Goal: Information Seeking & Learning: Learn about a topic

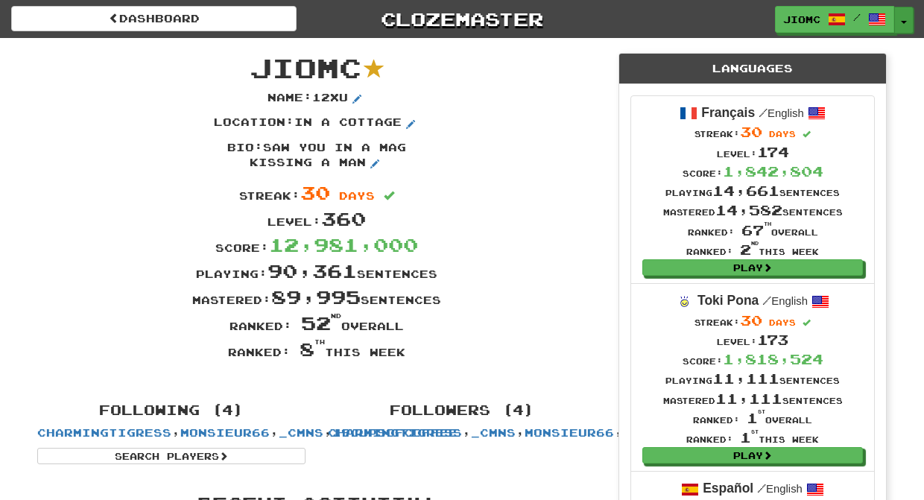
click at [906, 16] on button "Toggle Dropdown" at bounding box center [903, 20] width 19 height 27
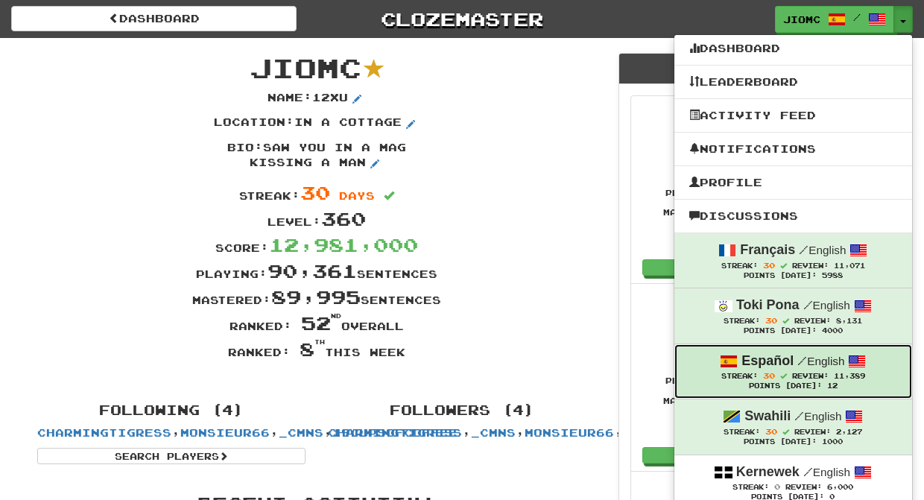
click at [783, 368] on strong "Español" at bounding box center [767, 360] width 52 height 15
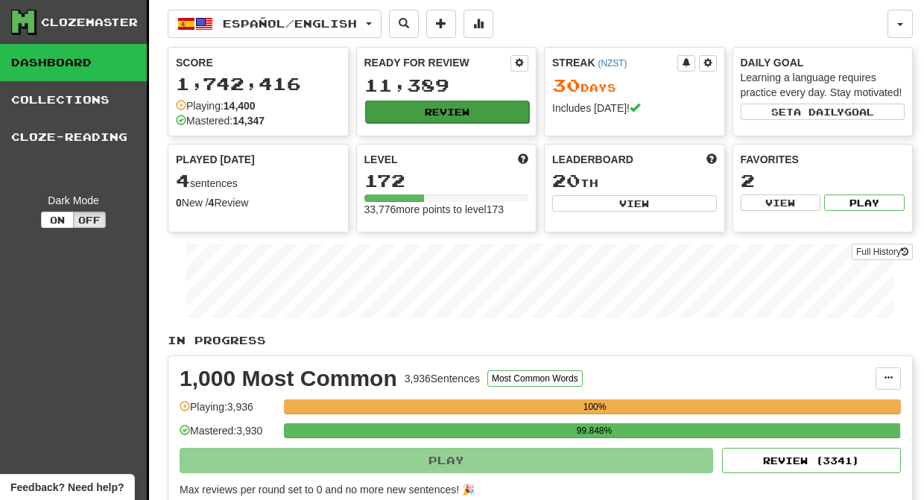
click at [445, 108] on button "Review" at bounding box center [447, 112] width 165 height 22
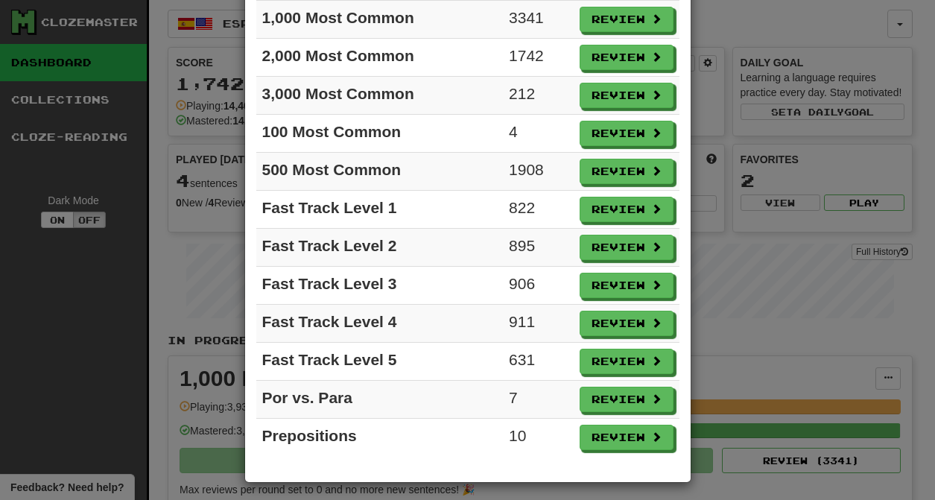
scroll to position [139, 0]
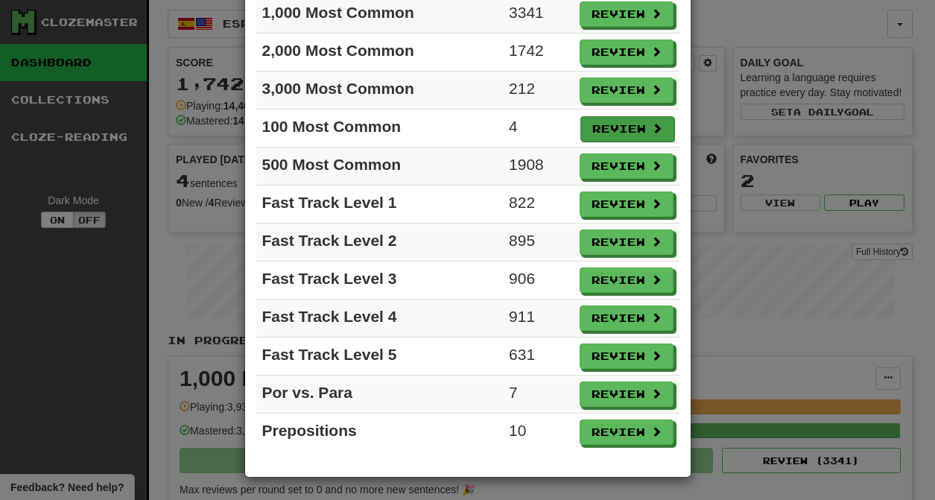
click at [594, 129] on button "Review" at bounding box center [627, 128] width 94 height 25
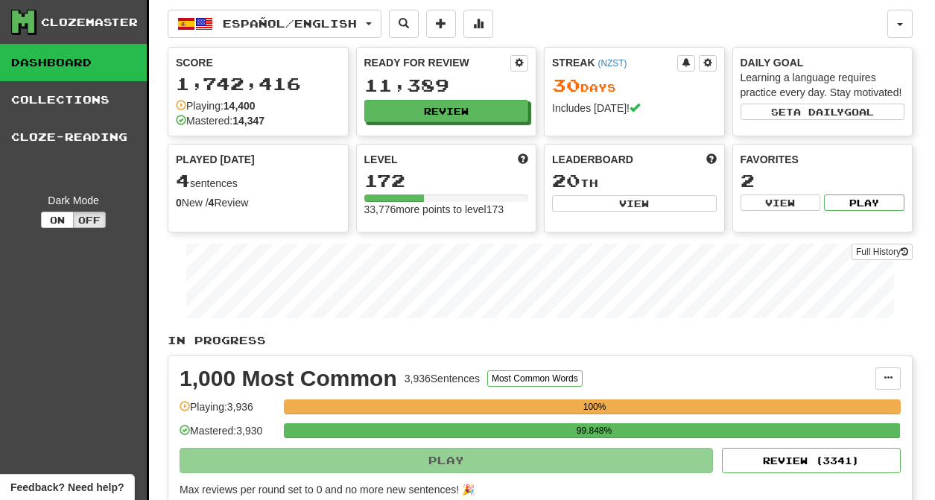
select select "********"
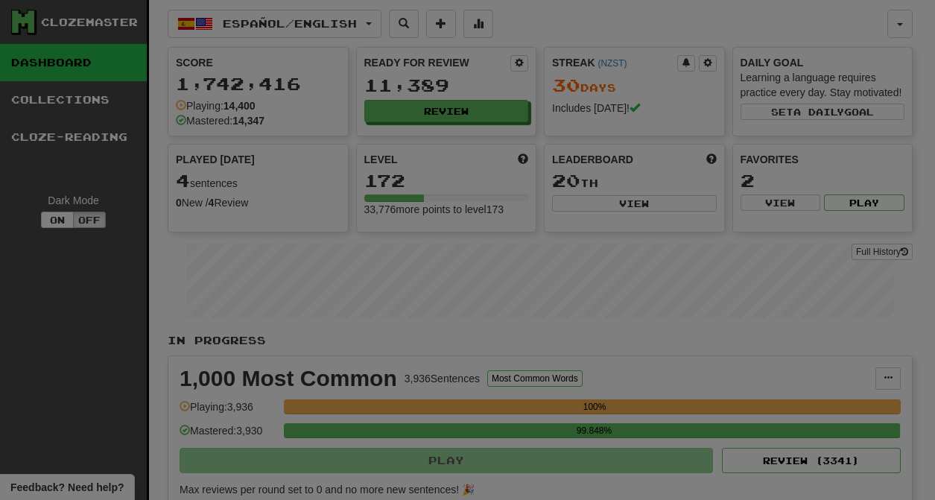
scroll to position [0, 0]
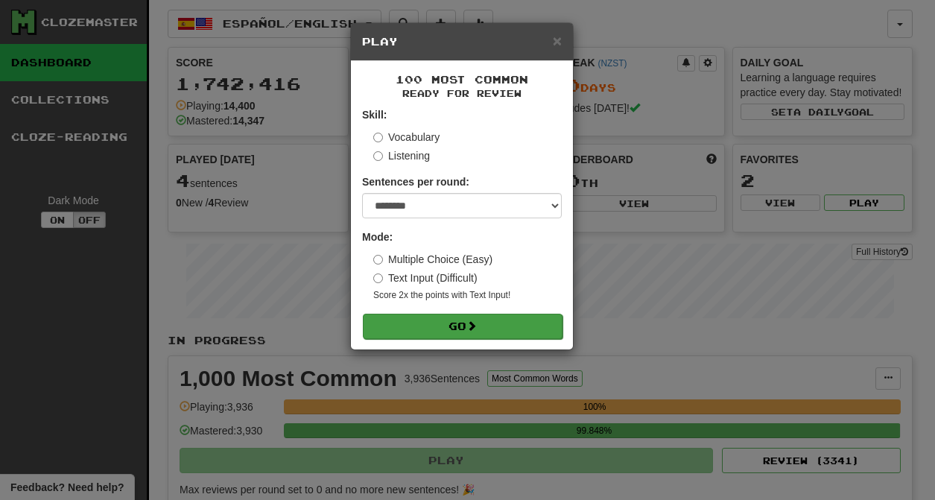
click at [422, 325] on button "Go" at bounding box center [463, 326] width 200 height 25
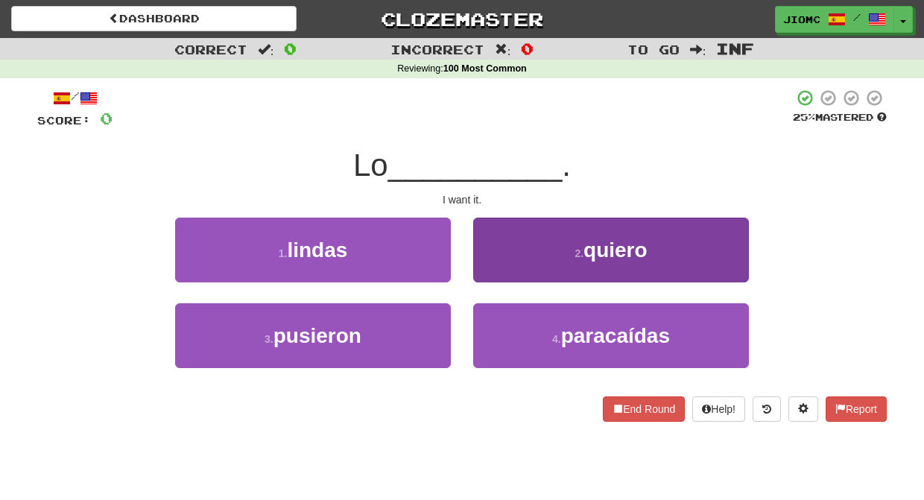
click at [499, 267] on button "2 . quiero" at bounding box center [611, 250] width 276 height 65
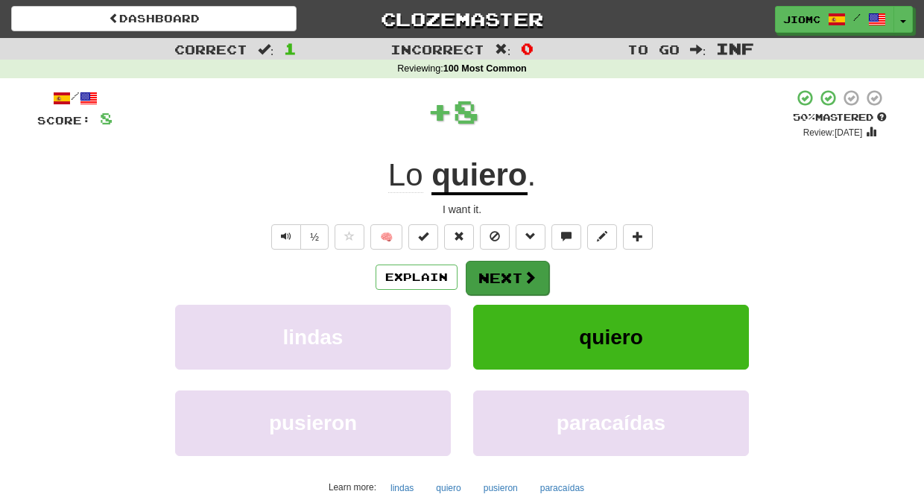
click at [500, 268] on button "Next" at bounding box center [507, 278] width 83 height 34
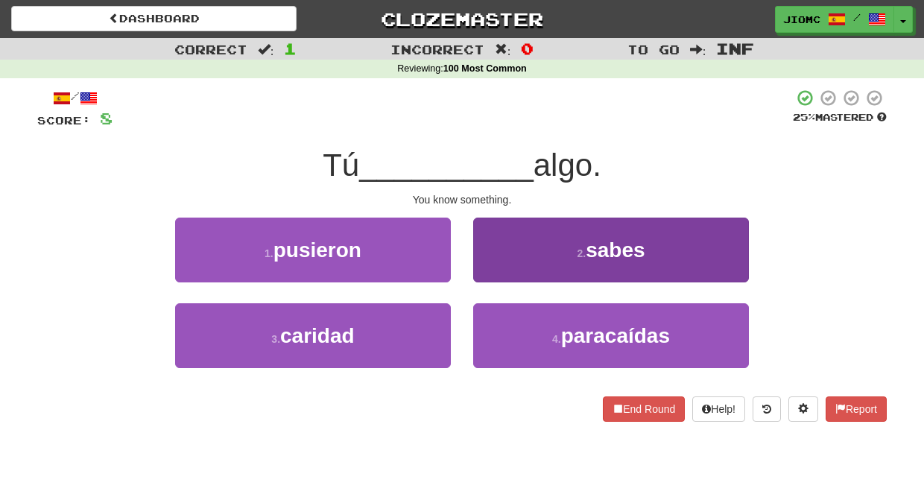
click at [494, 272] on button "2 . sabes" at bounding box center [611, 250] width 276 height 65
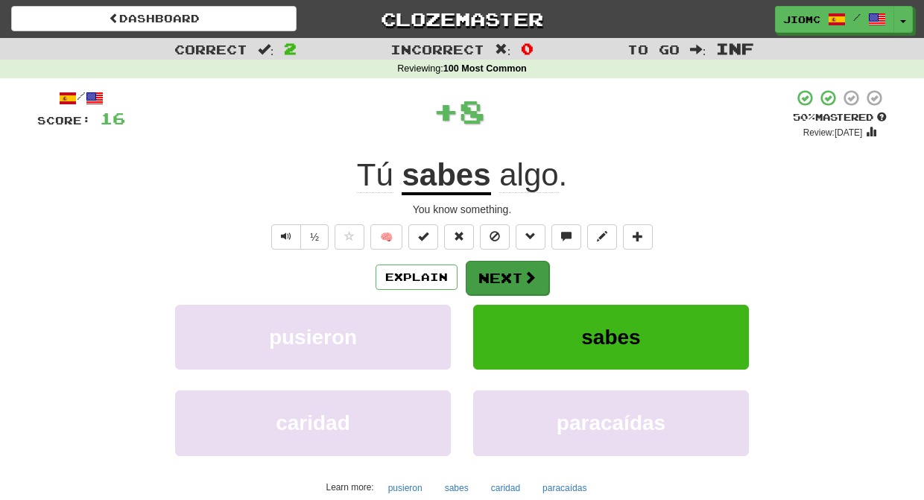
click at [497, 276] on button "Next" at bounding box center [507, 278] width 83 height 34
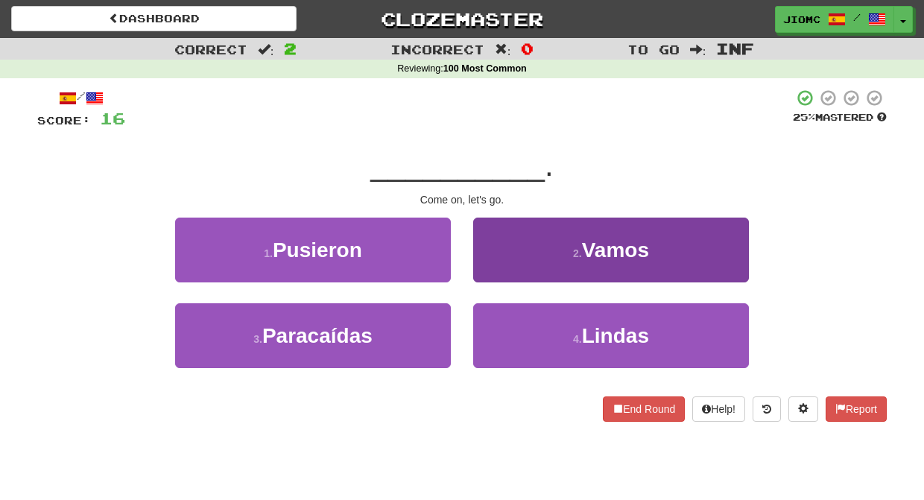
click at [502, 271] on button "2 . Vamos" at bounding box center [611, 250] width 276 height 65
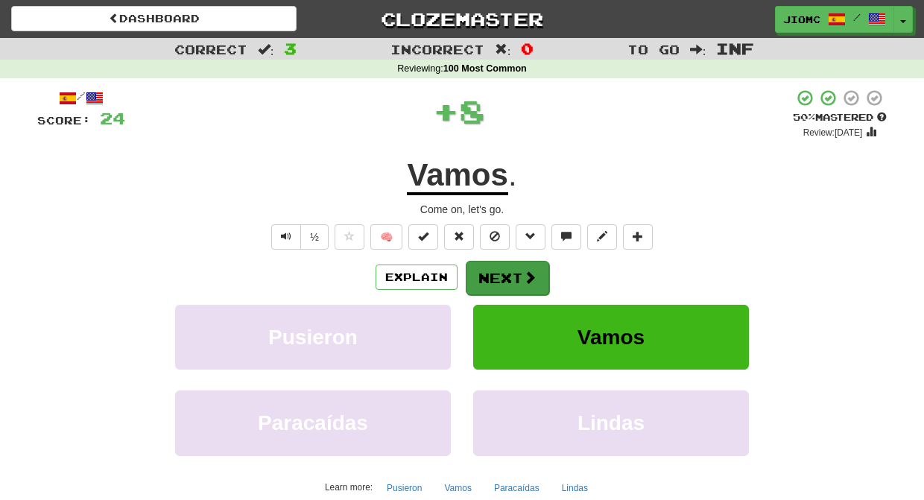
click at [502, 270] on button "Next" at bounding box center [507, 278] width 83 height 34
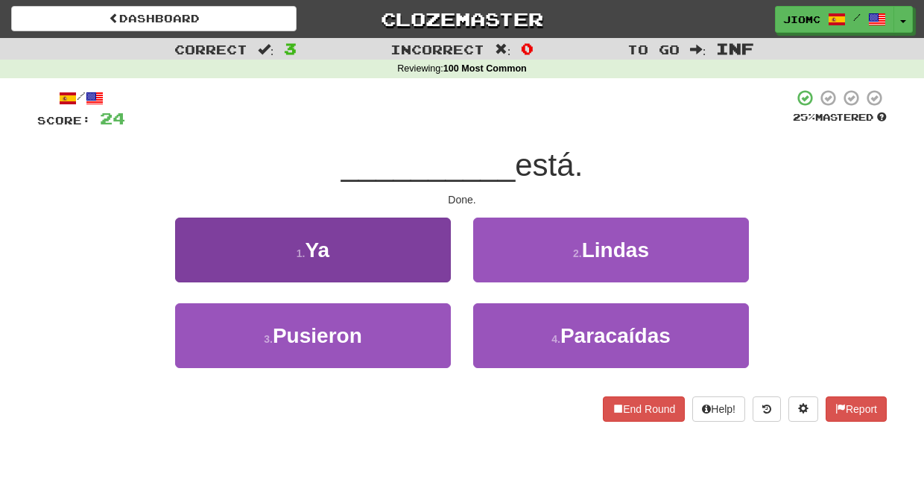
click at [399, 277] on button "1 . Ya" at bounding box center [313, 250] width 276 height 65
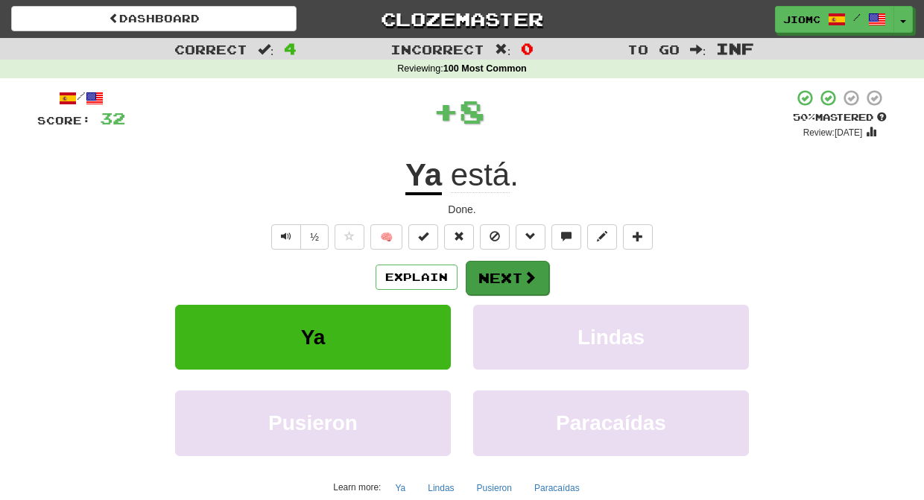
click at [521, 280] on button "Next" at bounding box center [507, 278] width 83 height 34
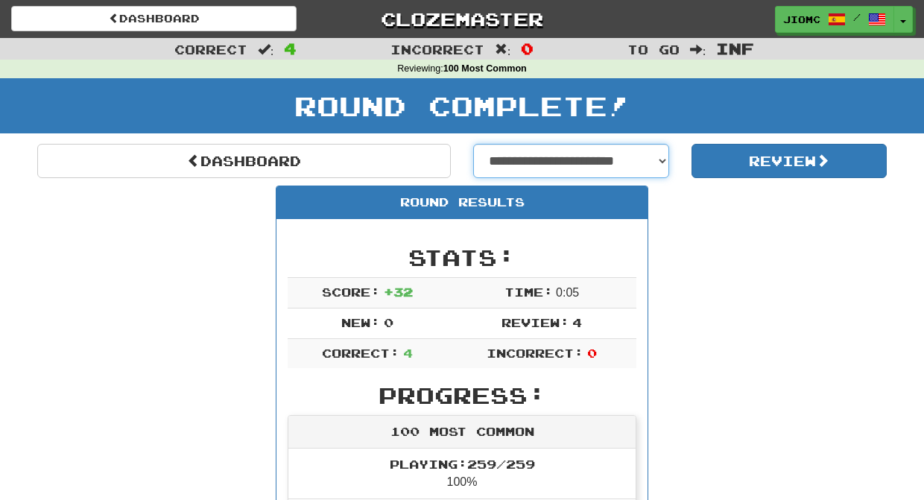
select select "**********"
click at [0, 0] on option "**********" at bounding box center [0, 0] width 0 height 0
select select "**********"
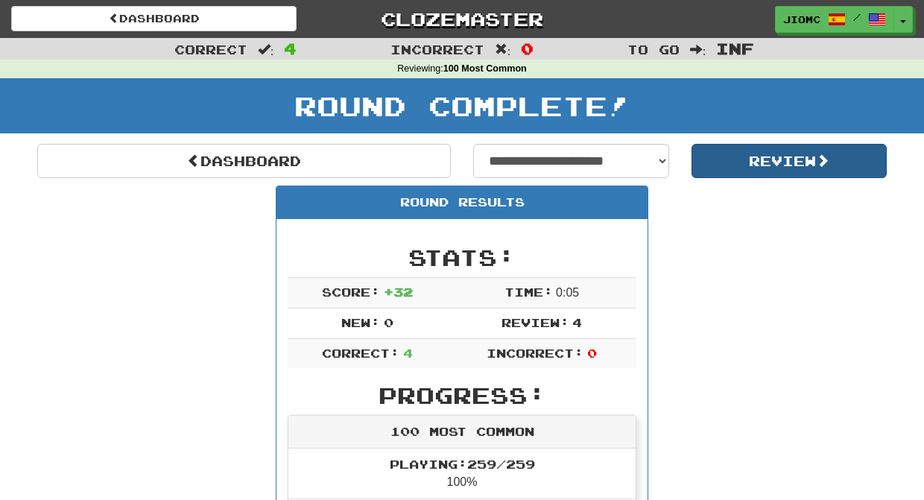
click at [741, 163] on button "Review" at bounding box center [789, 161] width 196 height 34
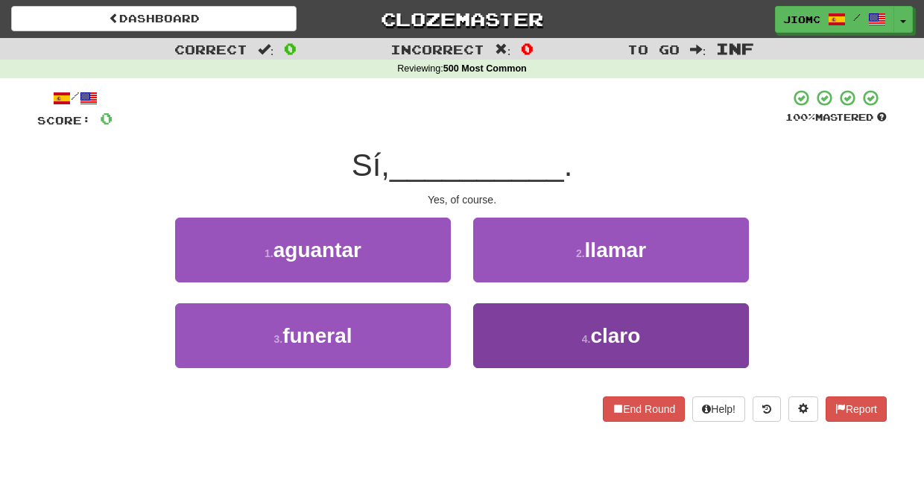
click at [515, 323] on button "4 . claro" at bounding box center [611, 335] width 276 height 65
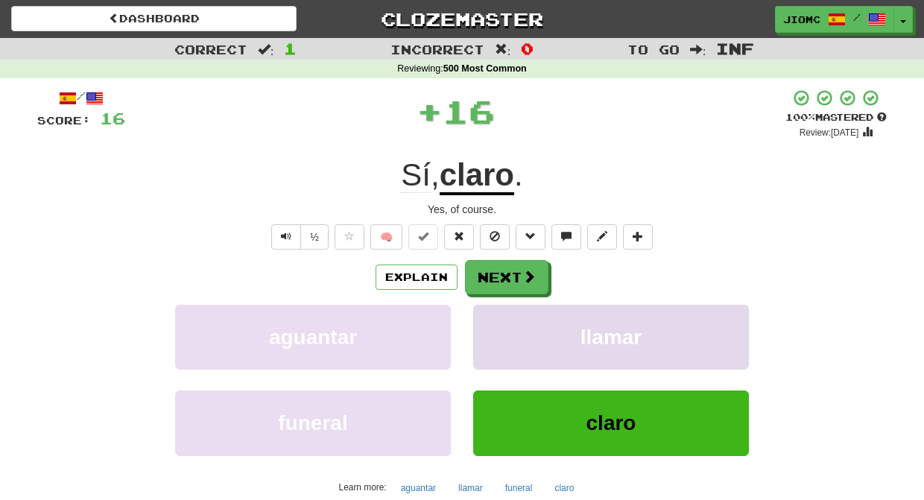
click at [510, 315] on button "llamar" at bounding box center [611, 337] width 276 height 65
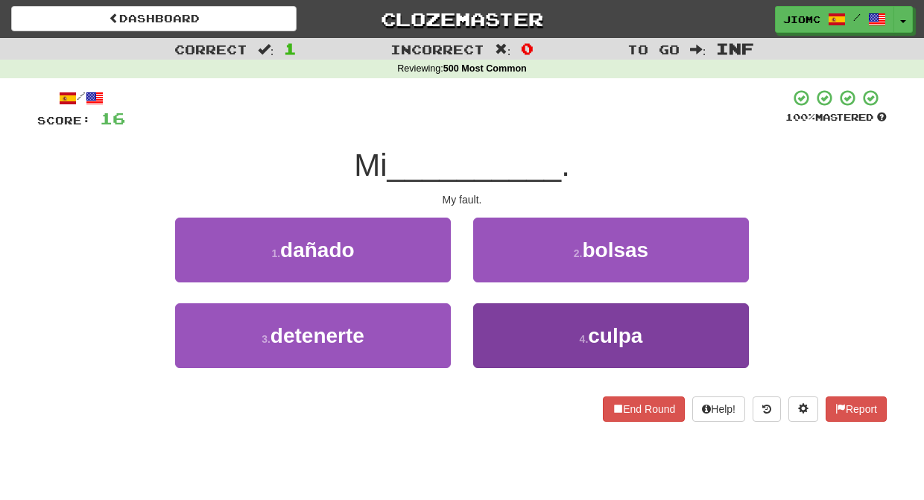
click at [502, 327] on button "4 . culpa" at bounding box center [611, 335] width 276 height 65
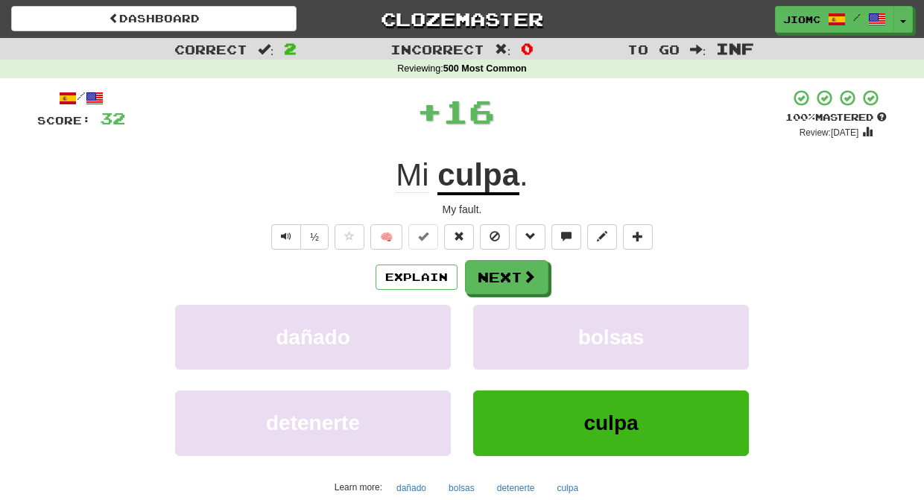
click at [502, 327] on button "bolsas" at bounding box center [611, 337] width 276 height 65
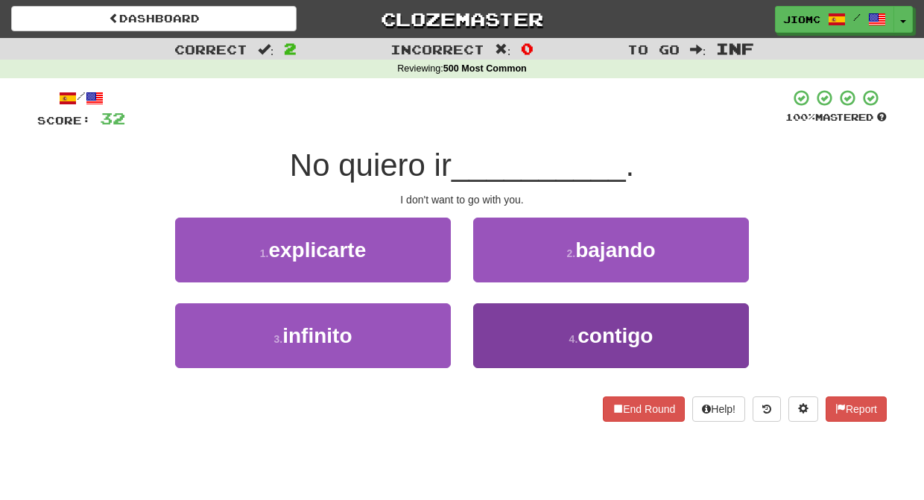
click at [500, 333] on button "4 . contigo" at bounding box center [611, 335] width 276 height 65
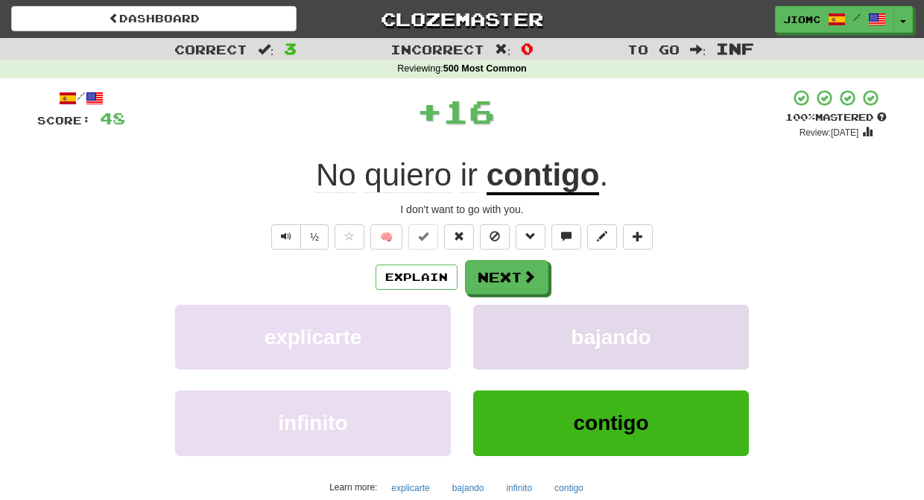
click at [500, 331] on button "bajando" at bounding box center [611, 337] width 276 height 65
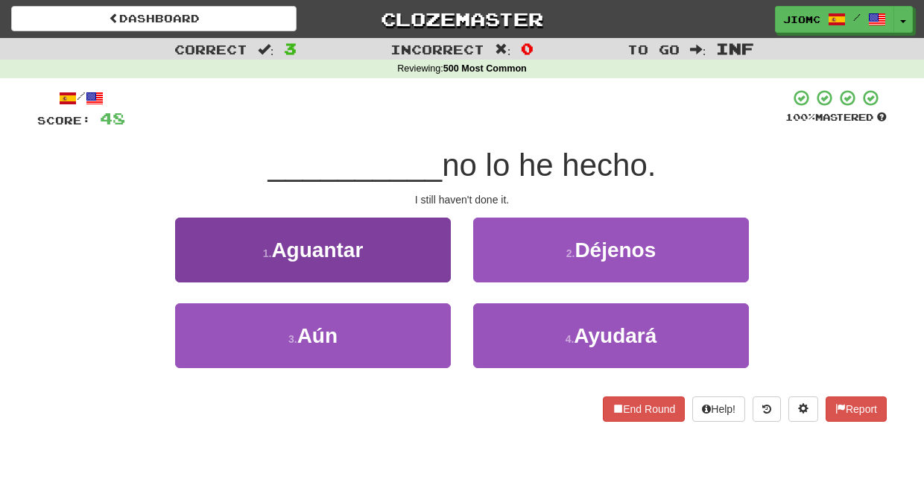
click at [405, 320] on button "3 . Aún" at bounding box center [313, 335] width 276 height 65
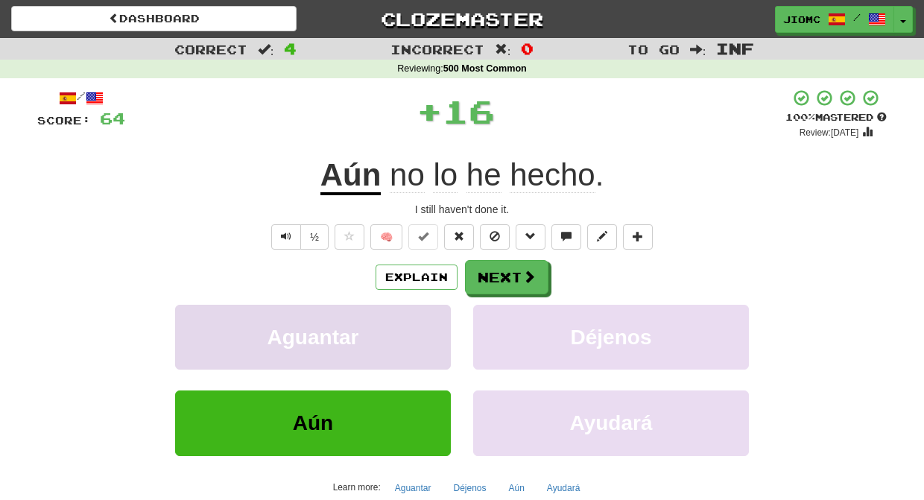
click at [406, 320] on button "Aguantar" at bounding box center [313, 337] width 276 height 65
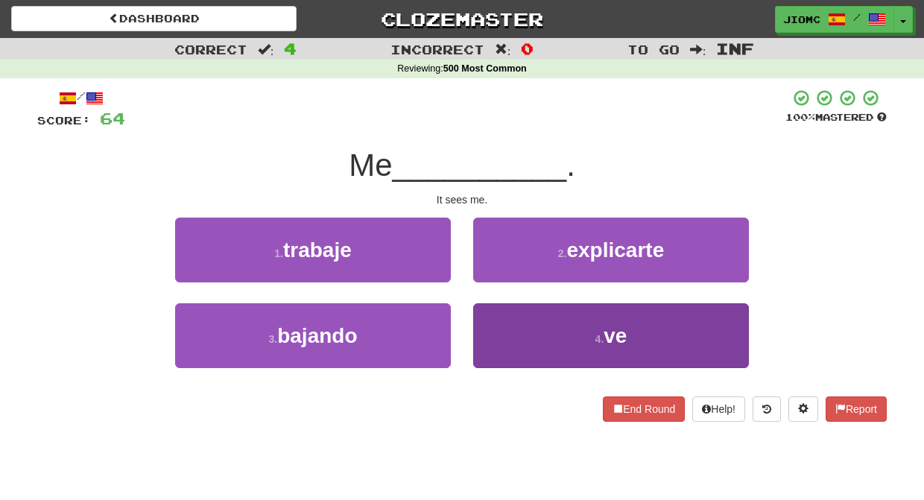
click at [506, 326] on button "4 . ve" at bounding box center [611, 335] width 276 height 65
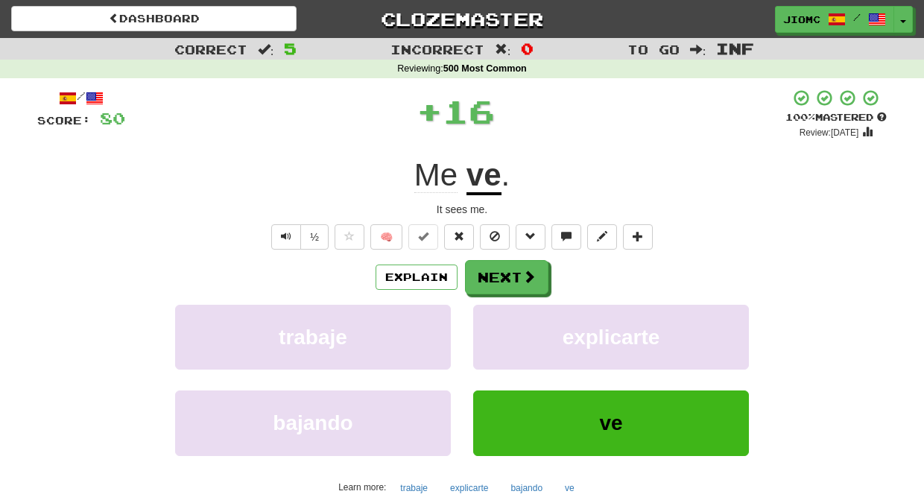
click at [506, 326] on button "explicarte" at bounding box center [611, 337] width 276 height 65
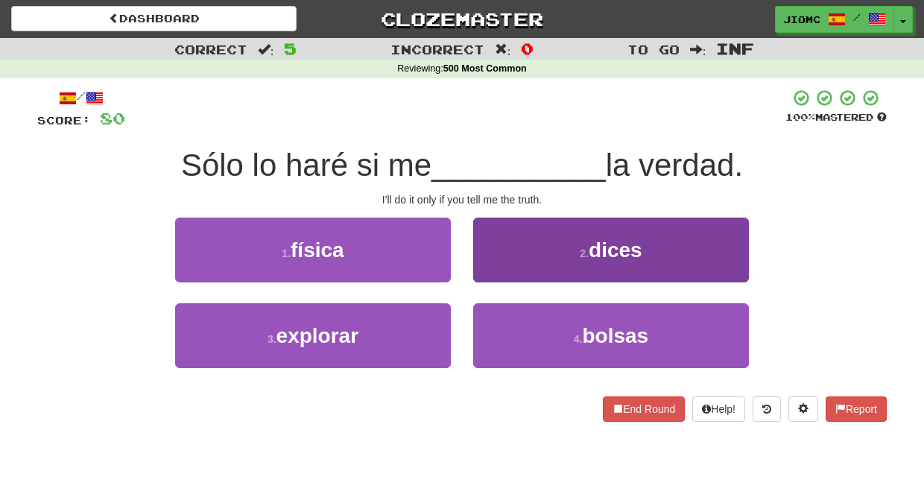
click at [501, 266] on button "2 . dices" at bounding box center [611, 250] width 276 height 65
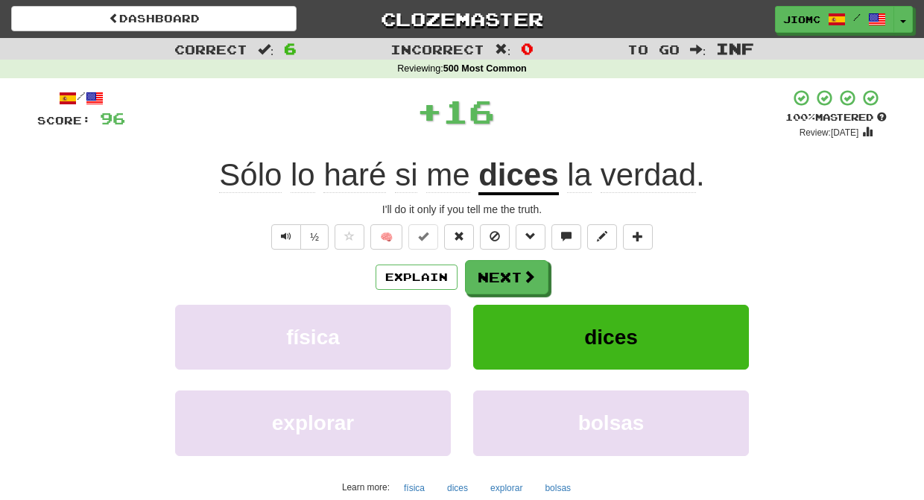
click at [501, 266] on button "Next" at bounding box center [506, 277] width 83 height 34
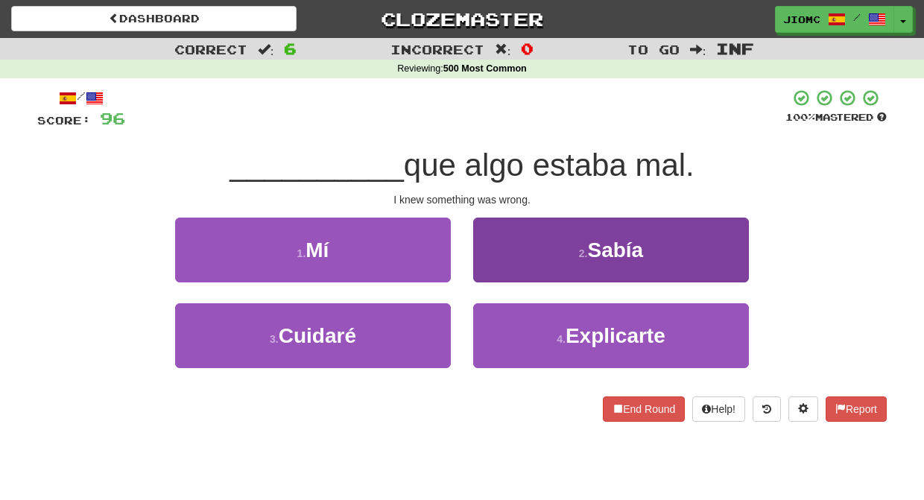
click at [502, 267] on button "2 . Sabía" at bounding box center [611, 250] width 276 height 65
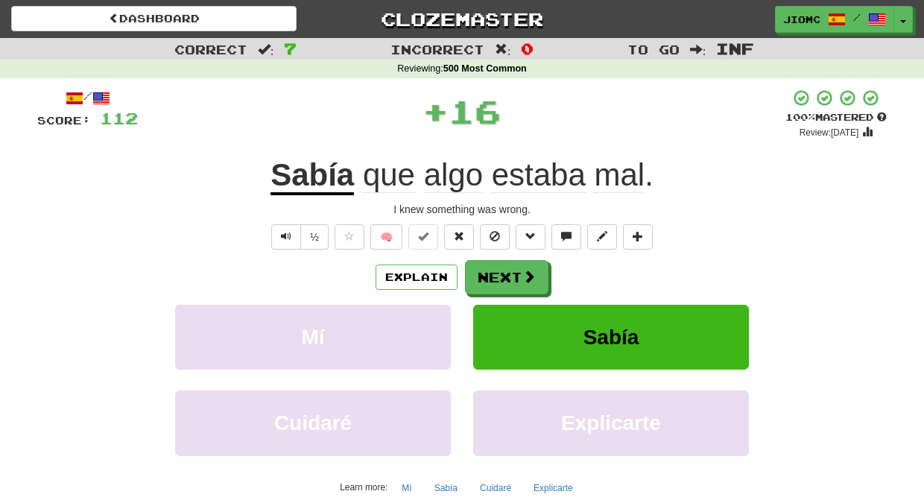
click at [502, 267] on button "Next" at bounding box center [506, 277] width 83 height 34
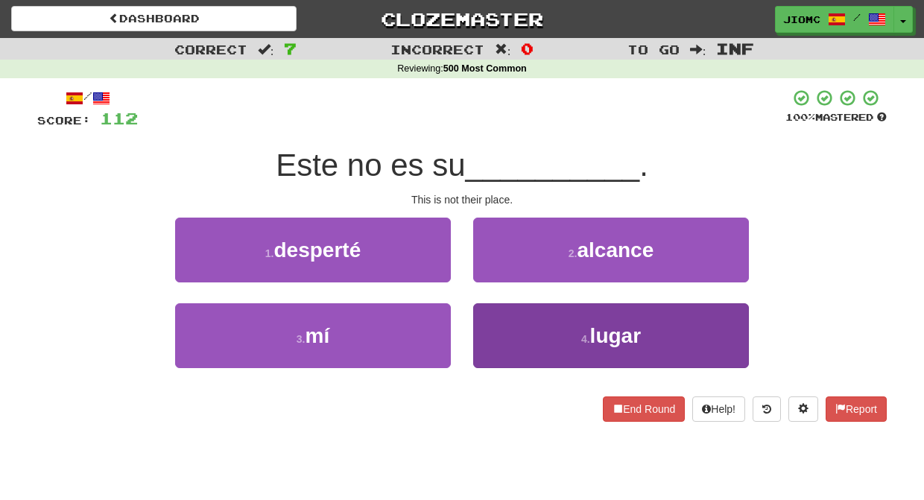
click at [506, 318] on button "4 . lugar" at bounding box center [611, 335] width 276 height 65
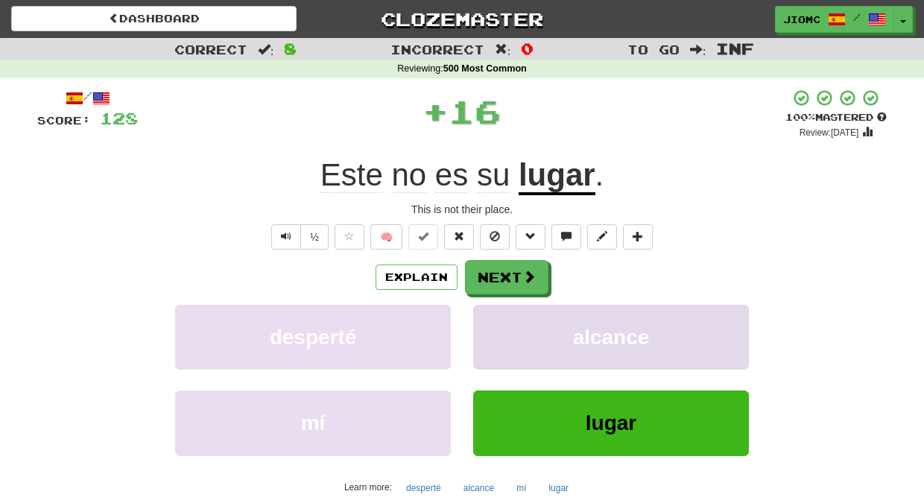
click at [505, 315] on button "alcance" at bounding box center [611, 337] width 276 height 65
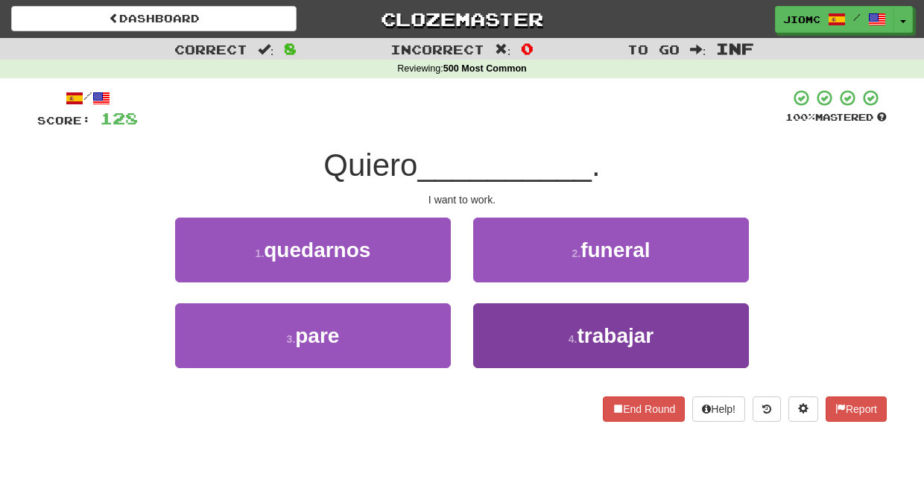
click at [498, 318] on button "4 . trabajar" at bounding box center [611, 335] width 276 height 65
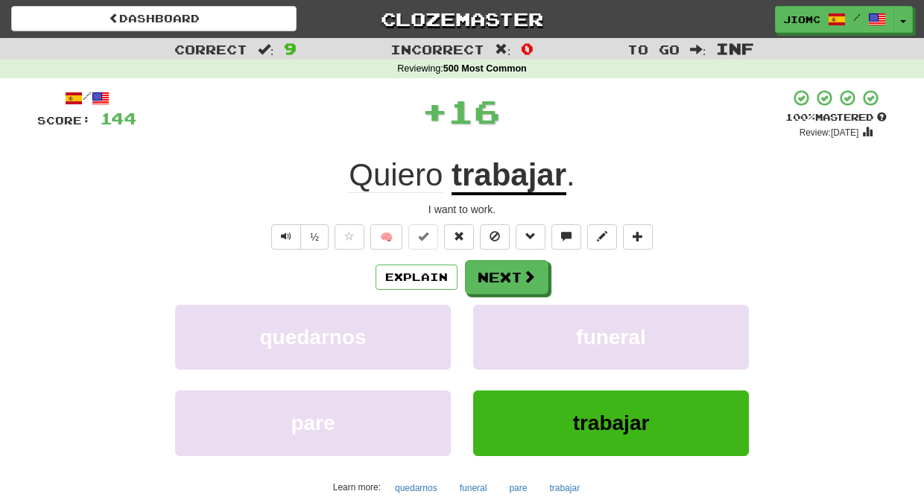
click at [498, 318] on button "funeral" at bounding box center [611, 337] width 276 height 65
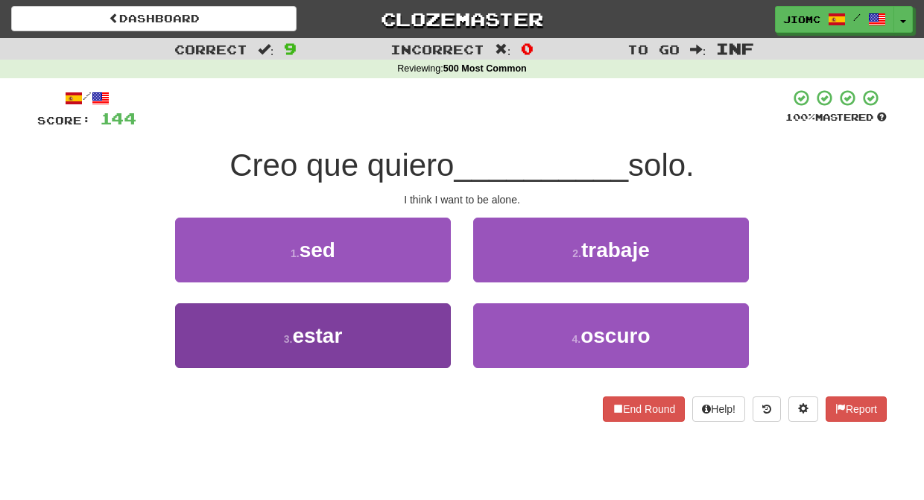
click at [405, 324] on button "3 . estar" at bounding box center [313, 335] width 276 height 65
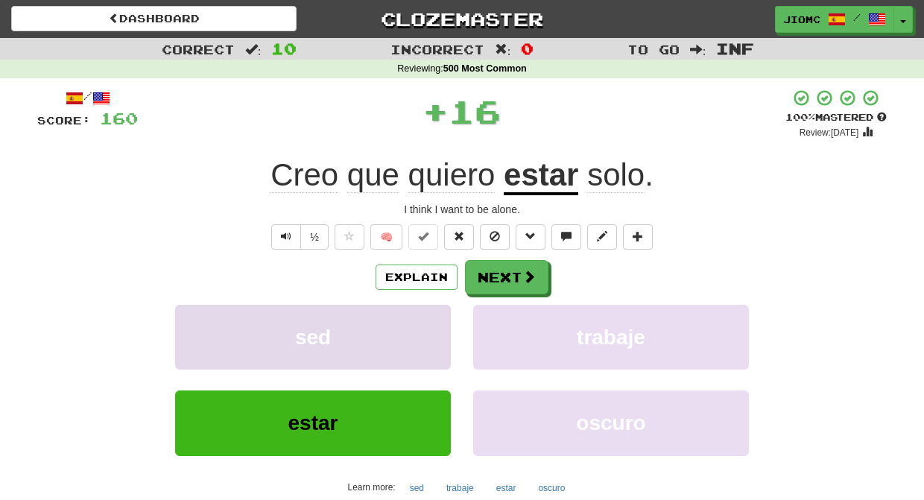
click at [410, 321] on button "sed" at bounding box center [313, 337] width 276 height 65
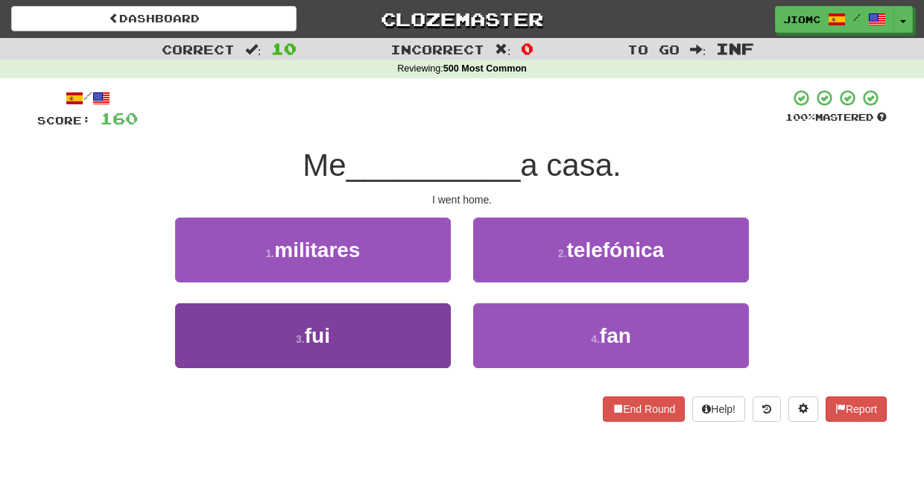
click at [431, 319] on button "3 . fui" at bounding box center [313, 335] width 276 height 65
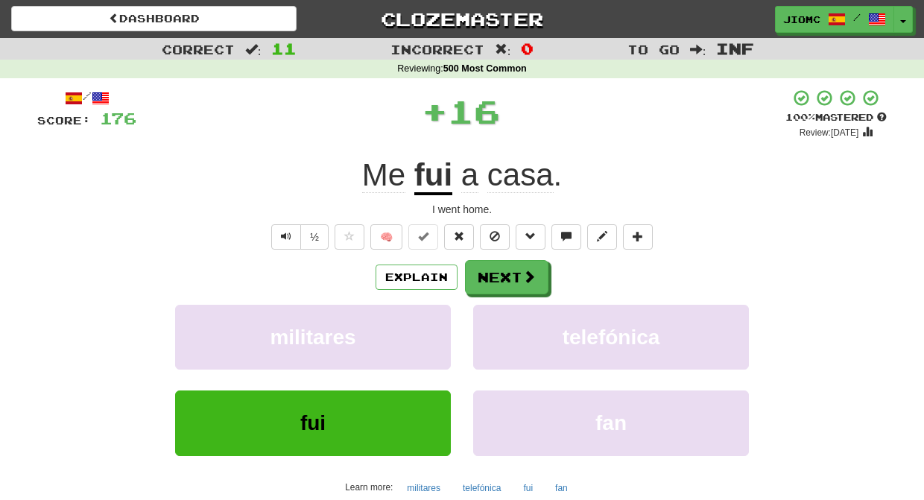
click at [431, 319] on button "militares" at bounding box center [313, 337] width 276 height 65
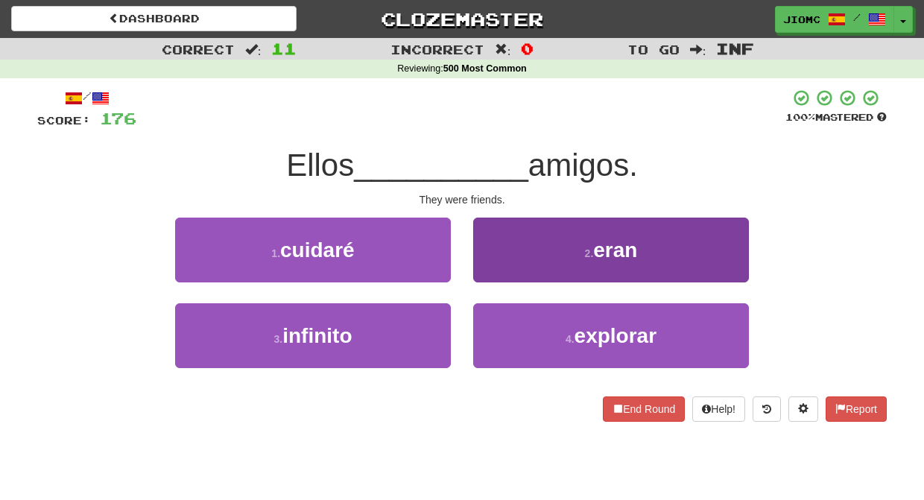
click at [511, 265] on button "2 . eran" at bounding box center [611, 250] width 276 height 65
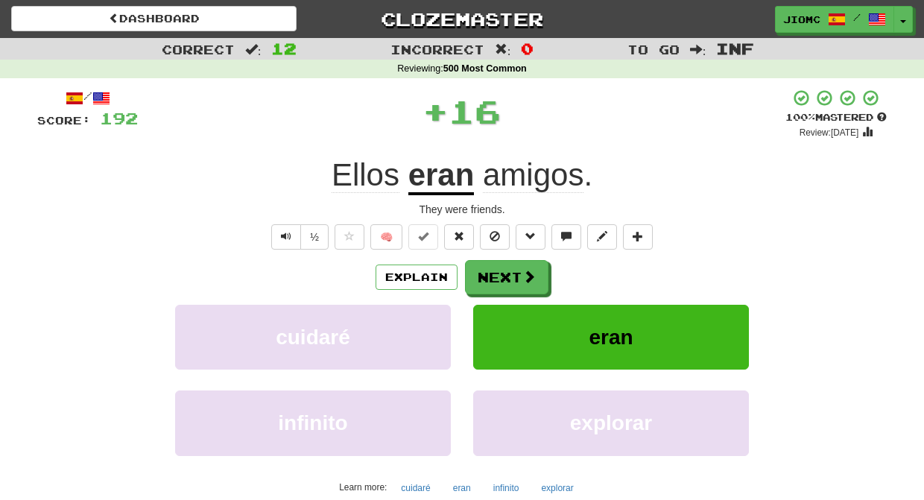
click at [511, 265] on button "Next" at bounding box center [506, 277] width 83 height 34
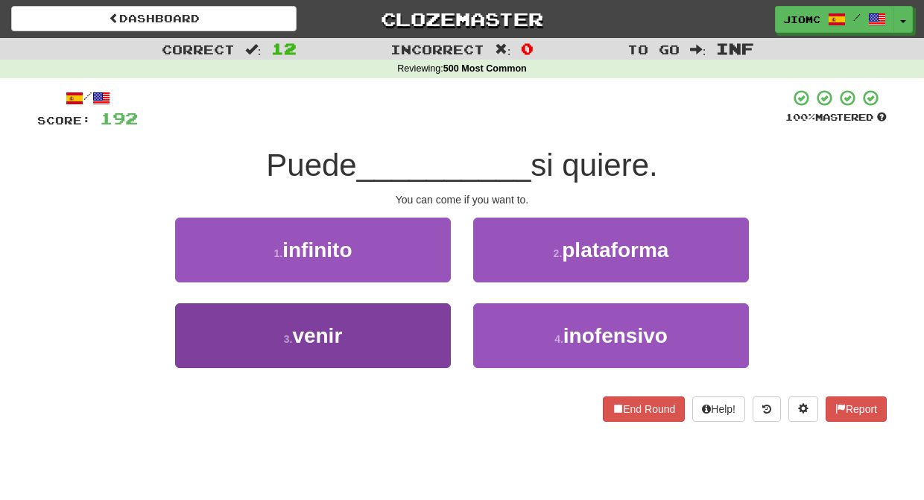
click at [435, 320] on button "3 . venir" at bounding box center [313, 335] width 276 height 65
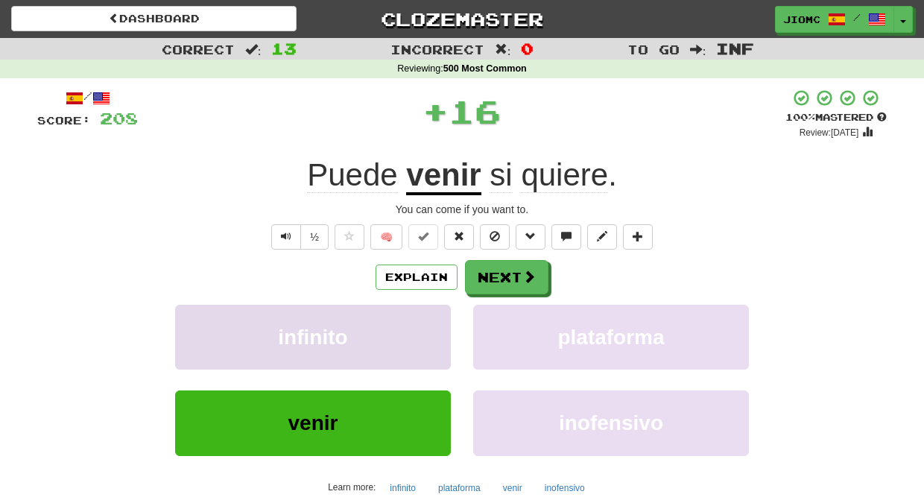
click at [436, 320] on button "infinito" at bounding box center [313, 337] width 276 height 65
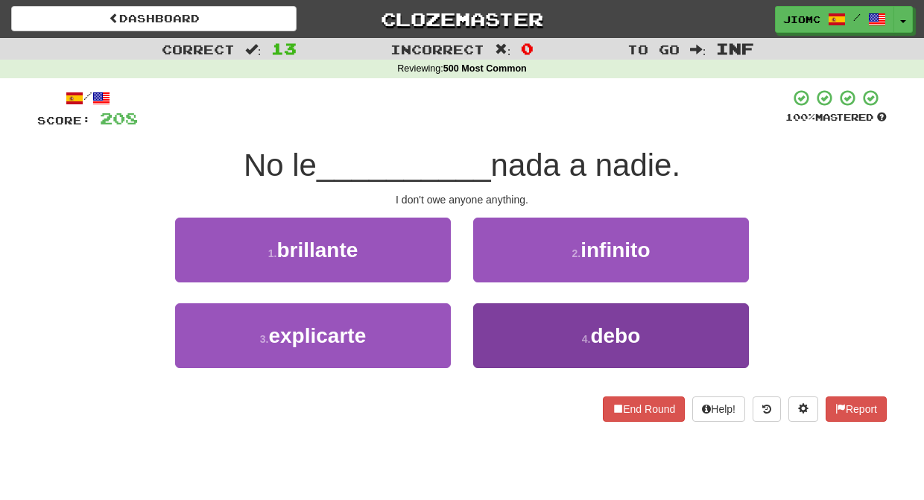
click at [489, 318] on button "4 . debo" at bounding box center [611, 335] width 276 height 65
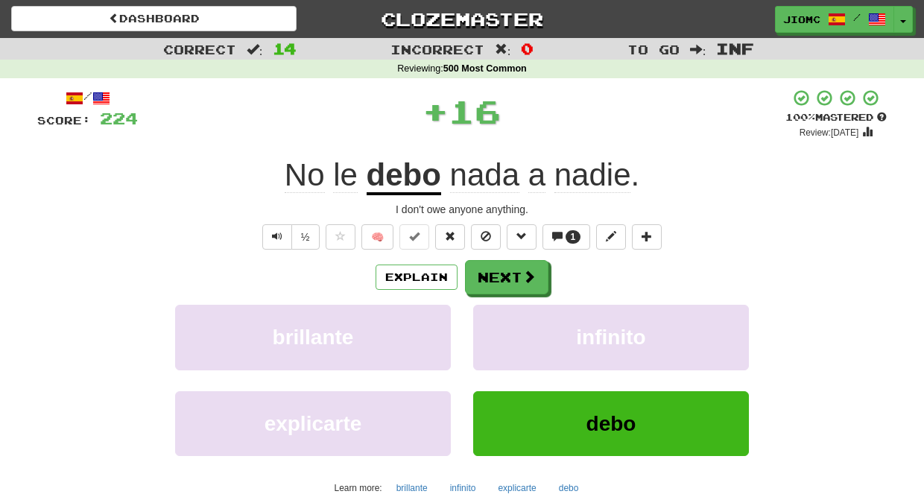
click at [489, 318] on button "infinito" at bounding box center [611, 337] width 276 height 65
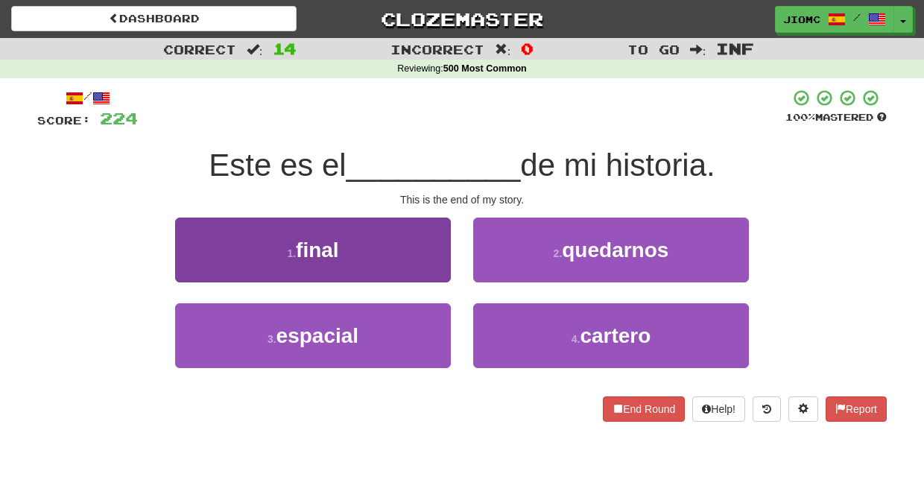
click at [406, 256] on button "1 . final" at bounding box center [313, 250] width 276 height 65
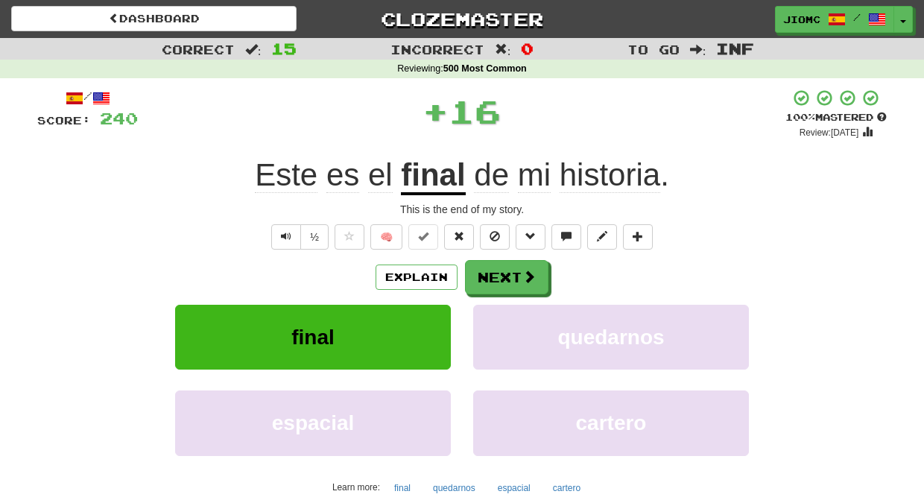
click at [507, 269] on button "Next" at bounding box center [506, 277] width 83 height 34
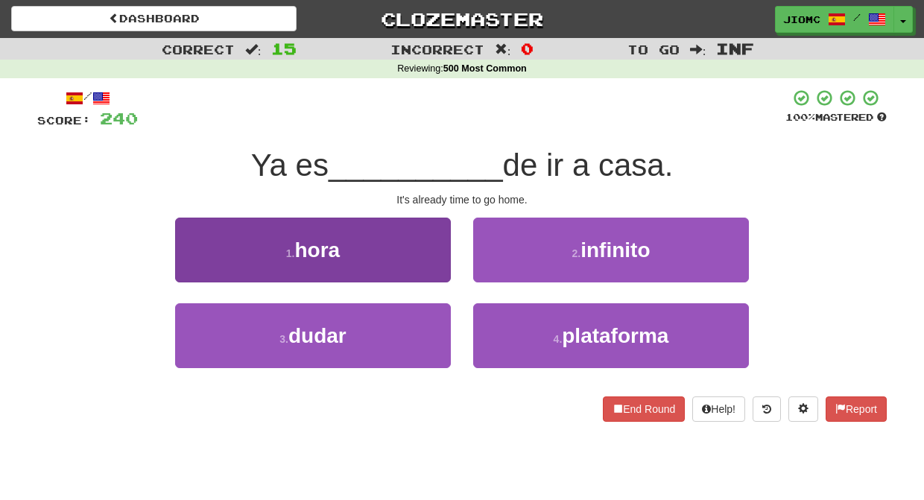
click at [444, 263] on button "1 . hora" at bounding box center [313, 250] width 276 height 65
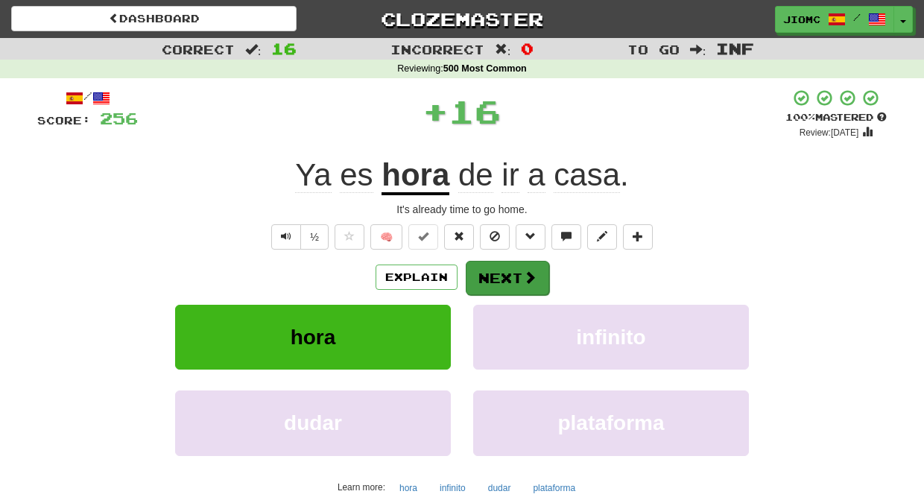
click at [504, 265] on button "Next" at bounding box center [507, 278] width 83 height 34
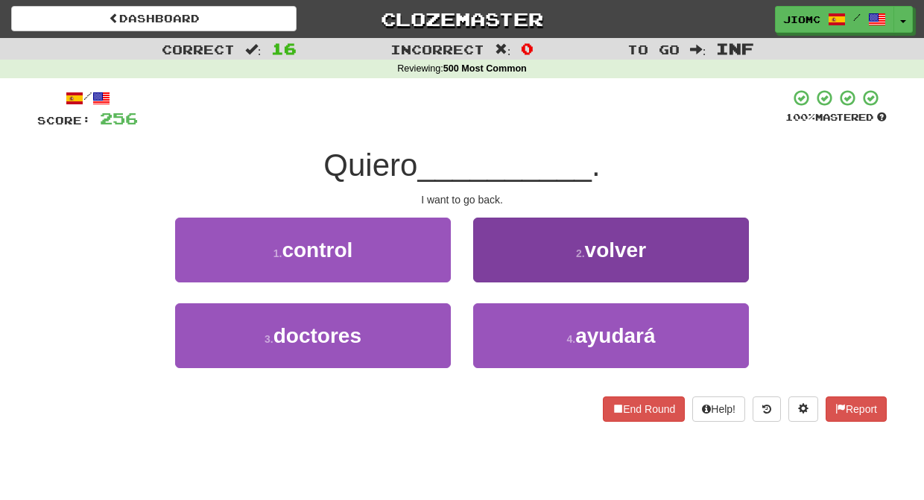
click at [496, 263] on button "2 . volver" at bounding box center [611, 250] width 276 height 65
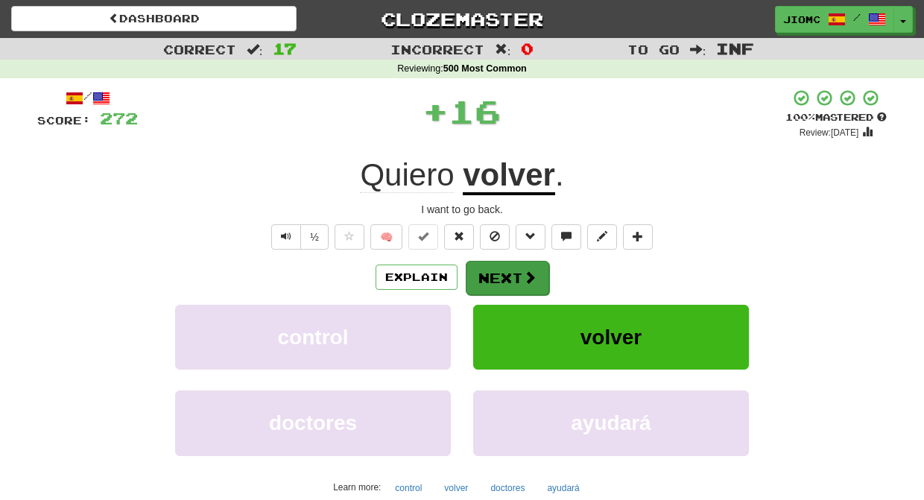
click at [500, 267] on button "Next" at bounding box center [507, 278] width 83 height 34
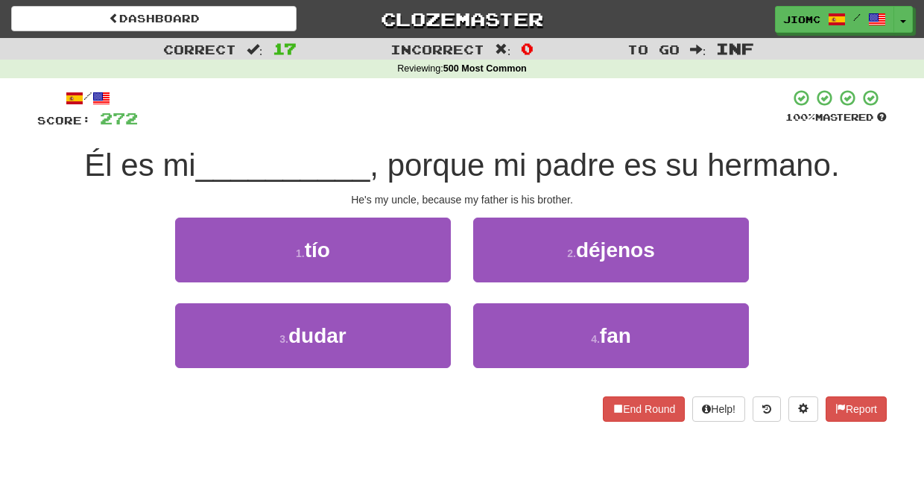
click at [451, 272] on div "1 . tío" at bounding box center [313, 261] width 298 height 86
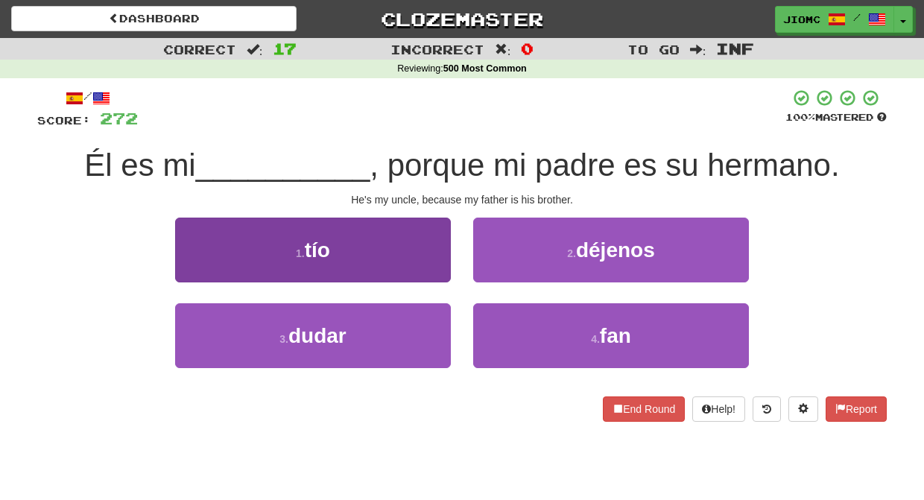
click at [445, 272] on button "1 . tío" at bounding box center [313, 250] width 276 height 65
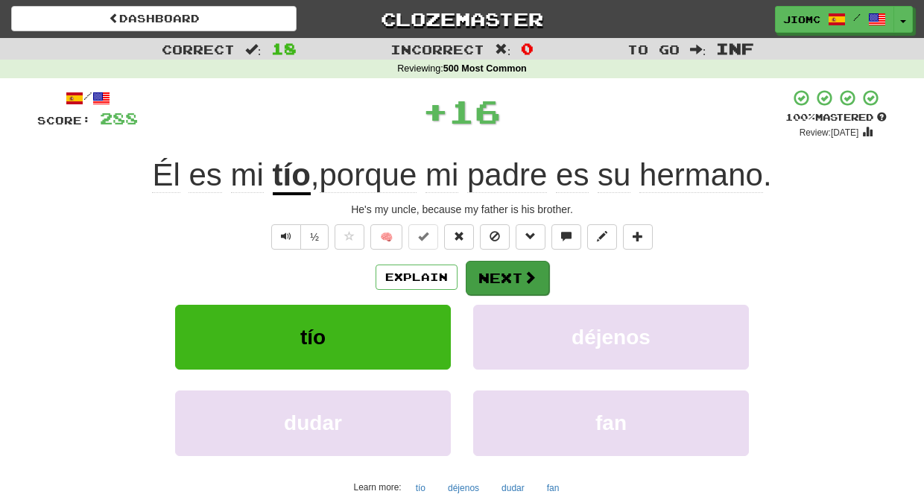
click at [494, 270] on button "Next" at bounding box center [507, 278] width 83 height 34
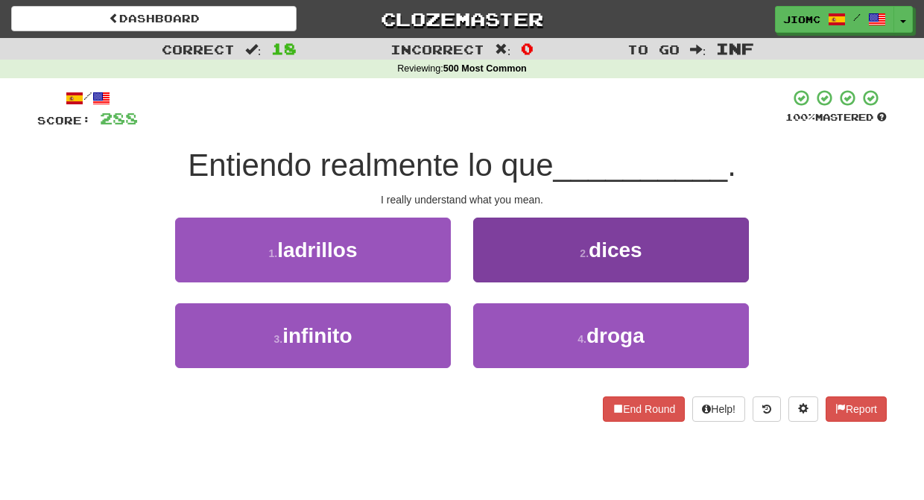
click at [492, 270] on button "2 . dices" at bounding box center [611, 250] width 276 height 65
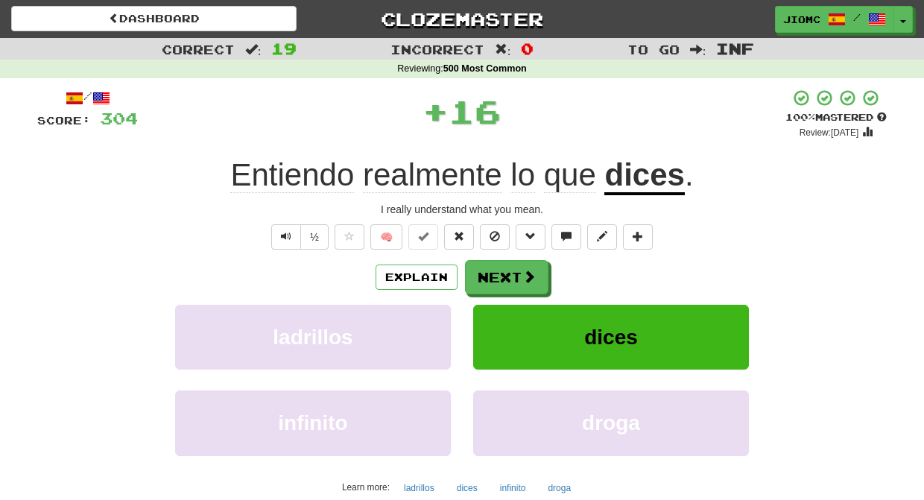
click at [490, 270] on button "Next" at bounding box center [506, 277] width 83 height 34
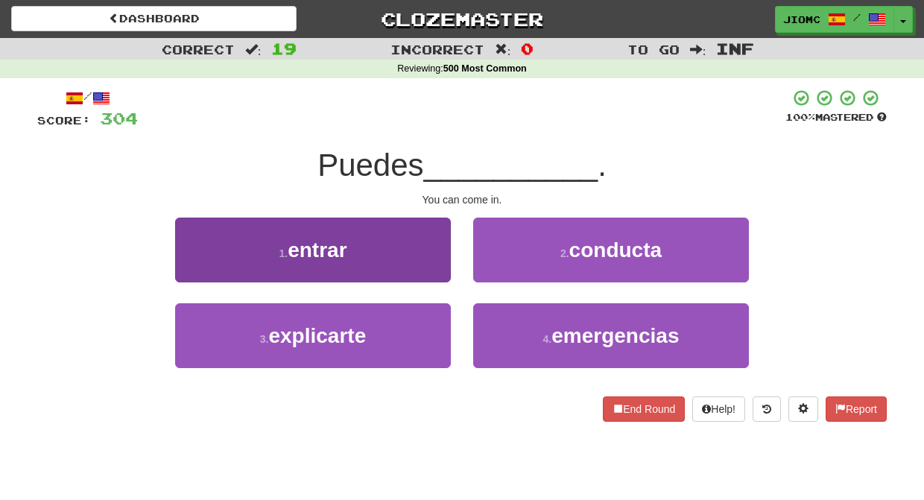
click at [428, 264] on button "1 . entrar" at bounding box center [313, 250] width 276 height 65
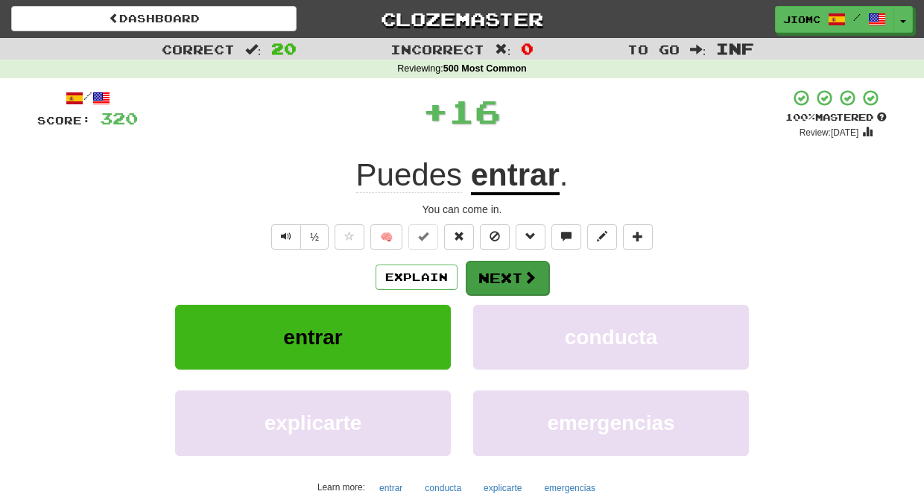
click at [479, 265] on button "Next" at bounding box center [507, 278] width 83 height 34
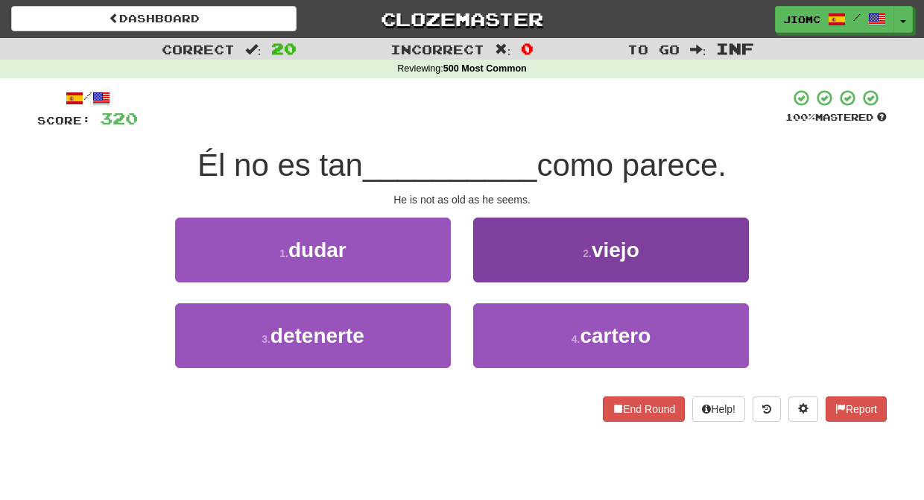
click at [485, 266] on button "2 . viejo" at bounding box center [611, 250] width 276 height 65
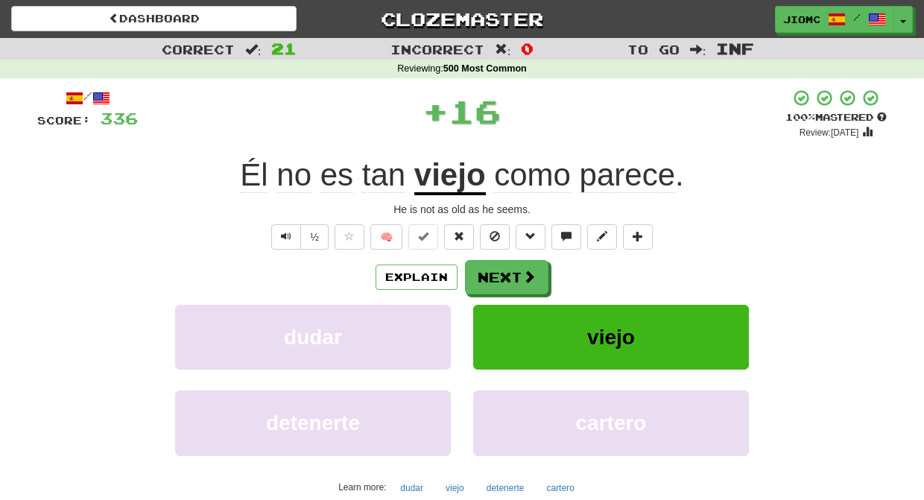
click at [485, 266] on button "Next" at bounding box center [506, 277] width 83 height 34
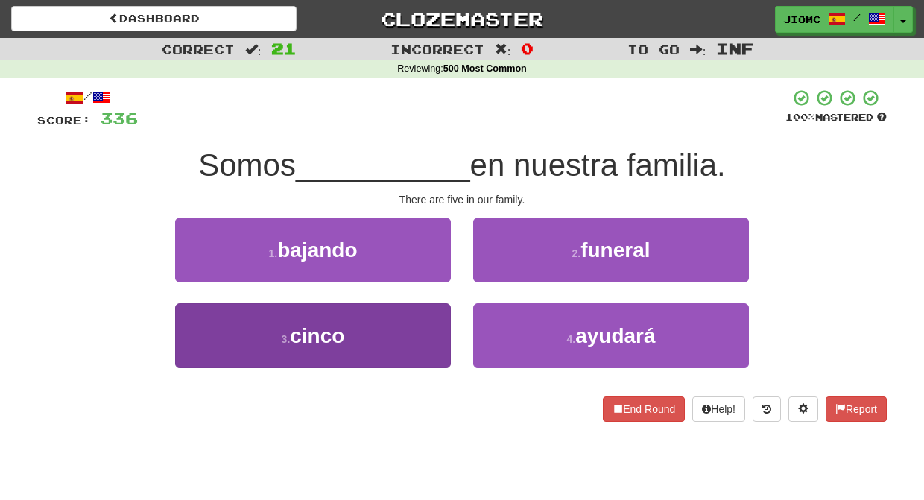
click at [413, 343] on button "3 . cinco" at bounding box center [313, 335] width 276 height 65
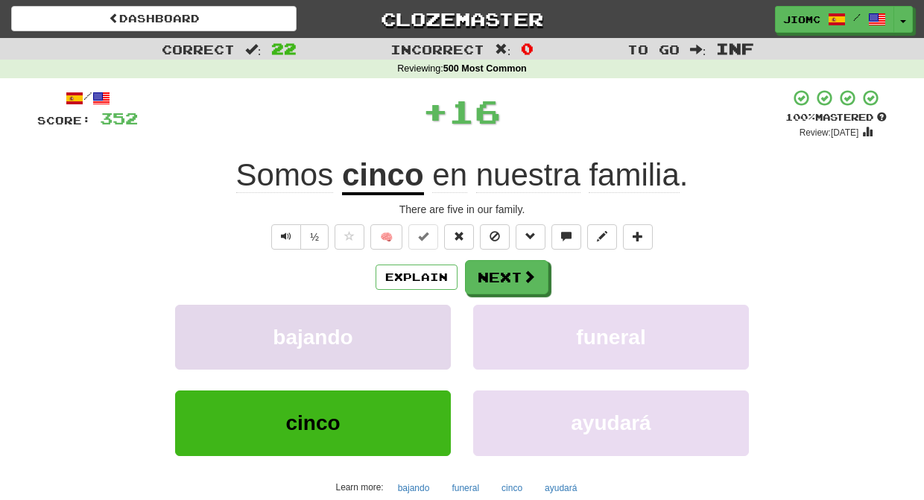
click at [415, 334] on button "bajando" at bounding box center [313, 337] width 276 height 65
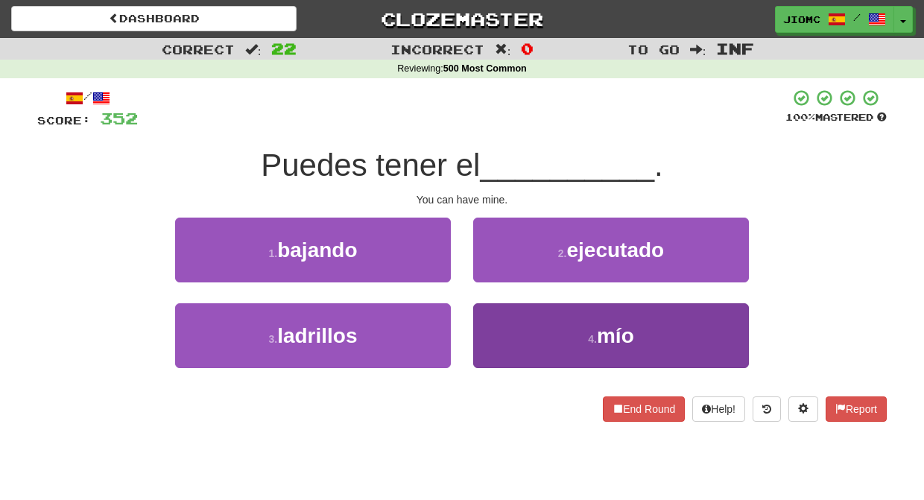
click at [493, 318] on button "4 . mío" at bounding box center [611, 335] width 276 height 65
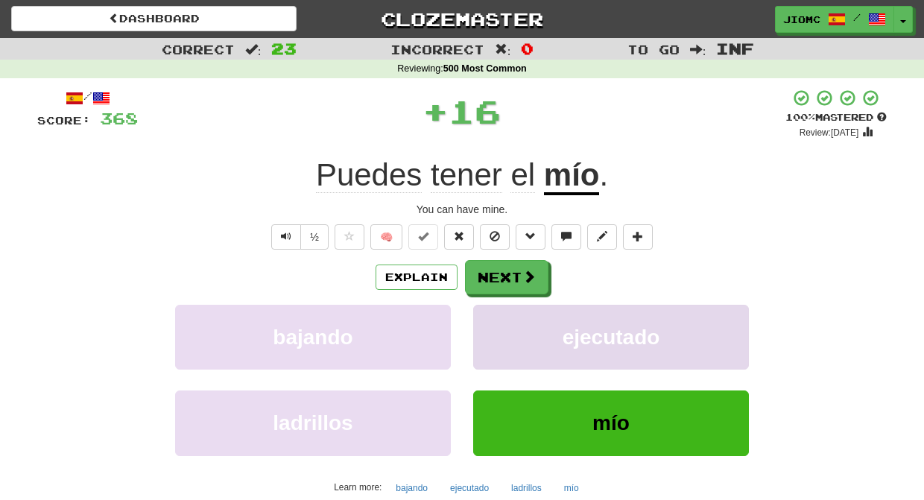
click at [490, 318] on button "ejecutado" at bounding box center [611, 337] width 276 height 65
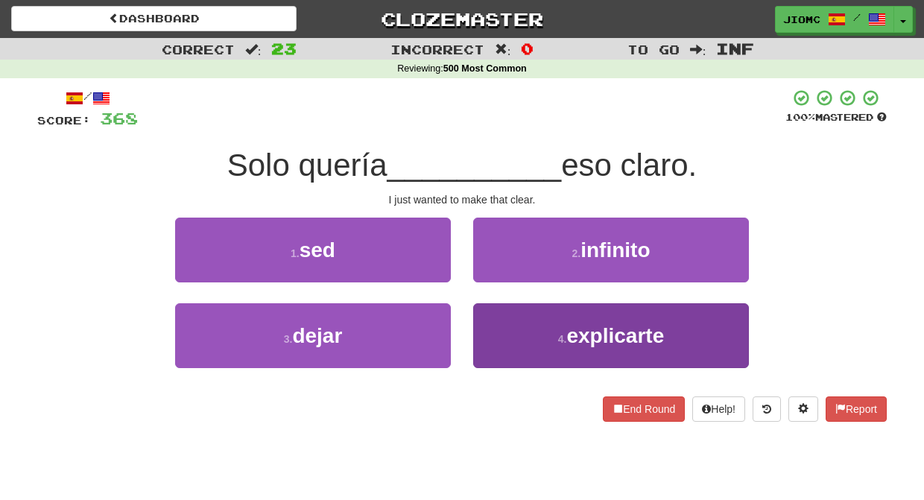
click at [510, 319] on button "4 . explicarte" at bounding box center [611, 335] width 276 height 65
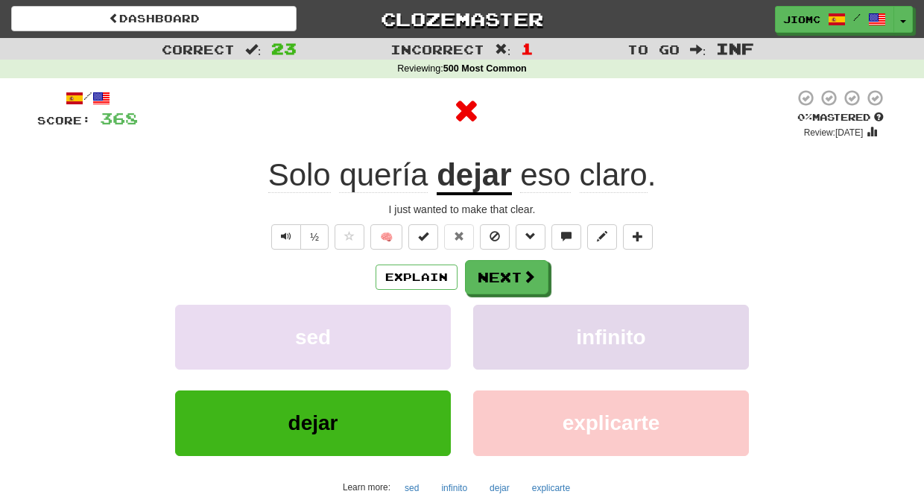
click at [497, 316] on button "infinito" at bounding box center [611, 337] width 276 height 65
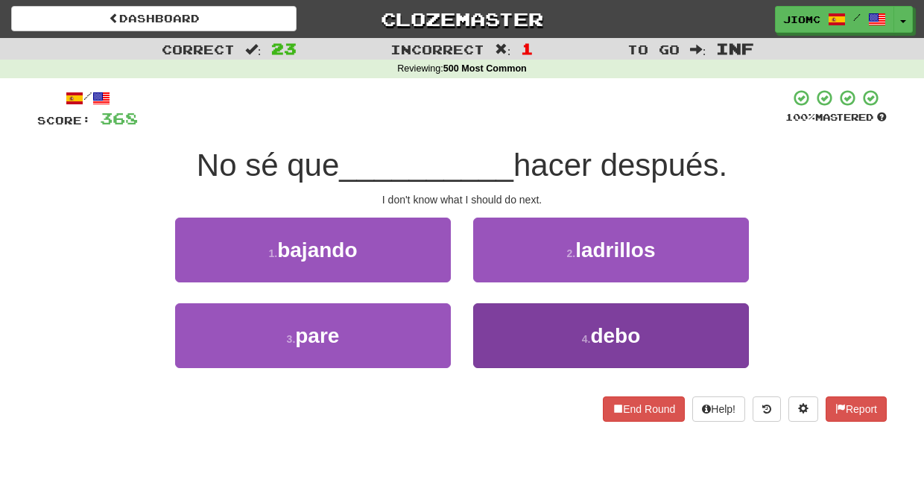
click at [506, 317] on button "4 . debo" at bounding box center [611, 335] width 276 height 65
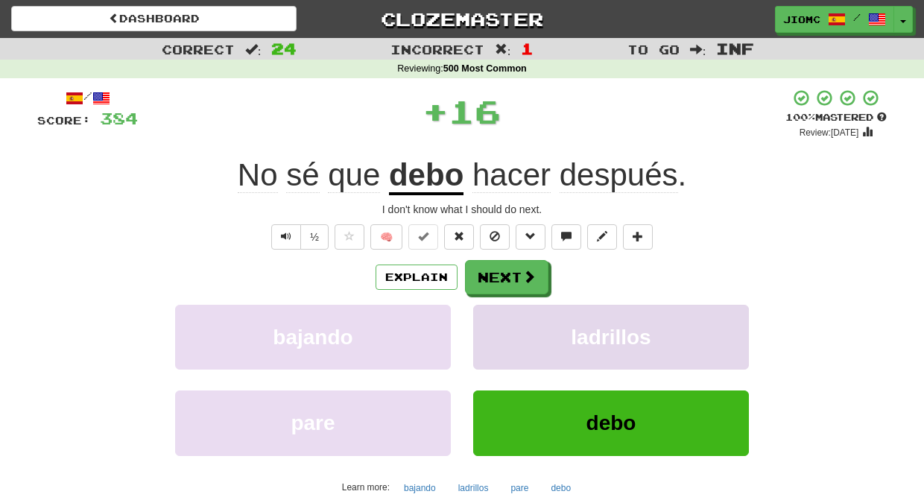
click at [496, 315] on button "ladrillos" at bounding box center [611, 337] width 276 height 65
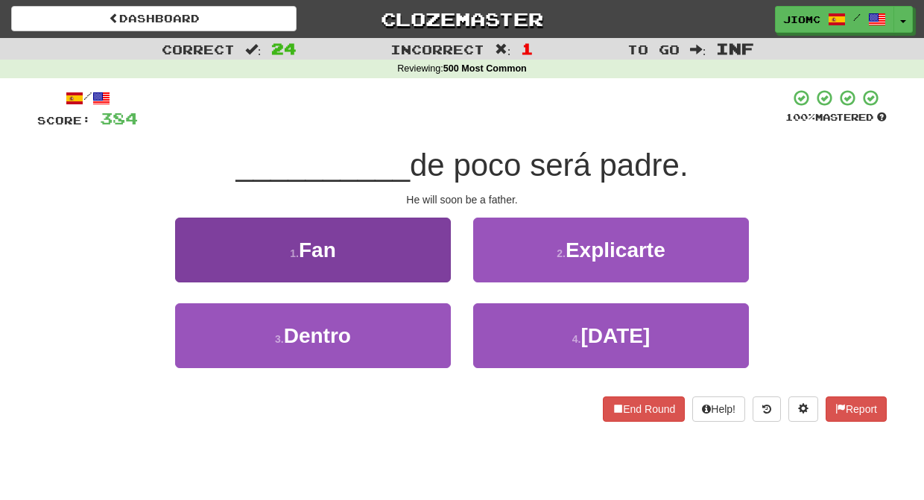
click at [439, 269] on button "1 . Fan" at bounding box center [313, 250] width 276 height 65
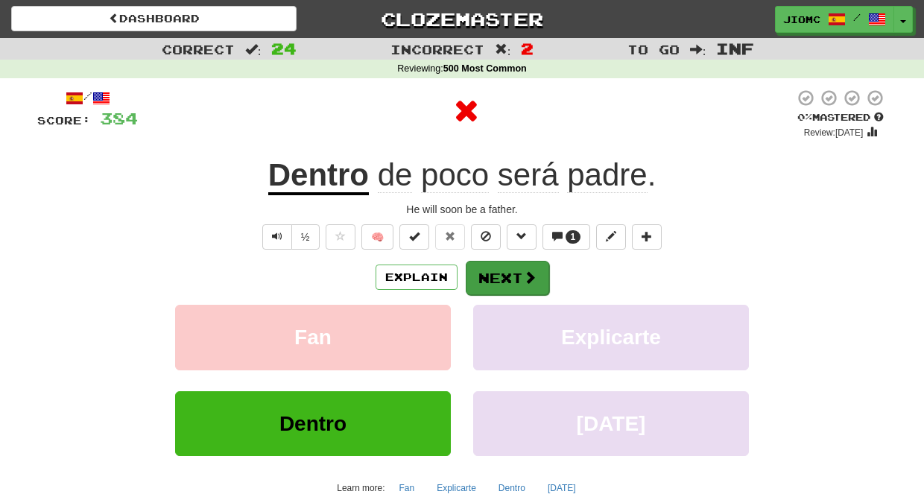
click at [507, 273] on button "Next" at bounding box center [507, 278] width 83 height 34
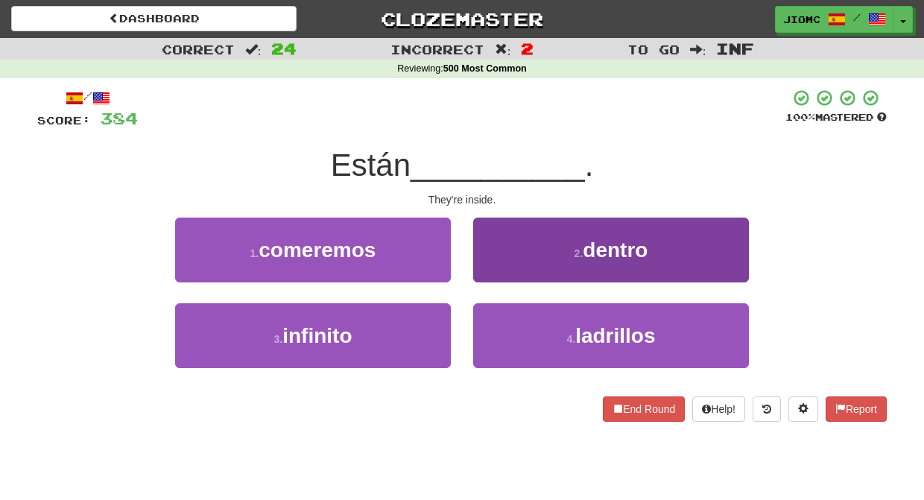
click at [492, 272] on button "2 . dentro" at bounding box center [611, 250] width 276 height 65
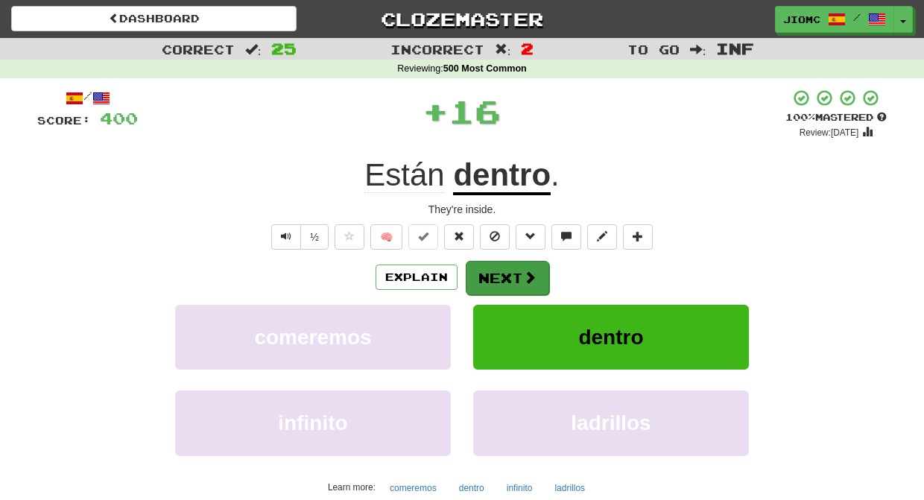
click at [492, 274] on button "Next" at bounding box center [507, 278] width 83 height 34
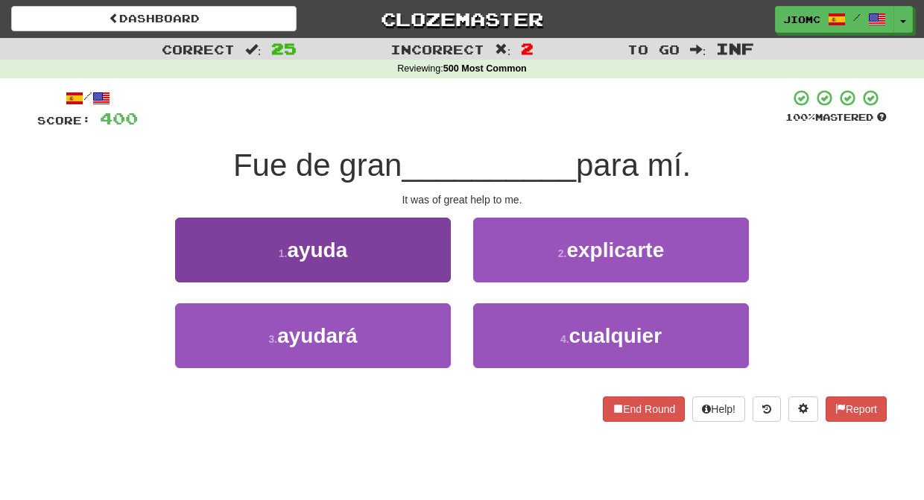
click at [434, 266] on button "1 . ayuda" at bounding box center [313, 250] width 276 height 65
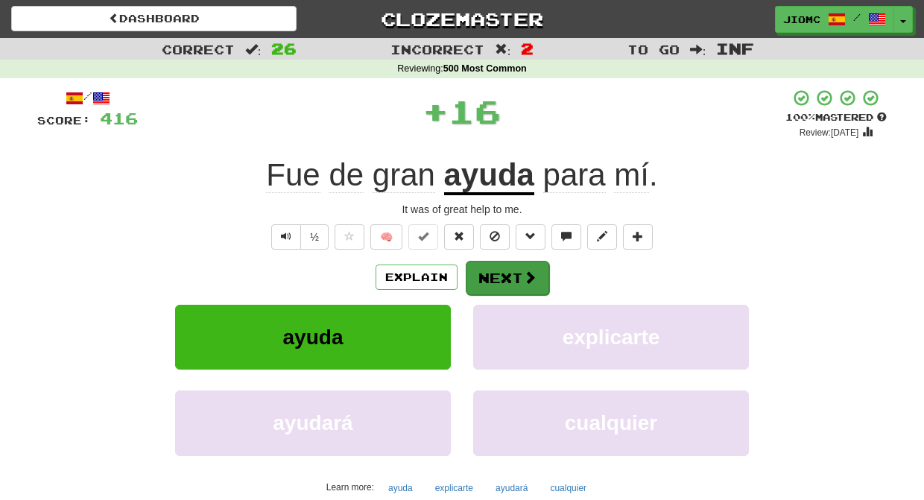
click at [488, 271] on button "Next" at bounding box center [507, 278] width 83 height 34
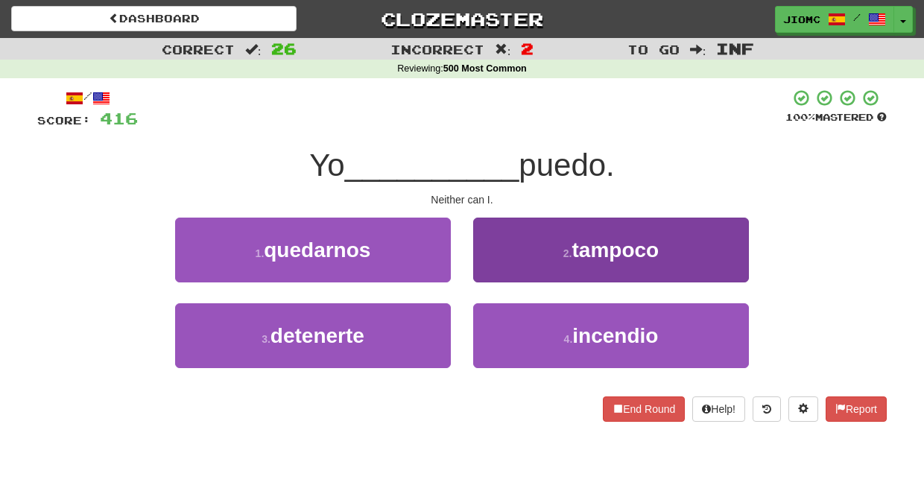
click at [501, 269] on button "2 . tampoco" at bounding box center [611, 250] width 276 height 65
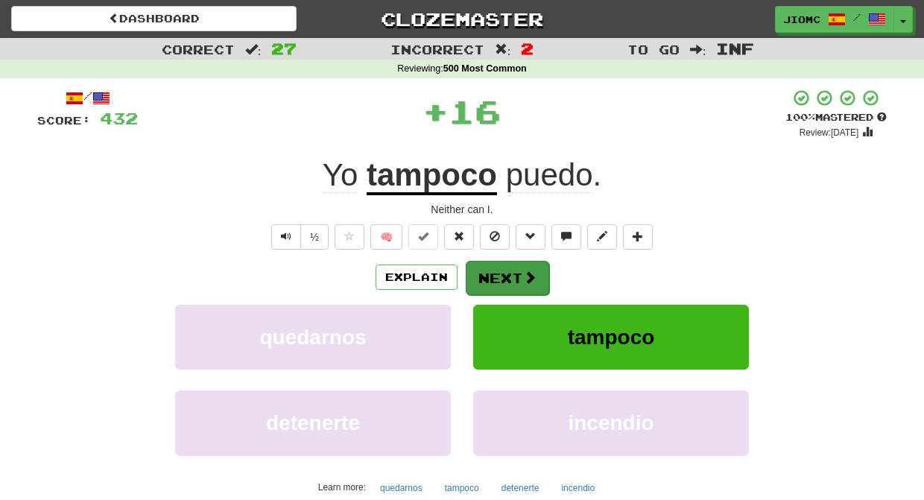
click at [499, 270] on button "Next" at bounding box center [507, 278] width 83 height 34
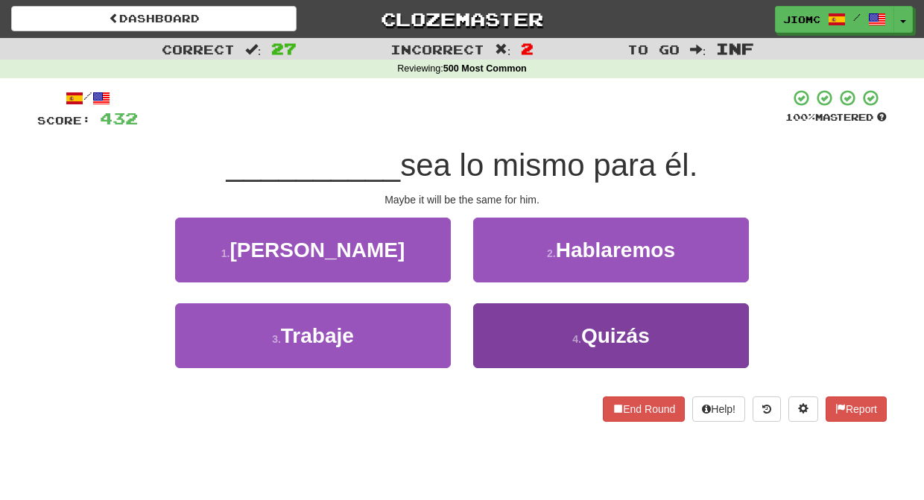
click at [511, 317] on button "4 . Quizás" at bounding box center [611, 335] width 276 height 65
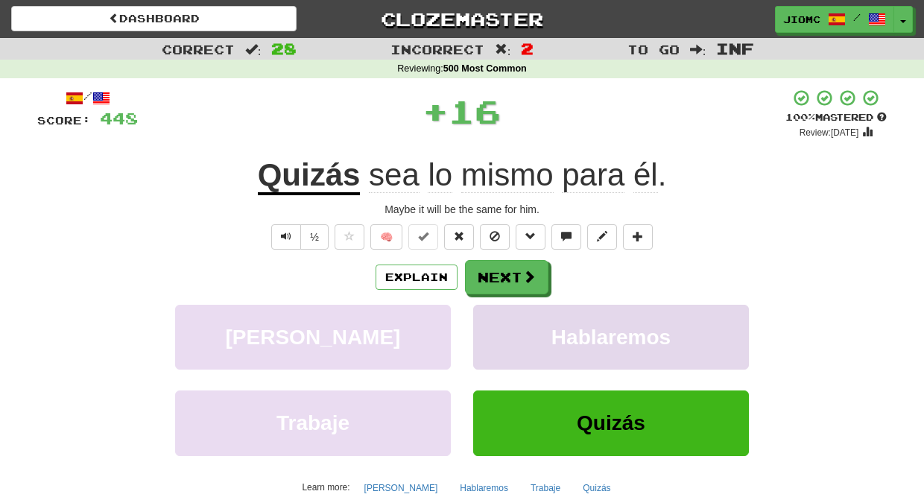
click at [506, 313] on button "Hablaremos" at bounding box center [611, 337] width 276 height 65
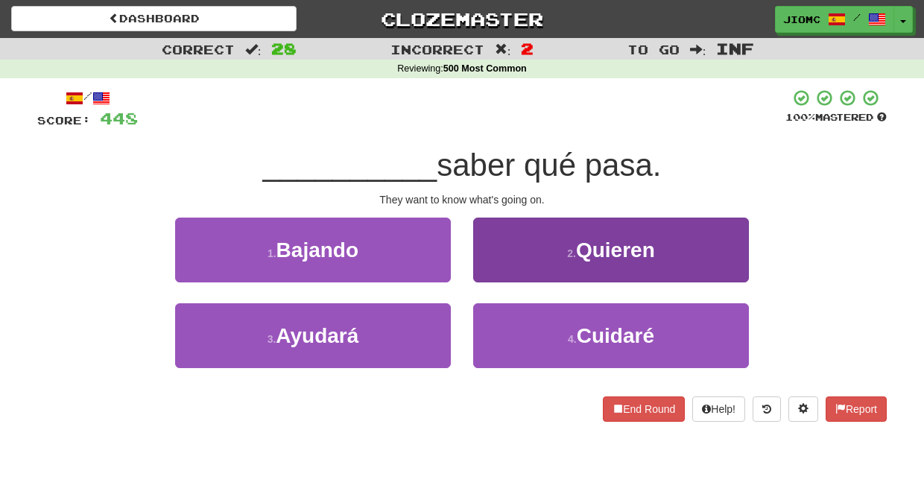
click at [480, 263] on button "2 . Quieren" at bounding box center [611, 250] width 276 height 65
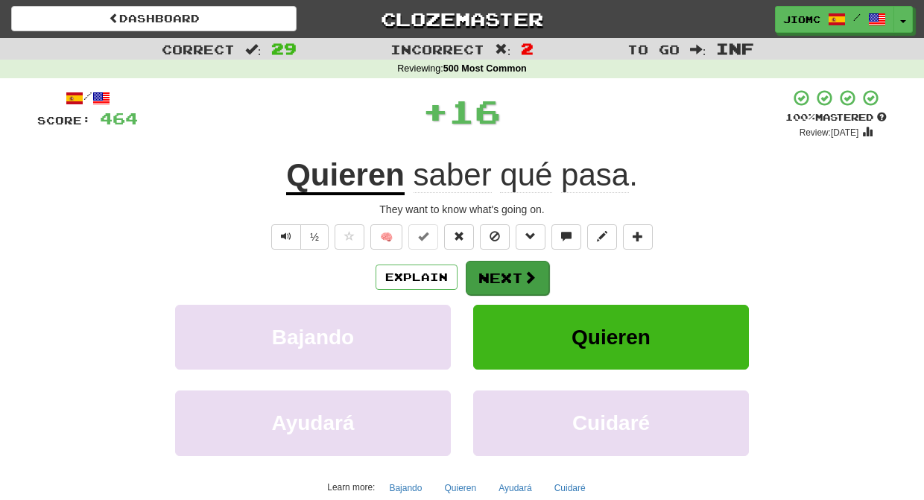
click at [484, 266] on button "Next" at bounding box center [507, 278] width 83 height 34
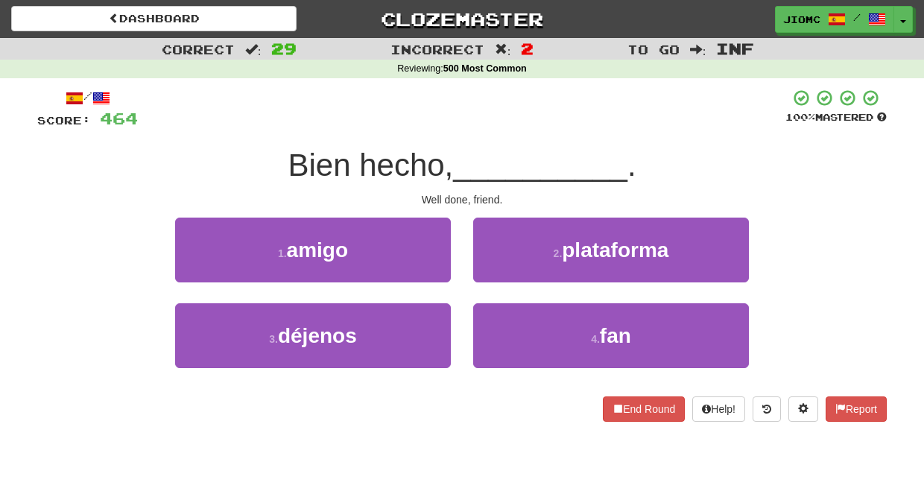
drag, startPoint x: 421, startPoint y: 254, endPoint x: 457, endPoint y: 260, distance: 36.3
click at [424, 254] on button "1 . amigo" at bounding box center [313, 250] width 276 height 65
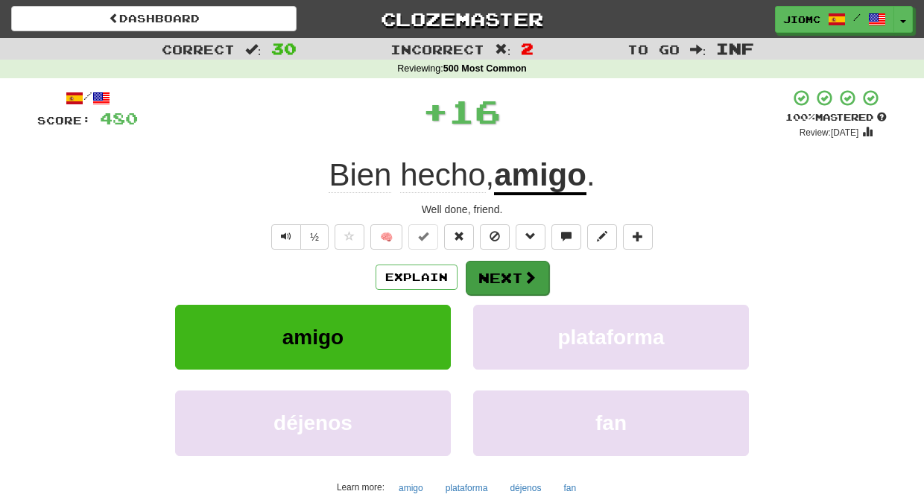
click at [507, 274] on button "Next" at bounding box center [507, 278] width 83 height 34
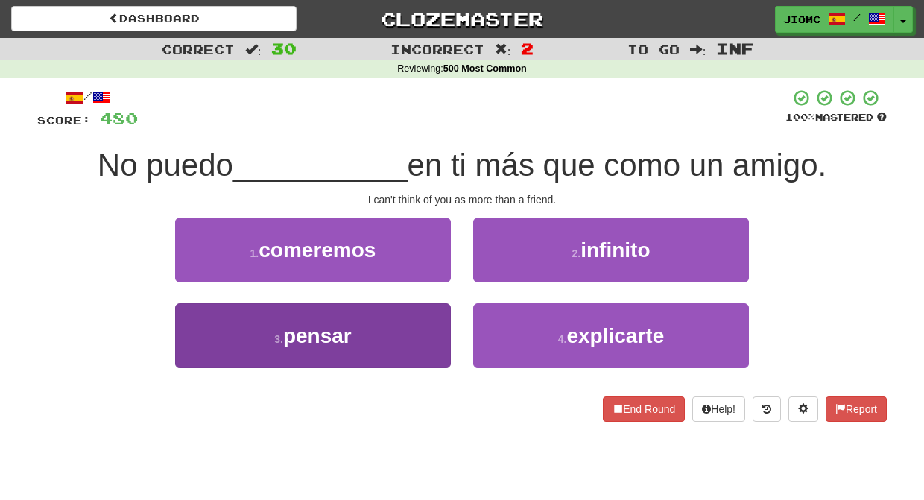
click at [434, 320] on button "3 . pensar" at bounding box center [313, 335] width 276 height 65
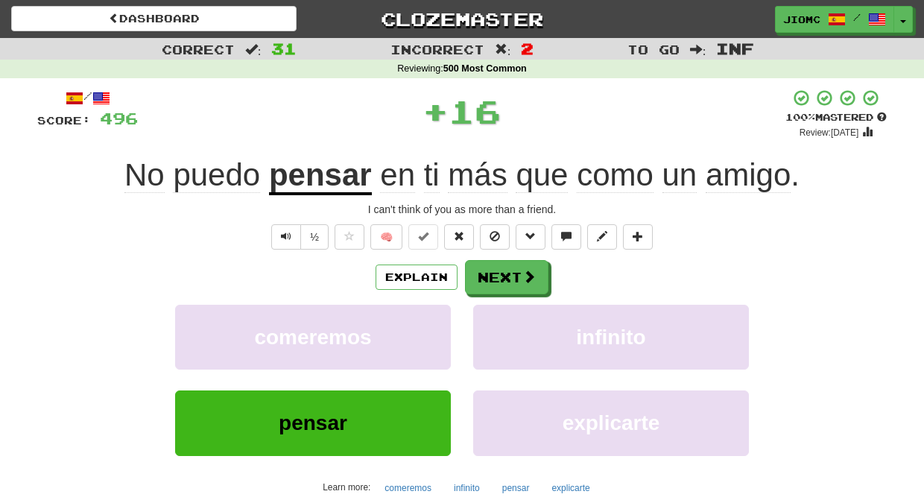
click at [434, 320] on button "comeremos" at bounding box center [313, 337] width 276 height 65
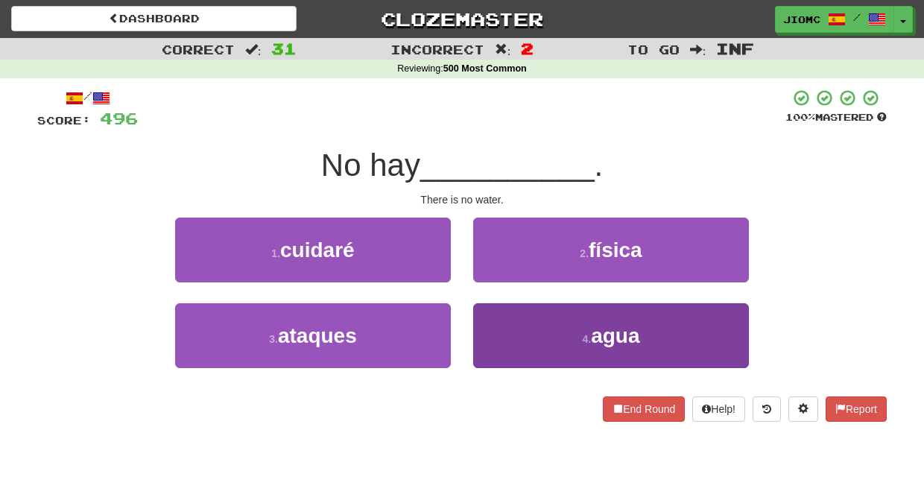
click at [512, 335] on button "4 . agua" at bounding box center [611, 335] width 276 height 65
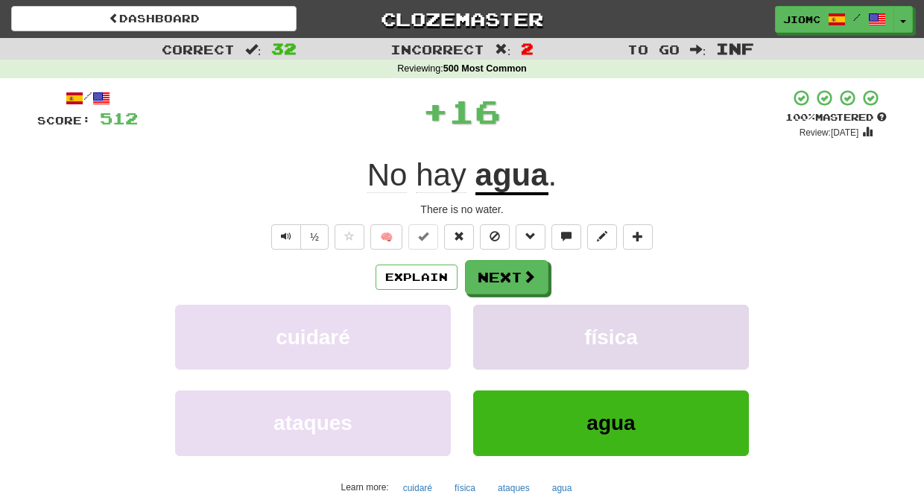
click at [512, 334] on button "física" at bounding box center [611, 337] width 276 height 65
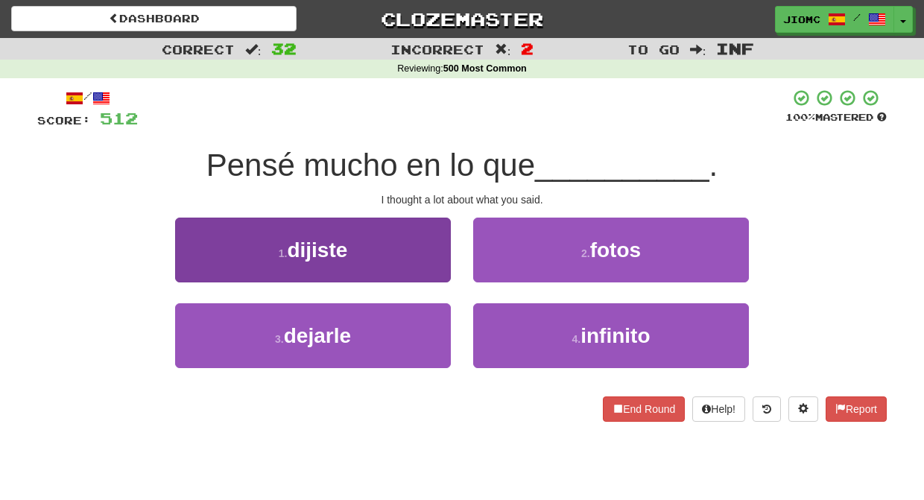
click at [416, 264] on button "1 . dijiste" at bounding box center [313, 250] width 276 height 65
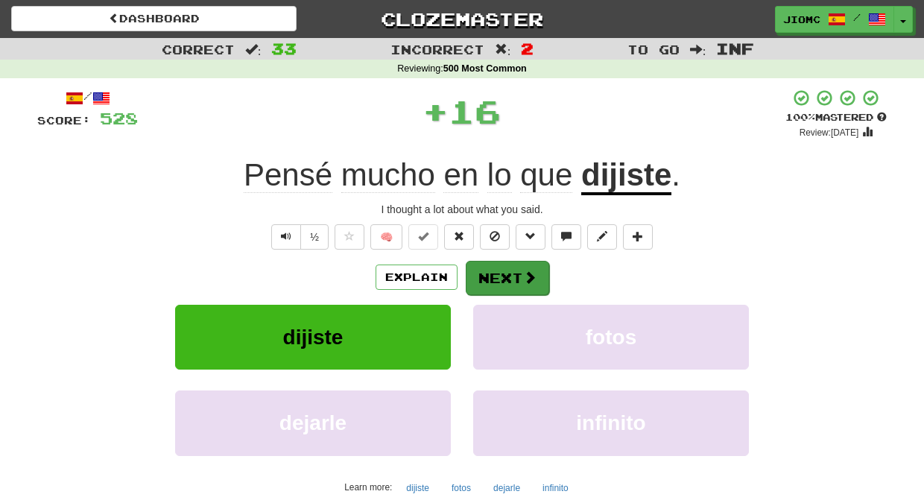
click at [486, 279] on button "Next" at bounding box center [507, 278] width 83 height 34
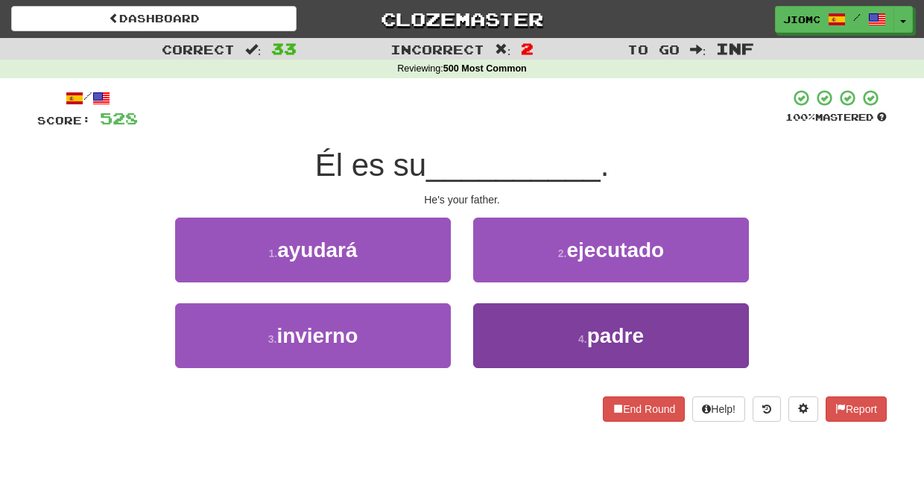
click at [489, 309] on button "4 . padre" at bounding box center [611, 335] width 276 height 65
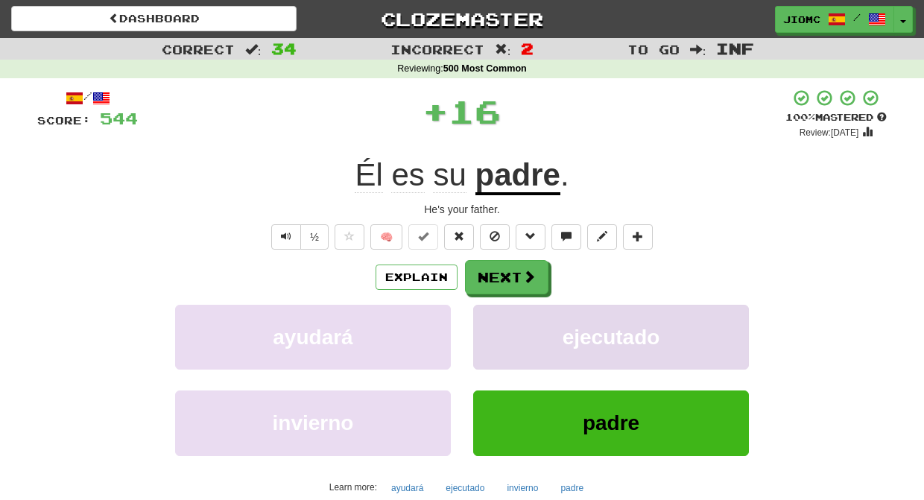
click at [489, 310] on button "ejecutado" at bounding box center [611, 337] width 276 height 65
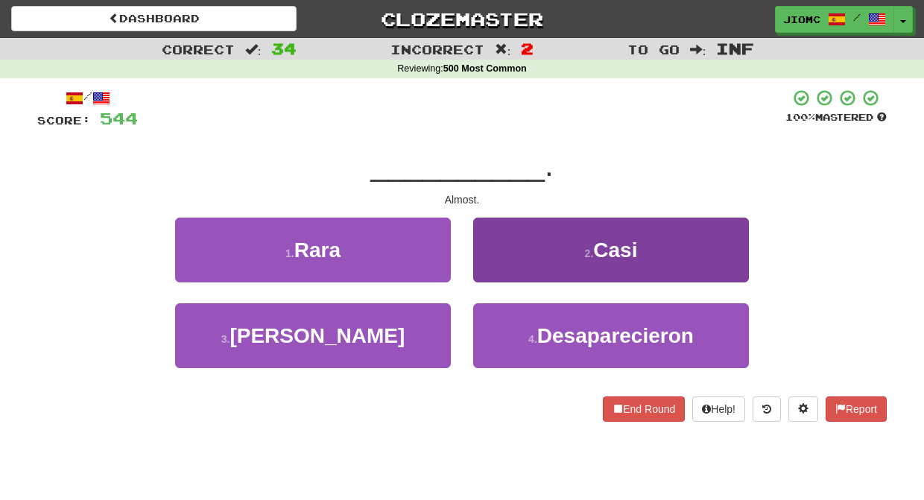
click at [489, 270] on button "2 . Casi" at bounding box center [611, 250] width 276 height 65
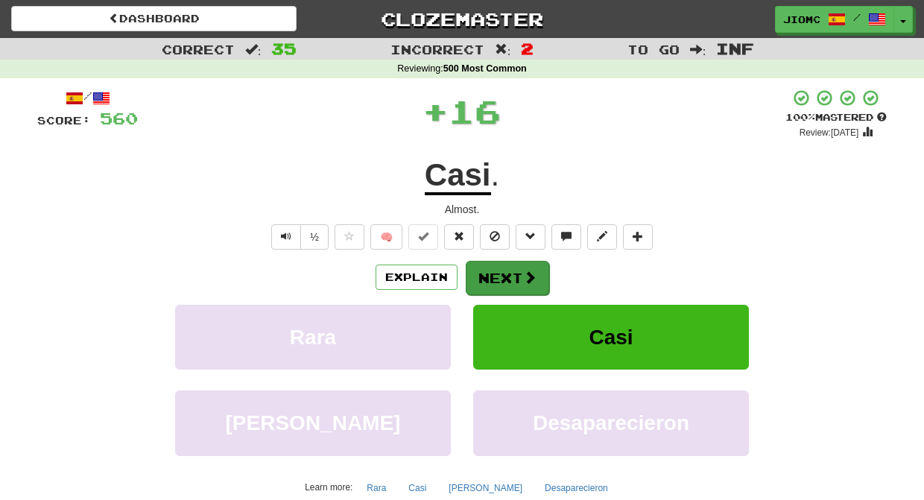
click at [489, 270] on button "Next" at bounding box center [507, 278] width 83 height 34
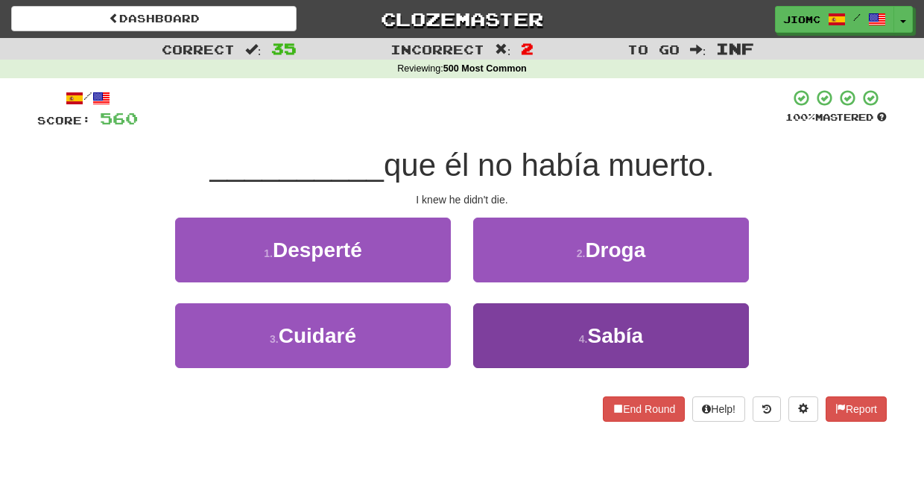
click at [490, 311] on button "4 . Sabía" at bounding box center [611, 335] width 276 height 65
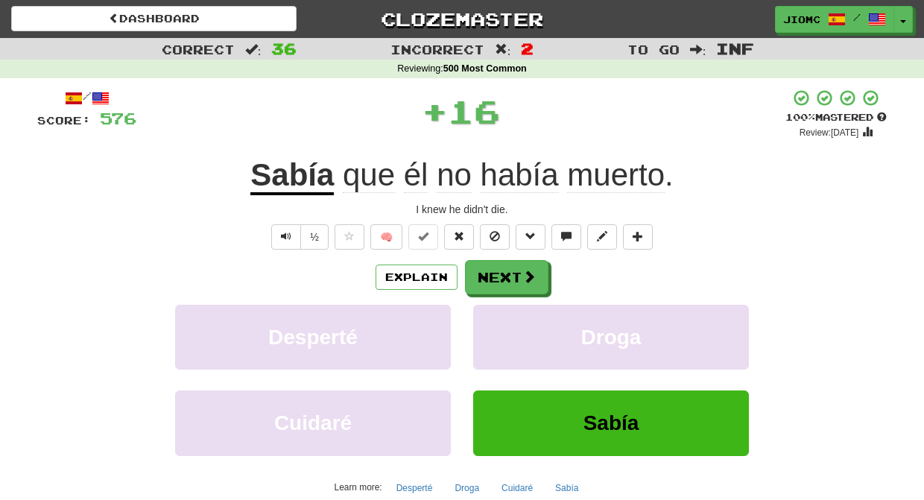
click at [490, 311] on button "Droga" at bounding box center [611, 337] width 276 height 65
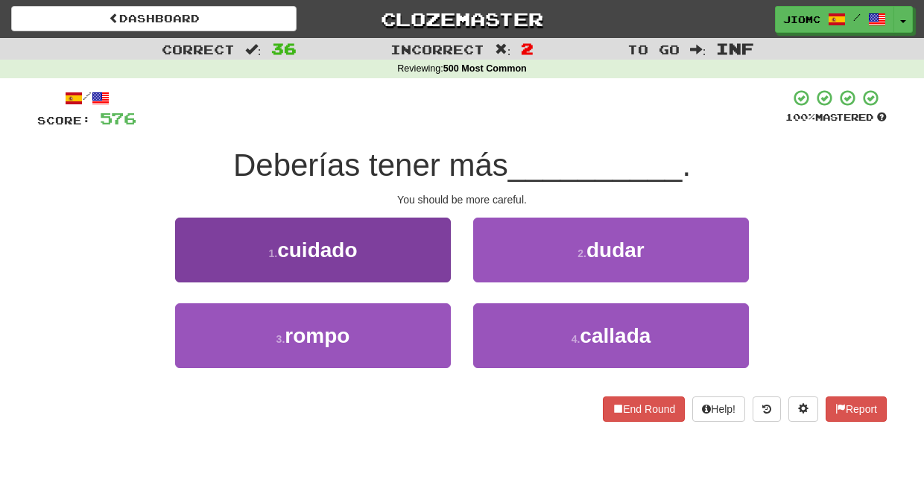
click at [406, 250] on button "1 . cuidado" at bounding box center [313, 250] width 276 height 65
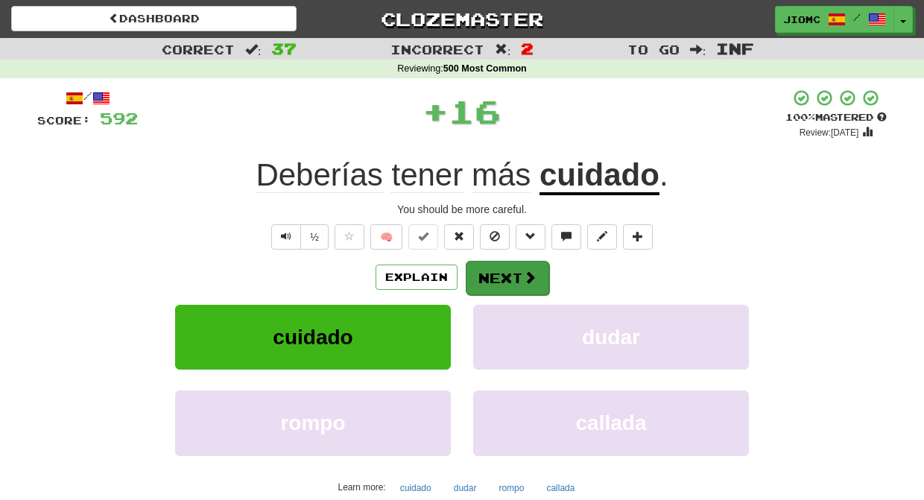
click at [471, 270] on button "Next" at bounding box center [507, 278] width 83 height 34
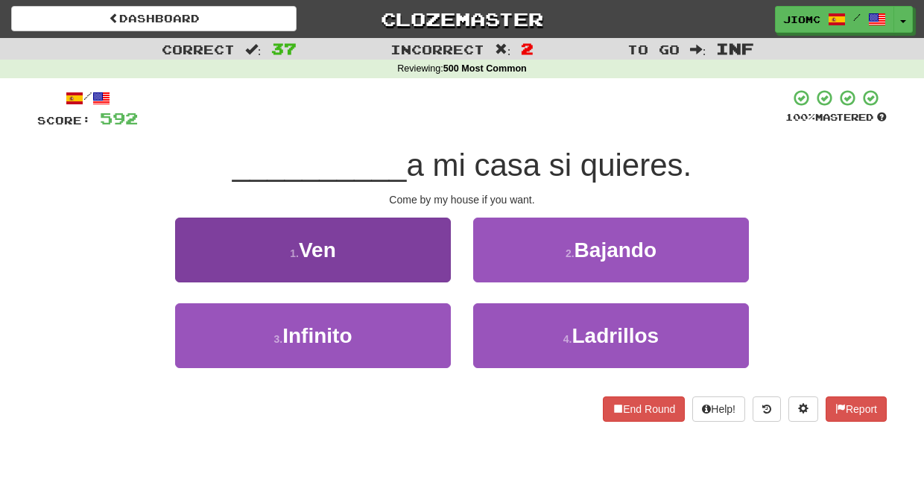
click at [427, 266] on button "1 . Ven" at bounding box center [313, 250] width 276 height 65
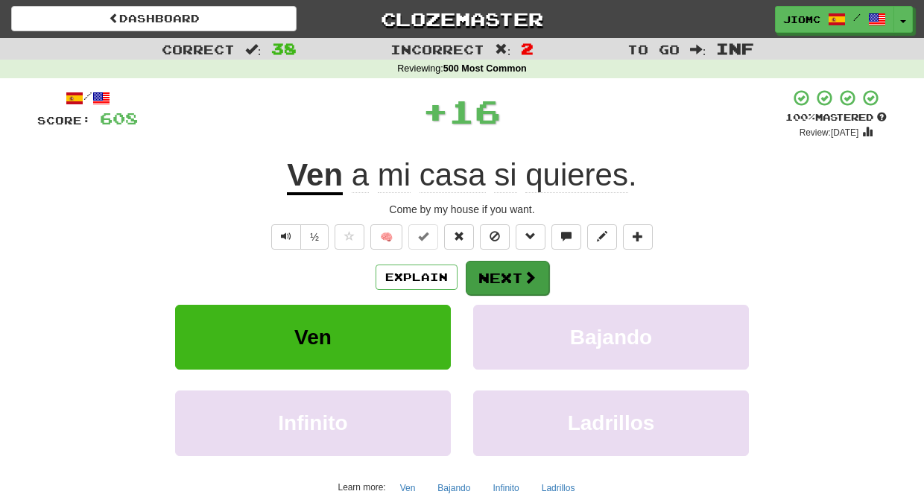
click at [486, 272] on button "Next" at bounding box center [507, 278] width 83 height 34
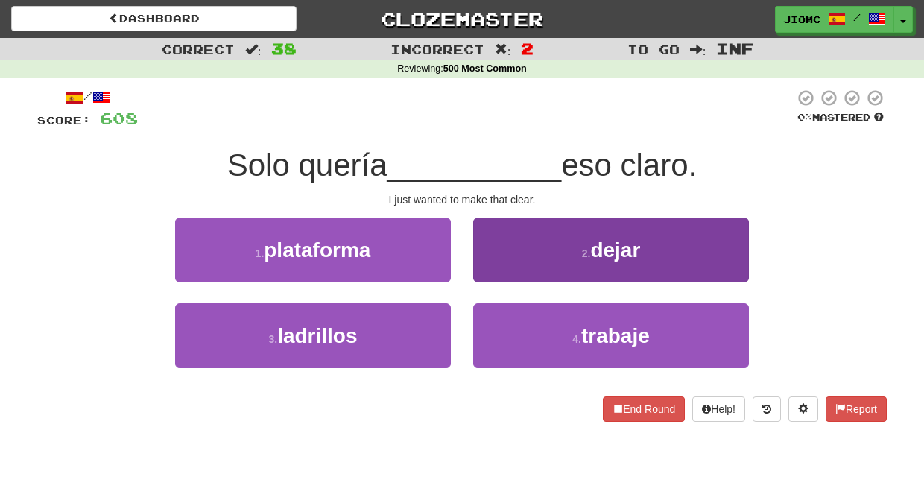
click at [489, 267] on button "2 . dejar" at bounding box center [611, 250] width 276 height 65
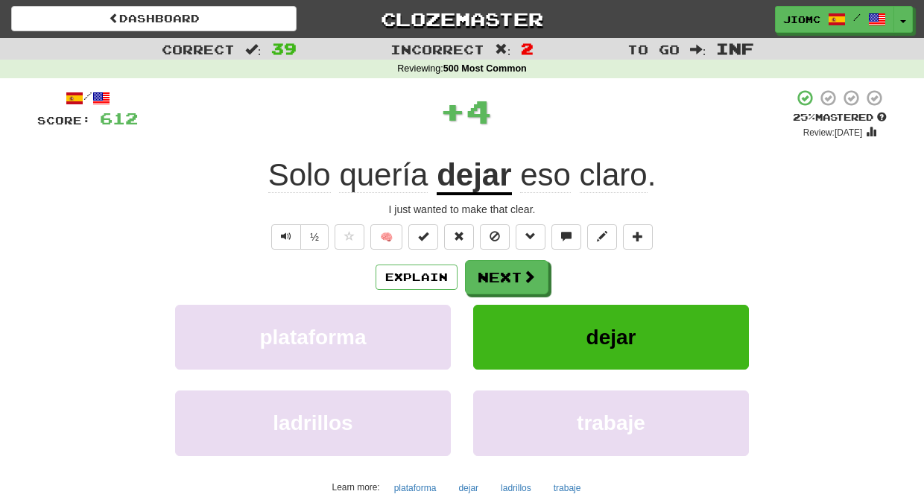
click at [489, 268] on button "Next" at bounding box center [506, 277] width 83 height 34
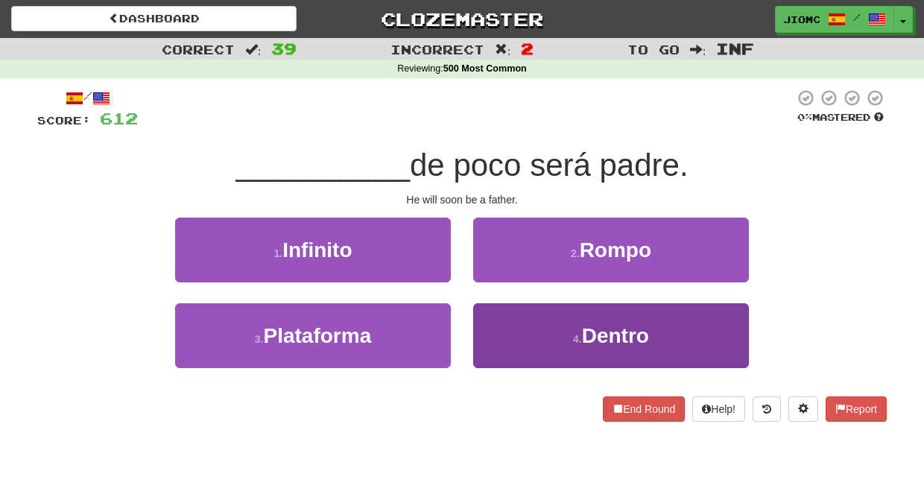
click at [513, 330] on button "4 . Dentro" at bounding box center [611, 335] width 276 height 65
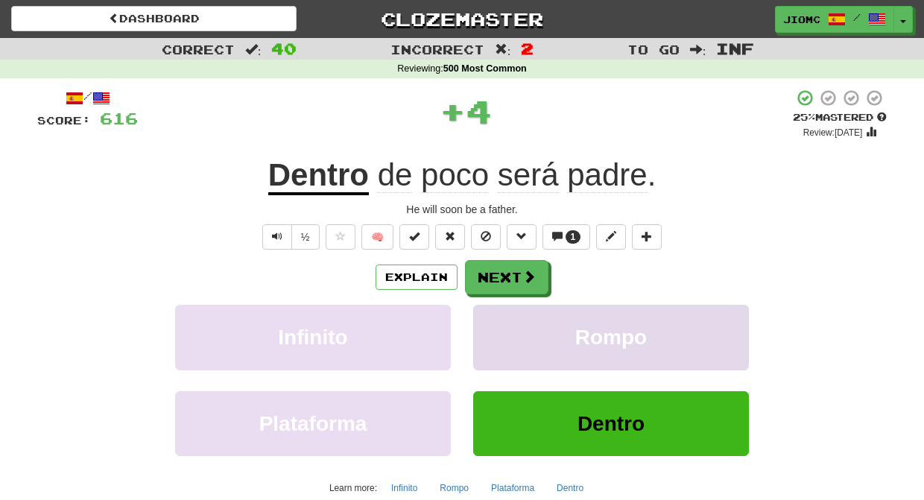
click at [513, 329] on button "Rompo" at bounding box center [611, 337] width 276 height 65
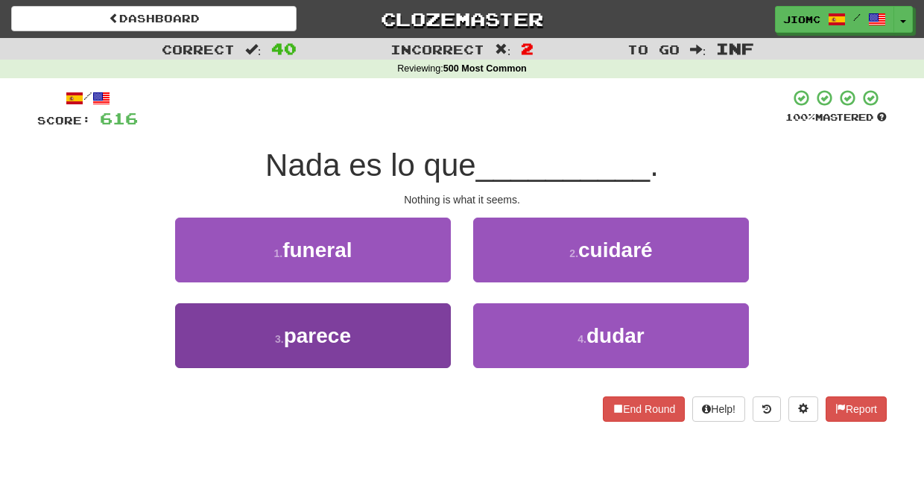
click at [432, 325] on button "3 . parece" at bounding box center [313, 335] width 276 height 65
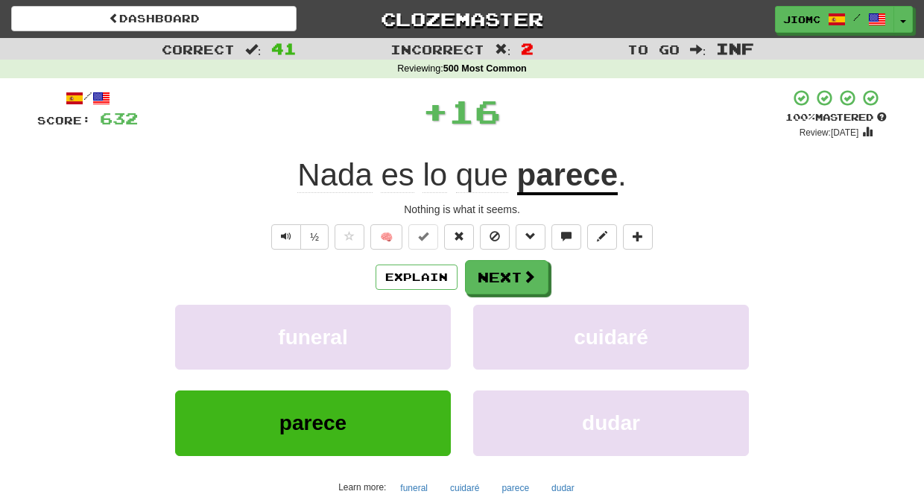
click at [432, 325] on button "funeral" at bounding box center [313, 337] width 276 height 65
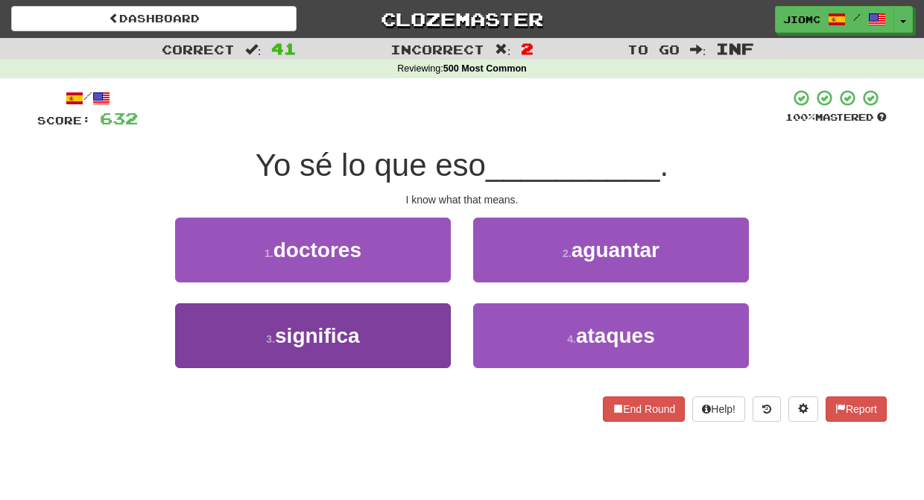
click at [436, 324] on button "3 . significa" at bounding box center [313, 335] width 276 height 65
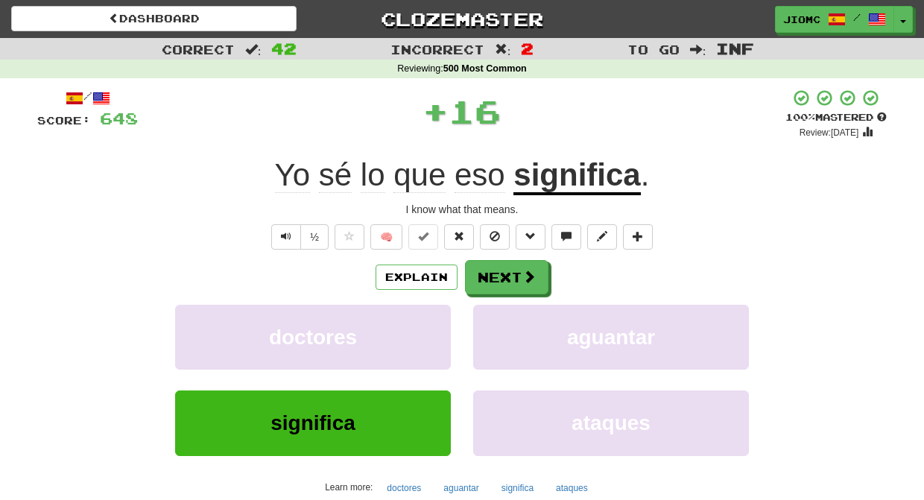
click at [436, 324] on button "doctores" at bounding box center [313, 337] width 276 height 65
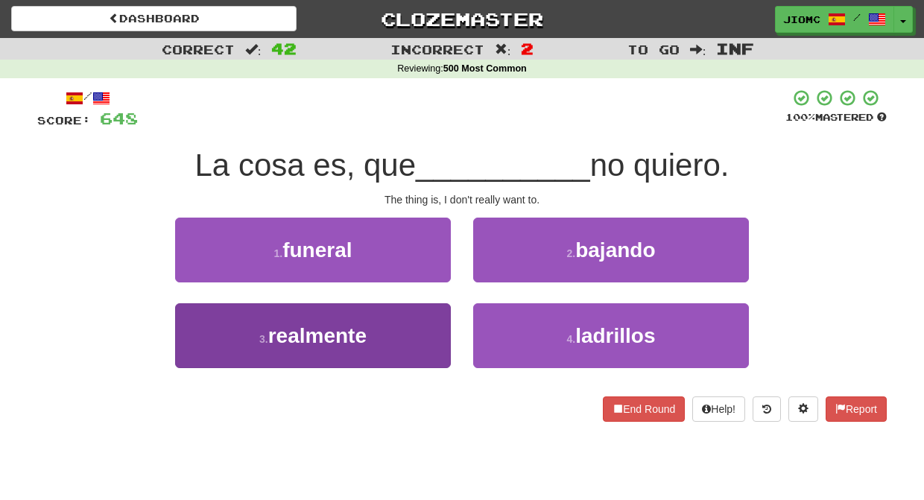
click at [437, 329] on button "3 . realmente" at bounding box center [313, 335] width 276 height 65
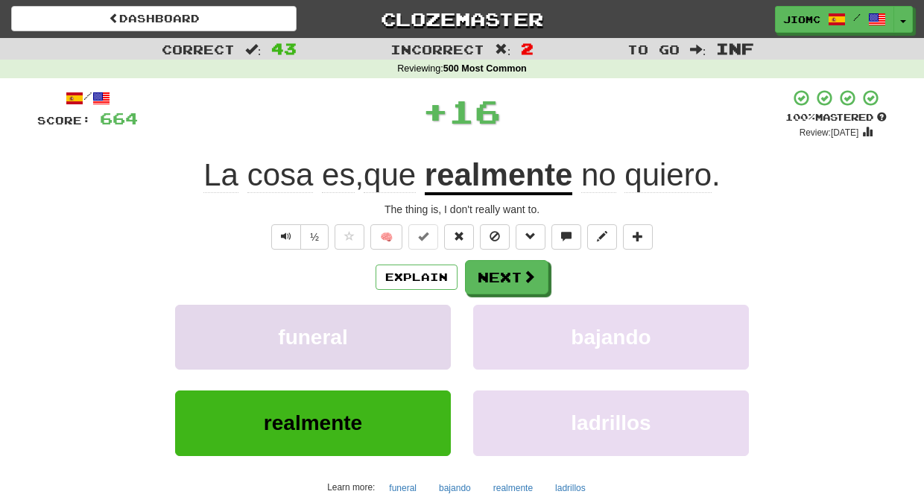
click at [437, 329] on button "funeral" at bounding box center [313, 337] width 276 height 65
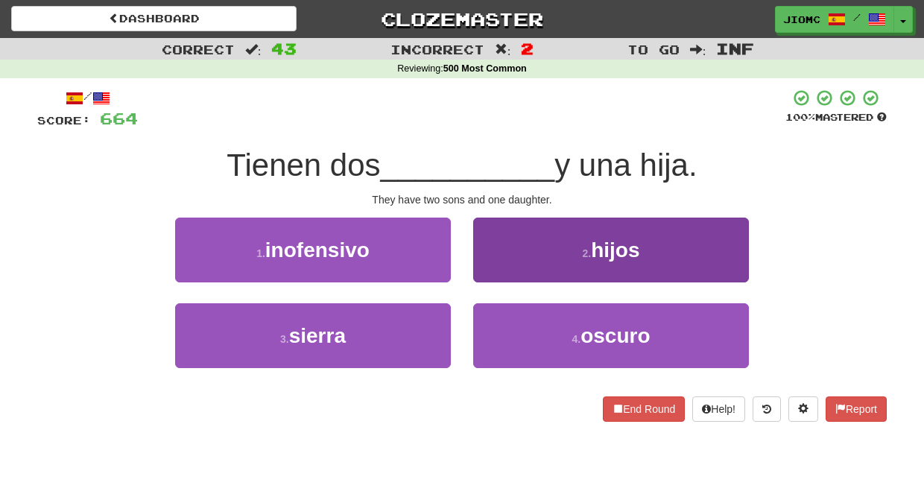
click at [489, 279] on button "2 . hijos" at bounding box center [611, 250] width 276 height 65
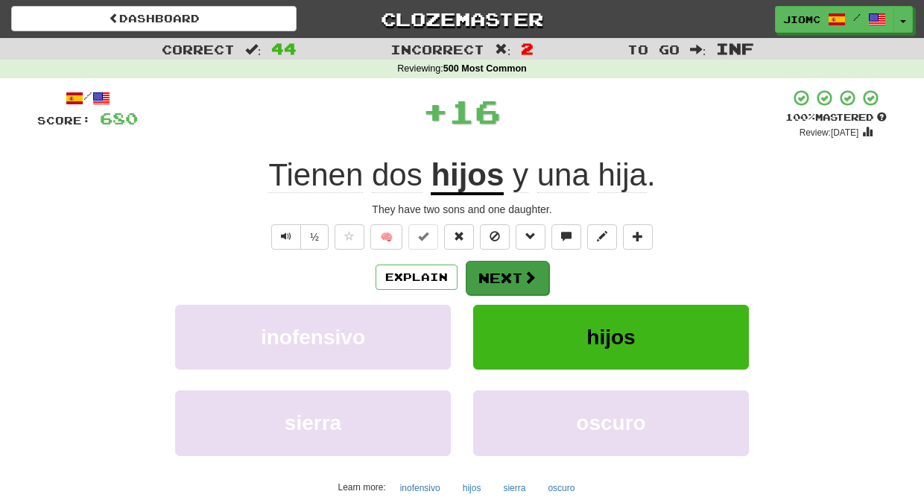
click at [501, 278] on button "Next" at bounding box center [507, 278] width 83 height 34
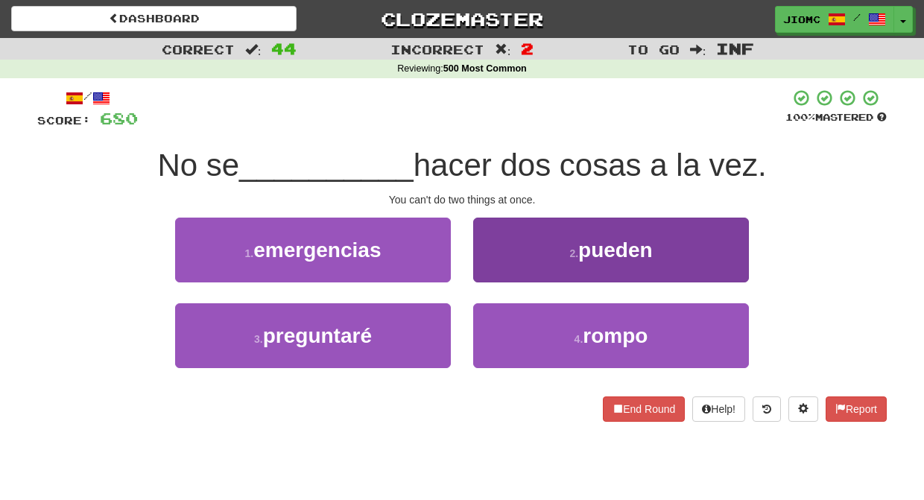
click at [508, 263] on button "2 . pueden" at bounding box center [611, 250] width 276 height 65
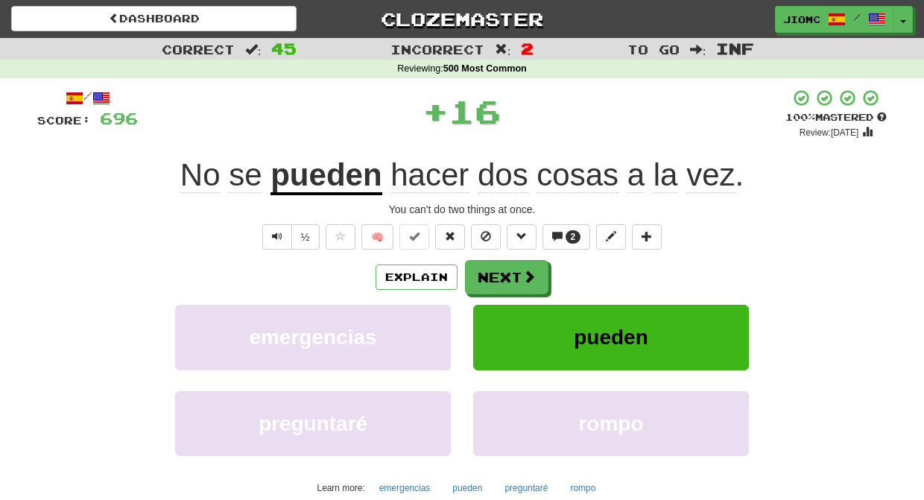
click at [508, 263] on button "Next" at bounding box center [506, 277] width 83 height 34
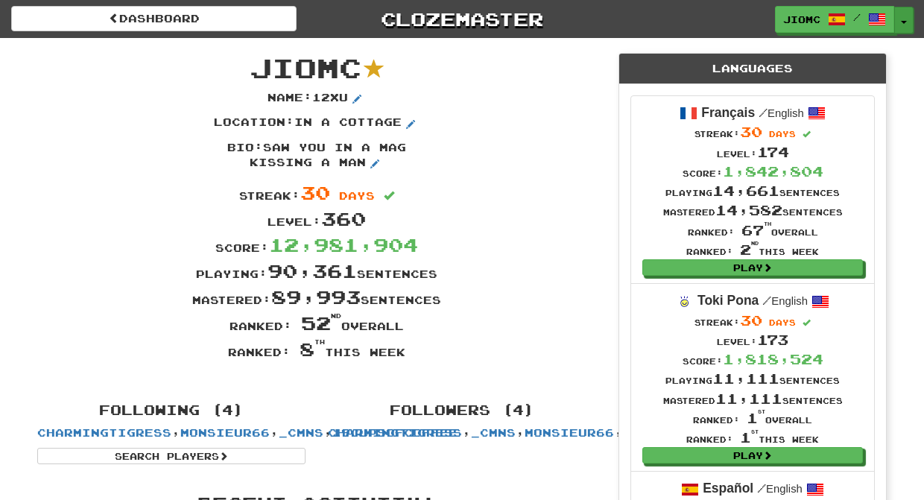
click at [905, 14] on button "Toggle Dropdown" at bounding box center [903, 20] width 19 height 27
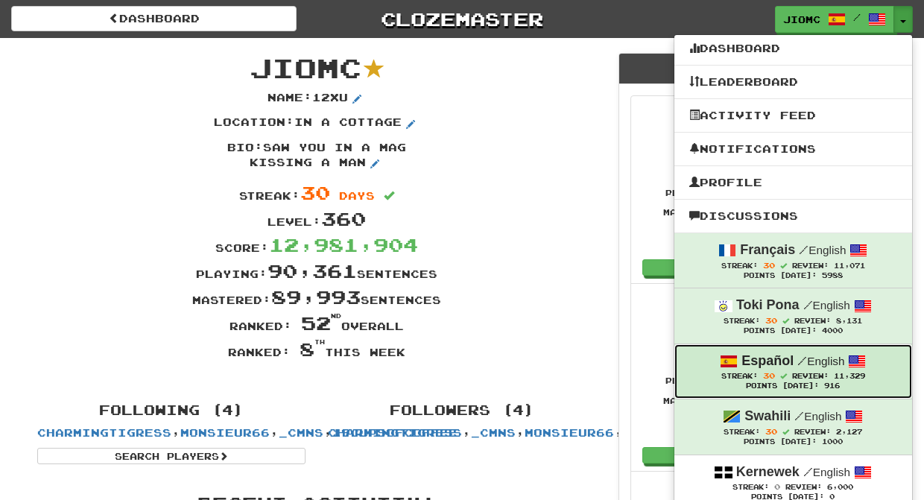
click at [811, 361] on small "/ English" at bounding box center [820, 361] width 47 height 13
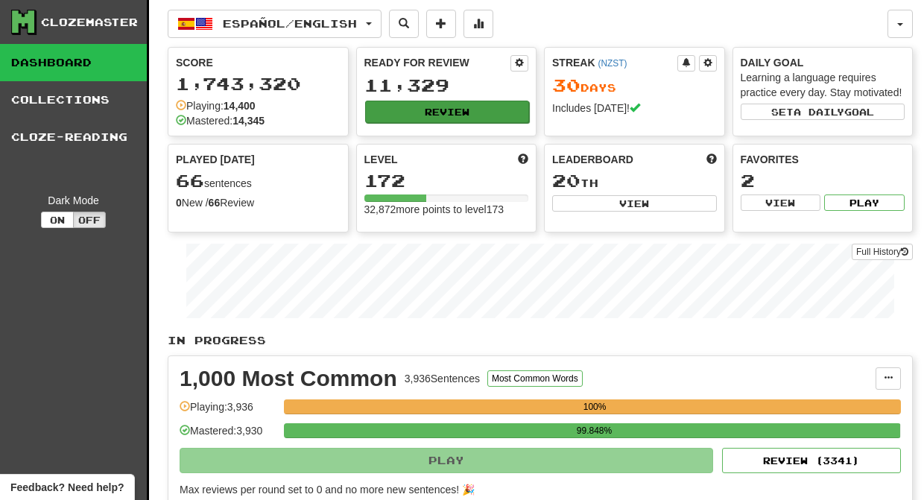
click at [460, 115] on button "Review" at bounding box center [447, 112] width 165 height 22
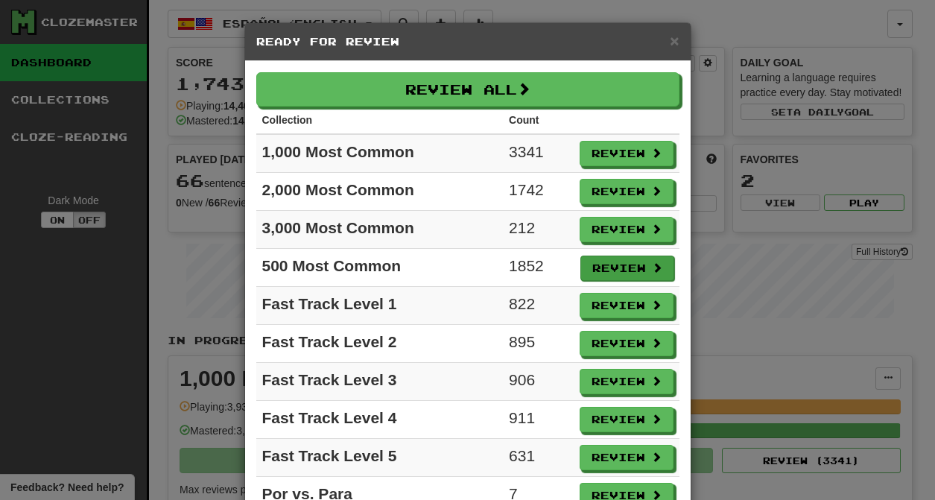
click at [600, 267] on button "Review" at bounding box center [627, 268] width 94 height 25
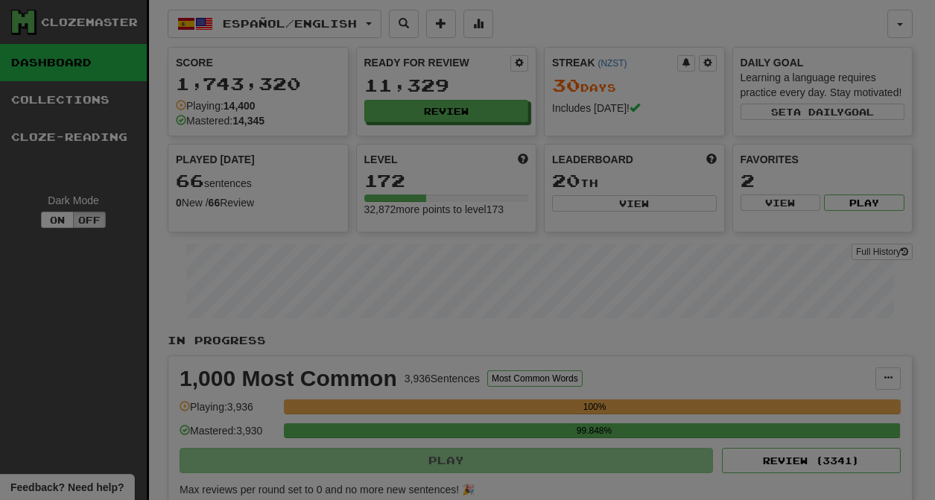
select select "********"
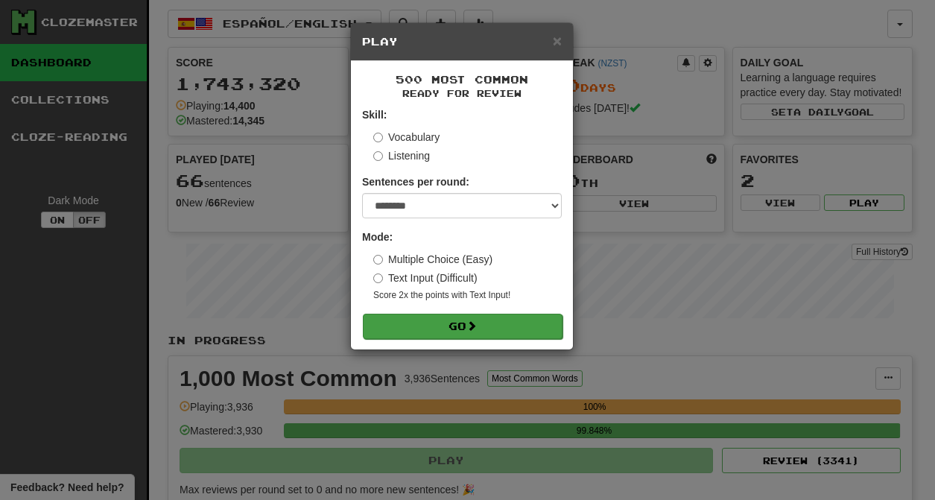
click at [478, 320] on button "Go" at bounding box center [463, 326] width 200 height 25
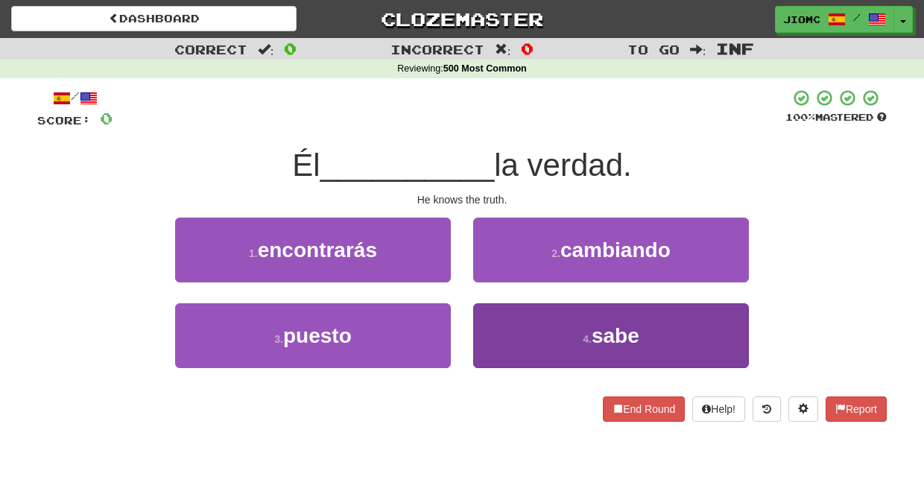
click at [496, 329] on button "4 . sabe" at bounding box center [611, 335] width 276 height 65
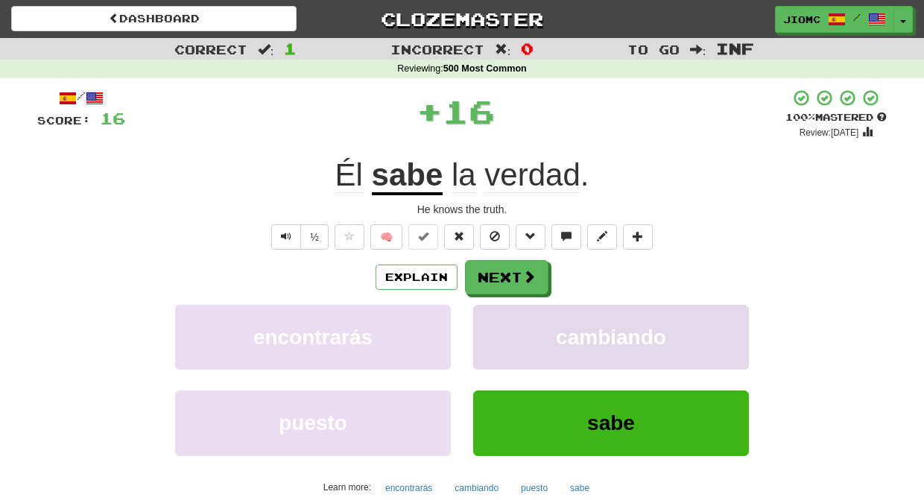
click at [496, 330] on button "cambiando" at bounding box center [611, 337] width 276 height 65
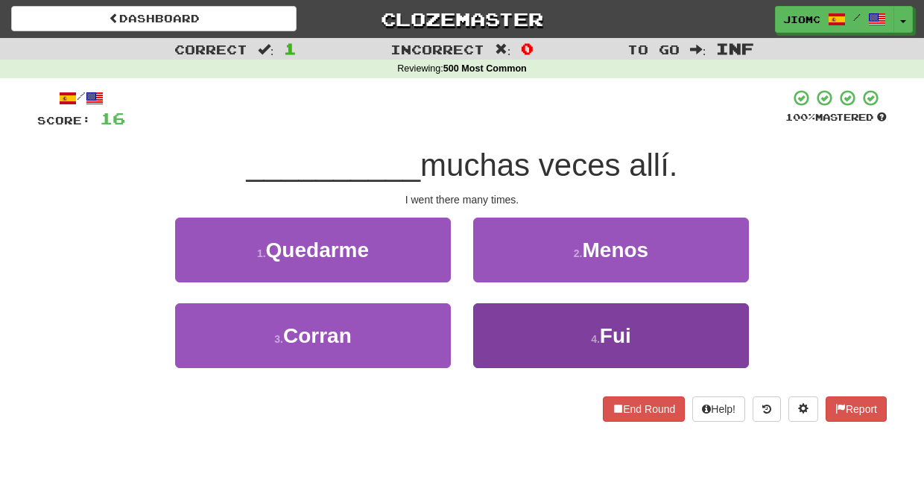
click at [492, 331] on button "4 . Fui" at bounding box center [611, 335] width 276 height 65
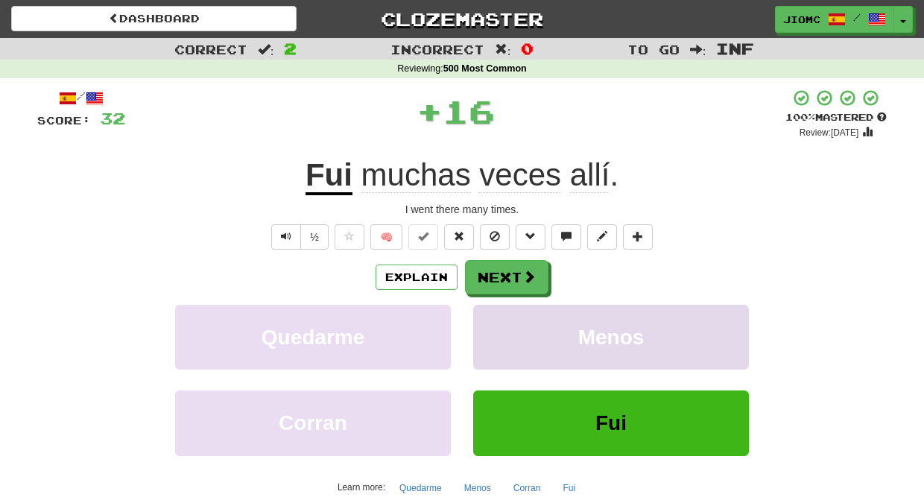
click at [494, 332] on button "Menos" at bounding box center [611, 337] width 276 height 65
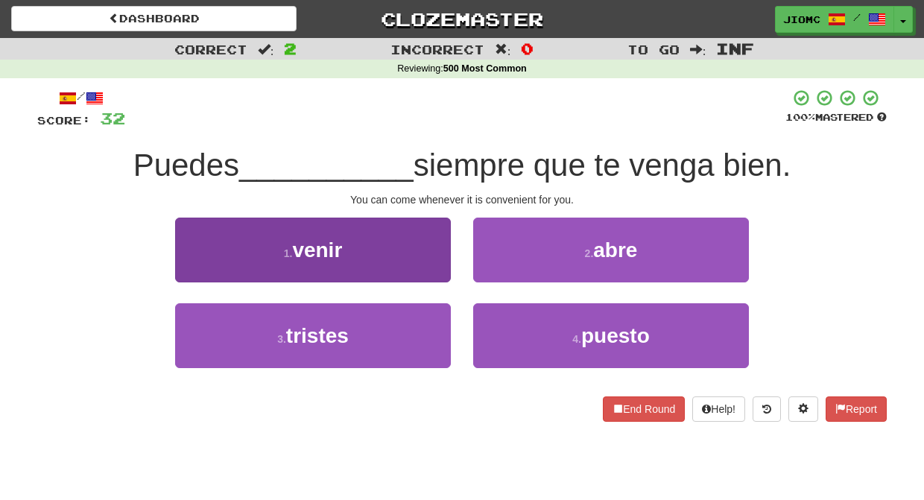
click at [426, 266] on button "1 . venir" at bounding box center [313, 250] width 276 height 65
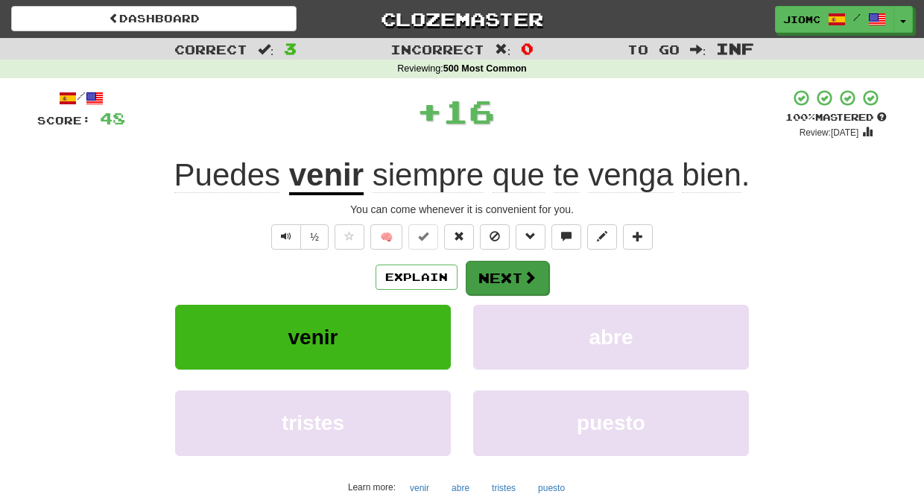
click at [500, 285] on button "Next" at bounding box center [507, 278] width 83 height 34
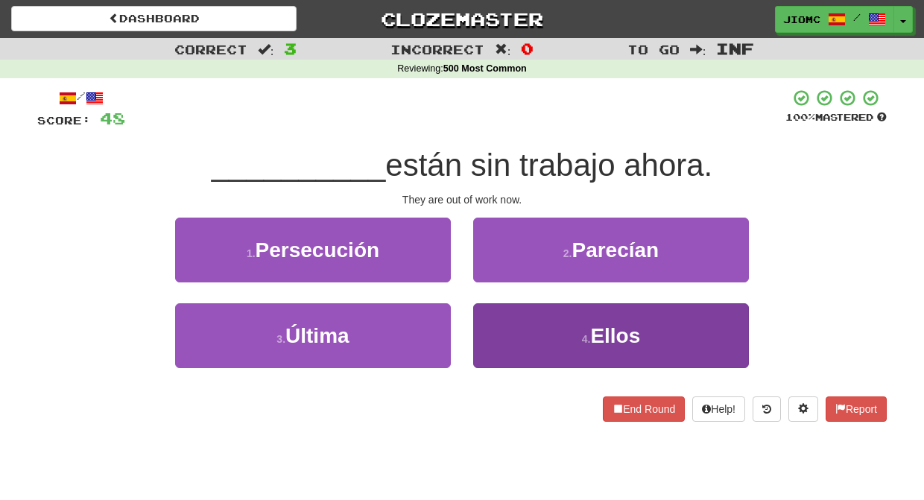
click at [498, 331] on button "4 . Ellos" at bounding box center [611, 335] width 276 height 65
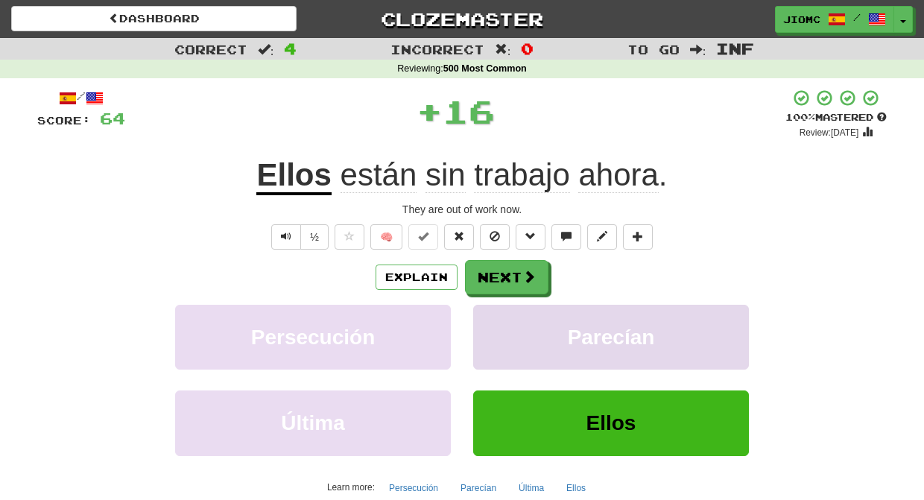
click at [498, 330] on button "Parecían" at bounding box center [611, 337] width 276 height 65
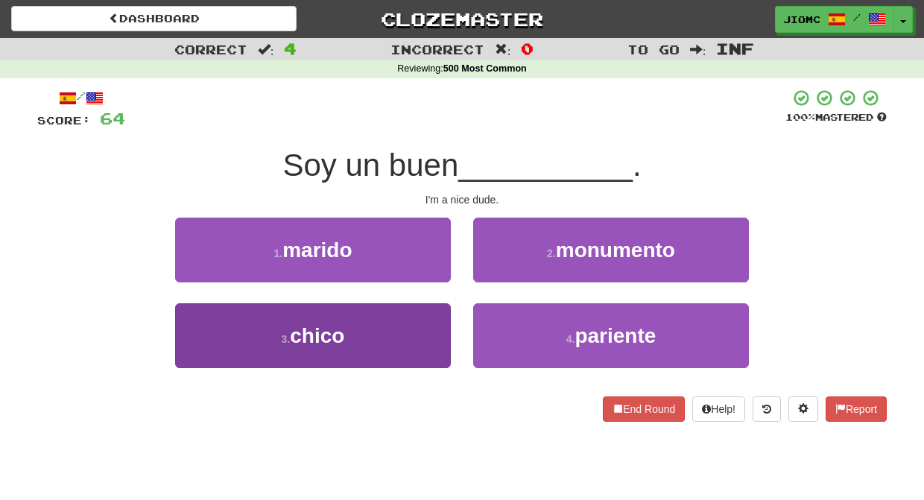
click at [410, 327] on button "3 . chico" at bounding box center [313, 335] width 276 height 65
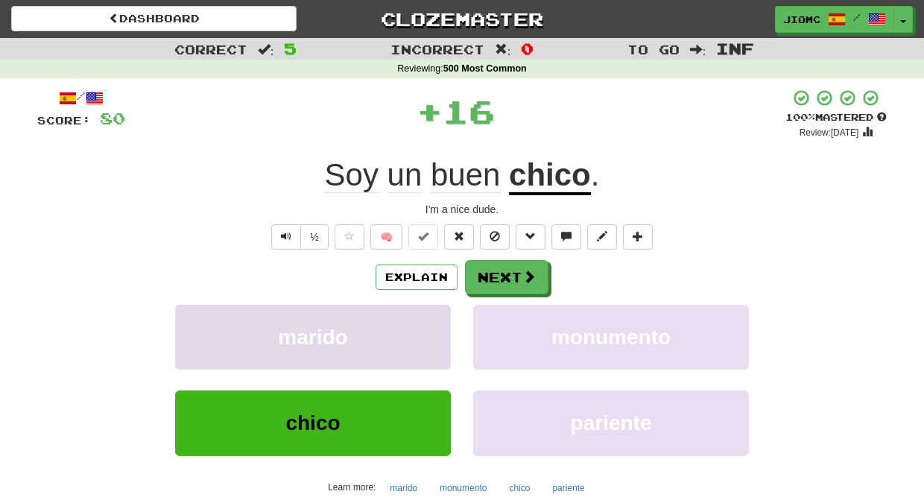
click at [422, 320] on button "marido" at bounding box center [313, 337] width 276 height 65
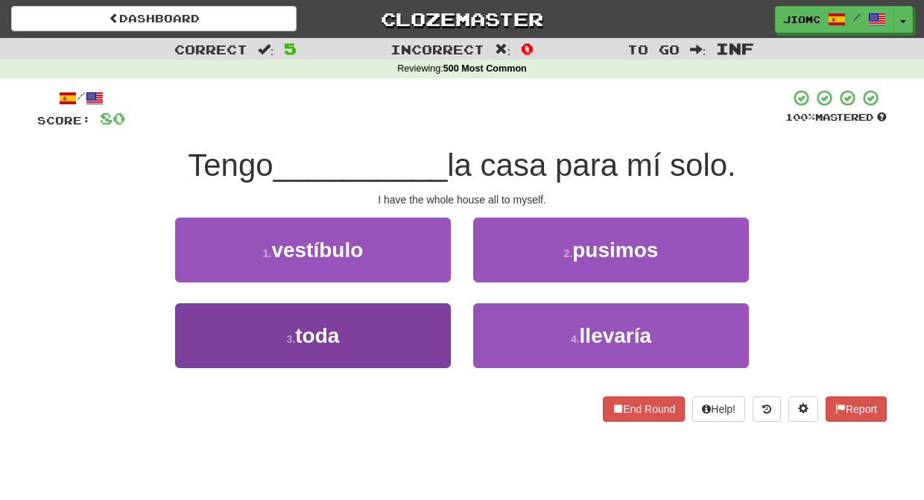
click at [416, 330] on button "3 . toda" at bounding box center [313, 335] width 276 height 65
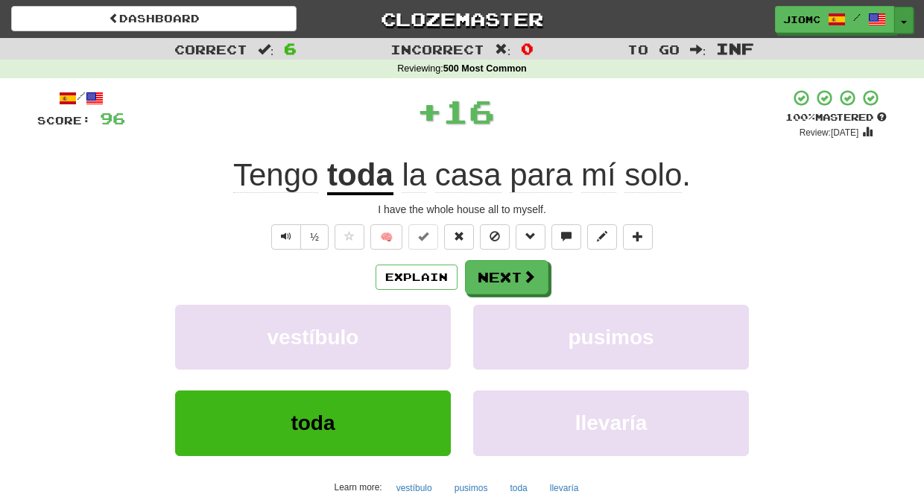
click at [903, 17] on button "Toggle Dropdown" at bounding box center [903, 20] width 19 height 27
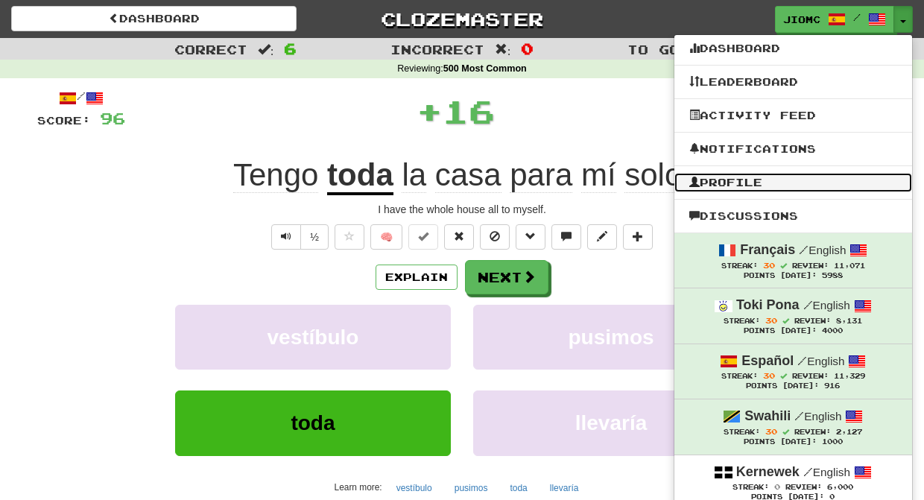
click at [784, 186] on link "Profile" at bounding box center [793, 182] width 238 height 19
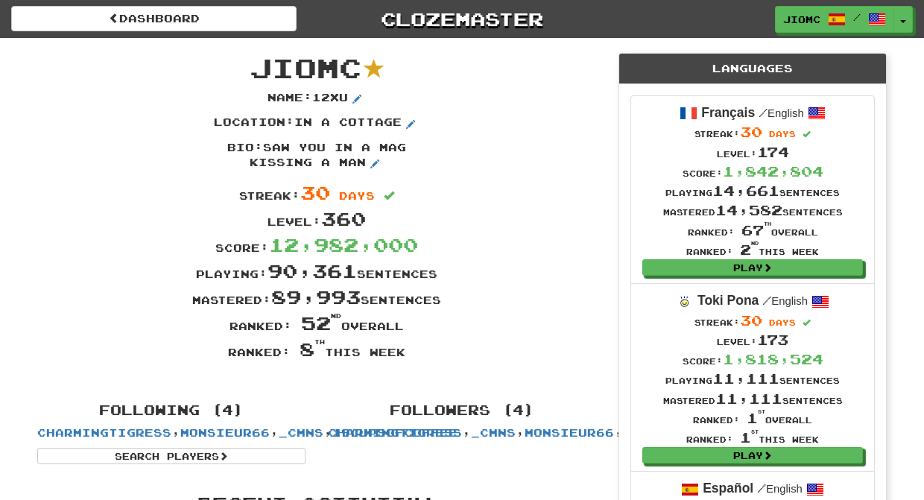
click at [436, 351] on div "Ranked: 8 th this week" at bounding box center [316, 349] width 581 height 26
drag, startPoint x: 436, startPoint y: 352, endPoint x: 262, endPoint y: 73, distance: 328.3
click at [262, 73] on div "JioMc Name : 12xu Location : in a cottage Bio : saw you in a mag kissing a man …" at bounding box center [316, 213] width 581 height 350
click at [258, 68] on span "JioMc" at bounding box center [306, 67] width 112 height 32
click at [906, 18] on button "Toggle Dropdown" at bounding box center [903, 20] width 19 height 27
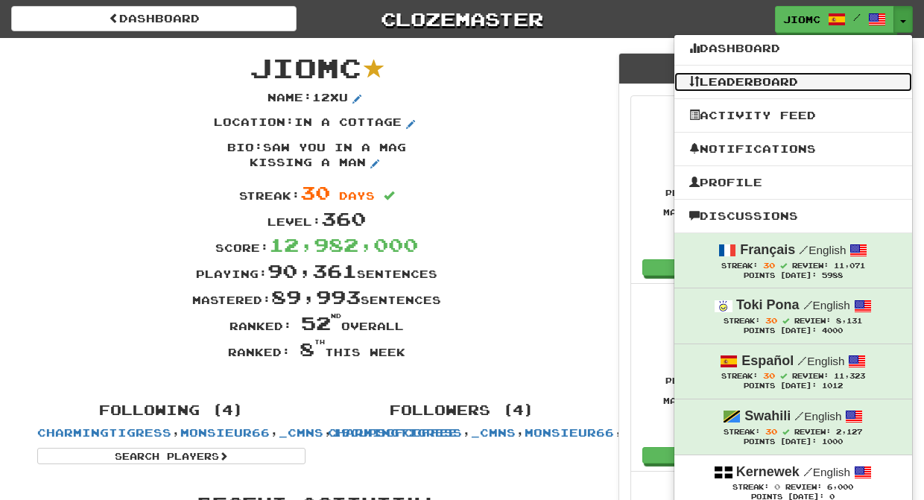
click at [819, 77] on link "Leaderboard" at bounding box center [793, 81] width 238 height 19
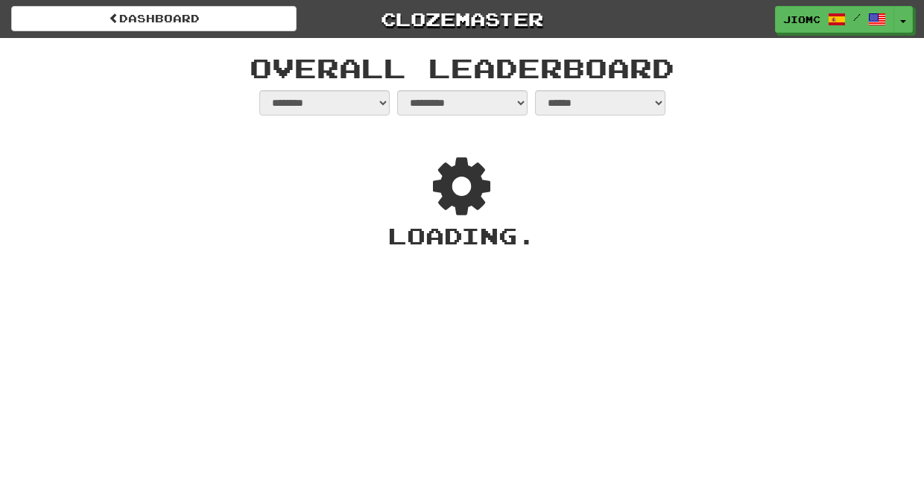
select select "**********"
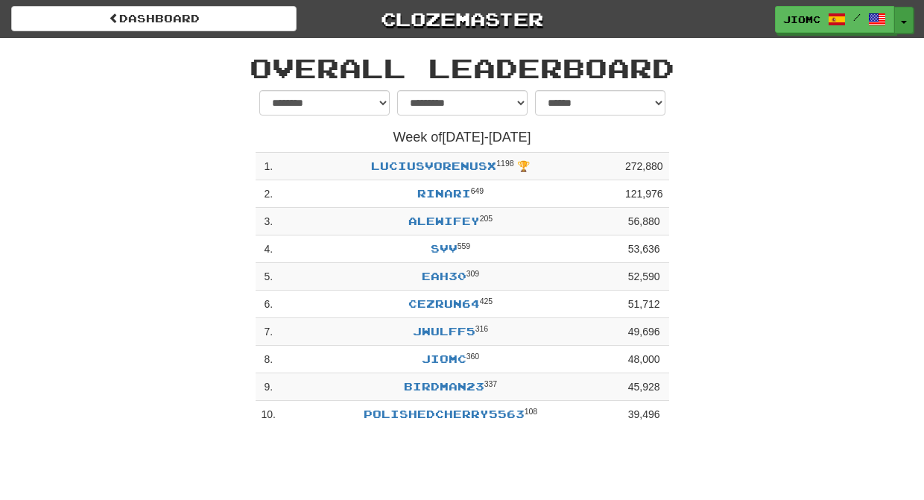
click at [905, 23] on span "button" at bounding box center [904, 22] width 6 height 3
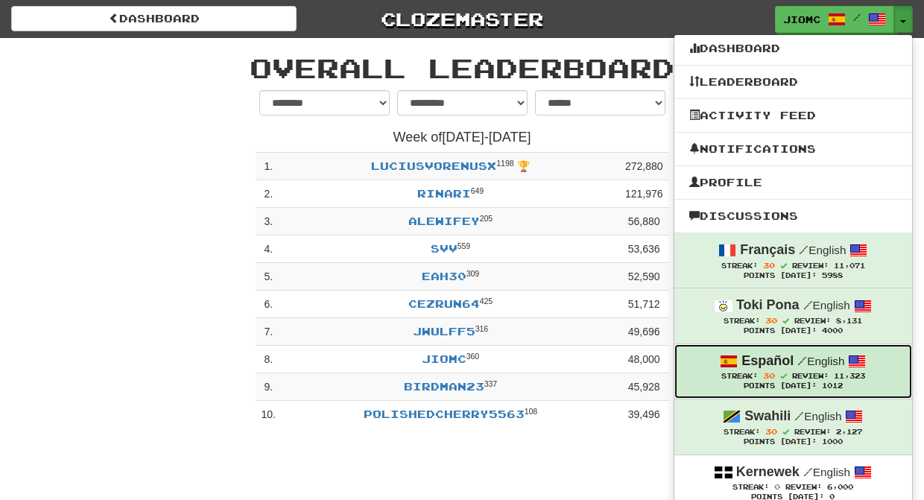
click at [758, 368] on strong "Español" at bounding box center [767, 360] width 52 height 15
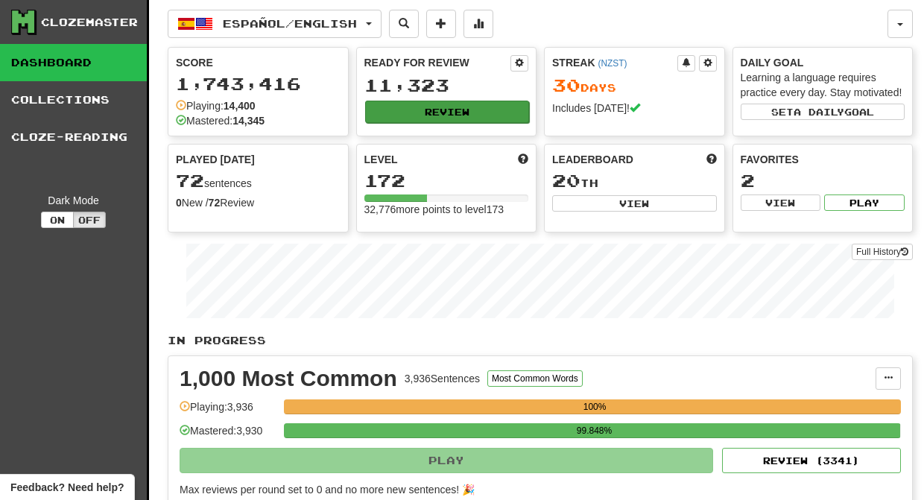
click at [469, 111] on button "Review" at bounding box center [447, 112] width 165 height 22
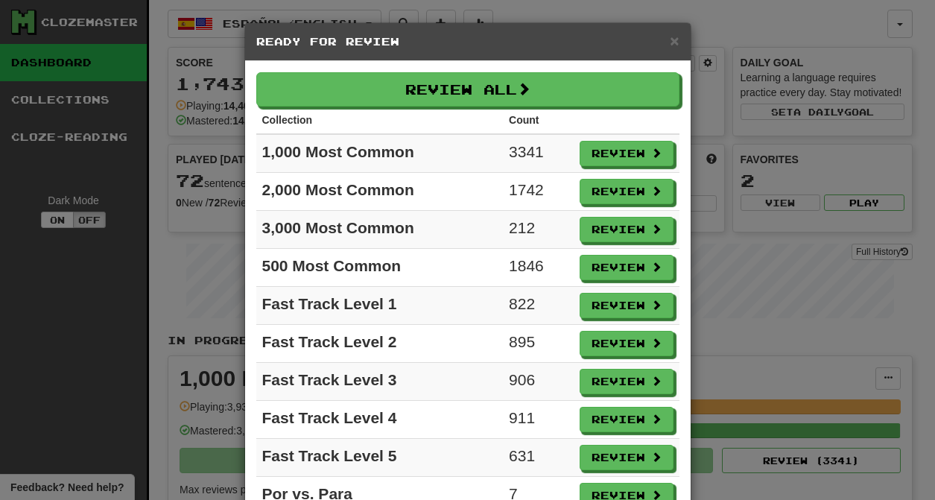
click at [664, 42] on h5 "Ready for Review" at bounding box center [467, 41] width 423 height 15
click at [670, 45] on span "×" at bounding box center [674, 40] width 9 height 17
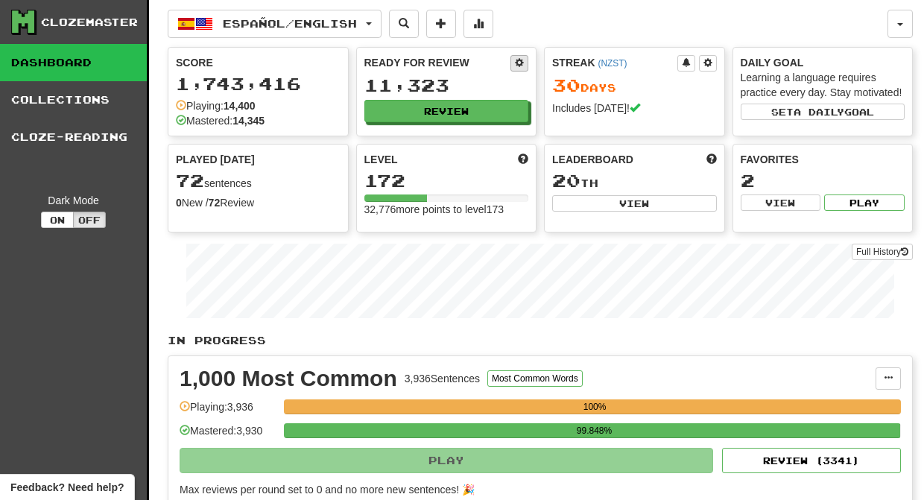
click at [518, 60] on span at bounding box center [519, 62] width 9 height 9
select select "*"
select select "**"
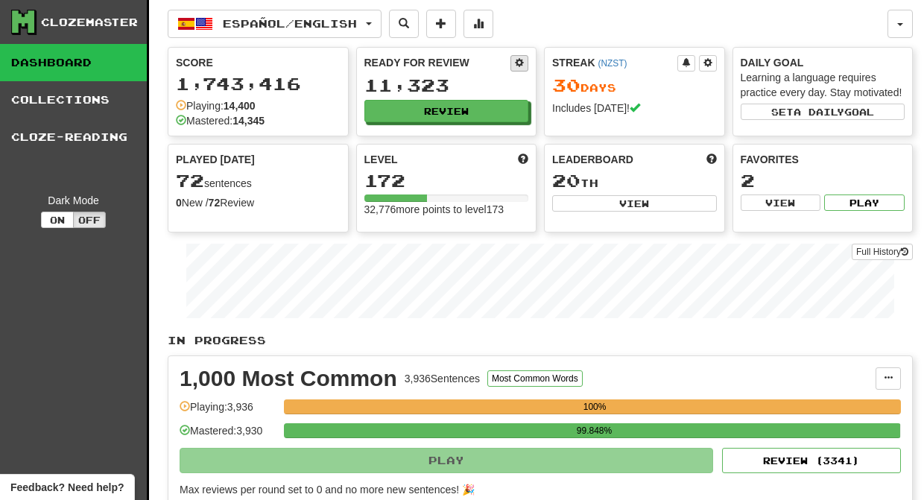
select select "***"
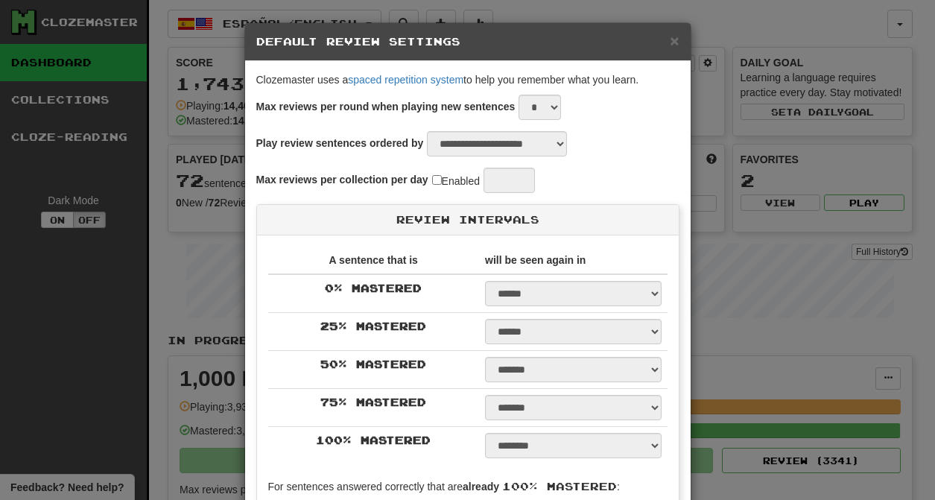
select select "*"
select select "*********"
select select "*"
select select "**"
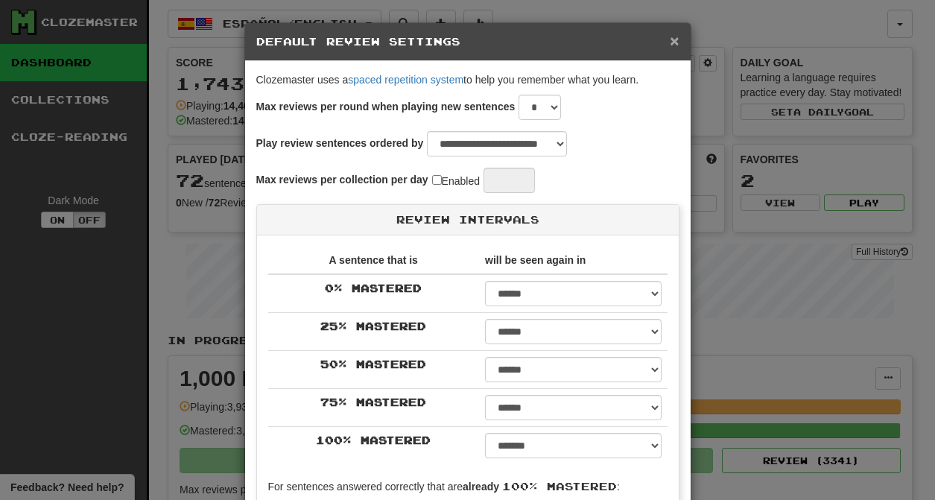
click at [670, 43] on span "×" at bounding box center [674, 40] width 9 height 17
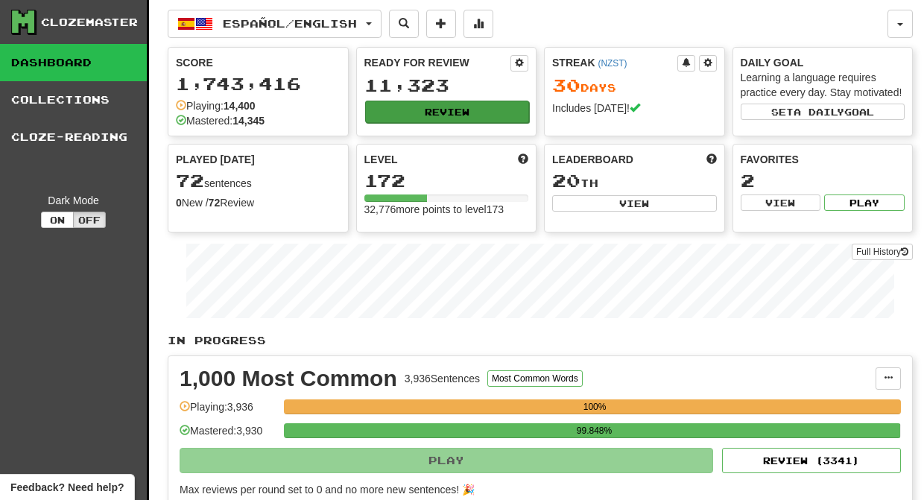
click at [457, 109] on button "Review" at bounding box center [447, 112] width 165 height 22
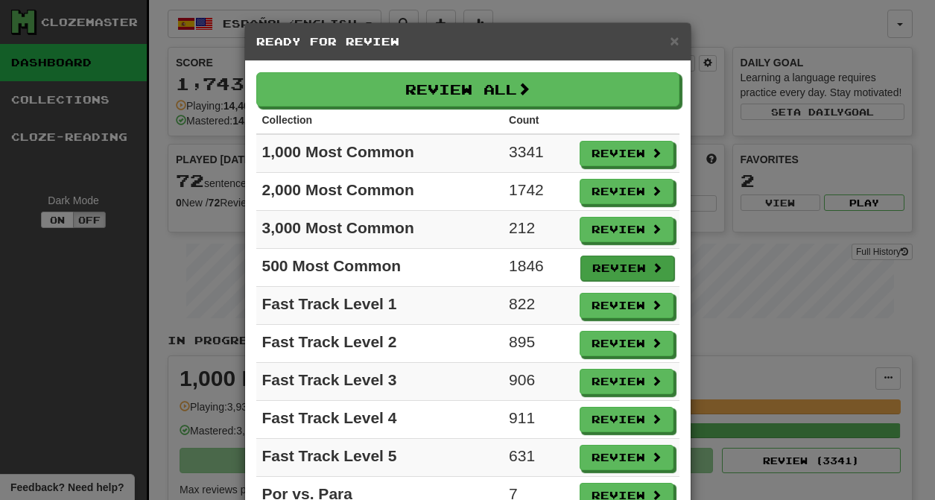
click at [612, 267] on button "Review" at bounding box center [627, 268] width 94 height 25
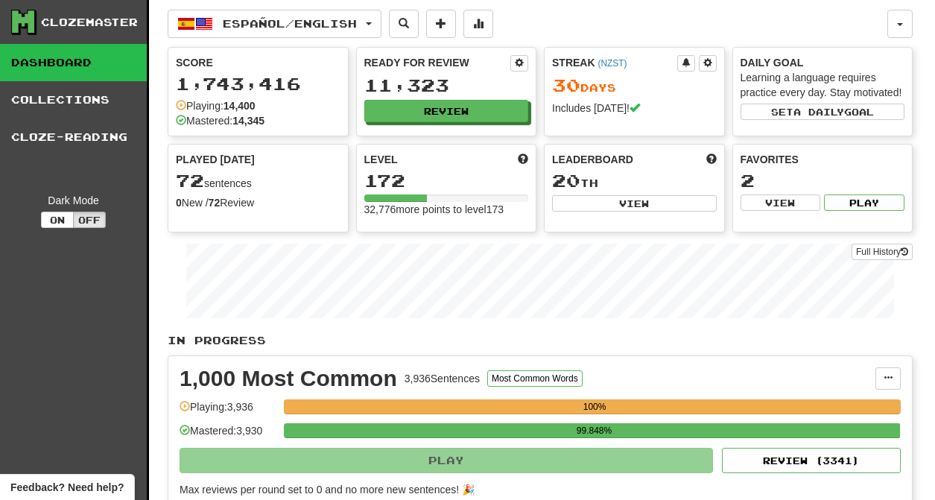
select select "********"
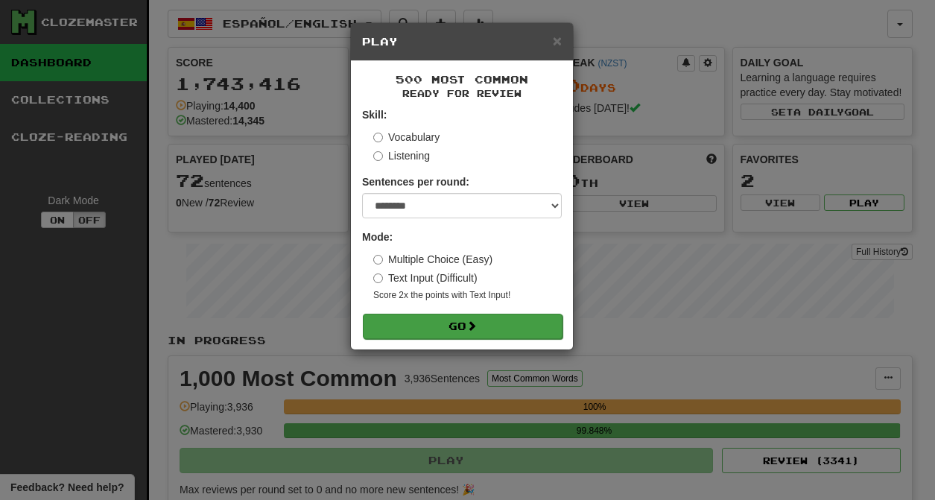
click at [504, 334] on button "Go" at bounding box center [463, 326] width 200 height 25
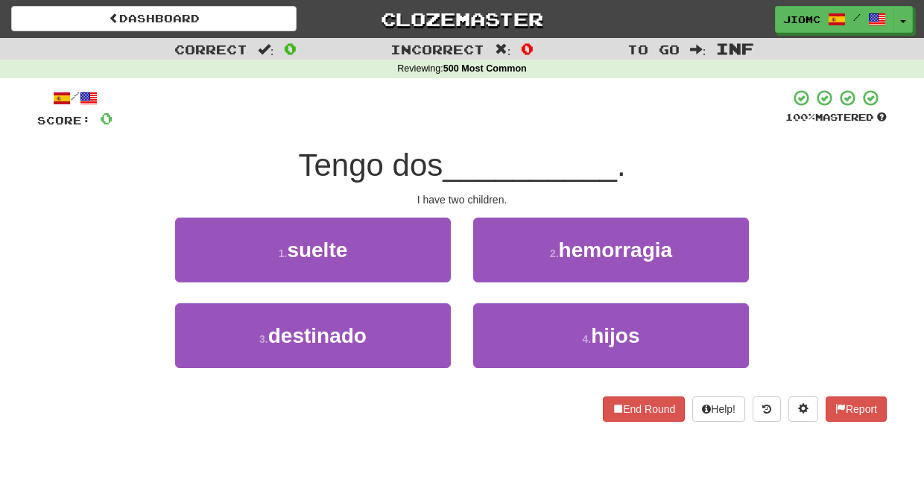
click at [504, 332] on button "4 . hijos" at bounding box center [611, 335] width 276 height 65
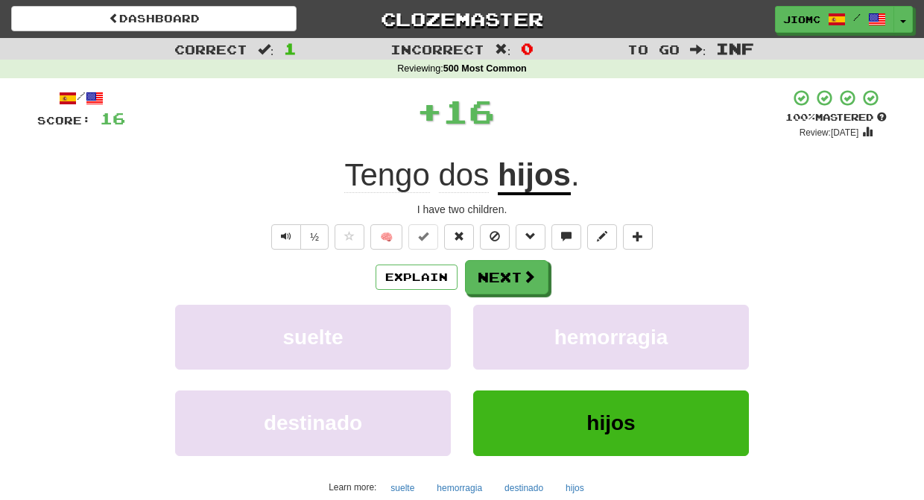
click at [504, 332] on button "hemorragia" at bounding box center [611, 337] width 276 height 65
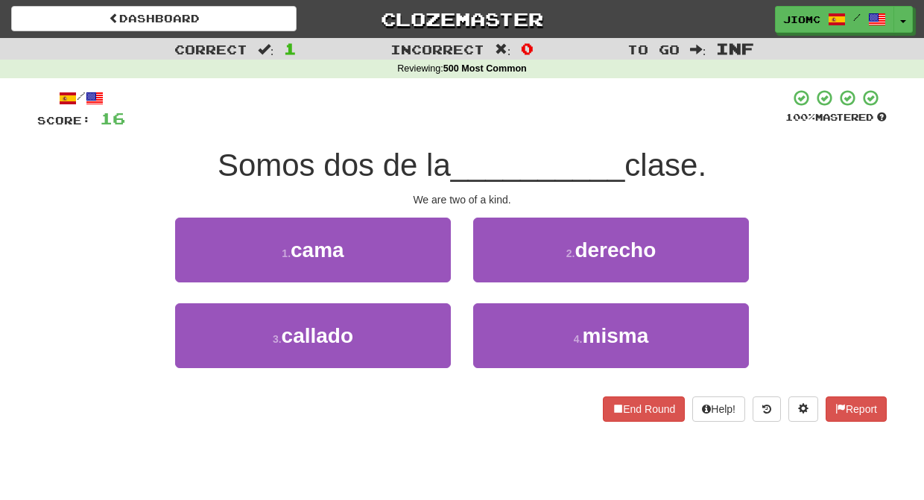
click at [504, 332] on button "4 . misma" at bounding box center [611, 335] width 276 height 65
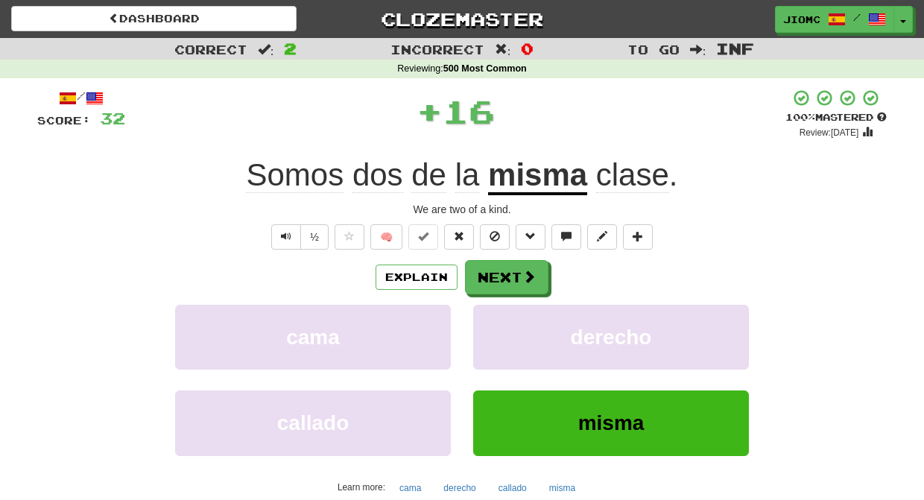
click at [504, 332] on button "derecho" at bounding box center [611, 337] width 276 height 65
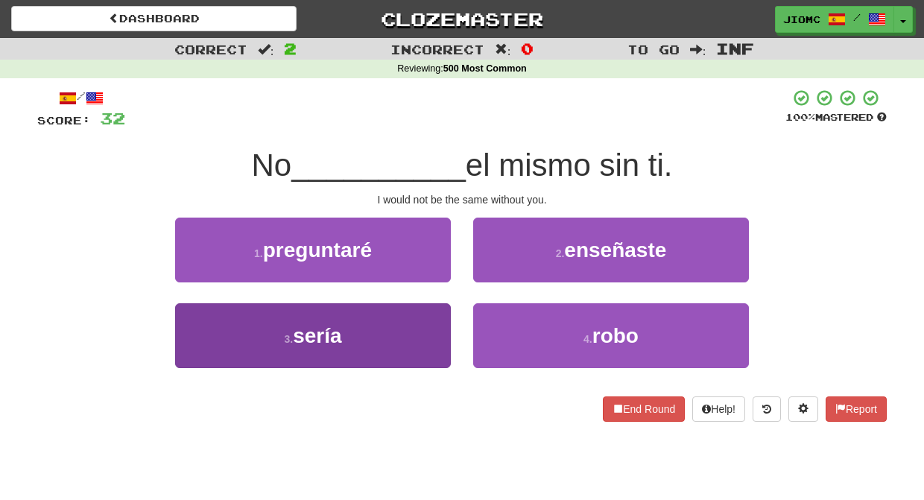
click at [413, 325] on button "3 . sería" at bounding box center [313, 335] width 276 height 65
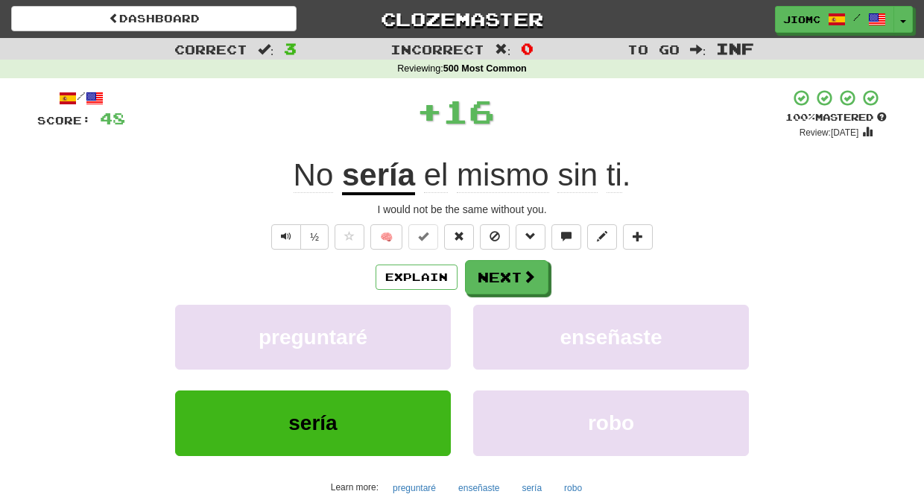
click at [413, 325] on button "preguntaré" at bounding box center [313, 337] width 276 height 65
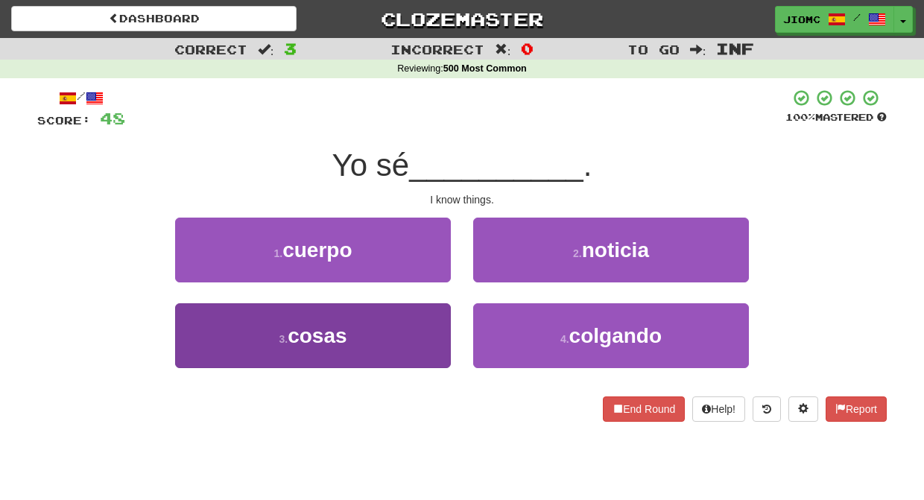
click at [418, 328] on button "3 . cosas" at bounding box center [313, 335] width 276 height 65
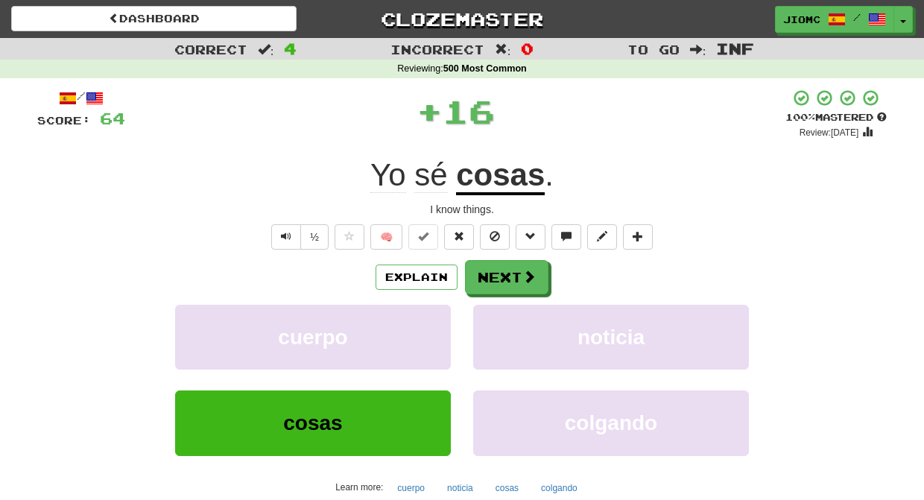
click at [418, 328] on button "cuerpo" at bounding box center [313, 337] width 276 height 65
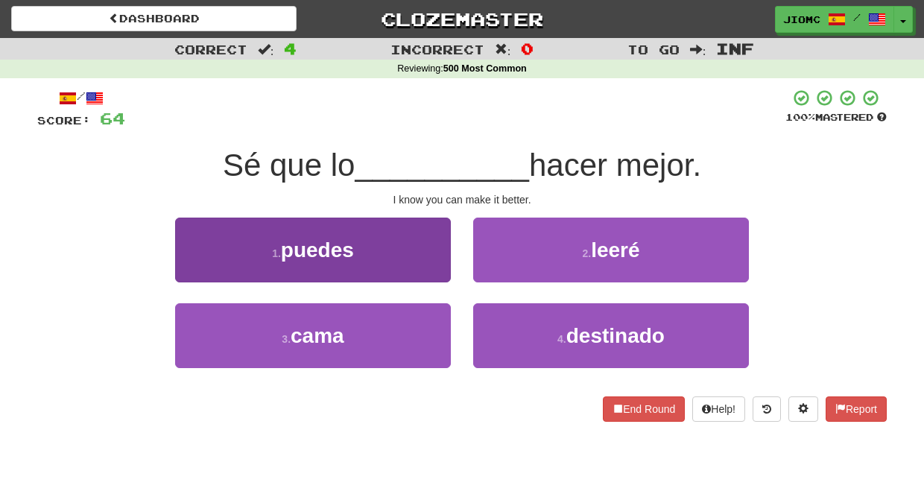
click at [438, 244] on button "1 . puedes" at bounding box center [313, 250] width 276 height 65
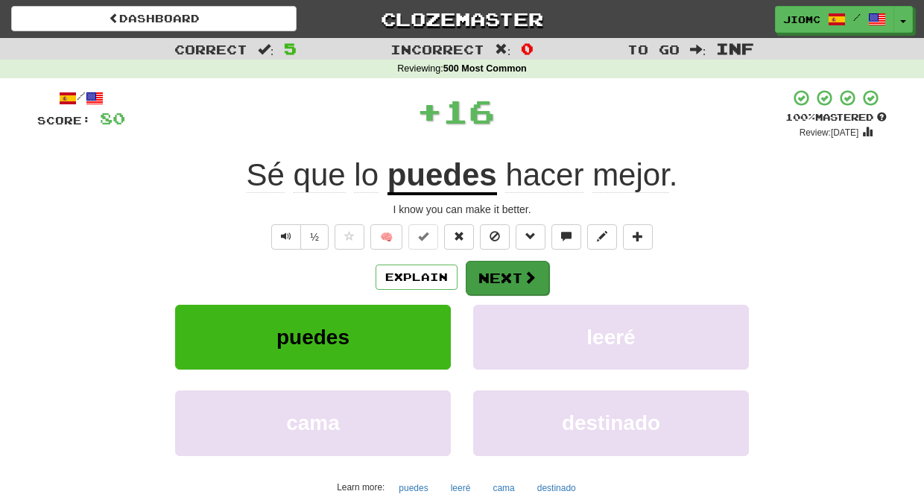
click at [482, 273] on button "Next" at bounding box center [507, 278] width 83 height 34
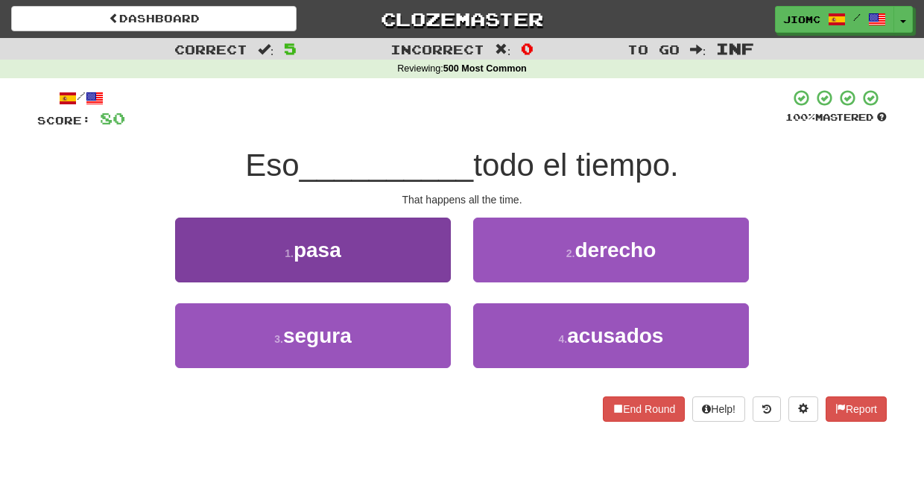
click at [412, 263] on button "1 . pasa" at bounding box center [313, 250] width 276 height 65
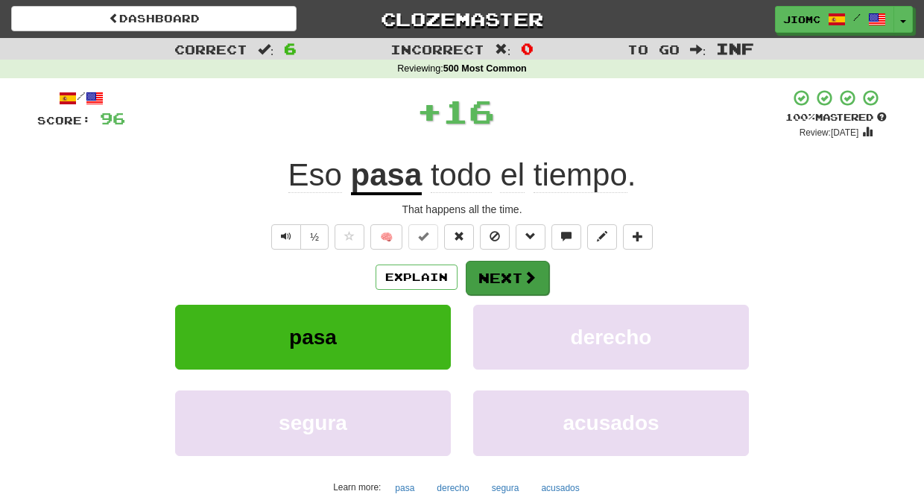
click at [485, 271] on button "Next" at bounding box center [507, 278] width 83 height 34
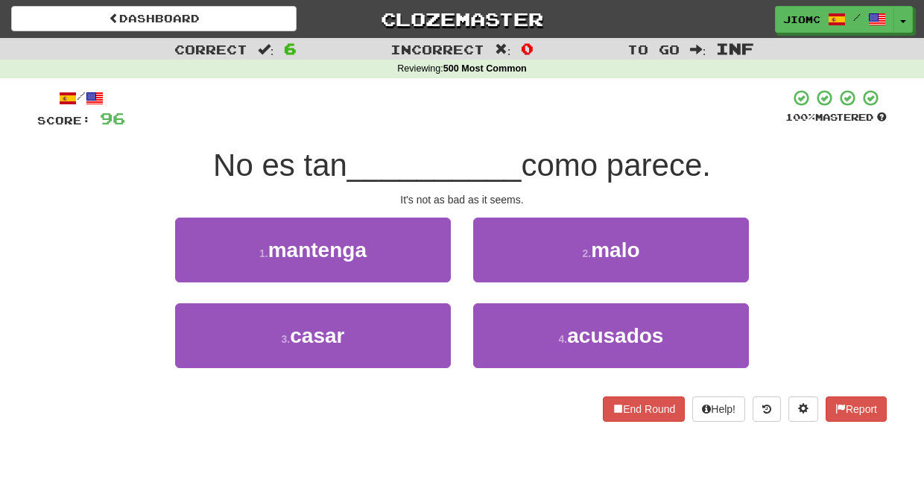
click at [485, 271] on button "2 . malo" at bounding box center [611, 250] width 276 height 65
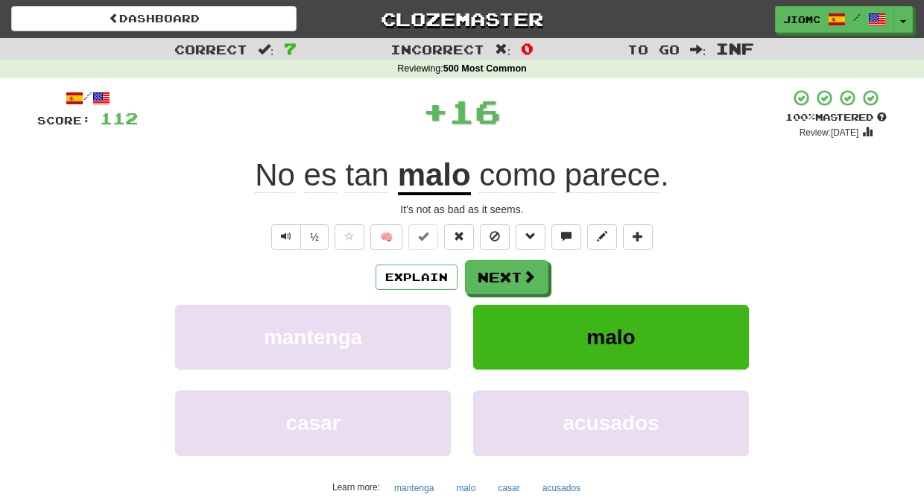
click at [485, 271] on button "Next" at bounding box center [506, 277] width 83 height 34
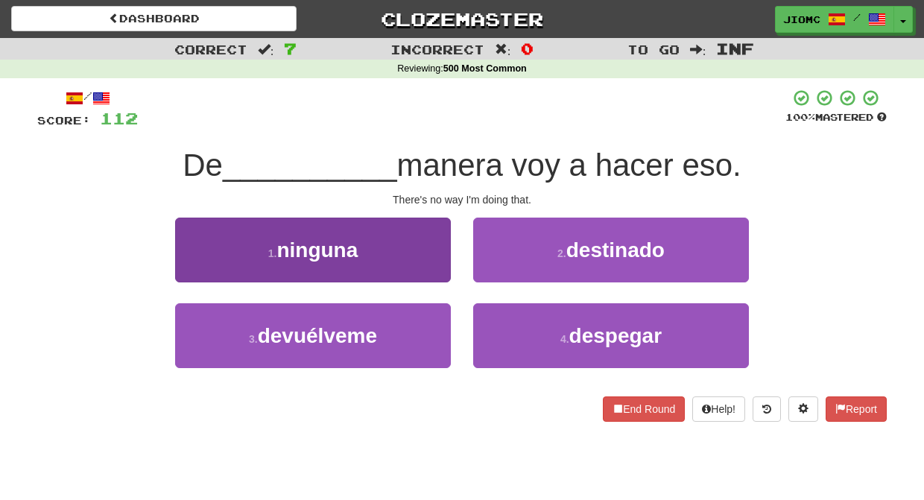
click at [424, 258] on button "1 . ninguna" at bounding box center [313, 250] width 276 height 65
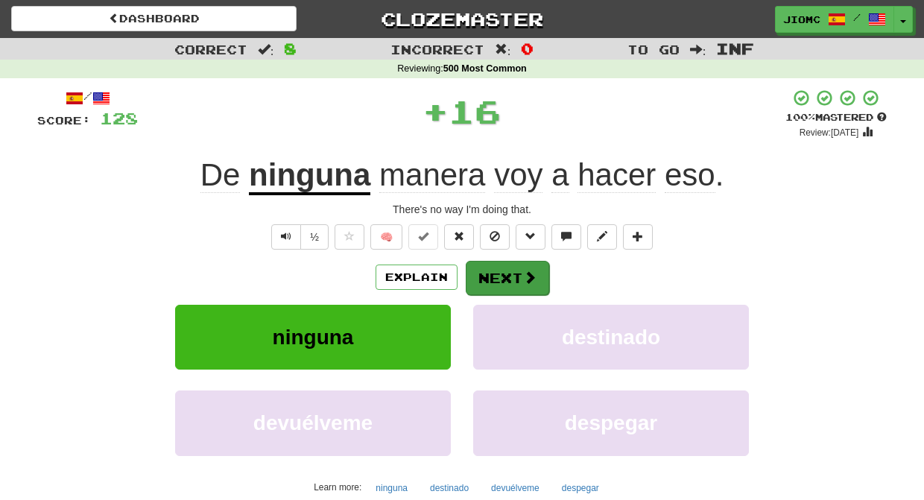
click at [487, 271] on button "Next" at bounding box center [507, 278] width 83 height 34
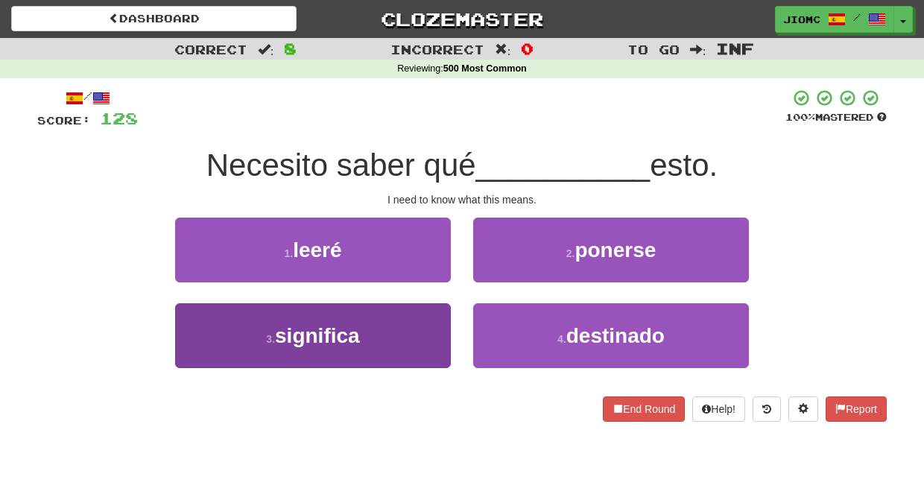
click at [422, 324] on button "3 . significa" at bounding box center [313, 335] width 276 height 65
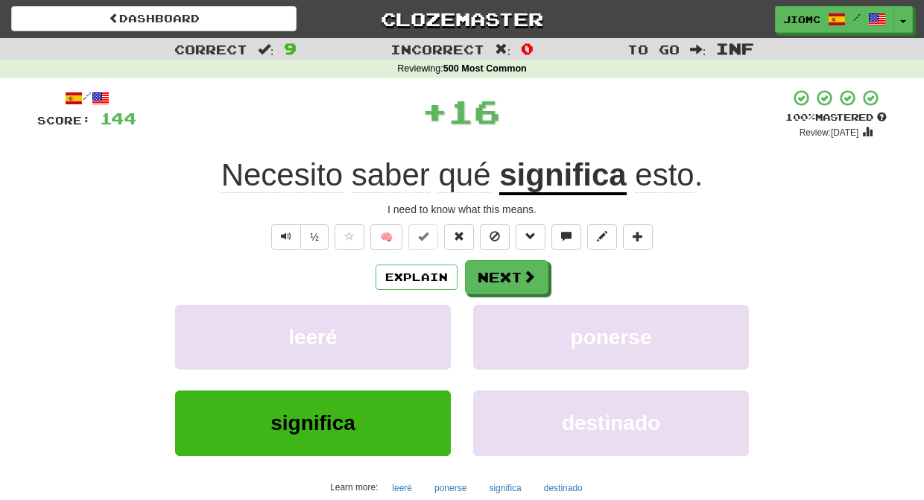
click at [422, 324] on button "leeré" at bounding box center [313, 337] width 276 height 65
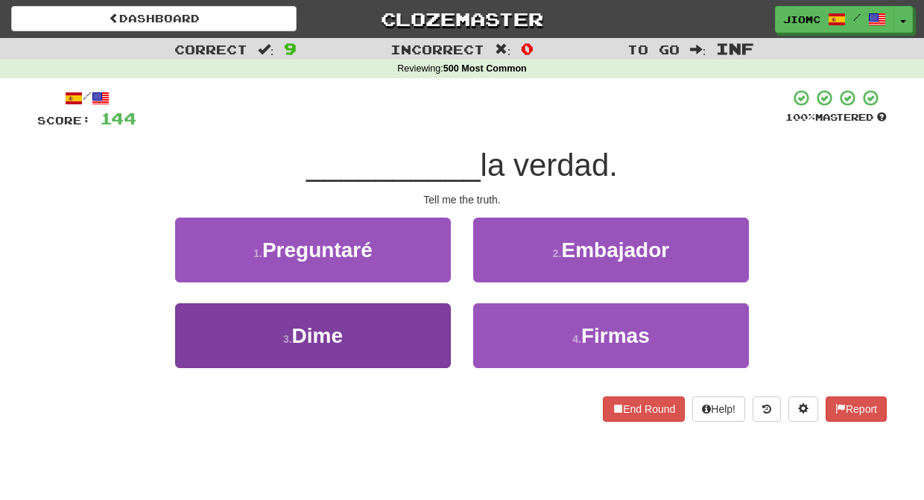
click at [424, 326] on button "3 . Dime" at bounding box center [313, 335] width 276 height 65
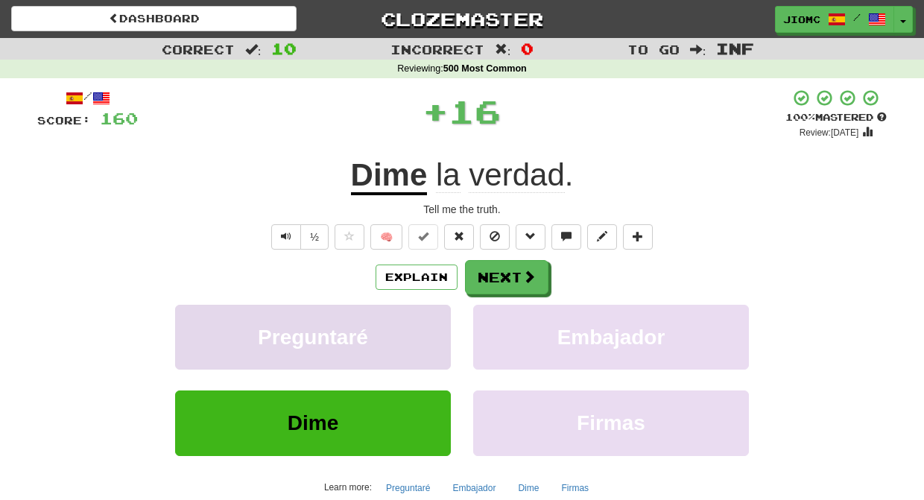
click at [424, 326] on button "Preguntaré" at bounding box center [313, 337] width 276 height 65
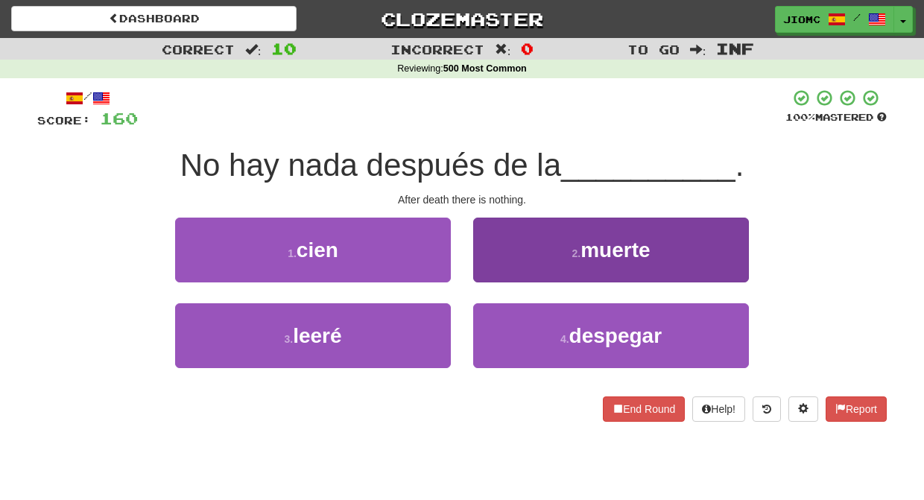
click at [493, 273] on button "2 . muerte" at bounding box center [611, 250] width 276 height 65
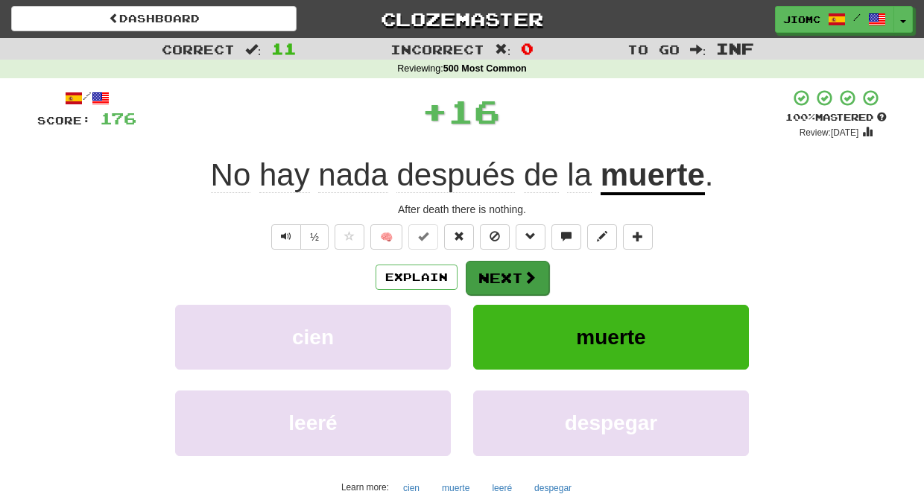
click at [493, 273] on button "Next" at bounding box center [507, 278] width 83 height 34
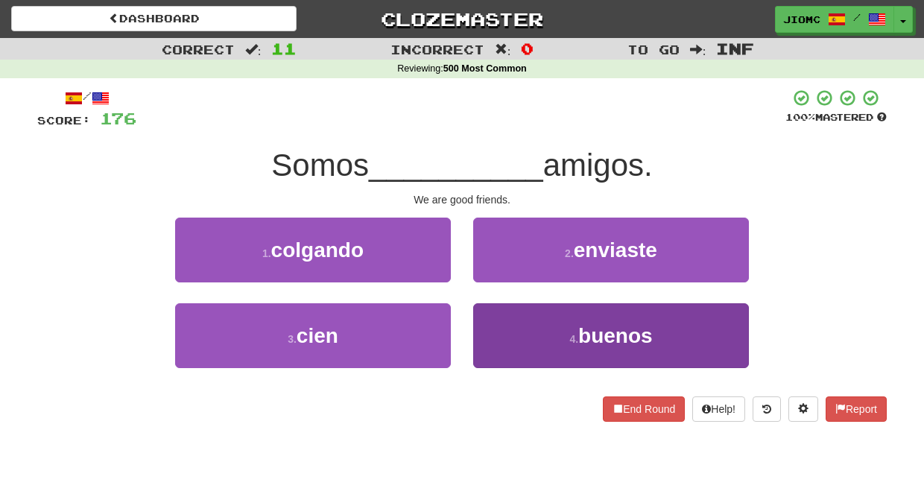
click at [508, 340] on button "4 . [GEOGRAPHIC_DATA]" at bounding box center [611, 335] width 276 height 65
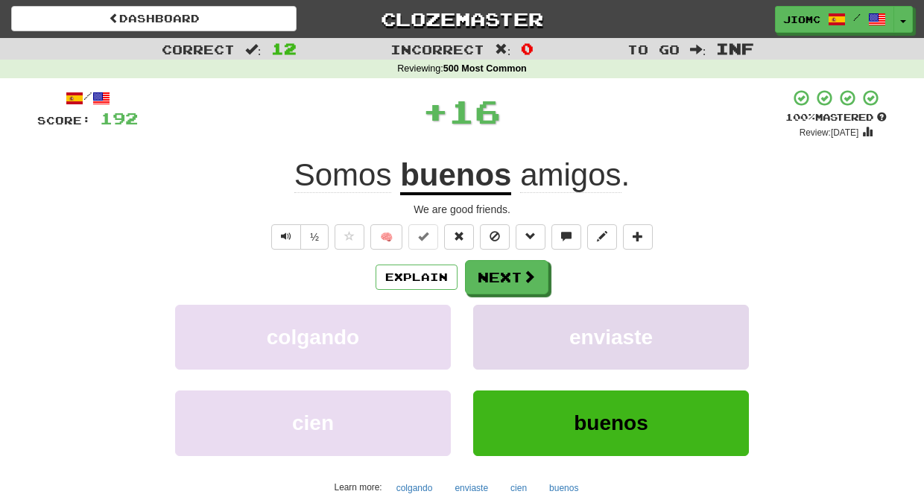
click at [507, 339] on button "enviaste" at bounding box center [611, 337] width 276 height 65
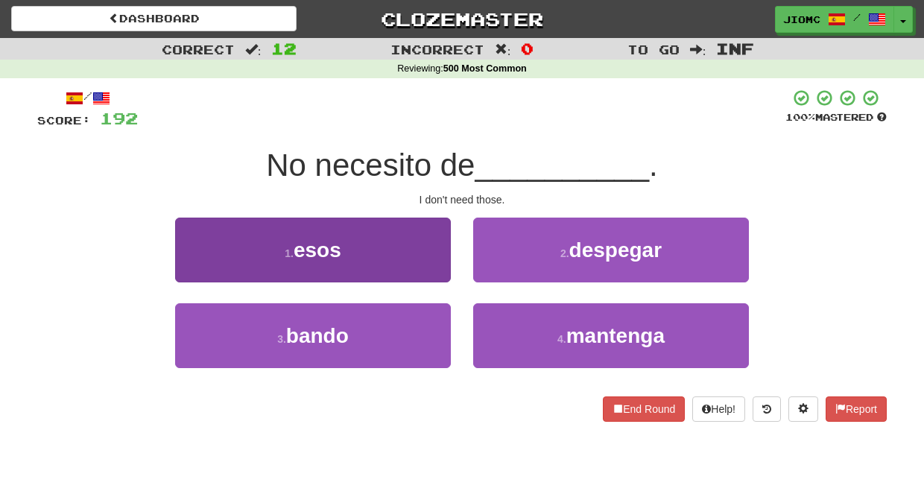
click at [440, 263] on button "1 . esos" at bounding box center [313, 250] width 276 height 65
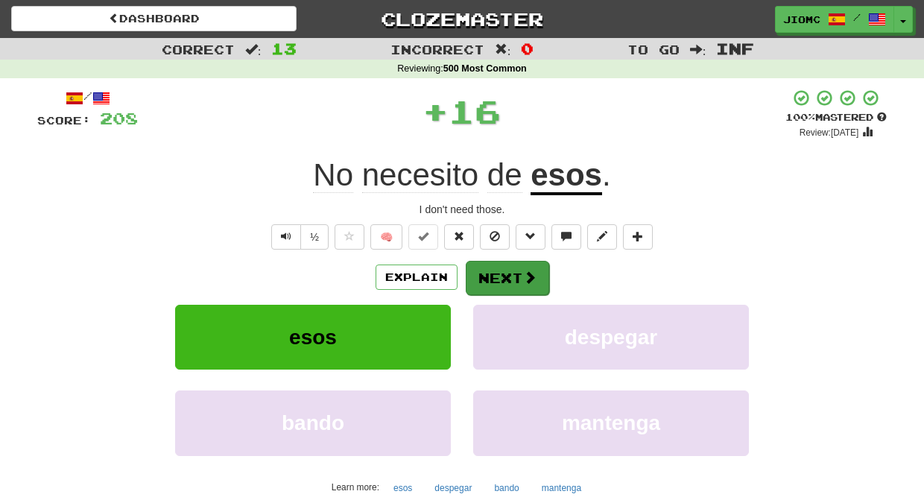
click at [479, 270] on button "Next" at bounding box center [507, 278] width 83 height 34
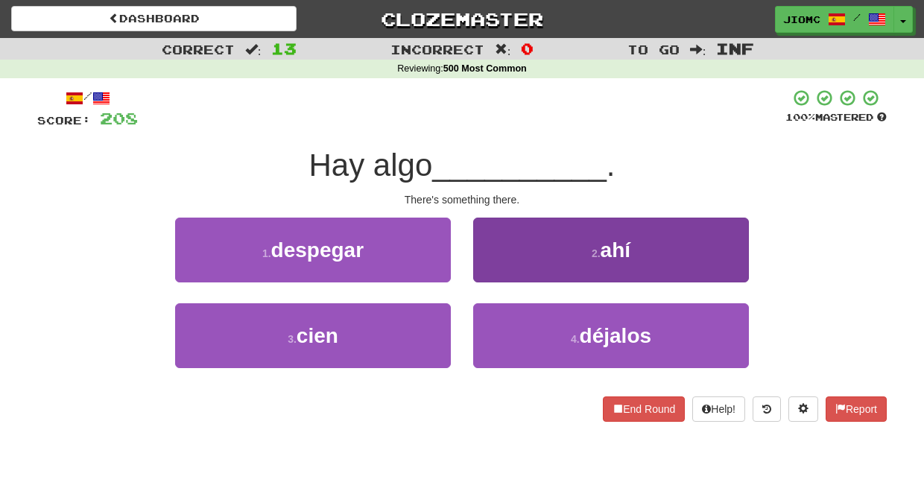
click at [491, 276] on button "2 . ahí" at bounding box center [611, 250] width 276 height 65
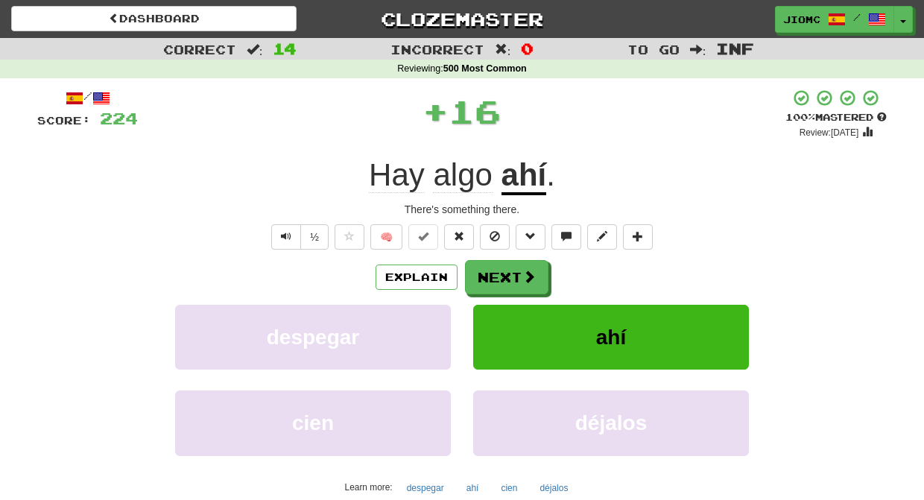
click at [491, 276] on button "Next" at bounding box center [506, 277] width 83 height 34
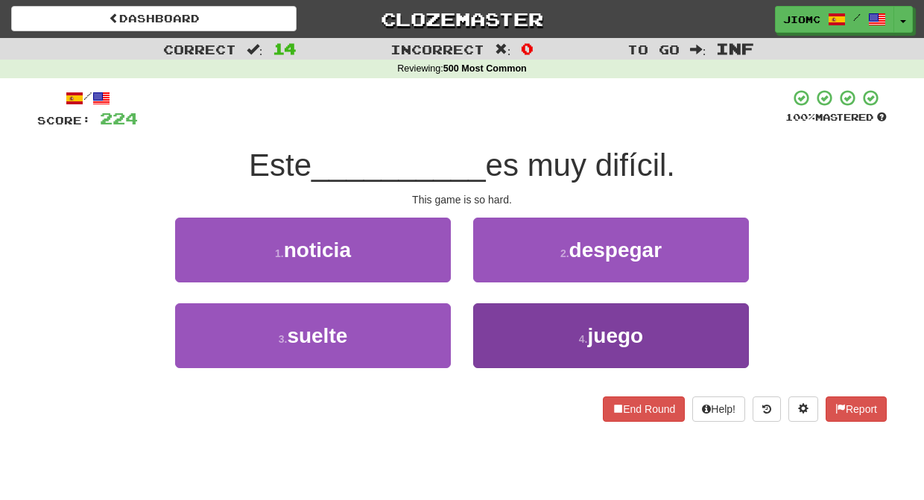
click at [492, 322] on button "4 . juego" at bounding box center [611, 335] width 276 height 65
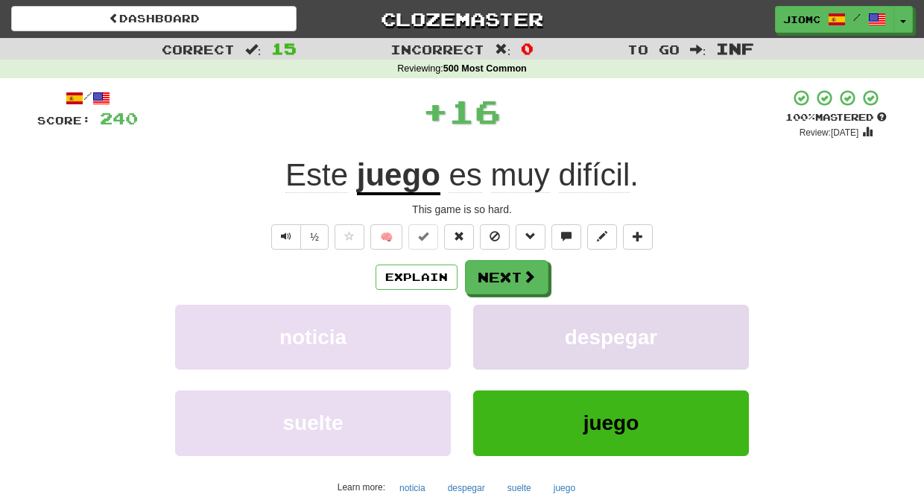
click at [492, 323] on button "despegar" at bounding box center [611, 337] width 276 height 65
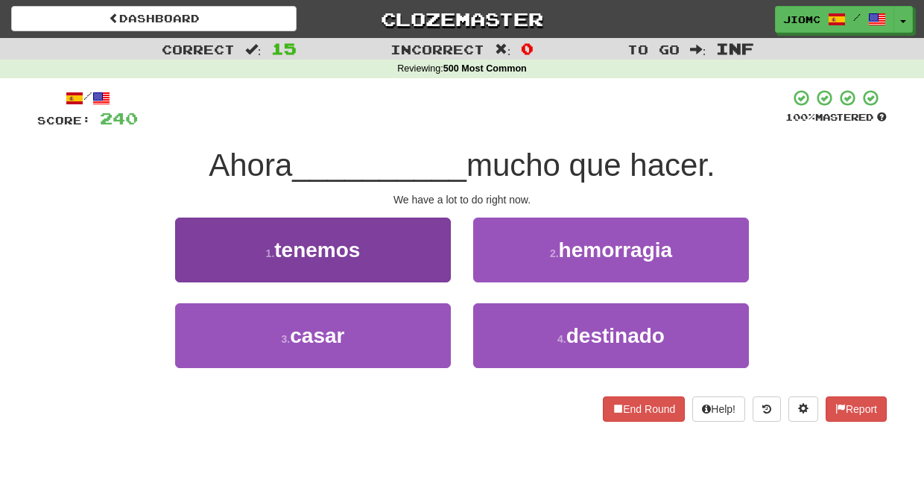
click at [443, 267] on button "1 . tenemos" at bounding box center [313, 250] width 276 height 65
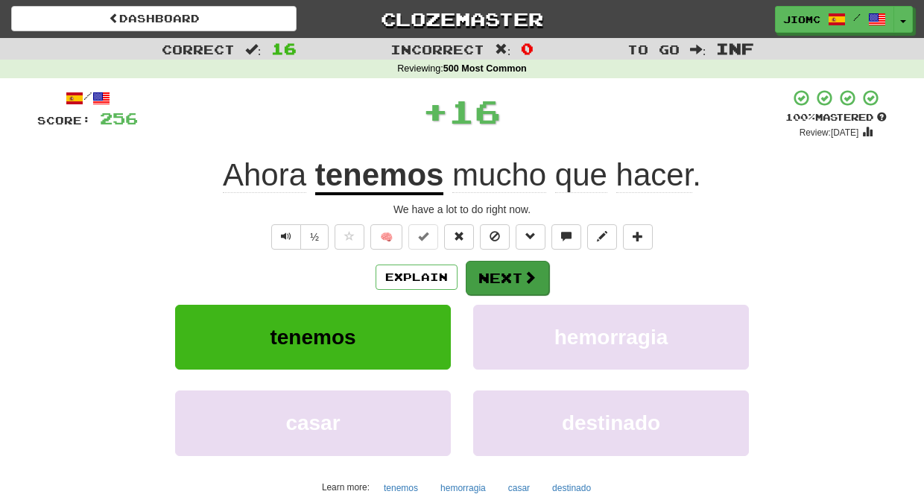
click at [483, 273] on button "Next" at bounding box center [507, 278] width 83 height 34
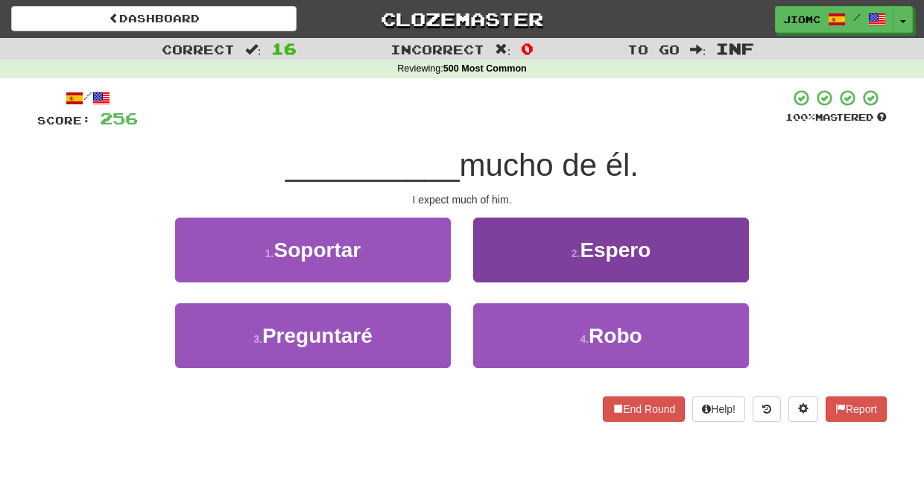
click at [484, 269] on button "2 . Espero" at bounding box center [611, 250] width 276 height 65
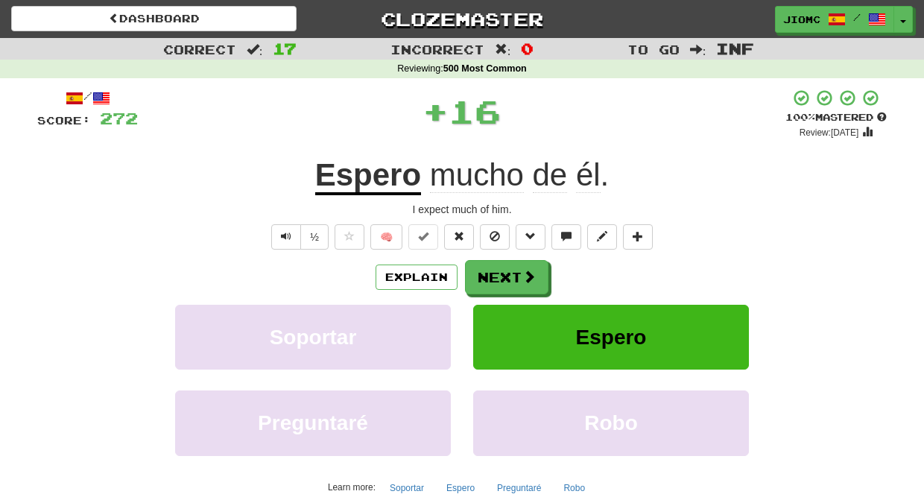
click at [485, 270] on button "Next" at bounding box center [506, 277] width 83 height 34
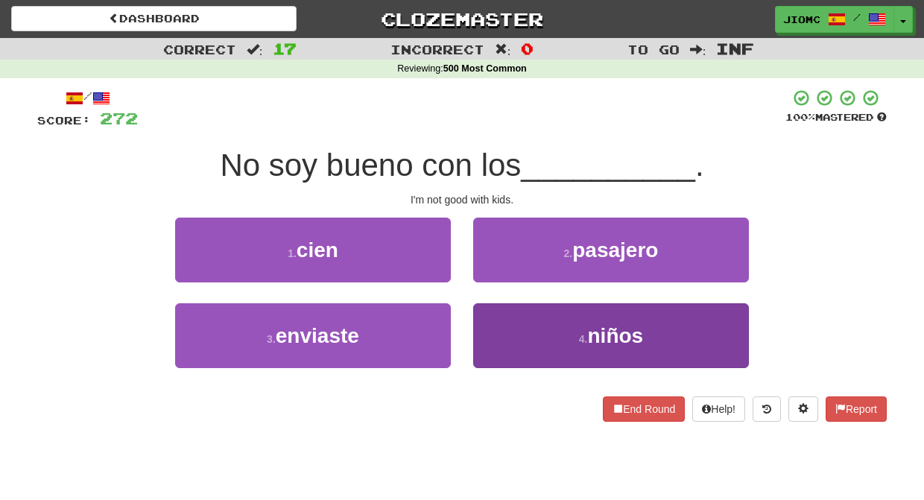
click at [494, 314] on button "4 . niños" at bounding box center [611, 335] width 276 height 65
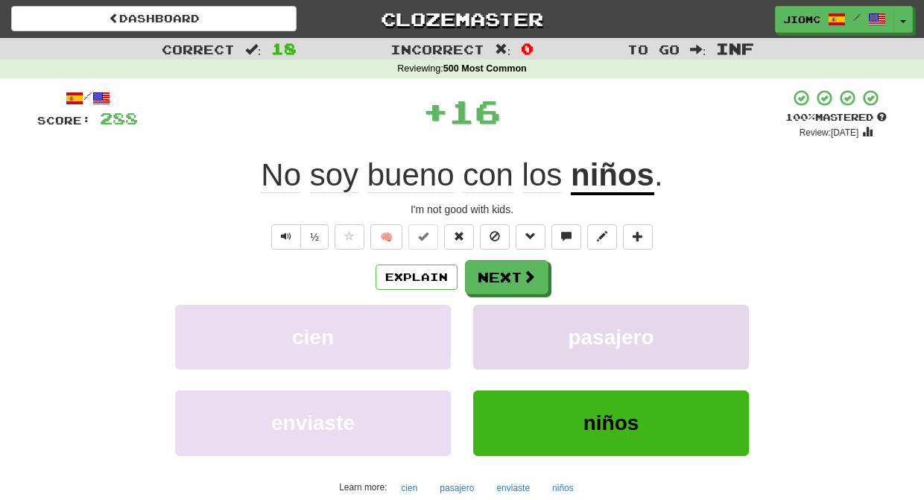
click at [494, 313] on button "pasajero" at bounding box center [611, 337] width 276 height 65
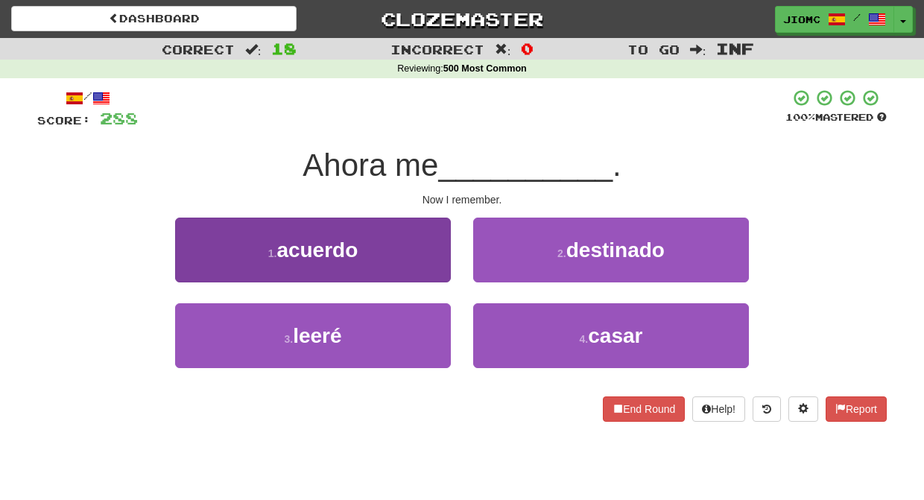
click at [443, 274] on button "1 . acuerdo" at bounding box center [313, 250] width 276 height 65
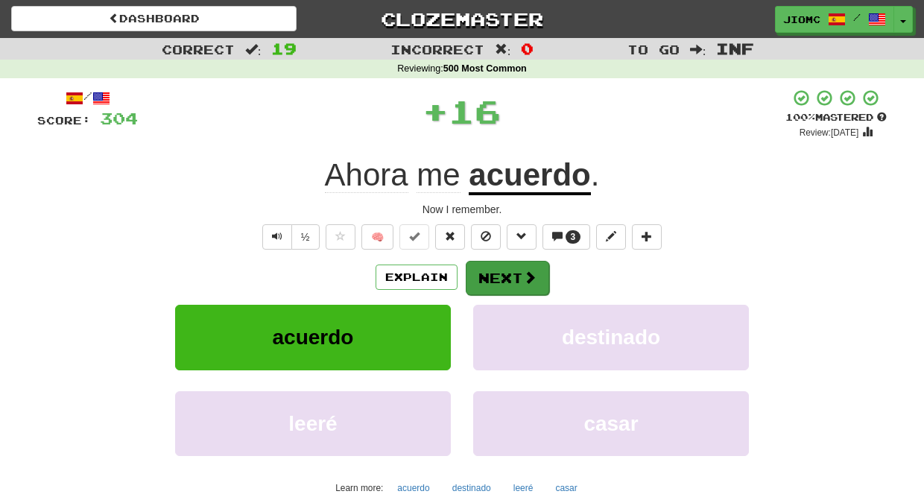
click at [481, 272] on button "Next" at bounding box center [507, 278] width 83 height 34
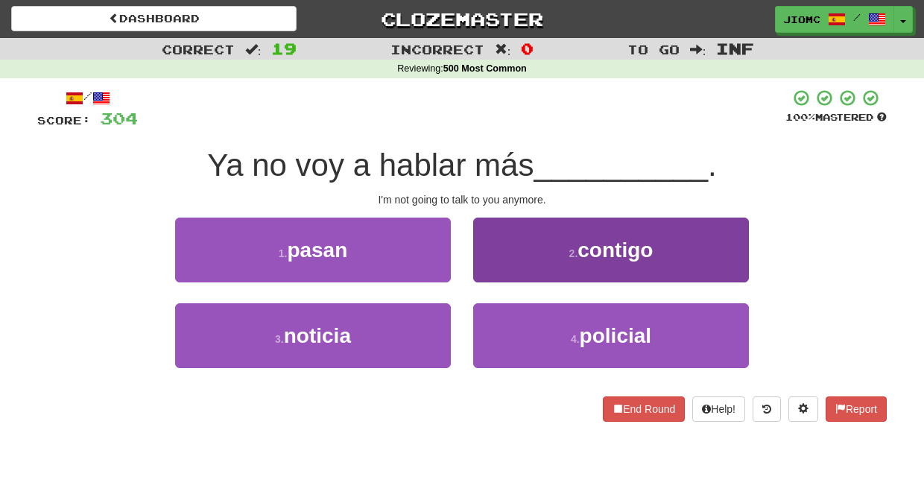
click at [486, 270] on button "2 . contigo" at bounding box center [611, 250] width 276 height 65
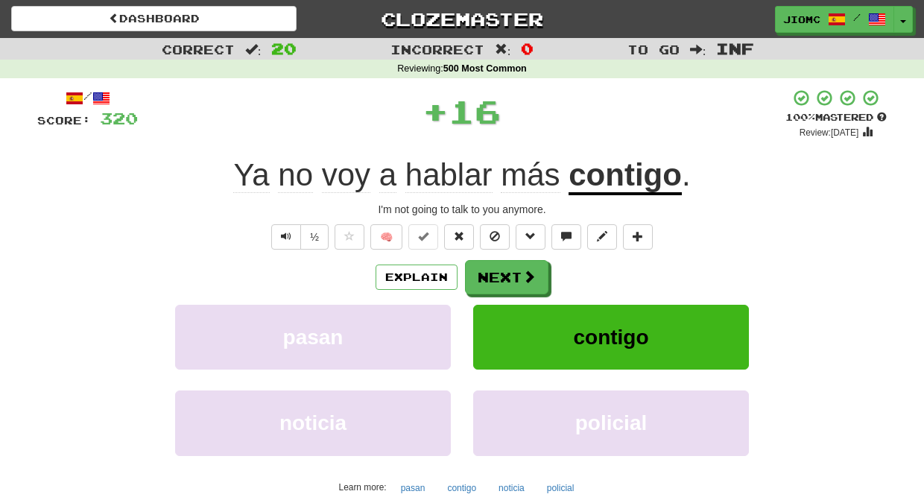
click at [486, 270] on button "Next" at bounding box center [506, 277] width 83 height 34
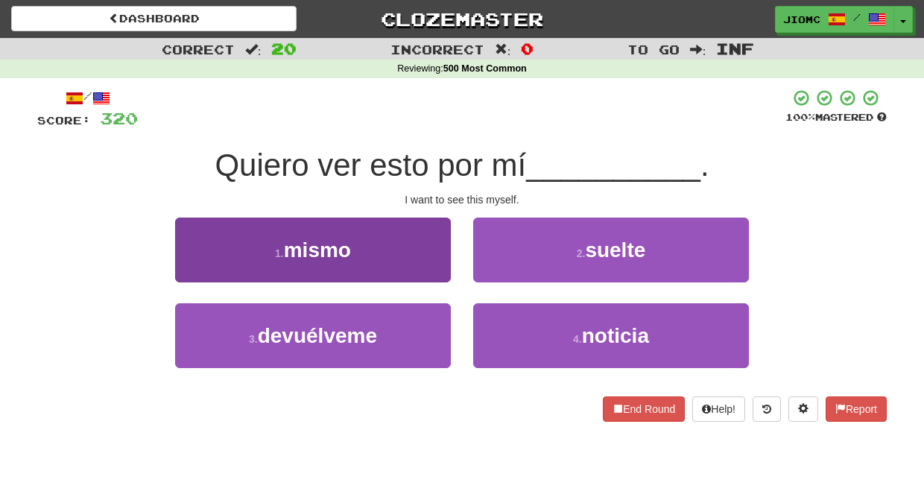
click at [429, 269] on button "1 . mismo" at bounding box center [313, 250] width 276 height 65
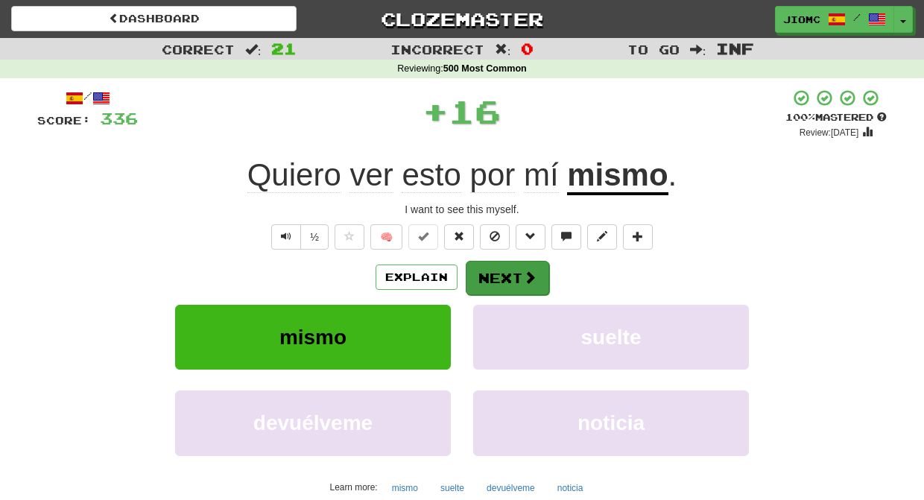
click at [506, 278] on button "Next" at bounding box center [507, 278] width 83 height 34
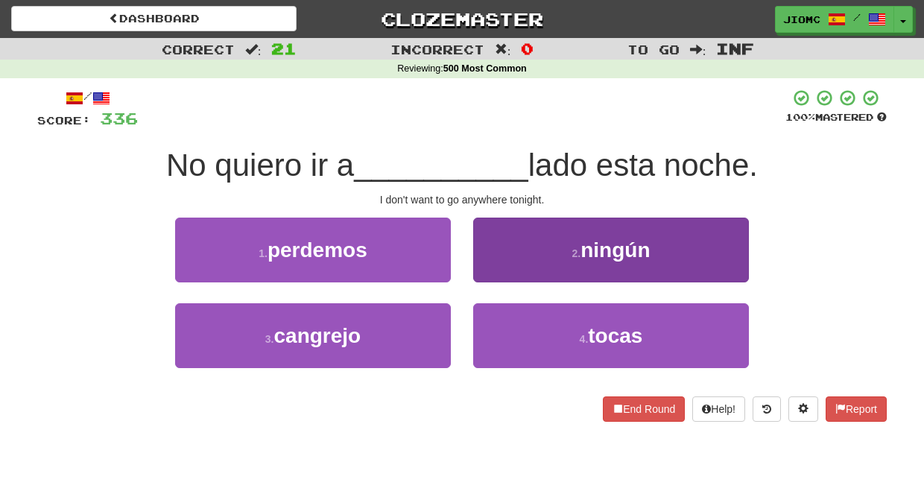
click at [486, 274] on button "2 . ningún" at bounding box center [611, 250] width 276 height 65
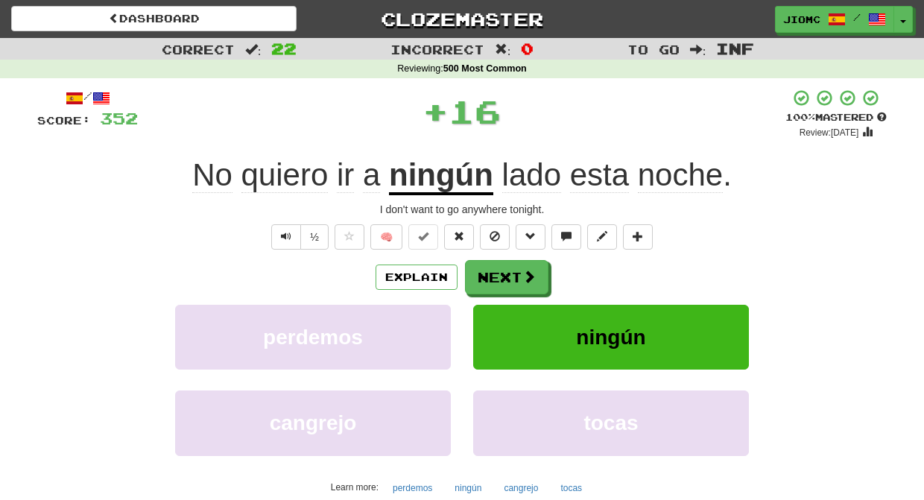
click at [486, 274] on button "Next" at bounding box center [506, 277] width 83 height 34
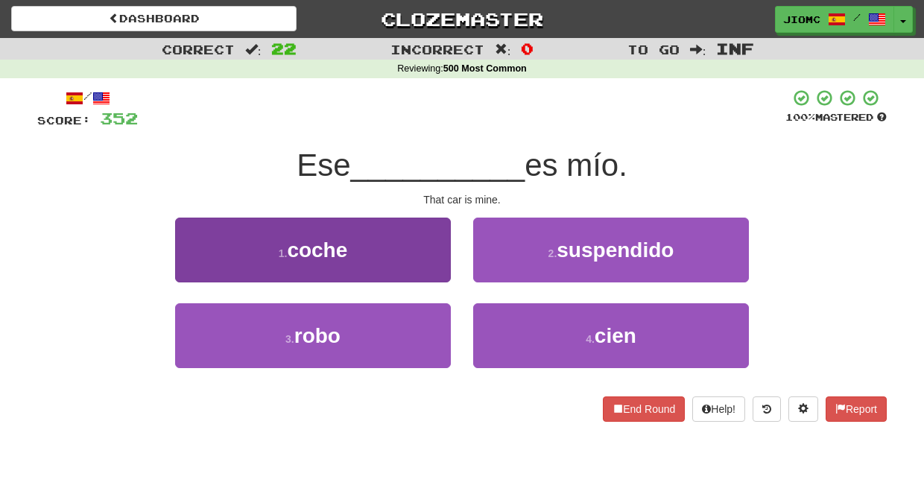
click at [440, 270] on button "1 . coche" at bounding box center [313, 250] width 276 height 65
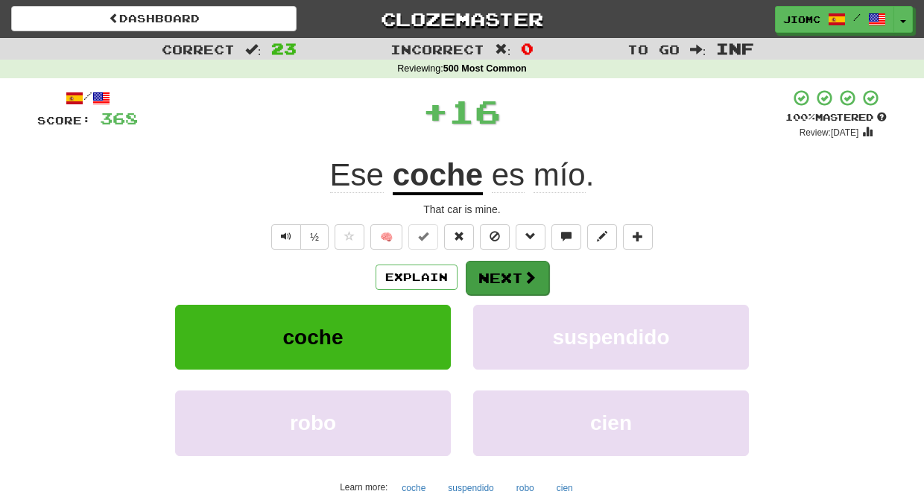
click at [489, 275] on button "Next" at bounding box center [507, 278] width 83 height 34
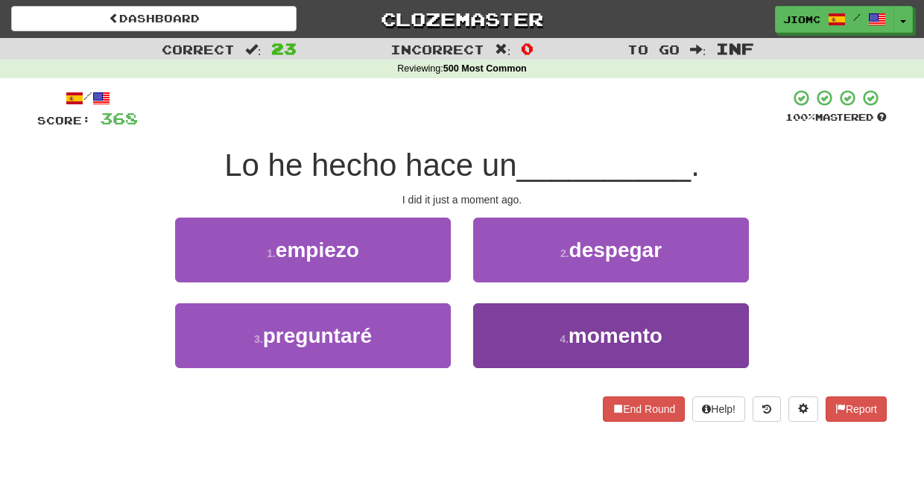
click at [496, 328] on button "4 . momento" at bounding box center [611, 335] width 276 height 65
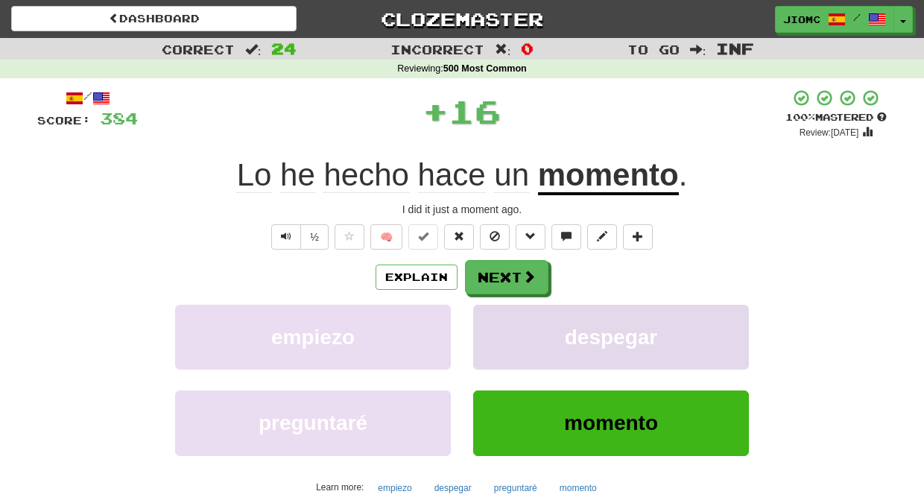
click at [497, 328] on button "despegar" at bounding box center [611, 337] width 276 height 65
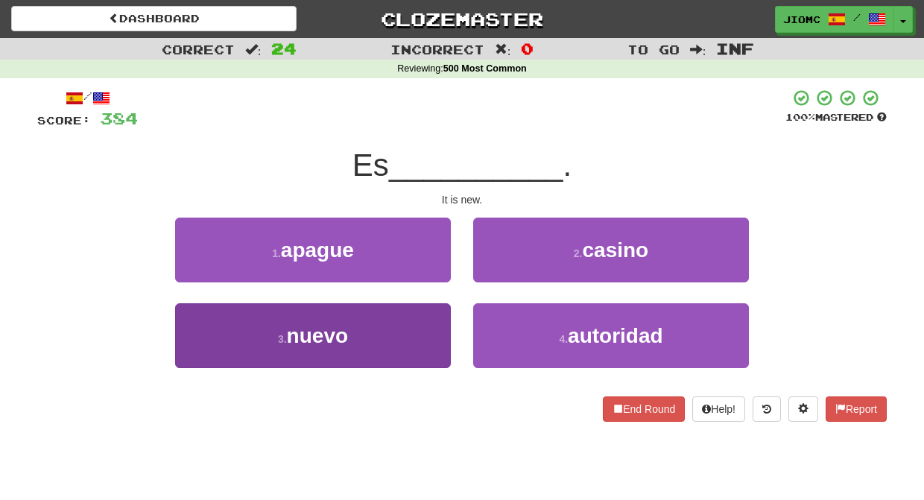
click at [441, 326] on button "3 . nuevo" at bounding box center [313, 335] width 276 height 65
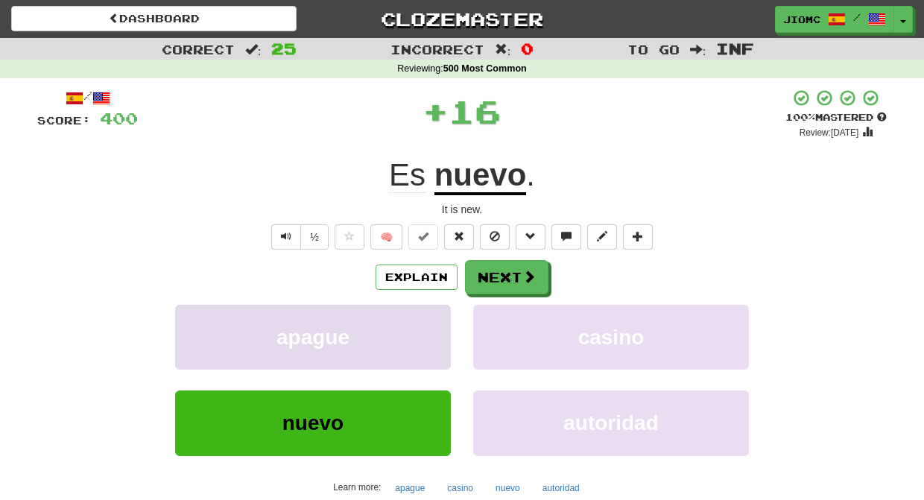
click at [440, 326] on button "apague" at bounding box center [313, 337] width 276 height 65
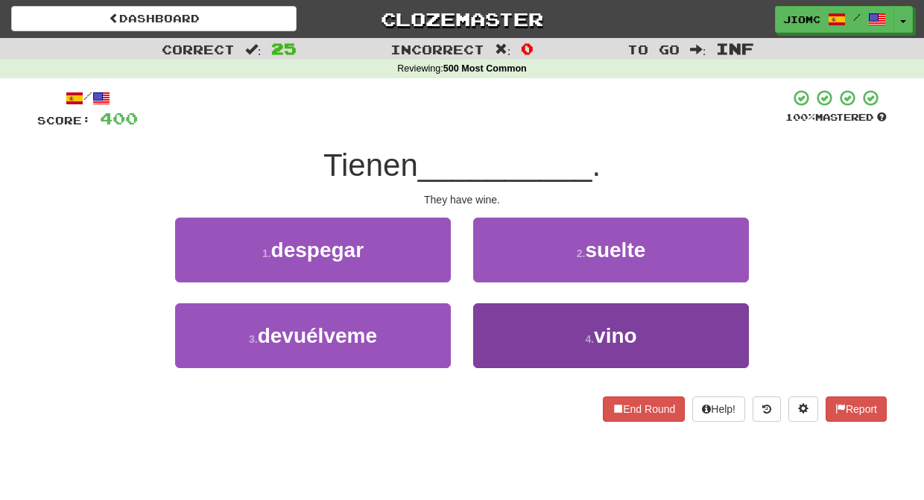
click at [502, 332] on button "4 . vino" at bounding box center [611, 335] width 276 height 65
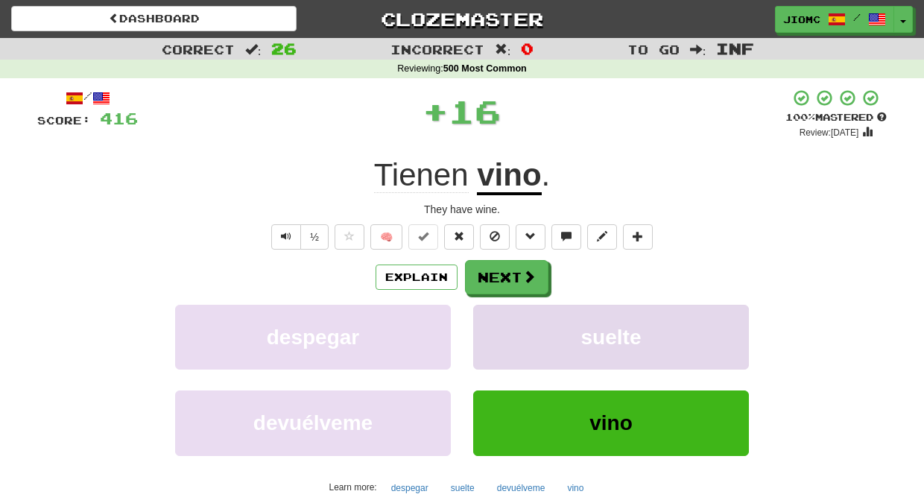
click at [501, 329] on button "suelte" at bounding box center [611, 337] width 276 height 65
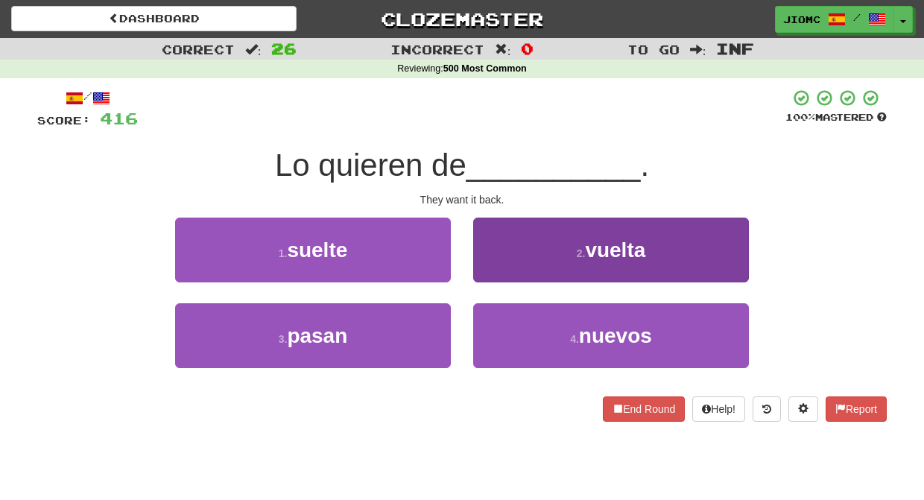
click at [480, 270] on button "2 . vuelta" at bounding box center [611, 250] width 276 height 65
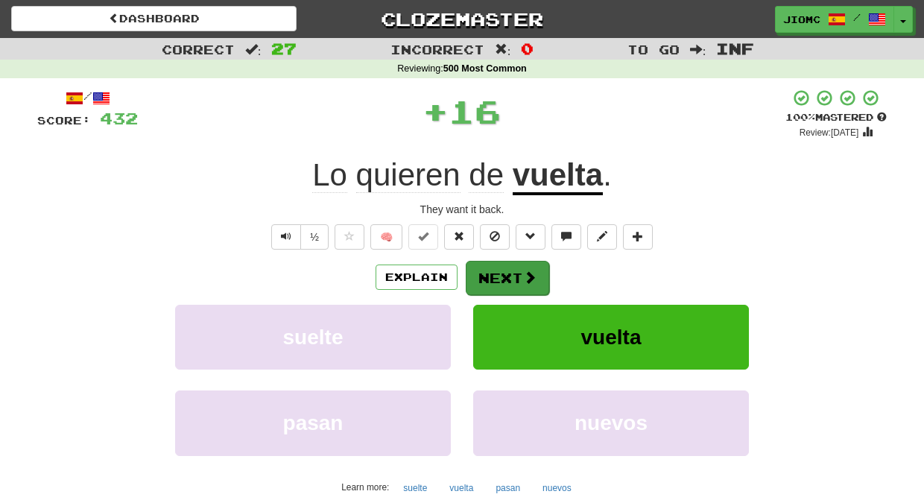
click at [501, 281] on button "Next" at bounding box center [507, 278] width 83 height 34
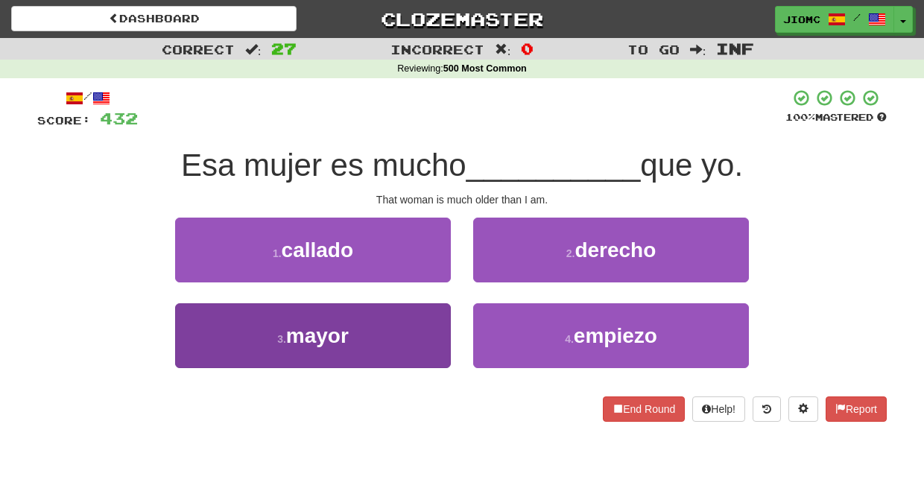
click at [425, 323] on button "3 . mayor" at bounding box center [313, 335] width 276 height 65
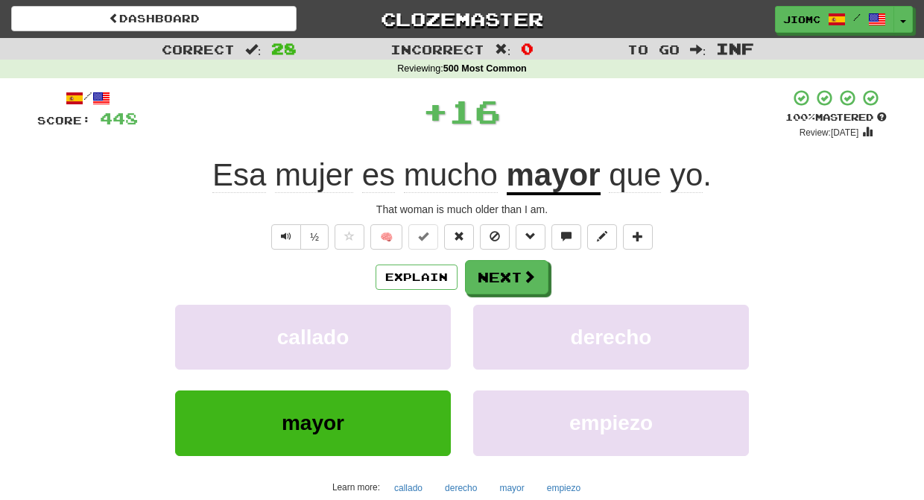
click at [425, 323] on button "callado" at bounding box center [313, 337] width 276 height 65
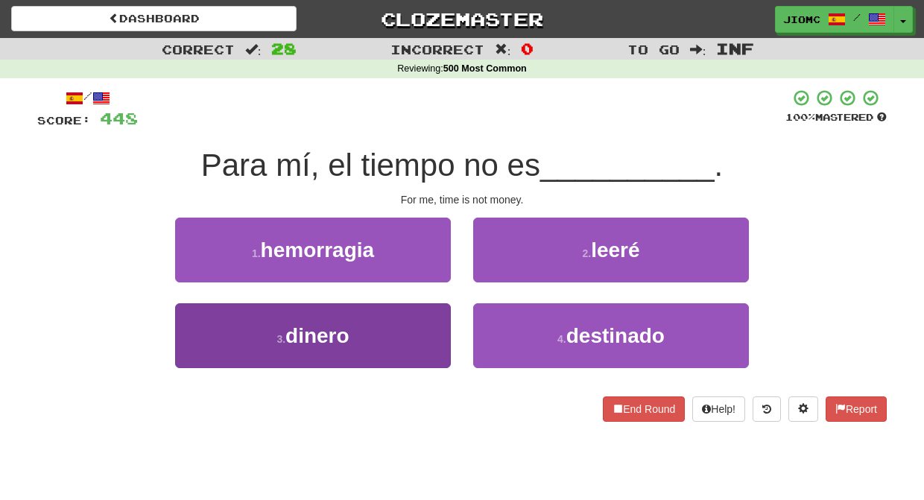
click at [429, 329] on button "3 . dinero" at bounding box center [313, 335] width 276 height 65
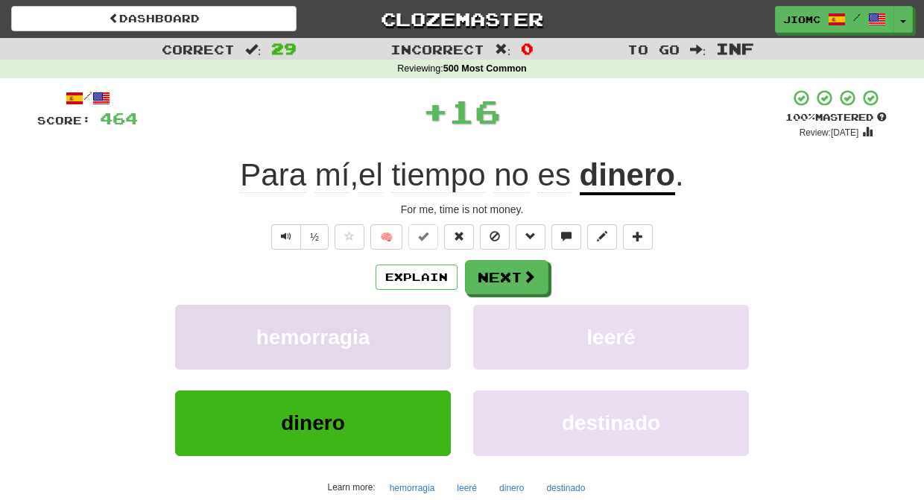
click at [429, 329] on button "hemorragia" at bounding box center [313, 337] width 276 height 65
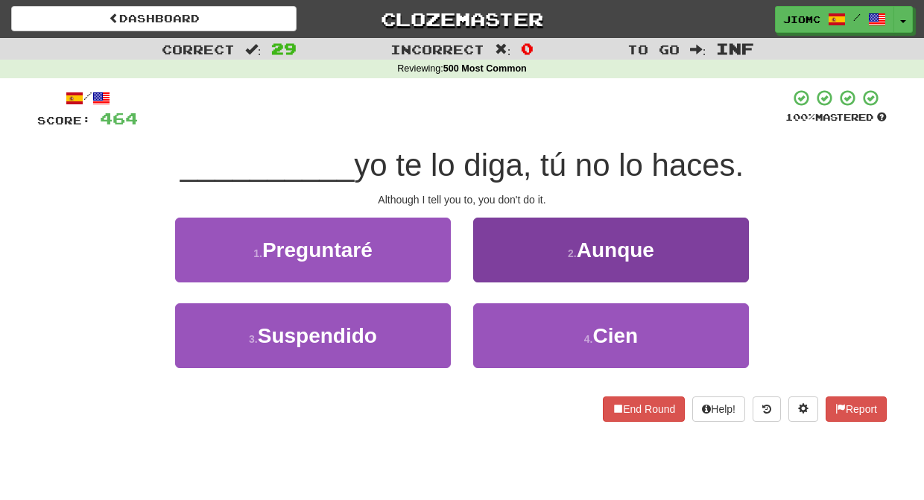
click at [484, 276] on button "2 . Aunque" at bounding box center [611, 250] width 276 height 65
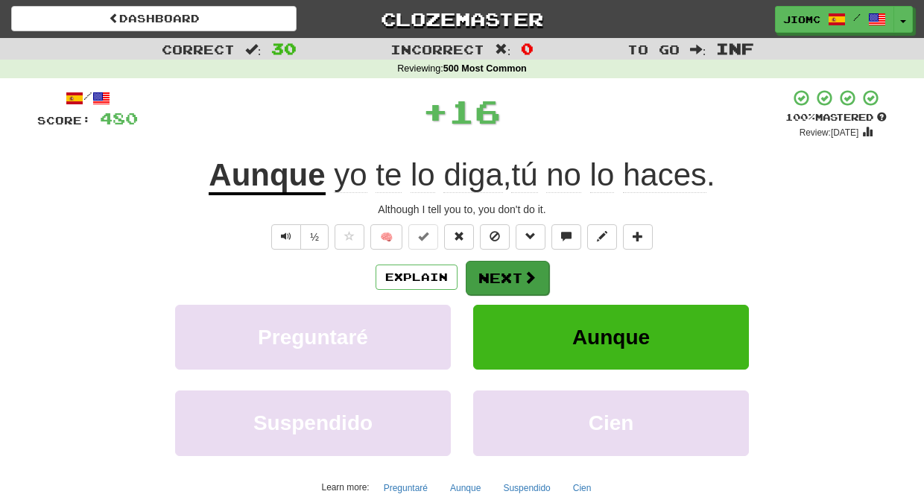
click at [485, 276] on button "Next" at bounding box center [507, 278] width 83 height 34
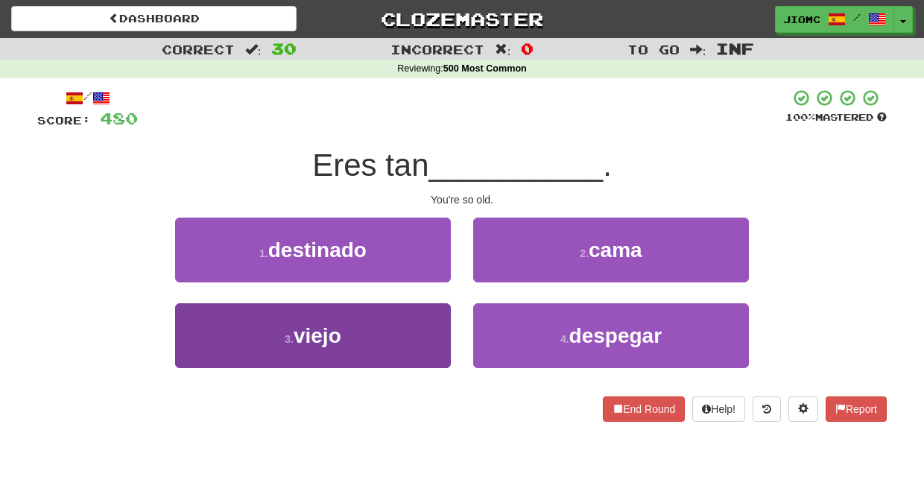
click at [400, 315] on button "3 . viejo" at bounding box center [313, 335] width 276 height 65
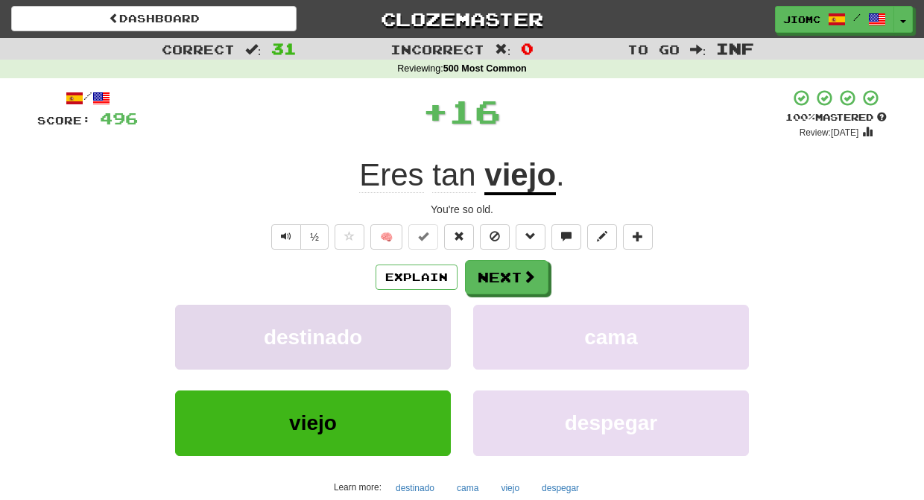
click at [402, 315] on button "destinado" at bounding box center [313, 337] width 276 height 65
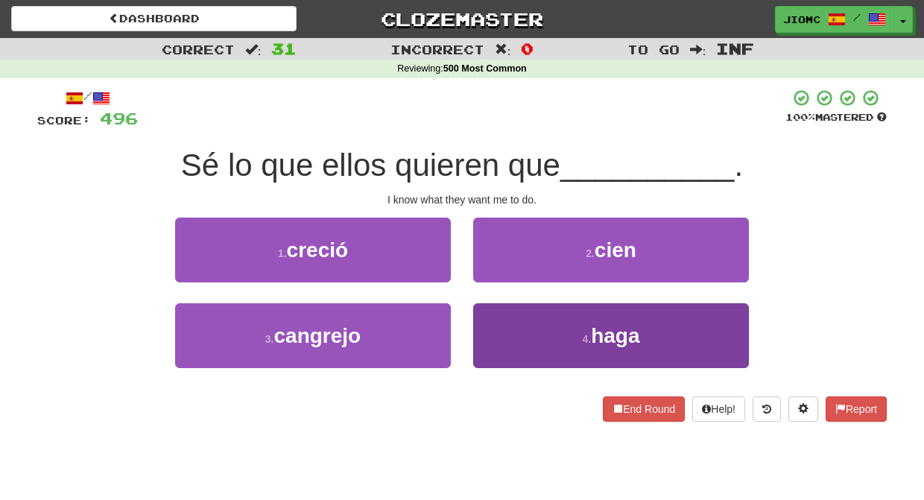
click at [496, 323] on button "4 . haga" at bounding box center [611, 335] width 276 height 65
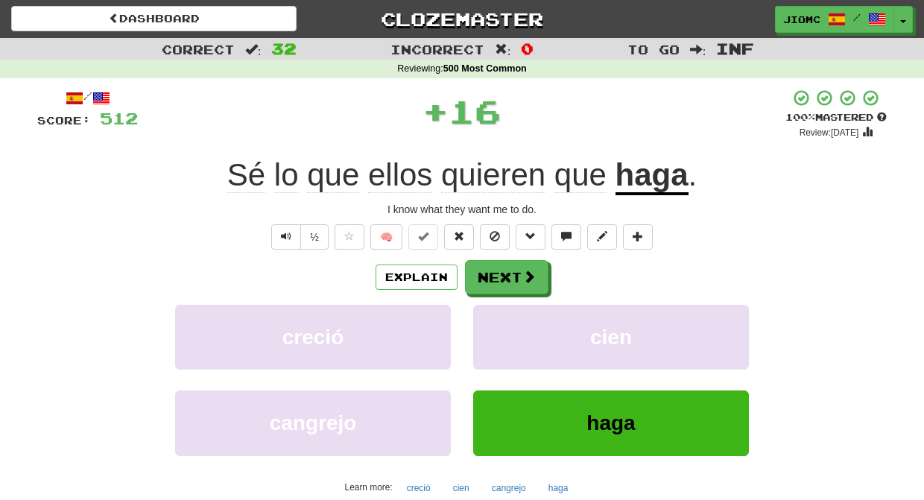
click at [496, 323] on button "cien" at bounding box center [611, 337] width 276 height 65
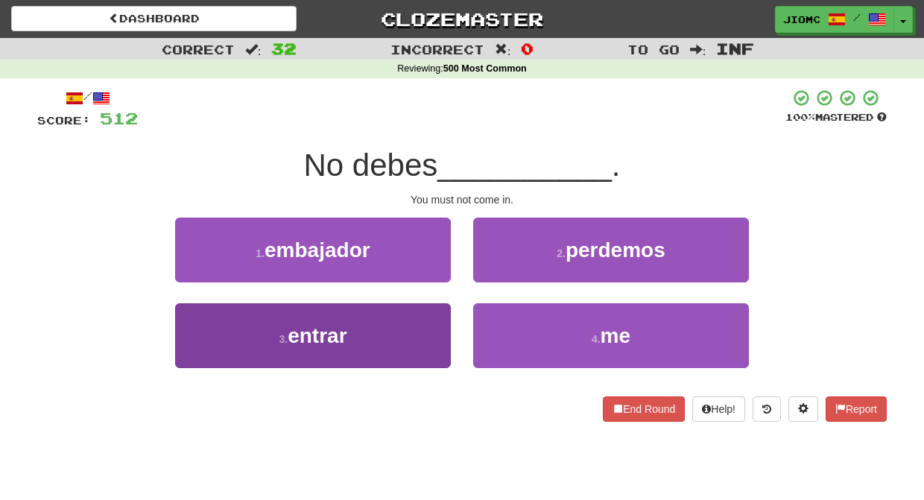
click at [425, 332] on button "3 . entrar" at bounding box center [313, 335] width 276 height 65
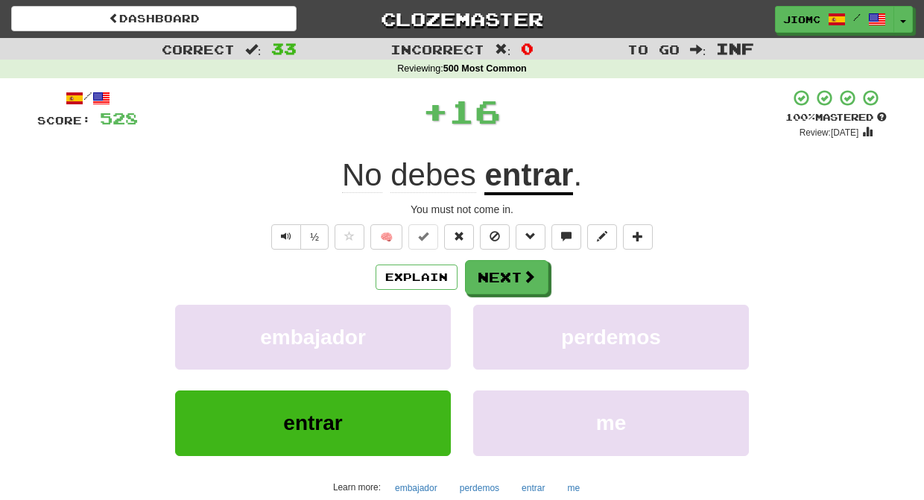
click at [425, 332] on button "embajador" at bounding box center [313, 337] width 276 height 65
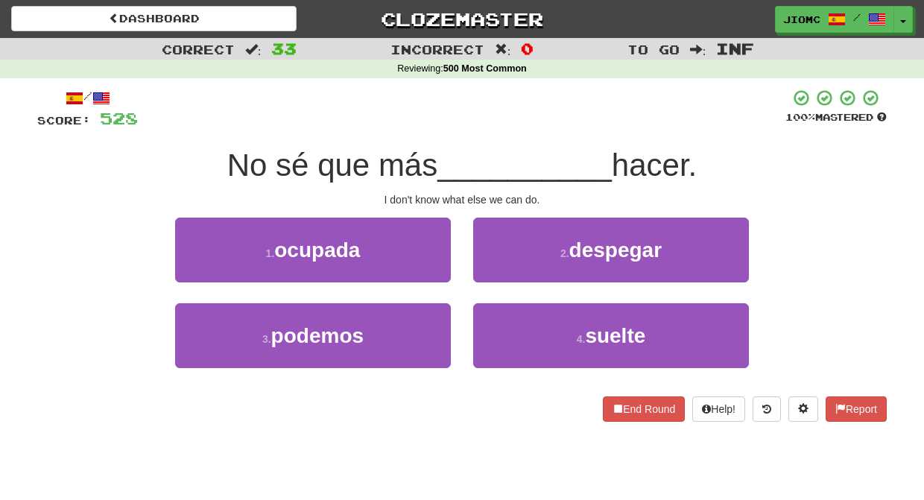
click at [425, 332] on button "3 . podemos" at bounding box center [313, 335] width 276 height 65
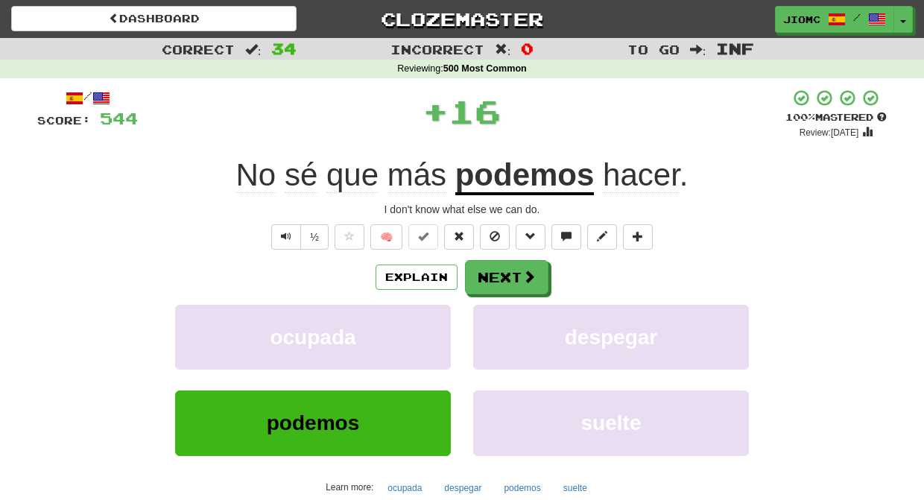
click at [425, 332] on button "ocupada" at bounding box center [313, 337] width 276 height 65
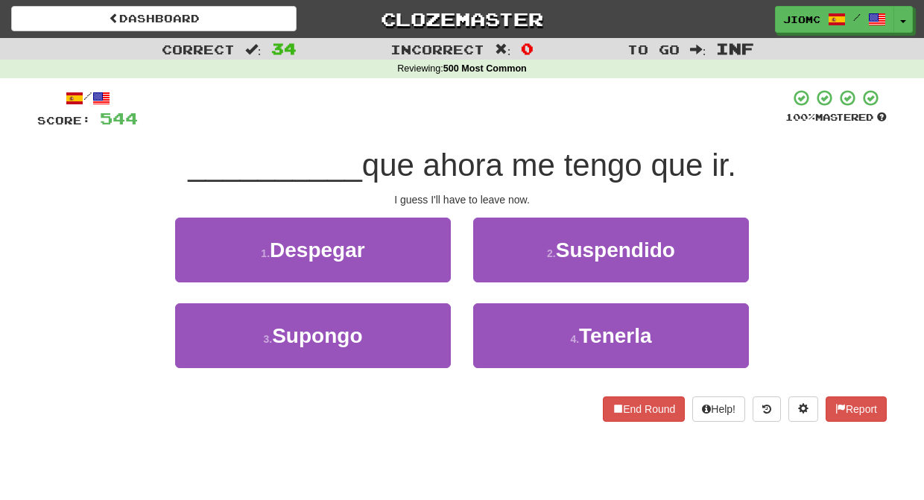
click at [425, 332] on button "3 . Supongo" at bounding box center [313, 335] width 276 height 65
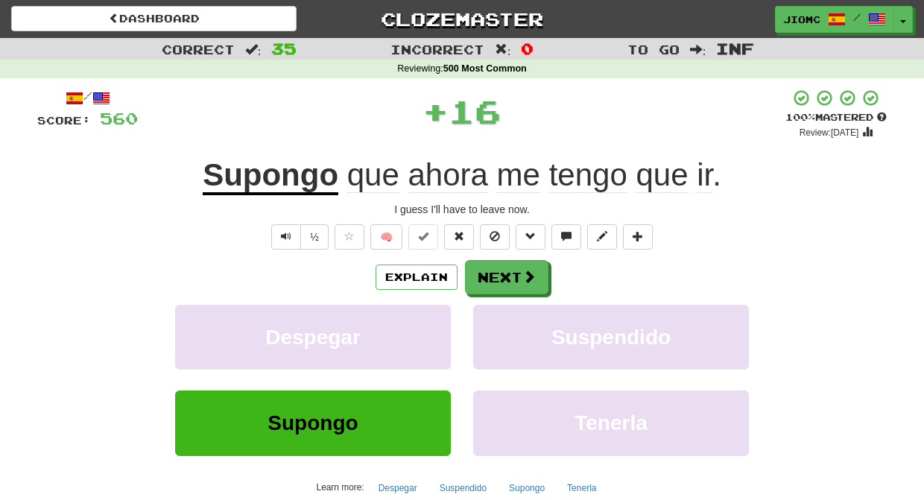
click at [425, 332] on button "Despegar" at bounding box center [313, 337] width 276 height 65
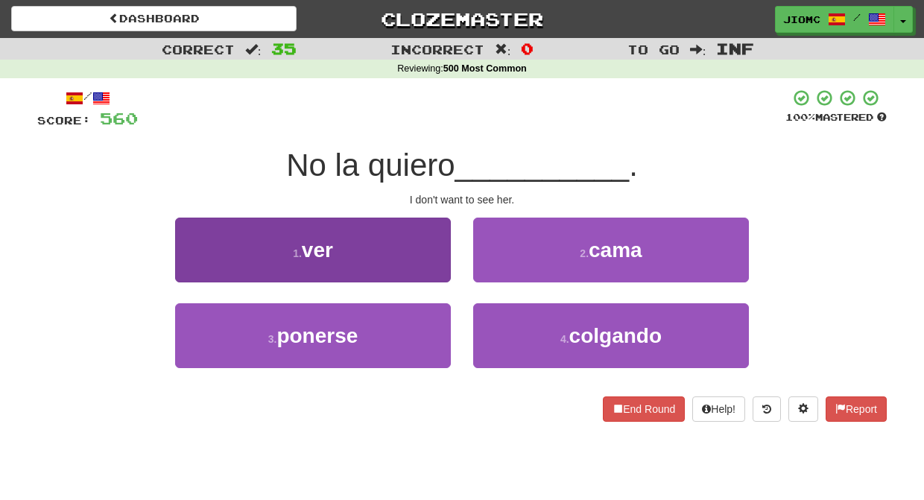
click at [434, 264] on button "1 . ver" at bounding box center [313, 250] width 276 height 65
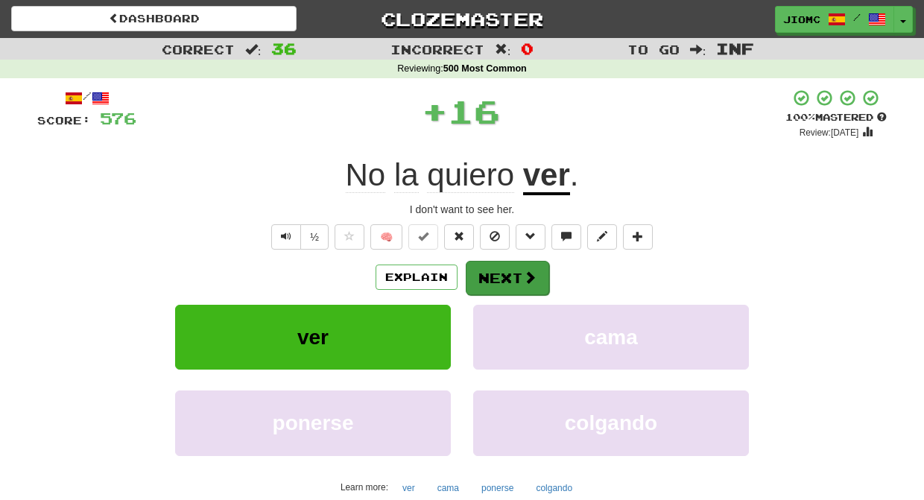
click at [480, 273] on button "Next" at bounding box center [507, 278] width 83 height 34
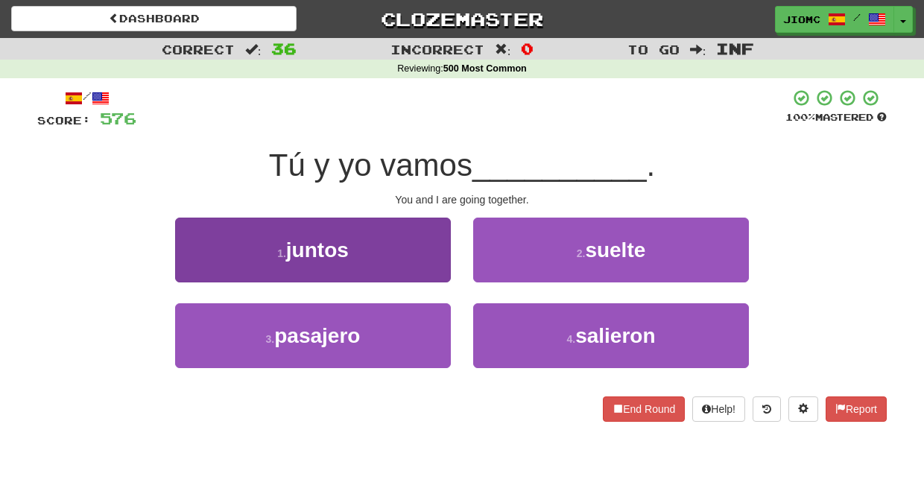
click at [425, 270] on button "1 . juntos" at bounding box center [313, 250] width 276 height 65
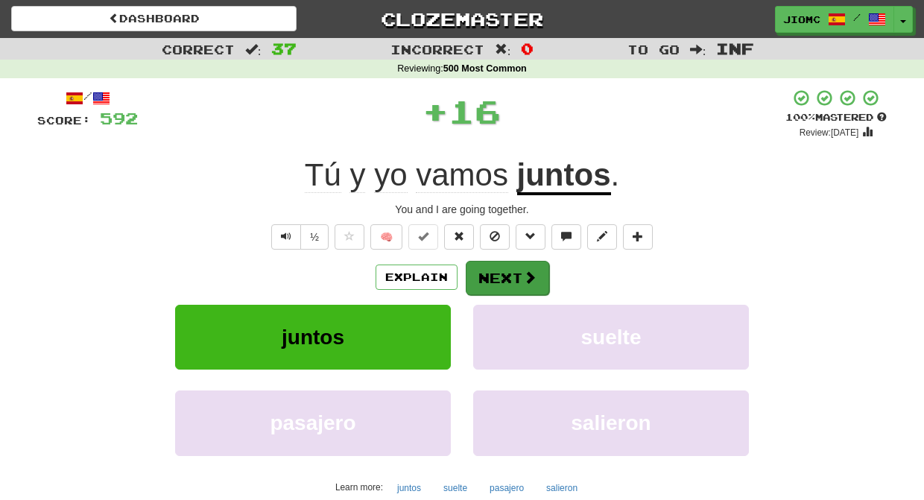
click at [495, 270] on button "Next" at bounding box center [507, 278] width 83 height 34
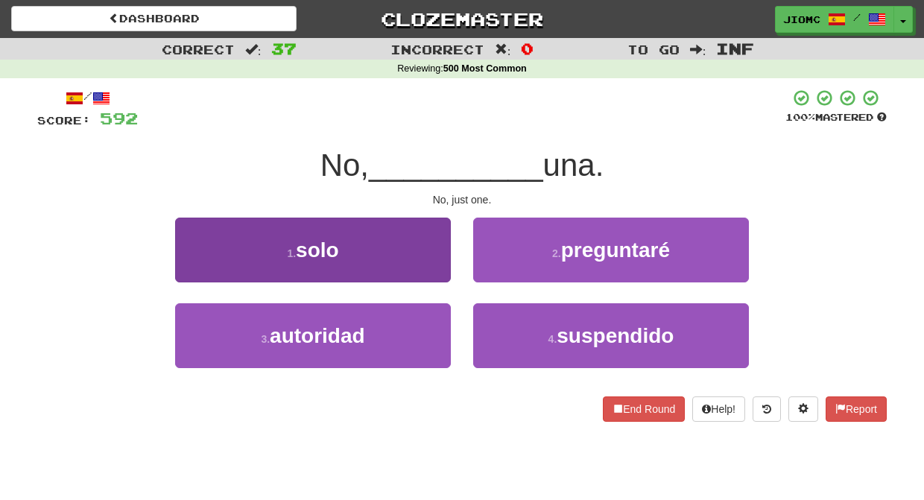
click at [436, 272] on button "1 . solo" at bounding box center [313, 250] width 276 height 65
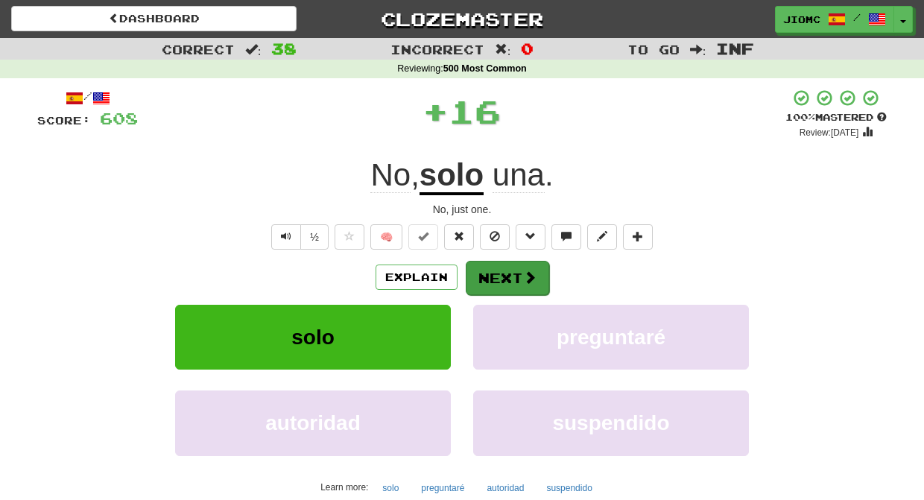
click at [507, 279] on button "Next" at bounding box center [507, 278] width 83 height 34
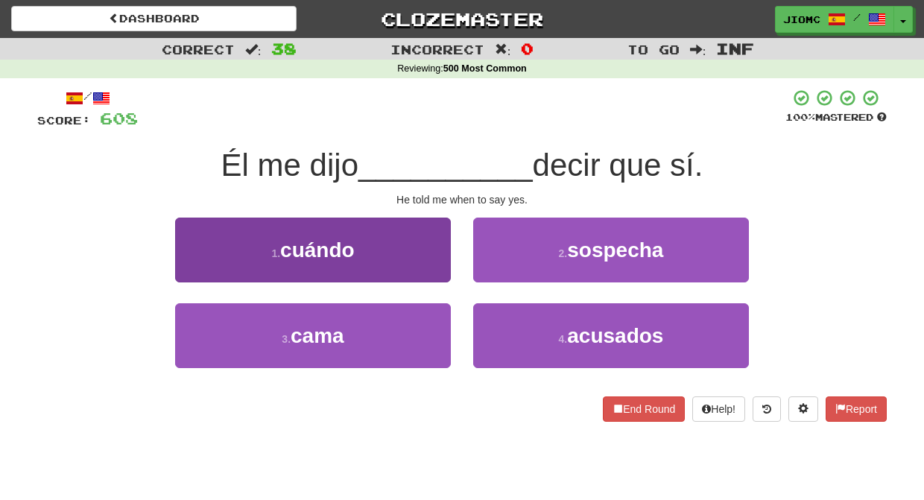
click at [436, 269] on button "1 . cuándo" at bounding box center [313, 250] width 276 height 65
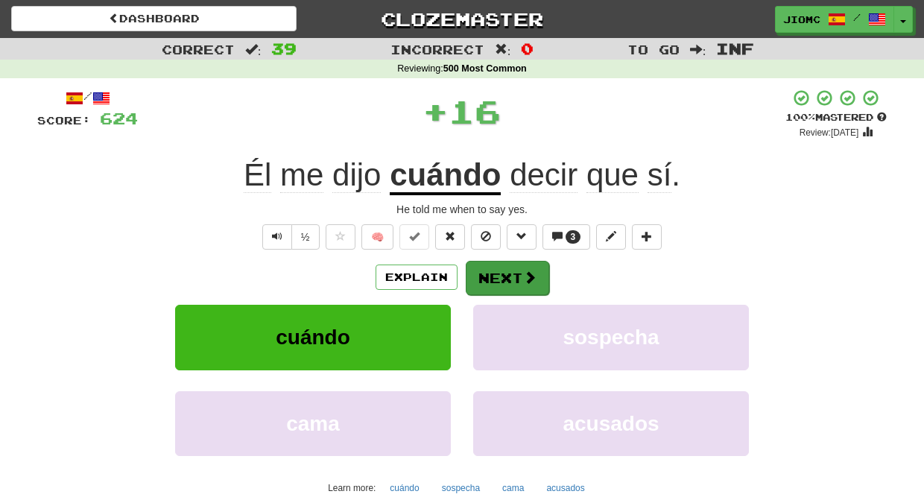
click at [504, 275] on button "Next" at bounding box center [507, 278] width 83 height 34
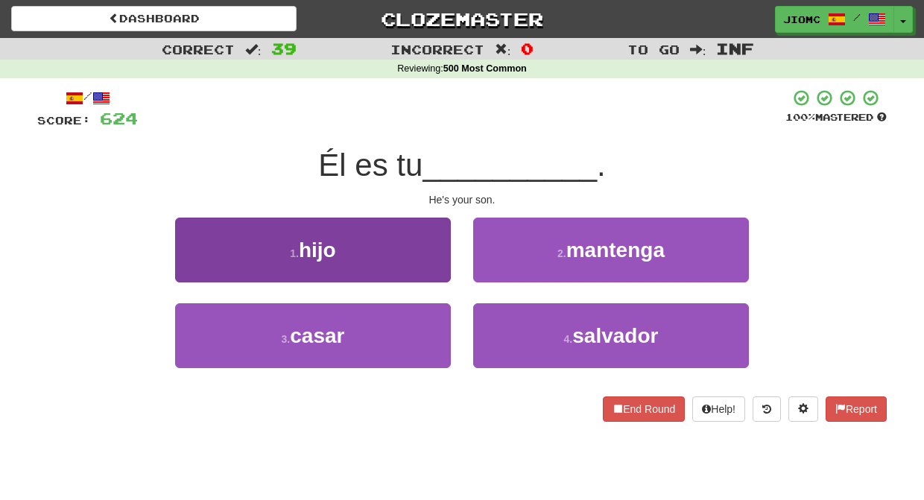
click at [437, 274] on button "1 . hijo" at bounding box center [313, 250] width 276 height 65
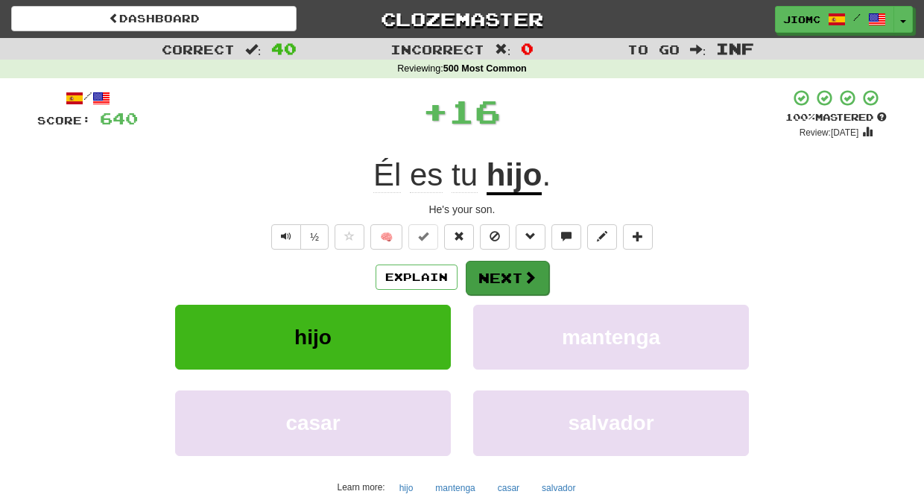
click at [517, 268] on button "Next" at bounding box center [507, 278] width 83 height 34
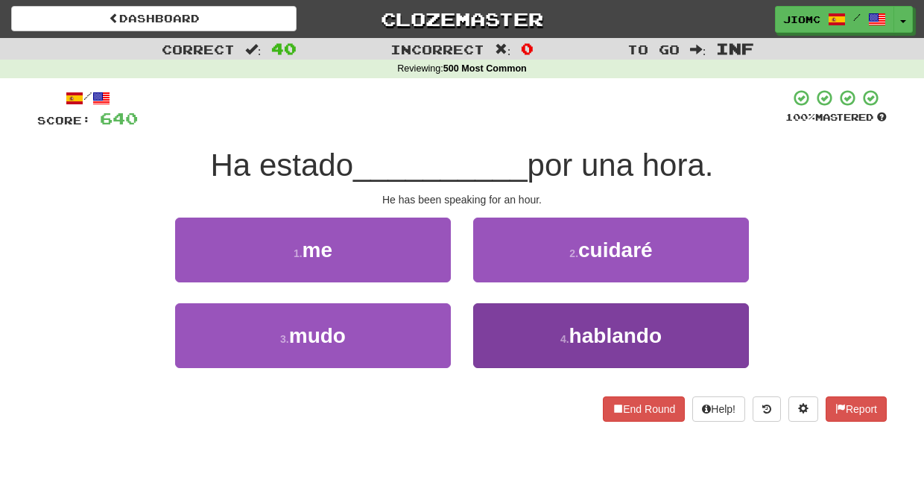
click at [498, 320] on button "4 . hablando" at bounding box center [611, 335] width 276 height 65
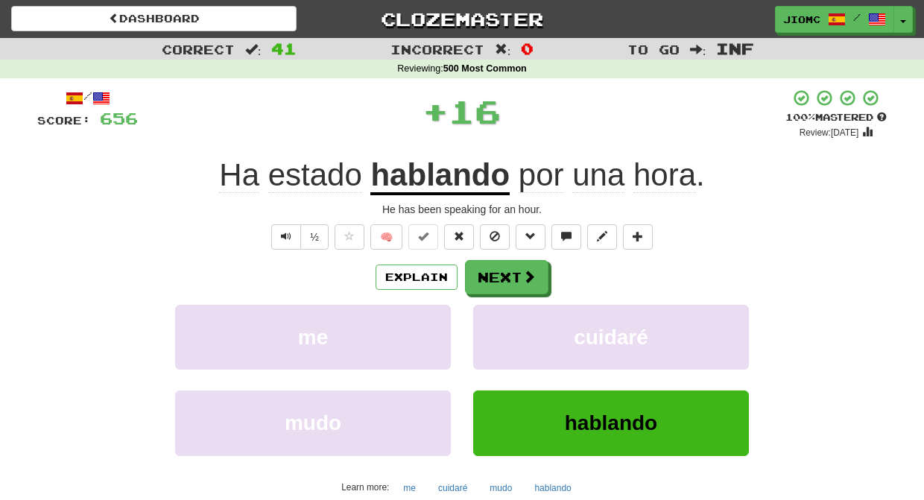
click at [498, 320] on button "cuidaré" at bounding box center [611, 337] width 276 height 65
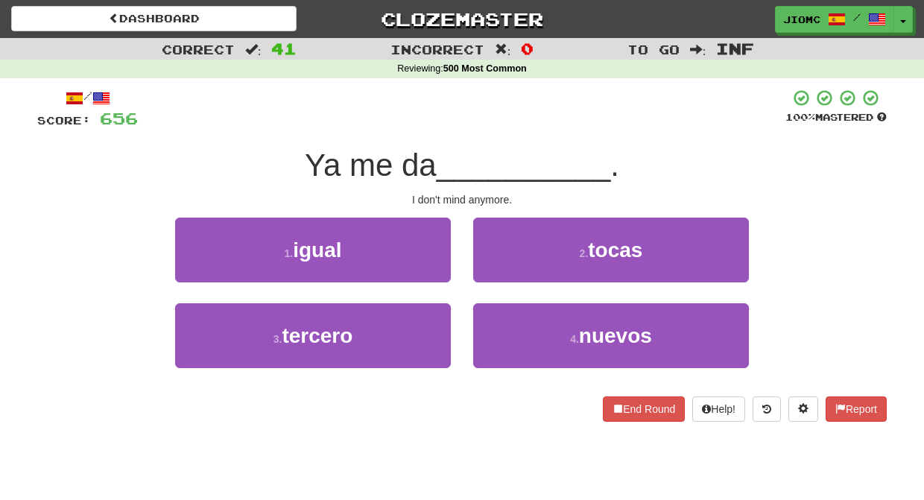
drag, startPoint x: 421, startPoint y: 247, endPoint x: 437, endPoint y: 255, distance: 18.0
click at [422, 247] on button "1 . igual" at bounding box center [313, 250] width 276 height 65
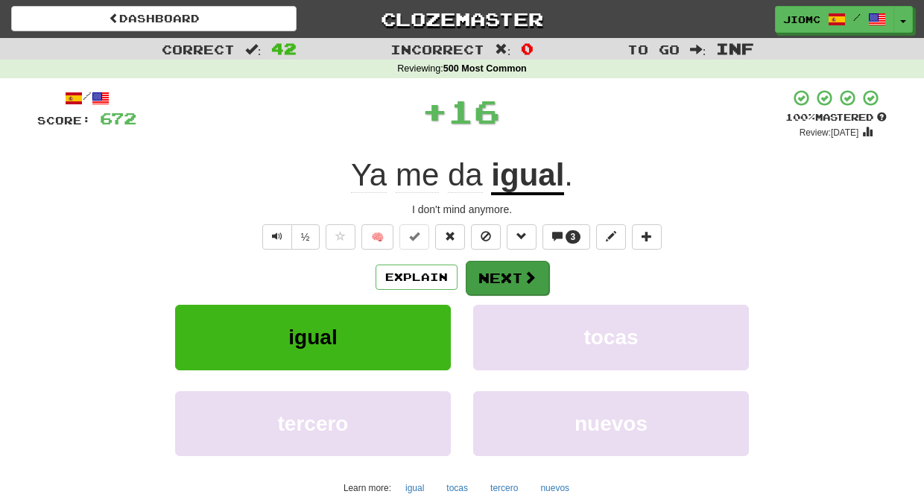
click at [536, 286] on button "Next" at bounding box center [507, 278] width 83 height 34
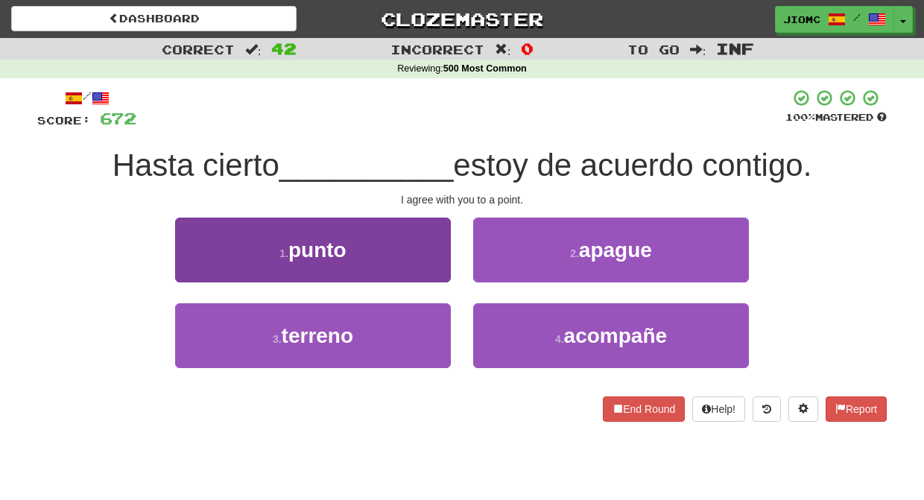
click at [439, 270] on button "1 . punto" at bounding box center [313, 250] width 276 height 65
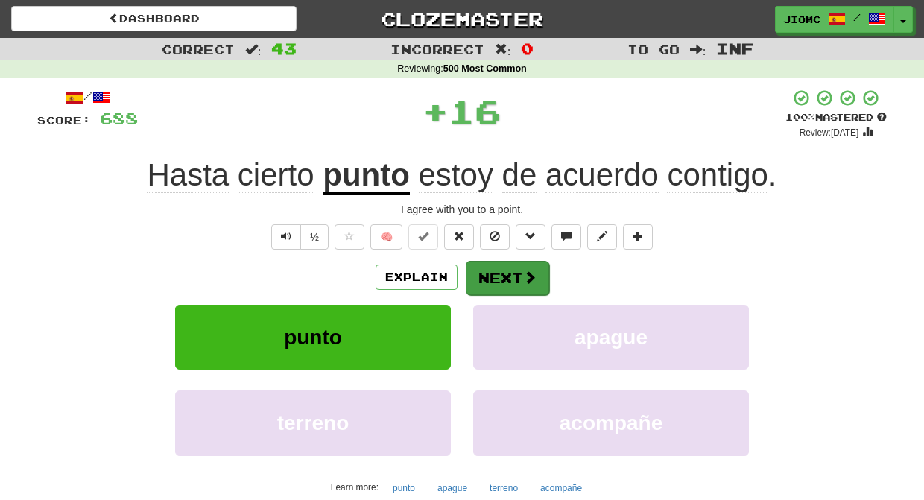
click at [492, 269] on button "Next" at bounding box center [507, 278] width 83 height 34
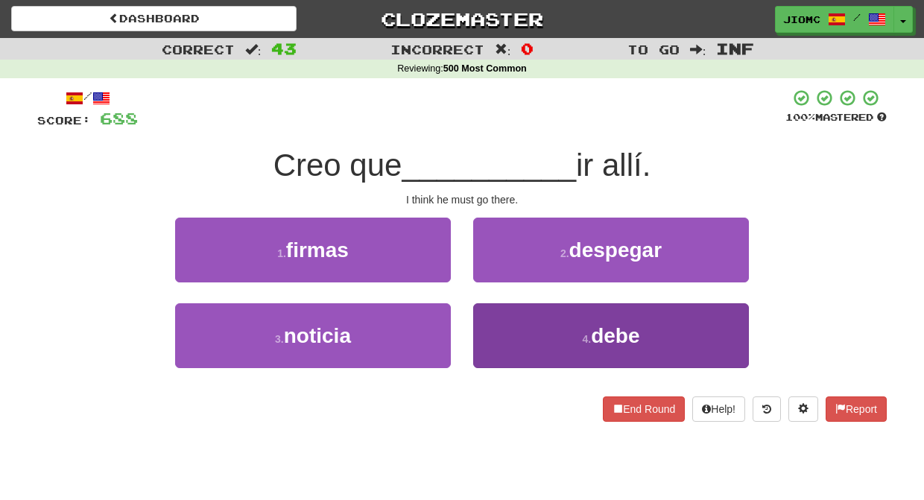
click at [498, 316] on button "4 . debe" at bounding box center [611, 335] width 276 height 65
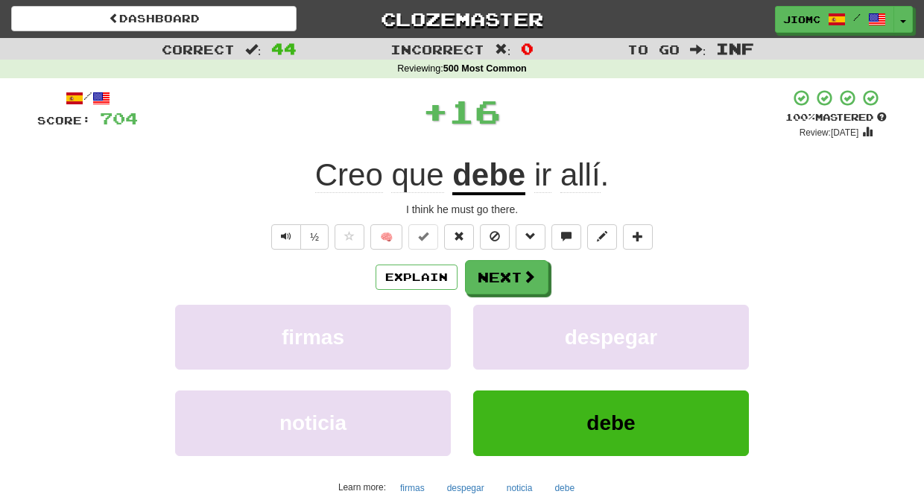
click at [498, 316] on button "despegar" at bounding box center [611, 337] width 276 height 65
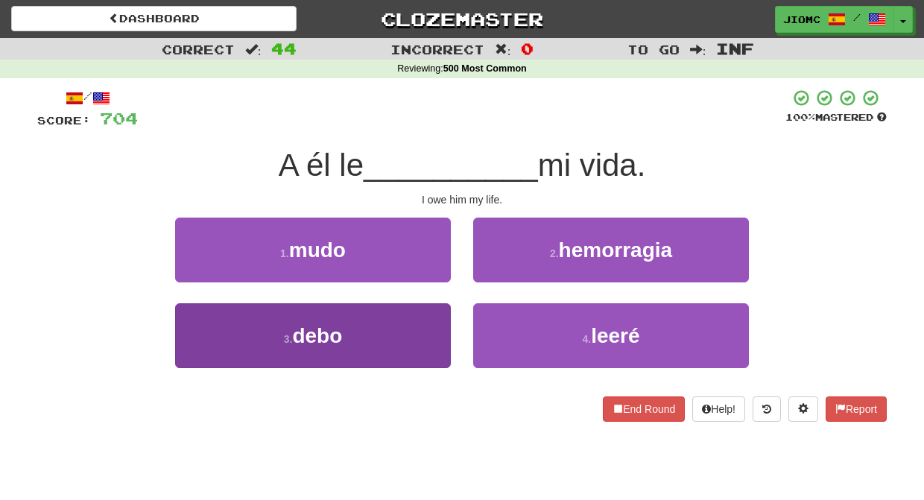
click at [431, 320] on button "3 . debo" at bounding box center [313, 335] width 276 height 65
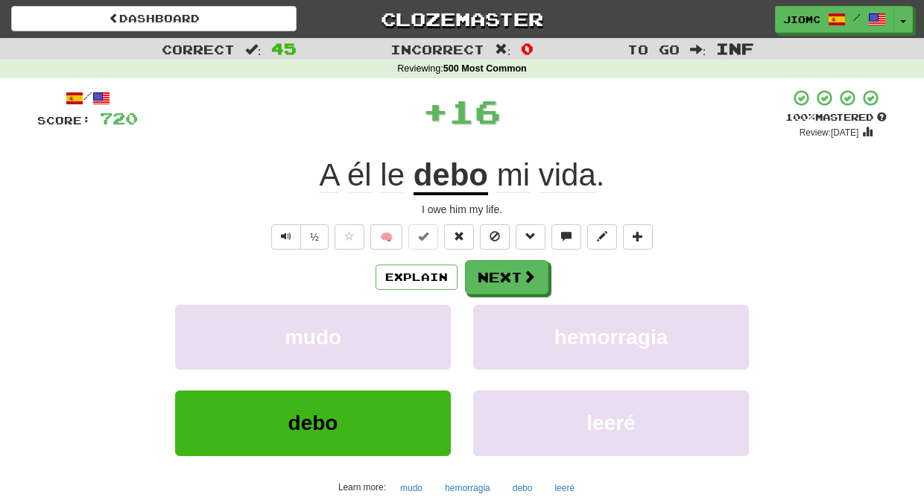
click at [431, 320] on button "mudo" at bounding box center [313, 337] width 276 height 65
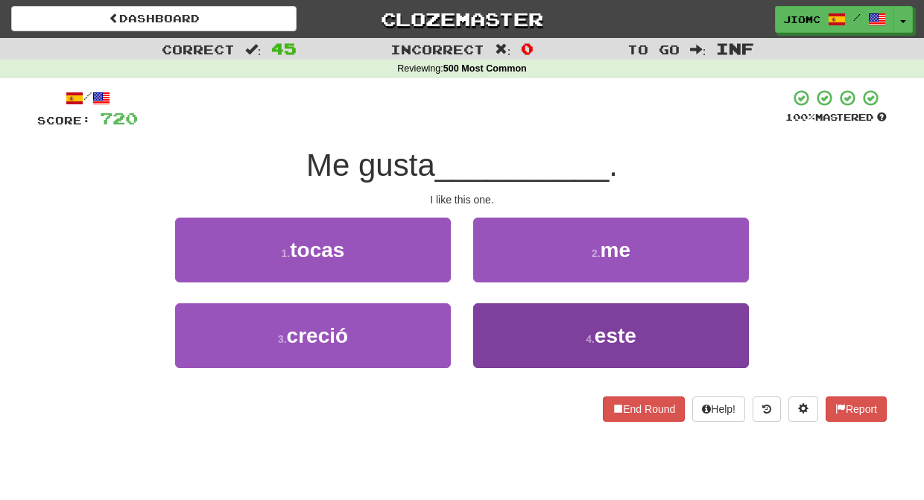
click at [502, 321] on button "4 . este" at bounding box center [611, 335] width 276 height 65
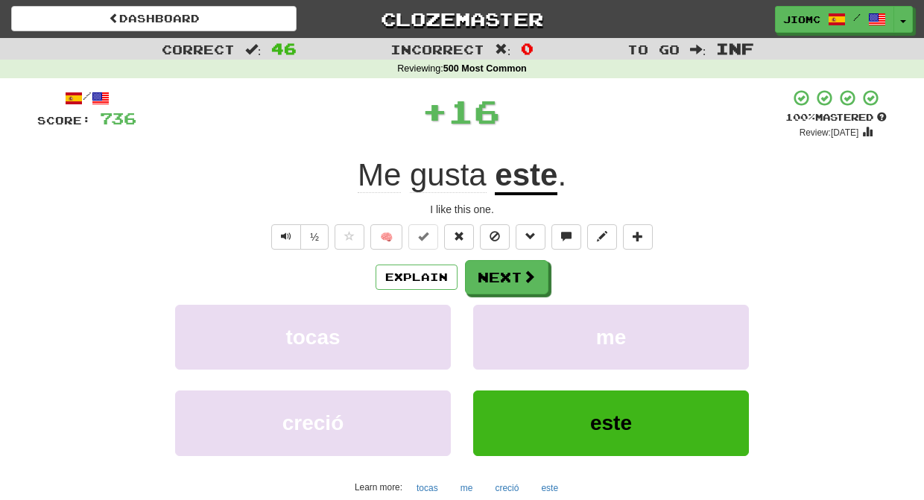
click at [502, 321] on button "me" at bounding box center [611, 337] width 276 height 65
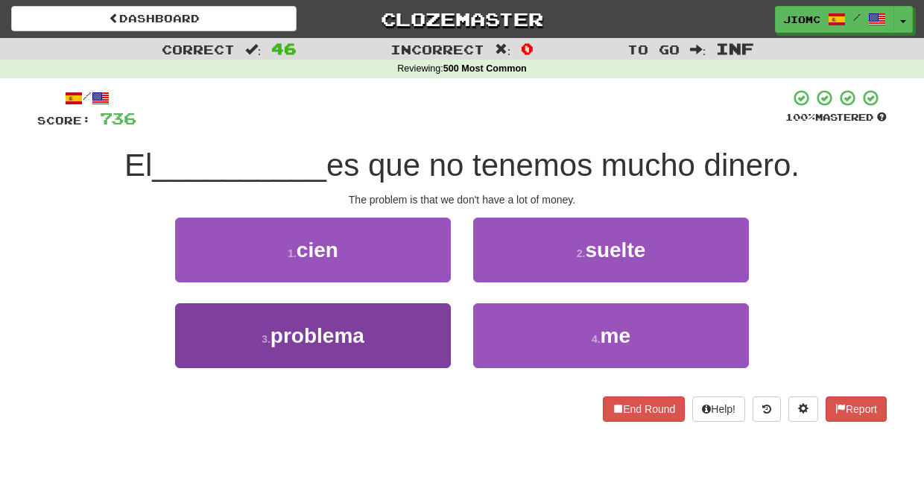
click at [428, 333] on button "3 . problema" at bounding box center [313, 335] width 276 height 65
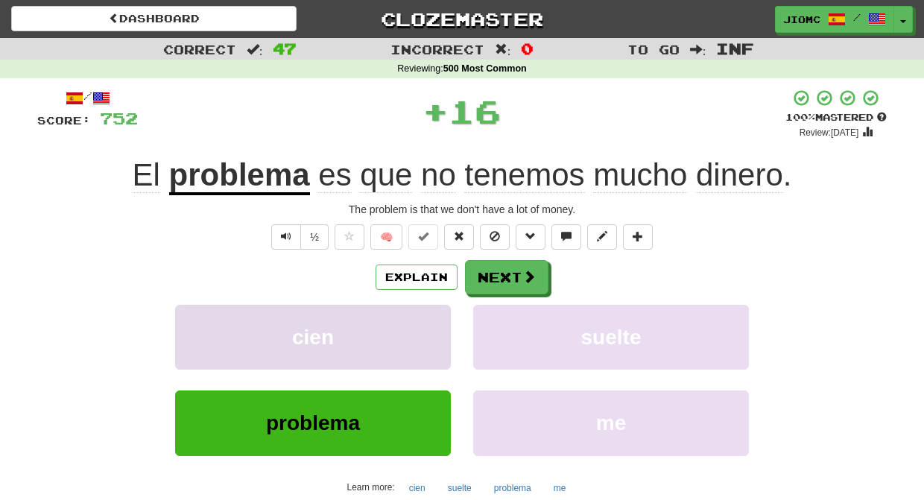
click at [431, 329] on button "cien" at bounding box center [313, 337] width 276 height 65
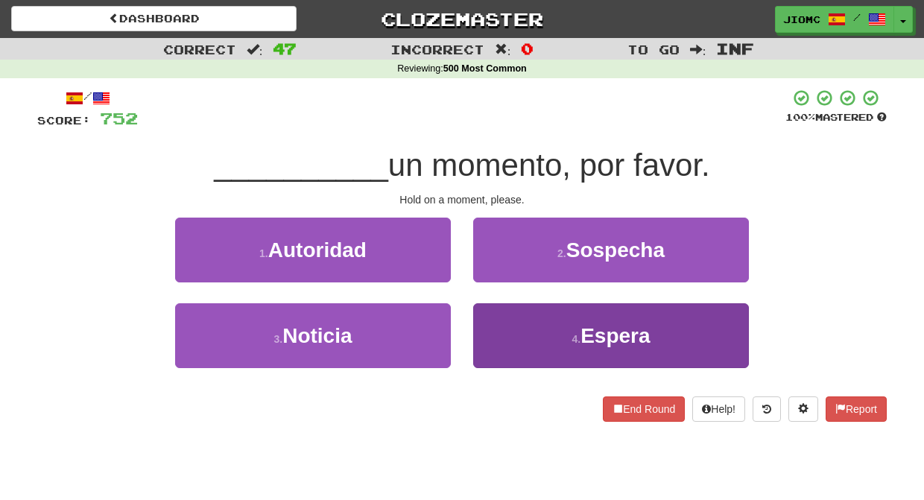
click at [502, 321] on button "4 . Espera" at bounding box center [611, 335] width 276 height 65
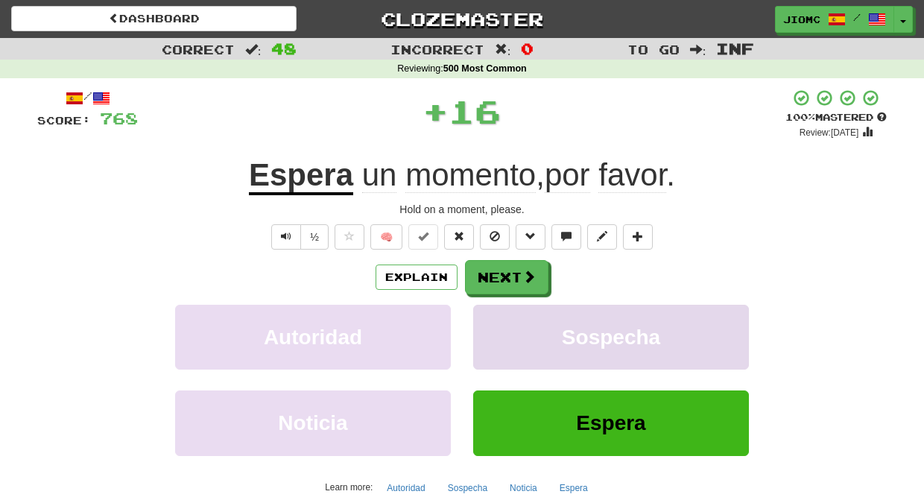
click at [498, 320] on button "Sospecha" at bounding box center [611, 337] width 276 height 65
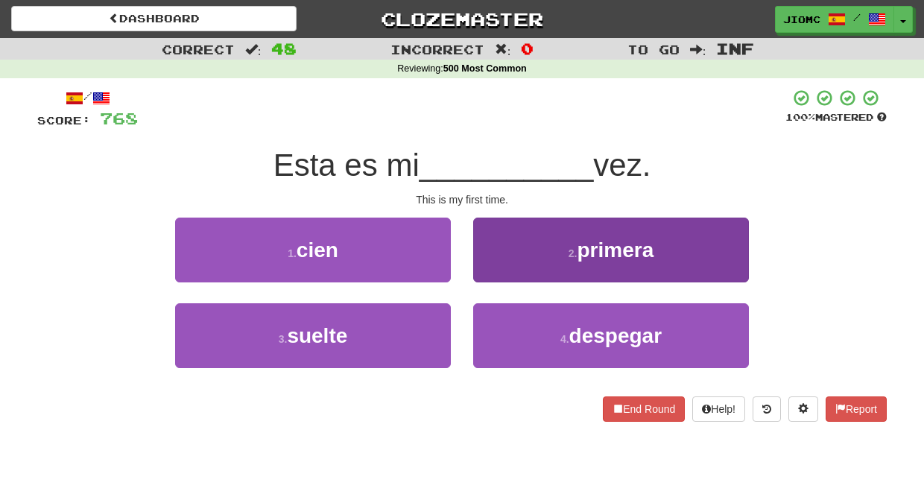
click at [497, 260] on button "2 . primera" at bounding box center [611, 250] width 276 height 65
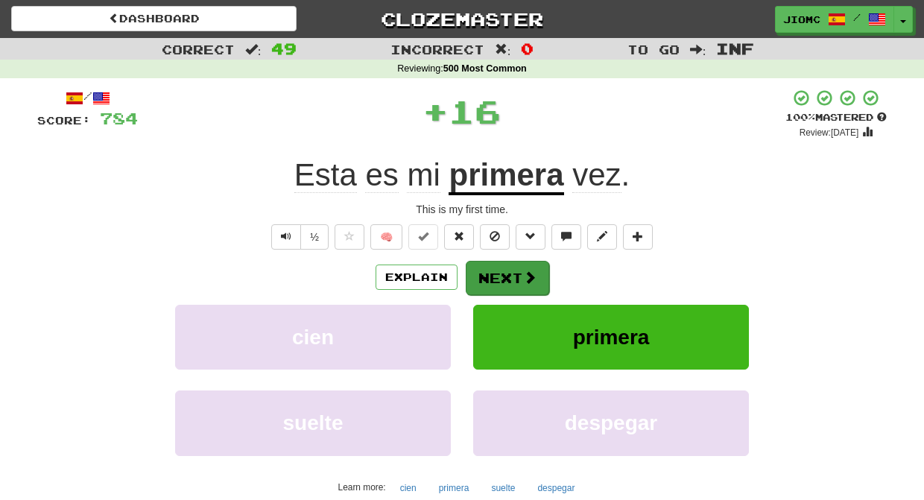
click at [495, 269] on button "Next" at bounding box center [507, 278] width 83 height 34
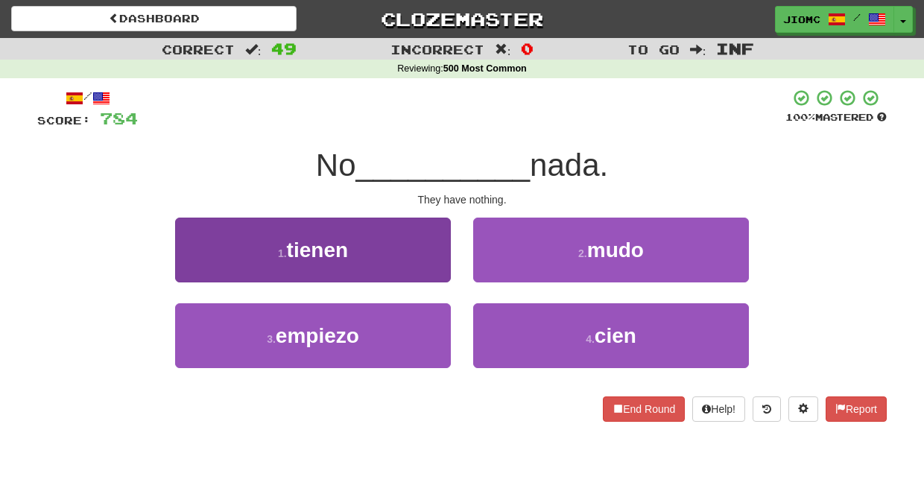
click at [438, 264] on button "1 . tienen" at bounding box center [313, 250] width 276 height 65
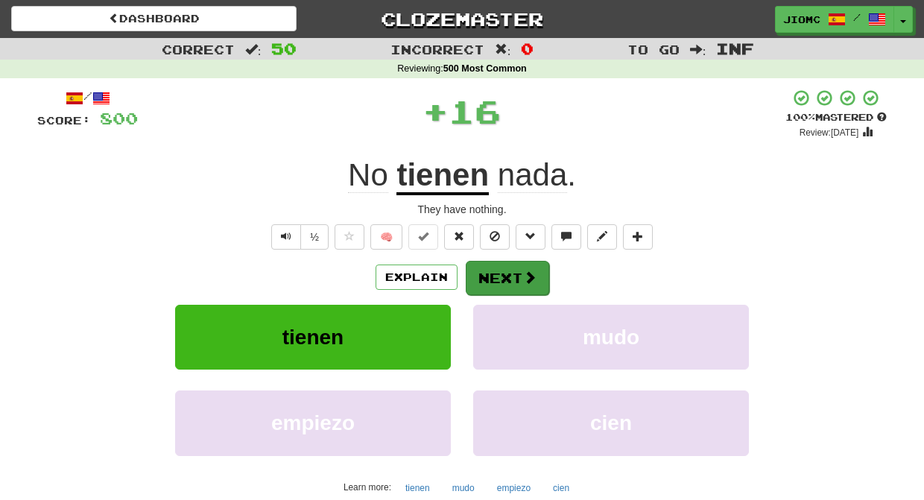
click at [490, 282] on button "Next" at bounding box center [507, 278] width 83 height 34
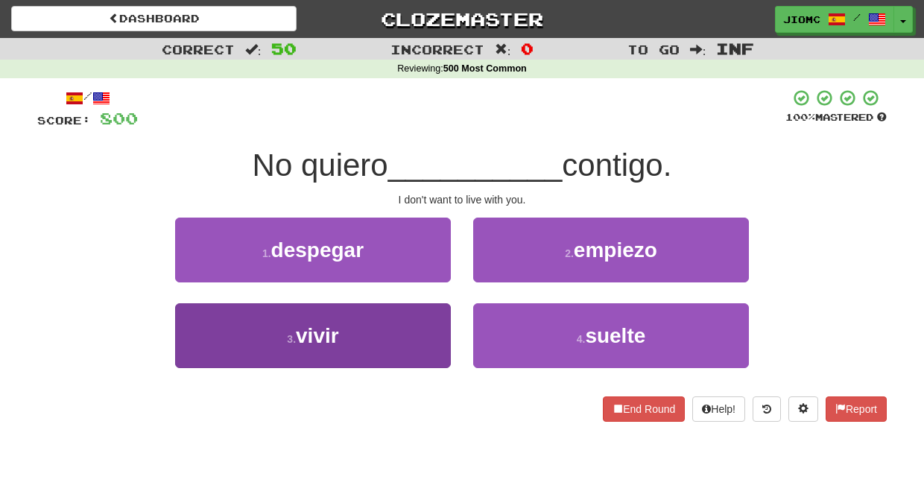
click at [428, 311] on button "3 . vivir" at bounding box center [313, 335] width 276 height 65
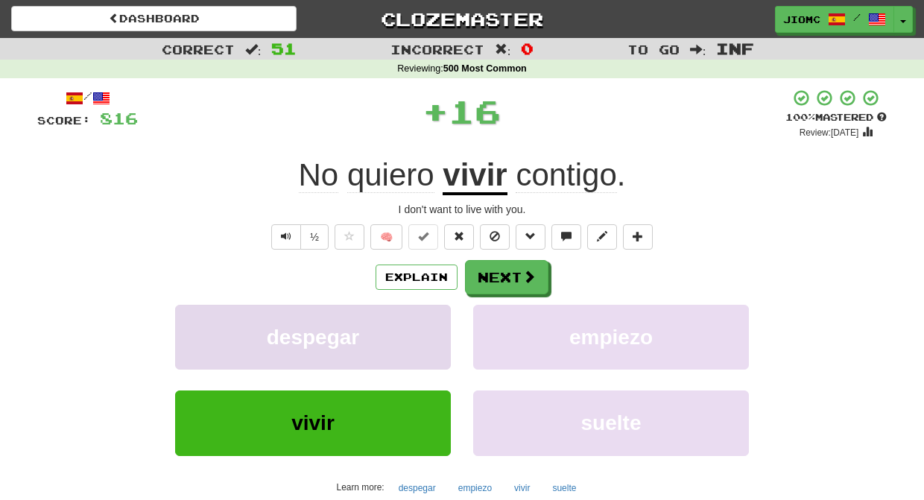
click at [428, 313] on button "despegar" at bounding box center [313, 337] width 276 height 65
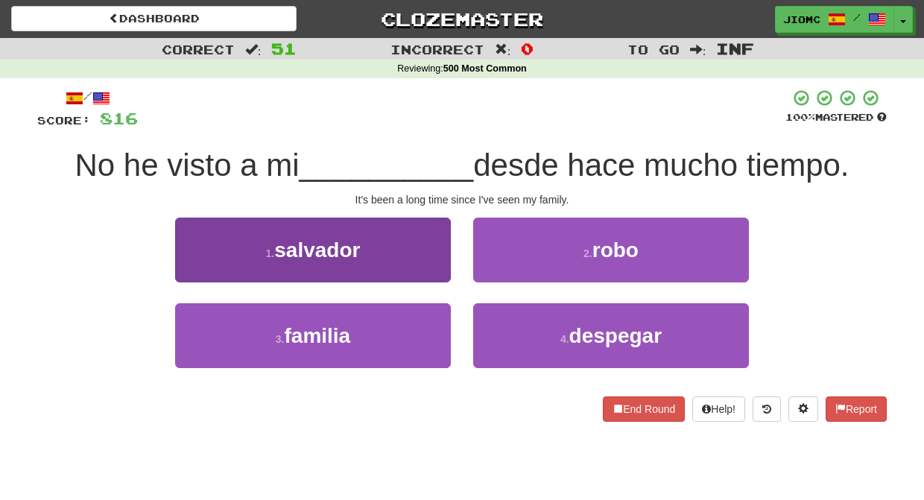
click at [424, 326] on button "3 . familia" at bounding box center [313, 335] width 276 height 65
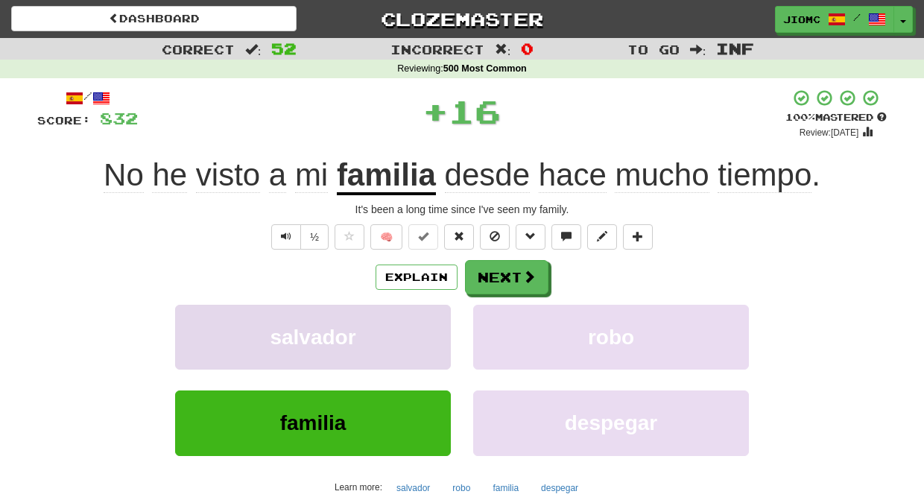
click at [425, 326] on button "salvador" at bounding box center [313, 337] width 276 height 65
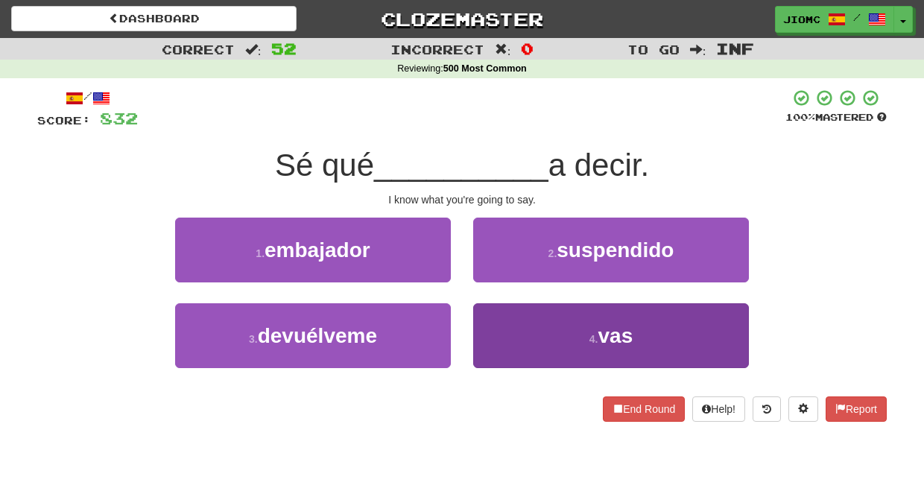
click at [483, 328] on button "4 . vas" at bounding box center [611, 335] width 276 height 65
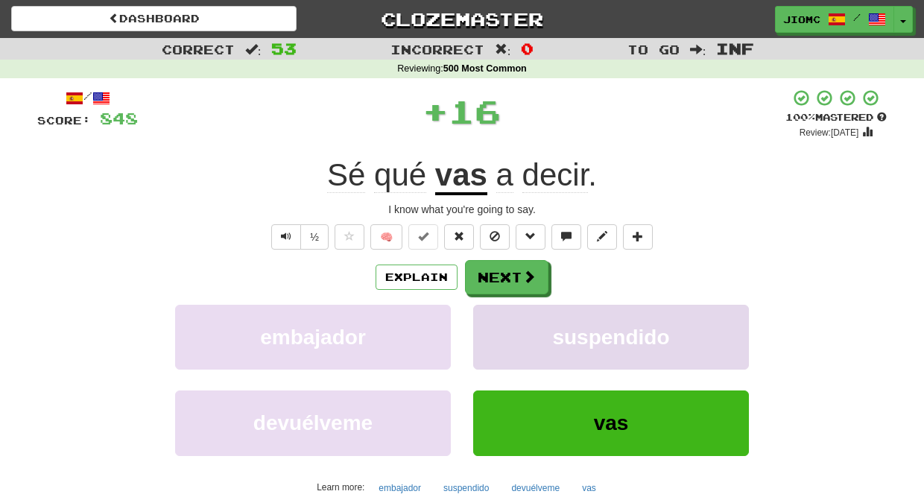
click at [485, 328] on button "suspendido" at bounding box center [611, 337] width 276 height 65
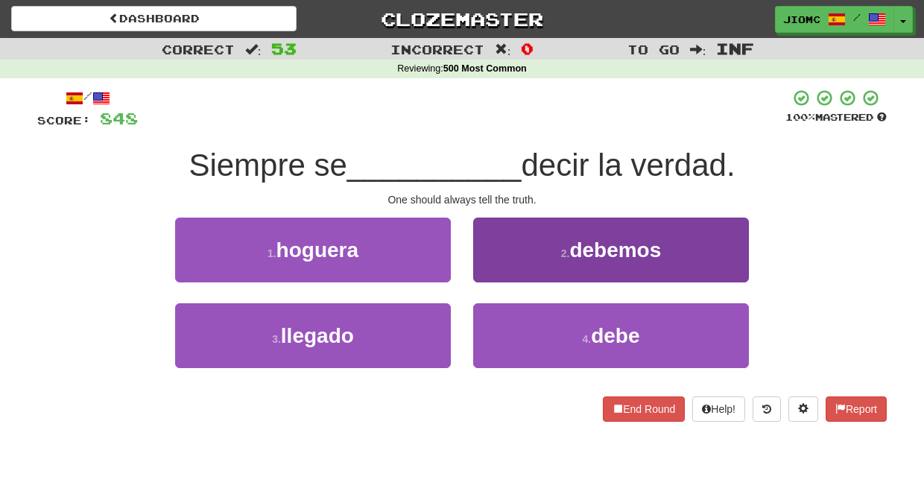
click at [495, 270] on button "2 . debemos" at bounding box center [611, 250] width 276 height 65
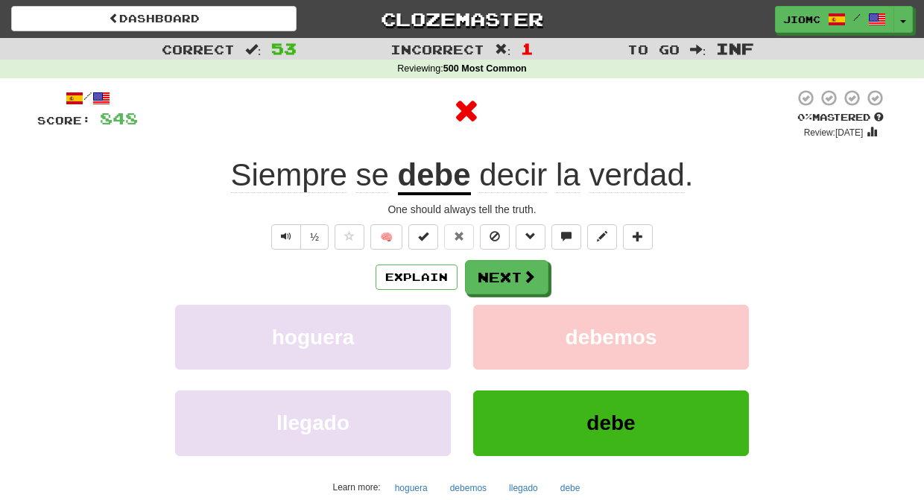
click at [495, 270] on button "Next" at bounding box center [506, 277] width 83 height 34
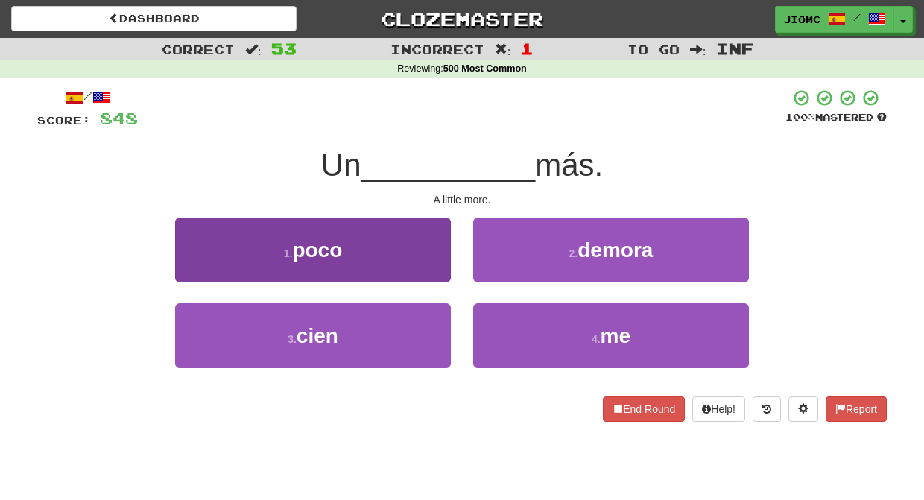
click at [417, 258] on button "1 . poco" at bounding box center [313, 250] width 276 height 65
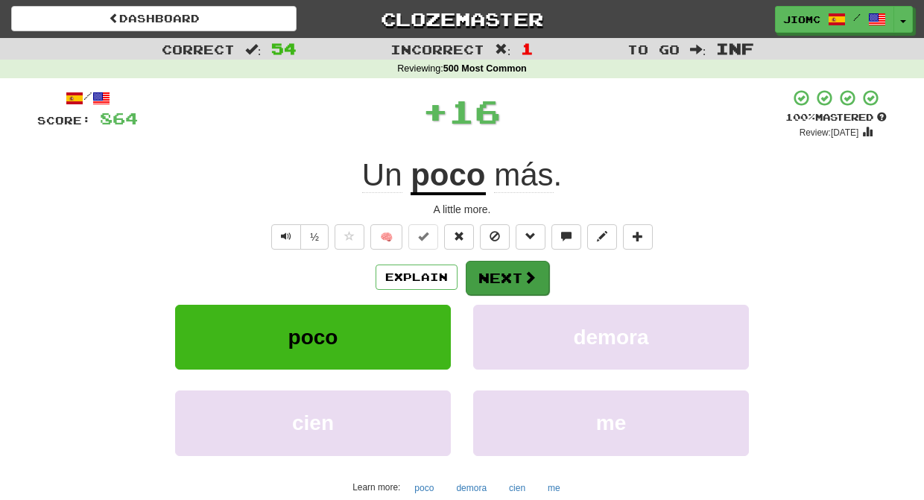
click at [499, 273] on button "Next" at bounding box center [507, 278] width 83 height 34
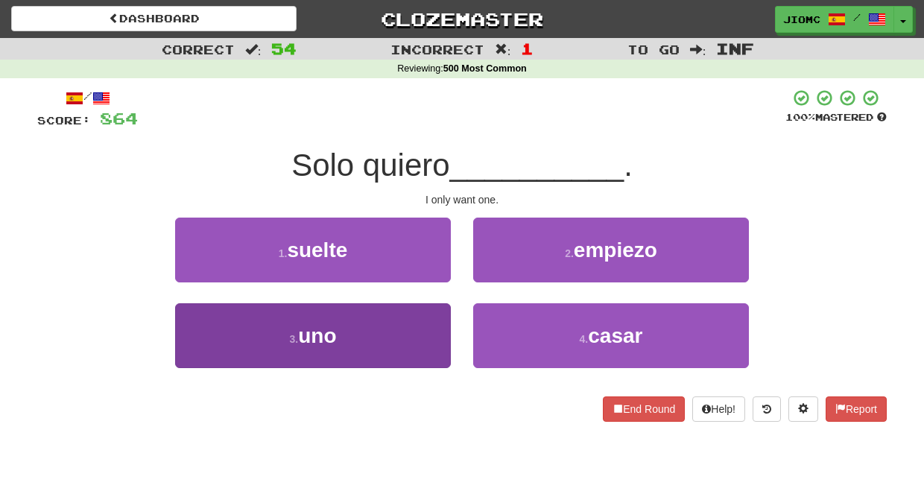
click at [422, 310] on button "3 . uno" at bounding box center [313, 335] width 276 height 65
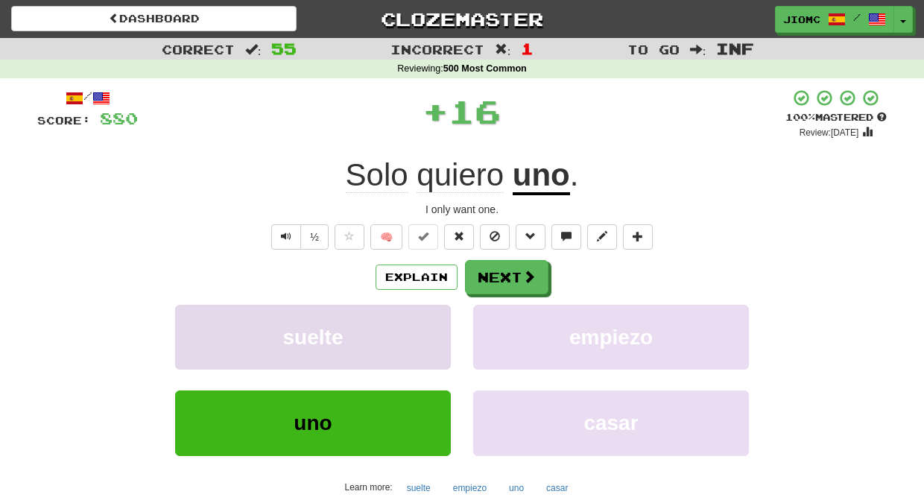
click at [428, 312] on button "suelte" at bounding box center [313, 337] width 276 height 65
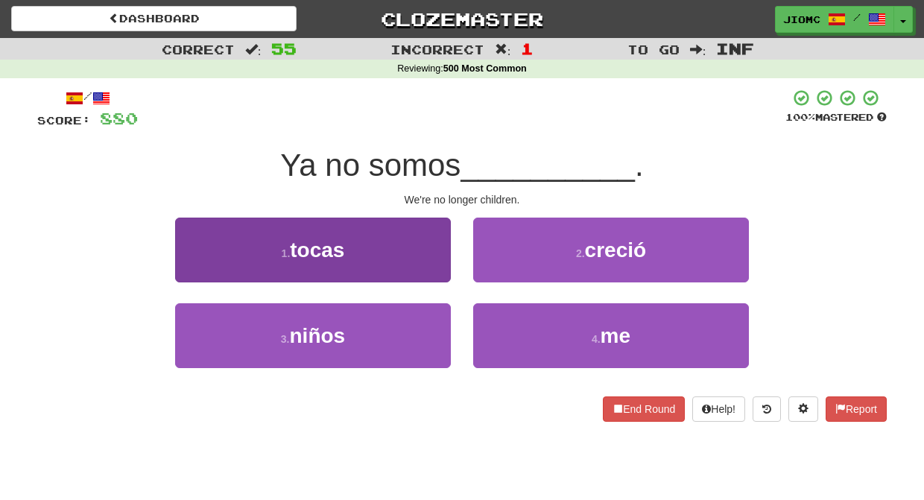
click at [433, 337] on button "3 . niños" at bounding box center [313, 335] width 276 height 65
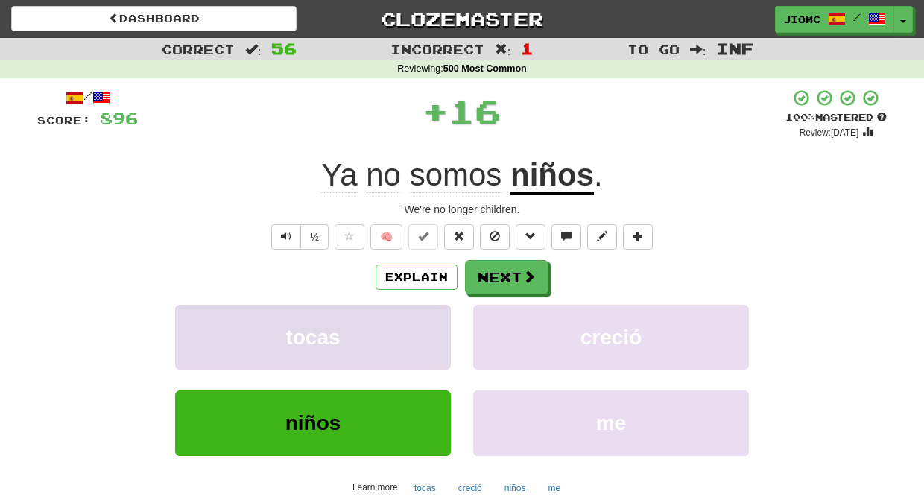
click at [433, 334] on button "tocas" at bounding box center [313, 337] width 276 height 65
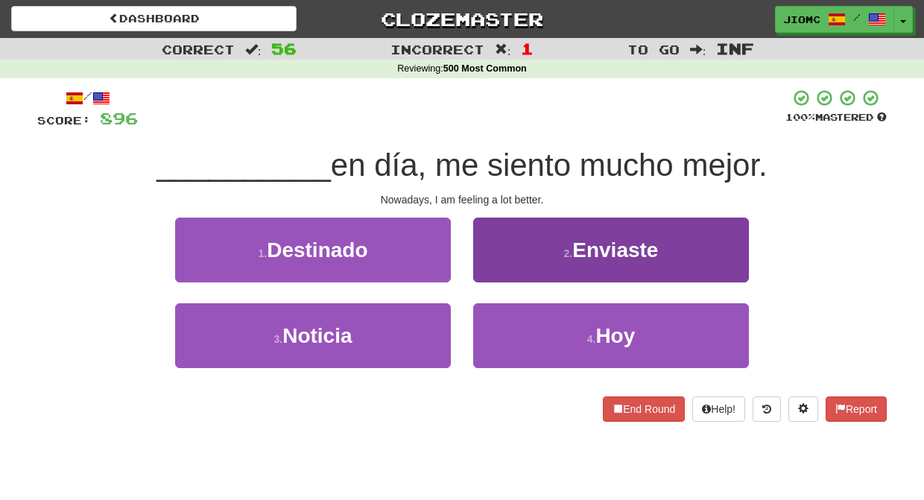
click at [537, 333] on button "4 . Hoy" at bounding box center [611, 335] width 276 height 65
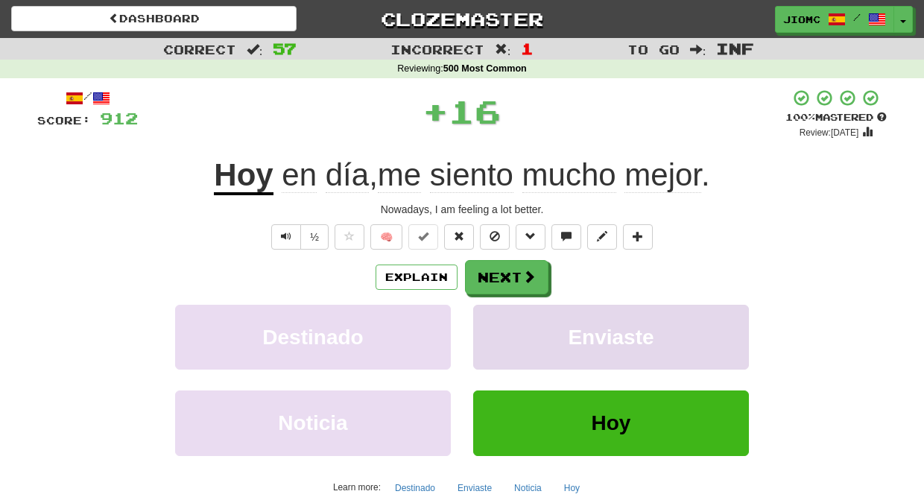
click at [522, 333] on button "Enviaste" at bounding box center [611, 337] width 276 height 65
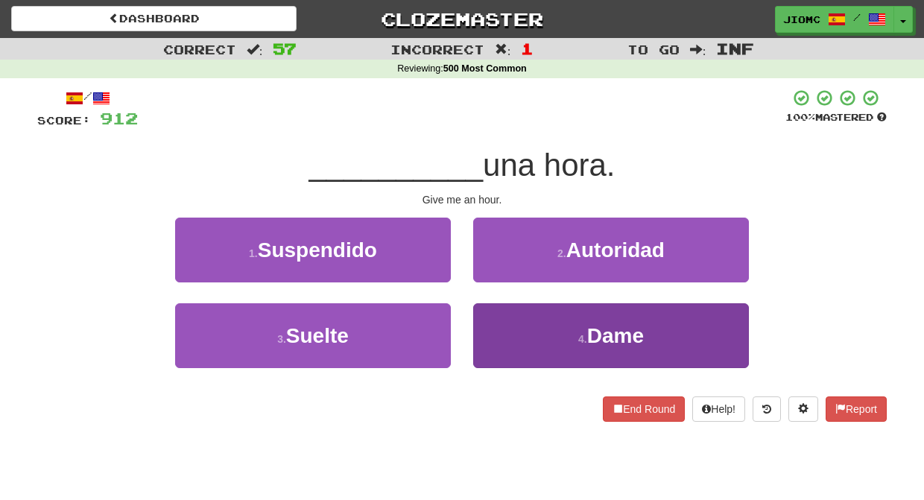
click at [516, 326] on button "4 . Dame" at bounding box center [611, 335] width 276 height 65
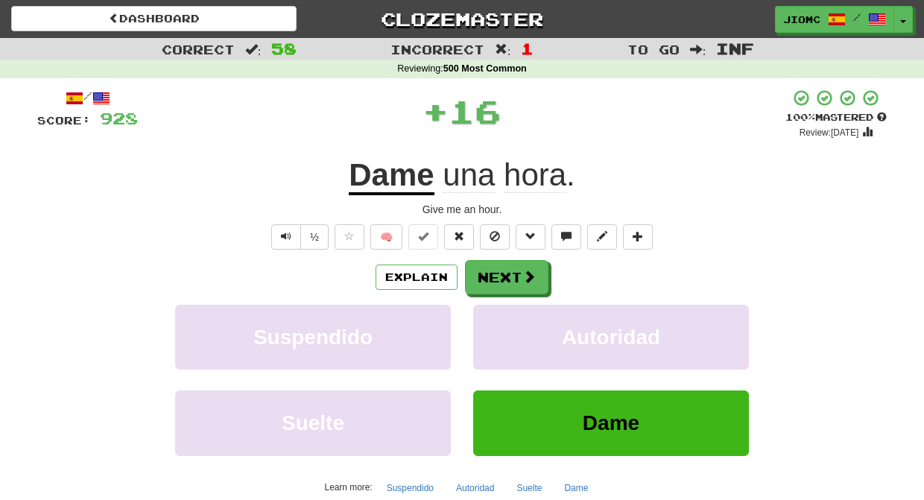
click at [516, 326] on button "Autoridad" at bounding box center [611, 337] width 276 height 65
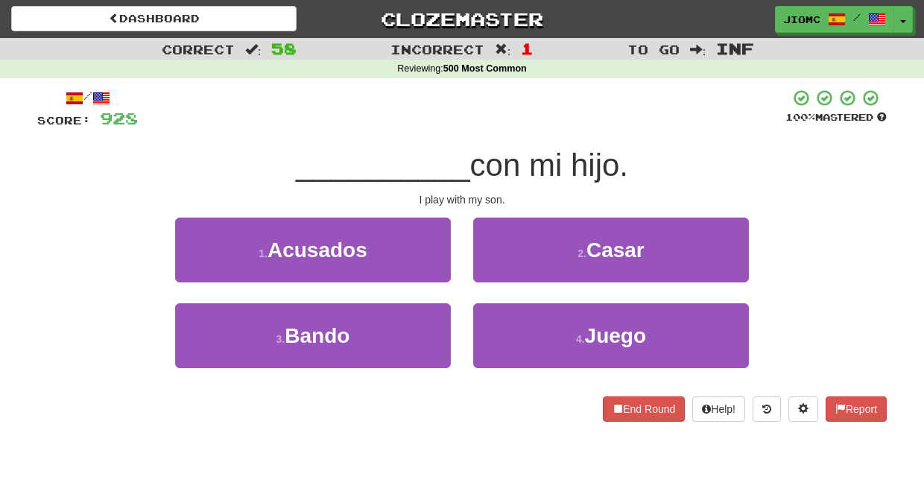
click at [516, 326] on button "4 . Juego" at bounding box center [611, 335] width 276 height 65
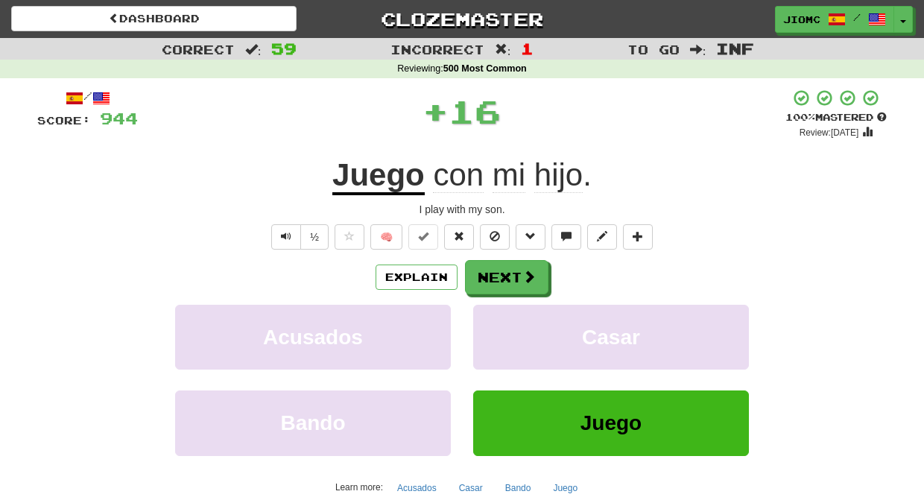
click at [516, 326] on button "Casar" at bounding box center [611, 337] width 276 height 65
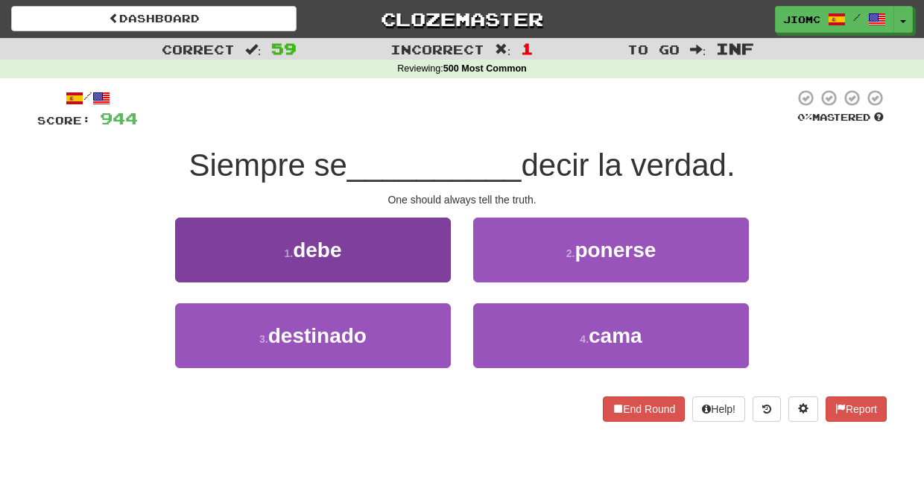
click at [408, 250] on button "1 . debe" at bounding box center [313, 250] width 276 height 65
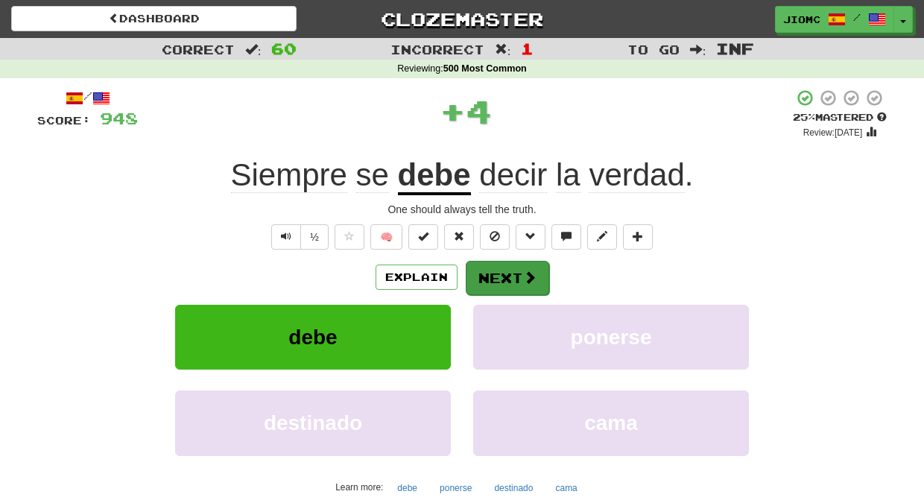
click at [480, 272] on button "Next" at bounding box center [507, 278] width 83 height 34
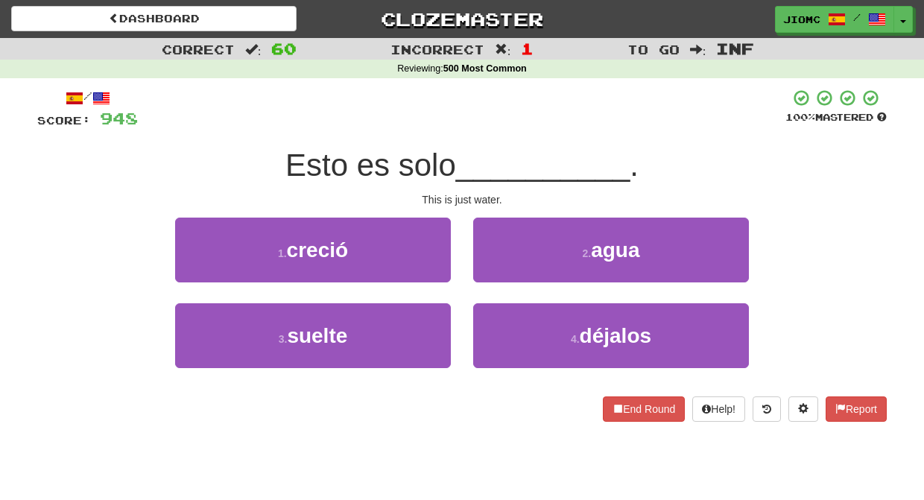
click at [480, 272] on button "2 . agua" at bounding box center [611, 250] width 276 height 65
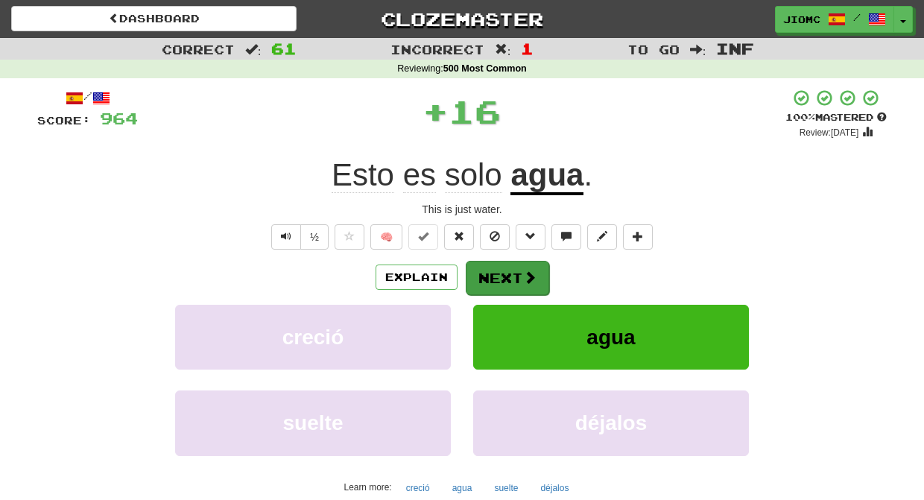
click at [480, 273] on button "Next" at bounding box center [507, 278] width 83 height 34
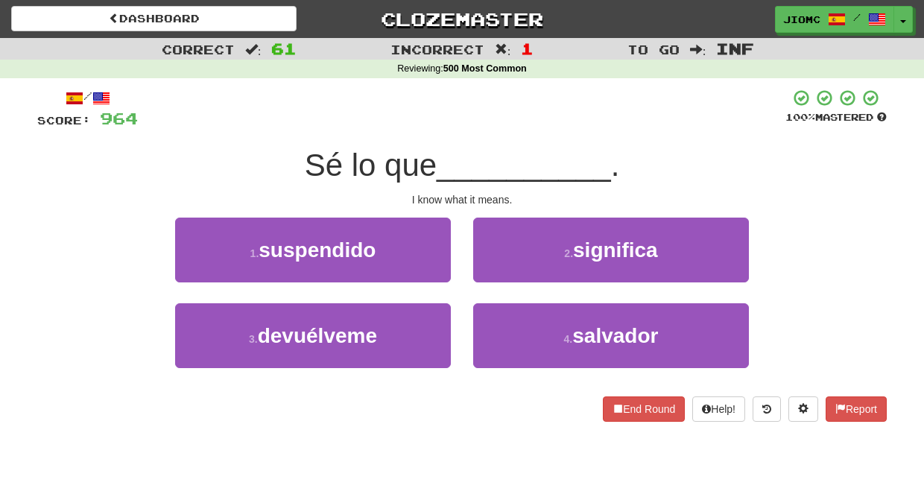
click at [480, 273] on button "2 . significa" at bounding box center [611, 250] width 276 height 65
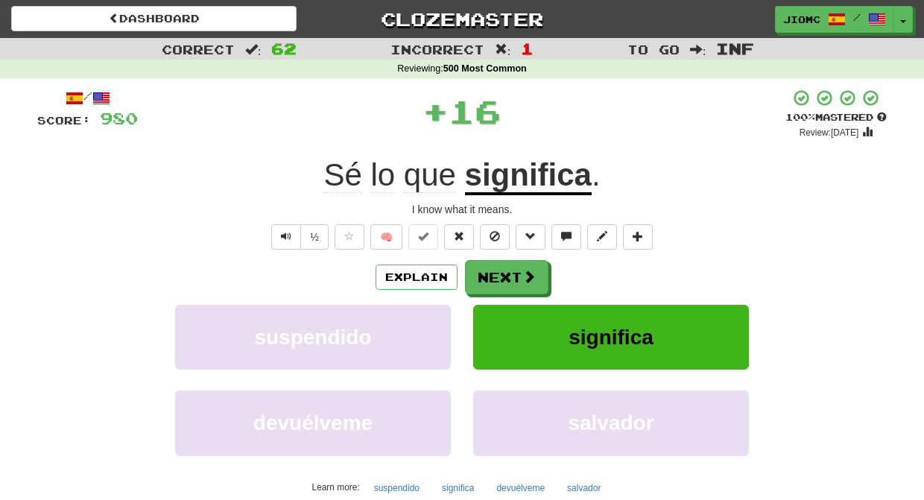
click at [480, 273] on button "Next" at bounding box center [506, 277] width 83 height 34
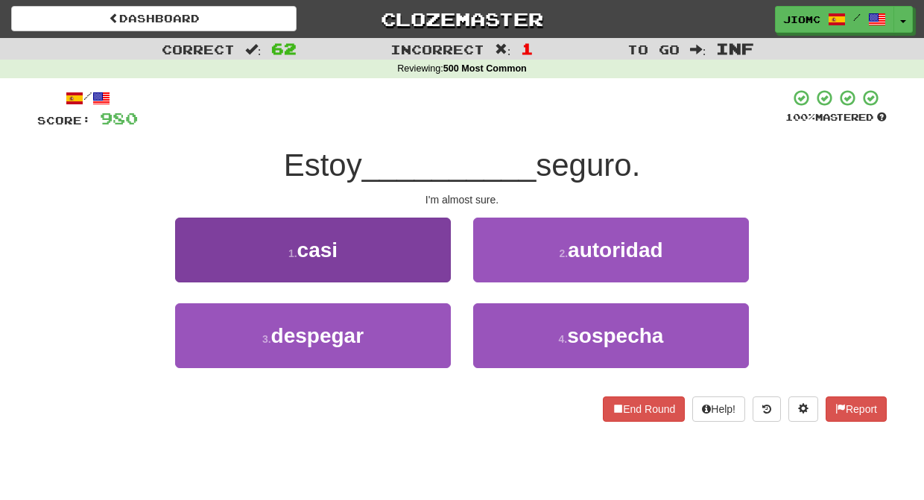
click at [407, 258] on button "1 . casi" at bounding box center [313, 250] width 276 height 65
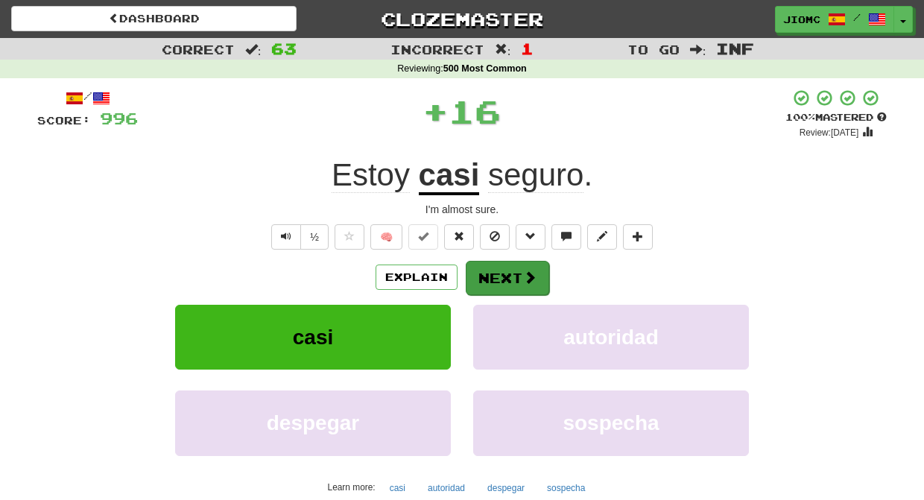
click at [497, 272] on button "Next" at bounding box center [507, 278] width 83 height 34
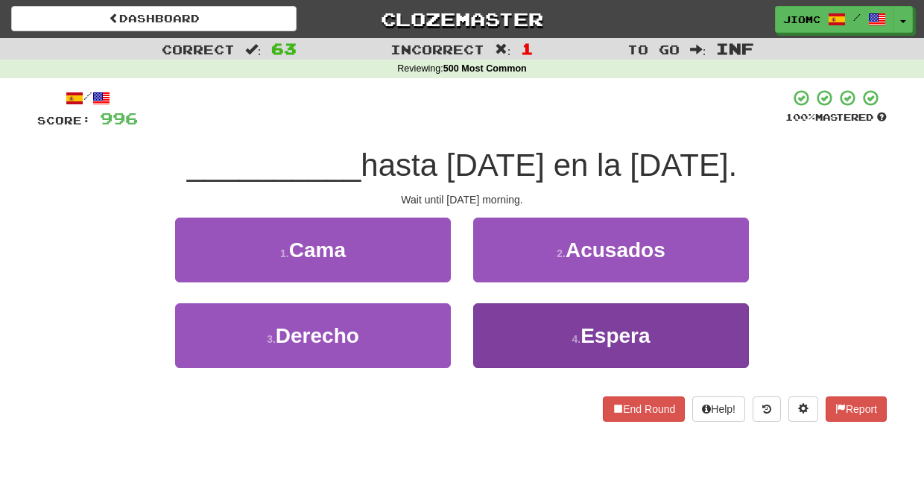
click at [502, 315] on button "4 . Espera" at bounding box center [611, 335] width 276 height 65
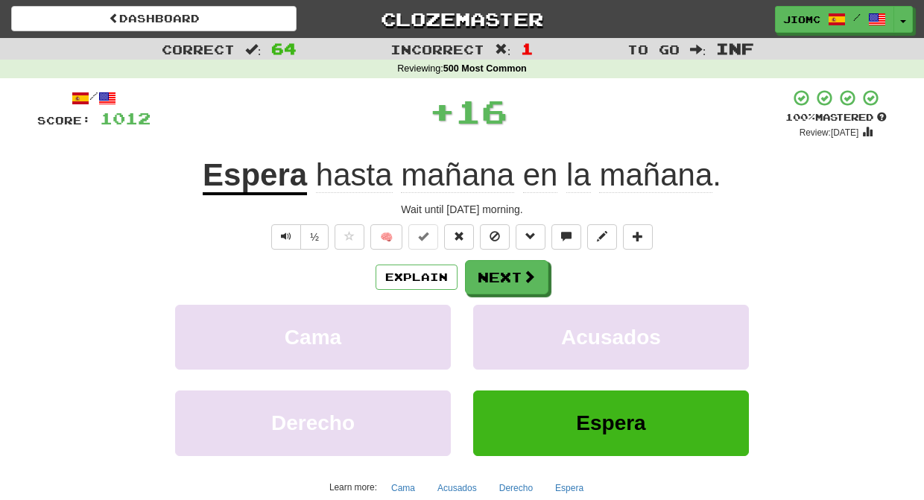
click at [502, 315] on button "Acusados" at bounding box center [611, 337] width 276 height 65
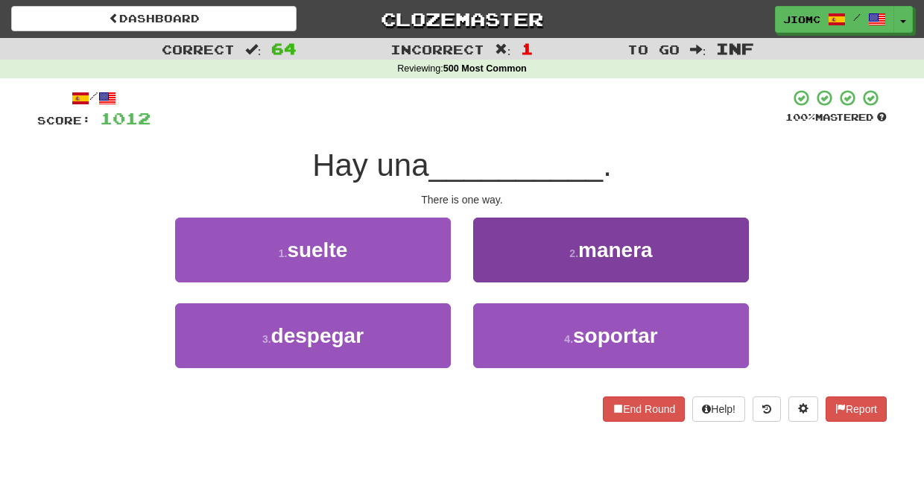
click at [489, 267] on button "2 . manera" at bounding box center [611, 250] width 276 height 65
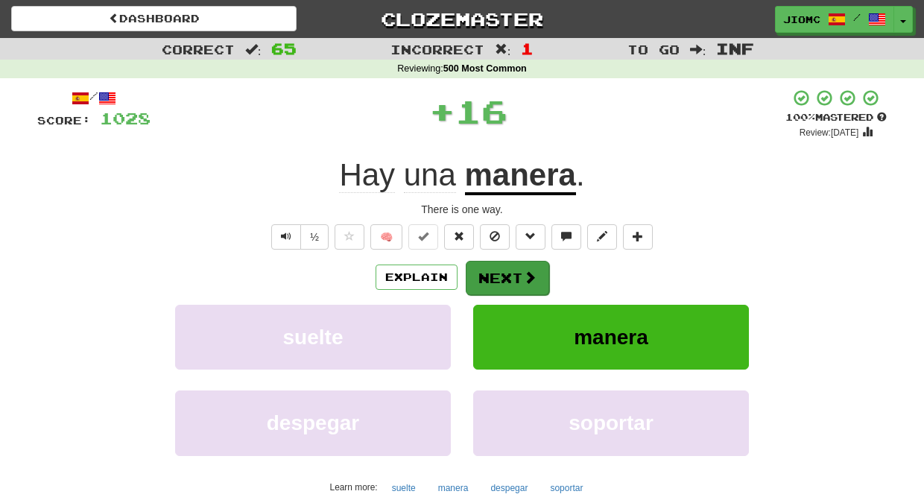
click at [492, 271] on button "Next" at bounding box center [507, 278] width 83 height 34
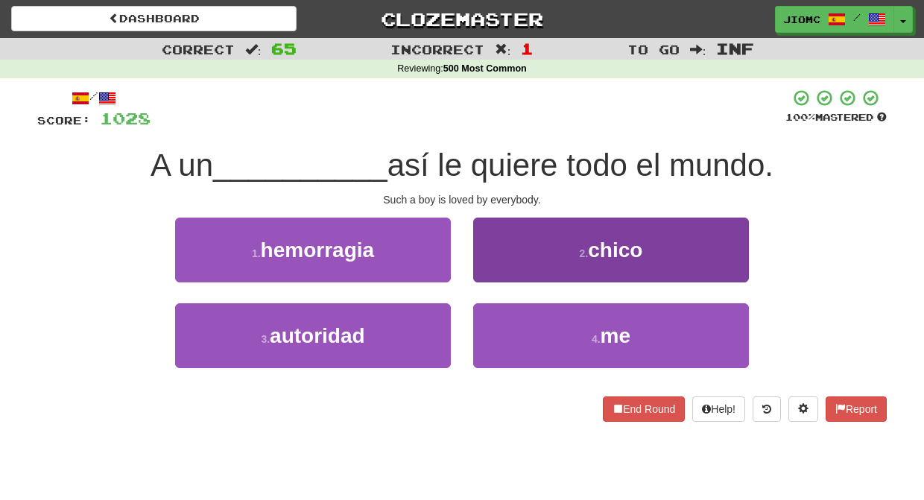
click at [500, 277] on button "2 . chico" at bounding box center [611, 250] width 276 height 65
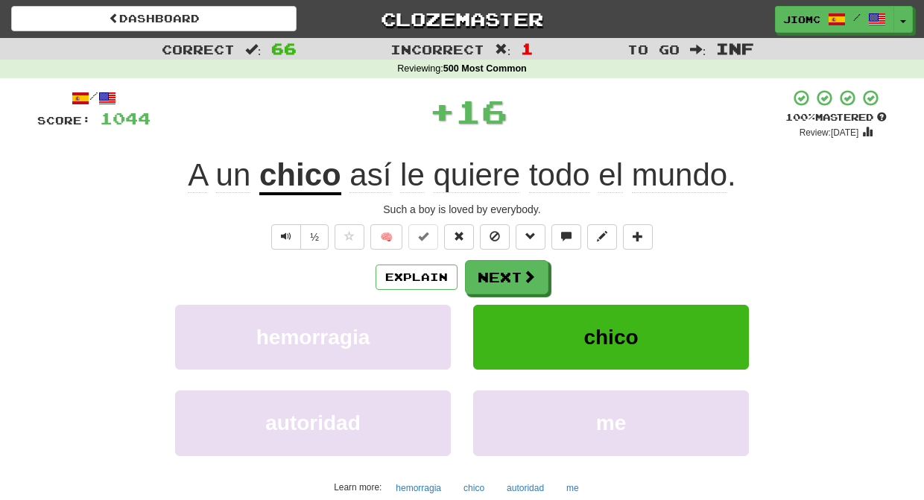
click at [500, 277] on button "Next" at bounding box center [506, 277] width 83 height 34
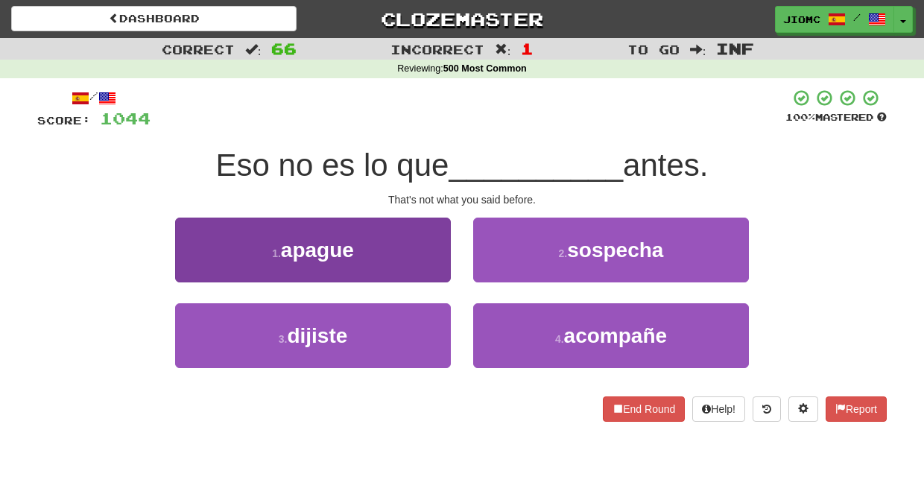
click at [416, 323] on button "3 . dijiste" at bounding box center [313, 335] width 276 height 65
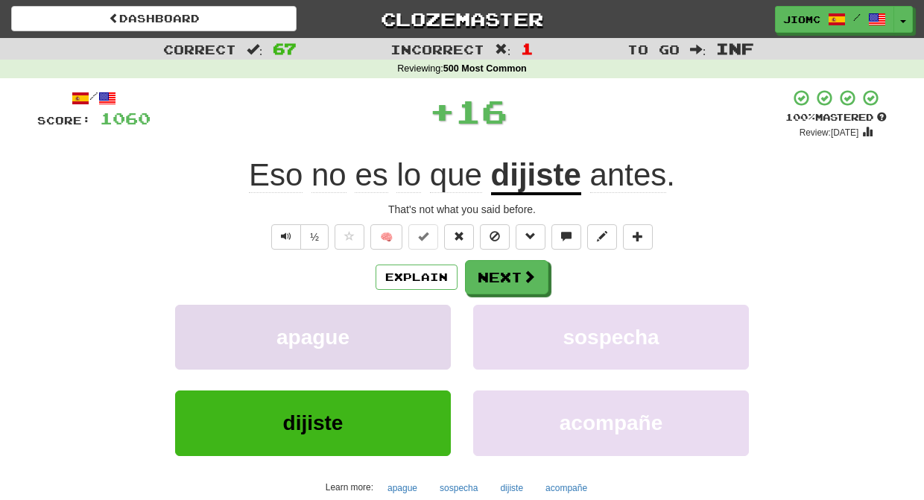
click at [419, 322] on button "apague" at bounding box center [313, 337] width 276 height 65
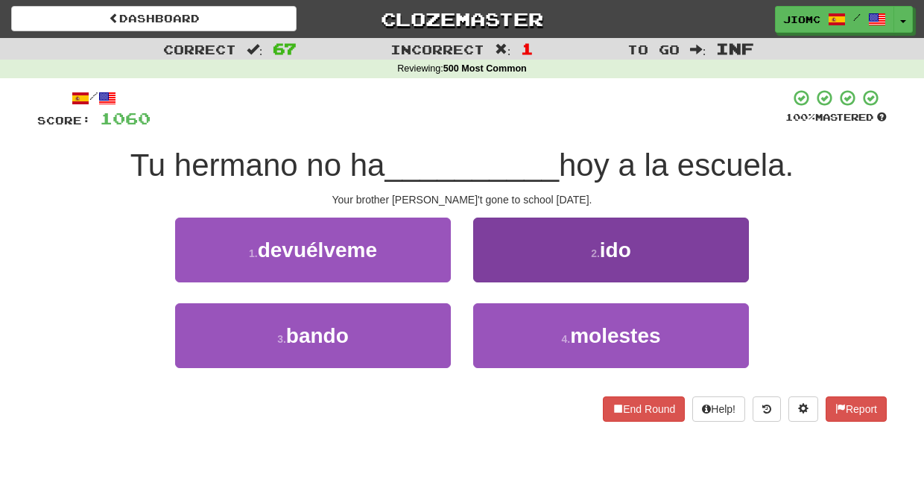
click at [491, 260] on button "2 . ido" at bounding box center [611, 250] width 276 height 65
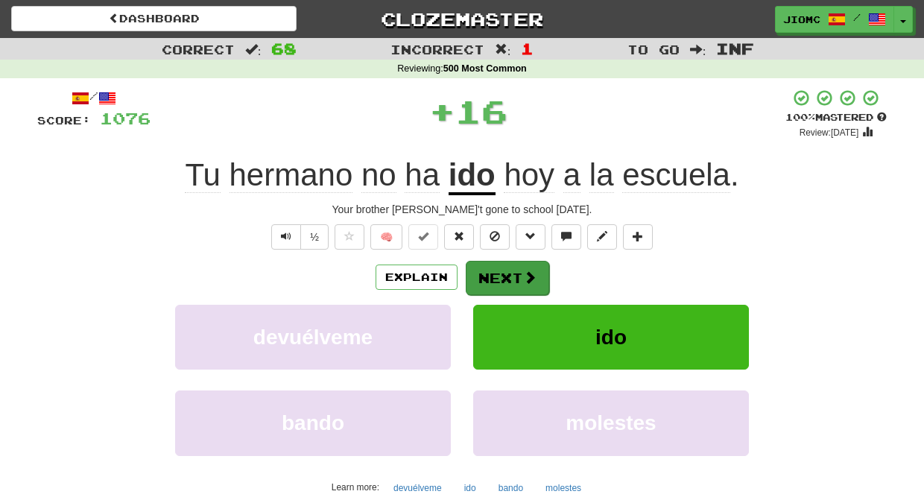
click at [494, 267] on button "Next" at bounding box center [507, 278] width 83 height 34
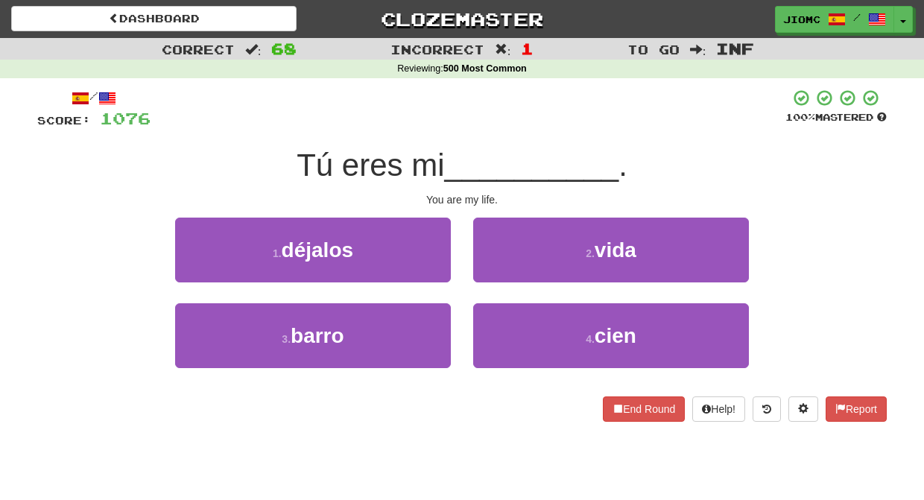
click at [494, 267] on button "2 . vida" at bounding box center [611, 250] width 276 height 65
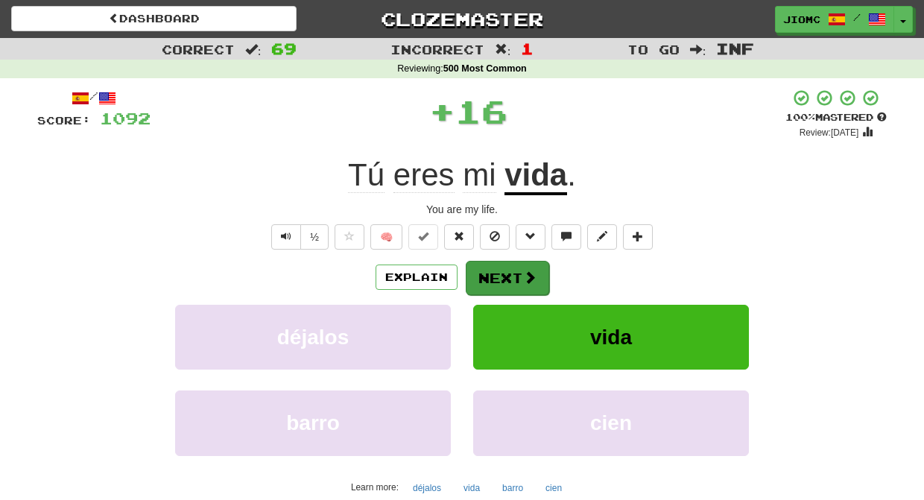
click at [494, 277] on button "Next" at bounding box center [507, 278] width 83 height 34
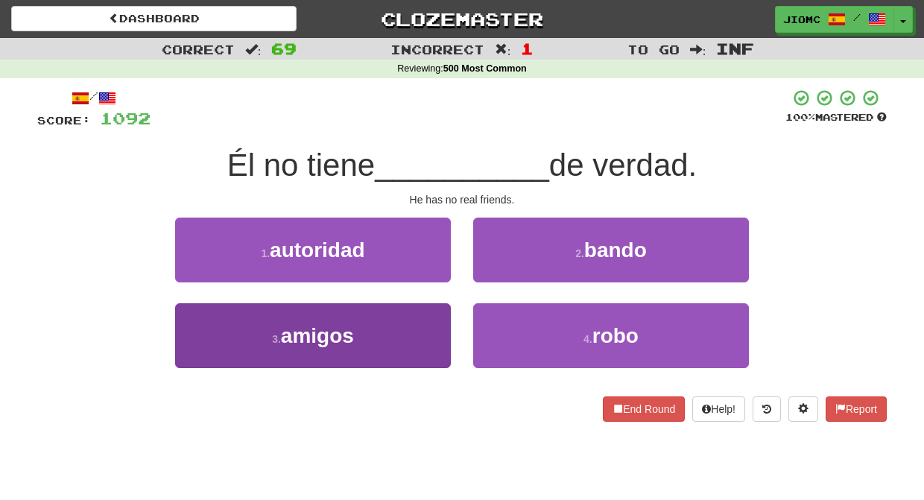
click at [432, 323] on button "3 . amigos" at bounding box center [313, 335] width 276 height 65
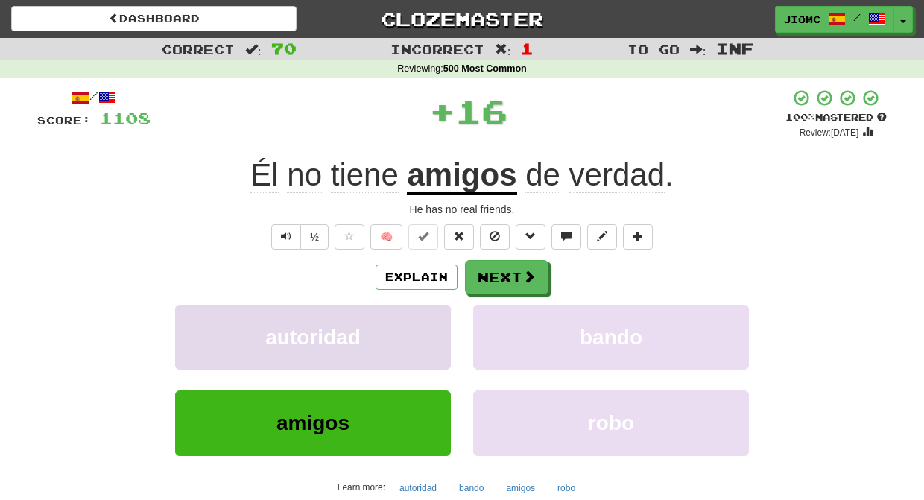
click at [431, 323] on button "autoridad" at bounding box center [313, 337] width 276 height 65
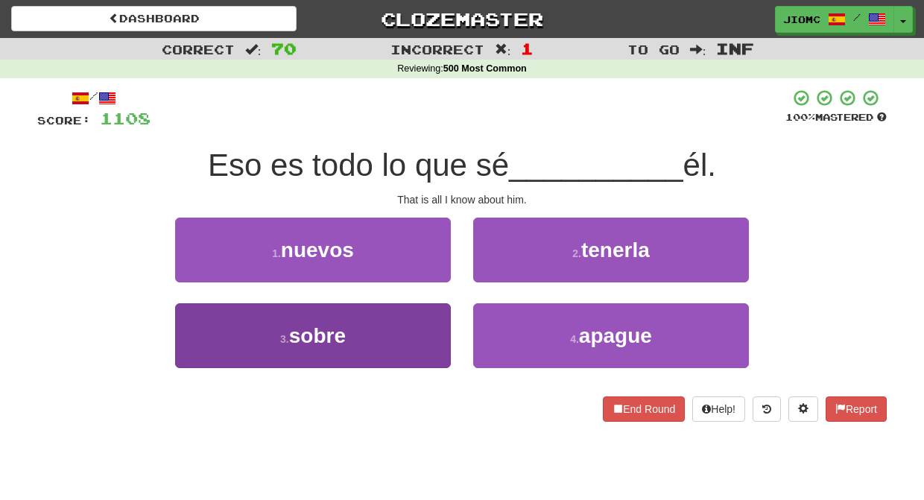
click at [430, 324] on button "3 . sobre" at bounding box center [313, 335] width 276 height 65
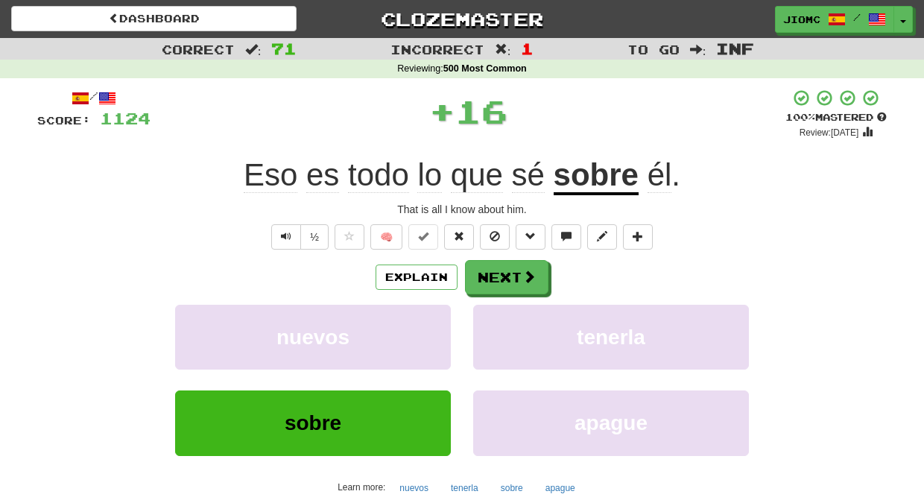
click at [430, 324] on button "nuevos" at bounding box center [313, 337] width 276 height 65
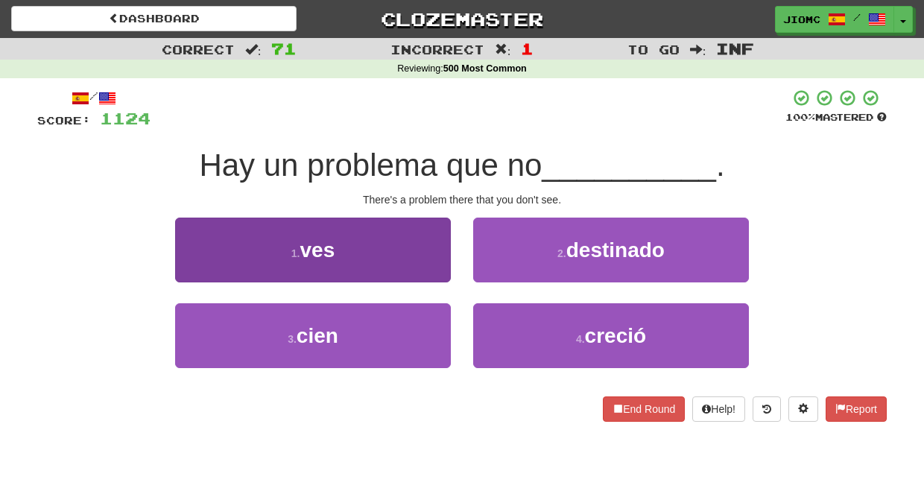
click at [406, 250] on button "1 . ves" at bounding box center [313, 250] width 276 height 65
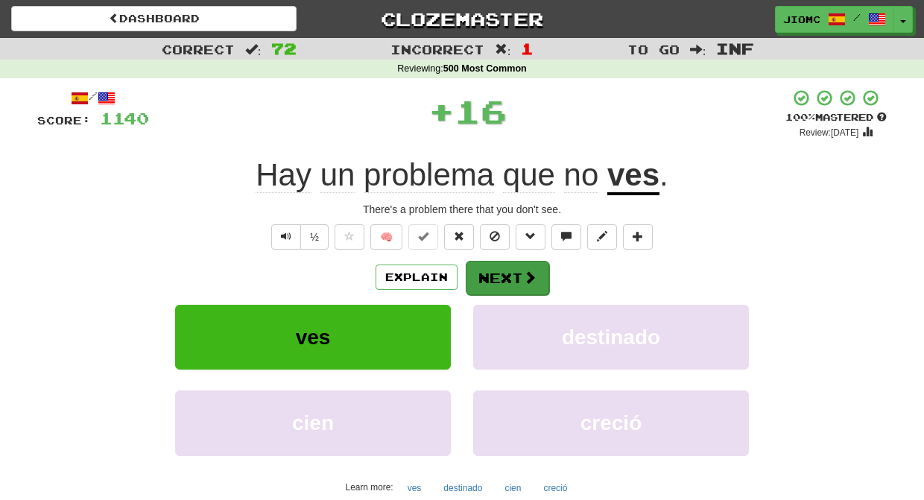
click at [490, 277] on button "Next" at bounding box center [507, 278] width 83 height 34
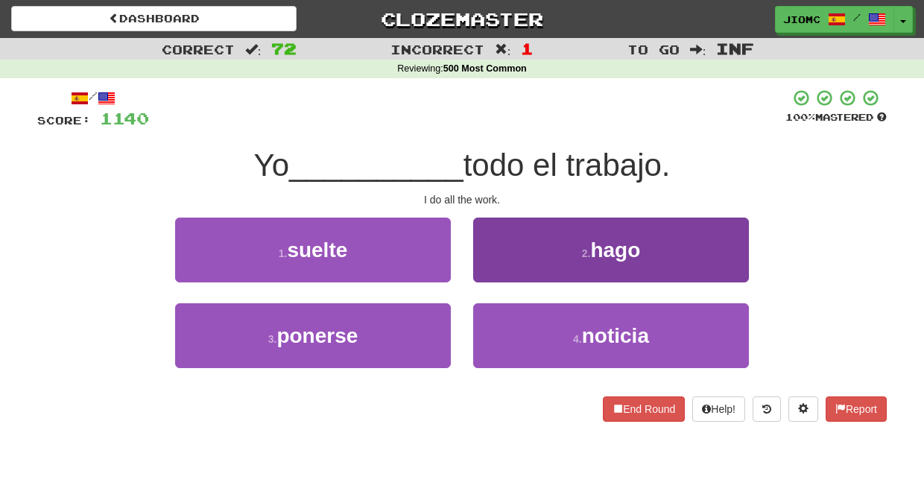
click at [506, 270] on button "2 . hago" at bounding box center [611, 250] width 276 height 65
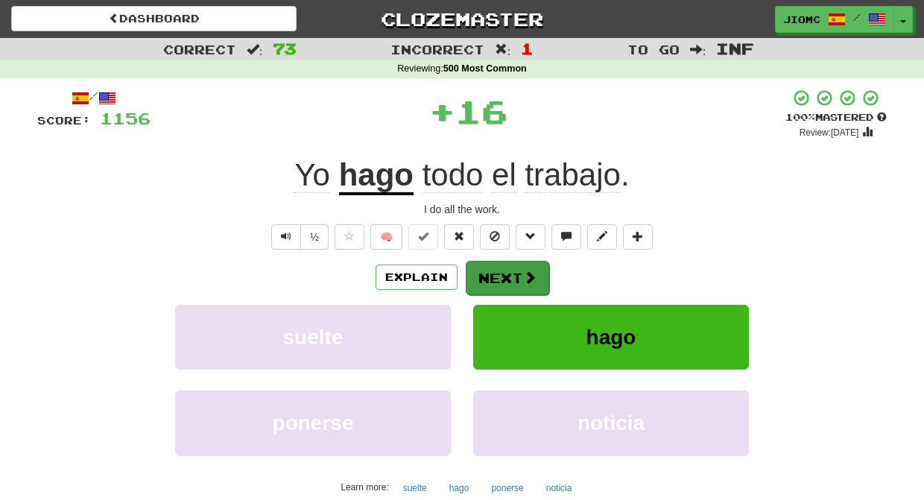
click at [504, 270] on button "Next" at bounding box center [507, 278] width 83 height 34
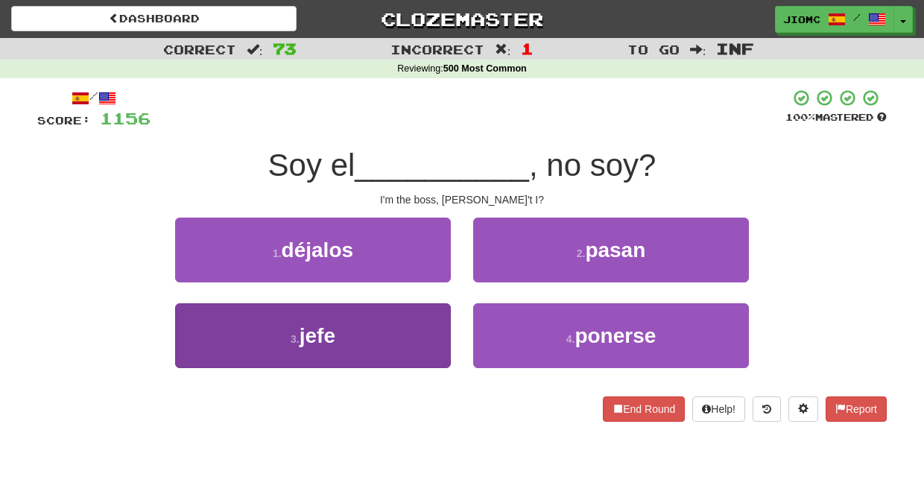
click at [434, 332] on button "3 . jefe" at bounding box center [313, 335] width 276 height 65
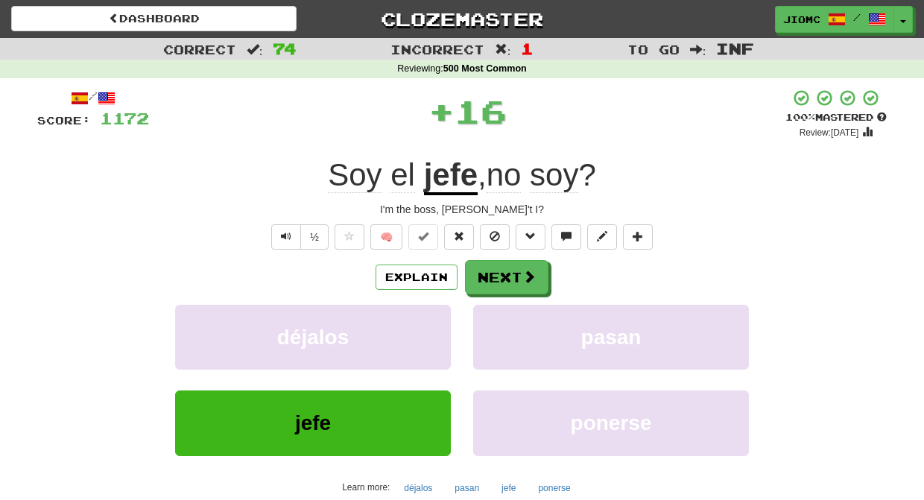
click at [434, 332] on button "déjalos" at bounding box center [313, 337] width 276 height 65
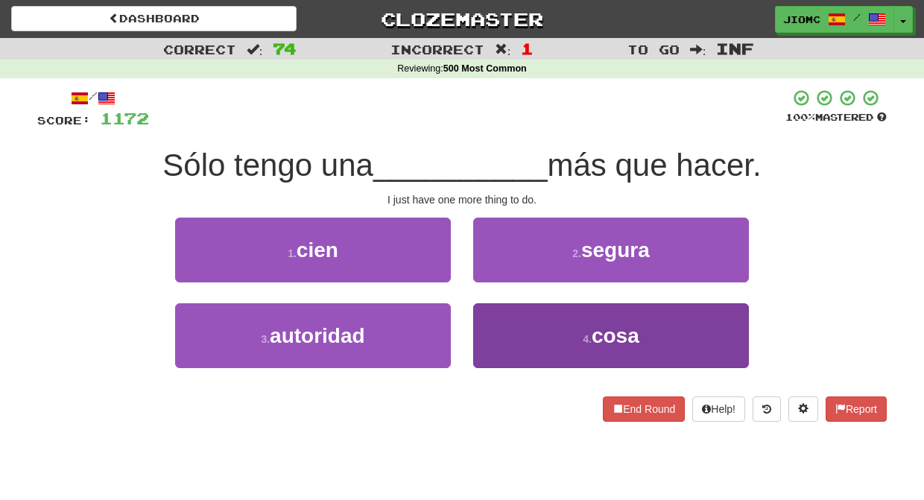
click at [492, 339] on button "4 . cosa" at bounding box center [611, 335] width 276 height 65
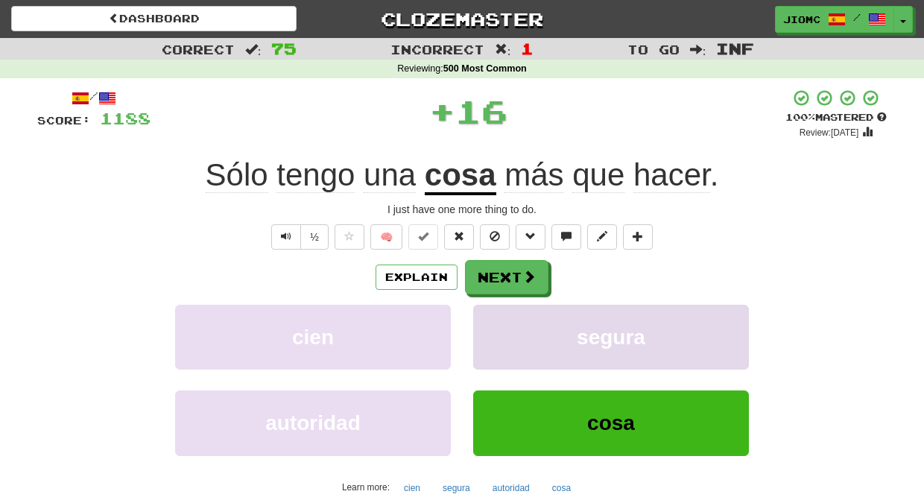
click at [491, 339] on button "segura" at bounding box center [611, 337] width 276 height 65
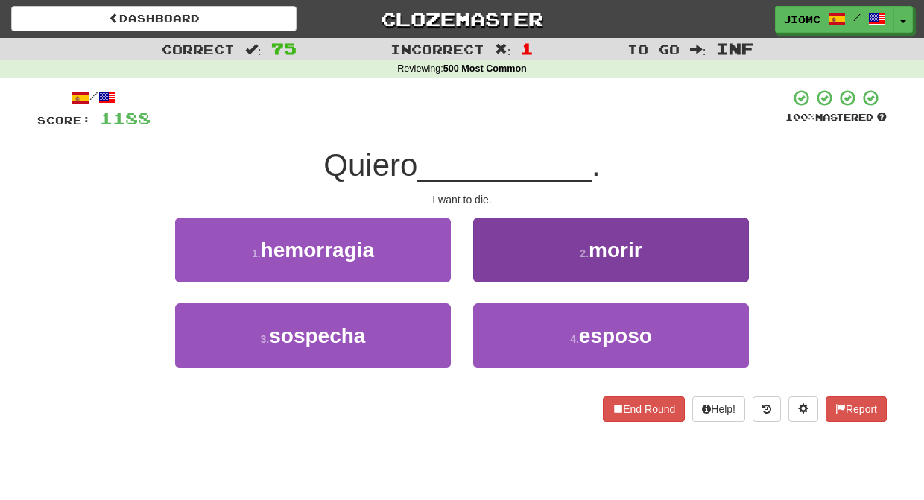
click at [498, 259] on button "2 . morir" at bounding box center [611, 250] width 276 height 65
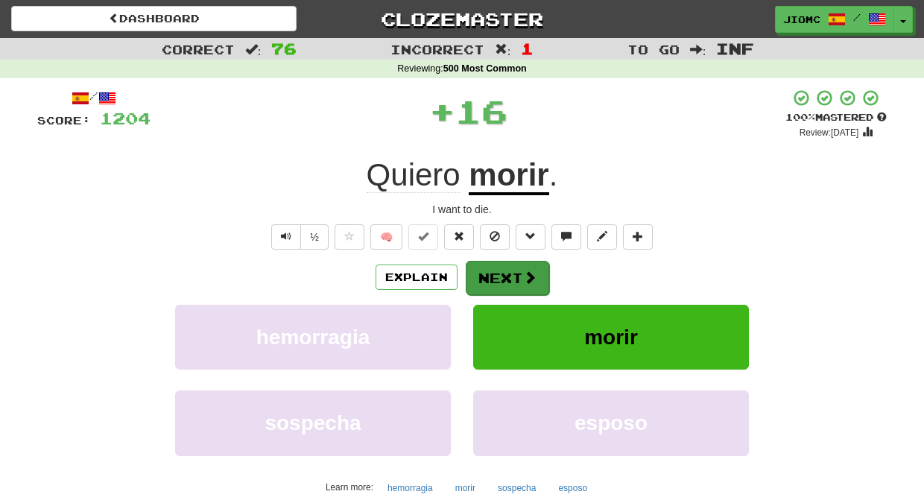
click at [496, 264] on button "Next" at bounding box center [507, 278] width 83 height 34
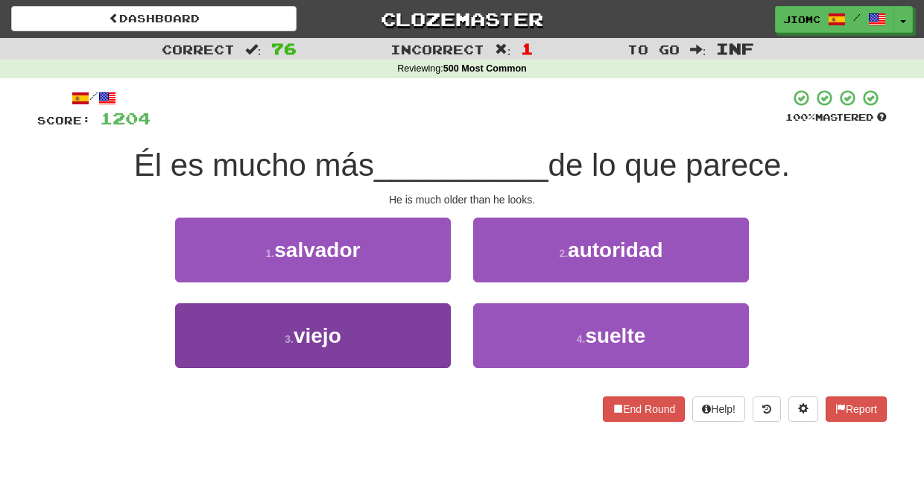
click at [410, 319] on button "3 . viejo" at bounding box center [313, 335] width 276 height 65
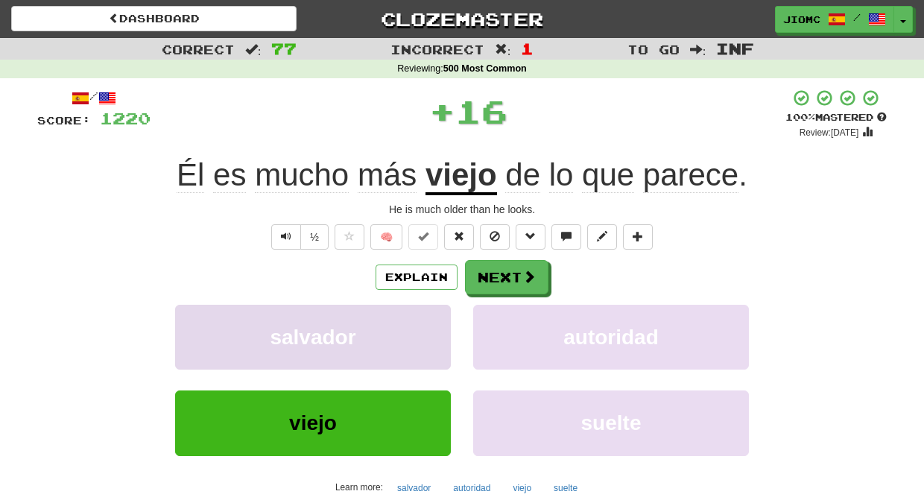
click at [412, 319] on button "salvador" at bounding box center [313, 337] width 276 height 65
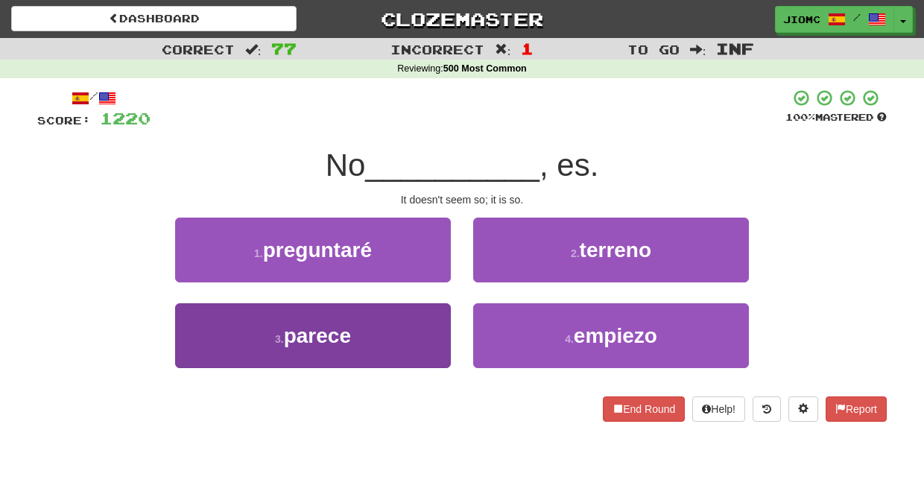
click at [420, 324] on button "3 . parece" at bounding box center [313, 335] width 276 height 65
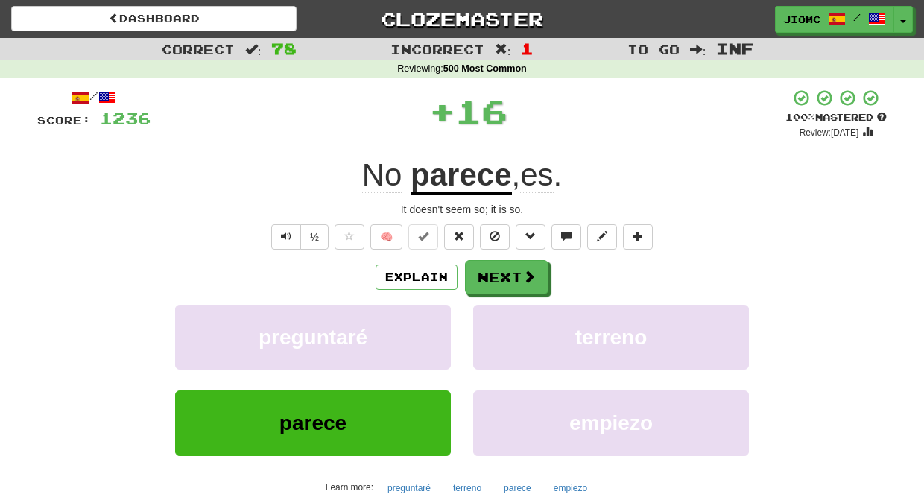
click at [420, 324] on button "preguntaré" at bounding box center [313, 337] width 276 height 65
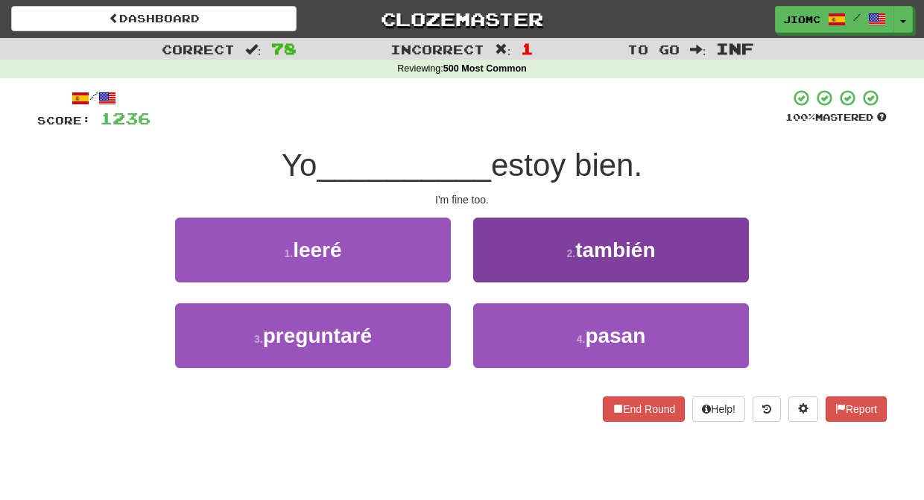
click at [498, 273] on button "2 . también" at bounding box center [611, 250] width 276 height 65
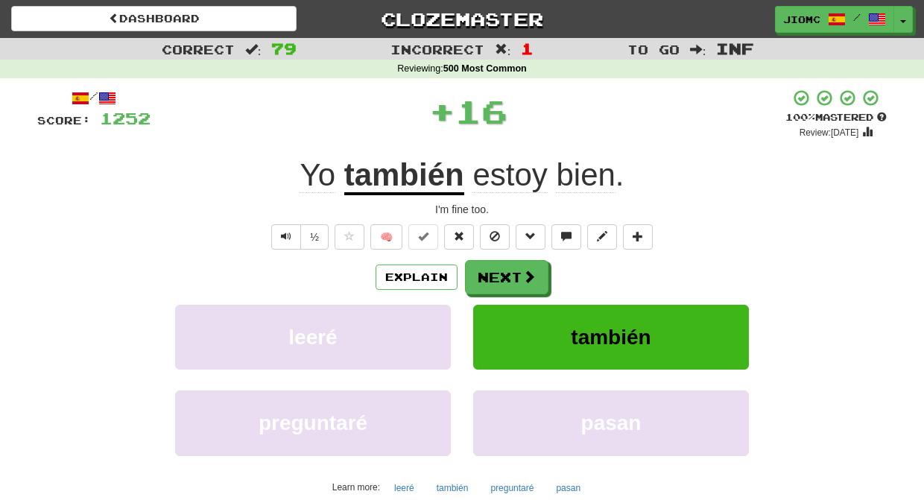
click at [498, 273] on button "Next" at bounding box center [506, 277] width 83 height 34
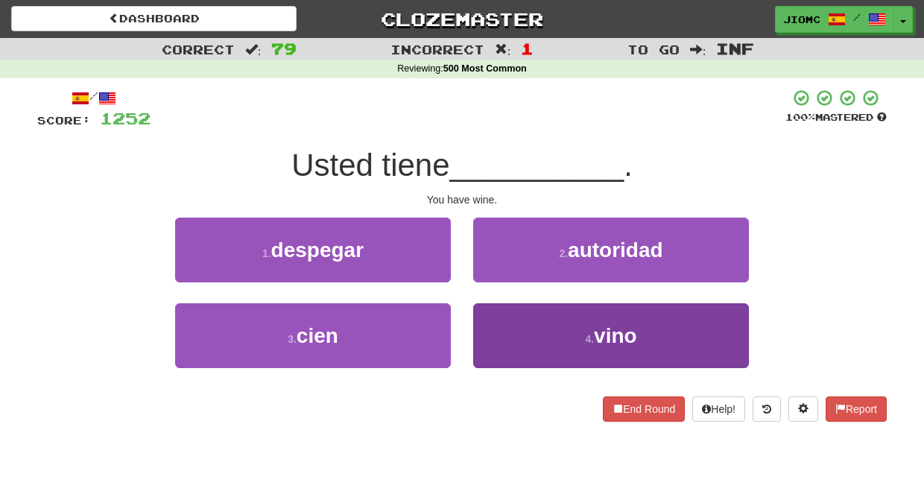
click at [500, 321] on button "4 . vino" at bounding box center [611, 335] width 276 height 65
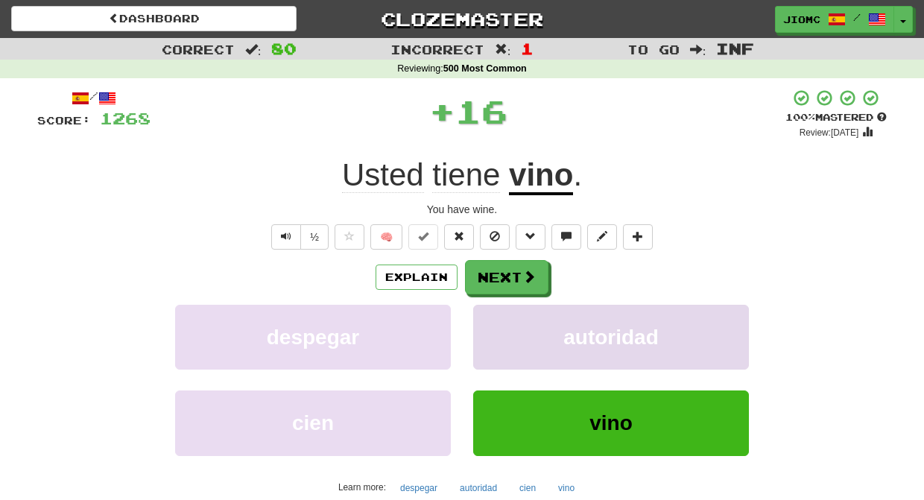
click at [499, 321] on button "autoridad" at bounding box center [611, 337] width 276 height 65
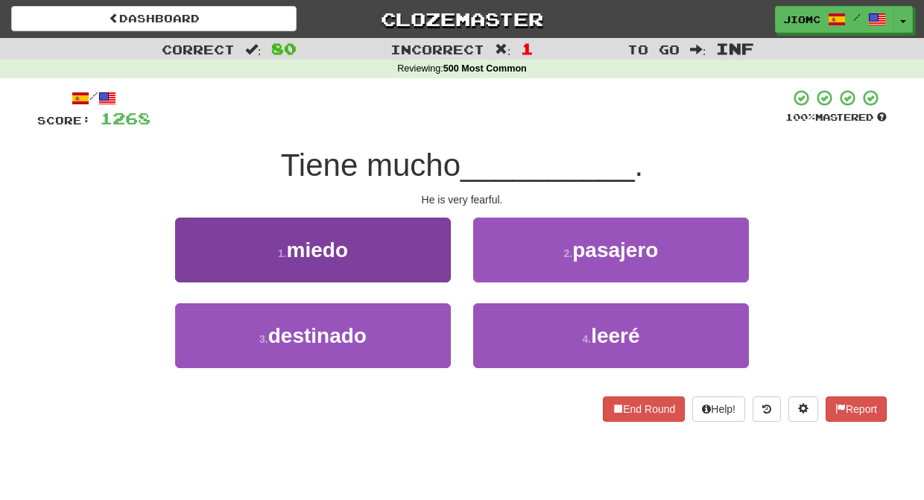
click at [422, 265] on button "1 . miedo" at bounding box center [313, 250] width 276 height 65
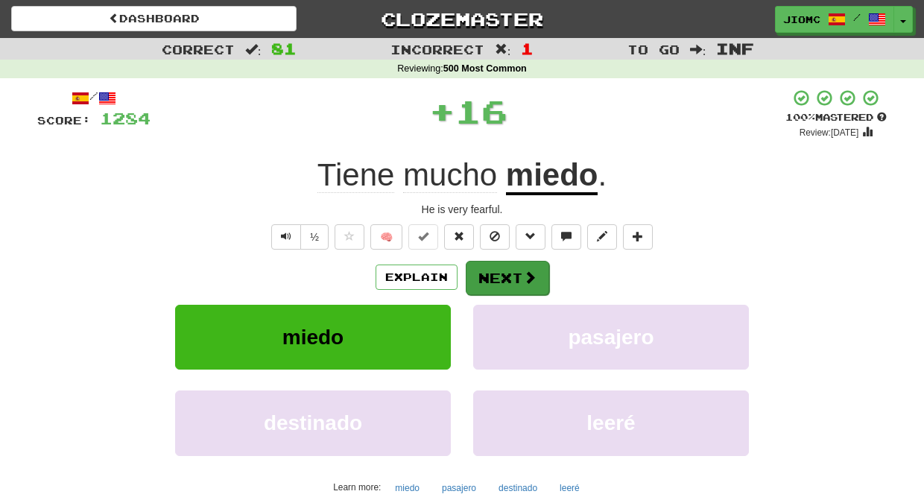
click at [482, 271] on button "Next" at bounding box center [507, 278] width 83 height 34
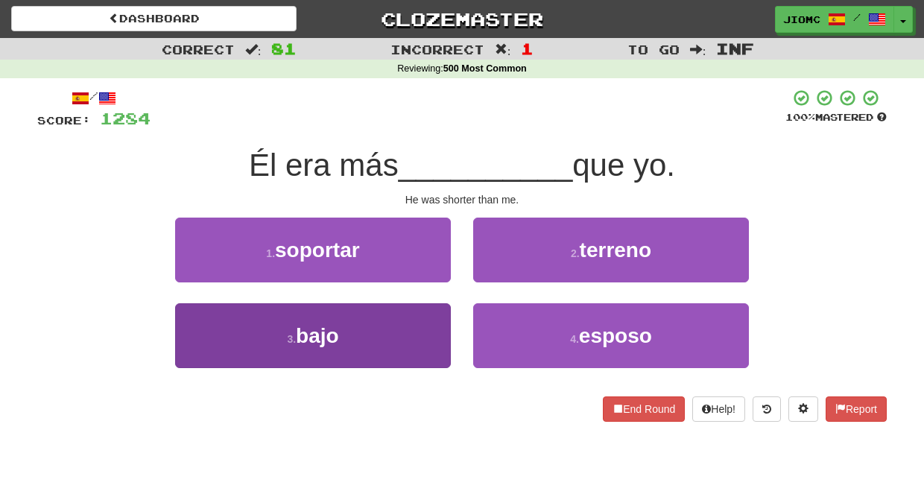
click at [426, 336] on button "3 . bajo" at bounding box center [313, 335] width 276 height 65
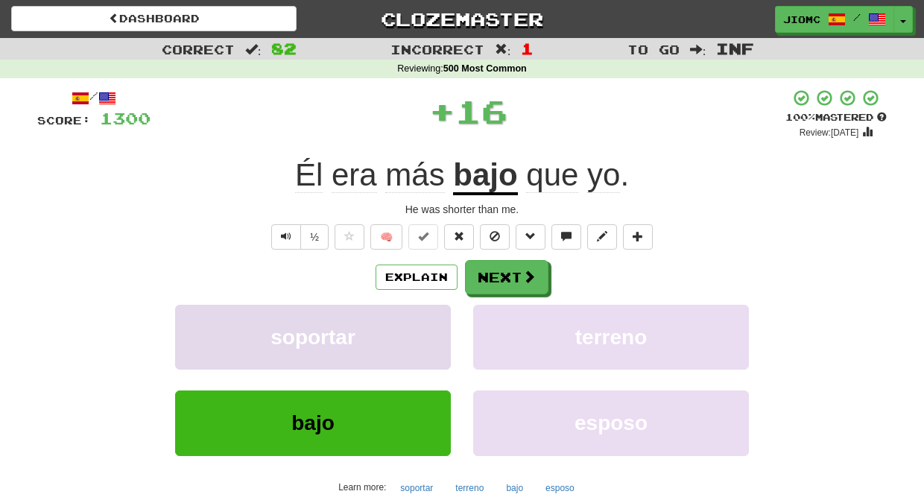
click at [428, 334] on button "soportar" at bounding box center [313, 337] width 276 height 65
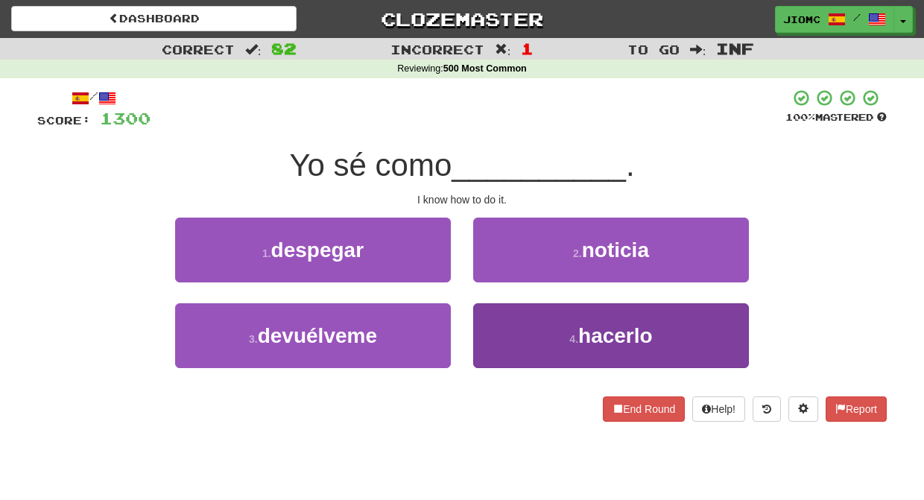
click at [502, 321] on button "4 . hacerlo" at bounding box center [611, 335] width 276 height 65
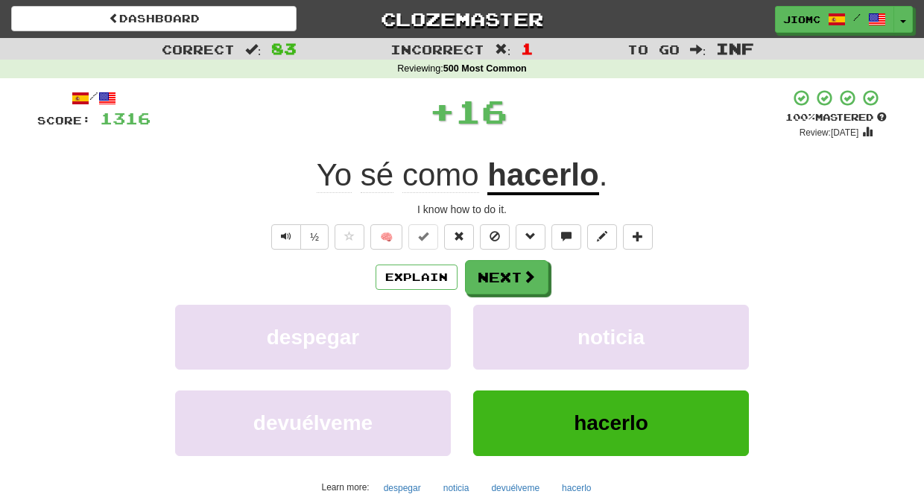
click at [502, 321] on button "noticia" at bounding box center [611, 337] width 276 height 65
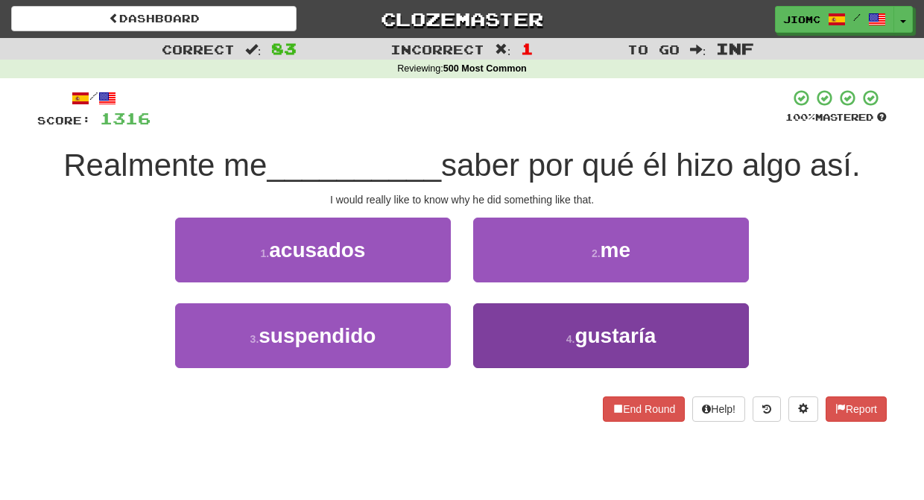
click at [501, 322] on button "4 . gustaría" at bounding box center [611, 335] width 276 height 65
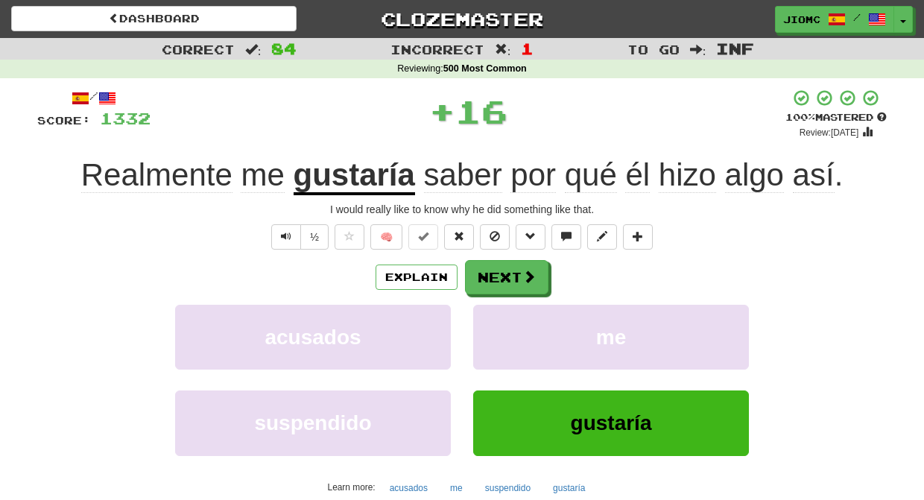
click at [501, 322] on button "me" at bounding box center [611, 337] width 276 height 65
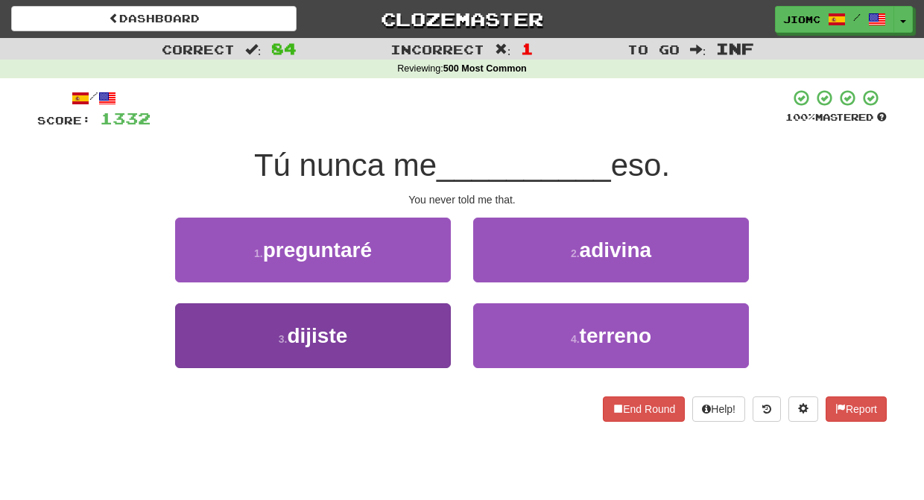
click at [443, 329] on button "3 . dijiste" at bounding box center [313, 335] width 276 height 65
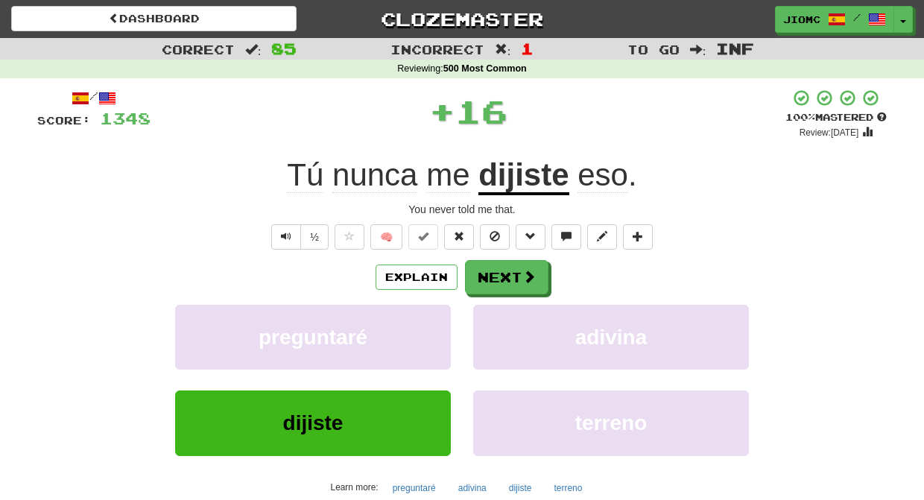
click at [443, 329] on button "preguntaré" at bounding box center [313, 337] width 276 height 65
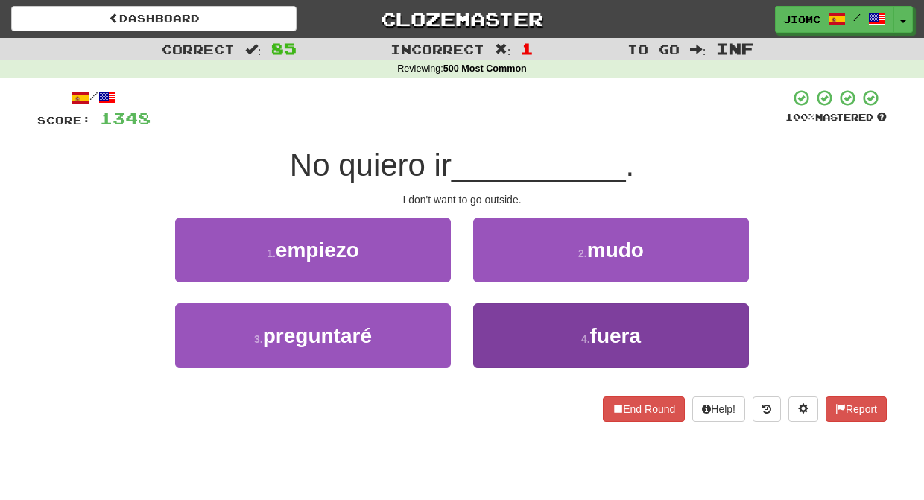
click at [494, 332] on button "4 . fuera" at bounding box center [611, 335] width 276 height 65
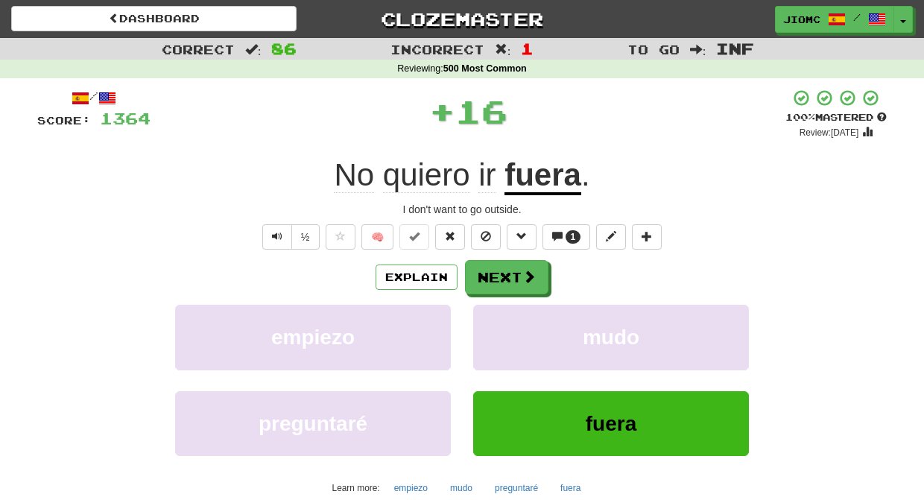
click at [494, 332] on button "mudo" at bounding box center [611, 337] width 276 height 65
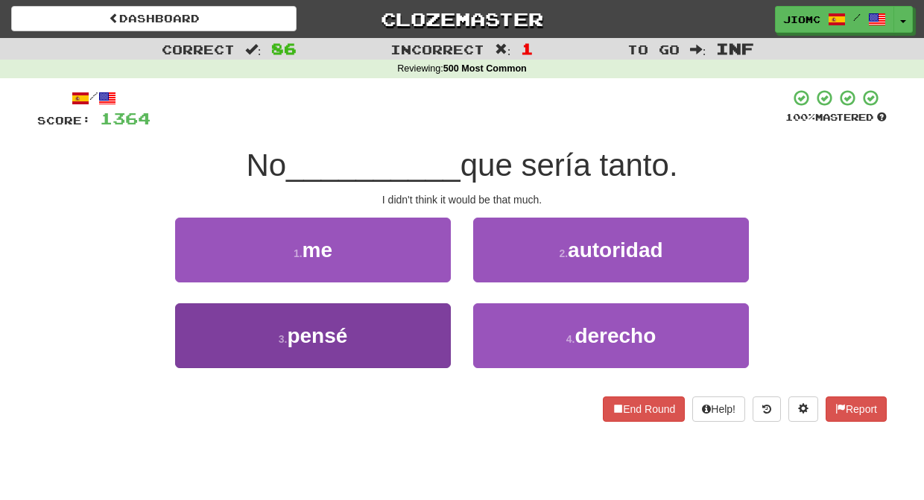
click at [425, 326] on button "3 . pensé" at bounding box center [313, 335] width 276 height 65
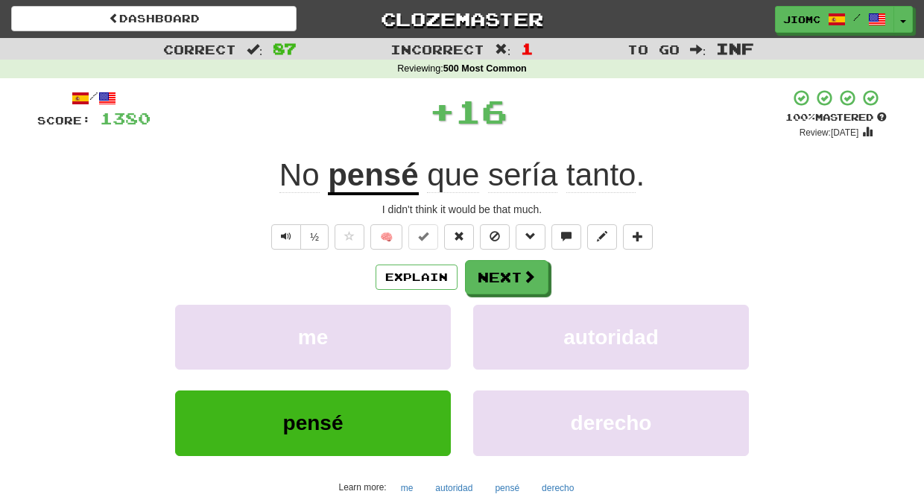
click at [425, 326] on button "me" at bounding box center [313, 337] width 276 height 65
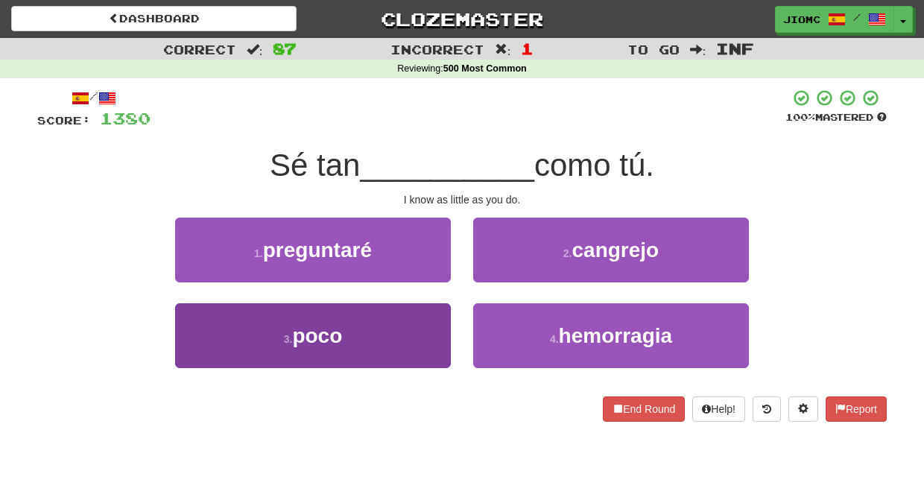
click at [424, 337] on button "3 . poco" at bounding box center [313, 335] width 276 height 65
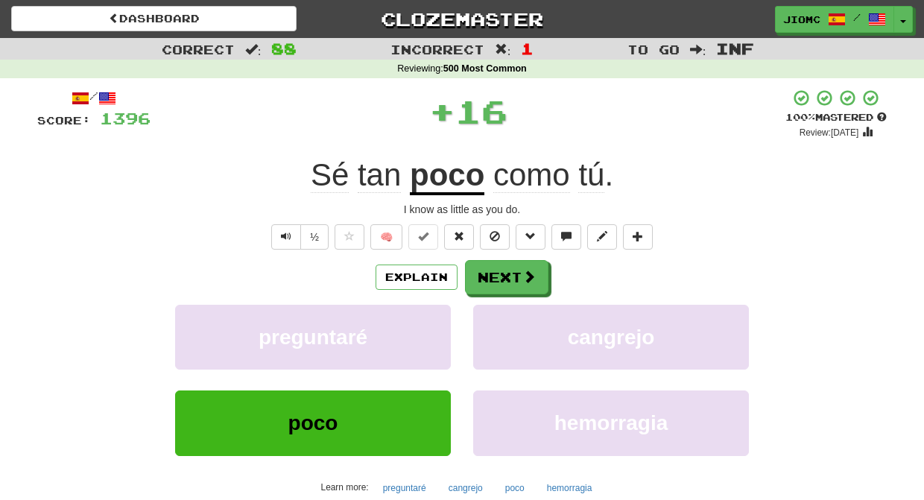
click at [424, 337] on button "preguntaré" at bounding box center [313, 337] width 276 height 65
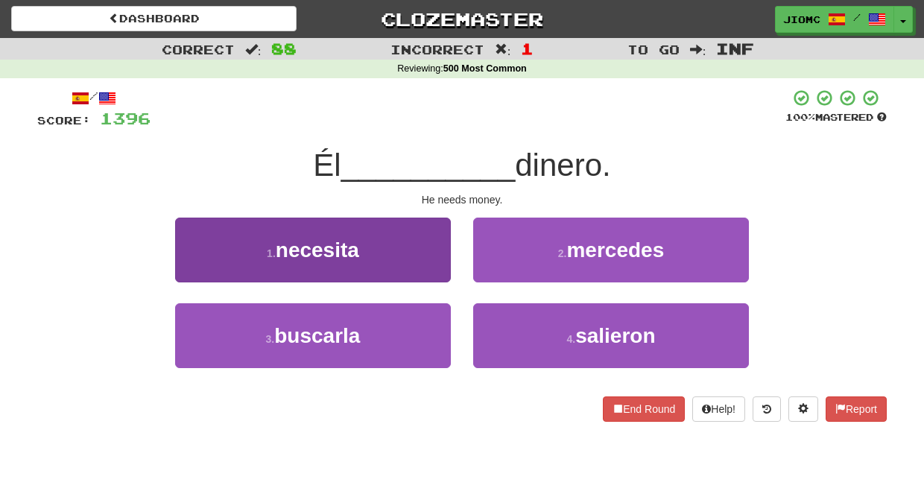
click at [422, 274] on button "1 . necesita" at bounding box center [313, 250] width 276 height 65
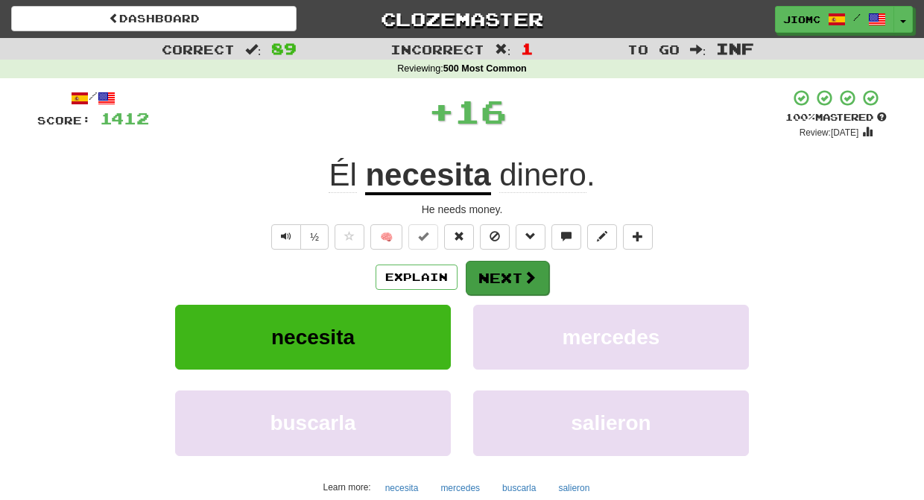
click at [496, 270] on button "Next" at bounding box center [507, 278] width 83 height 34
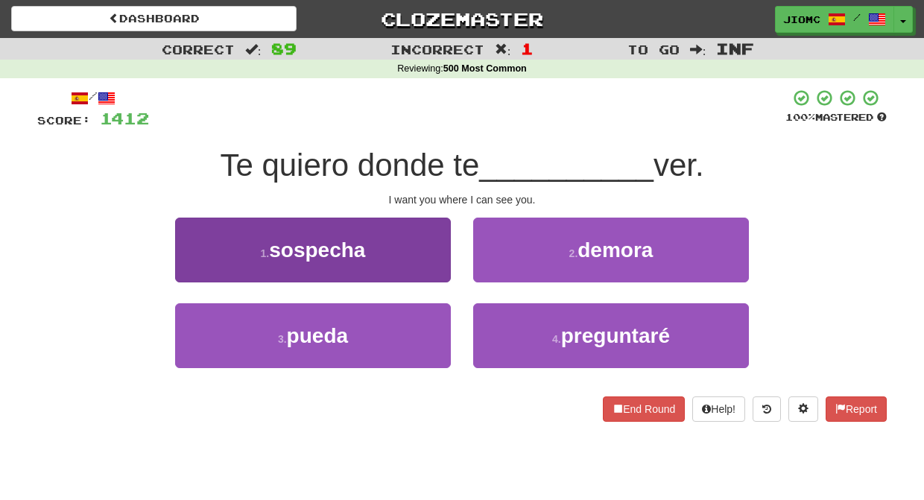
drag, startPoint x: 397, startPoint y: 337, endPoint x: 407, endPoint y: 333, distance: 10.7
click at [399, 337] on button "3 . pueda" at bounding box center [313, 335] width 276 height 65
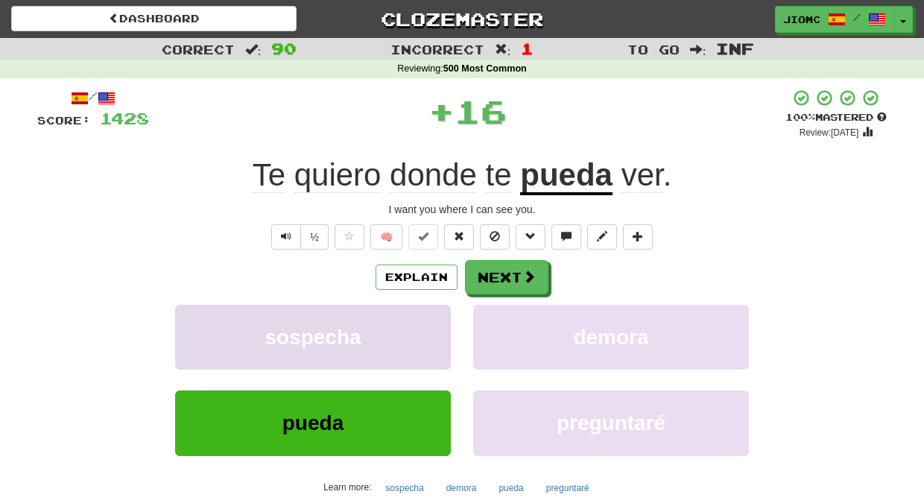
click at [413, 329] on button "sospecha" at bounding box center [313, 337] width 276 height 65
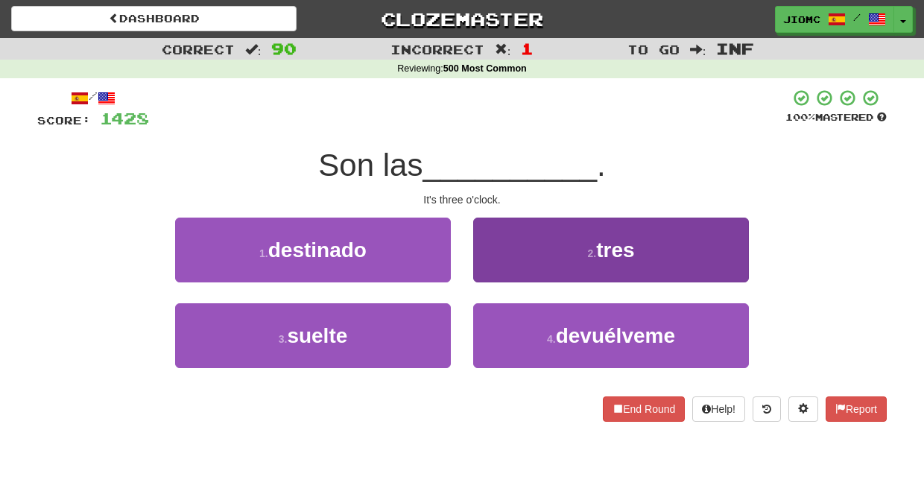
click at [513, 273] on button "2 . tres" at bounding box center [611, 250] width 276 height 65
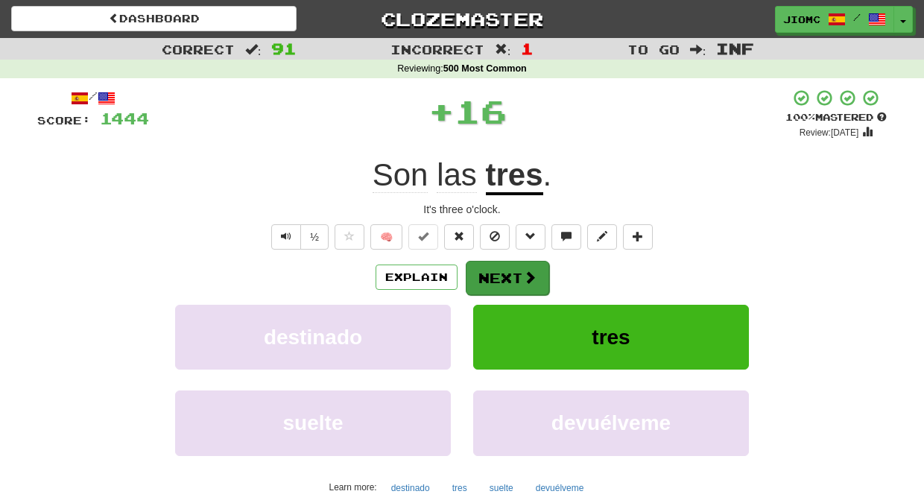
click at [512, 273] on button "Next" at bounding box center [507, 278] width 83 height 34
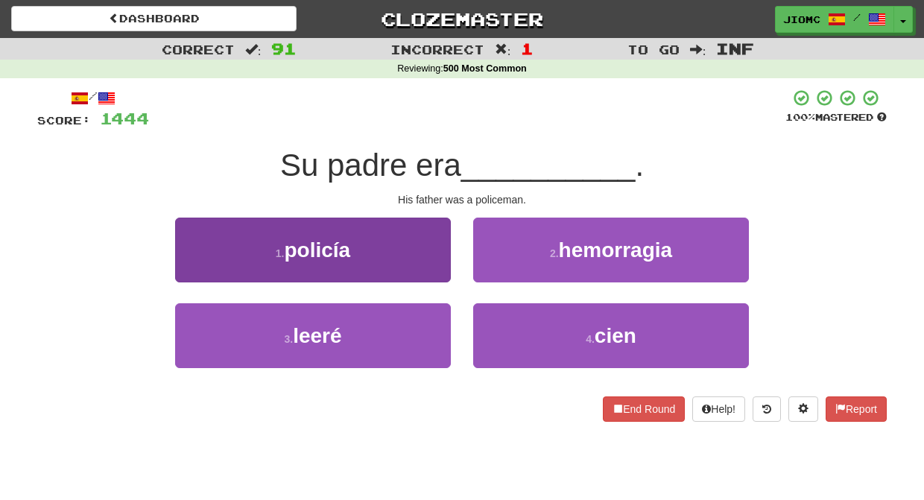
click at [397, 260] on button "1 . policía" at bounding box center [313, 250] width 276 height 65
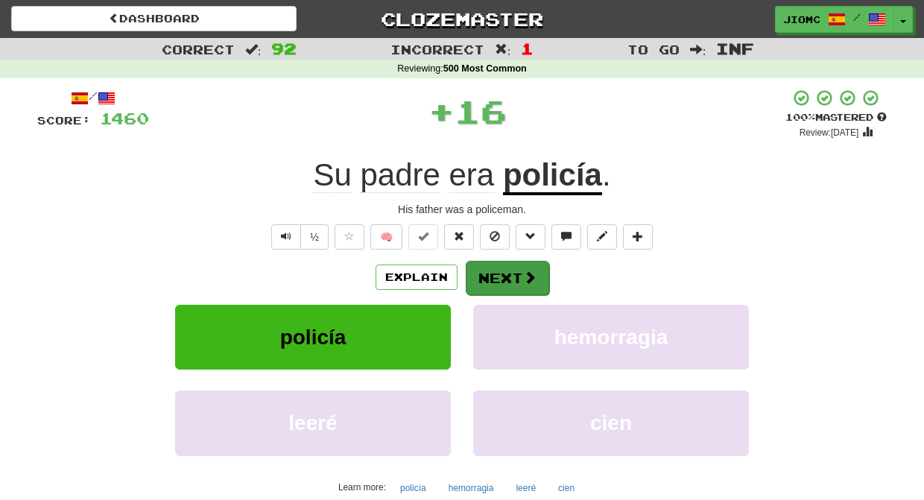
click at [490, 272] on button "Next" at bounding box center [507, 278] width 83 height 34
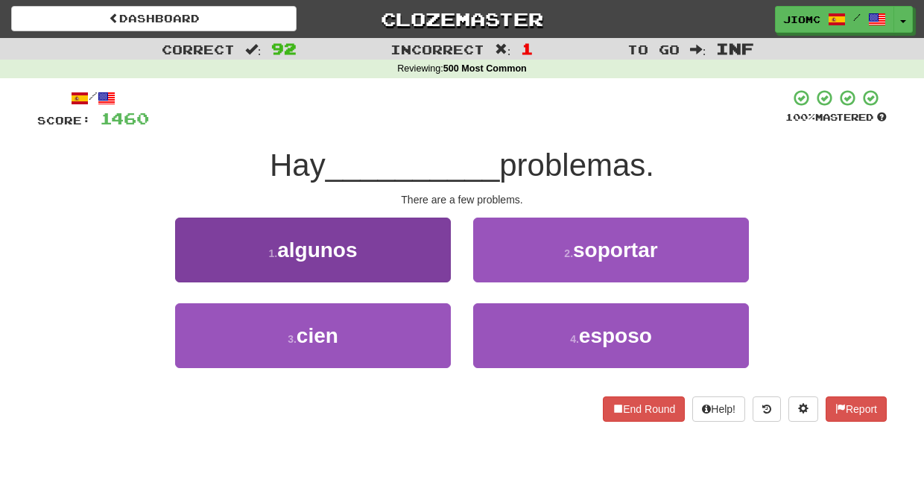
click at [425, 269] on button "1 . algunos" at bounding box center [313, 250] width 276 height 65
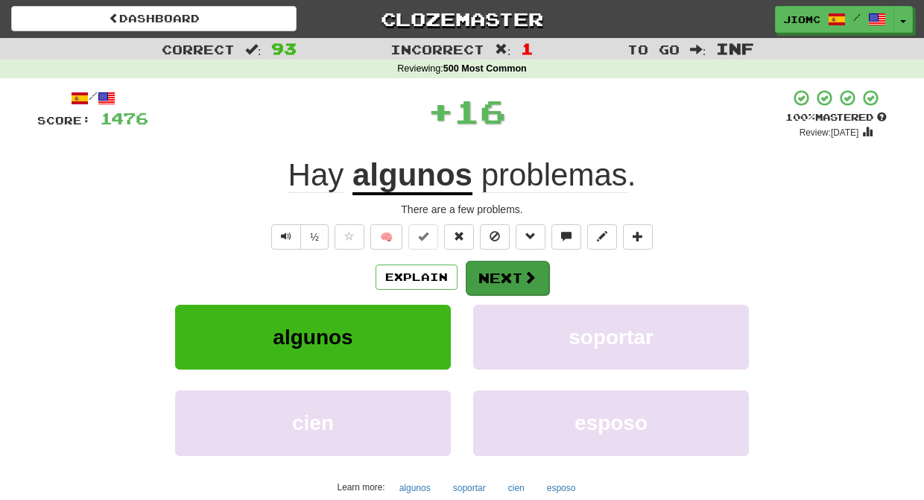
click at [507, 275] on button "Next" at bounding box center [507, 278] width 83 height 34
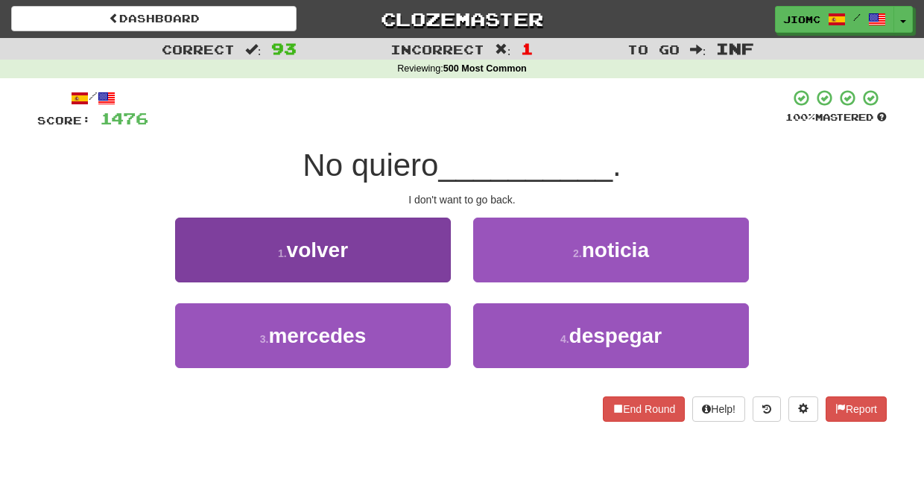
click at [434, 267] on button "1 . volver" at bounding box center [313, 250] width 276 height 65
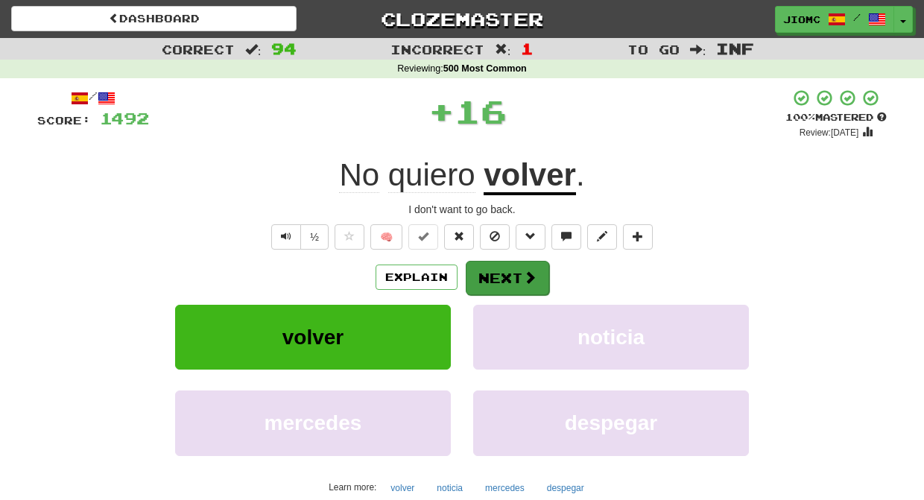
click at [497, 269] on button "Next" at bounding box center [507, 278] width 83 height 34
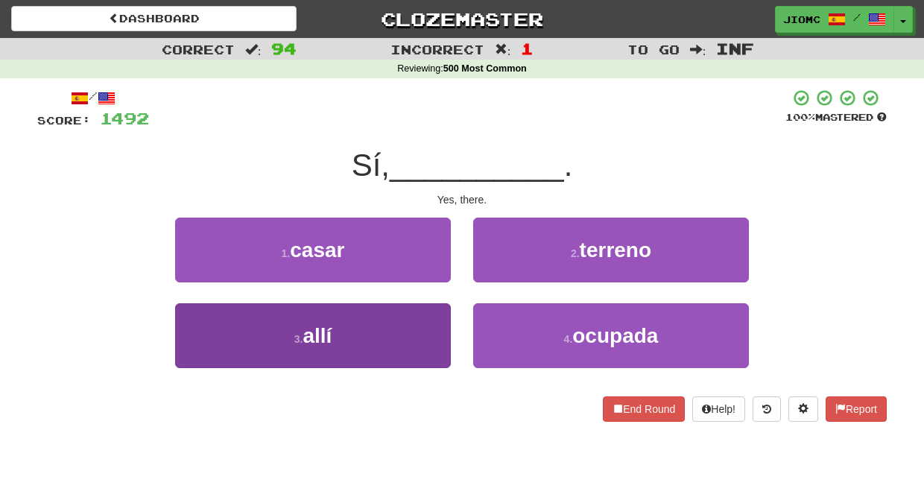
click at [423, 333] on button "3 . allí" at bounding box center [313, 335] width 276 height 65
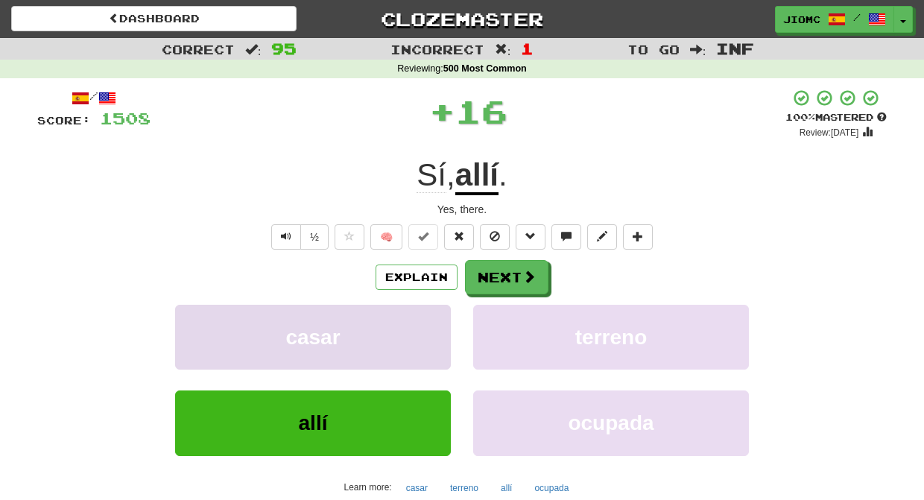
click at [423, 331] on button "casar" at bounding box center [313, 337] width 276 height 65
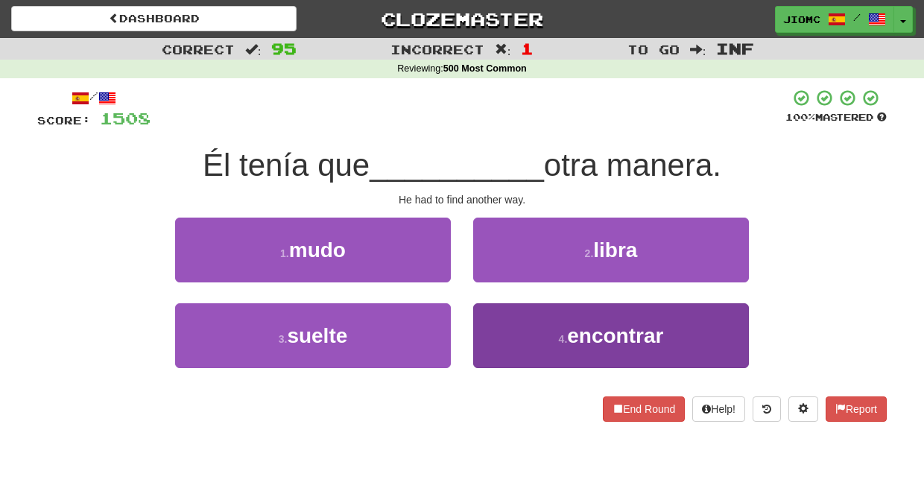
click at [487, 326] on button "4 . encontrar" at bounding box center [611, 335] width 276 height 65
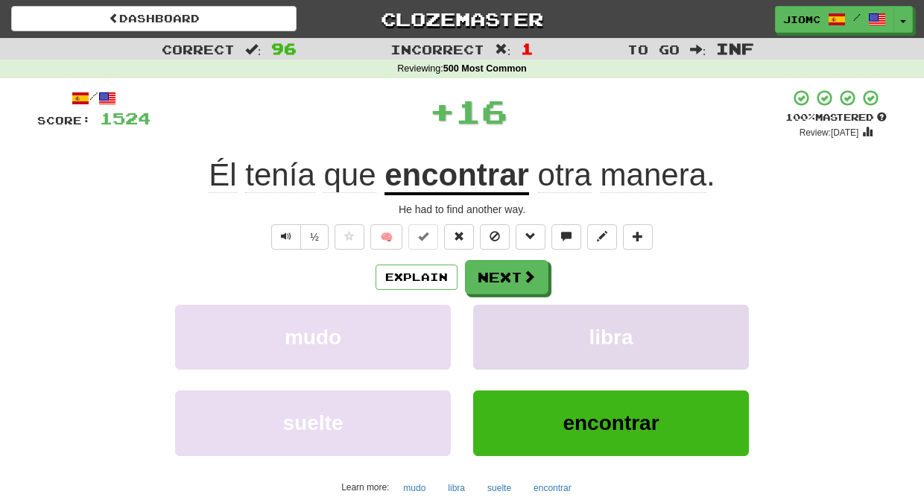
click at [488, 326] on button "libra" at bounding box center [611, 337] width 276 height 65
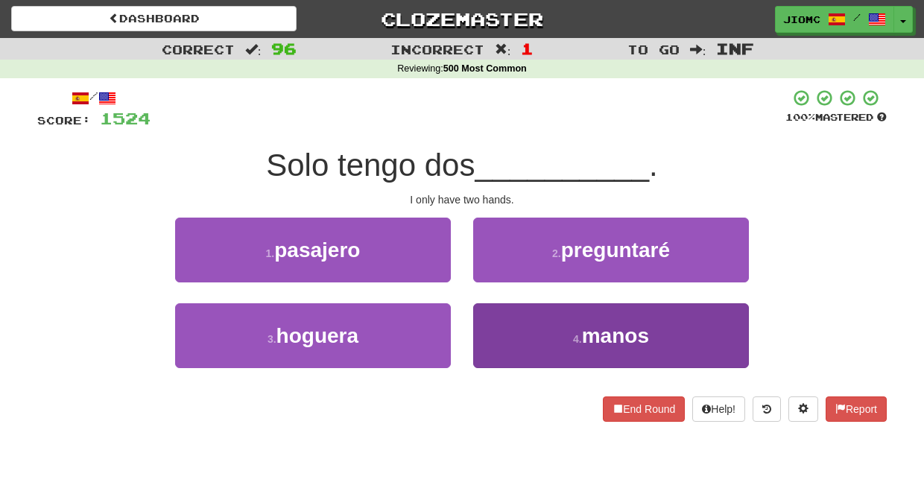
click at [488, 326] on button "4 . manos" at bounding box center [611, 335] width 276 height 65
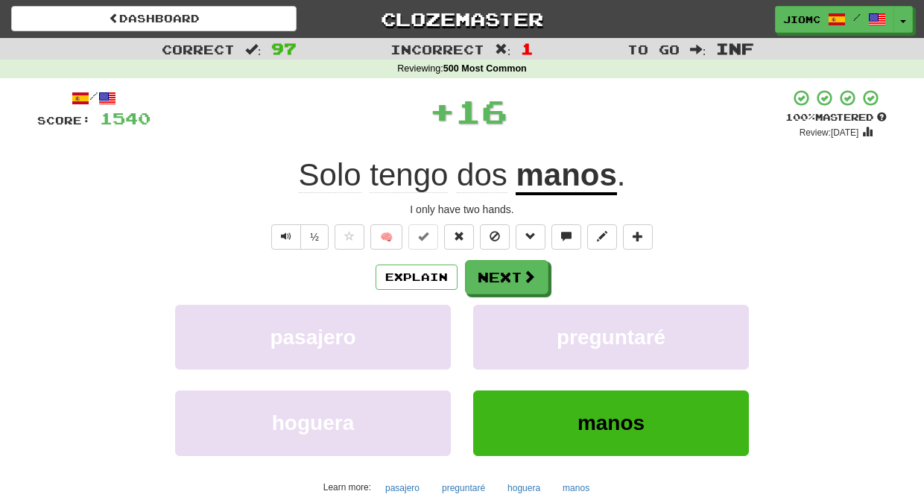
click at [488, 326] on button "preguntaré" at bounding box center [611, 337] width 276 height 65
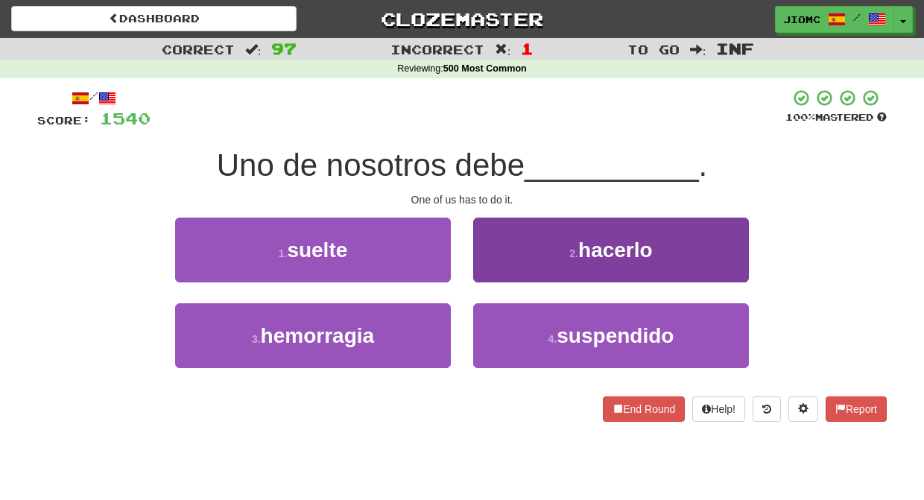
click at [494, 277] on button "2 . hacerlo" at bounding box center [611, 250] width 276 height 65
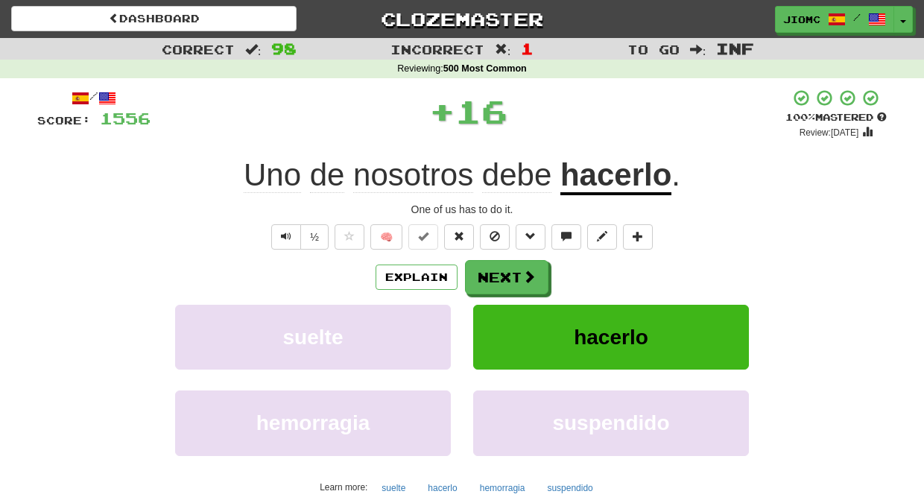
click at [494, 277] on button "Next" at bounding box center [506, 277] width 83 height 34
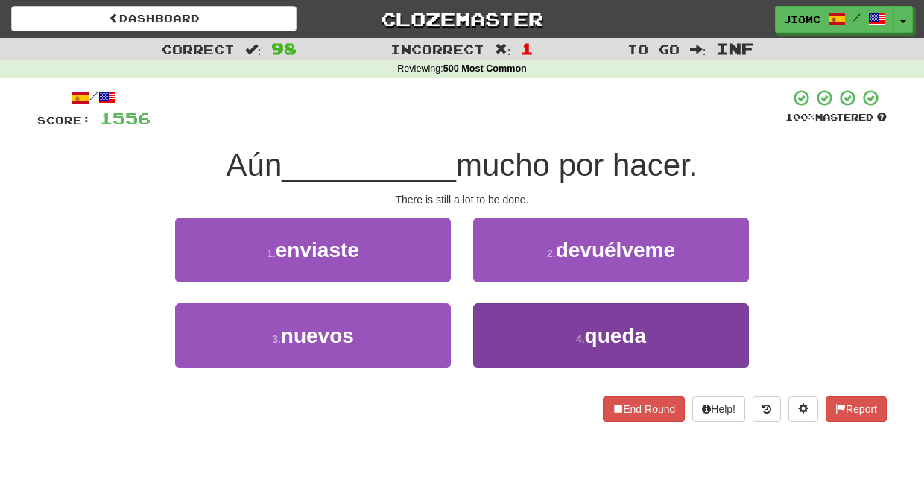
click at [504, 332] on button "4 . queda" at bounding box center [611, 335] width 276 height 65
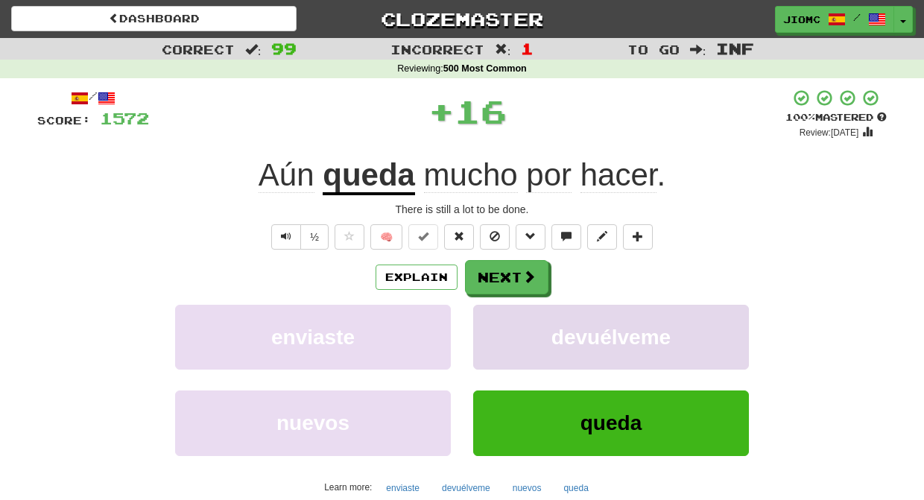
click at [504, 332] on button "devuélveme" at bounding box center [611, 337] width 276 height 65
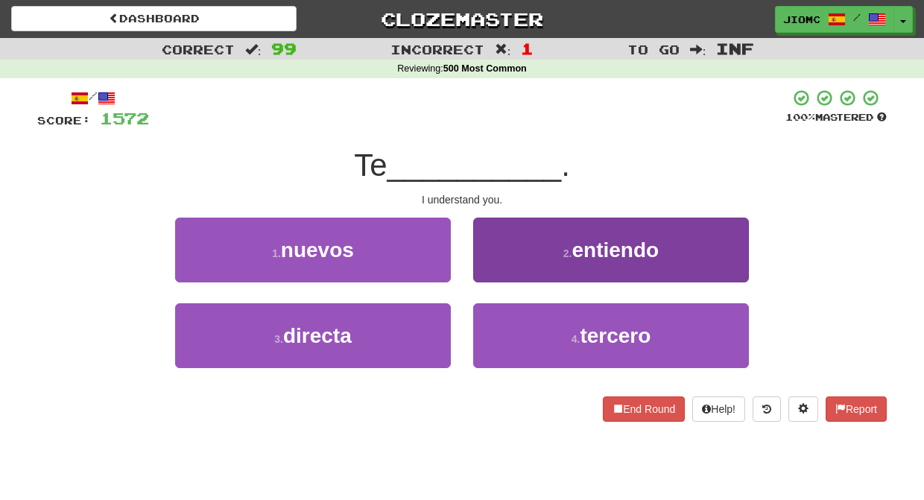
click at [499, 273] on button "2 . entiendo" at bounding box center [611, 250] width 276 height 65
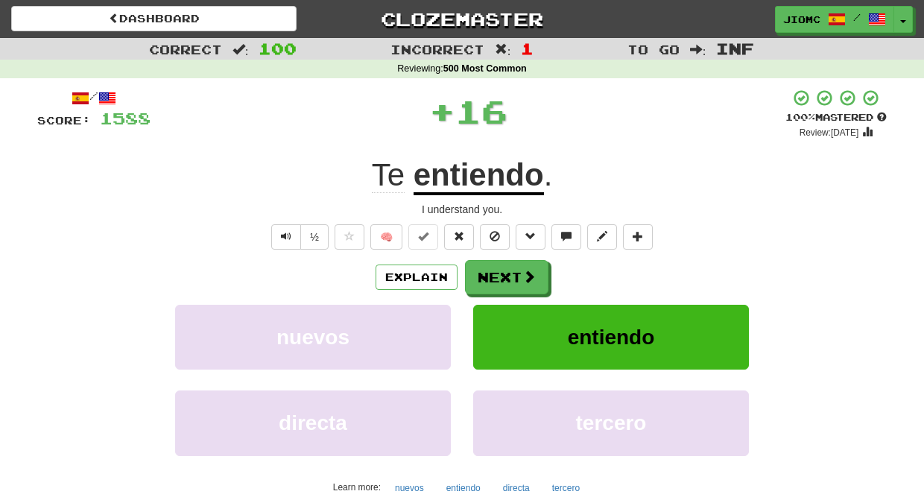
click at [496, 274] on button "Next" at bounding box center [506, 277] width 83 height 34
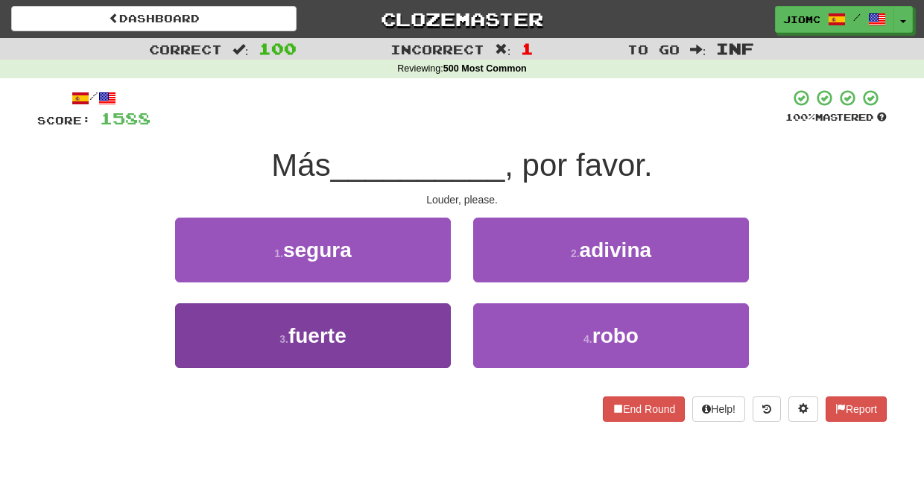
click at [409, 328] on button "3 . fuerte" at bounding box center [313, 335] width 276 height 65
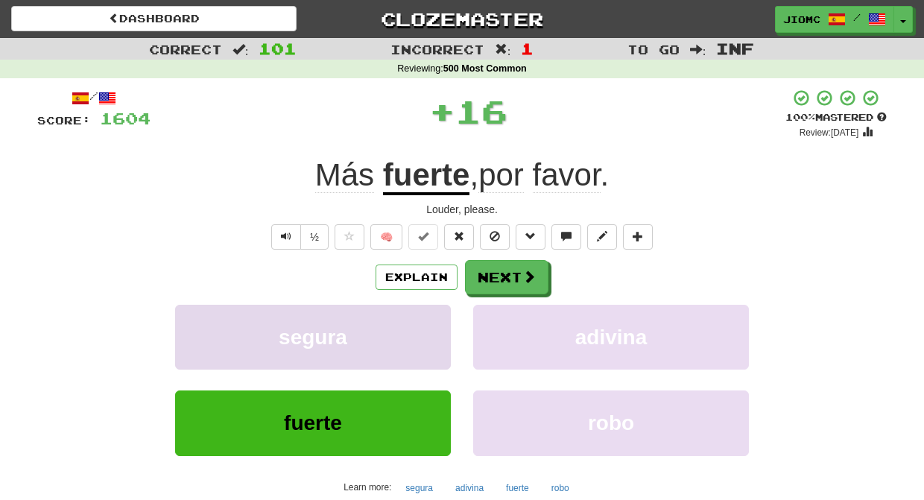
click at [410, 326] on button "segura" at bounding box center [313, 337] width 276 height 65
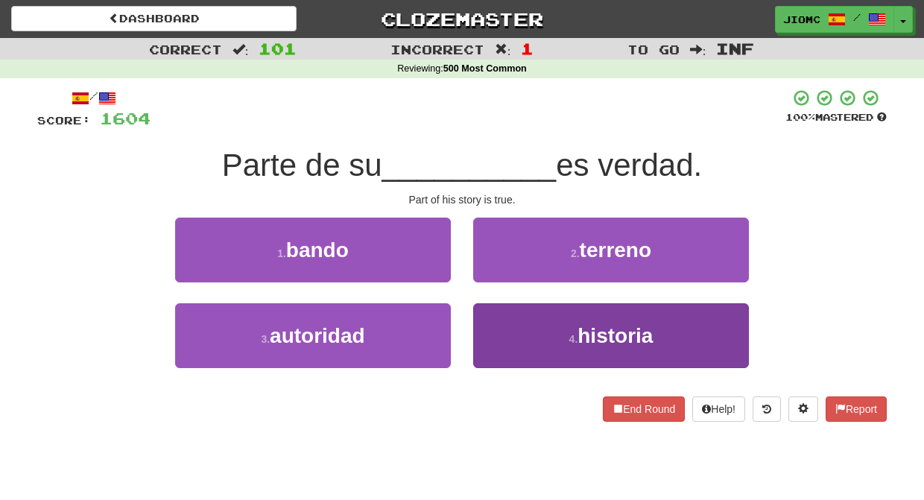
click at [493, 326] on button "4 . historia" at bounding box center [611, 335] width 276 height 65
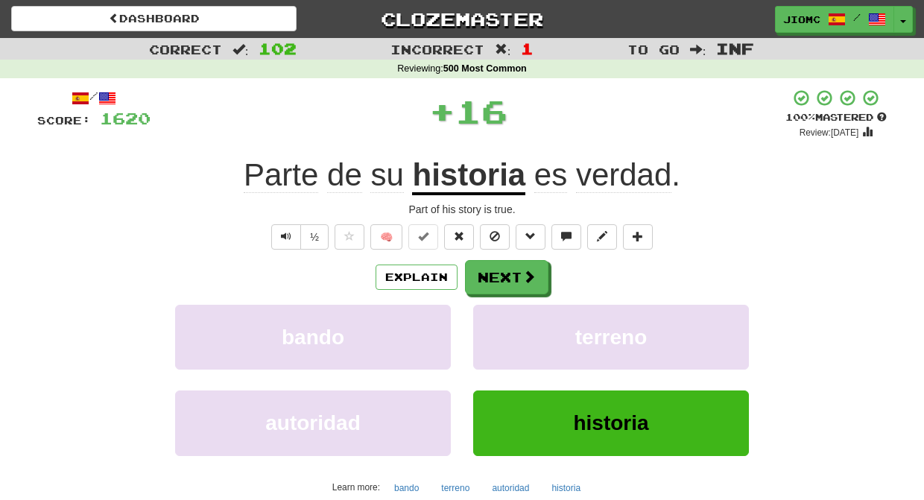
click at [493, 326] on button "terreno" at bounding box center [611, 337] width 276 height 65
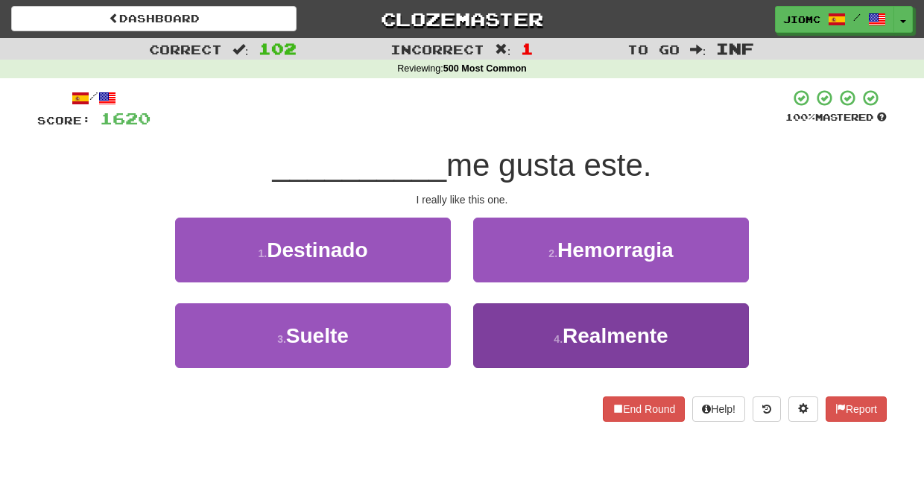
click at [505, 328] on button "4 . Realmente" at bounding box center [611, 335] width 276 height 65
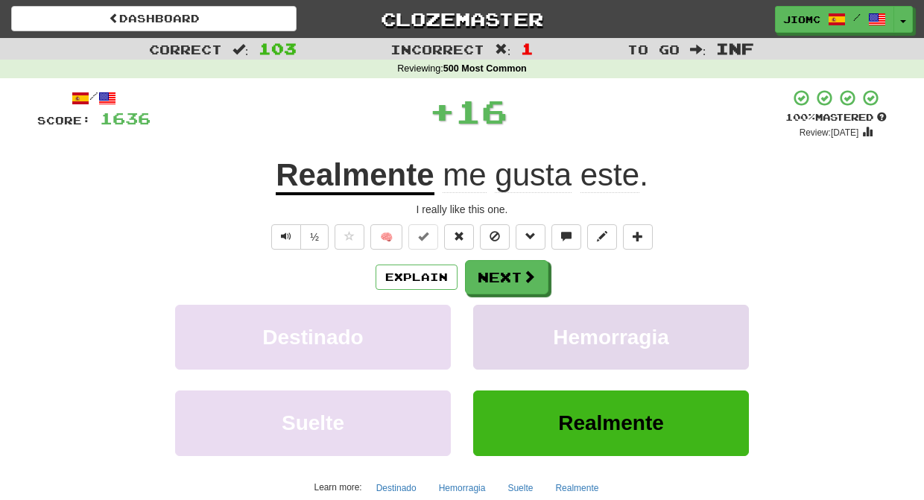
click at [504, 328] on button "Hemorragia" at bounding box center [611, 337] width 276 height 65
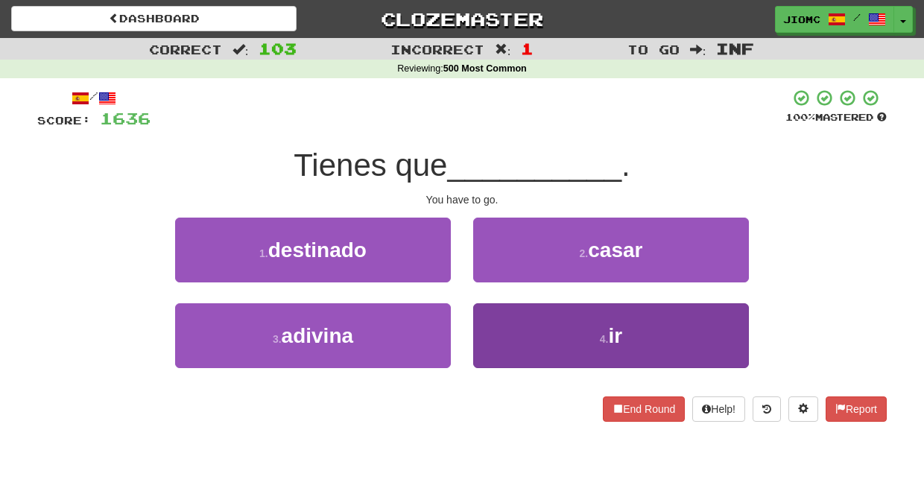
click at [500, 323] on button "4 . ir" at bounding box center [611, 335] width 276 height 65
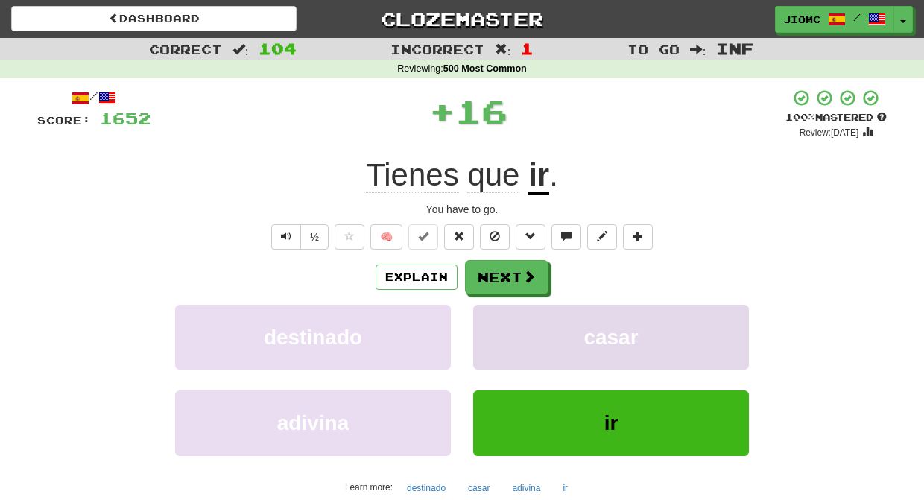
click at [501, 322] on button "casar" at bounding box center [611, 337] width 276 height 65
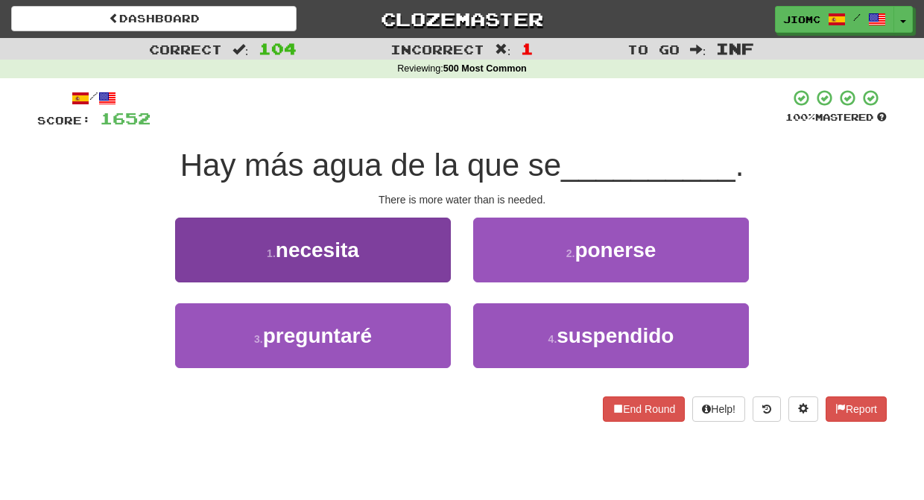
click at [419, 274] on button "1 . necesita" at bounding box center [313, 250] width 276 height 65
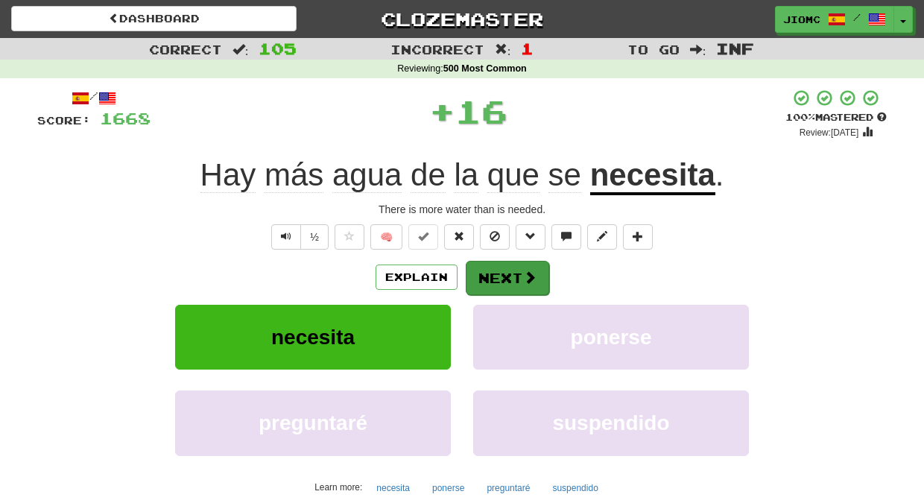
click at [478, 279] on button "Next" at bounding box center [507, 278] width 83 height 34
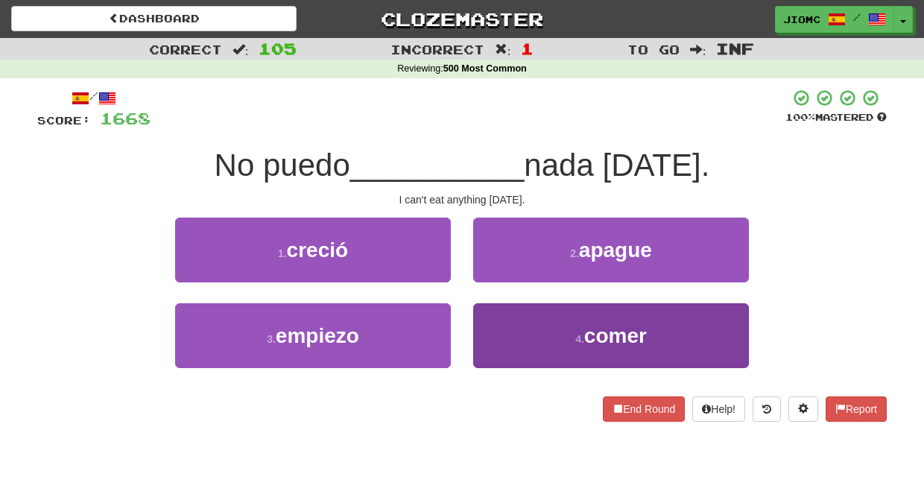
click at [494, 311] on button "4 . comer" at bounding box center [611, 335] width 276 height 65
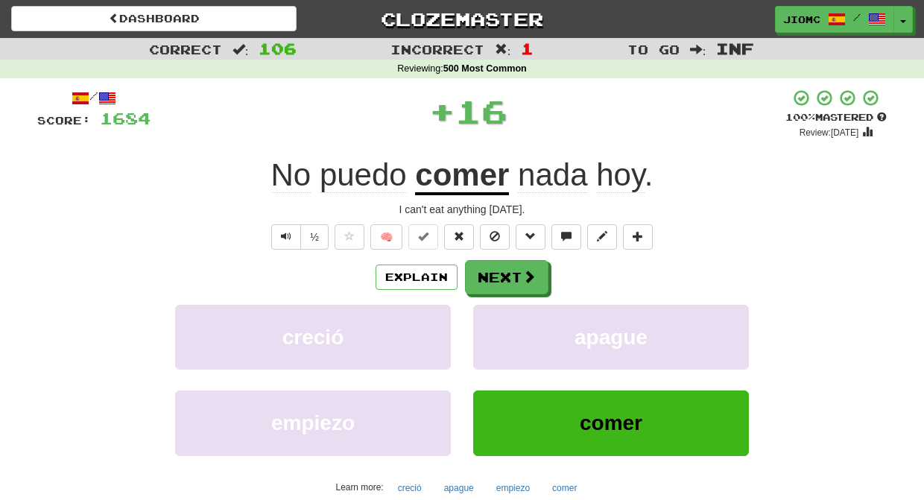
click at [494, 311] on button "apague" at bounding box center [611, 337] width 276 height 65
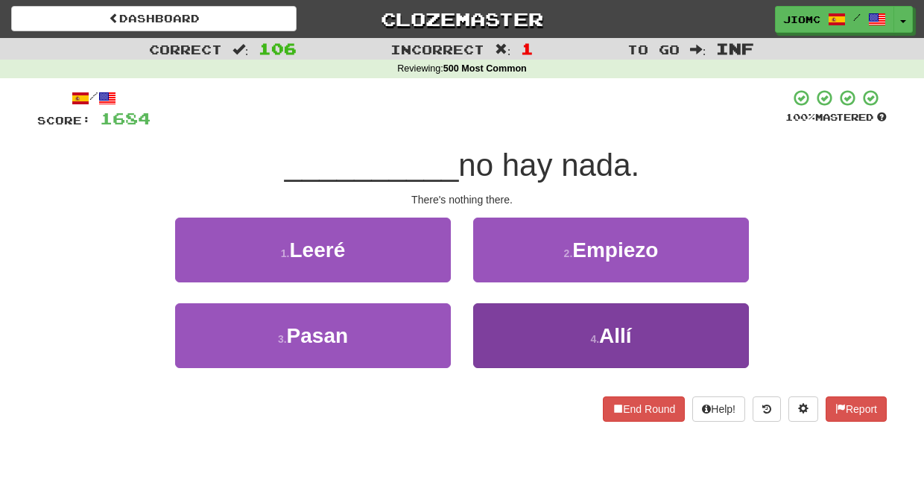
click at [496, 317] on button "4 . Allí" at bounding box center [611, 335] width 276 height 65
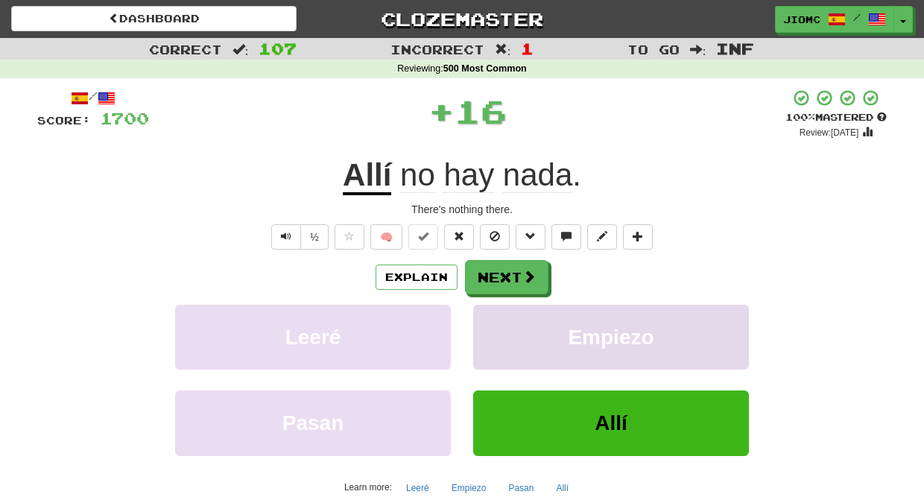
click at [497, 317] on button "Empiezo" at bounding box center [611, 337] width 276 height 65
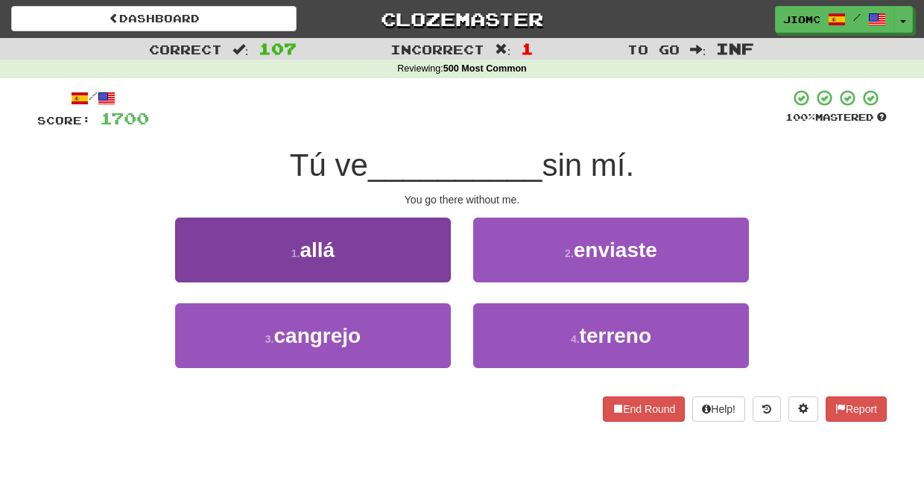
click at [416, 258] on button "1 . allá" at bounding box center [313, 250] width 276 height 65
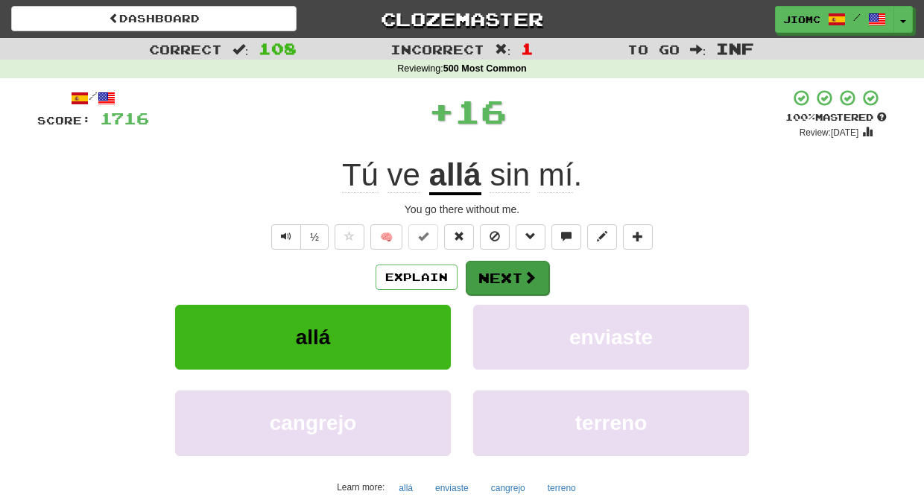
click at [497, 271] on button "Next" at bounding box center [507, 278] width 83 height 34
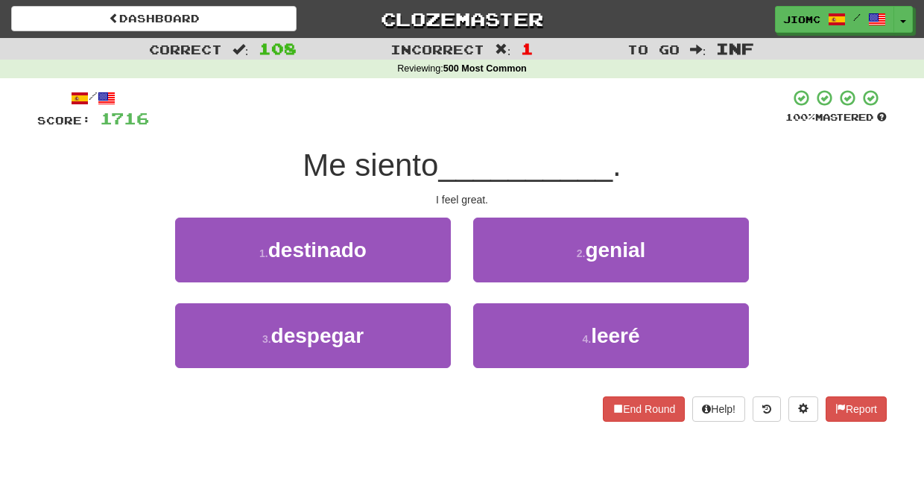
click at [497, 271] on button "2 . genial" at bounding box center [611, 250] width 276 height 65
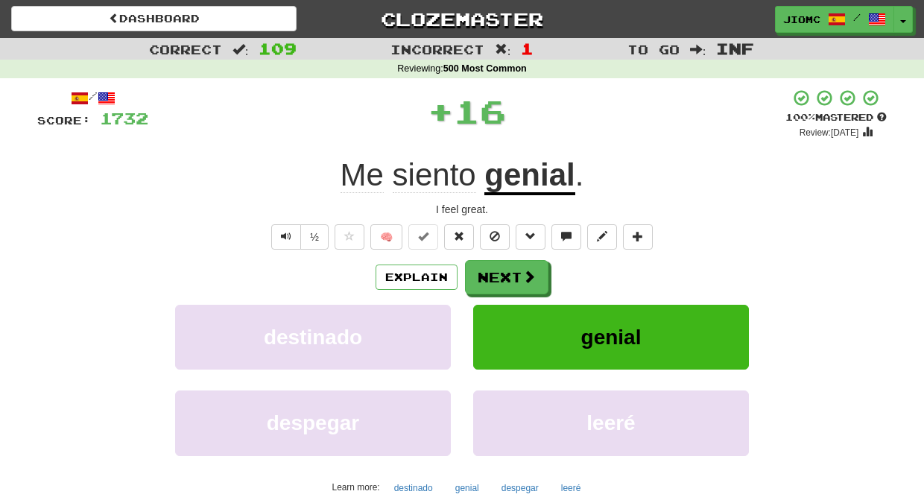
click at [497, 271] on button "Next" at bounding box center [506, 277] width 83 height 34
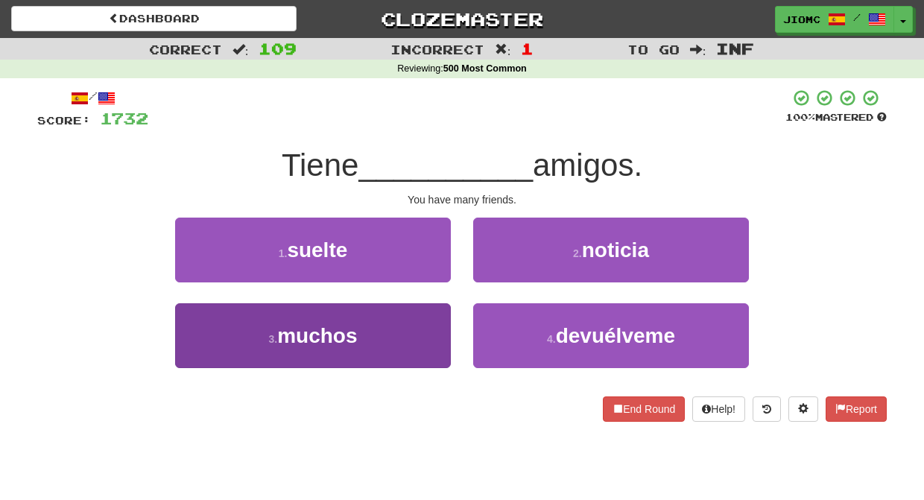
click at [440, 310] on button "3 . muchos" at bounding box center [313, 335] width 276 height 65
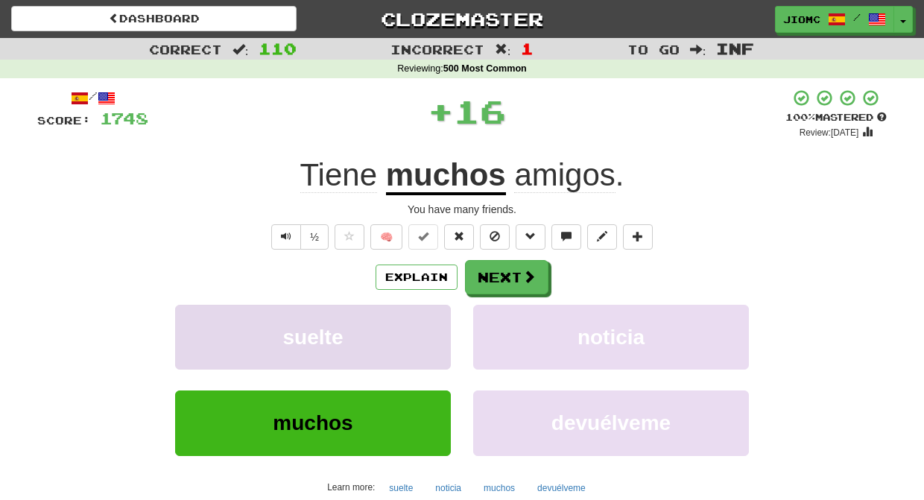
click at [442, 310] on button "suelte" at bounding box center [313, 337] width 276 height 65
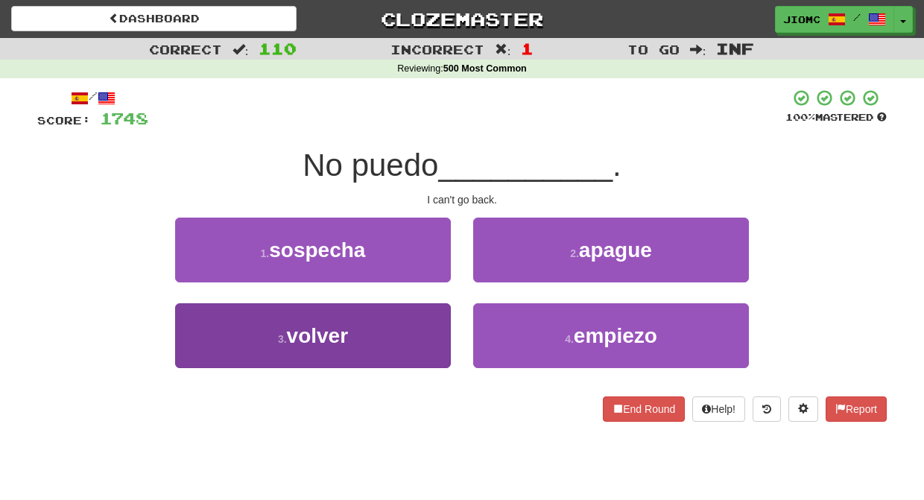
click at [443, 310] on button "3 . volver" at bounding box center [313, 335] width 276 height 65
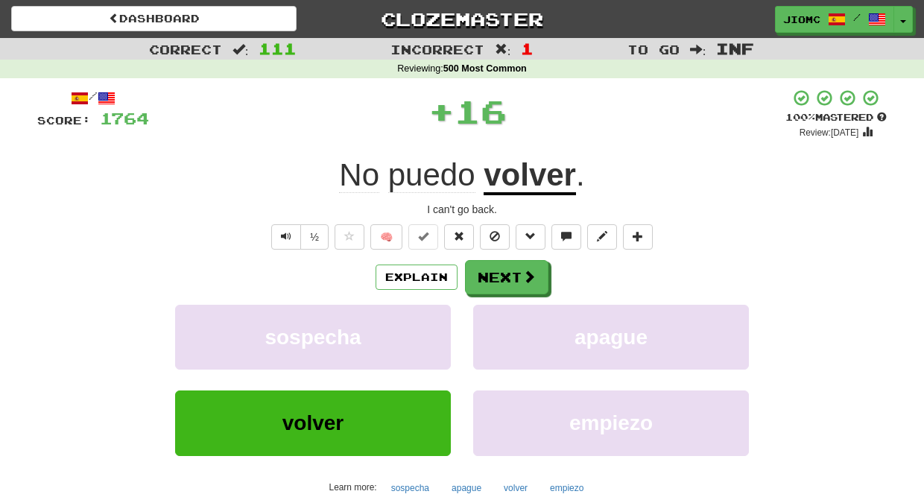
click at [443, 310] on button "sospecha" at bounding box center [313, 337] width 276 height 65
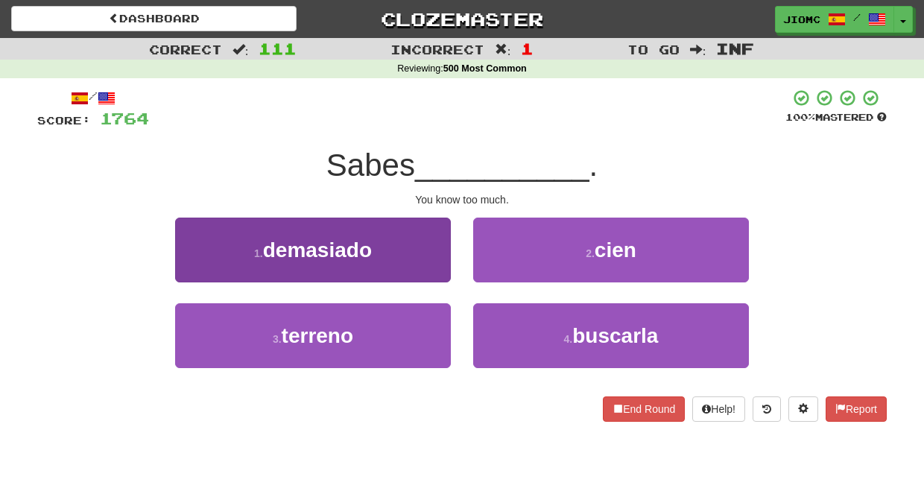
click at [428, 283] on div "1 . demasiado" at bounding box center [313, 261] width 298 height 86
click at [447, 276] on button "1 . demasiado" at bounding box center [313, 250] width 276 height 65
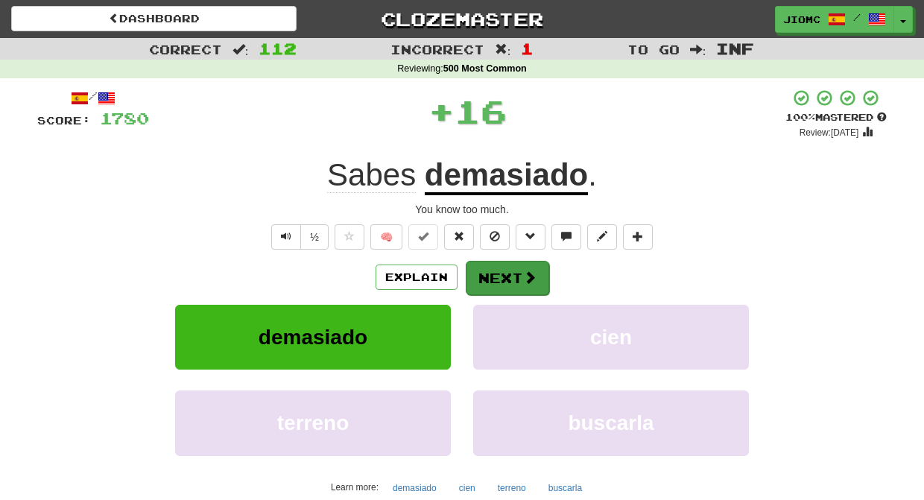
click at [490, 285] on button "Next" at bounding box center [507, 278] width 83 height 34
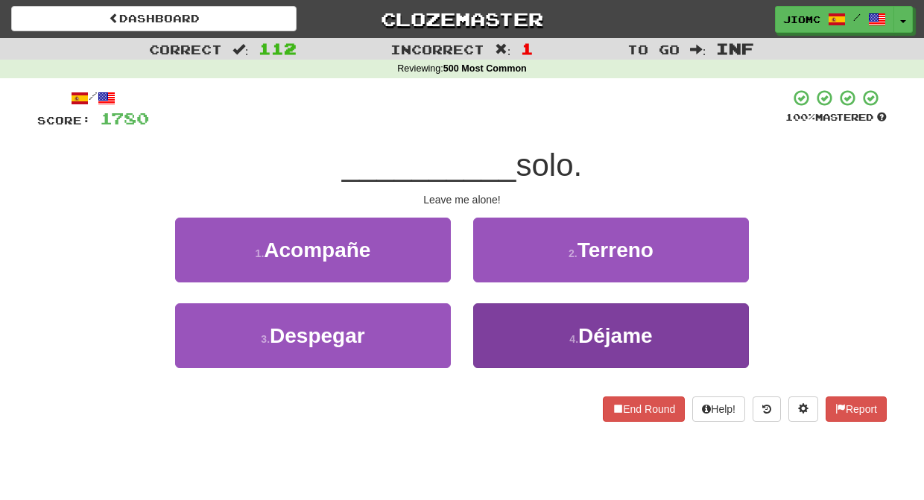
click at [489, 320] on button "4 . Déjame" at bounding box center [611, 335] width 276 height 65
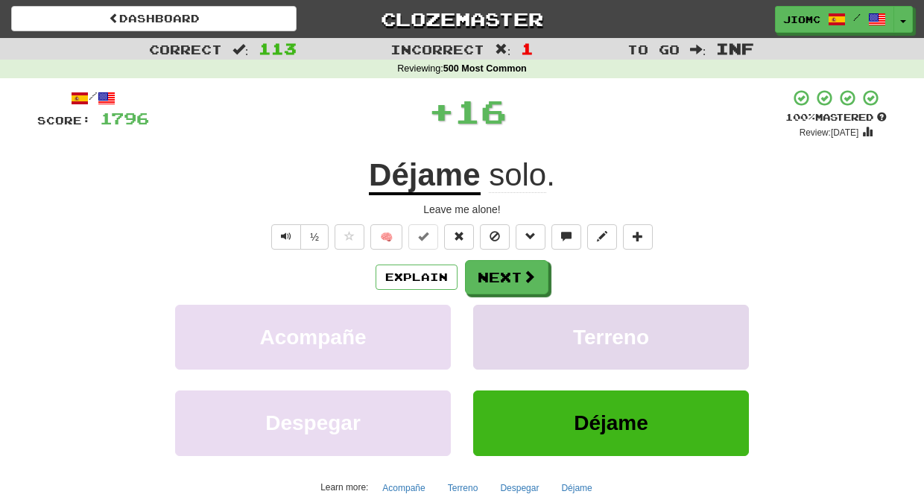
click at [489, 320] on button "Terreno" at bounding box center [611, 337] width 276 height 65
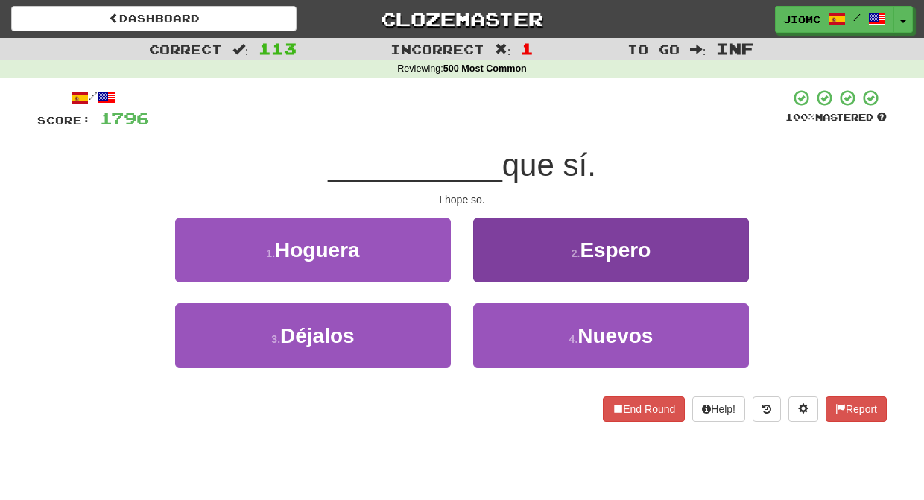
click at [498, 272] on button "2 . Espero" at bounding box center [611, 250] width 276 height 65
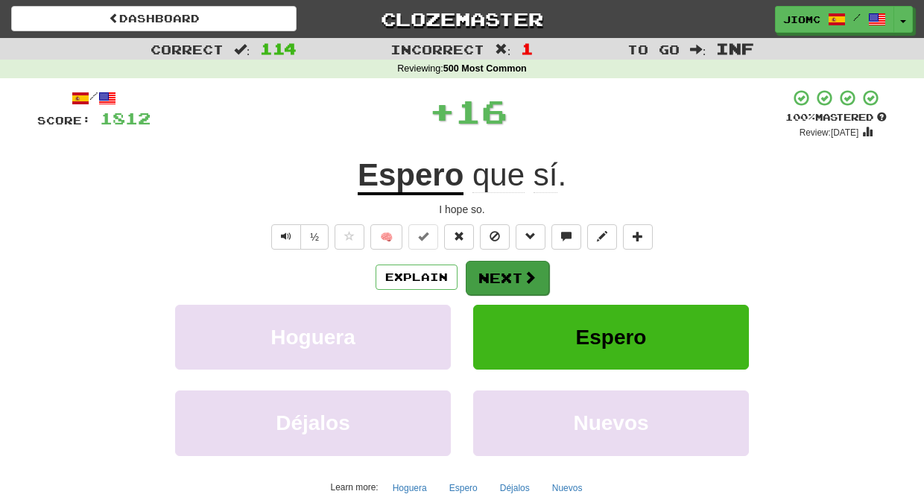
click at [498, 273] on button "Next" at bounding box center [507, 278] width 83 height 34
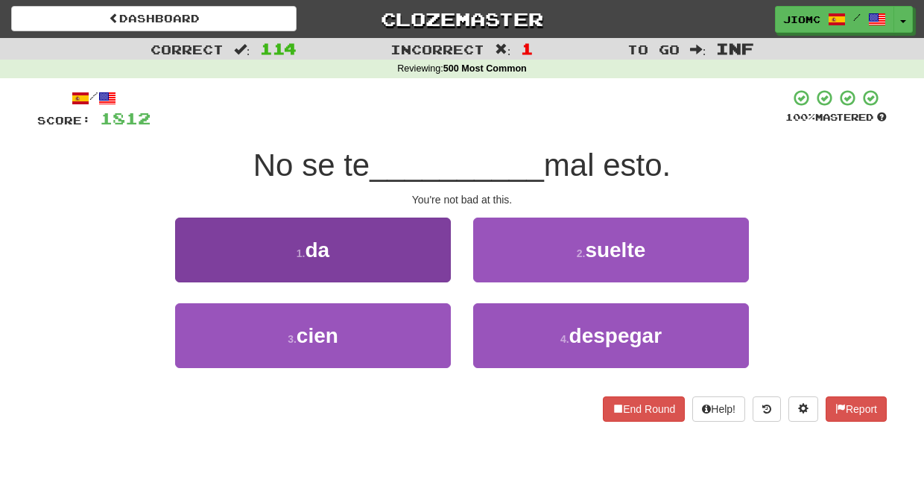
click at [440, 269] on button "1 . da" at bounding box center [313, 250] width 276 height 65
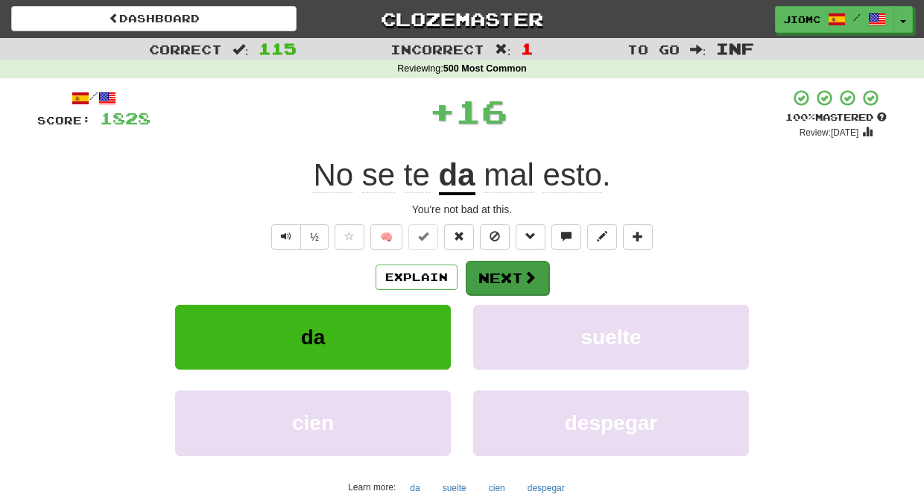
click at [507, 282] on button "Next" at bounding box center [507, 278] width 83 height 34
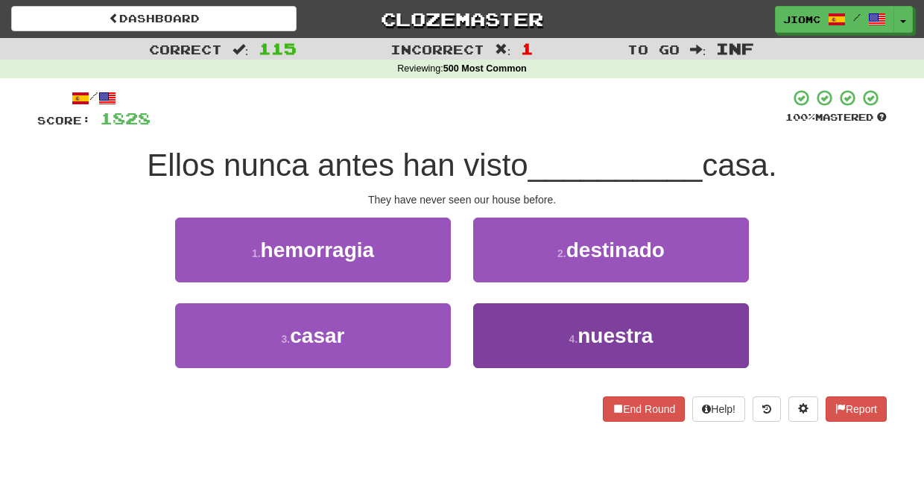
click at [493, 321] on button "4 . nuestra" at bounding box center [611, 335] width 276 height 65
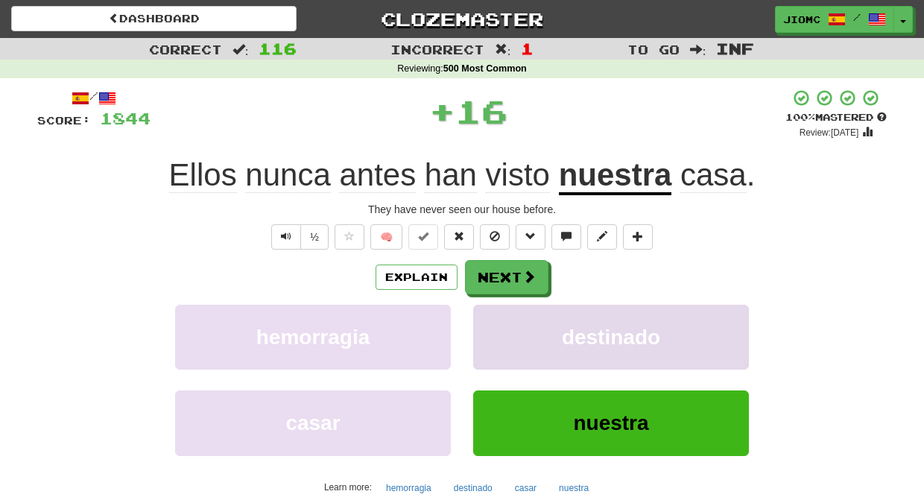
click at [497, 320] on button "destinado" at bounding box center [611, 337] width 276 height 65
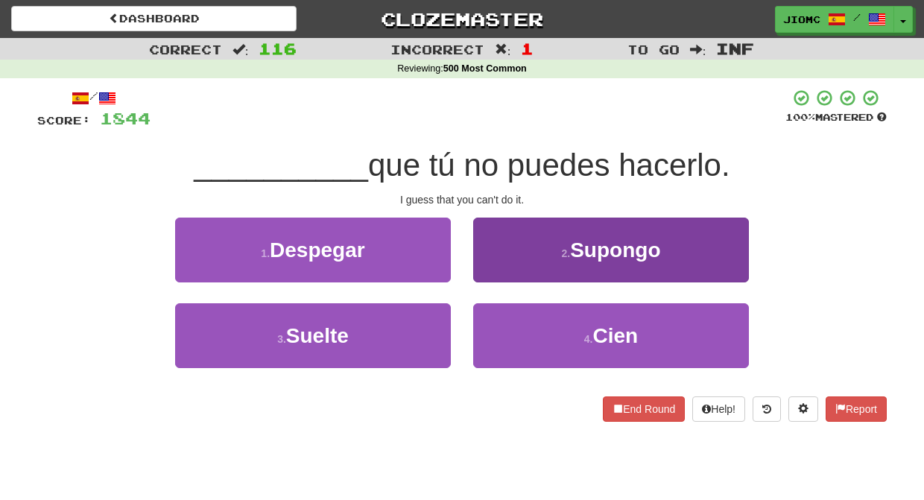
click at [514, 264] on button "2 . Supongo" at bounding box center [611, 250] width 276 height 65
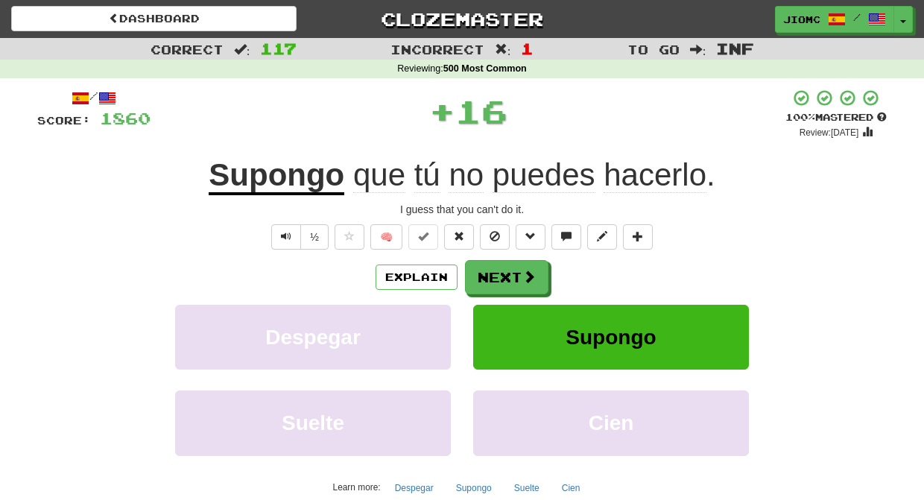
click at [510, 267] on button "Next" at bounding box center [506, 277] width 83 height 34
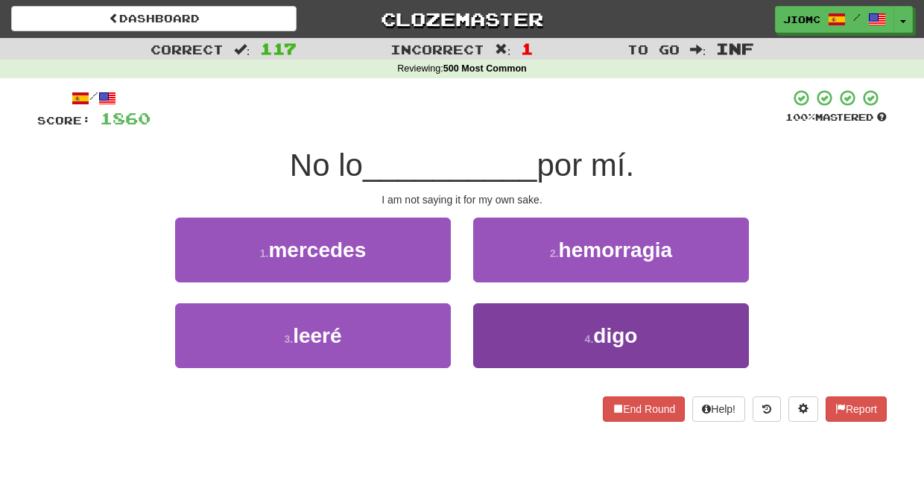
click at [490, 326] on button "4 . digo" at bounding box center [611, 335] width 276 height 65
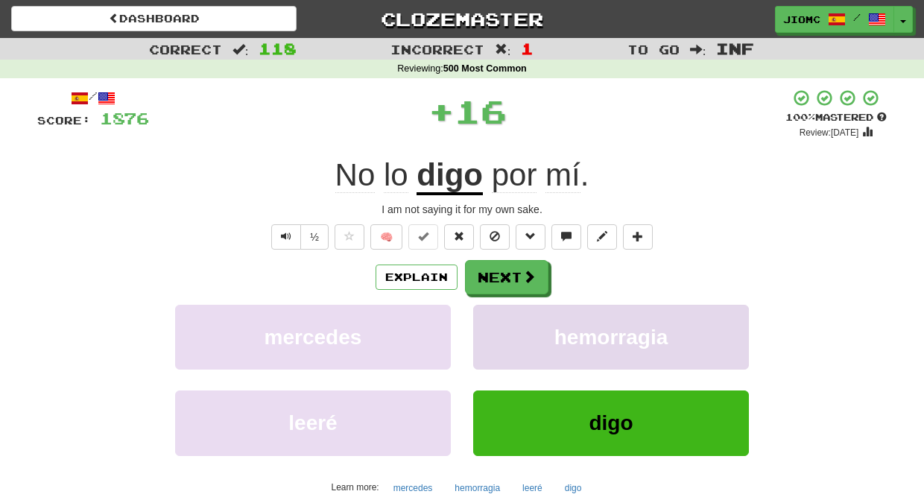
click at [490, 323] on button "hemorragia" at bounding box center [611, 337] width 276 height 65
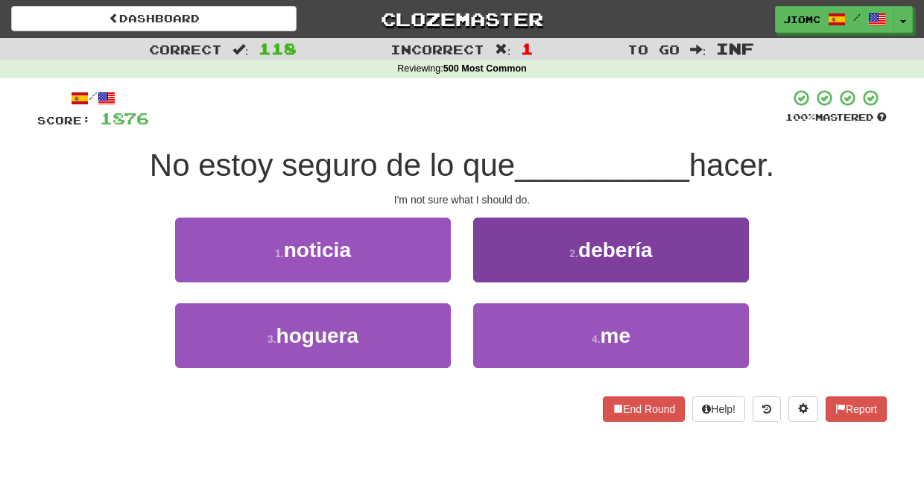
click at [491, 269] on button "2 . debería" at bounding box center [611, 250] width 276 height 65
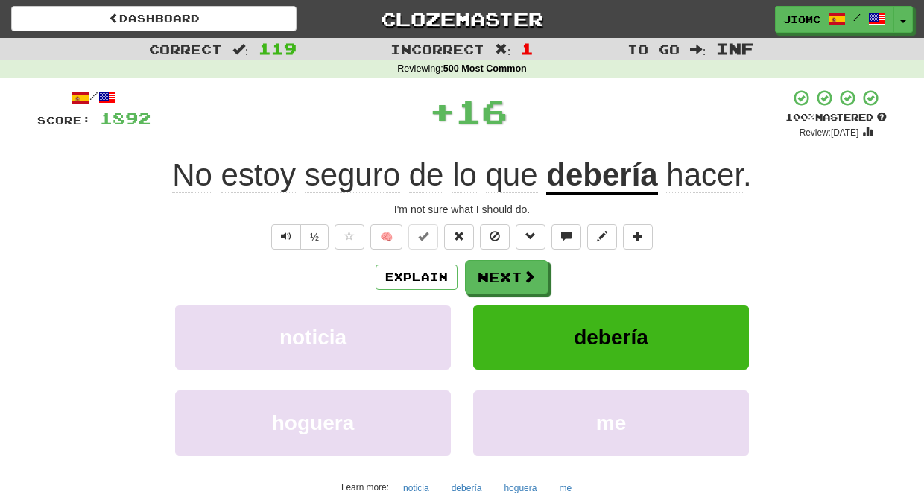
click at [491, 269] on button "Next" at bounding box center [506, 277] width 83 height 34
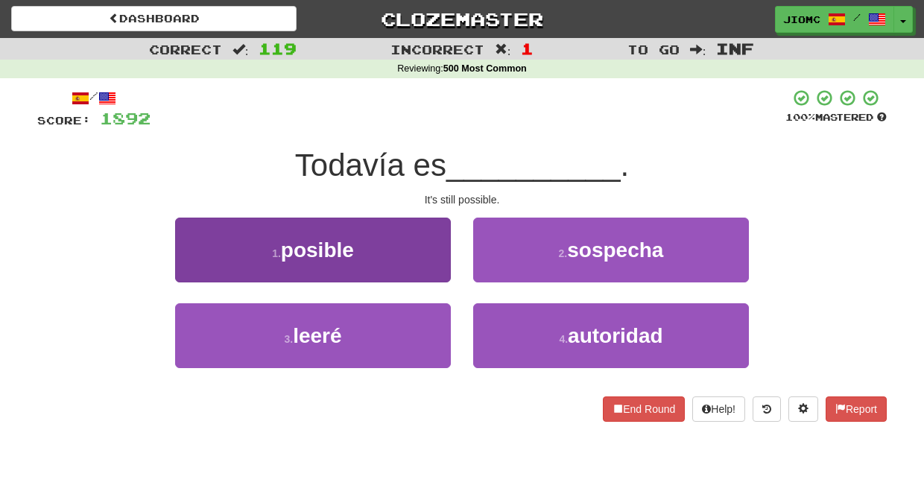
click at [438, 273] on button "1 . posible" at bounding box center [313, 250] width 276 height 65
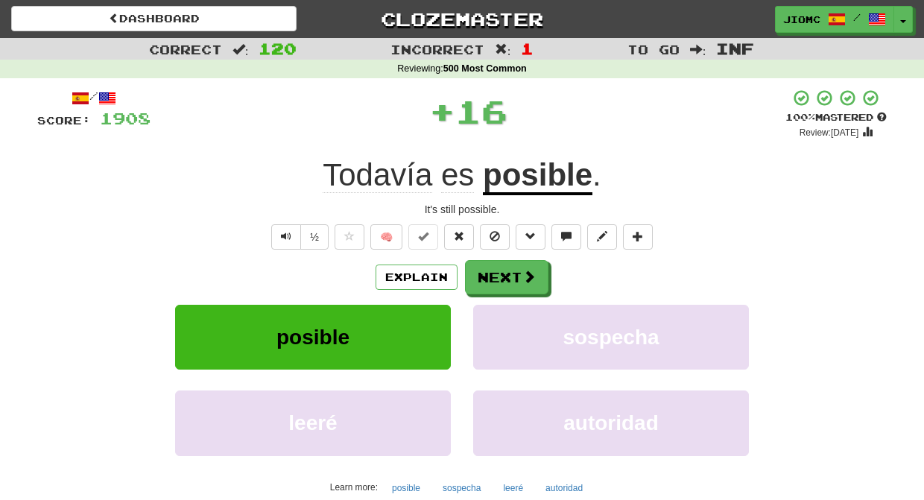
click at [483, 273] on button "Next" at bounding box center [506, 277] width 83 height 34
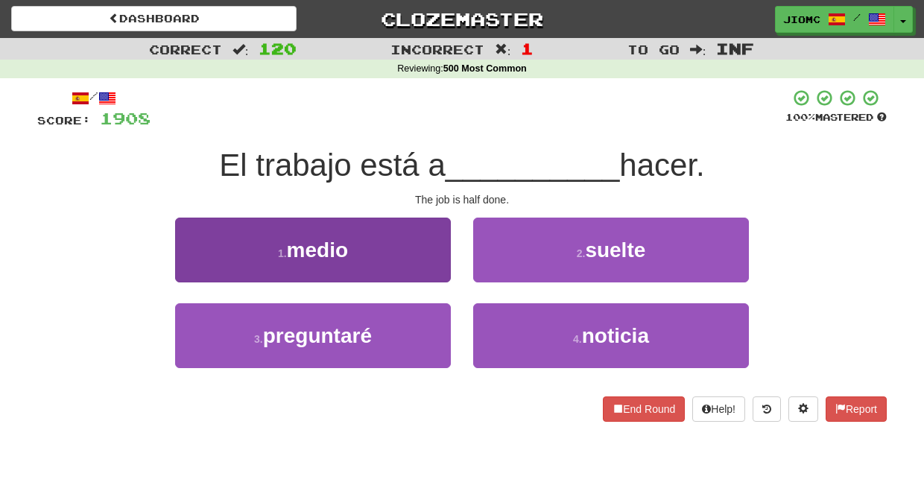
click at [440, 268] on button "1 . medio" at bounding box center [313, 250] width 276 height 65
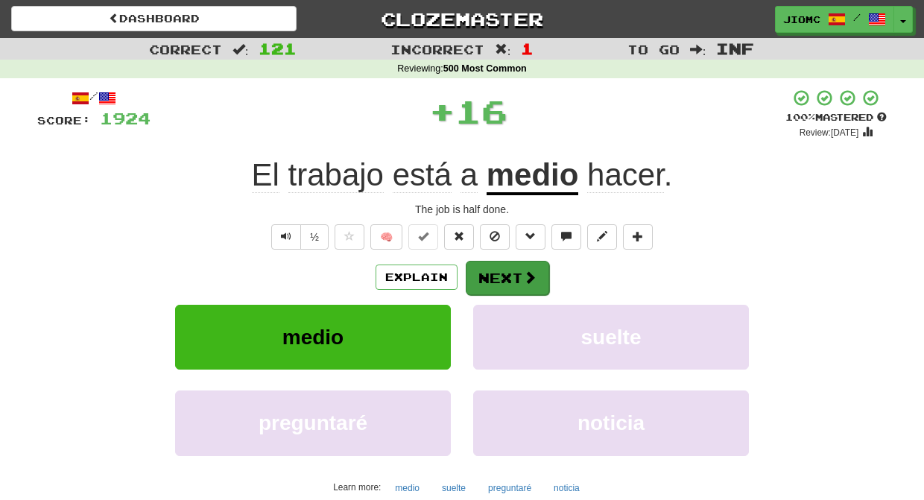
click at [479, 266] on button "Next" at bounding box center [507, 278] width 83 height 34
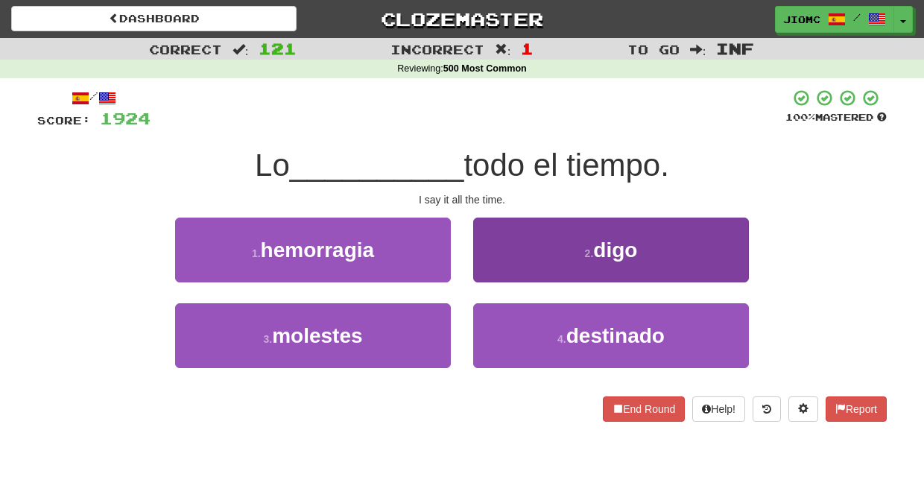
click at [484, 270] on button "2 . digo" at bounding box center [611, 250] width 276 height 65
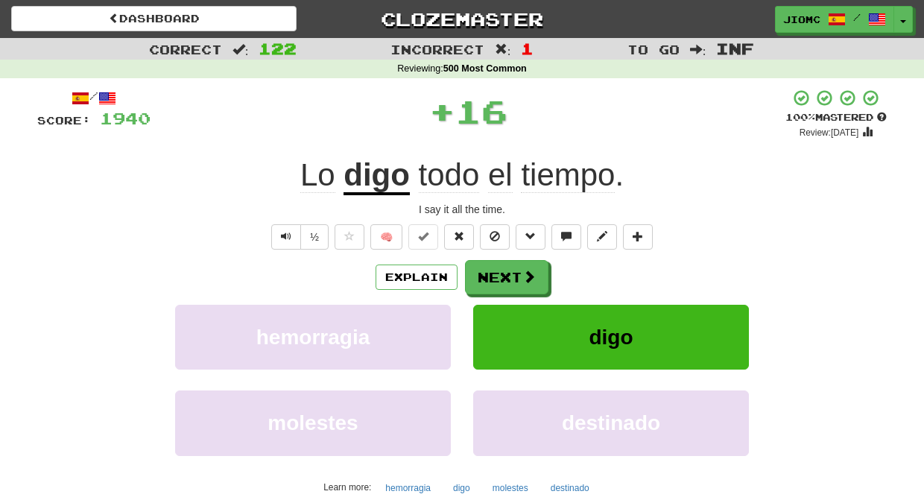
click at [486, 270] on button "Next" at bounding box center [506, 277] width 83 height 34
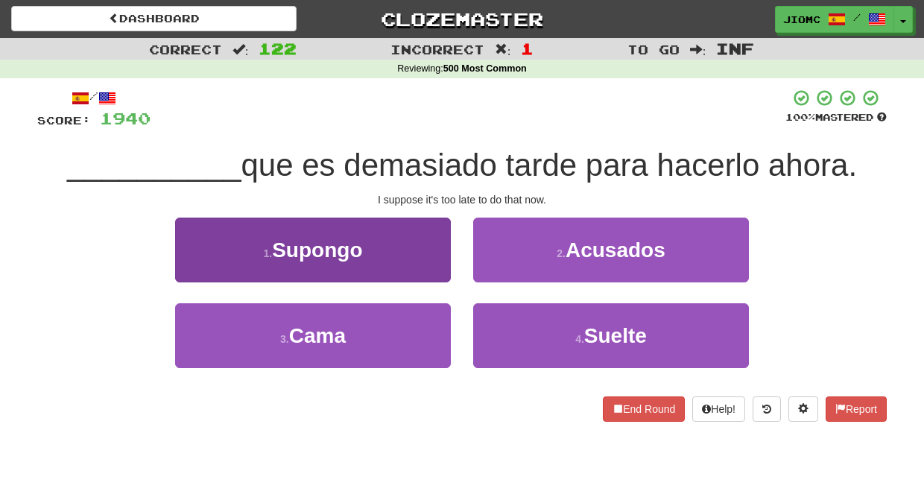
click at [437, 273] on button "1 . Supongo" at bounding box center [313, 250] width 276 height 65
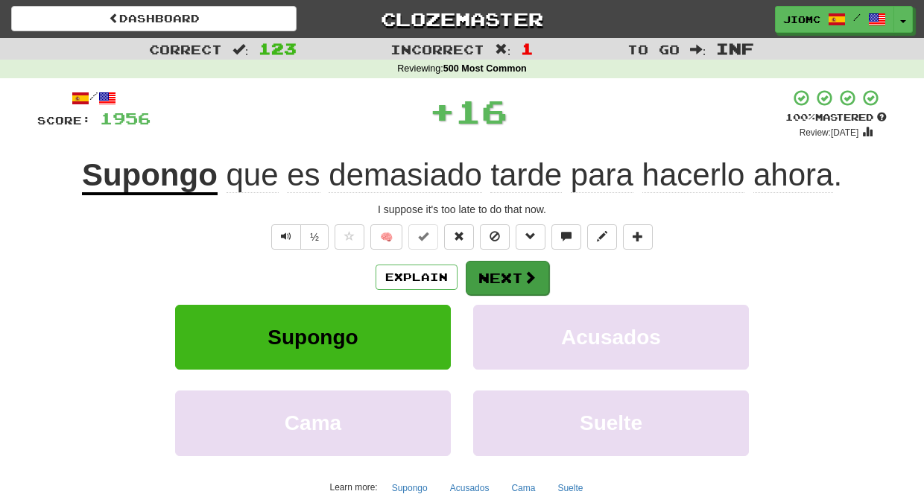
click at [485, 273] on button "Next" at bounding box center [507, 278] width 83 height 34
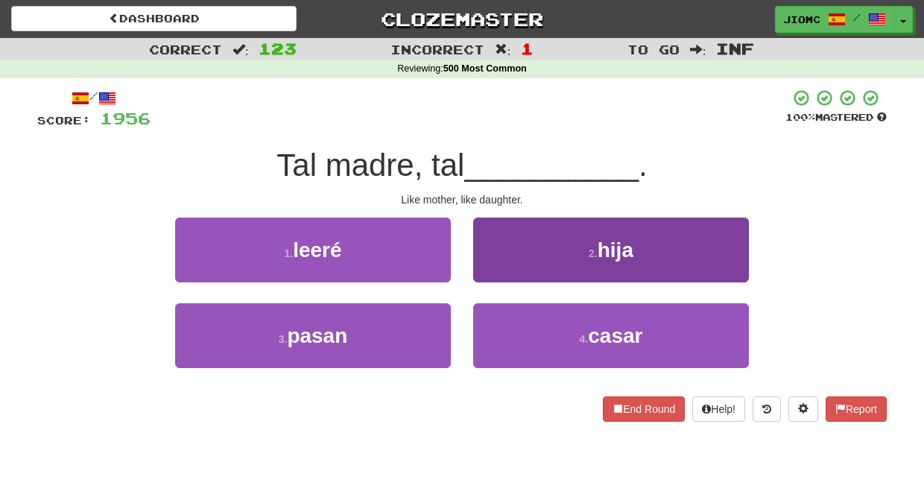
click at [486, 272] on button "2 . hija" at bounding box center [611, 250] width 276 height 65
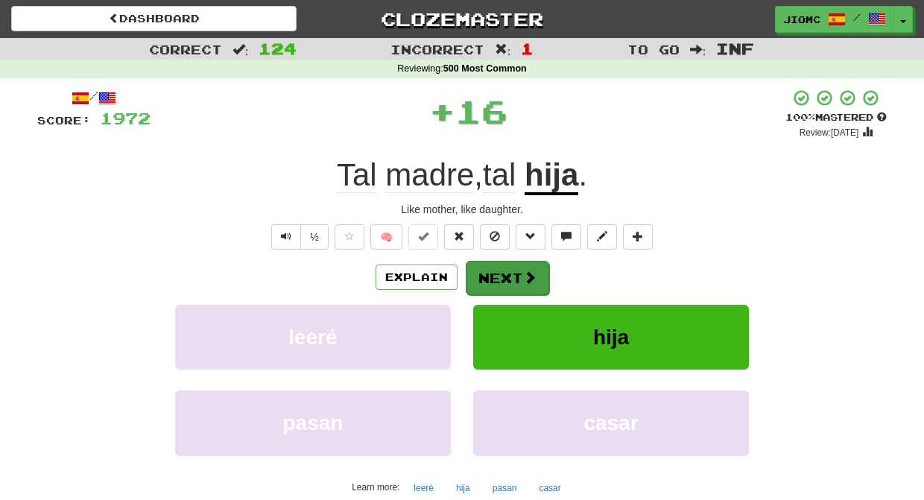
click at [486, 273] on button "Next" at bounding box center [507, 278] width 83 height 34
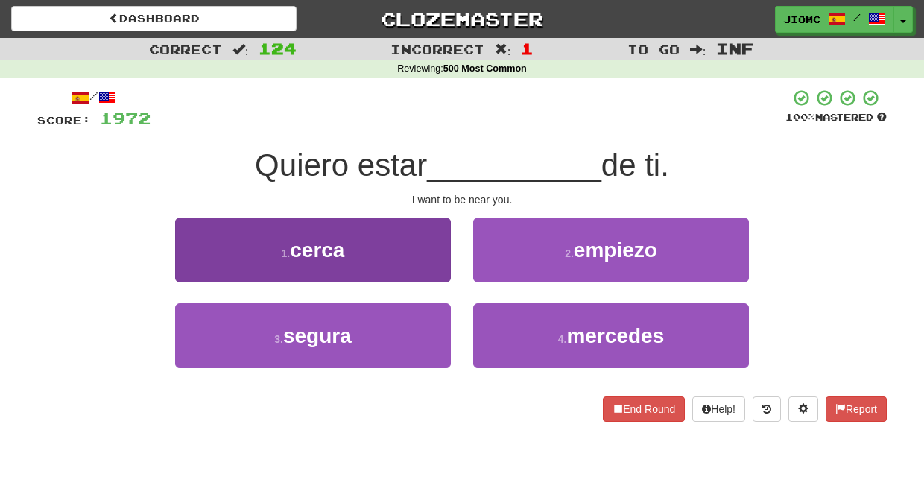
click at [426, 259] on button "1 . cerca" at bounding box center [313, 250] width 276 height 65
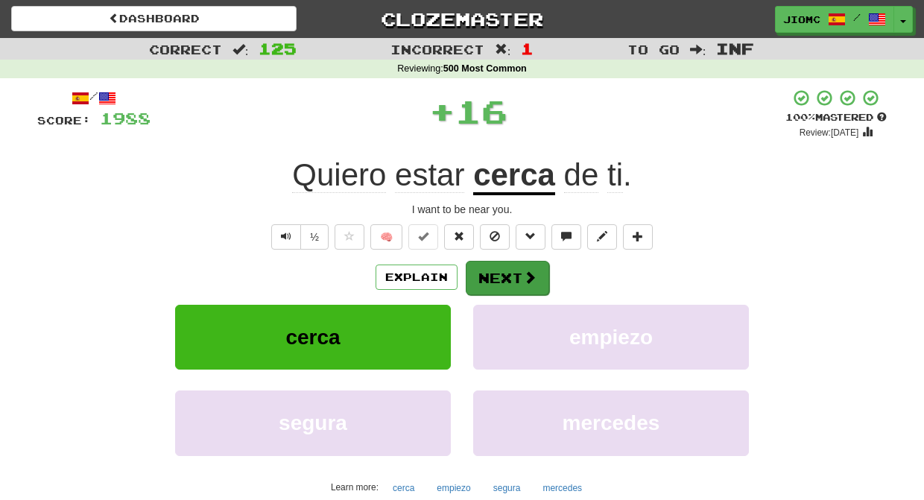
click at [489, 276] on button "Next" at bounding box center [507, 278] width 83 height 34
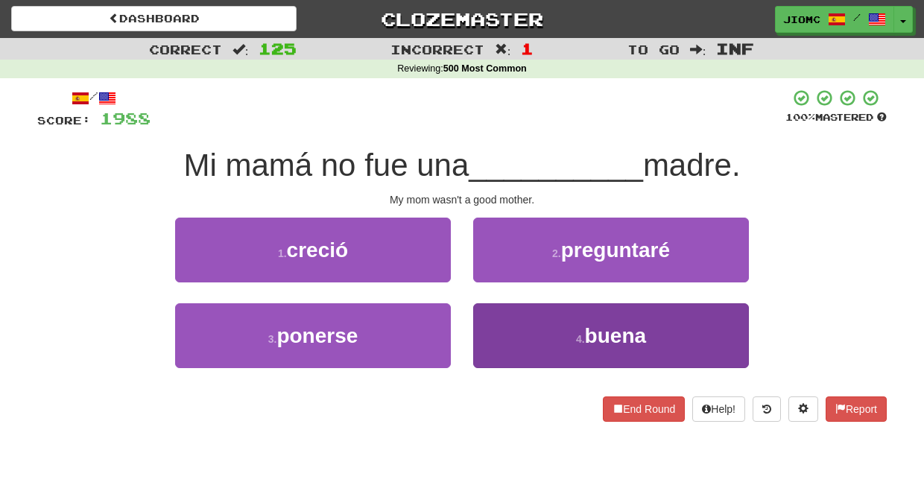
click at [495, 316] on button "4 . buena" at bounding box center [611, 335] width 276 height 65
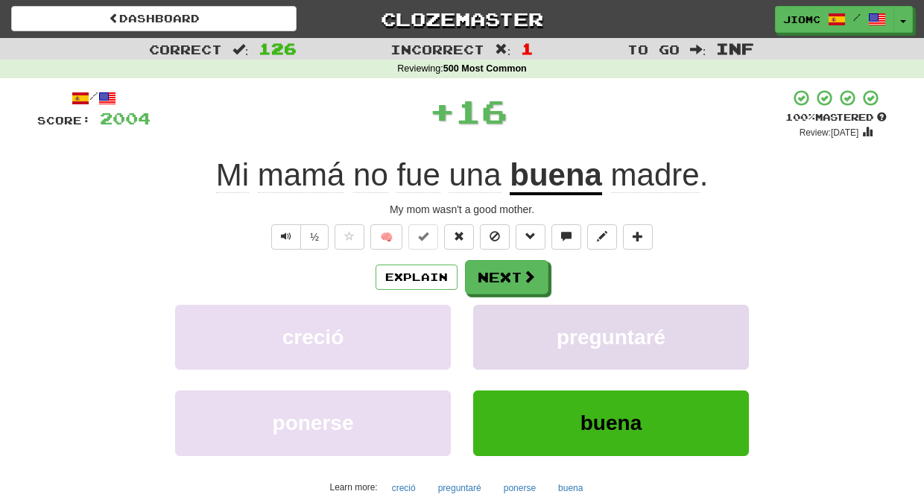
click at [495, 317] on button "preguntaré" at bounding box center [611, 337] width 276 height 65
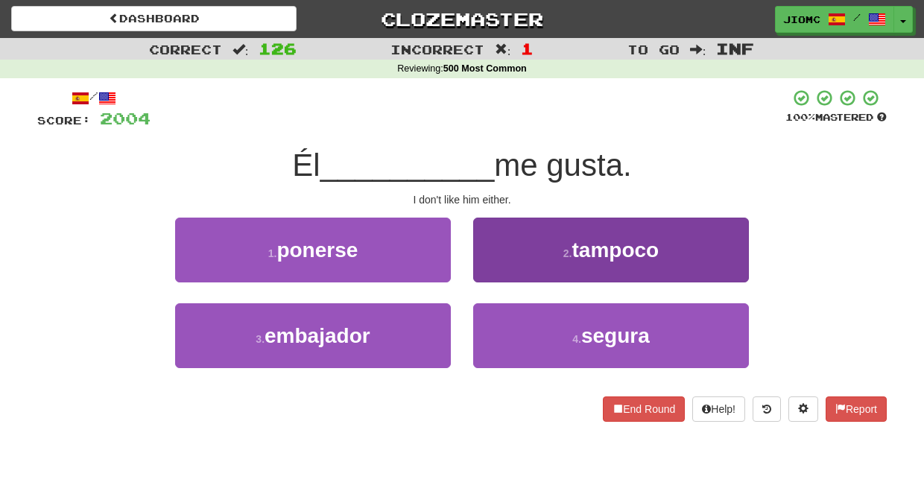
click at [497, 276] on button "2 . tampoco" at bounding box center [611, 250] width 276 height 65
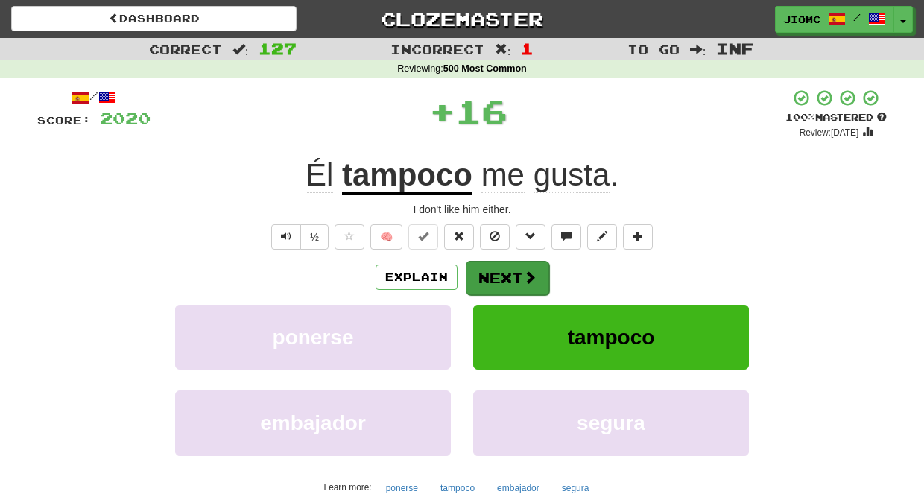
click at [497, 277] on button "Next" at bounding box center [507, 278] width 83 height 34
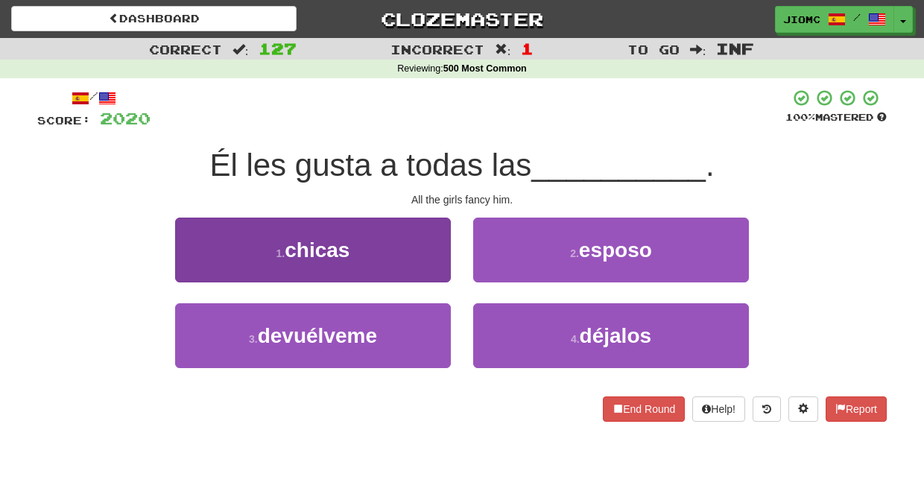
click at [439, 272] on button "1 . chicas" at bounding box center [313, 250] width 276 height 65
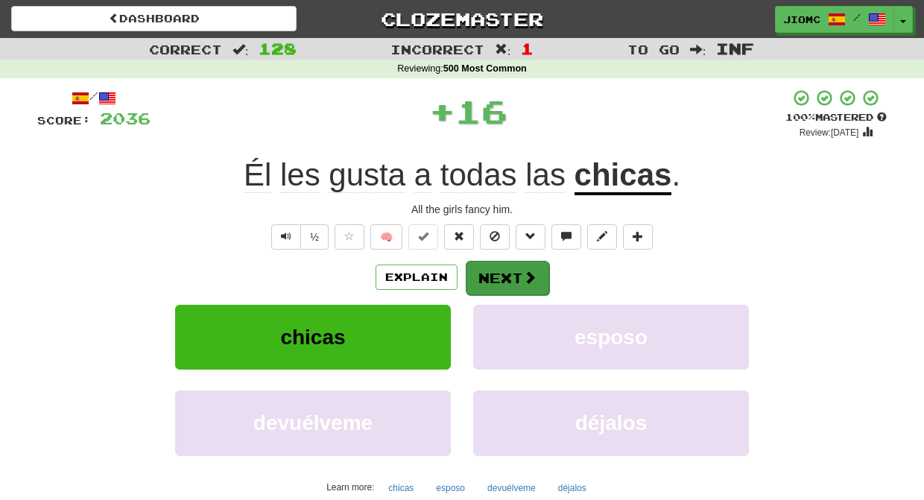
click at [498, 276] on button "Next" at bounding box center [507, 278] width 83 height 34
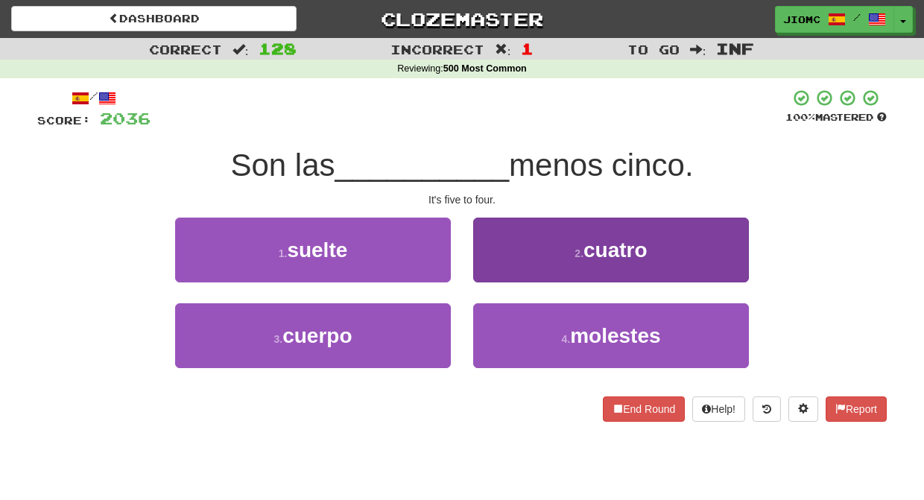
click at [506, 273] on button "2 . cuatro" at bounding box center [611, 250] width 276 height 65
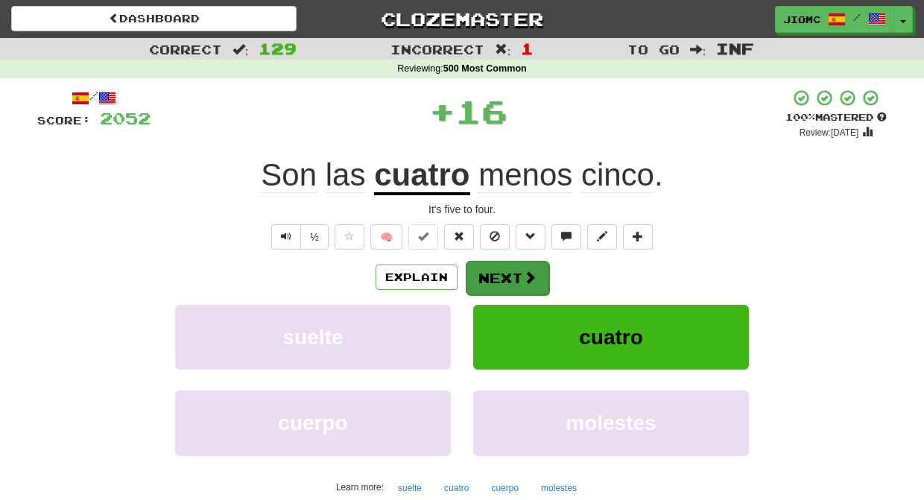
click at [503, 273] on button "Next" at bounding box center [507, 278] width 83 height 34
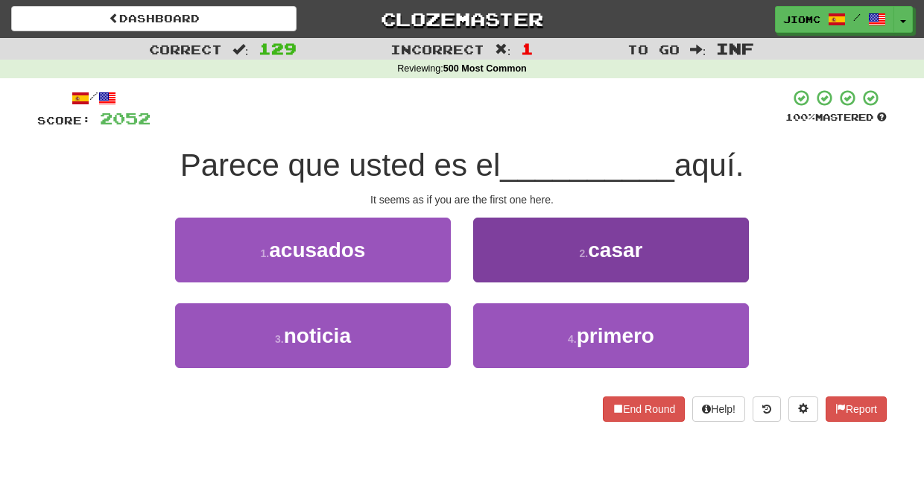
click at [512, 318] on button "4 . primero" at bounding box center [611, 335] width 276 height 65
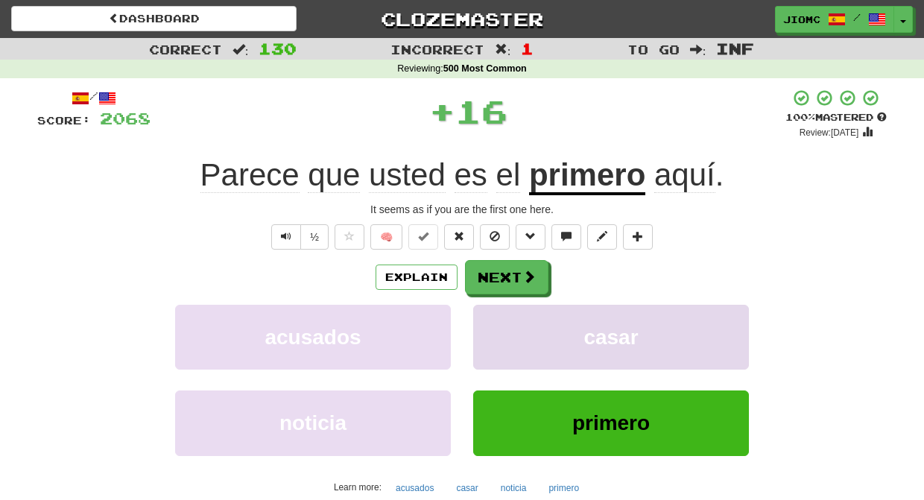
click at [508, 316] on button "casar" at bounding box center [611, 337] width 276 height 65
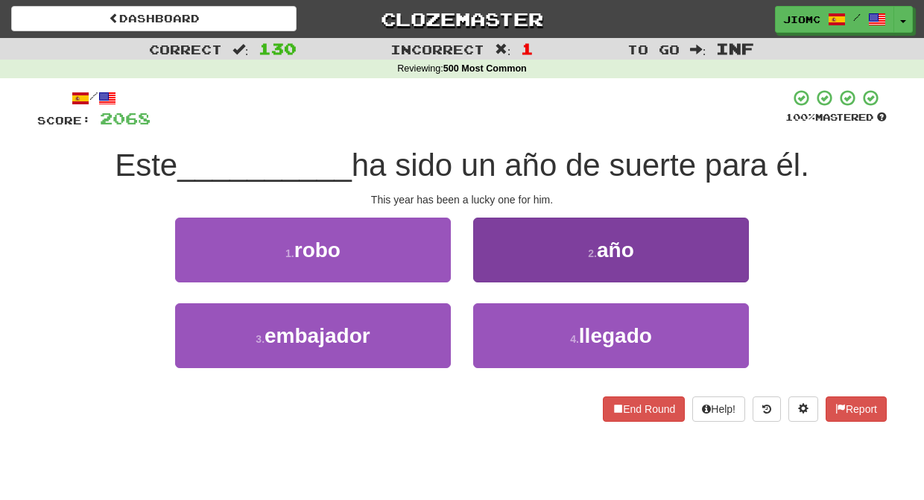
click at [496, 272] on button "2 . año" at bounding box center [611, 250] width 276 height 65
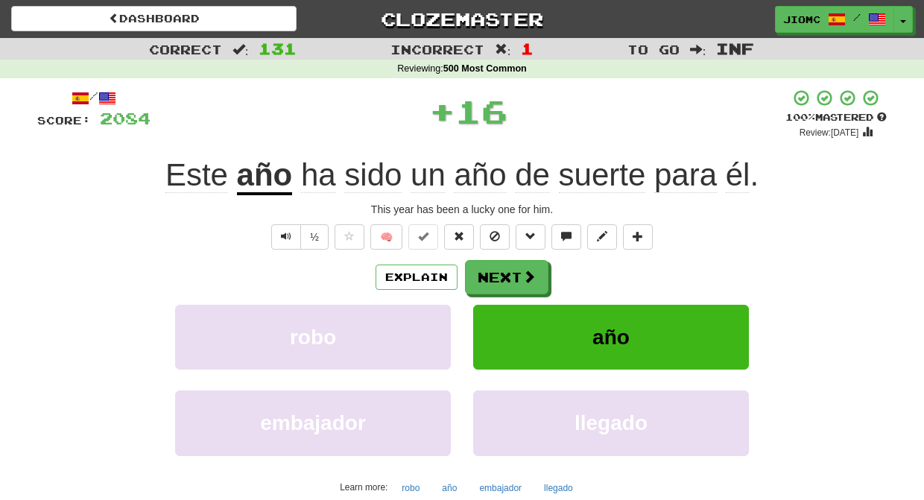
click at [495, 272] on button "Next" at bounding box center [506, 277] width 83 height 34
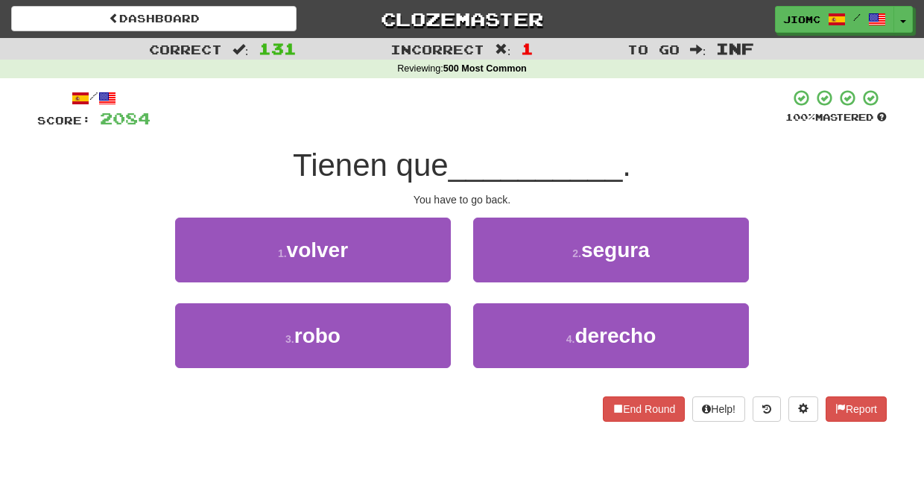
drag, startPoint x: 416, startPoint y: 250, endPoint x: 435, endPoint y: 260, distance: 22.0
click at [417, 250] on button "1 . volver" at bounding box center [313, 250] width 276 height 65
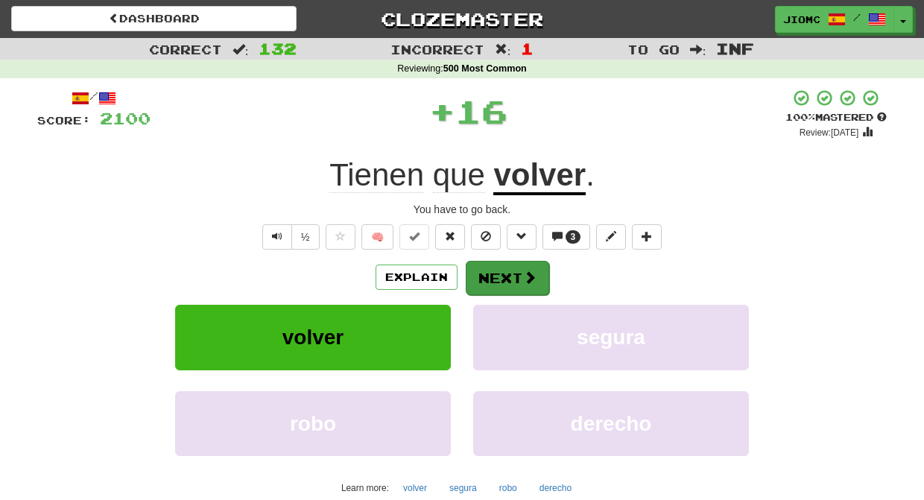
click at [495, 279] on button "Next" at bounding box center [507, 278] width 83 height 34
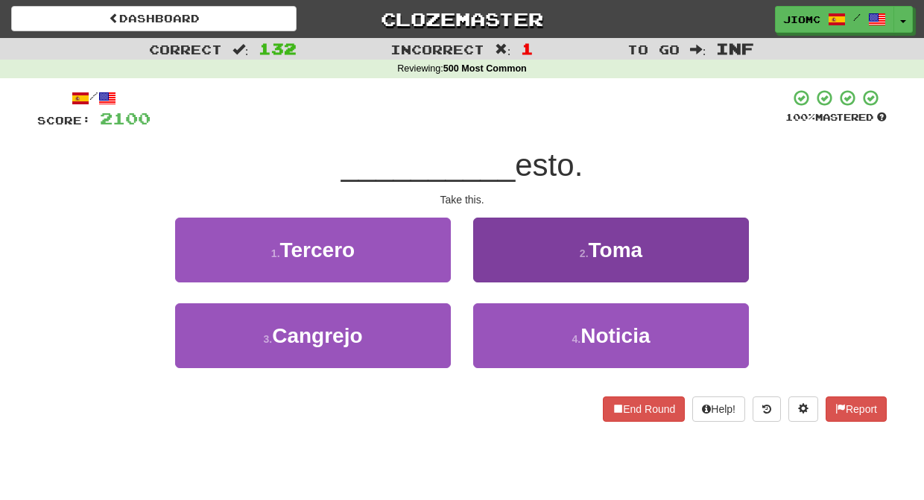
click at [487, 262] on button "2 . Toma" at bounding box center [611, 250] width 276 height 65
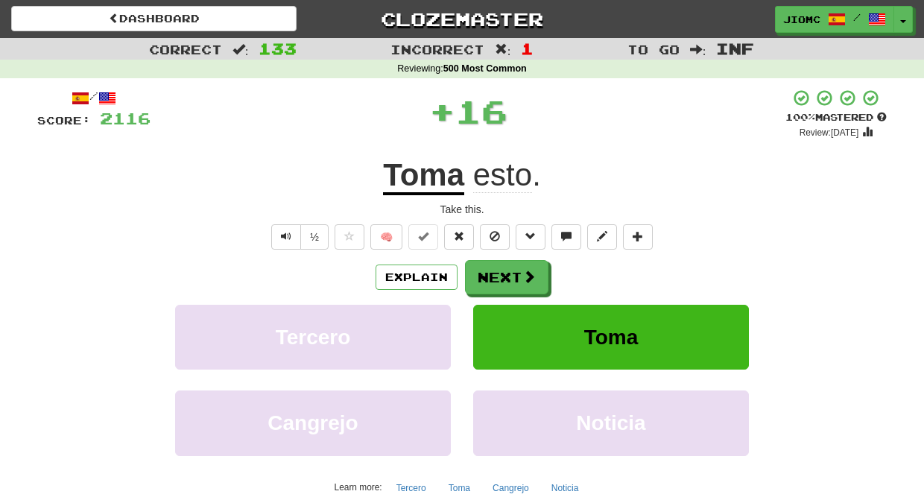
click at [495, 279] on button "Next" at bounding box center [506, 277] width 83 height 34
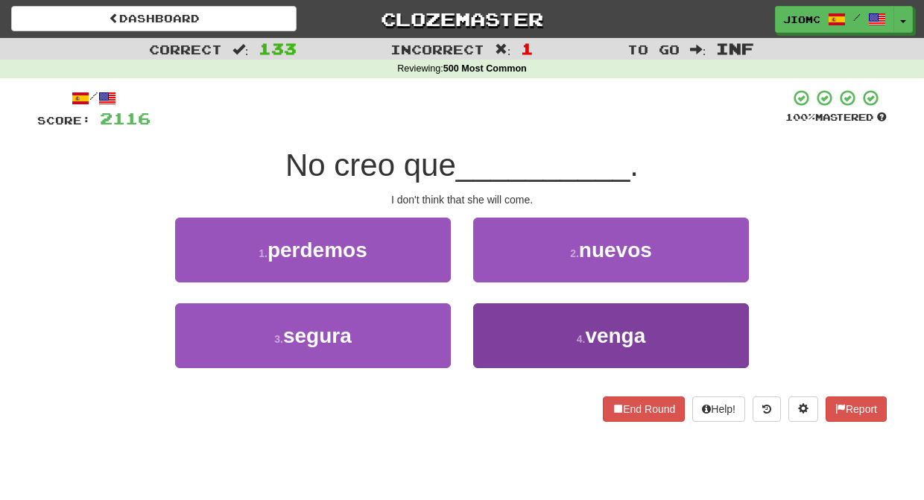
click at [512, 314] on button "4 . venga" at bounding box center [611, 335] width 276 height 65
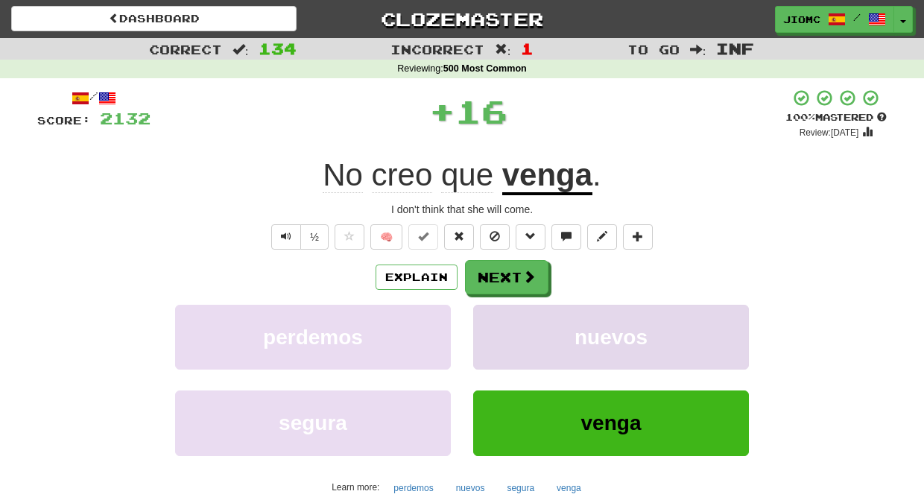
click at [510, 314] on button "nuevos" at bounding box center [611, 337] width 276 height 65
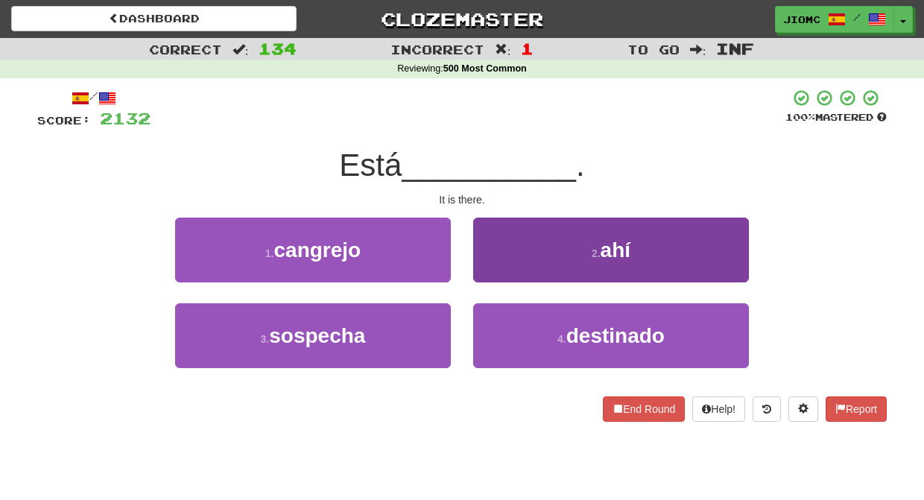
click at [500, 246] on button "2 . ahí" at bounding box center [611, 250] width 276 height 65
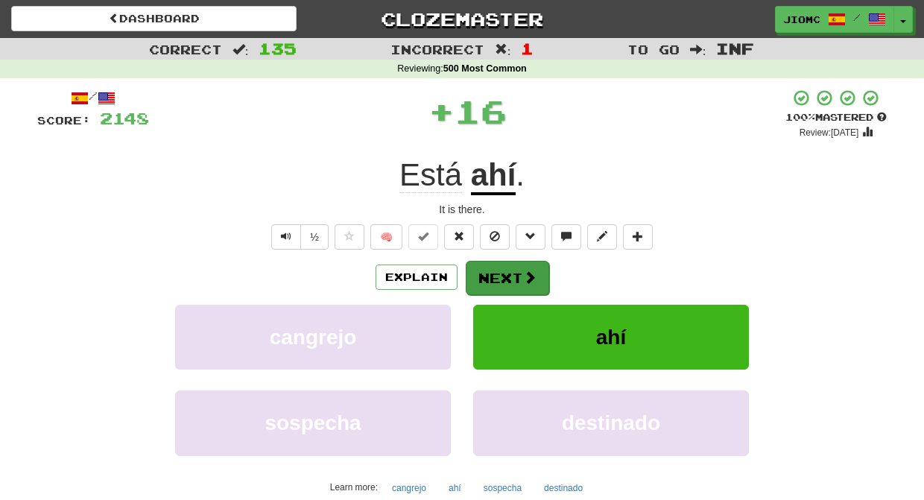
click at [498, 265] on button "Next" at bounding box center [507, 278] width 83 height 34
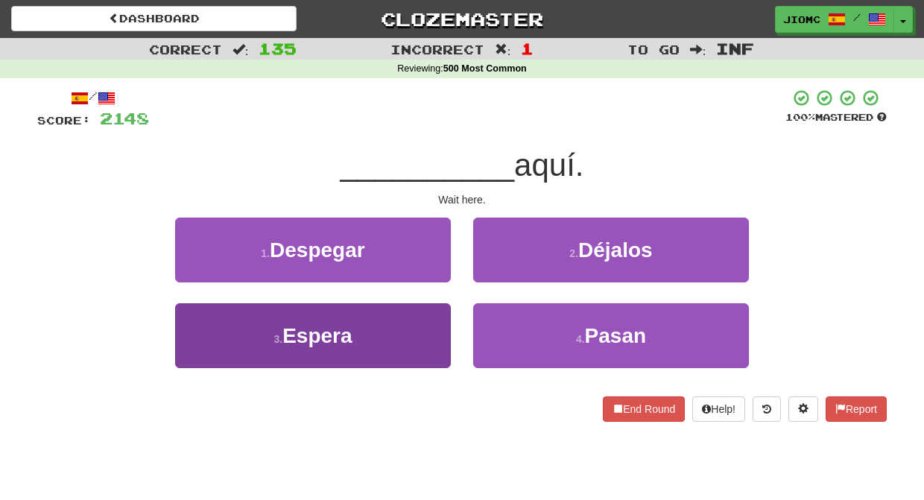
click at [449, 317] on button "3 . Espera" at bounding box center [313, 335] width 276 height 65
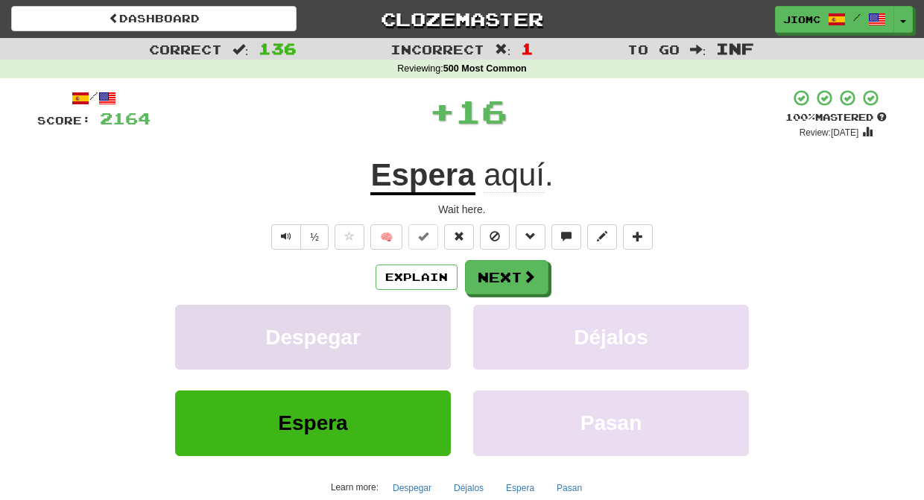
click at [439, 313] on button "Despegar" at bounding box center [313, 337] width 276 height 65
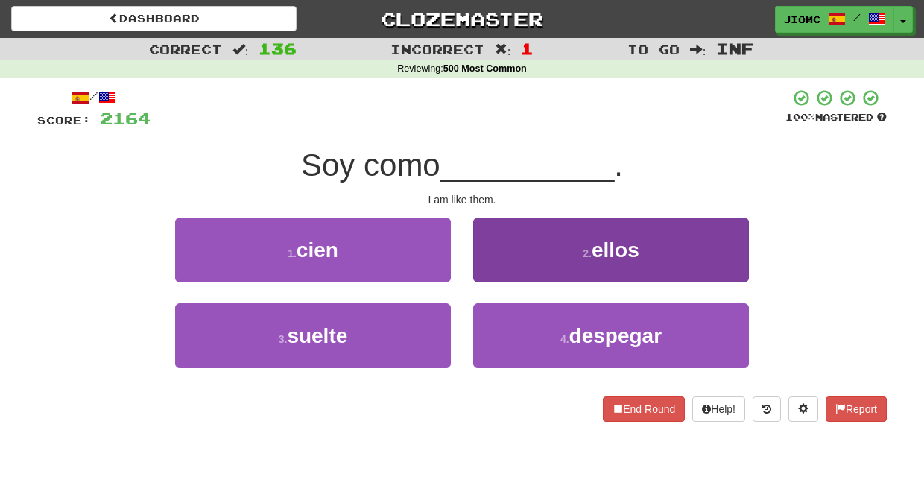
click at [493, 264] on button "2 . ellos" at bounding box center [611, 250] width 276 height 65
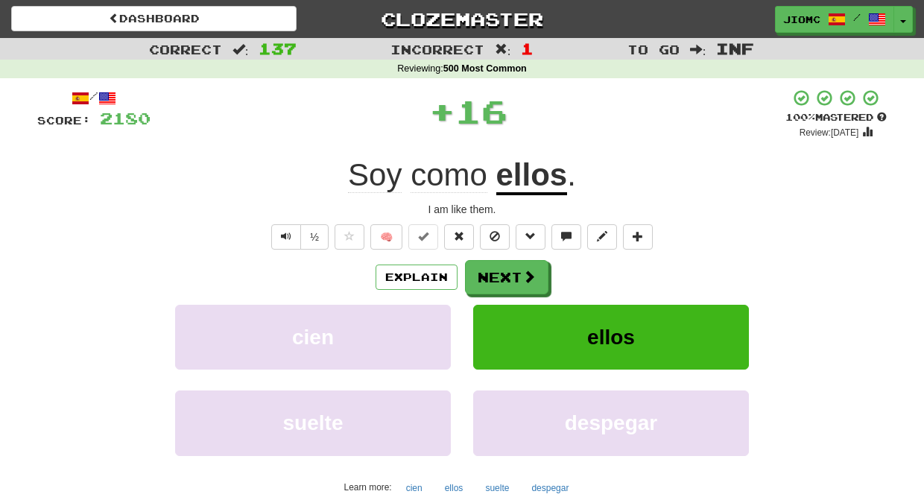
click at [493, 264] on button "Next" at bounding box center [506, 277] width 83 height 34
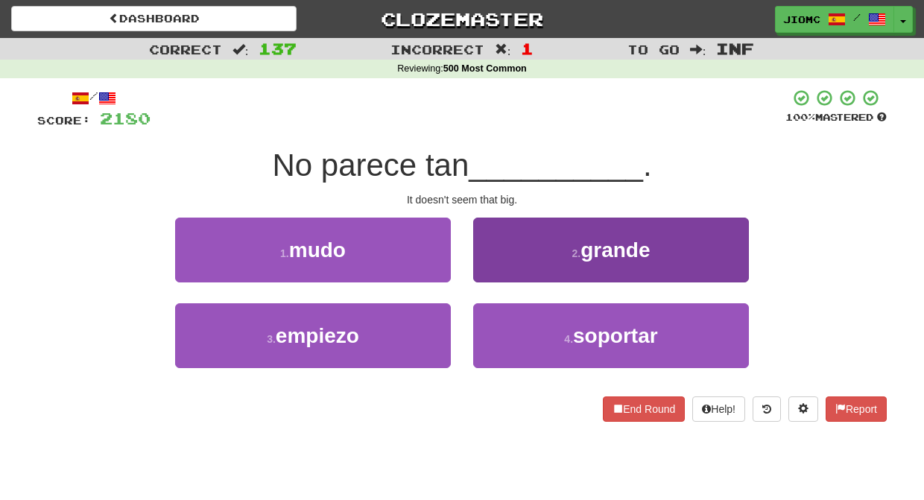
click at [501, 272] on button "2 . grande" at bounding box center [611, 250] width 276 height 65
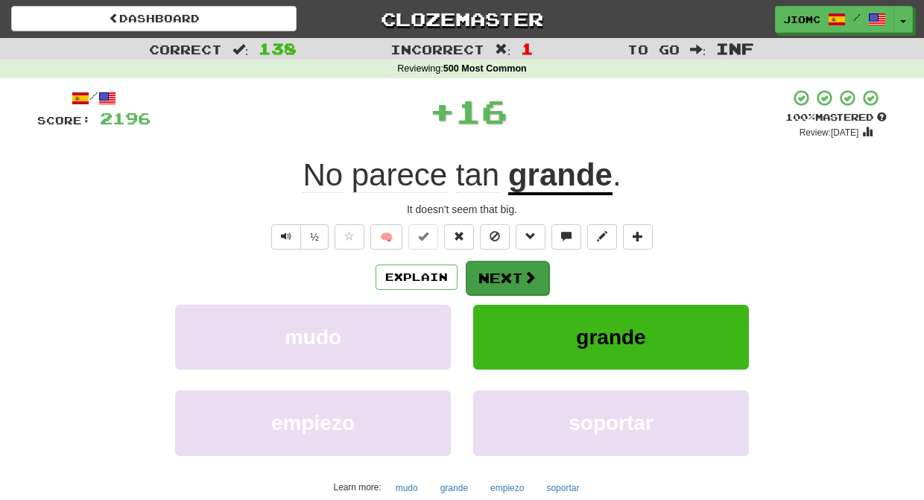
click at [492, 273] on button "Next" at bounding box center [507, 278] width 83 height 34
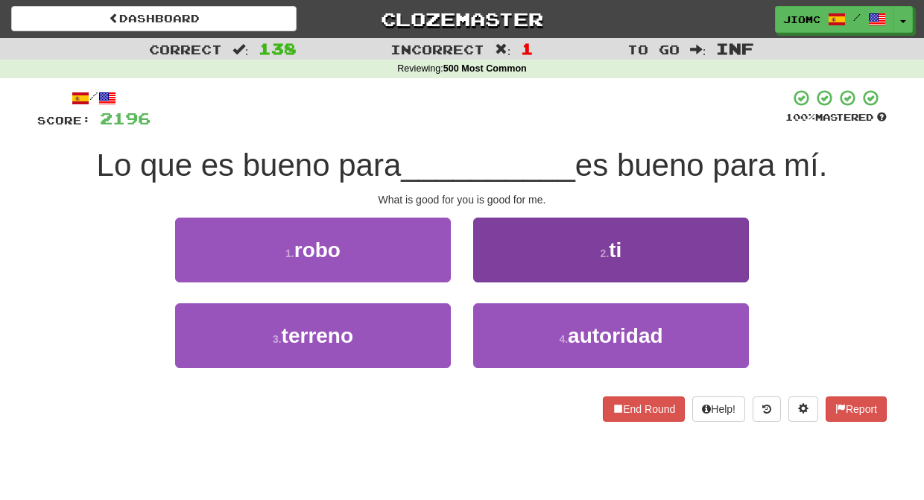
click at [492, 270] on button "2 . ti" at bounding box center [611, 250] width 276 height 65
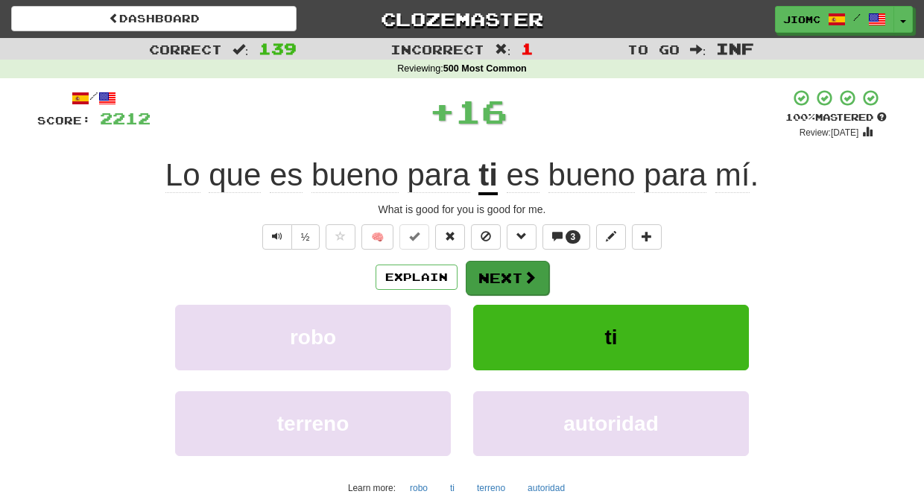
click at [492, 272] on button "Next" at bounding box center [507, 278] width 83 height 34
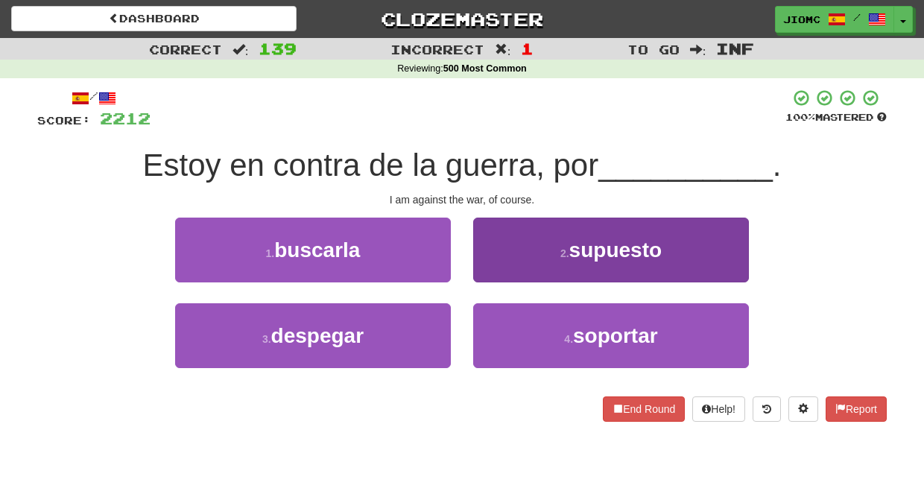
click at [495, 266] on button "2 . supuesto" at bounding box center [611, 250] width 276 height 65
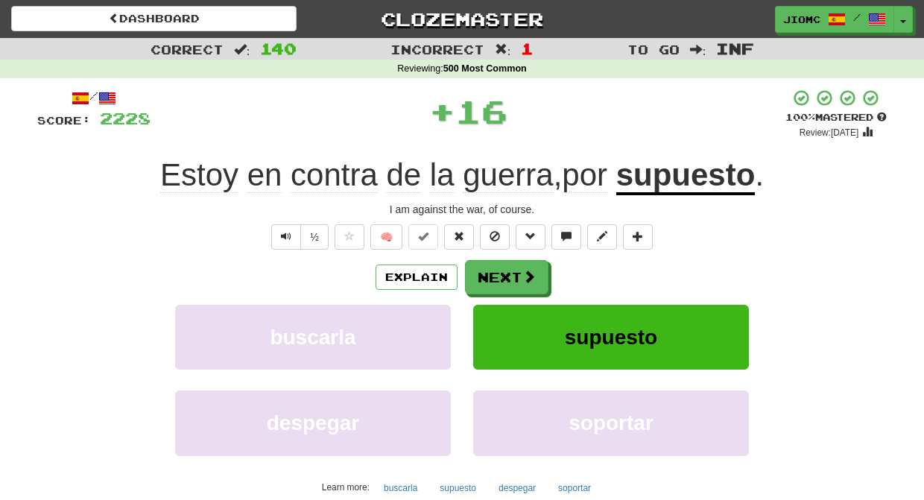
click at [495, 266] on button "Next" at bounding box center [506, 277] width 83 height 34
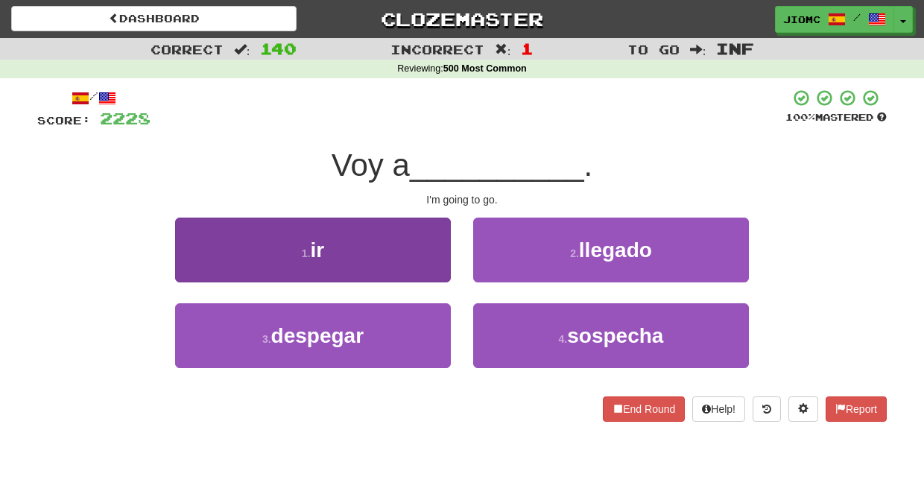
click at [428, 272] on button "1 . ir" at bounding box center [313, 250] width 276 height 65
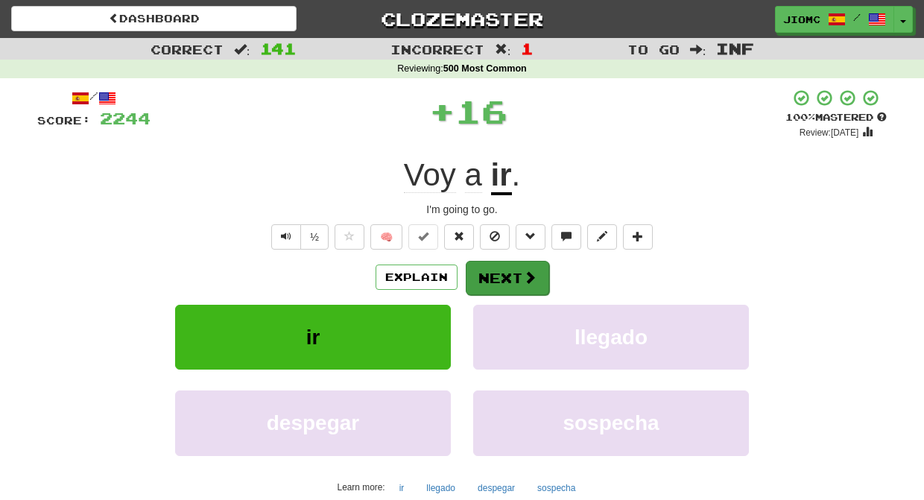
click at [480, 267] on button "Next" at bounding box center [507, 278] width 83 height 34
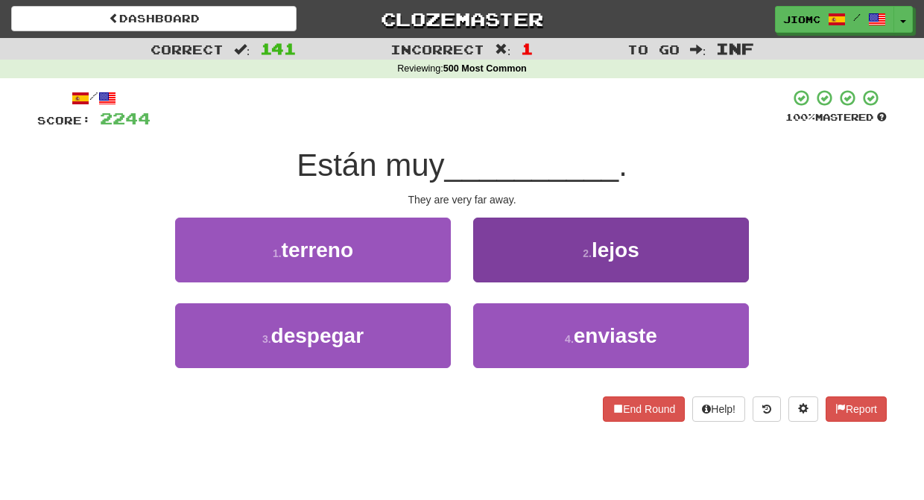
click at [487, 265] on button "2 . lejos" at bounding box center [611, 250] width 276 height 65
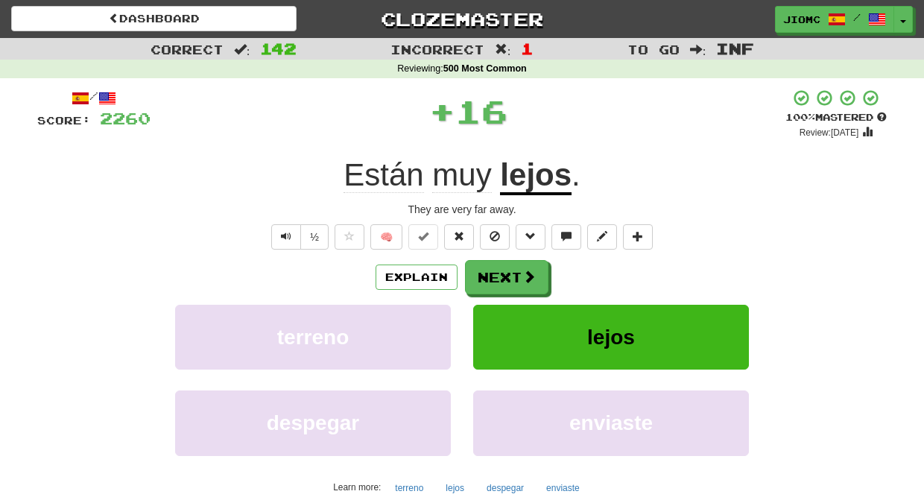
click at [487, 267] on button "Next" at bounding box center [506, 277] width 83 height 34
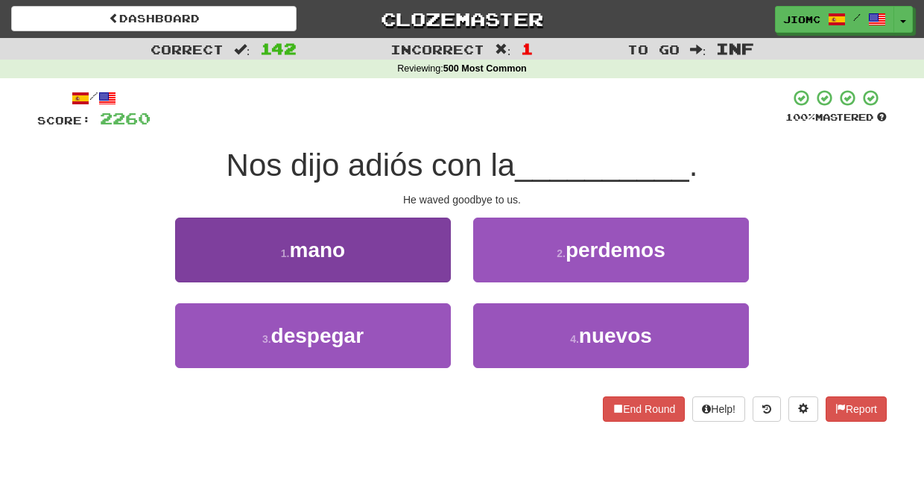
click at [442, 267] on button "1 . mano" at bounding box center [313, 250] width 276 height 65
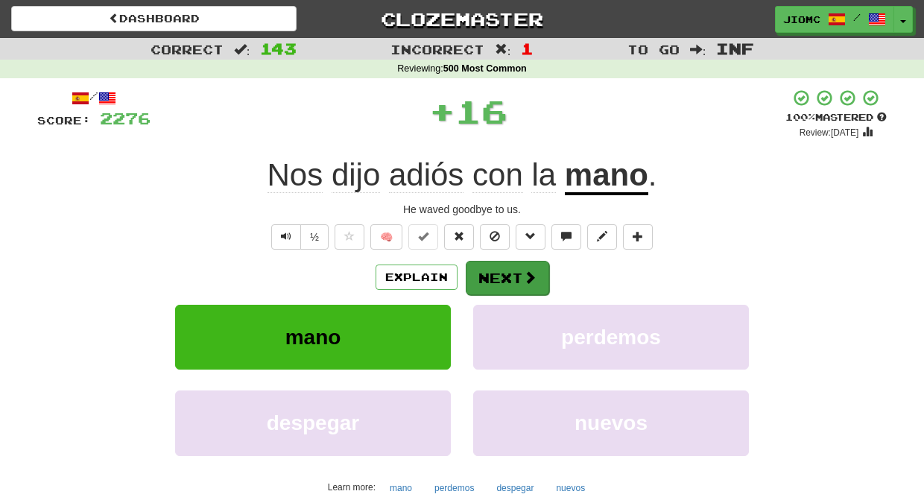
click at [486, 272] on button "Next" at bounding box center [507, 278] width 83 height 34
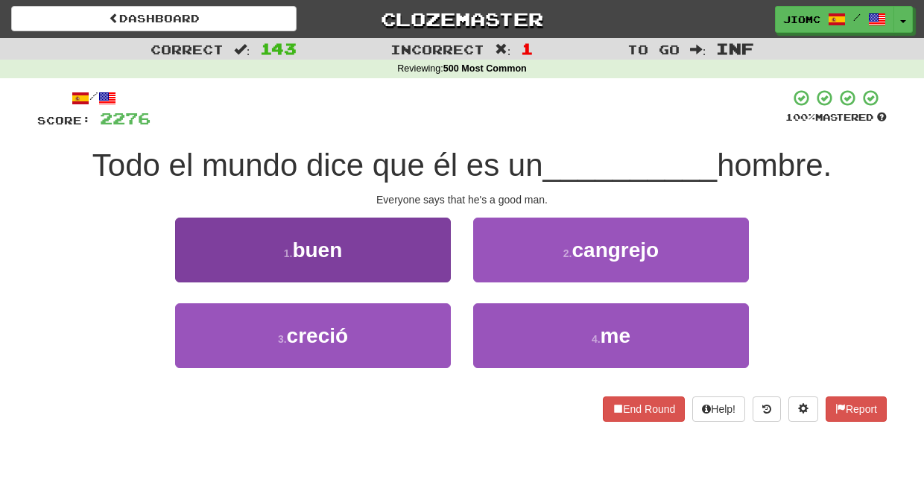
click at [433, 266] on button "1 . buen" at bounding box center [313, 250] width 276 height 65
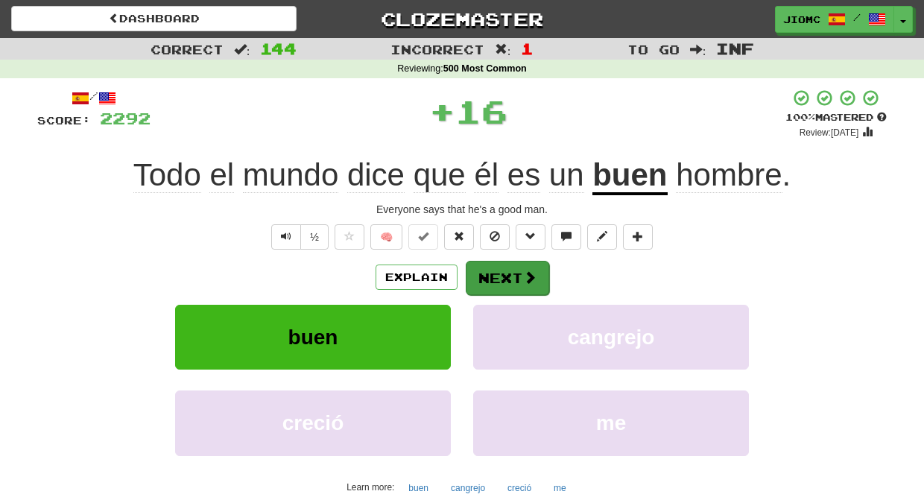
click at [486, 267] on button "Next" at bounding box center [507, 278] width 83 height 34
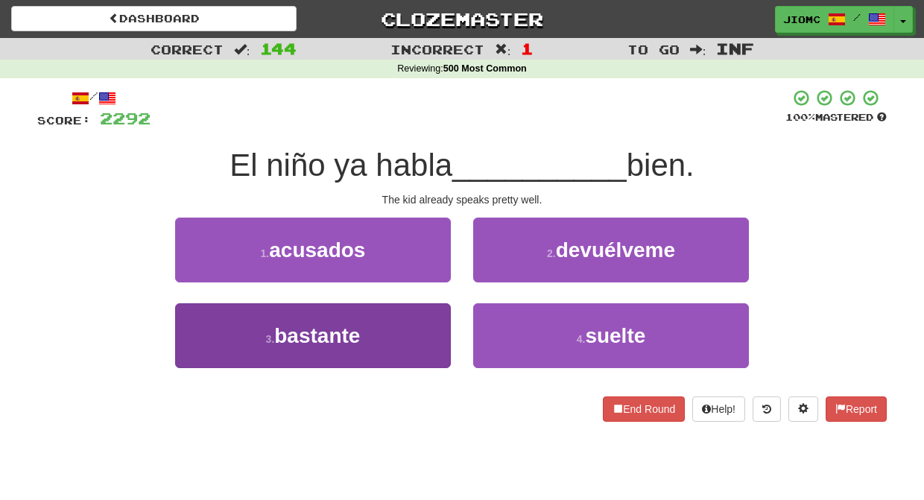
click at [423, 322] on button "3 . bastante" at bounding box center [313, 335] width 276 height 65
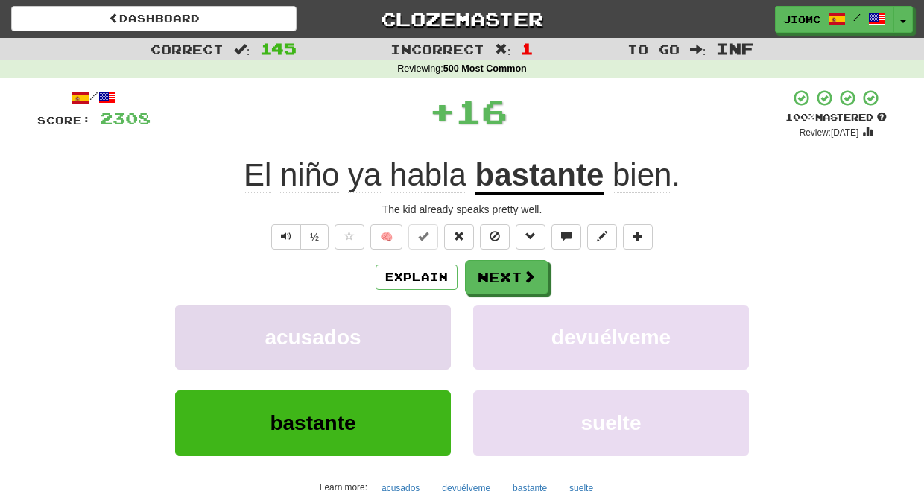
click at [423, 320] on button "acusados" at bounding box center [313, 337] width 276 height 65
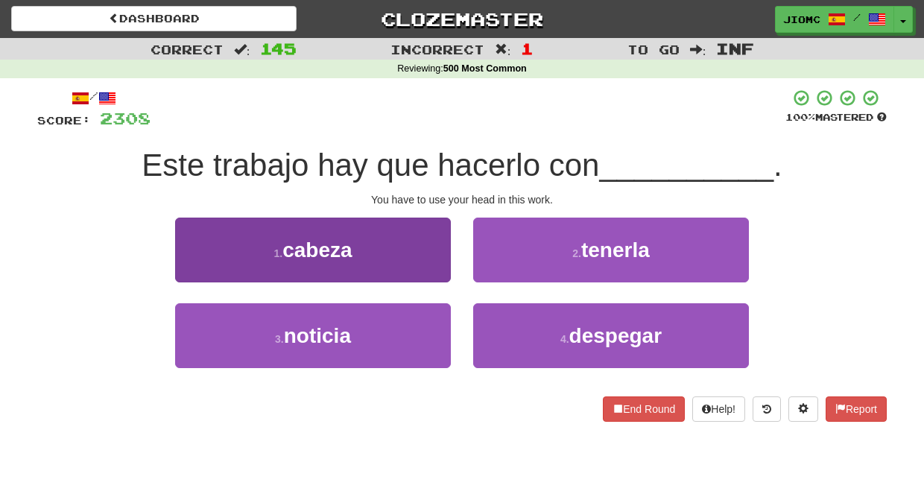
click at [443, 267] on button "1 . cabeza" at bounding box center [313, 250] width 276 height 65
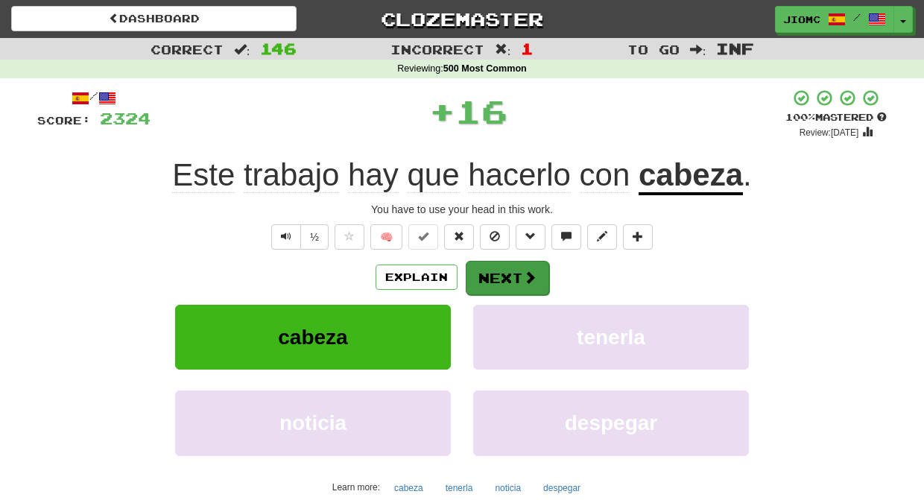
click at [483, 272] on button "Next" at bounding box center [507, 278] width 83 height 34
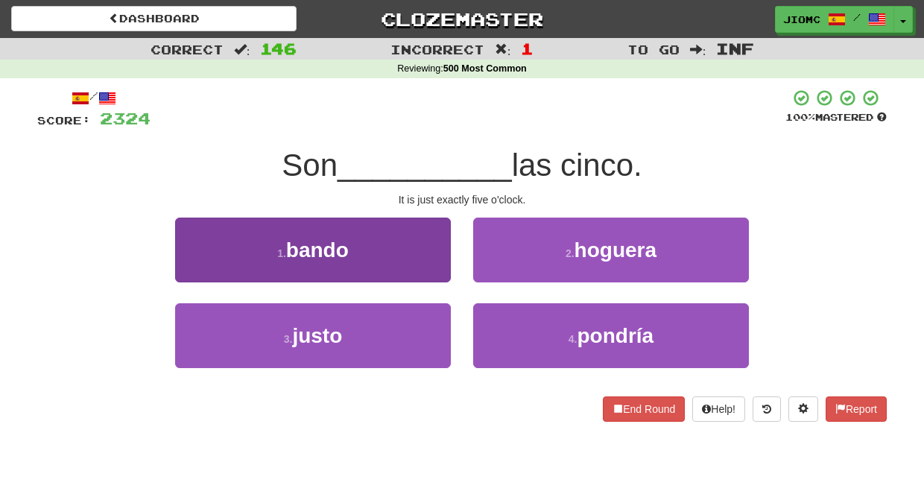
click at [426, 320] on button "3 . justo" at bounding box center [313, 335] width 276 height 65
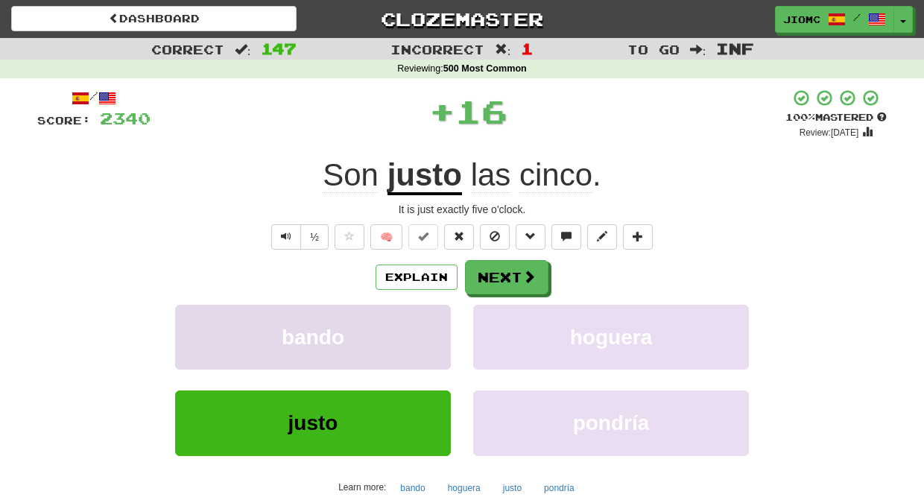
click at [428, 317] on button "bando" at bounding box center [313, 337] width 276 height 65
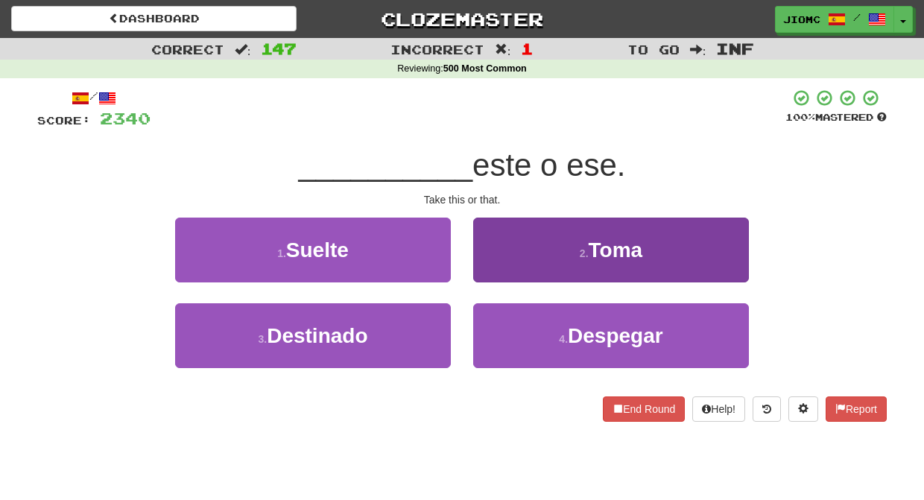
click at [477, 266] on button "2 . Toma" at bounding box center [611, 250] width 276 height 65
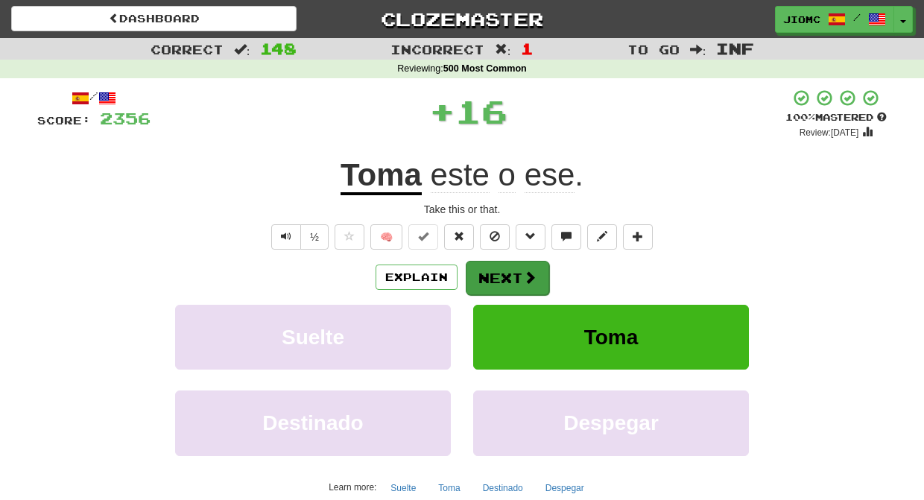
click at [485, 278] on button "Next" at bounding box center [507, 278] width 83 height 34
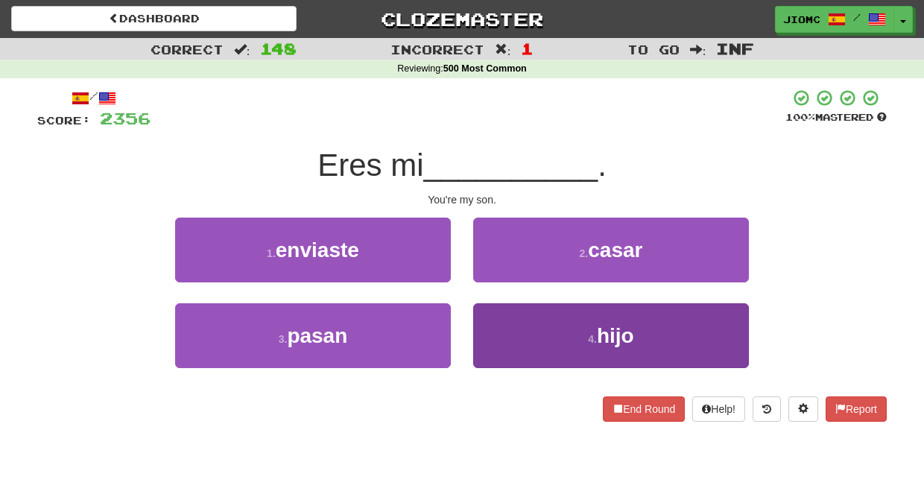
click at [512, 345] on button "4 . hijo" at bounding box center [611, 335] width 276 height 65
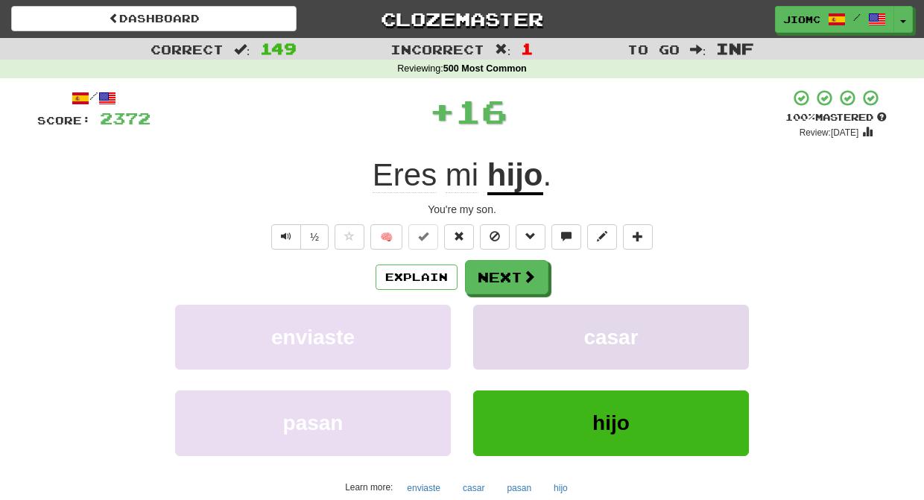
click at [504, 323] on button "casar" at bounding box center [611, 337] width 276 height 65
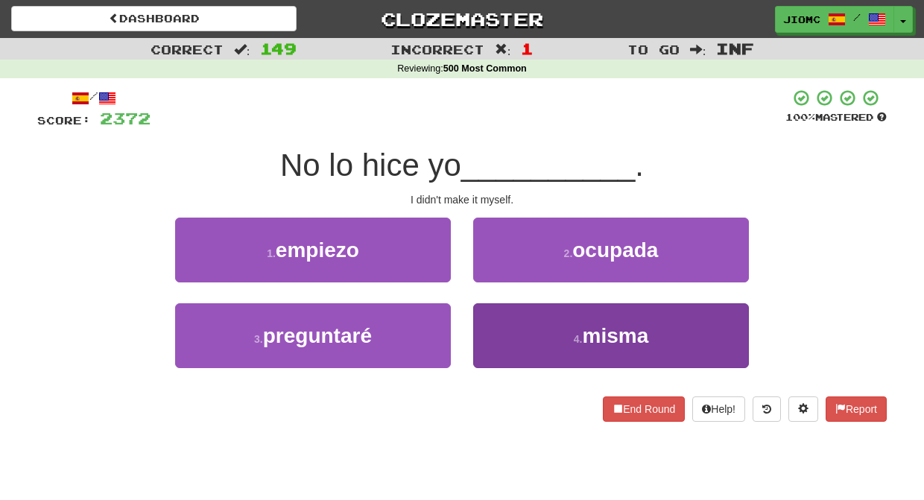
click at [501, 334] on button "4 . misma" at bounding box center [611, 335] width 276 height 65
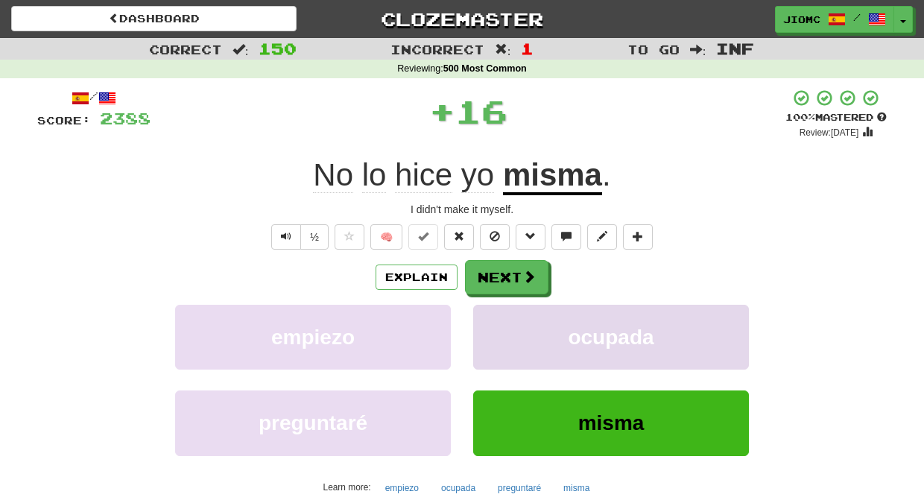
click at [498, 331] on button "ocupada" at bounding box center [611, 337] width 276 height 65
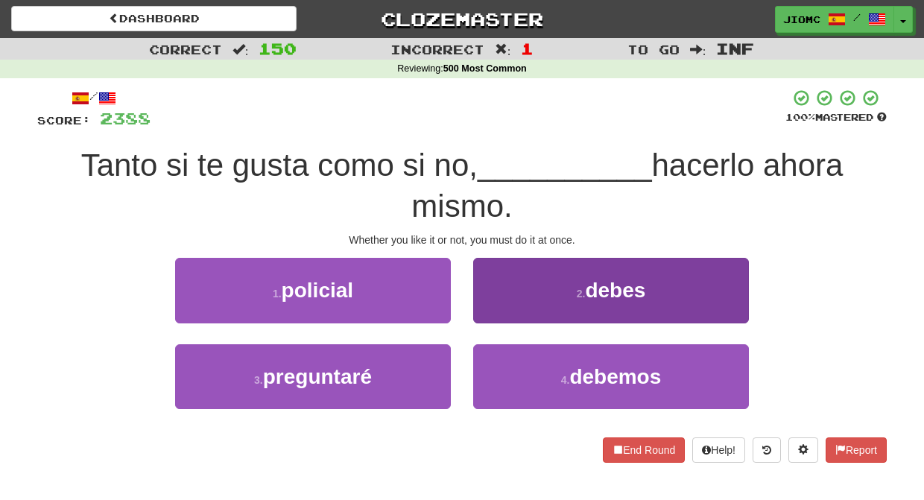
click at [503, 307] on button "2 . debes" at bounding box center [611, 290] width 276 height 65
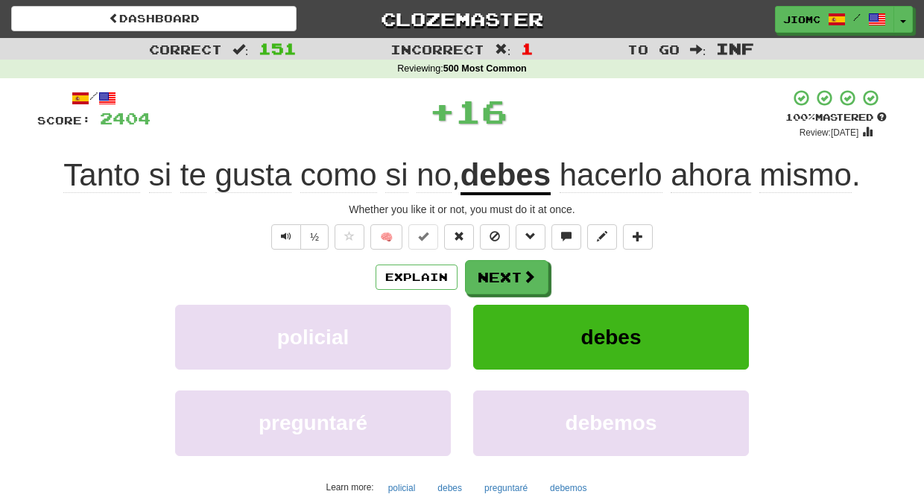
click at [501, 310] on button "debes" at bounding box center [611, 337] width 276 height 65
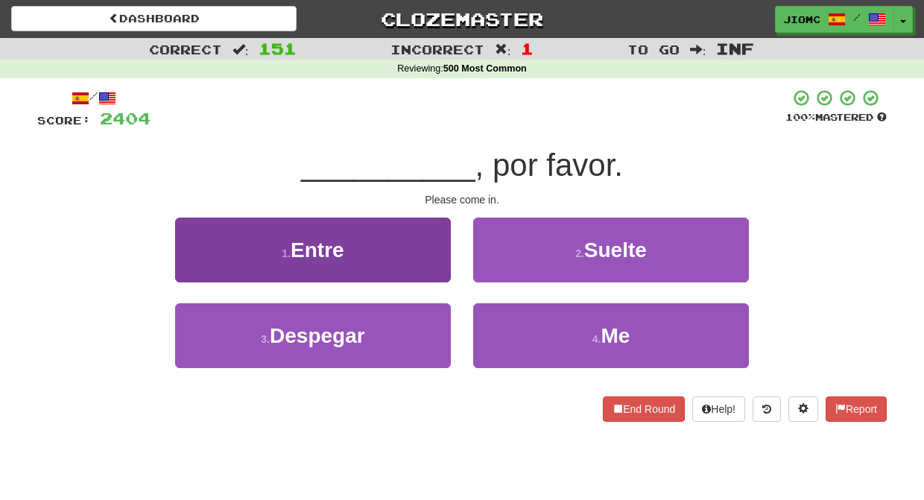
drag, startPoint x: 420, startPoint y: 253, endPoint x: 428, endPoint y: 253, distance: 8.2
click at [428, 253] on button "1 . Entre" at bounding box center [313, 250] width 276 height 65
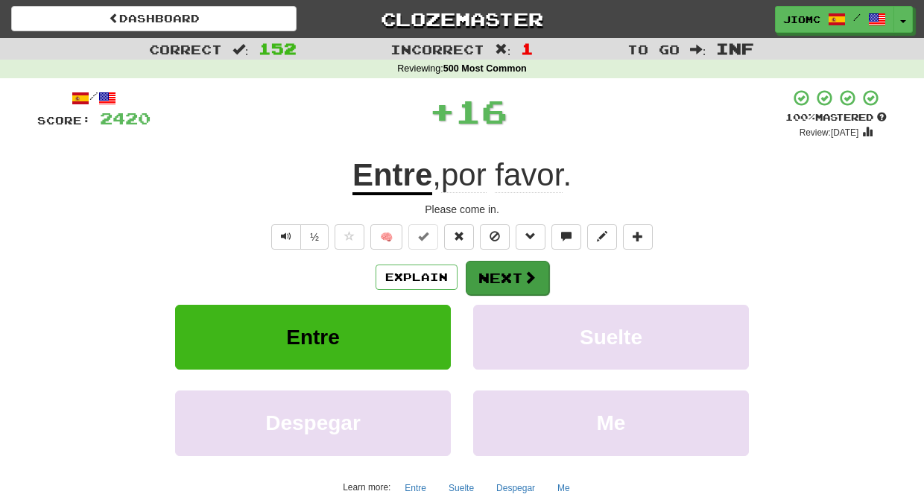
click at [480, 265] on button "Next" at bounding box center [507, 278] width 83 height 34
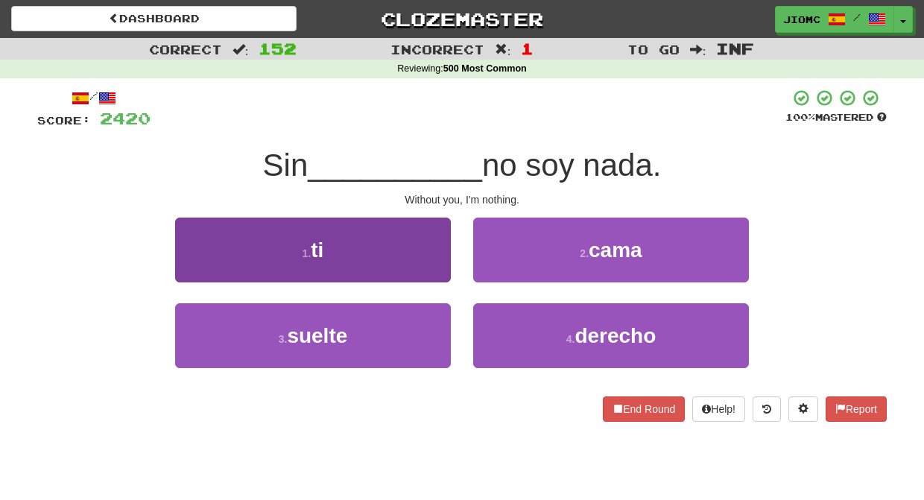
click at [418, 268] on button "1 . ti" at bounding box center [313, 250] width 276 height 65
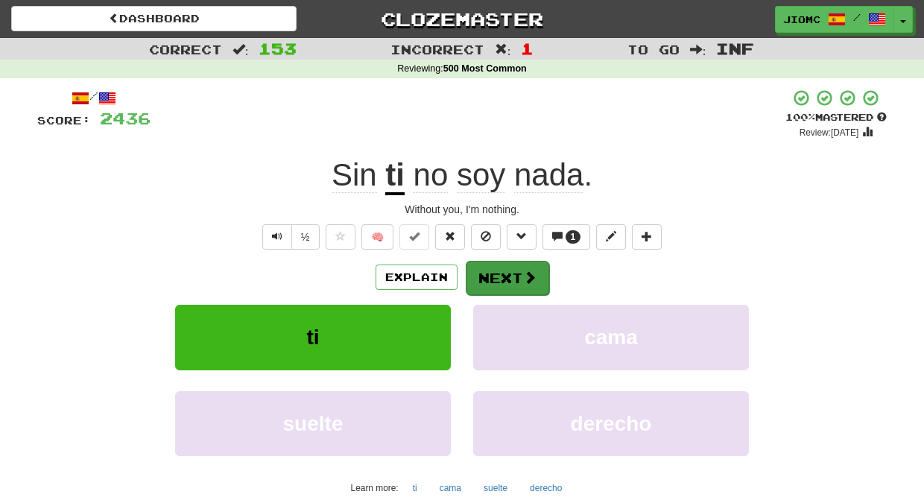
click at [485, 273] on button "Next" at bounding box center [507, 278] width 83 height 34
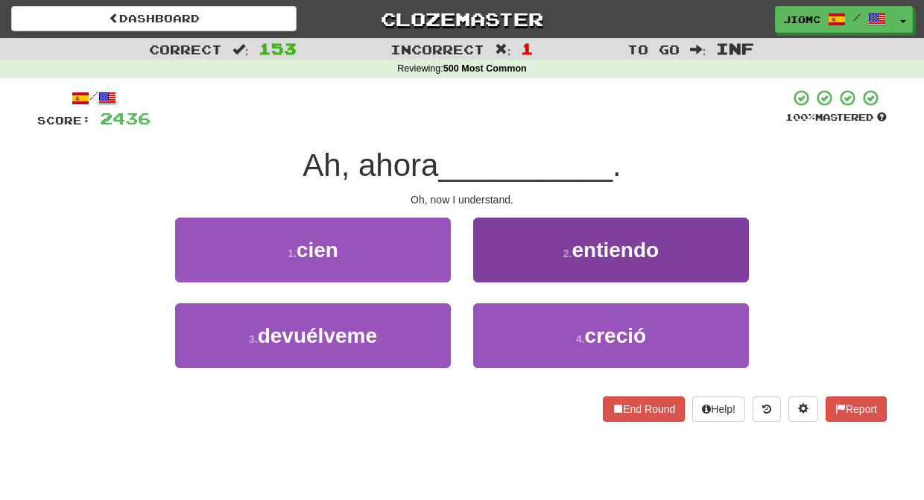
click at [485, 276] on button "2 . entiendo" at bounding box center [611, 250] width 276 height 65
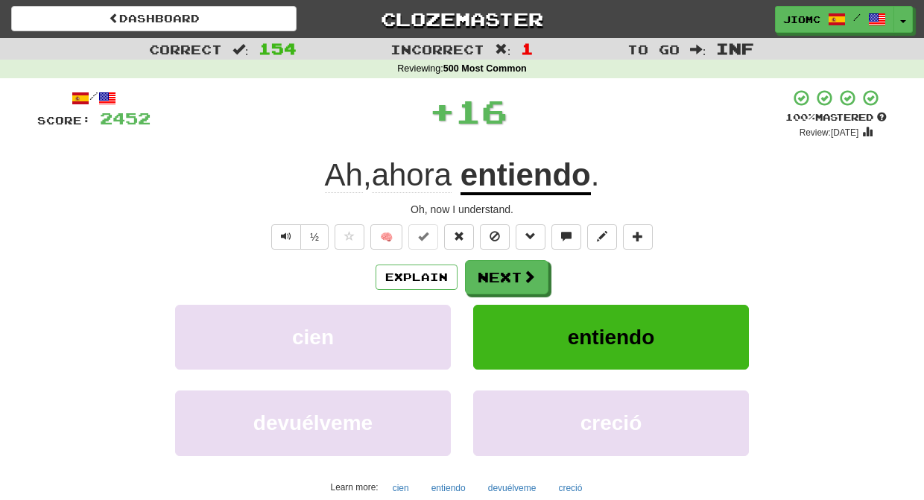
click at [485, 276] on button "Next" at bounding box center [506, 277] width 83 height 34
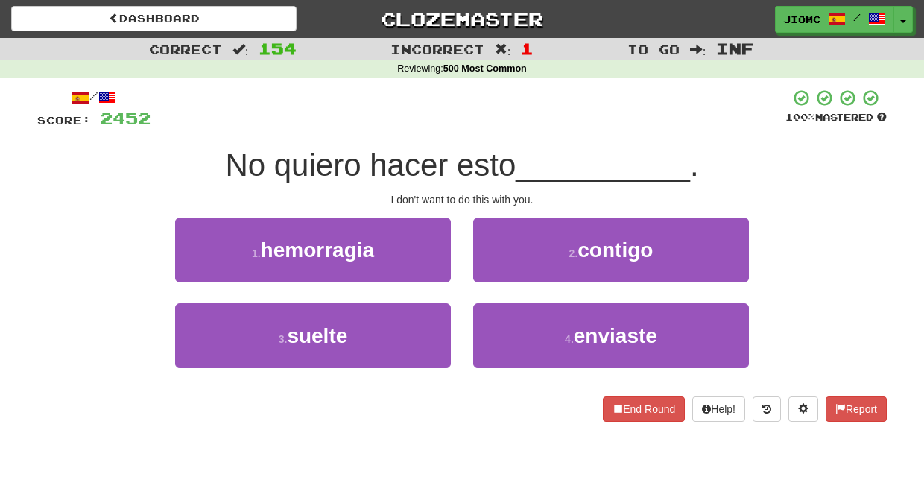
click at [485, 276] on button "2 . contigo" at bounding box center [611, 250] width 276 height 65
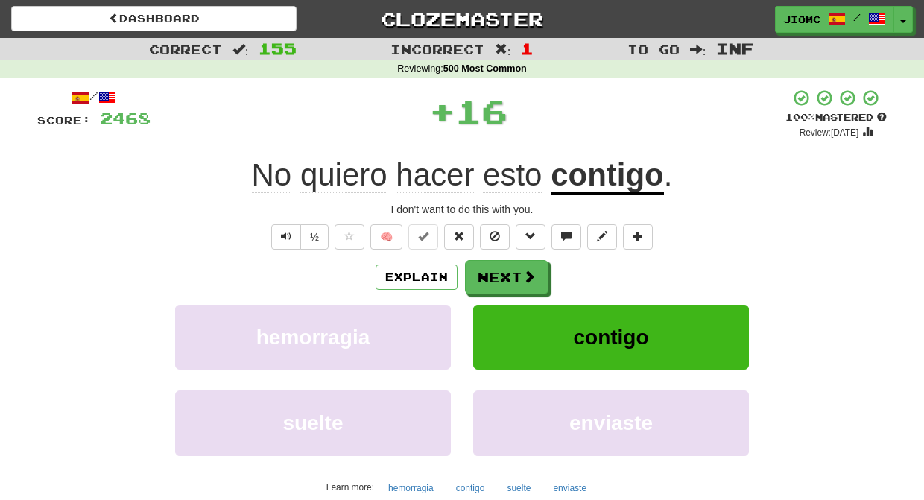
click at [485, 276] on button "Next" at bounding box center [506, 277] width 83 height 34
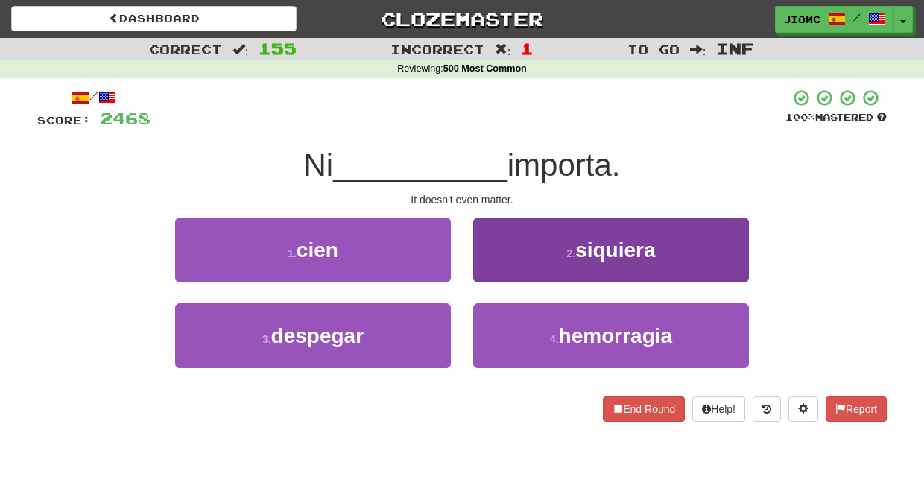
click at [490, 271] on button "2 . siquiera" at bounding box center [611, 250] width 276 height 65
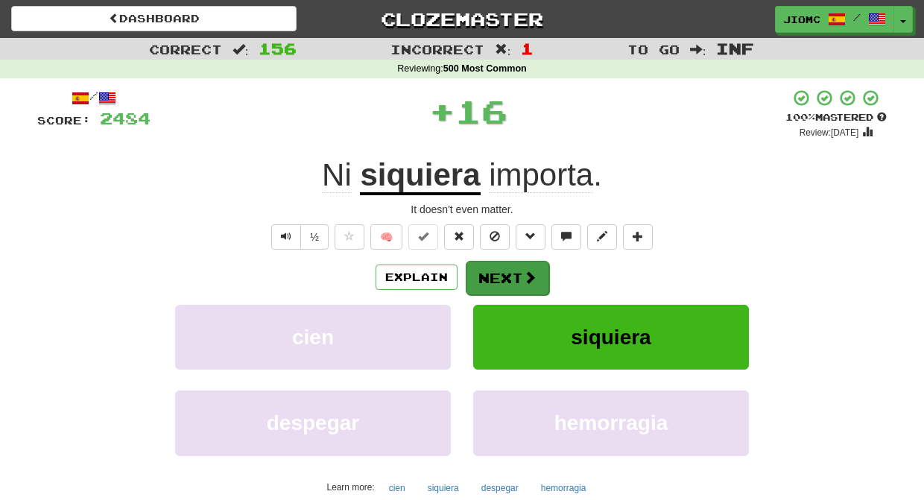
click at [489, 273] on button "Next" at bounding box center [507, 278] width 83 height 34
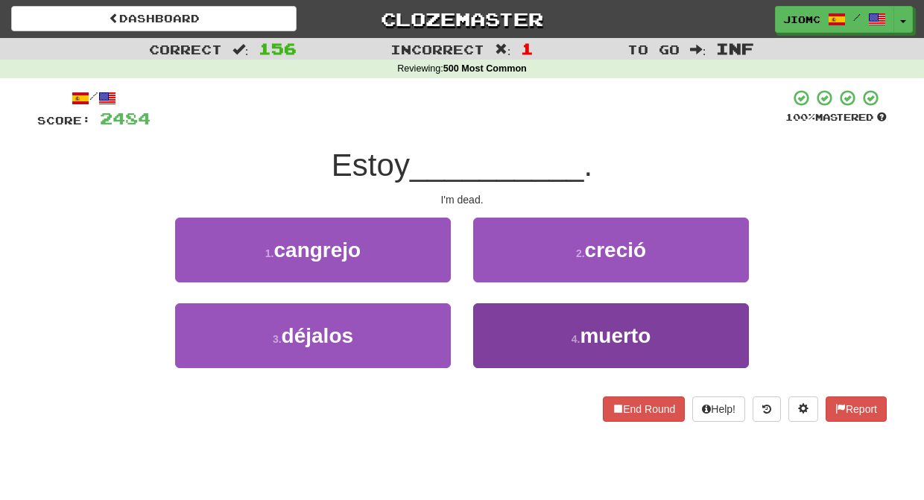
click at [492, 319] on button "4 . muerto" at bounding box center [611, 335] width 276 height 65
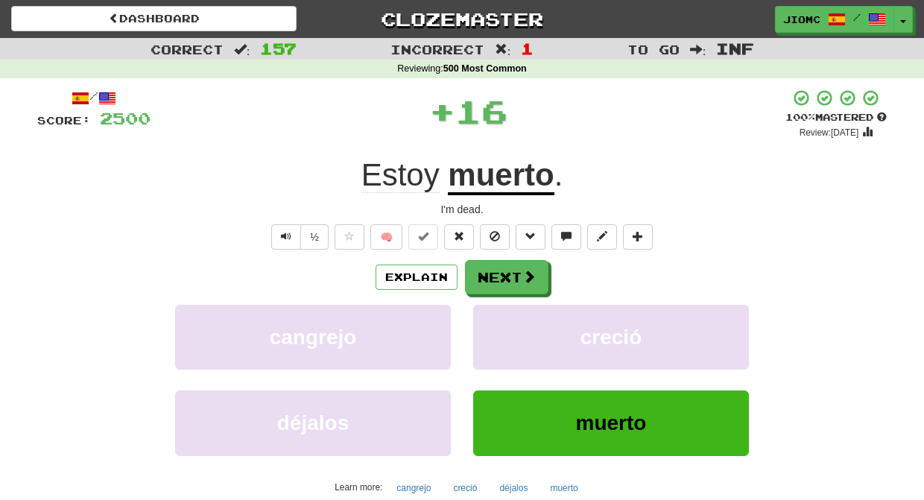
click at [492, 319] on button "creció" at bounding box center [611, 337] width 276 height 65
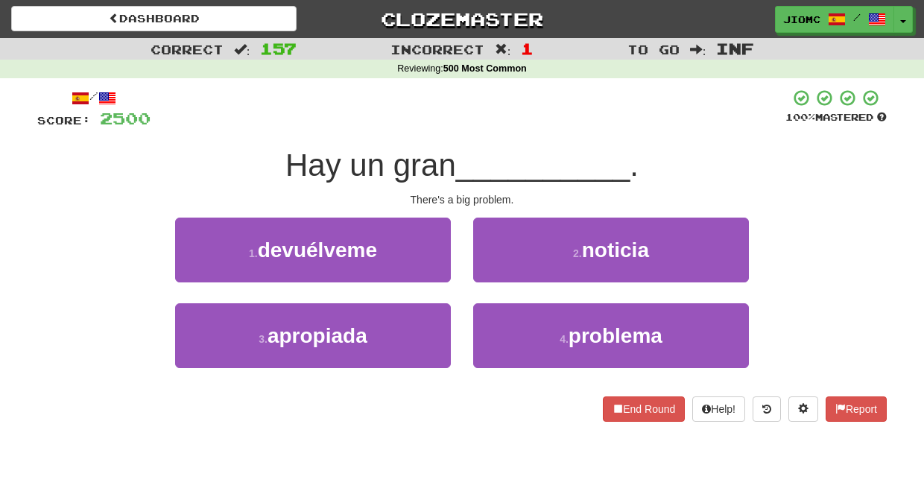
click at [492, 319] on button "4 . problema" at bounding box center [611, 335] width 276 height 65
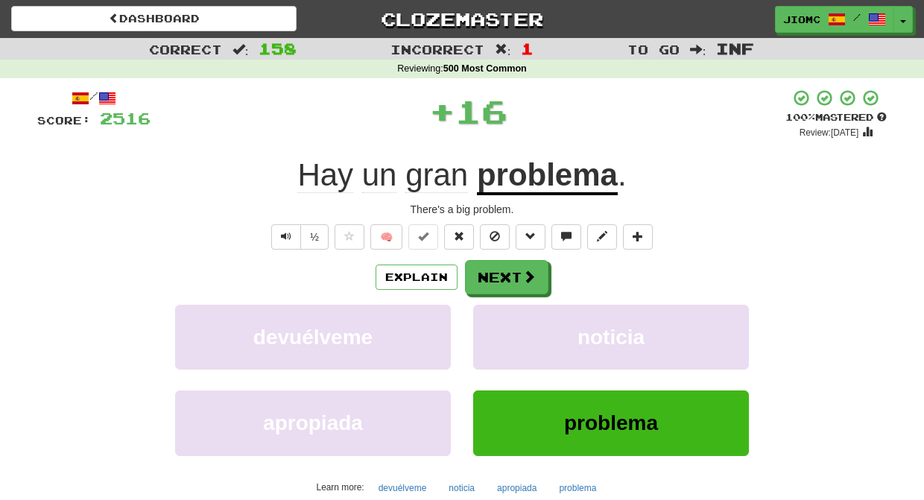
click at [492, 319] on button "noticia" at bounding box center [611, 337] width 276 height 65
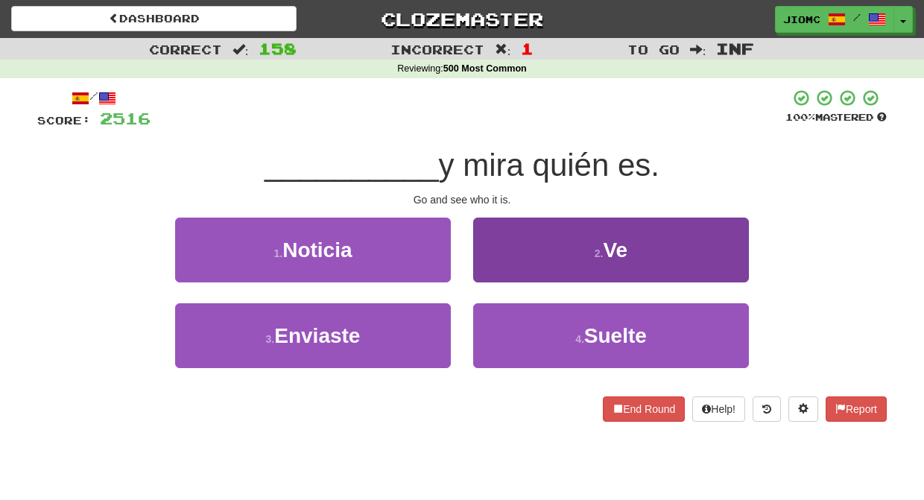
click at [503, 259] on button "2 . Ve" at bounding box center [611, 250] width 276 height 65
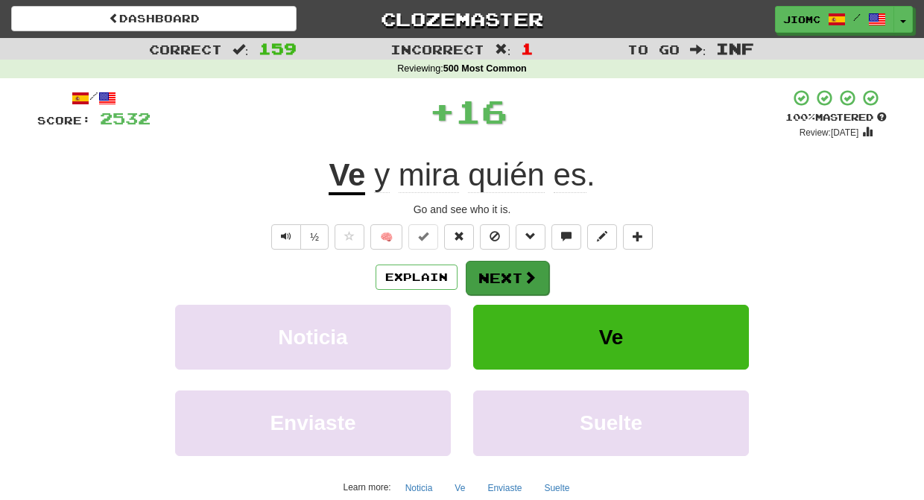
click at [503, 274] on button "Next" at bounding box center [507, 278] width 83 height 34
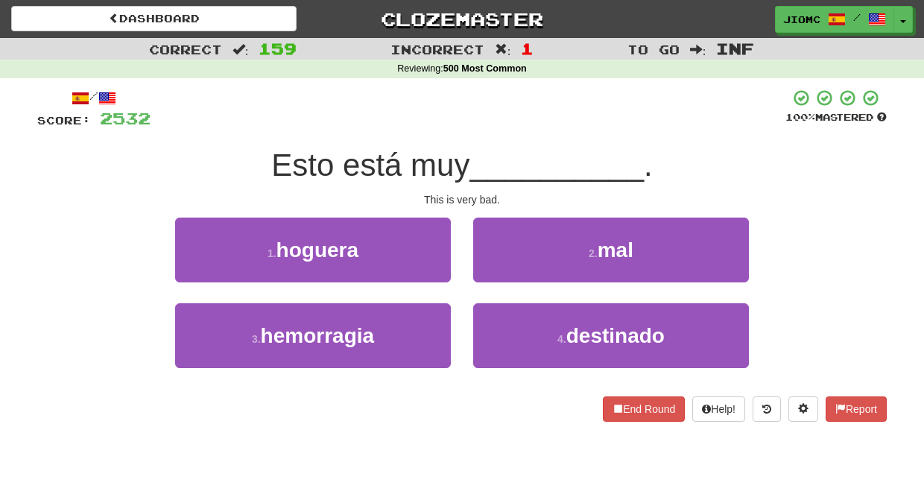
click at [503, 274] on button "2 . mal" at bounding box center [611, 250] width 276 height 65
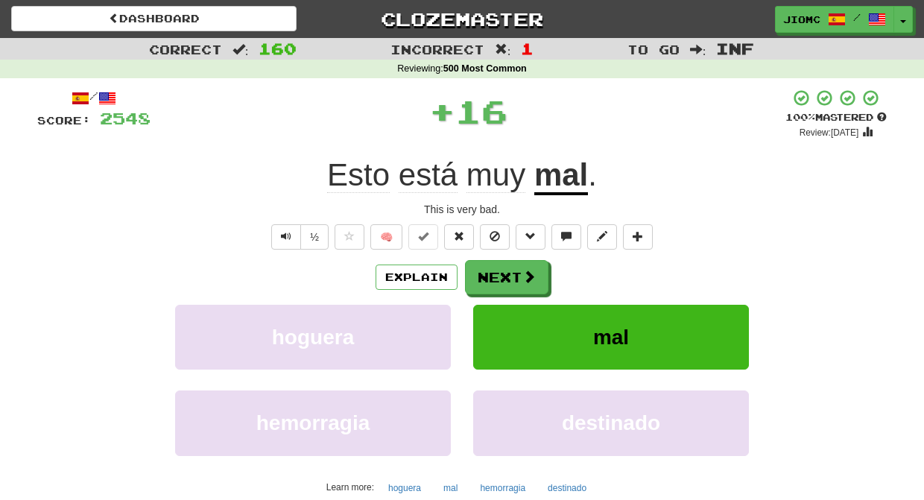
click at [503, 274] on button "Next" at bounding box center [506, 277] width 83 height 34
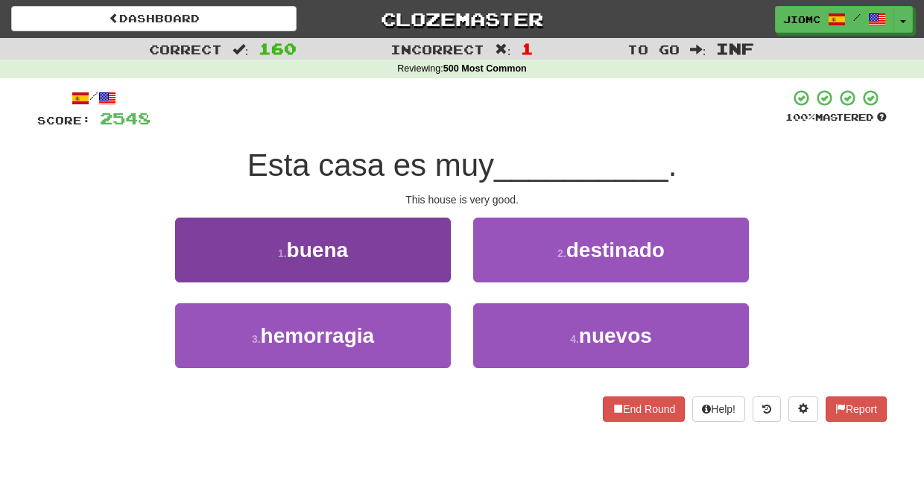
click at [407, 262] on button "1 . buena" at bounding box center [313, 250] width 276 height 65
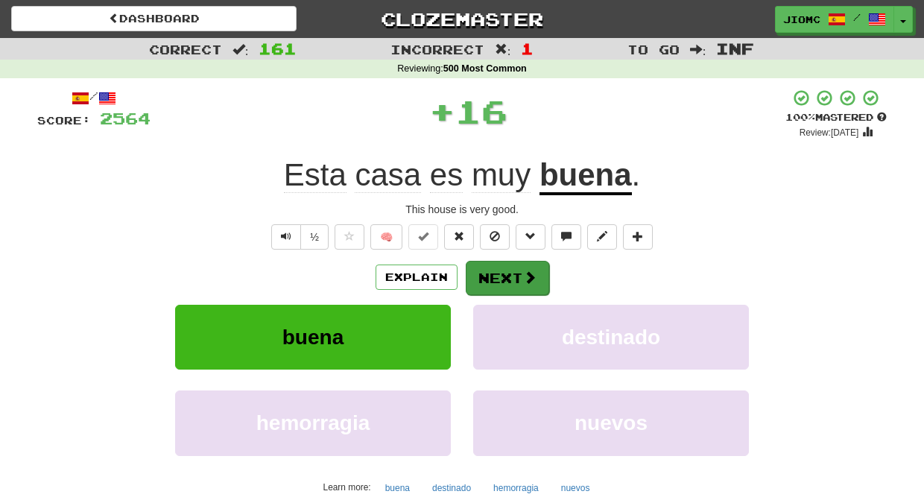
click at [478, 266] on button "Next" at bounding box center [507, 278] width 83 height 34
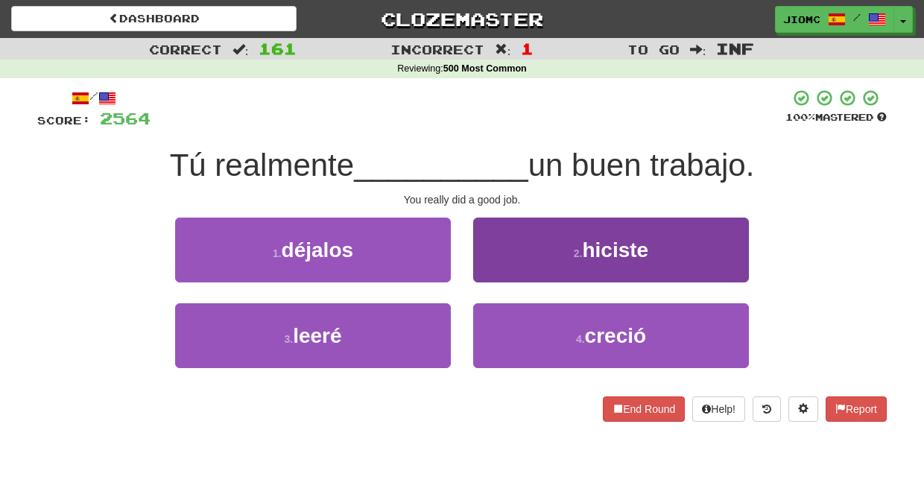
click at [481, 266] on button "2 . hiciste" at bounding box center [611, 250] width 276 height 65
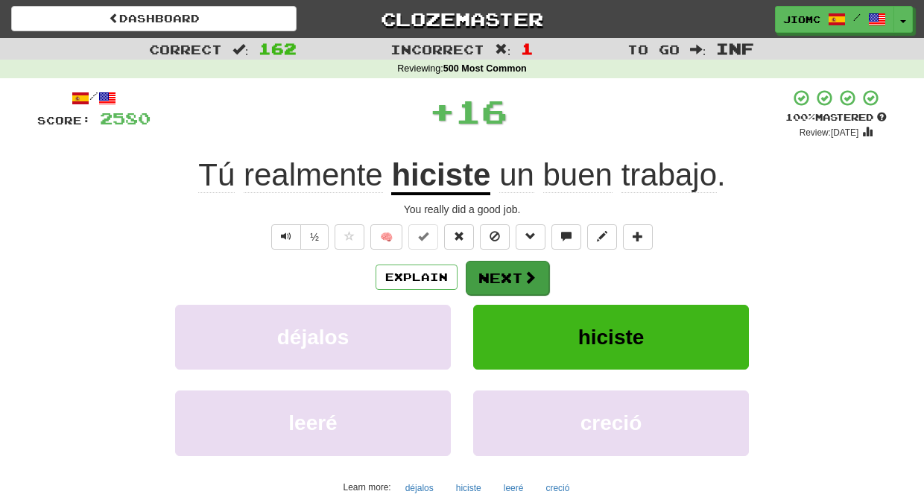
click at [484, 268] on button "Next" at bounding box center [507, 278] width 83 height 34
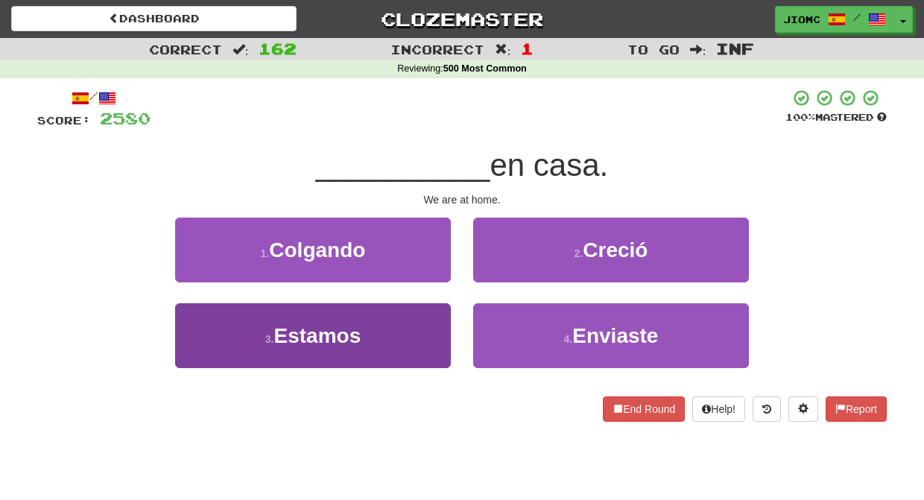
click at [425, 320] on button "3 . Estamos" at bounding box center [313, 335] width 276 height 65
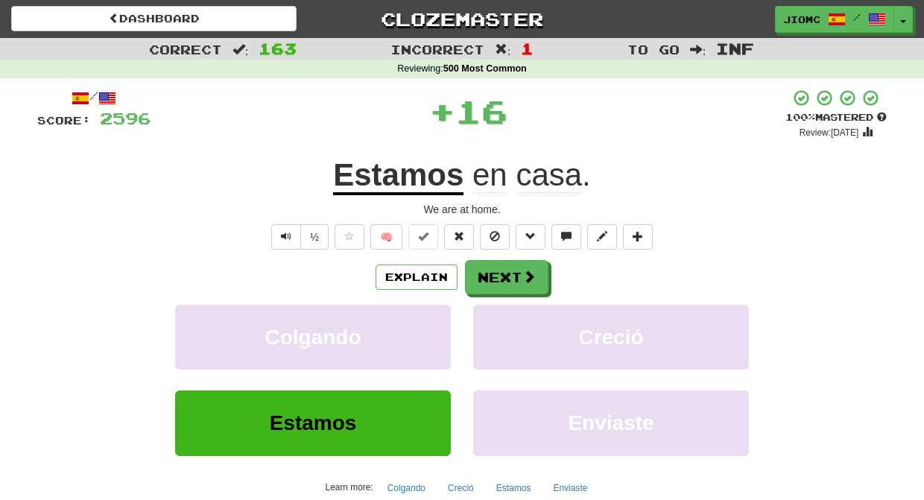
click at [425, 320] on button "Colgando" at bounding box center [313, 337] width 276 height 65
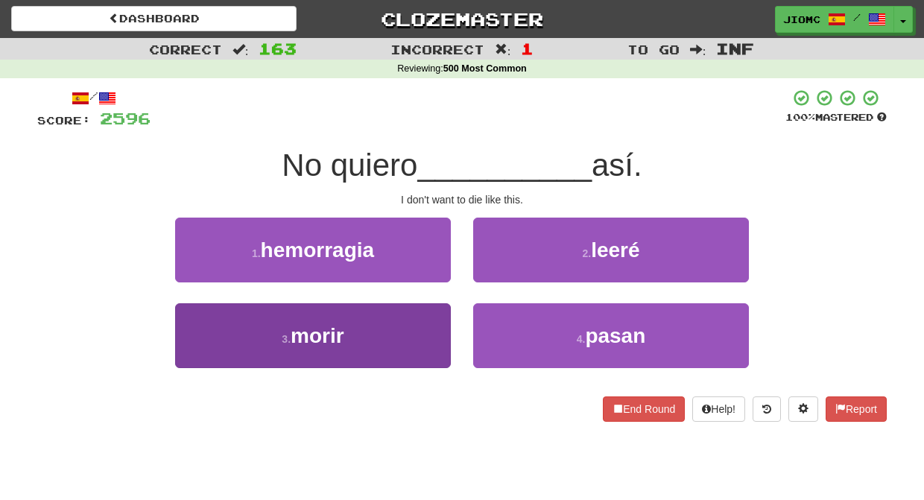
click at [444, 323] on button "3 . morir" at bounding box center [313, 335] width 276 height 65
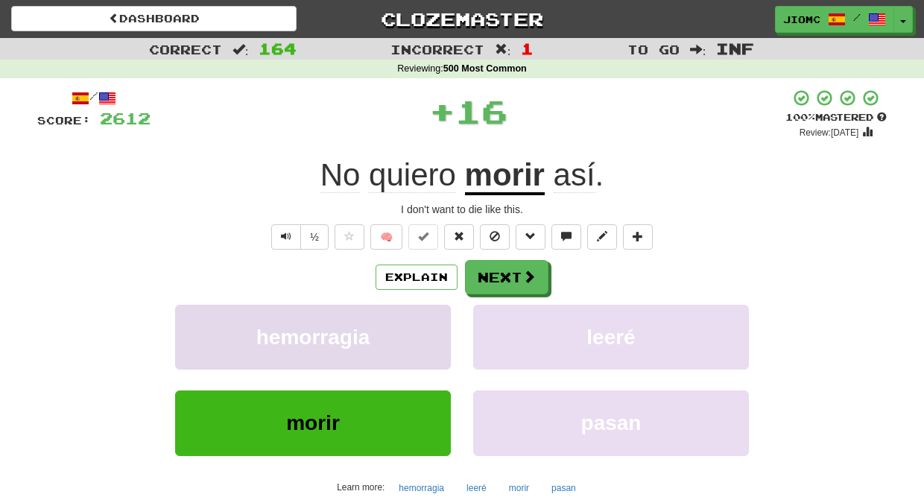
click at [440, 323] on button "hemorragia" at bounding box center [313, 337] width 276 height 65
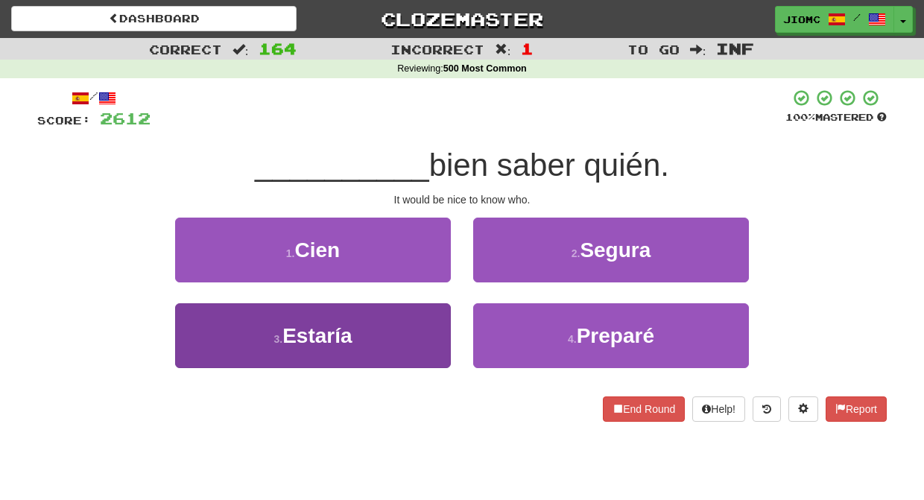
click at [440, 323] on button "3 . Estaría" at bounding box center [313, 335] width 276 height 65
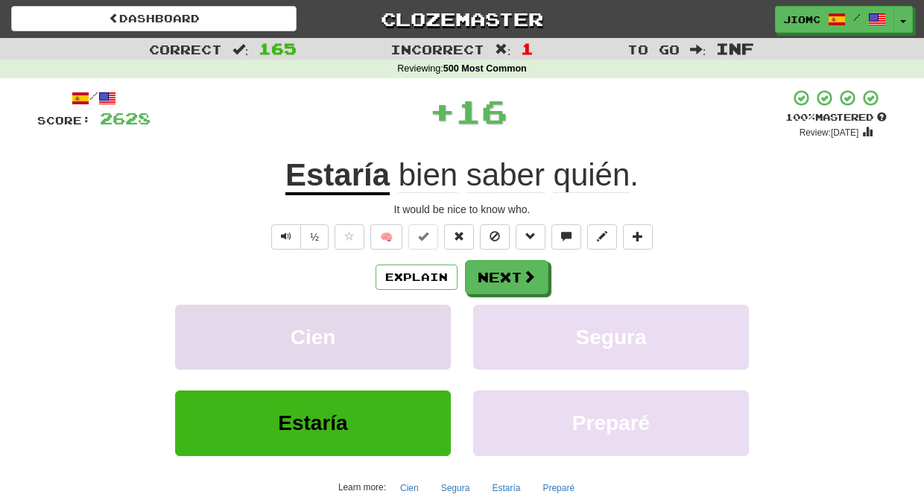
click at [439, 323] on button "Cien" at bounding box center [313, 337] width 276 height 65
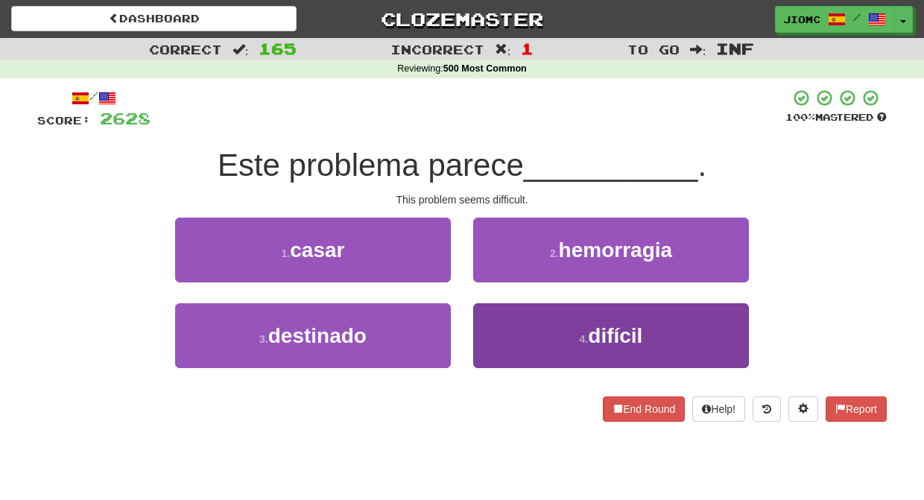
click at [498, 323] on button "4 . difícil" at bounding box center [611, 335] width 276 height 65
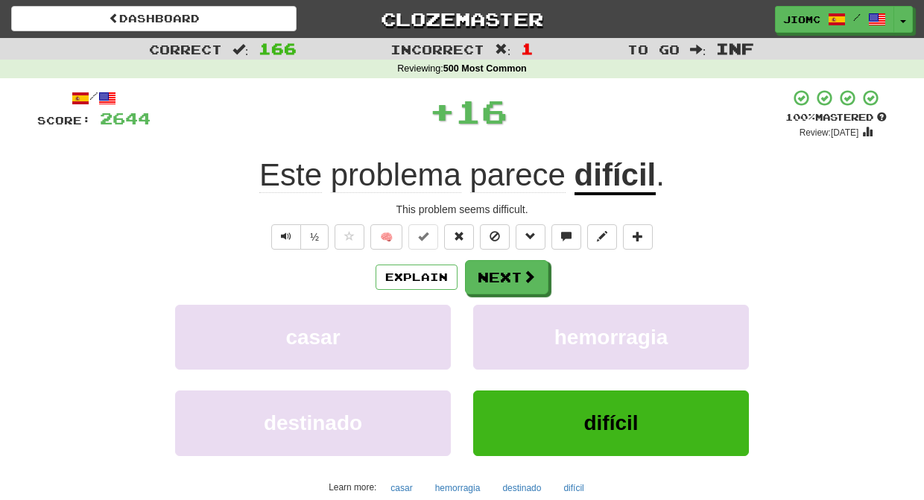
click at [498, 323] on button "hemorragia" at bounding box center [611, 337] width 276 height 65
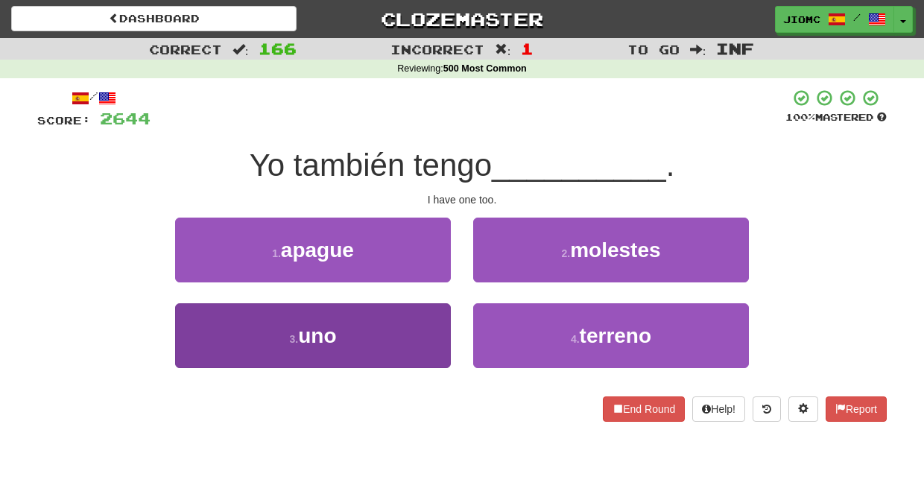
click at [422, 325] on button "3 . uno" at bounding box center [313, 335] width 276 height 65
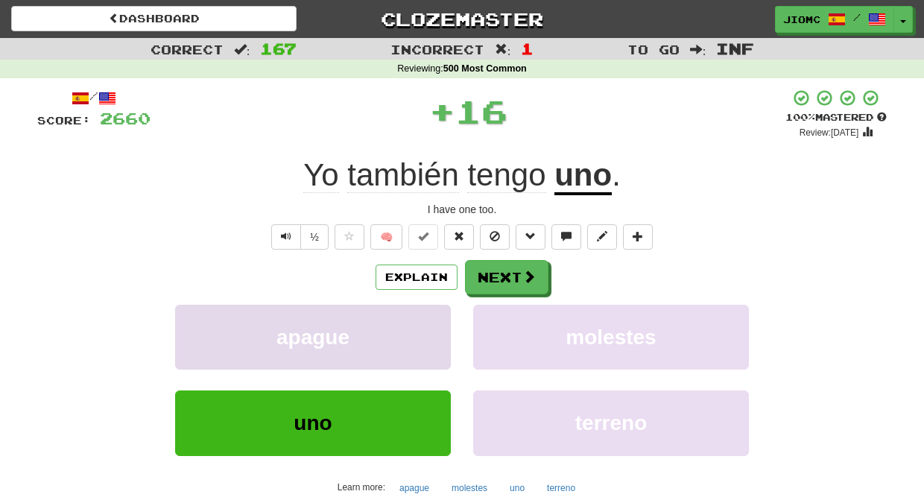
click at [422, 326] on button "apague" at bounding box center [313, 337] width 276 height 65
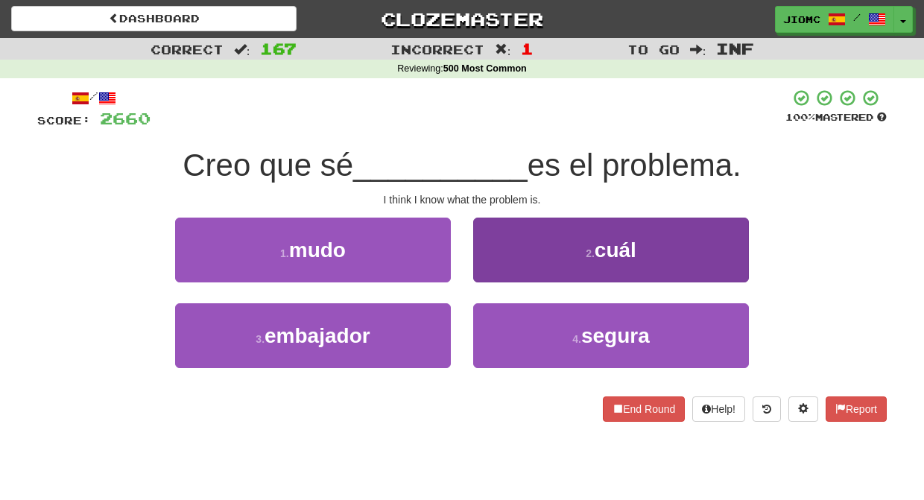
click at [492, 279] on button "2 . cuál" at bounding box center [611, 250] width 276 height 65
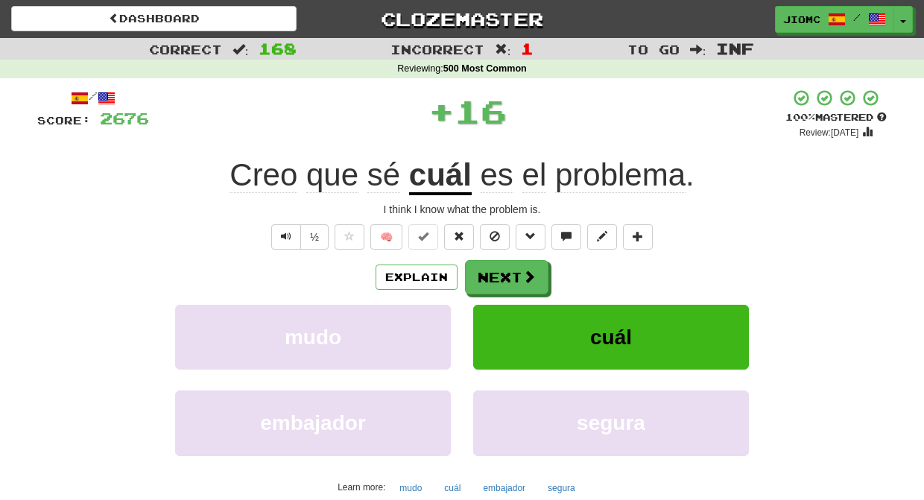
click at [492, 279] on button "Next" at bounding box center [506, 277] width 83 height 34
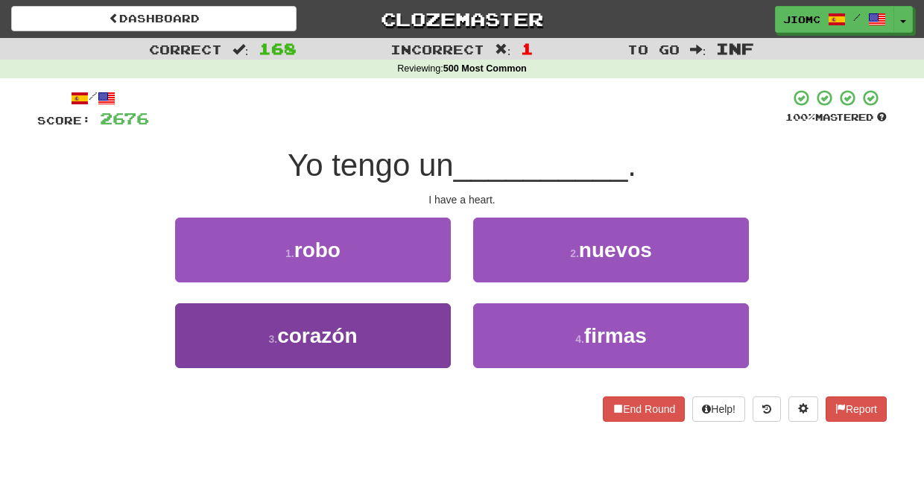
click at [427, 342] on button "3 . corazón" at bounding box center [313, 335] width 276 height 65
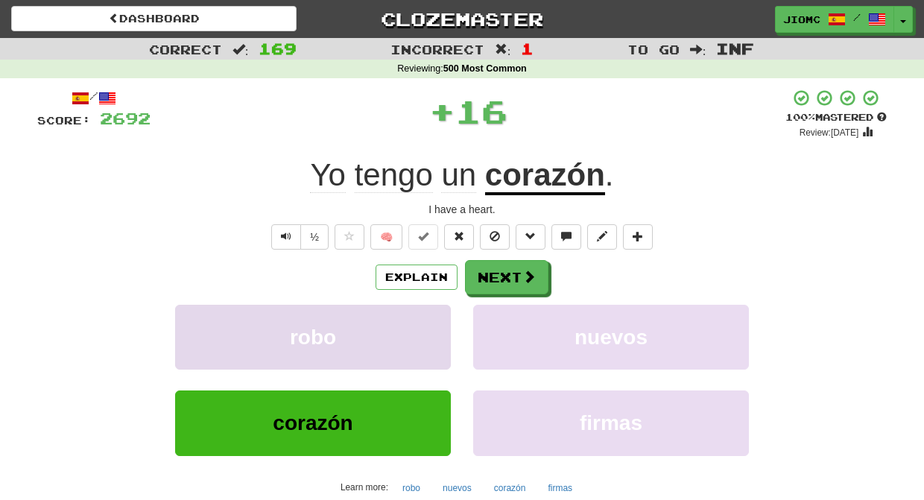
click at [427, 337] on button "robo" at bounding box center [313, 337] width 276 height 65
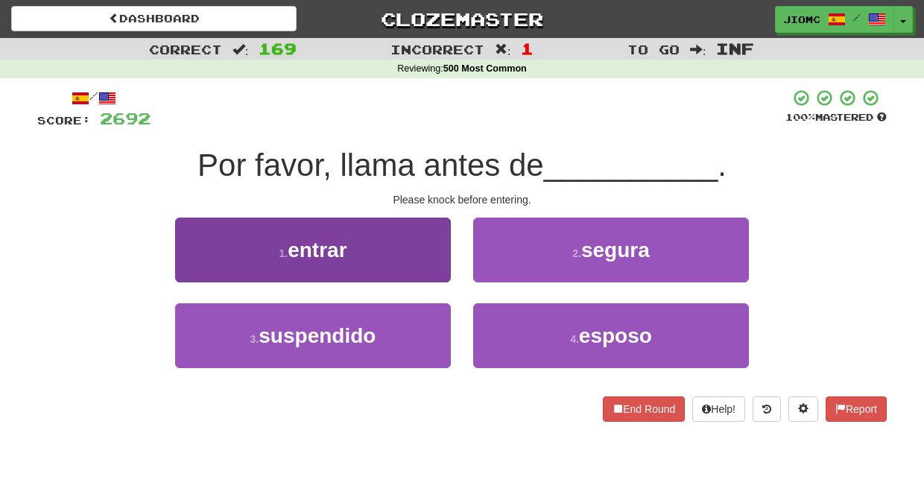
click at [435, 271] on button "1 . entrar" at bounding box center [313, 250] width 276 height 65
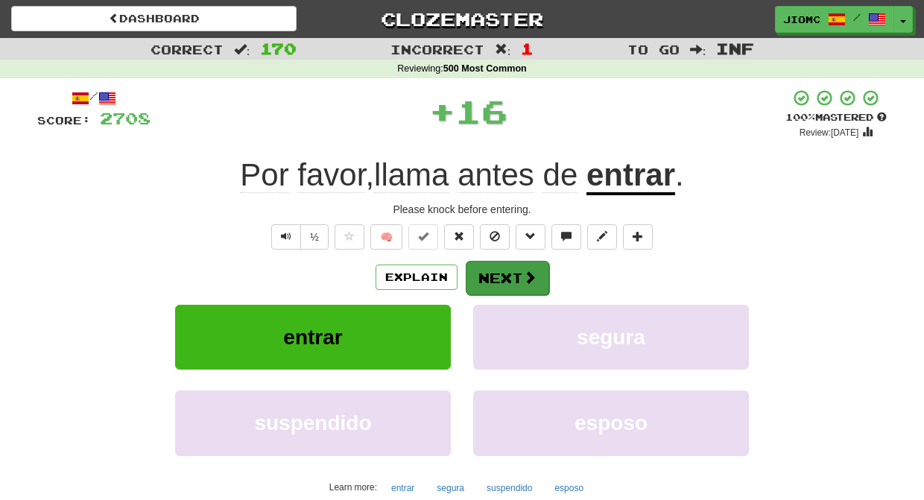
click at [489, 278] on button "Next" at bounding box center [507, 278] width 83 height 34
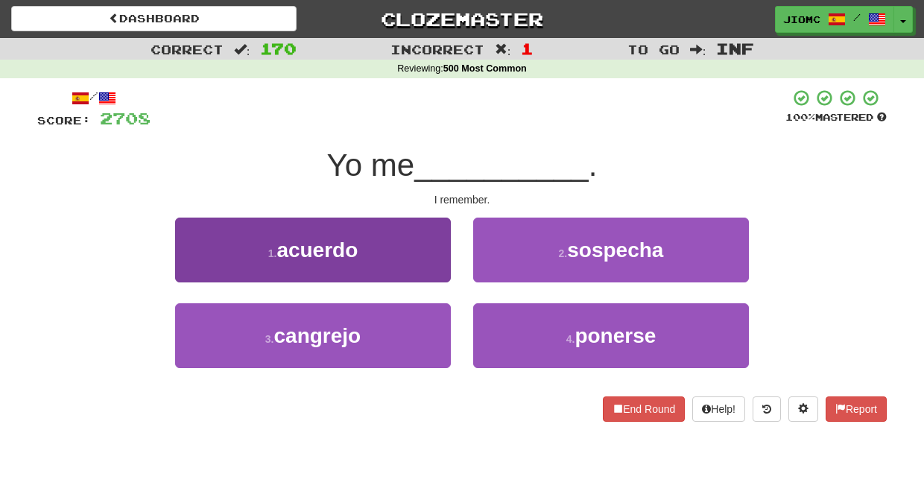
click at [437, 274] on button "1 . acuerdo" at bounding box center [313, 250] width 276 height 65
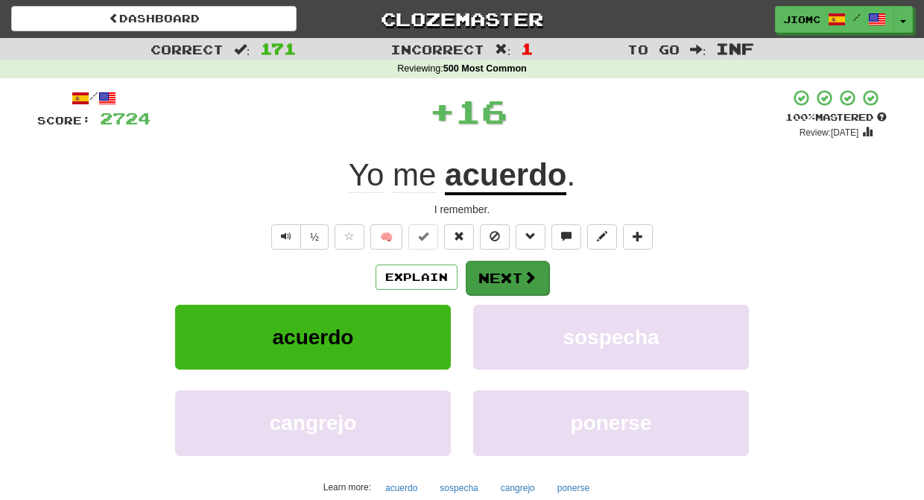
click at [501, 278] on button "Next" at bounding box center [507, 278] width 83 height 34
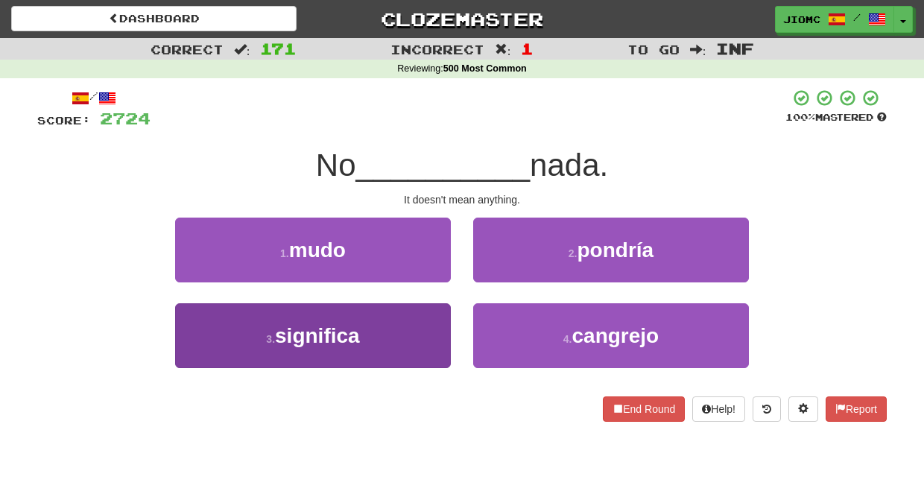
click at [423, 319] on button "3 . significa" at bounding box center [313, 335] width 276 height 65
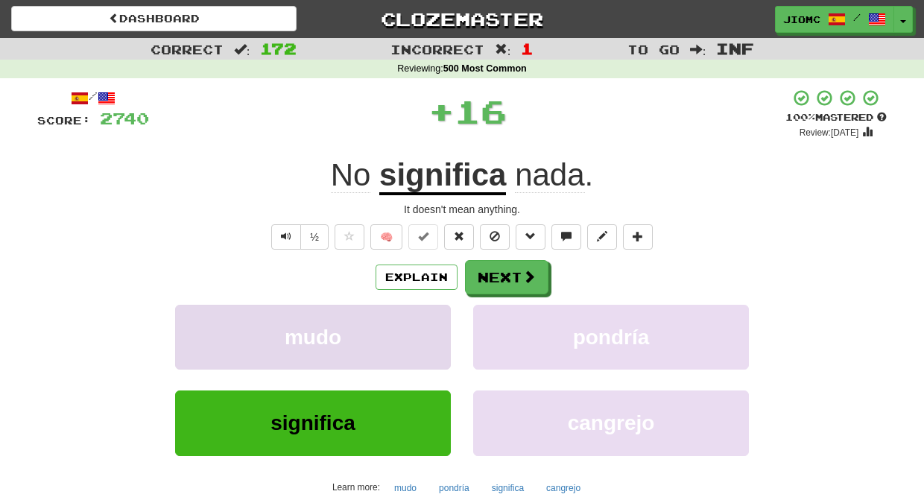
click at [422, 319] on button "mudo" at bounding box center [313, 337] width 276 height 65
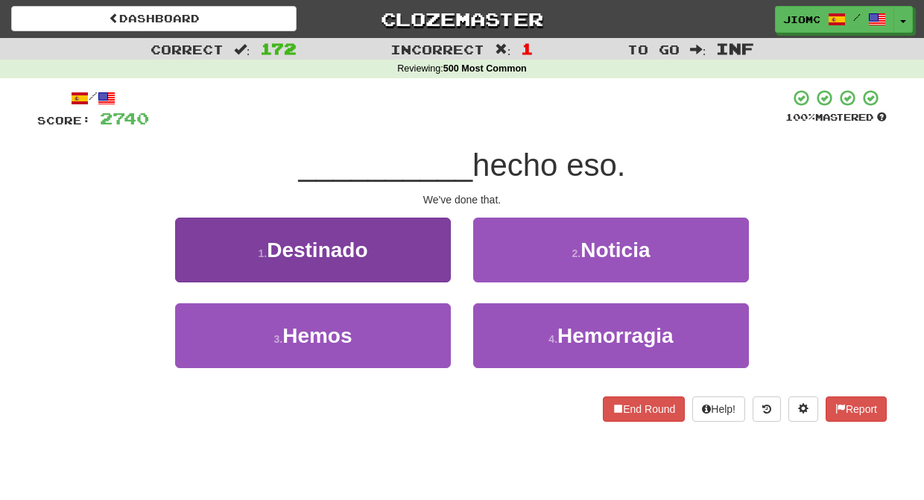
click at [423, 329] on button "3 . Hemos" at bounding box center [313, 335] width 276 height 65
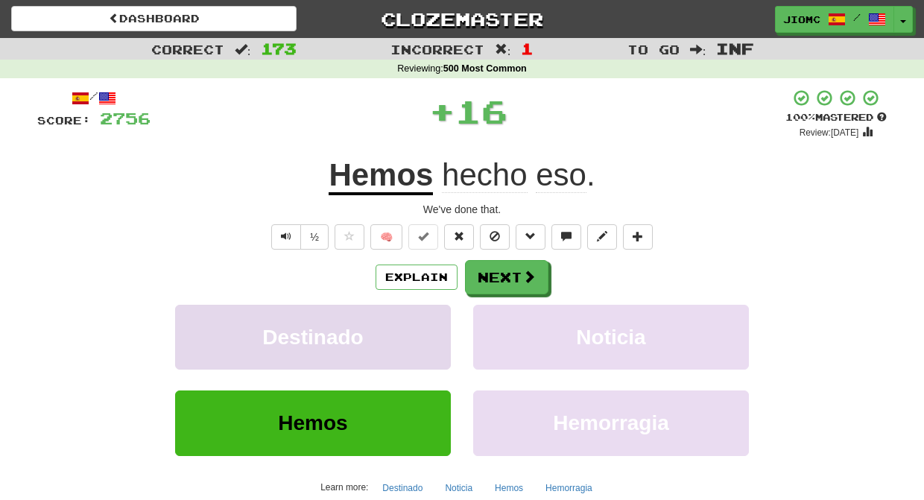
click at [425, 329] on button "Destinado" at bounding box center [313, 337] width 276 height 65
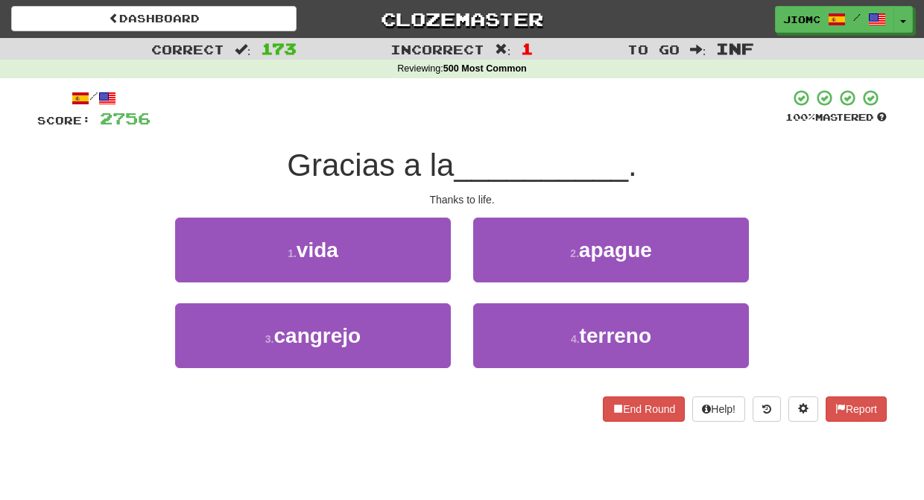
click at [426, 285] on div "1 . vida" at bounding box center [313, 261] width 298 height 86
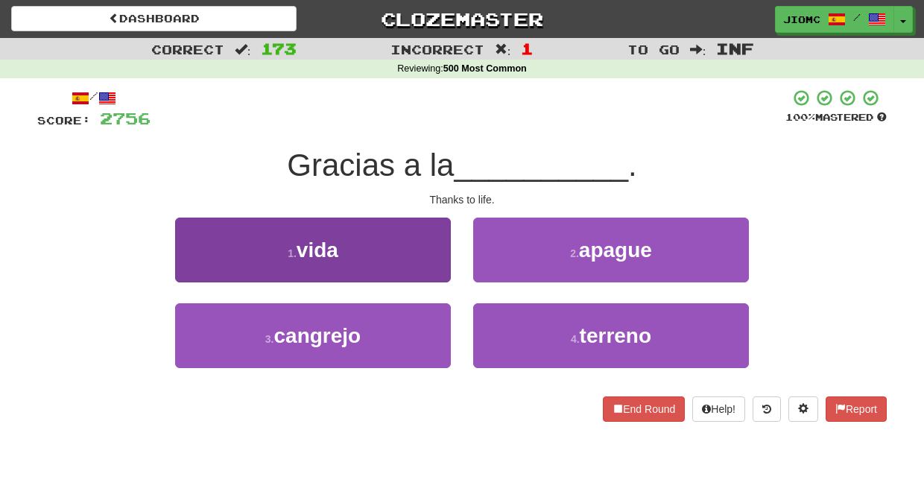
click at [446, 279] on button "1 . vida" at bounding box center [313, 250] width 276 height 65
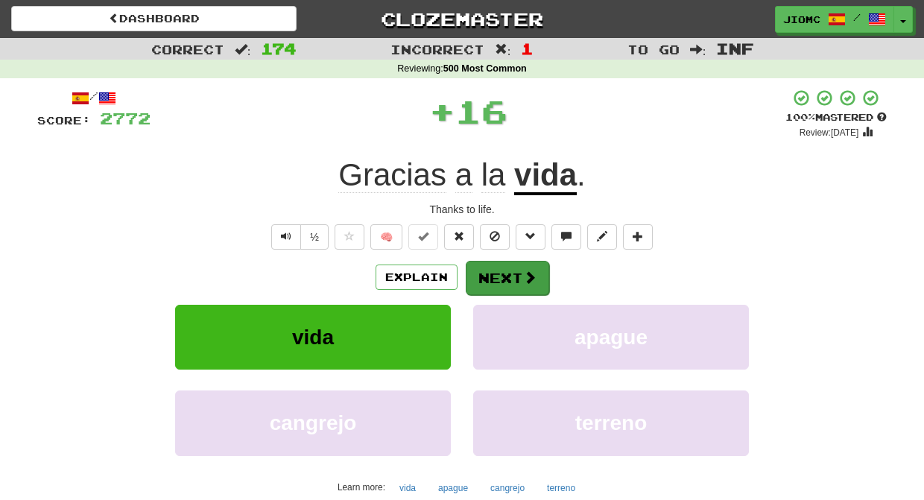
click at [486, 280] on button "Next" at bounding box center [507, 278] width 83 height 34
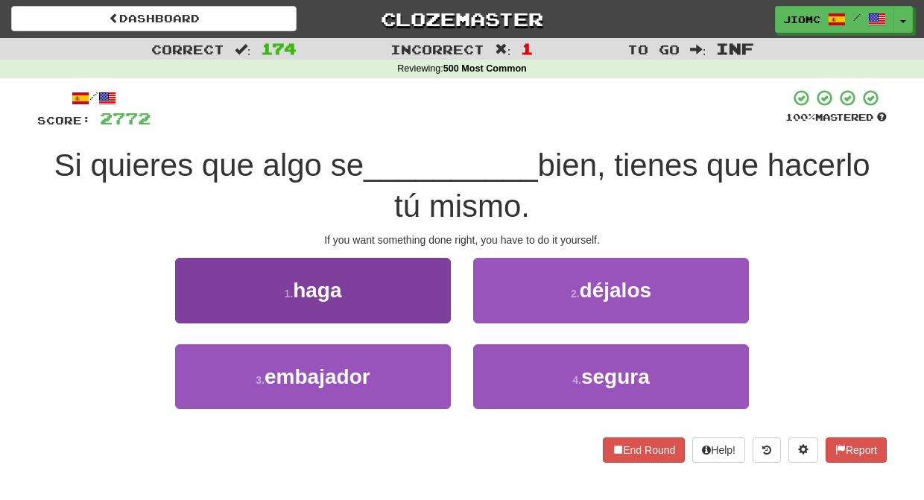
click at [407, 303] on button "1 . haga" at bounding box center [313, 290] width 276 height 65
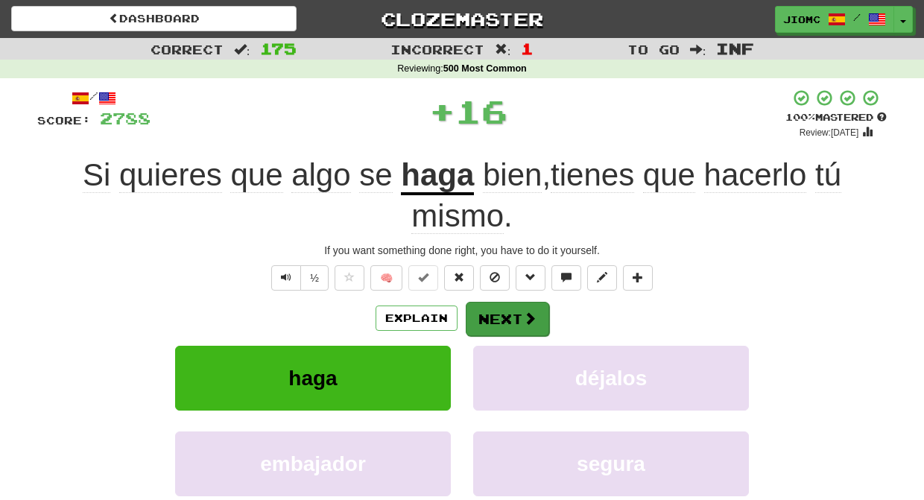
click at [506, 311] on button "Next" at bounding box center [507, 319] width 83 height 34
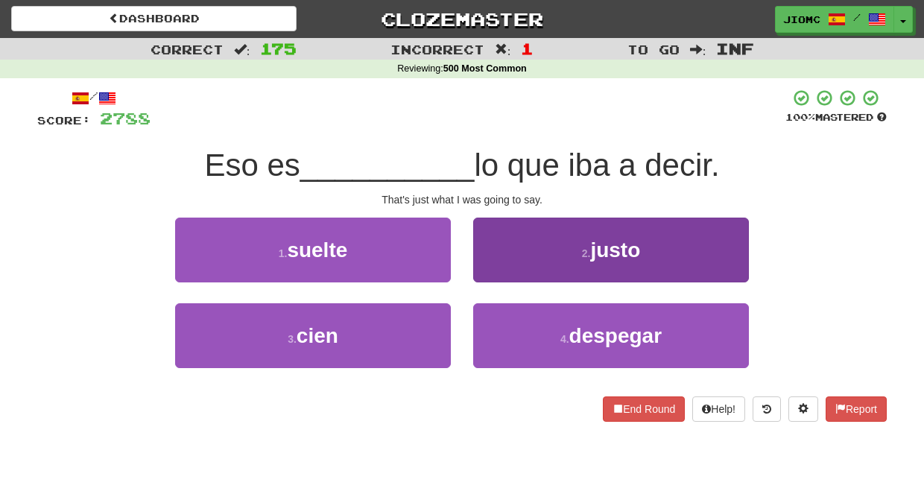
click at [513, 264] on button "2 . justo" at bounding box center [611, 250] width 276 height 65
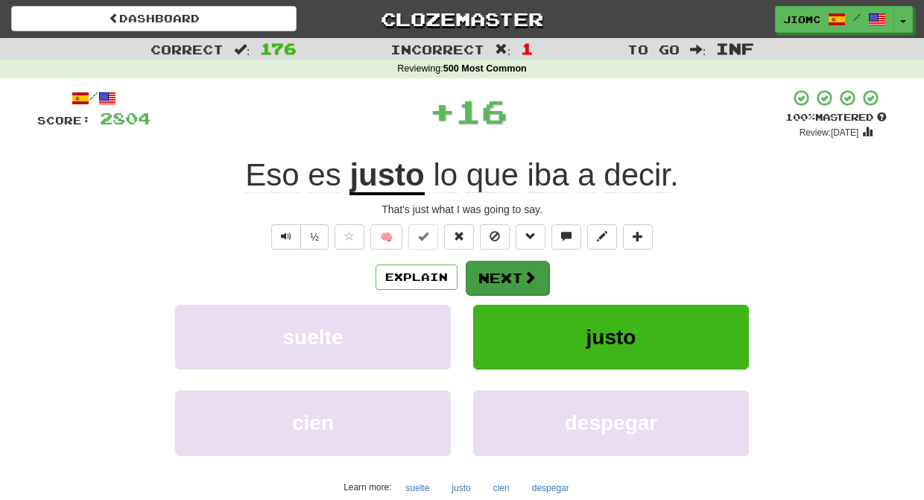
click at [495, 270] on button "Next" at bounding box center [507, 278] width 83 height 34
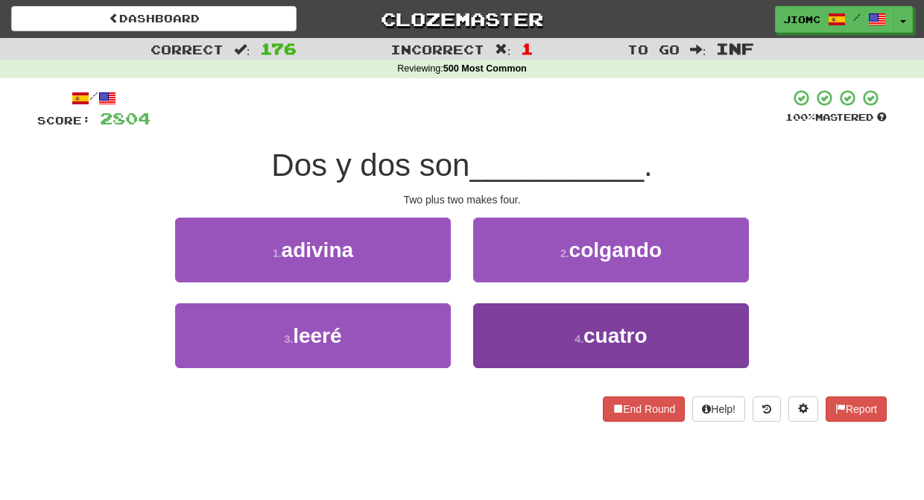
click at [494, 330] on button "4 . cuatro" at bounding box center [611, 335] width 276 height 65
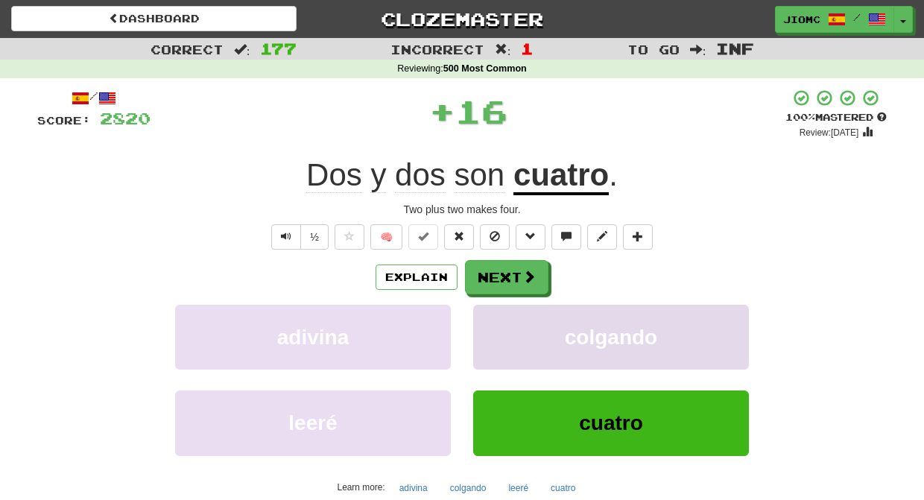
click at [491, 326] on button "colgando" at bounding box center [611, 337] width 276 height 65
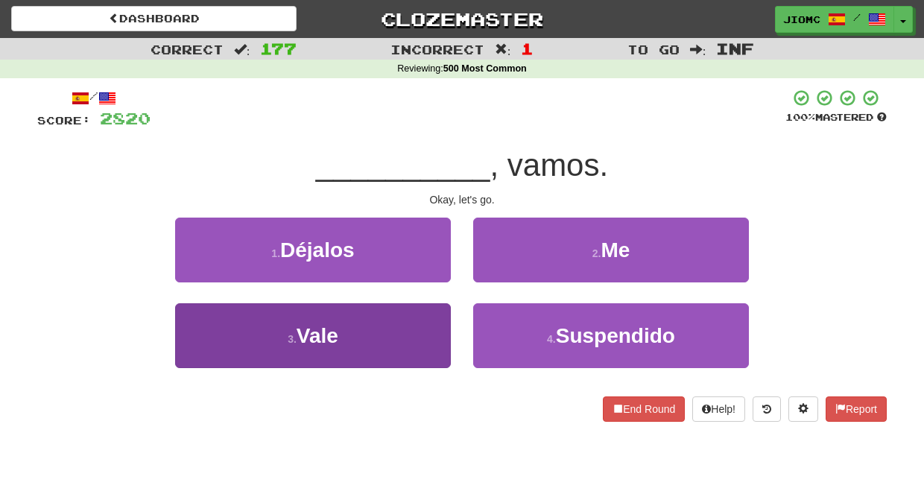
click at [410, 323] on button "3 . Vale" at bounding box center [313, 335] width 276 height 65
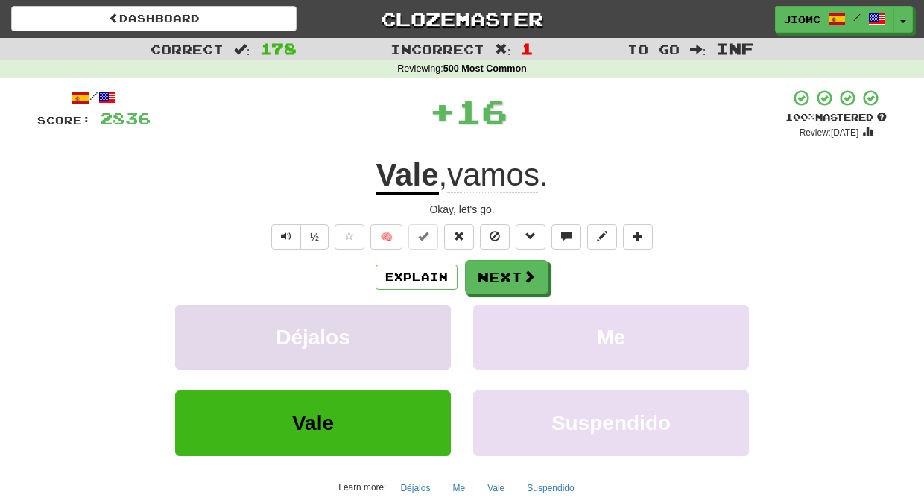
click at [412, 322] on button "Déjalos" at bounding box center [313, 337] width 276 height 65
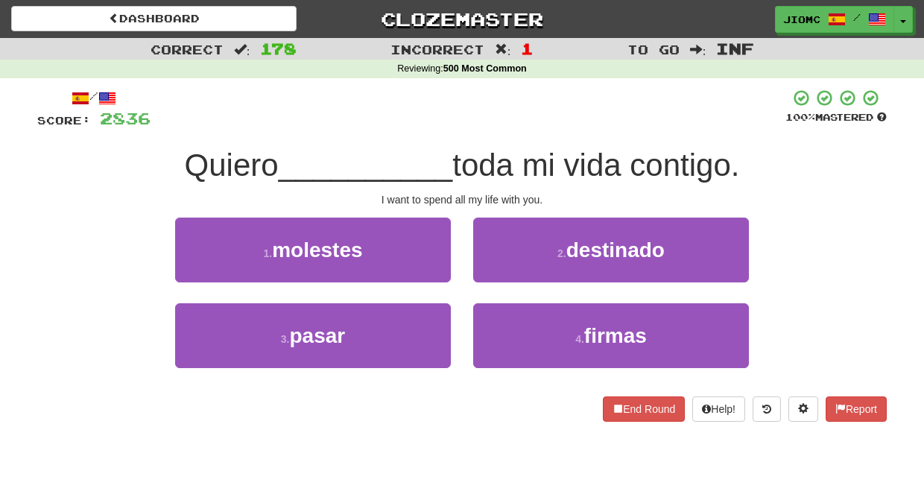
click at [412, 322] on button "3 . pasar" at bounding box center [313, 335] width 276 height 65
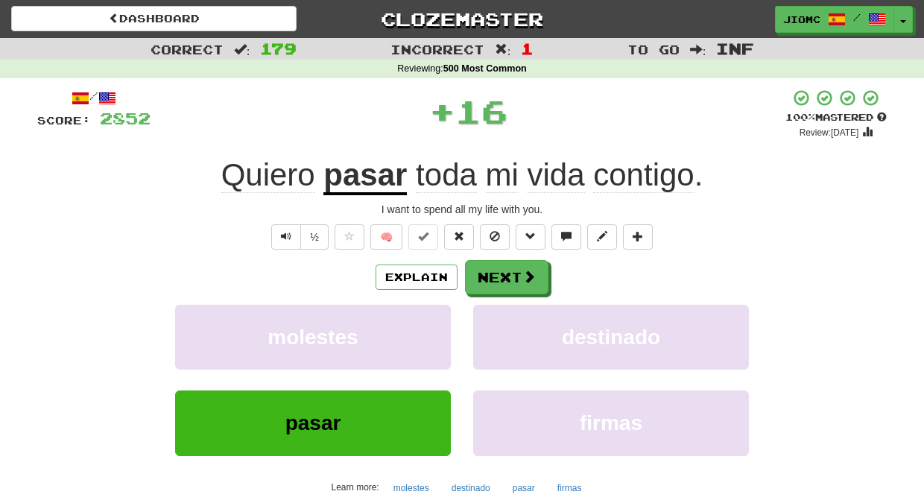
click at [412, 322] on button "molestes" at bounding box center [313, 337] width 276 height 65
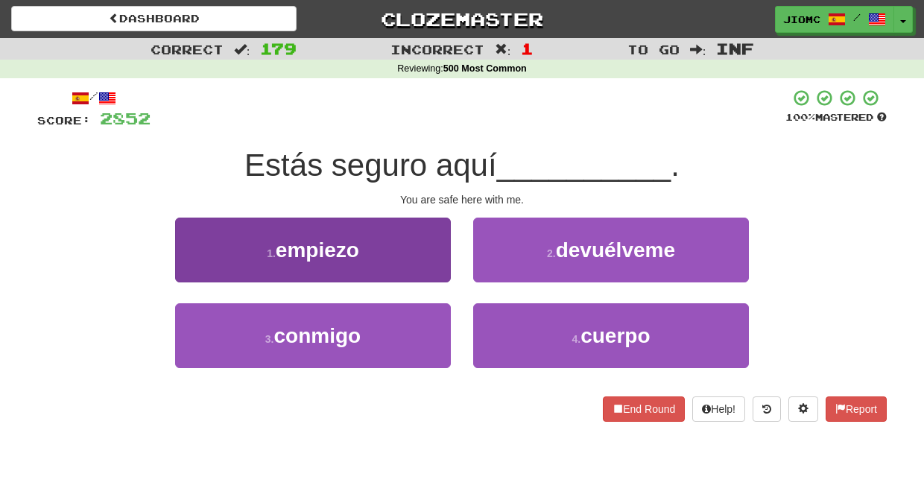
click at [425, 331] on button "3 . conmigo" at bounding box center [313, 335] width 276 height 65
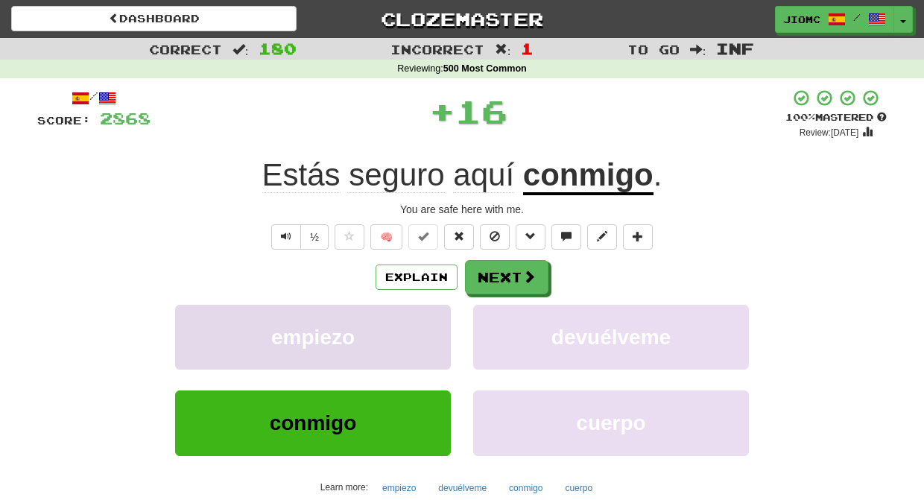
click at [427, 331] on button "empiezo" at bounding box center [313, 337] width 276 height 65
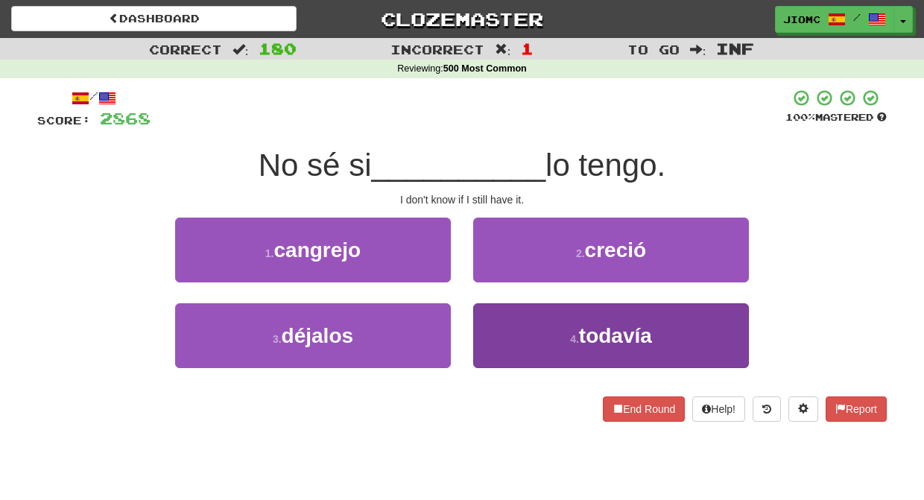
click at [536, 330] on button "4 . todavía" at bounding box center [611, 335] width 276 height 65
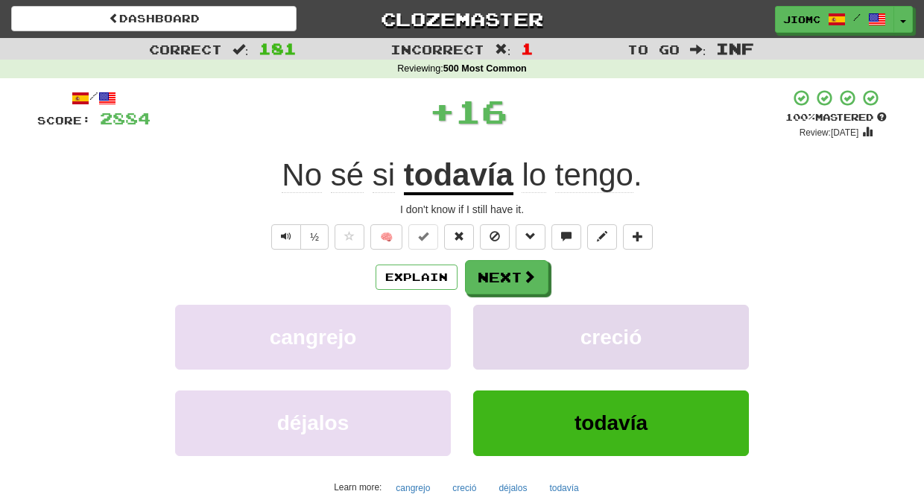
click at [521, 328] on button "creció" at bounding box center [611, 337] width 276 height 65
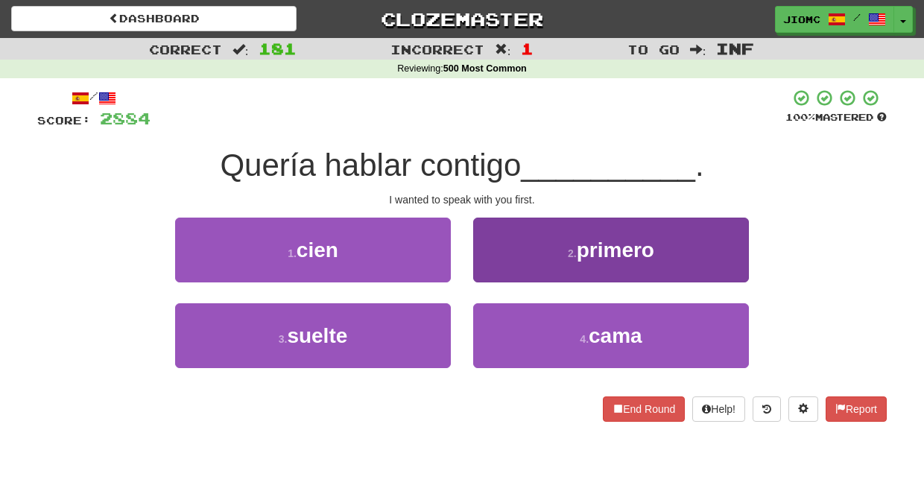
click at [505, 276] on button "2 . primero" at bounding box center [611, 250] width 276 height 65
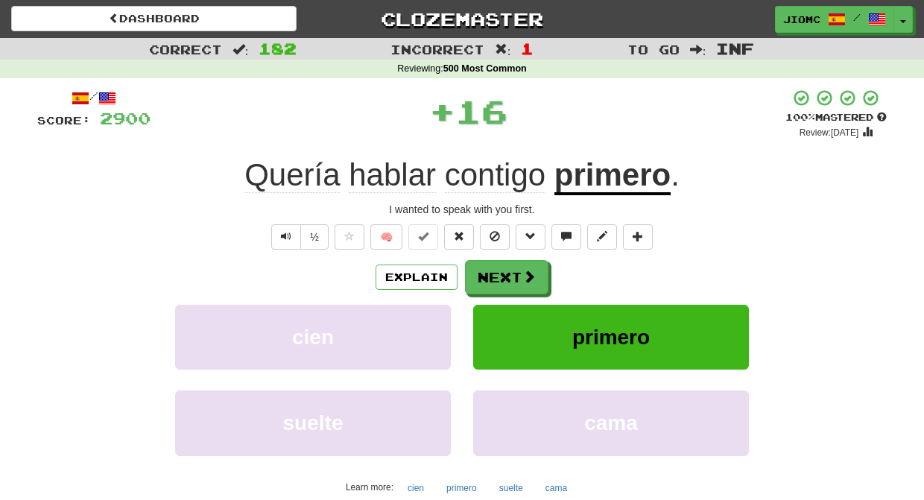
click at [505, 276] on button "Next" at bounding box center [506, 277] width 83 height 34
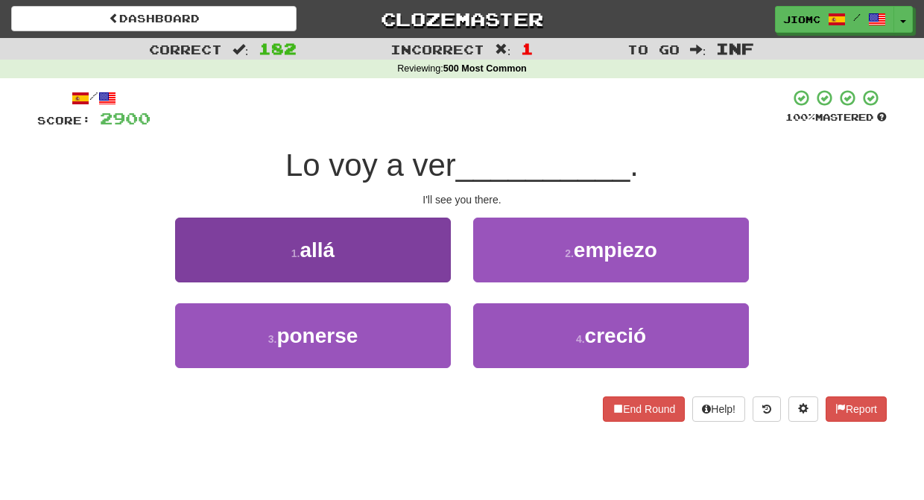
click at [382, 253] on button "1 . allá" at bounding box center [313, 250] width 276 height 65
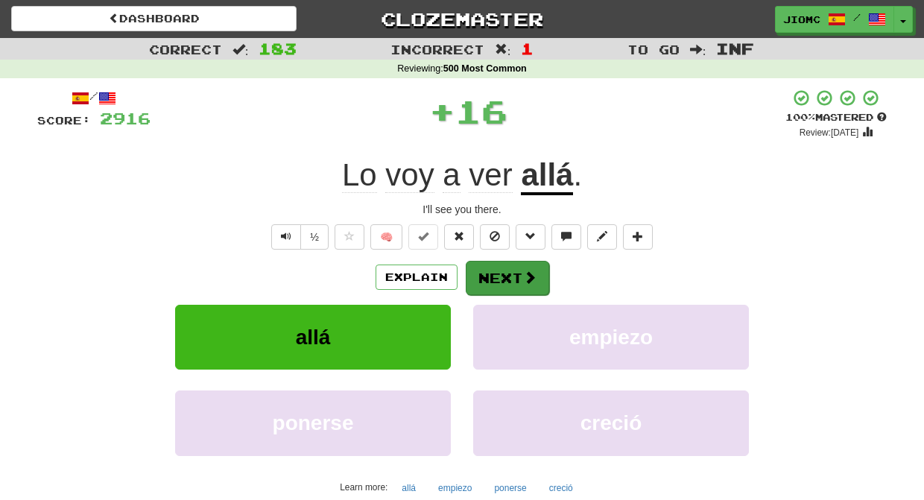
click at [476, 270] on button "Next" at bounding box center [507, 278] width 83 height 34
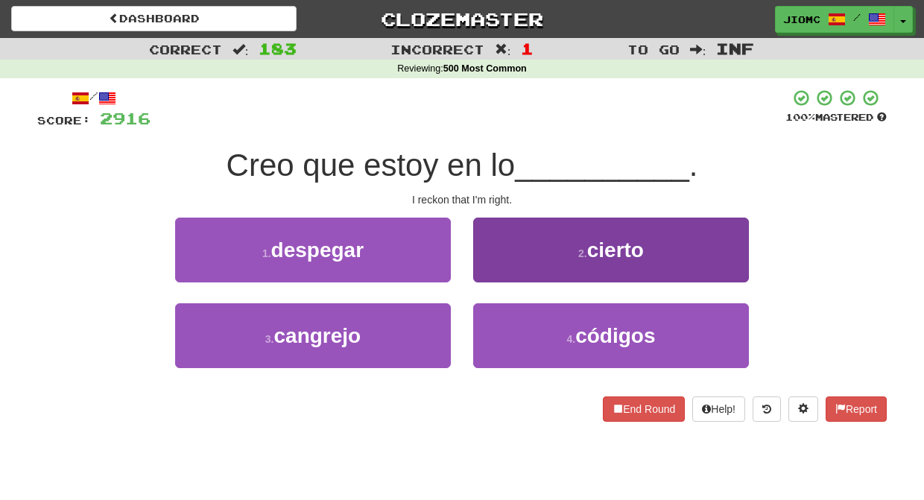
click at [500, 272] on button "2 . cierto" at bounding box center [611, 250] width 276 height 65
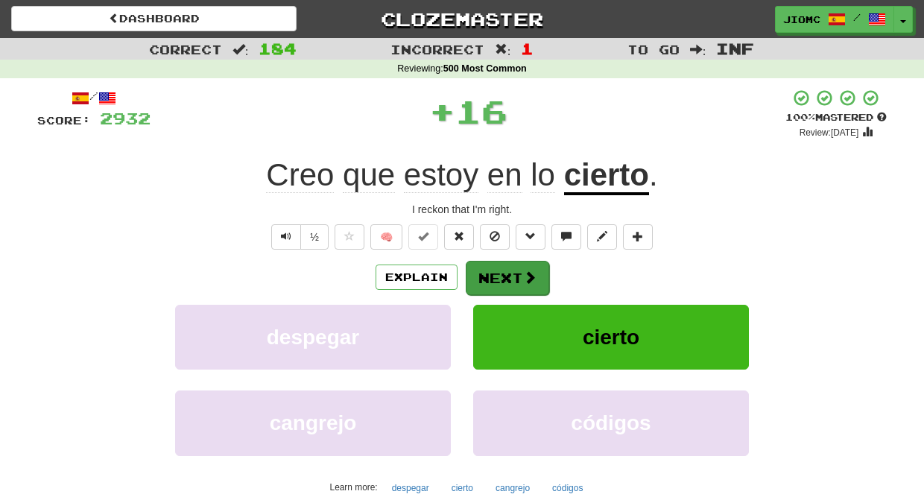
click at [500, 273] on button "Next" at bounding box center [507, 278] width 83 height 34
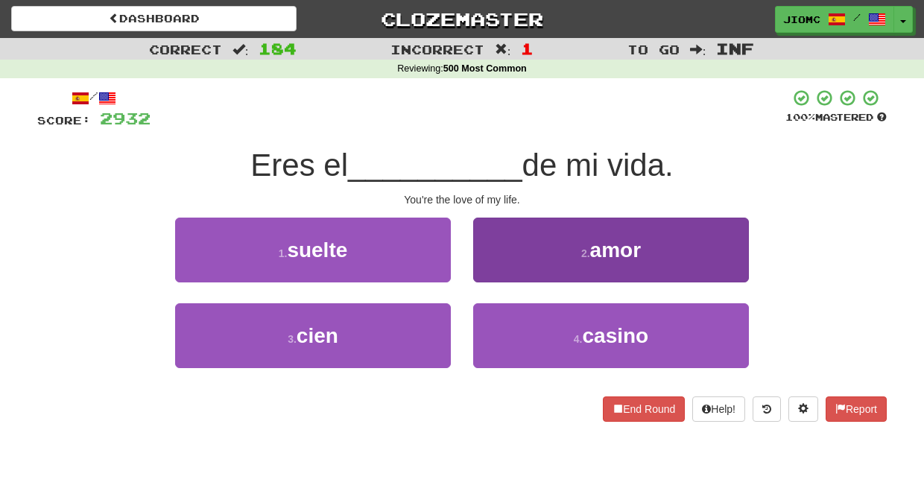
click at [502, 270] on button "2 . amor" at bounding box center [611, 250] width 276 height 65
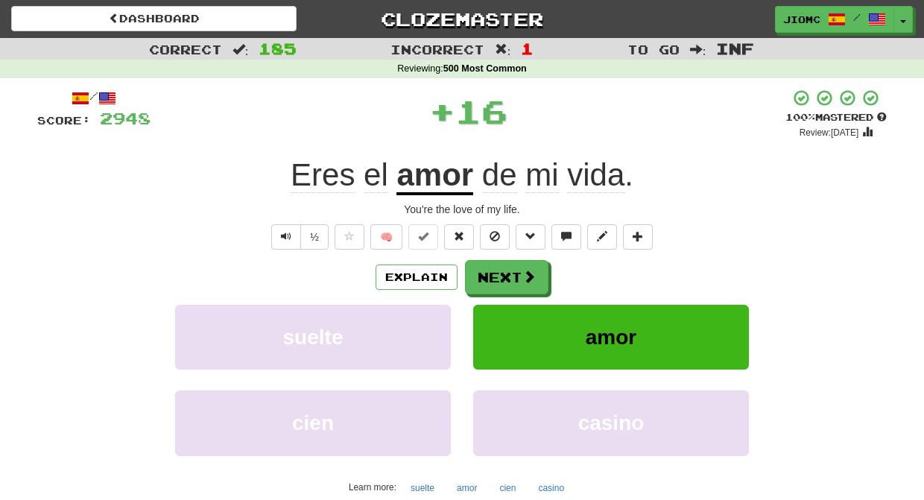
click at [502, 275] on button "Next" at bounding box center [506, 277] width 83 height 34
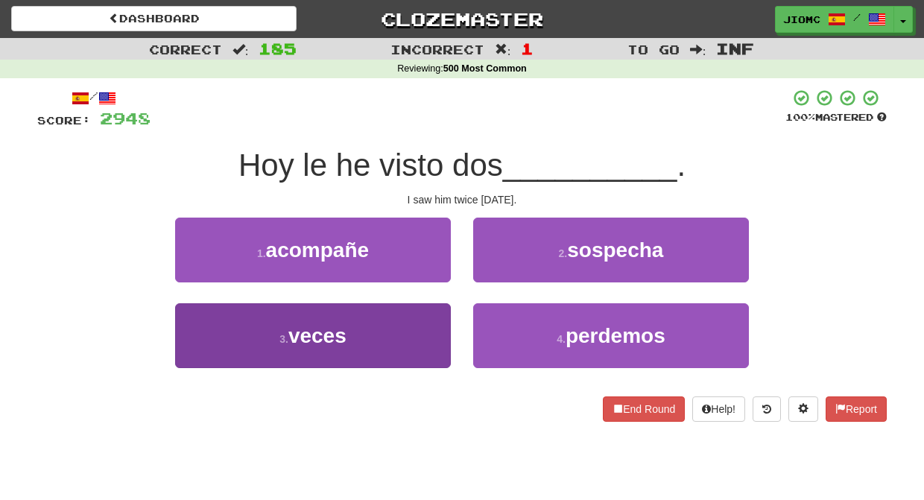
click at [443, 311] on button "3 . veces" at bounding box center [313, 335] width 276 height 65
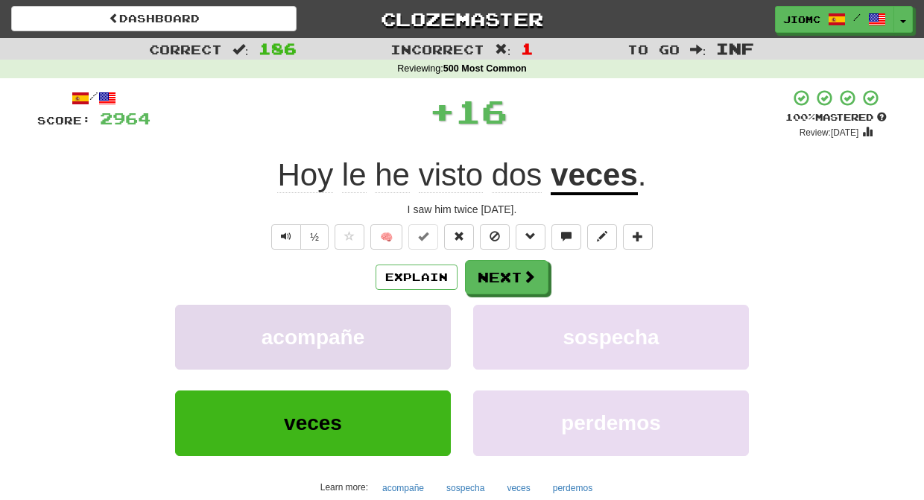
click at [443, 311] on button "acompañe" at bounding box center [313, 337] width 276 height 65
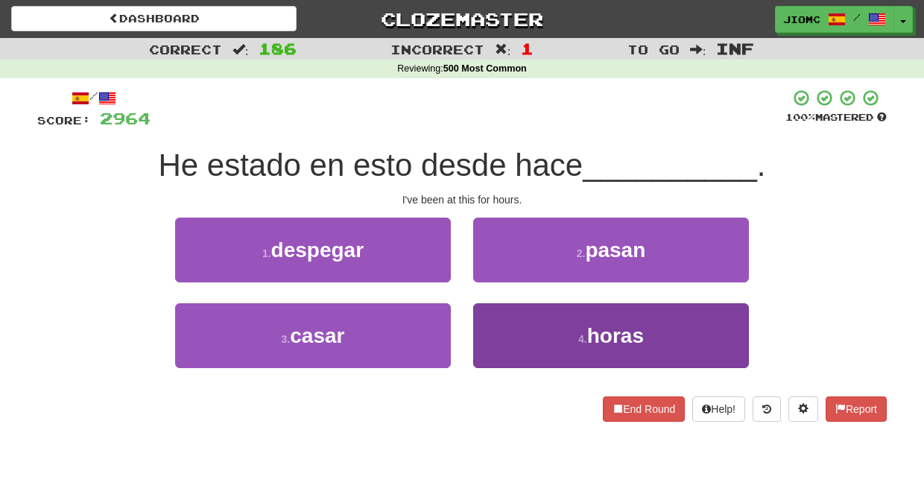
click at [515, 319] on button "4 . horas" at bounding box center [611, 335] width 276 height 65
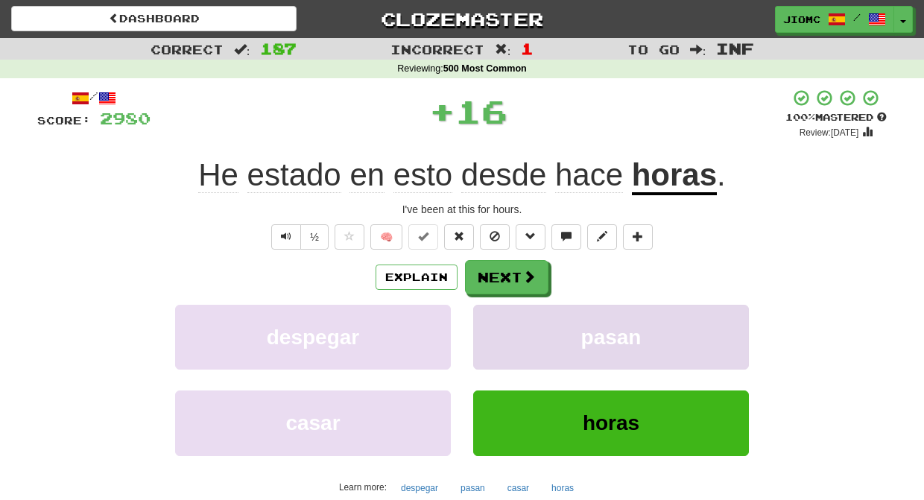
click at [507, 318] on button "pasan" at bounding box center [611, 337] width 276 height 65
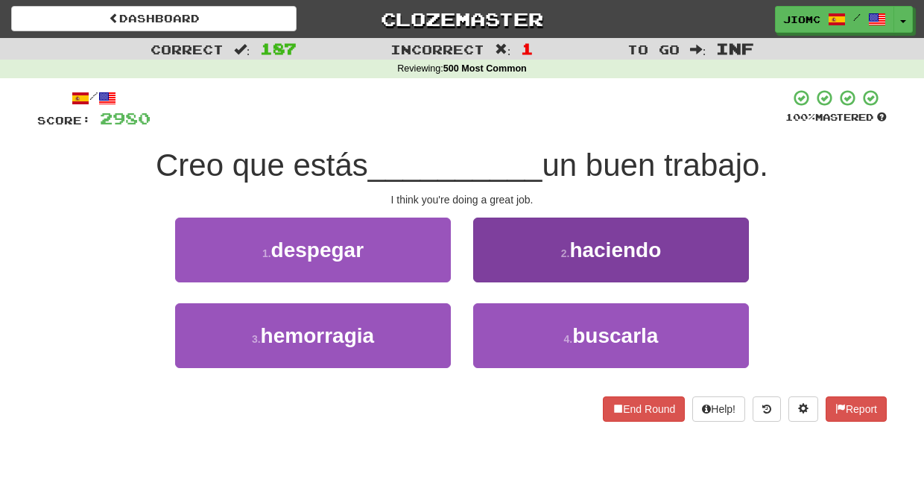
click at [506, 271] on button "2 . haciendo" at bounding box center [611, 250] width 276 height 65
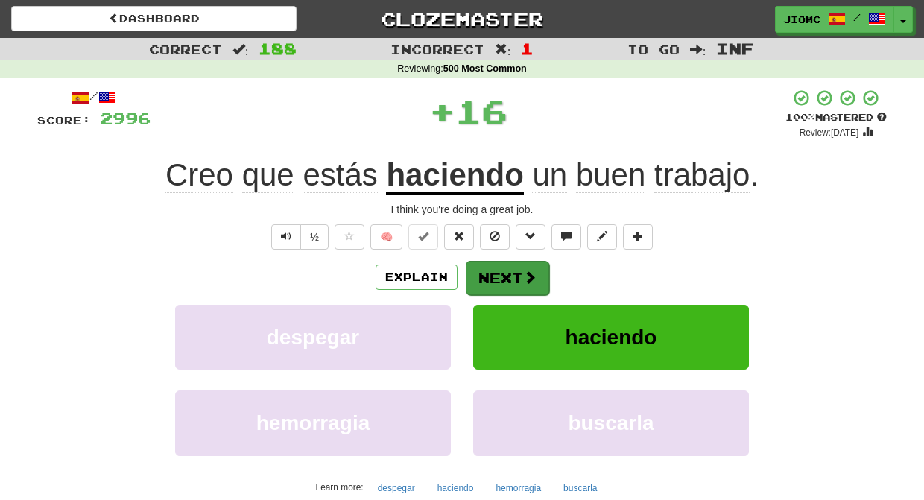
click at [505, 272] on button "Next" at bounding box center [507, 278] width 83 height 34
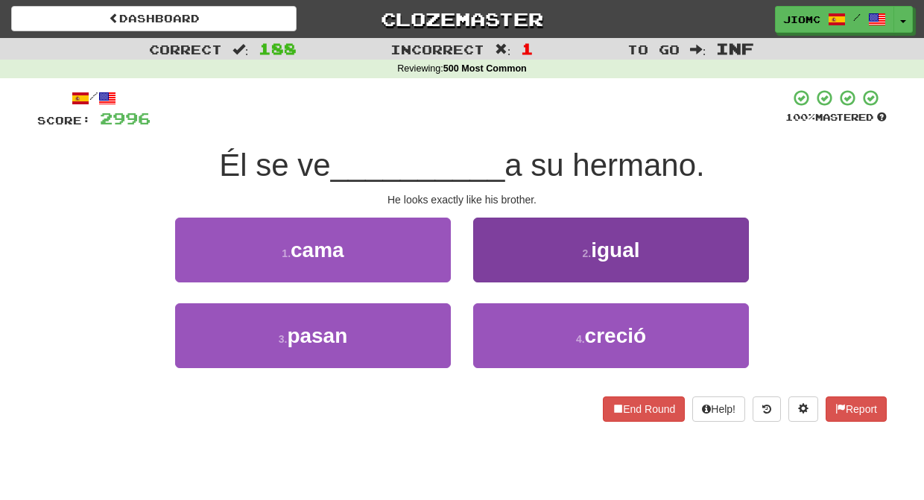
click at [493, 267] on button "2 . igual" at bounding box center [611, 250] width 276 height 65
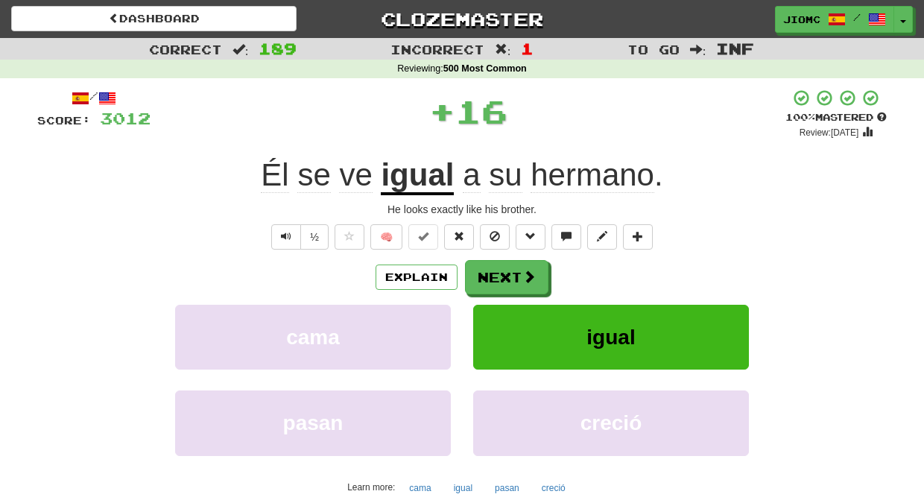
click at [493, 268] on button "Next" at bounding box center [506, 277] width 83 height 34
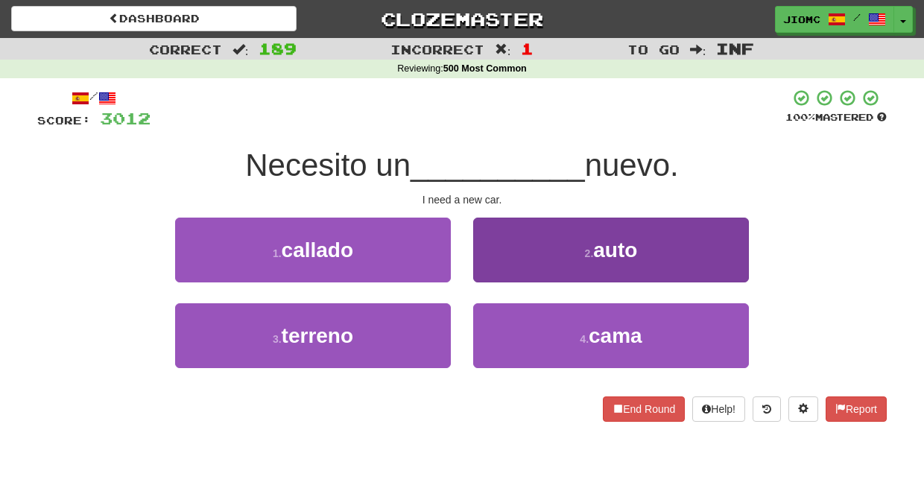
click at [500, 273] on button "2 . auto" at bounding box center [611, 250] width 276 height 65
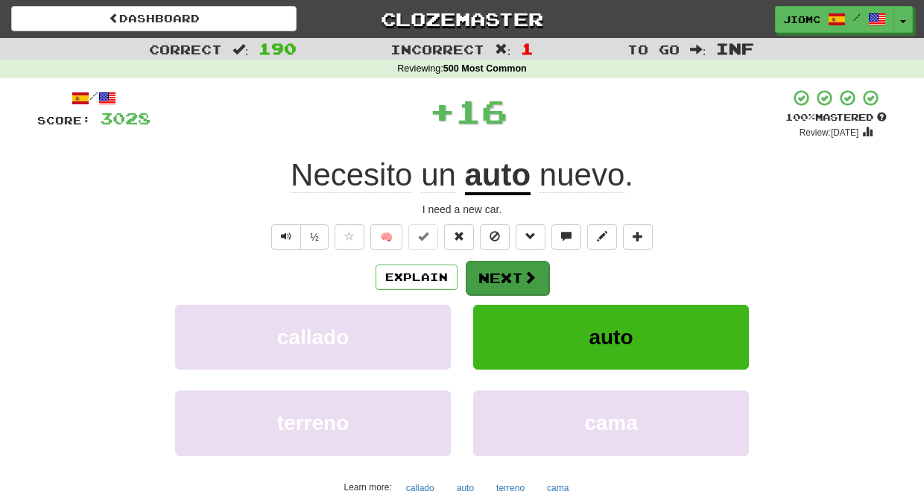
click at [501, 273] on button "Next" at bounding box center [507, 278] width 83 height 34
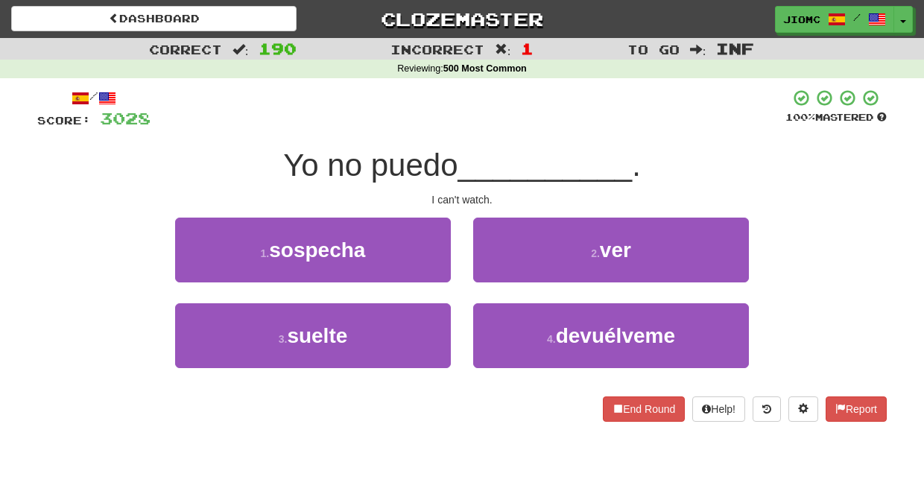
click at [501, 273] on button "2 . ver" at bounding box center [611, 250] width 276 height 65
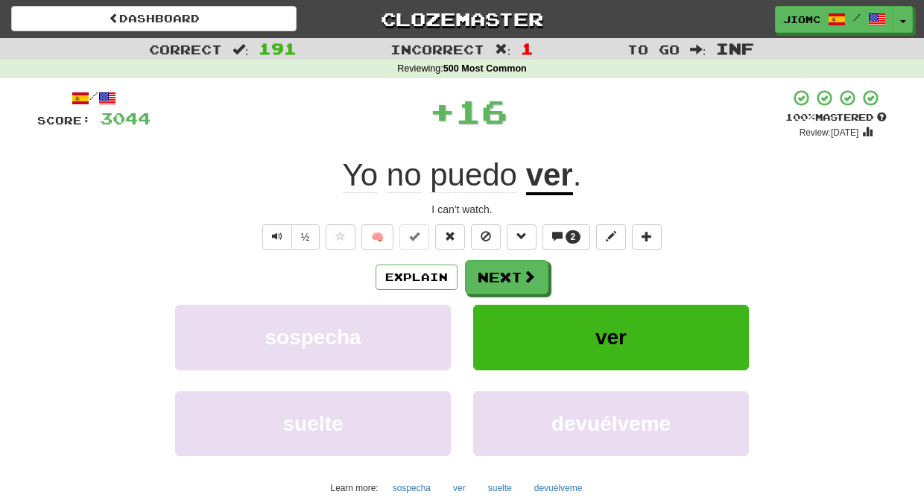
click at [501, 273] on button "Next" at bounding box center [506, 277] width 83 height 34
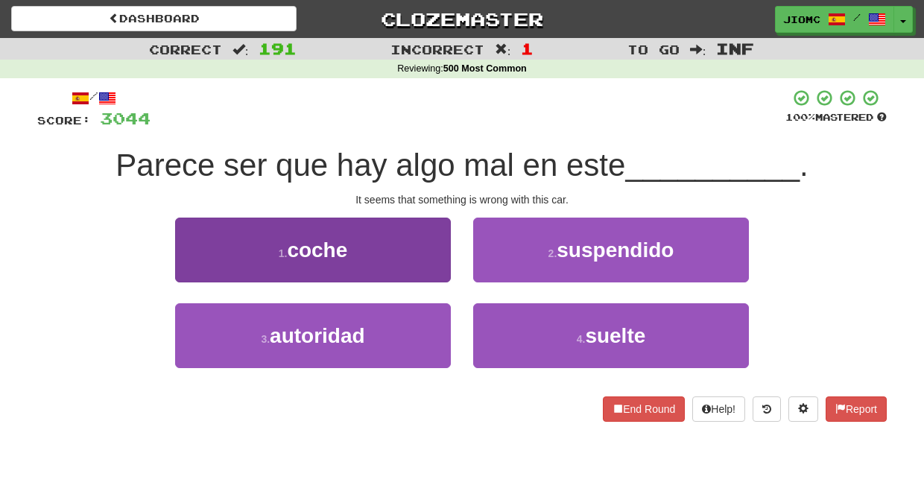
click at [422, 265] on button "1 . coche" at bounding box center [313, 250] width 276 height 65
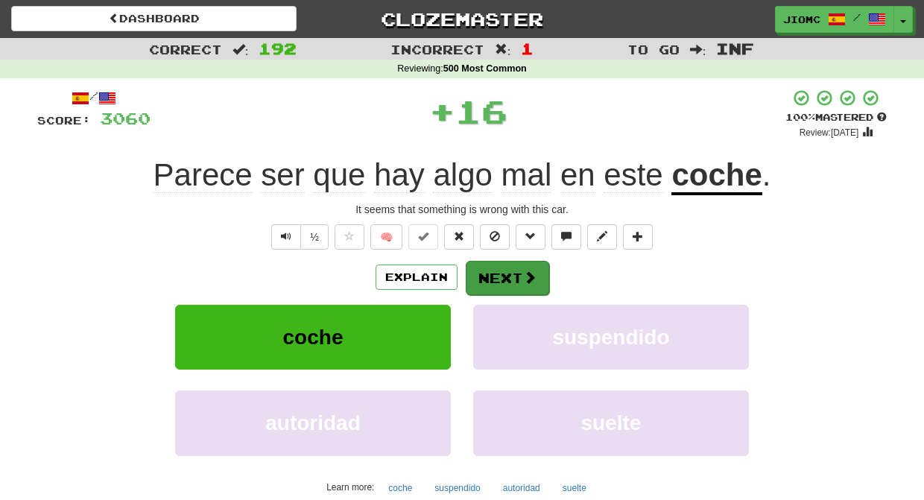
click at [473, 269] on button "Next" at bounding box center [507, 278] width 83 height 34
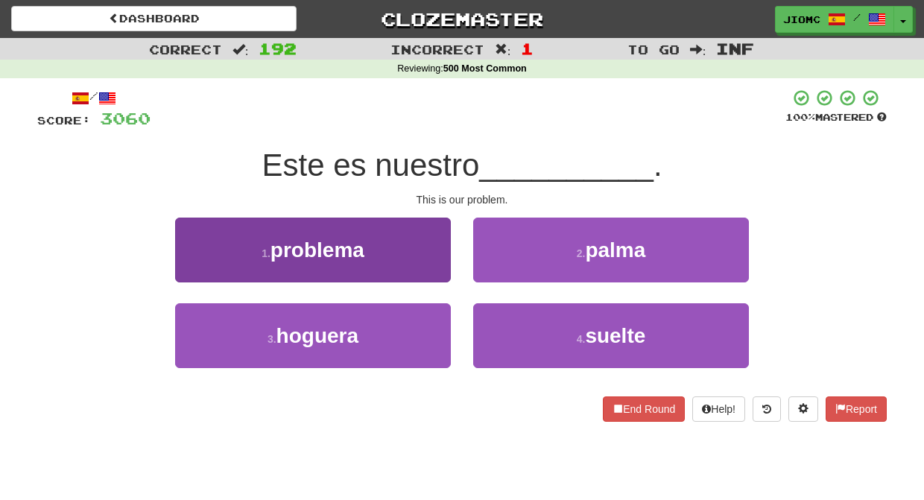
click at [412, 260] on button "1 . problema" at bounding box center [313, 250] width 276 height 65
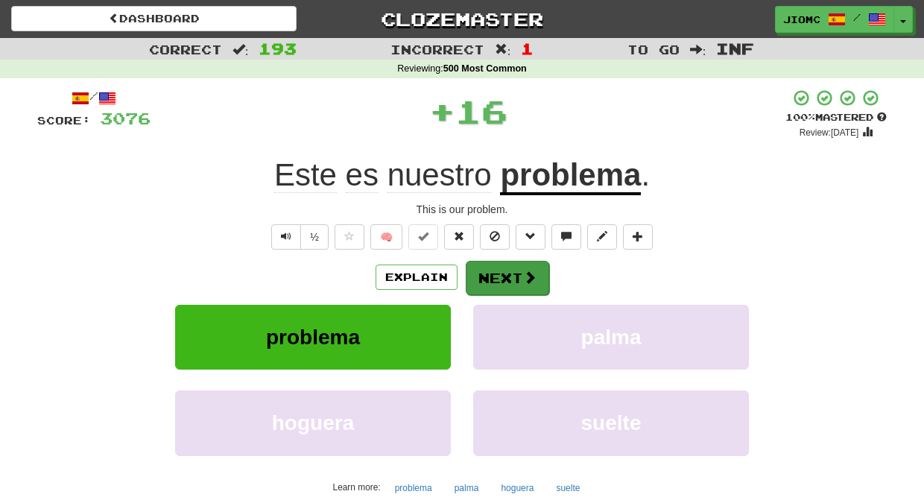
click at [467, 273] on button "Next" at bounding box center [507, 278] width 83 height 34
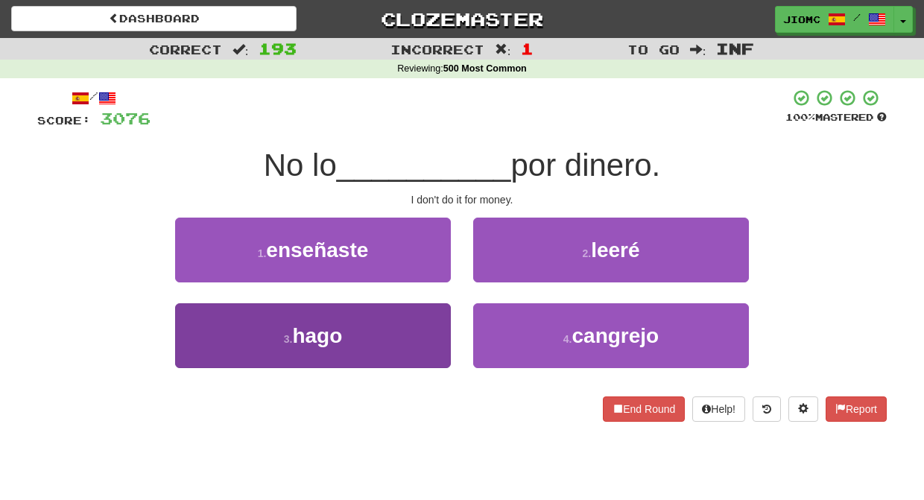
click at [450, 320] on button "3 . hago" at bounding box center [313, 335] width 276 height 65
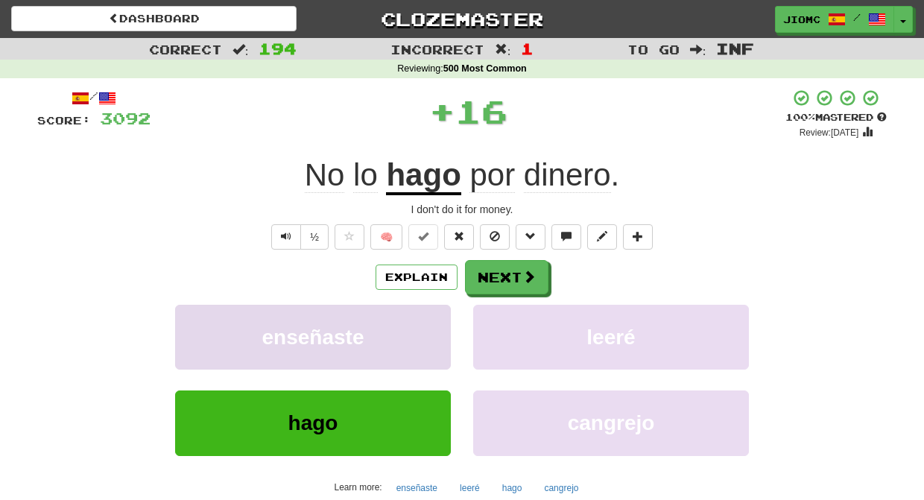
click at [438, 314] on button "enseñaste" at bounding box center [313, 337] width 276 height 65
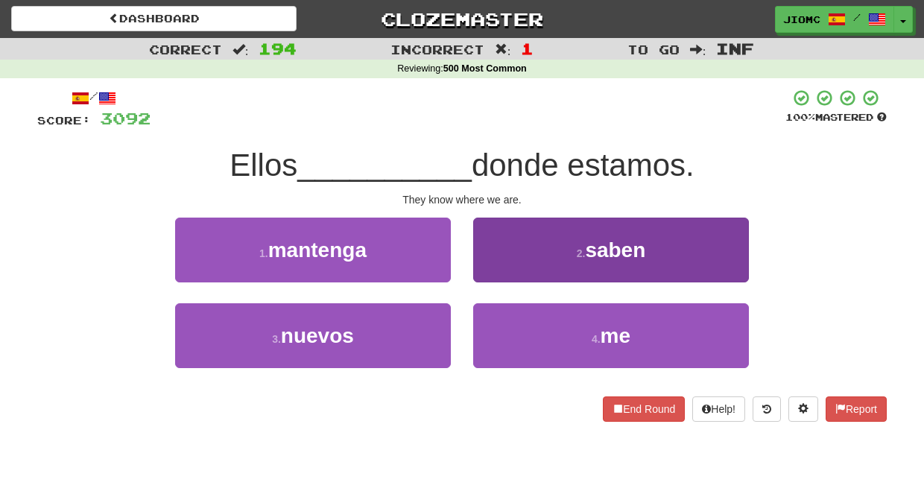
click at [510, 266] on button "2 . saben" at bounding box center [611, 250] width 276 height 65
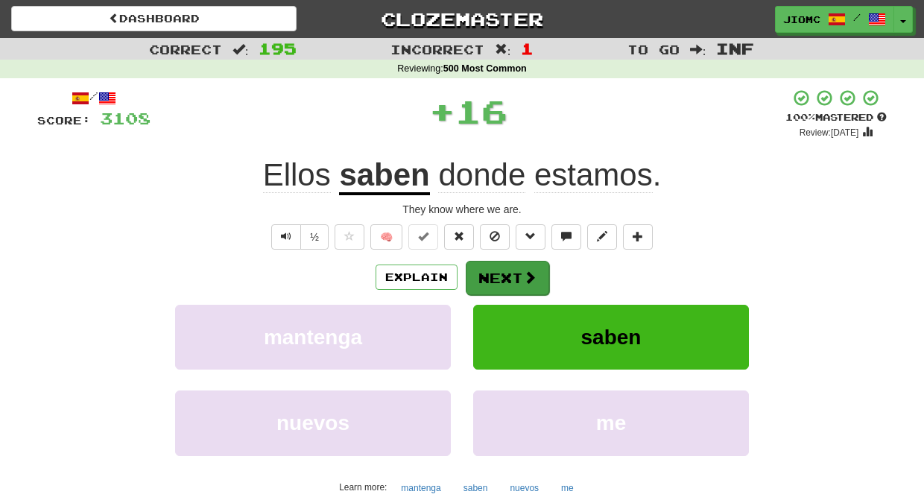
click at [492, 272] on button "Next" at bounding box center [507, 278] width 83 height 34
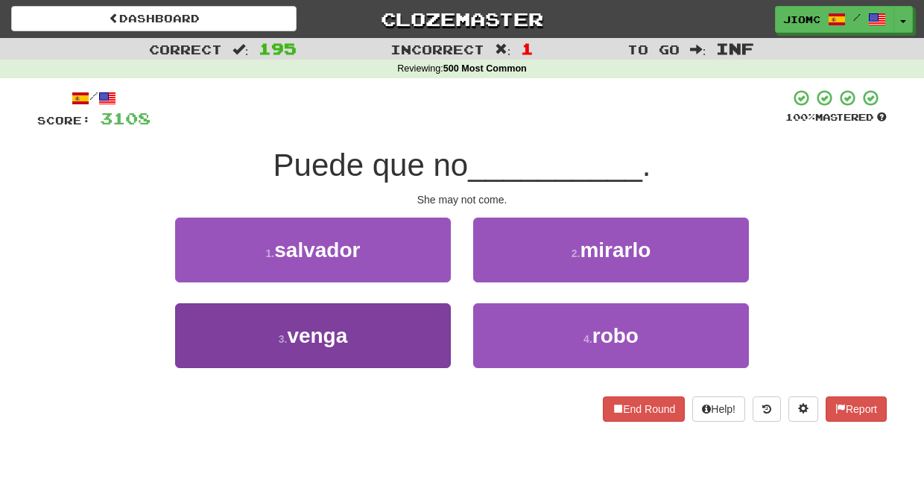
click at [434, 308] on button "3 . venga" at bounding box center [313, 335] width 276 height 65
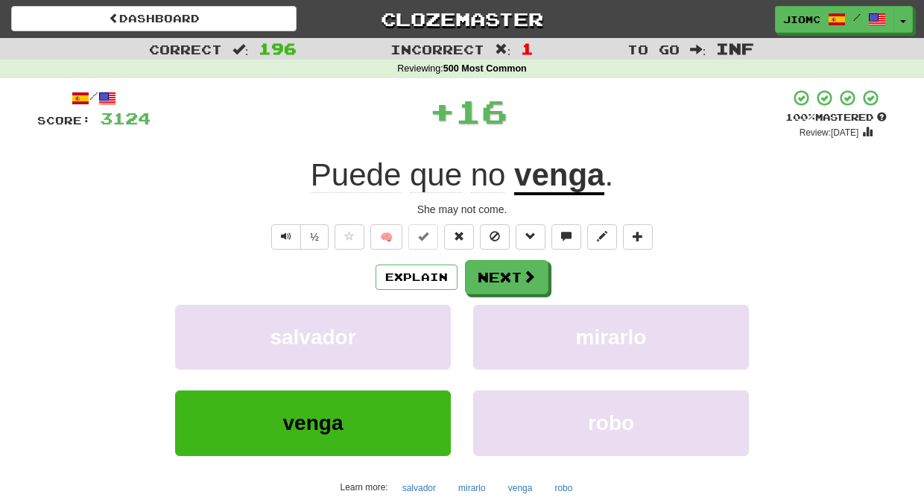
click at [434, 308] on button "salvador" at bounding box center [313, 337] width 276 height 65
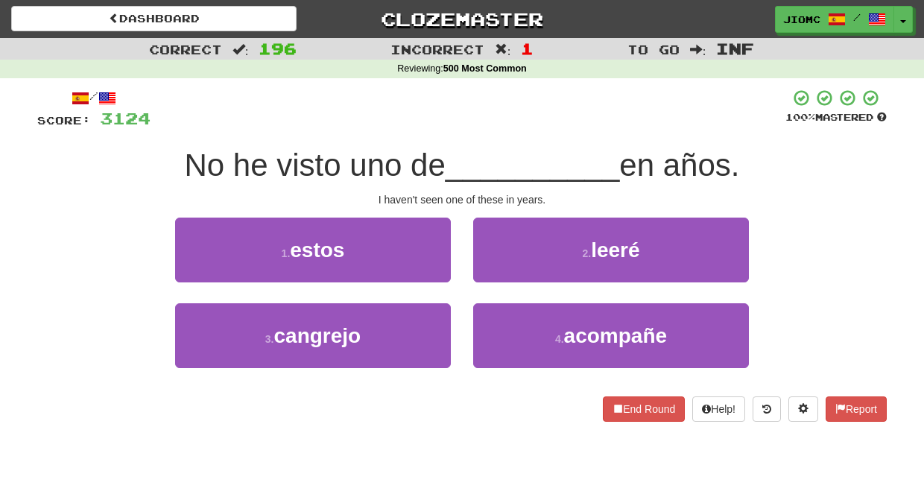
click at [440, 253] on button "1 . estos" at bounding box center [313, 250] width 276 height 65
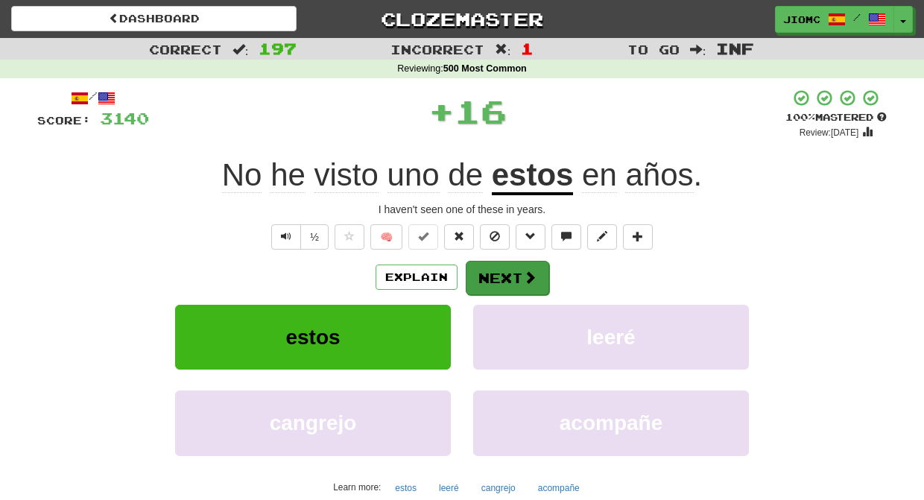
click at [507, 268] on button "Next" at bounding box center [507, 278] width 83 height 34
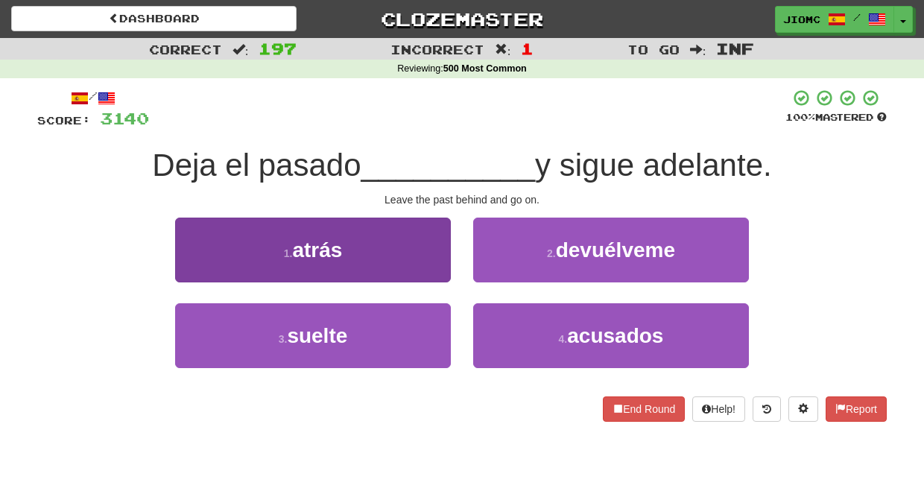
click at [432, 264] on button "1 . atrás" at bounding box center [313, 250] width 276 height 65
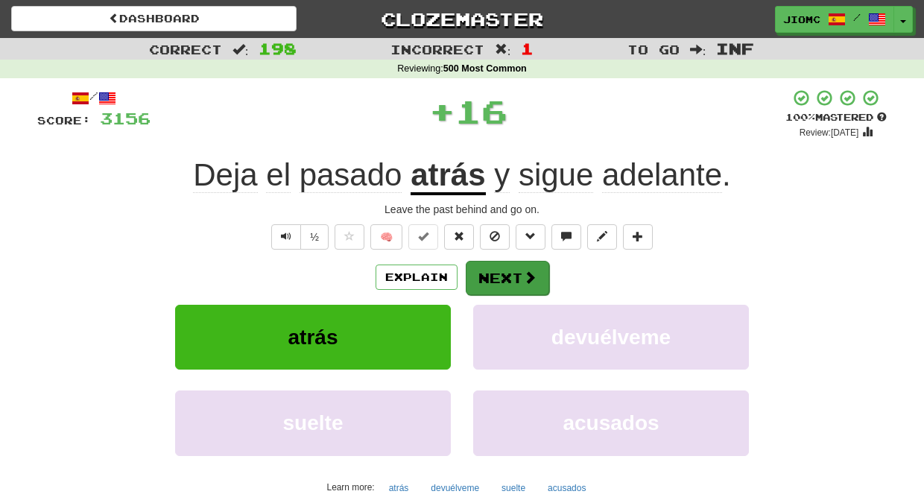
click at [510, 267] on button "Next" at bounding box center [507, 278] width 83 height 34
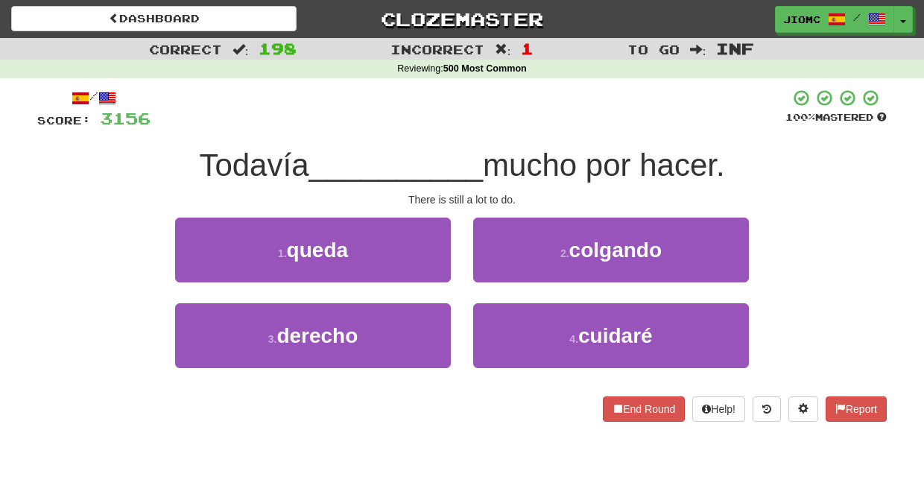
drag, startPoint x: 431, startPoint y: 260, endPoint x: 461, endPoint y: 259, distance: 30.6
click at [431, 259] on button "1 . queda" at bounding box center [313, 250] width 276 height 65
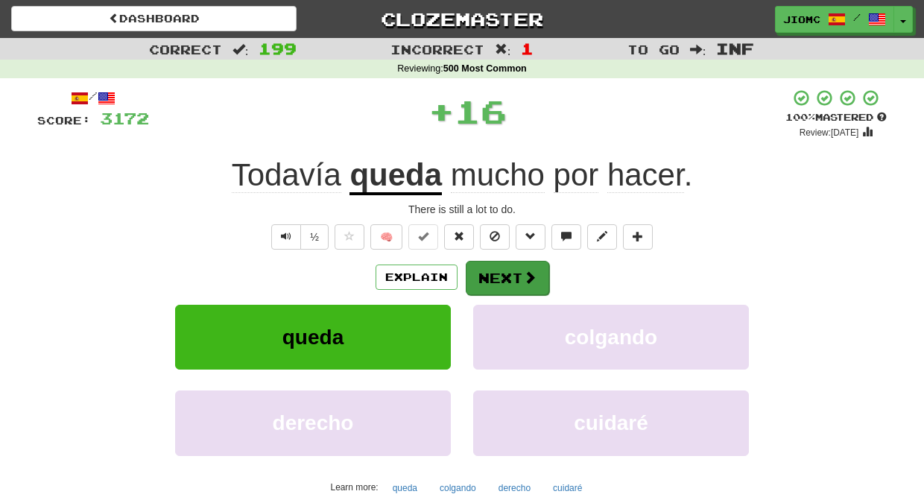
click at [492, 261] on button "Next" at bounding box center [507, 278] width 83 height 34
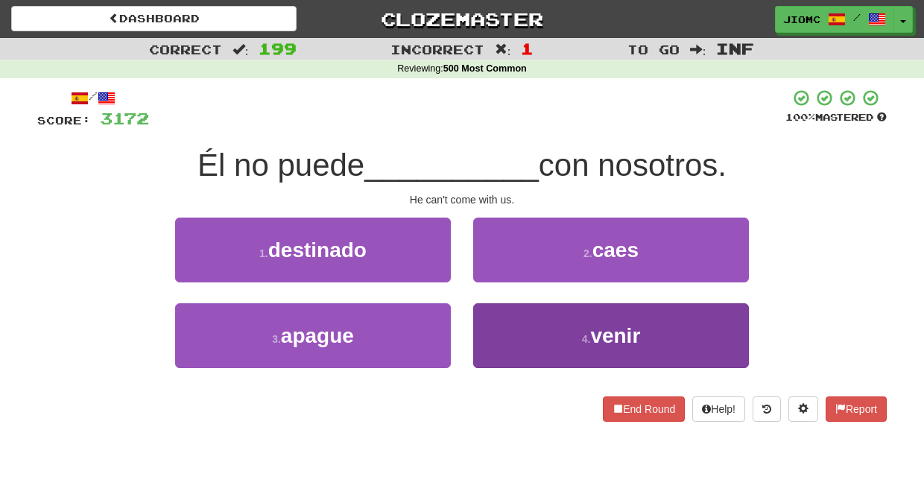
click at [495, 321] on button "4 . venir" at bounding box center [611, 335] width 276 height 65
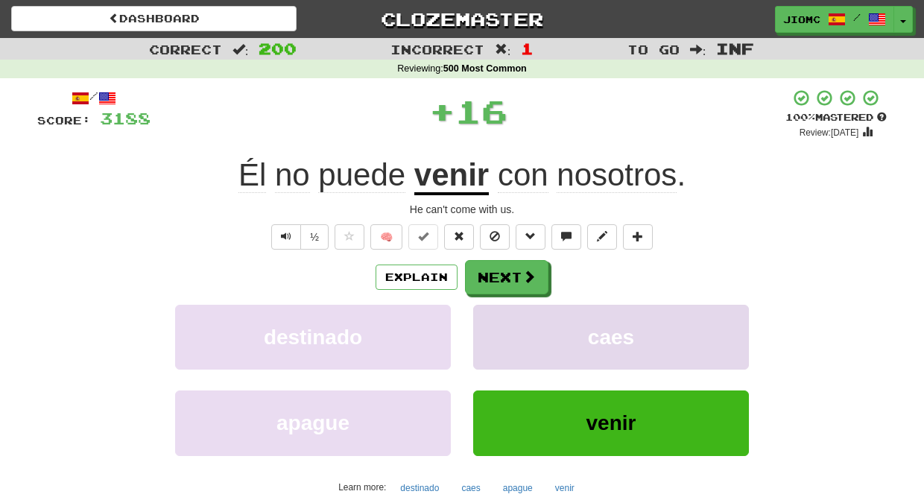
click at [494, 321] on button "caes" at bounding box center [611, 337] width 276 height 65
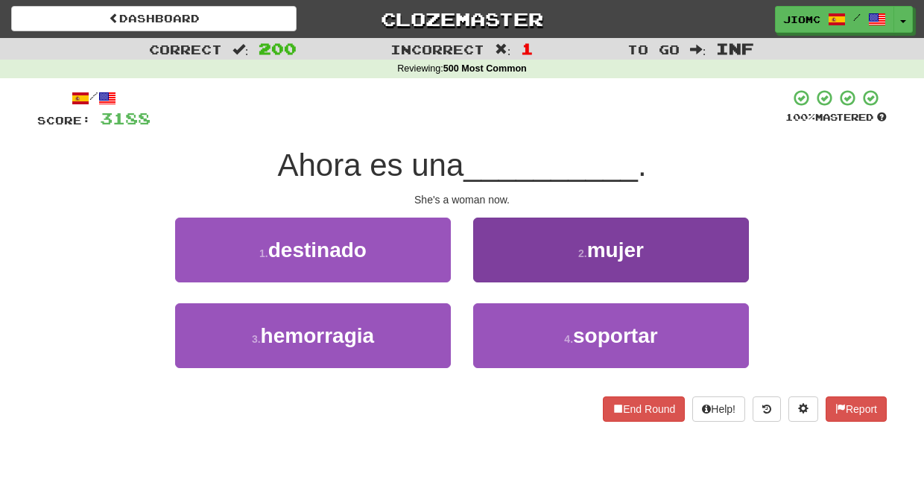
click at [497, 255] on button "2 . mujer" at bounding box center [611, 250] width 276 height 65
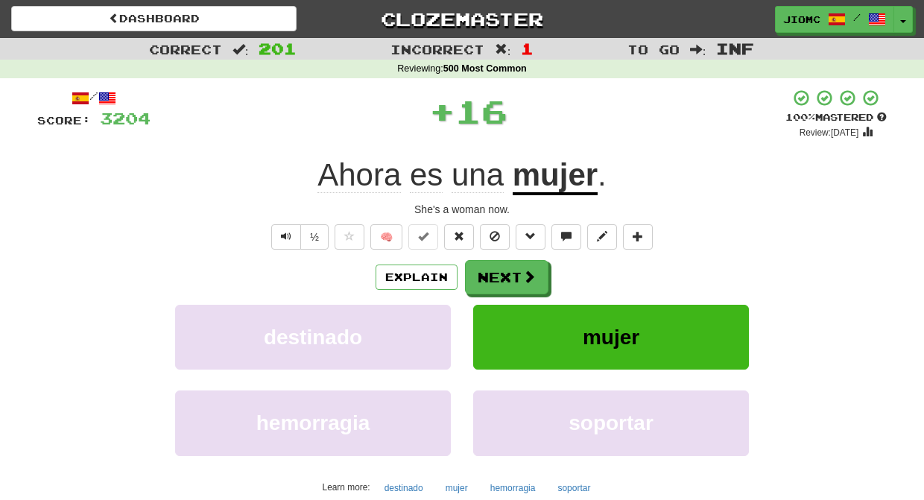
click at [497, 255] on div "/ Score: 3204 + 16 100 % Mastered Review: 2025-11-18 Ahora es una mujer . She's…" at bounding box center [461, 322] width 849 height 467
click at [494, 265] on button "Next" at bounding box center [507, 278] width 83 height 34
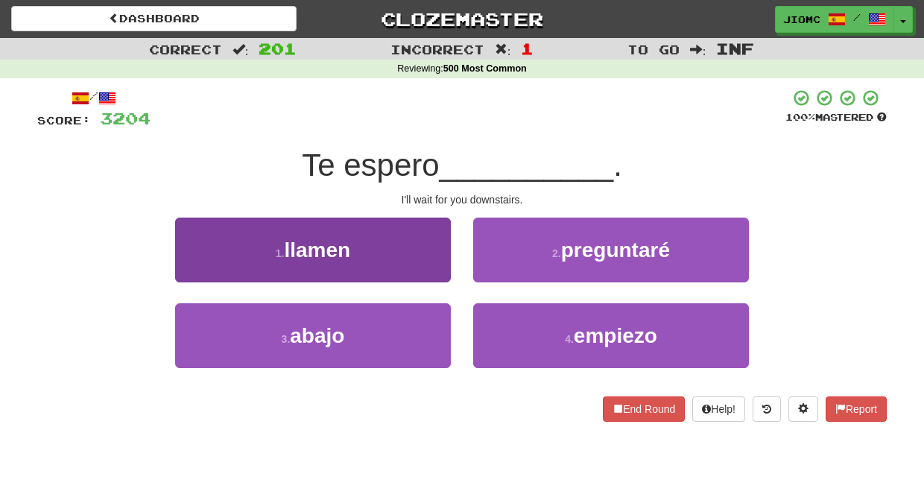
click at [435, 325] on button "3 . abajo" at bounding box center [313, 335] width 276 height 65
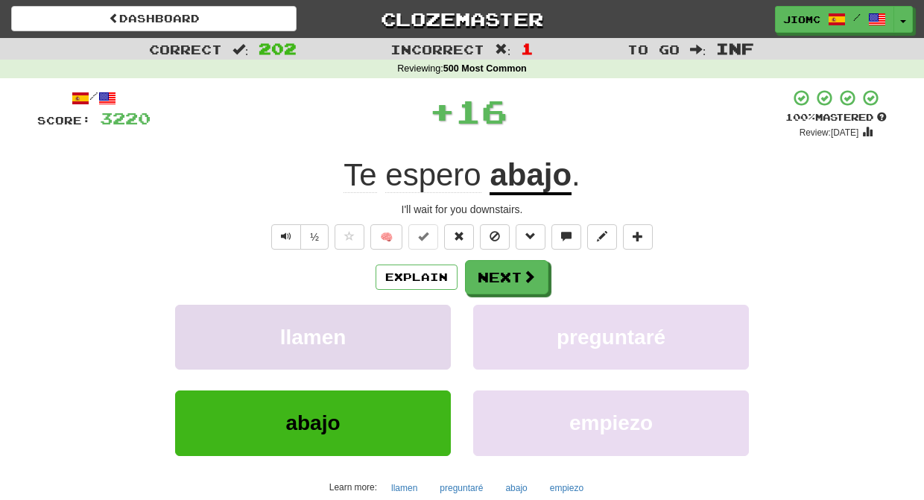
click at [434, 323] on button "llamen" at bounding box center [313, 337] width 276 height 65
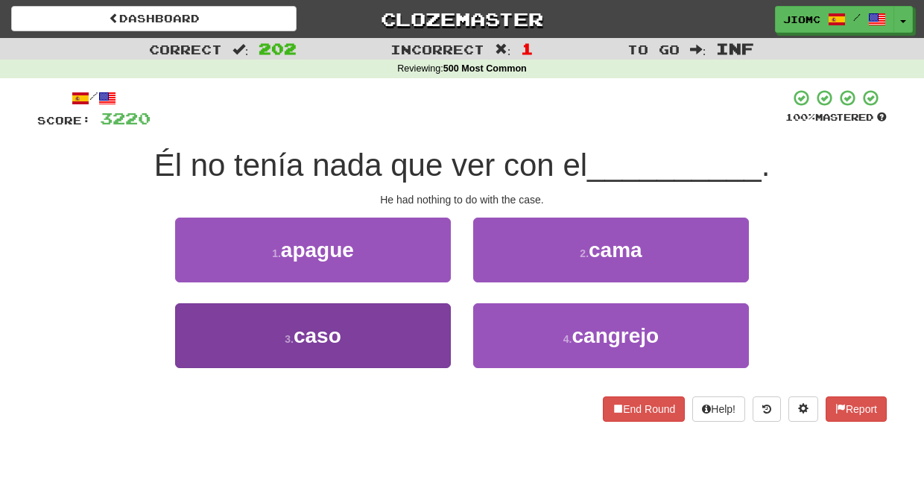
click at [437, 313] on button "3 . caso" at bounding box center [313, 335] width 276 height 65
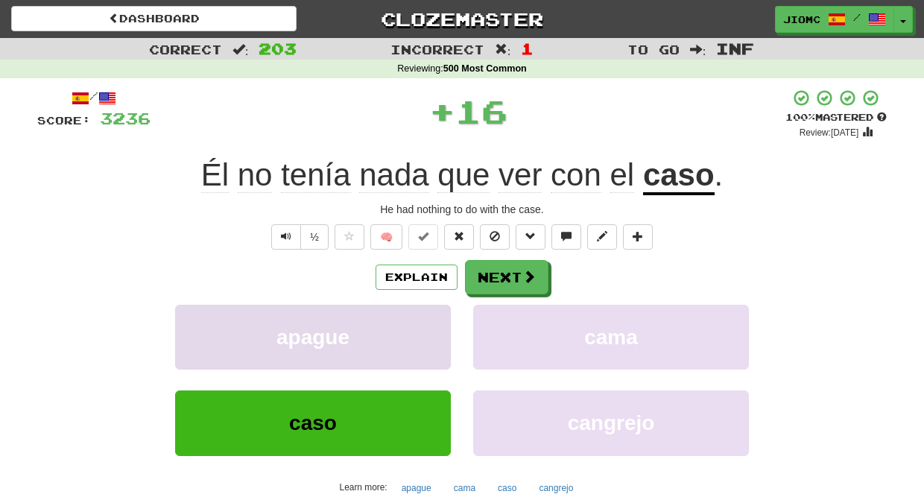
click at [441, 314] on button "apague" at bounding box center [313, 337] width 276 height 65
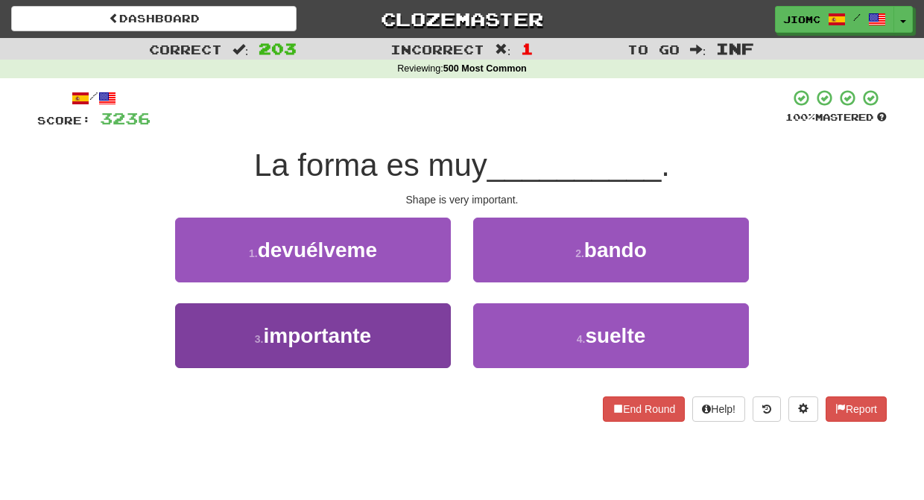
click at [438, 321] on button "3 . importante" at bounding box center [313, 335] width 276 height 65
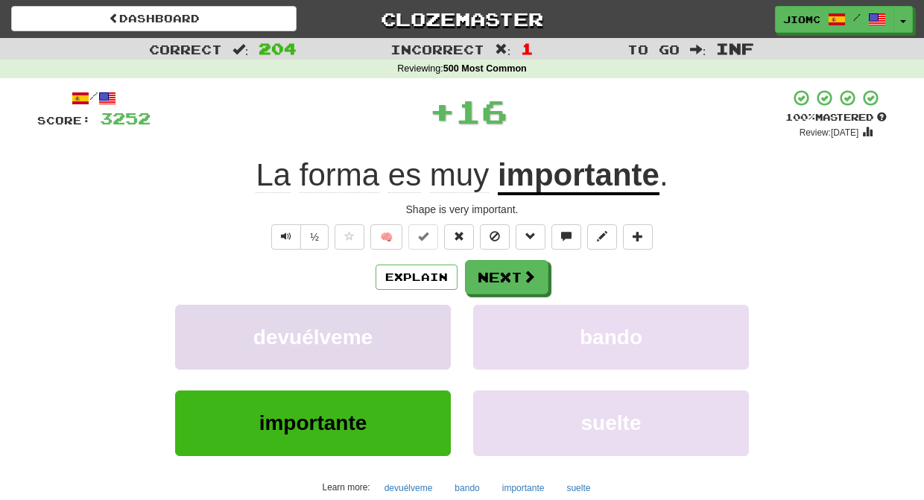
click at [439, 321] on button "devuélveme" at bounding box center [313, 337] width 276 height 65
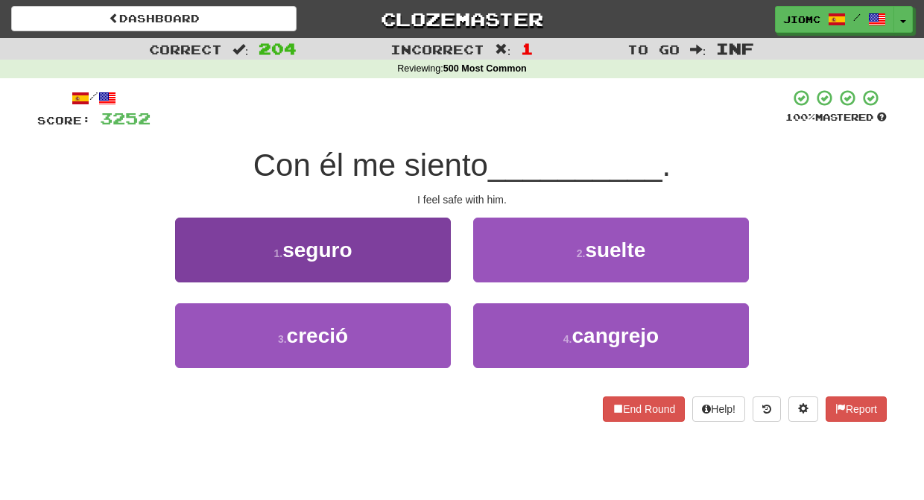
click at [420, 256] on button "1 . seguro" at bounding box center [313, 250] width 276 height 65
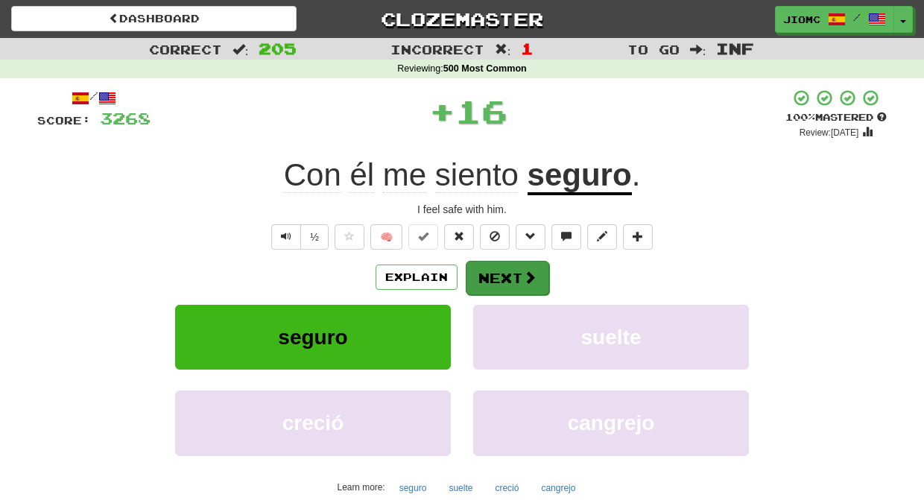
click at [489, 263] on button "Next" at bounding box center [507, 278] width 83 height 34
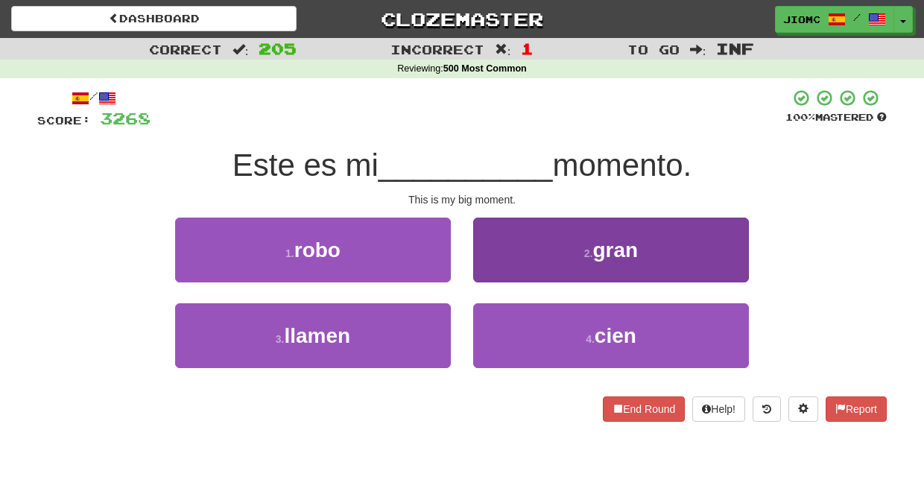
click at [489, 267] on button "2 . gran" at bounding box center [611, 250] width 276 height 65
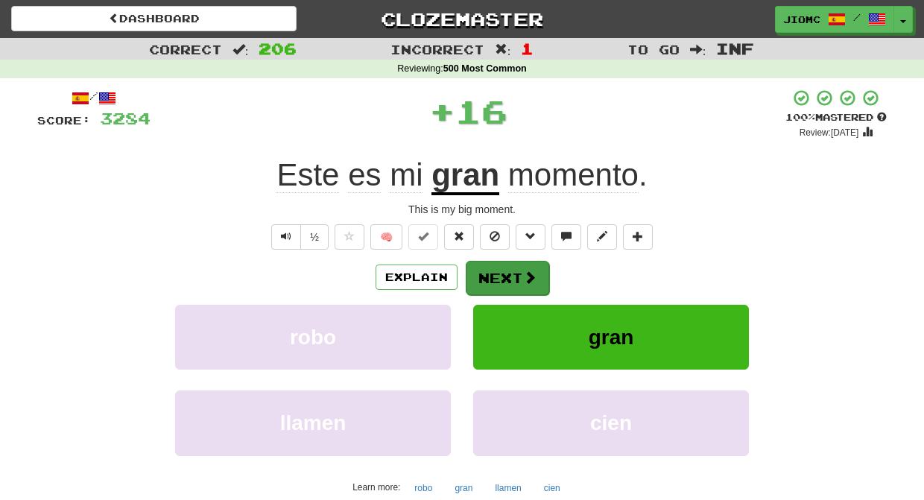
click at [489, 272] on button "Next" at bounding box center [507, 278] width 83 height 34
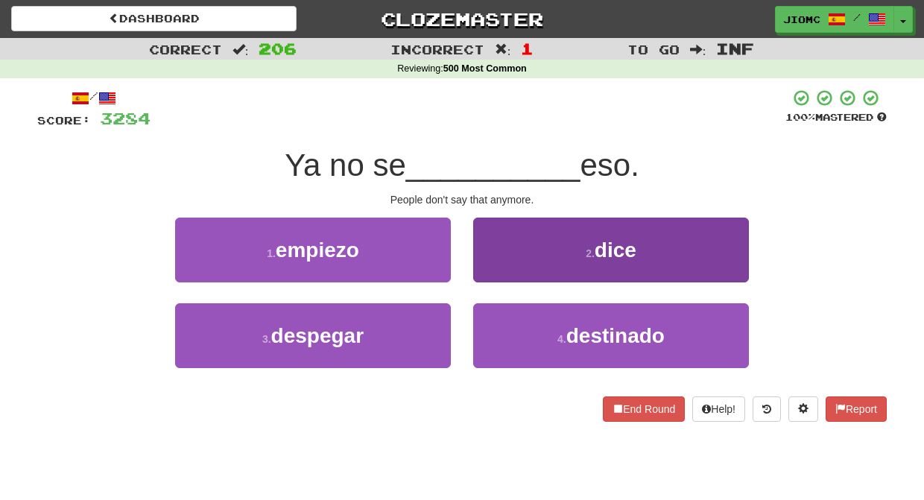
click at [488, 273] on button "2 . dice" at bounding box center [611, 250] width 276 height 65
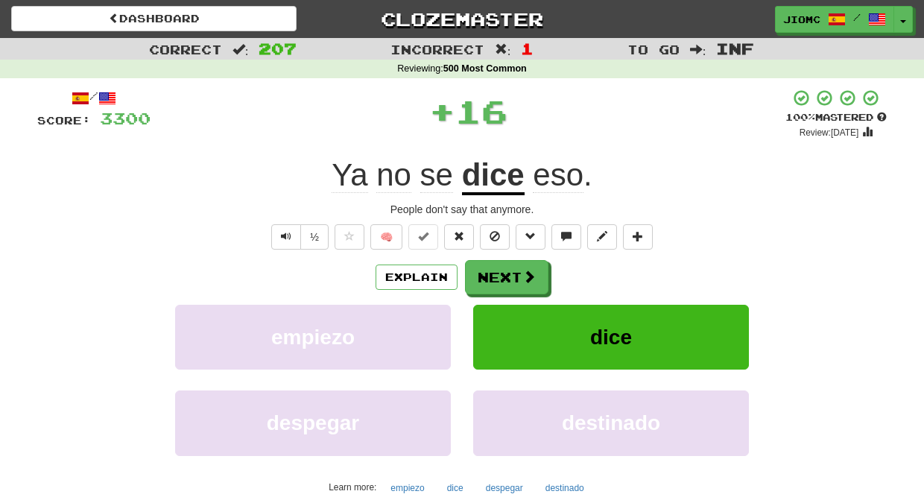
click at [488, 273] on button "Next" at bounding box center [506, 277] width 83 height 34
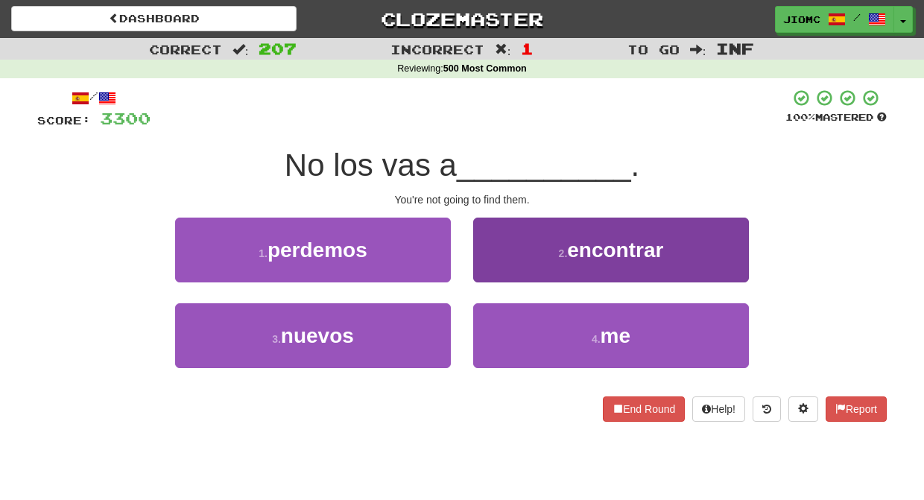
click at [505, 269] on button "2 . encontrar" at bounding box center [611, 250] width 276 height 65
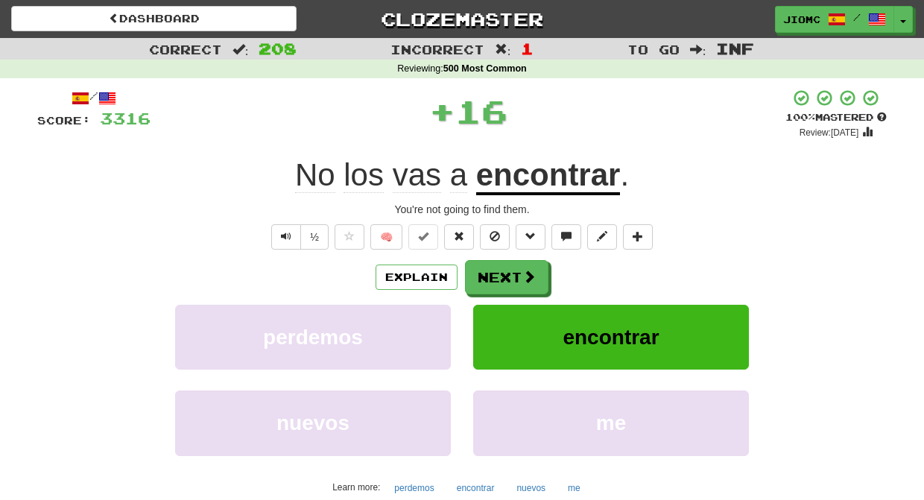
click at [504, 269] on button "Next" at bounding box center [506, 277] width 83 height 34
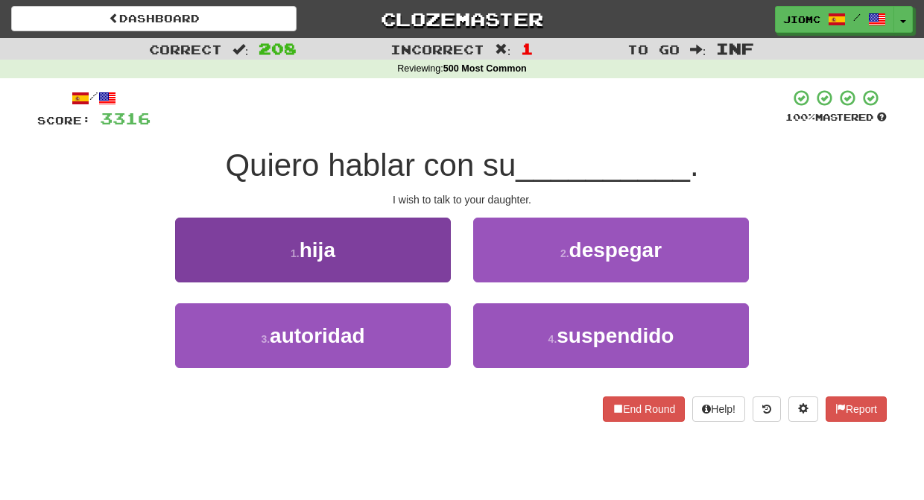
click at [408, 267] on button "1 . hija" at bounding box center [313, 250] width 276 height 65
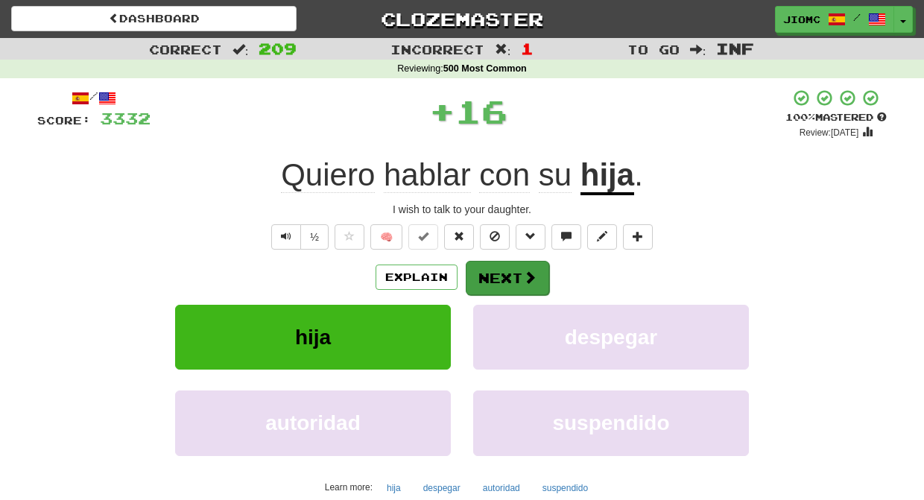
click at [489, 267] on button "Next" at bounding box center [507, 278] width 83 height 34
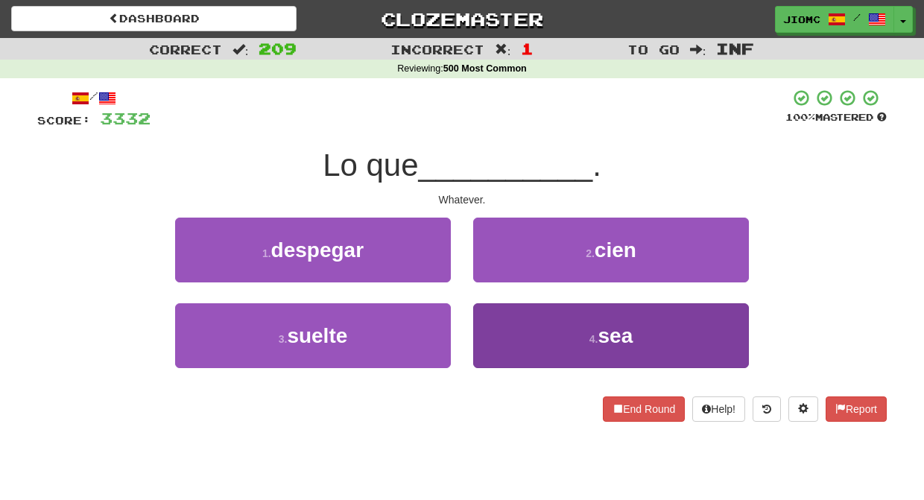
click at [501, 329] on button "4 . sea" at bounding box center [611, 335] width 276 height 65
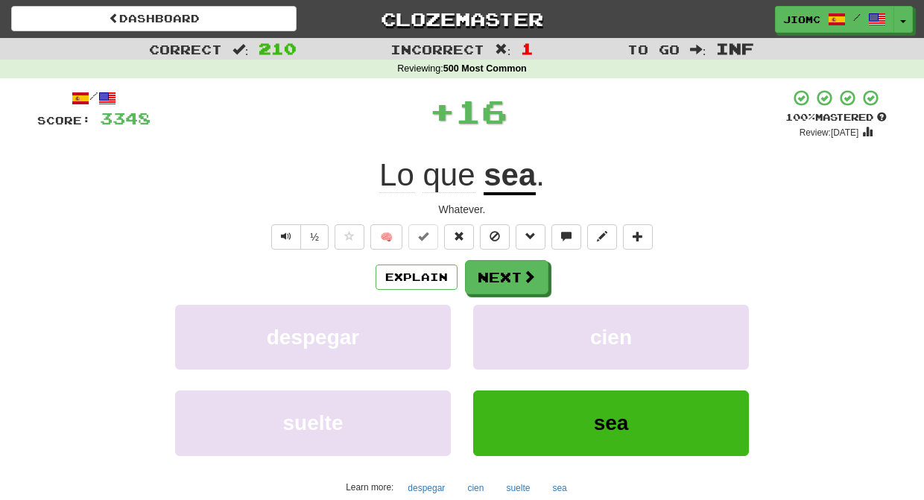
click at [501, 329] on button "cien" at bounding box center [611, 337] width 276 height 65
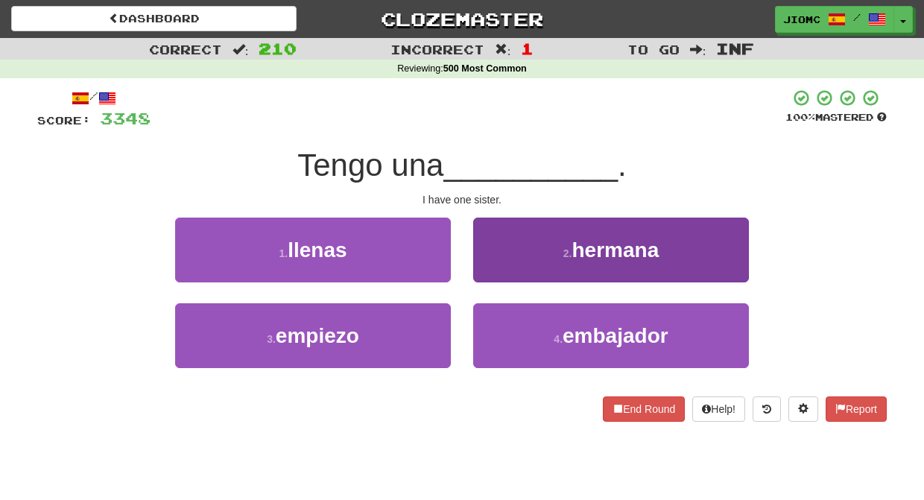
click at [510, 281] on button "2 . hermana" at bounding box center [611, 250] width 276 height 65
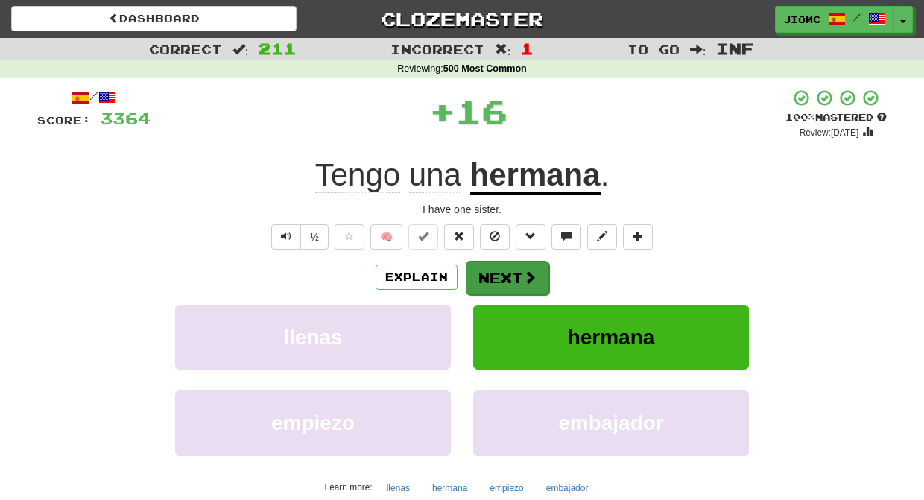
click at [505, 280] on button "Next" at bounding box center [507, 278] width 83 height 34
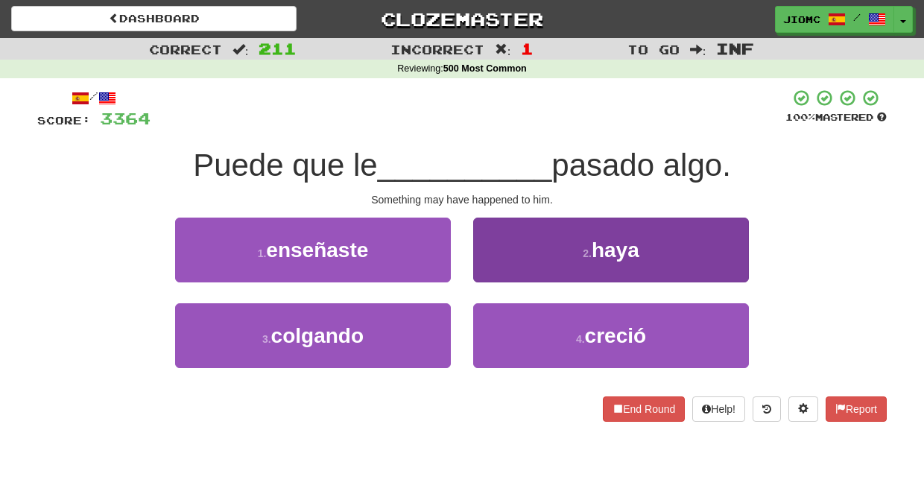
click at [497, 275] on button "2 . haya" at bounding box center [611, 250] width 276 height 65
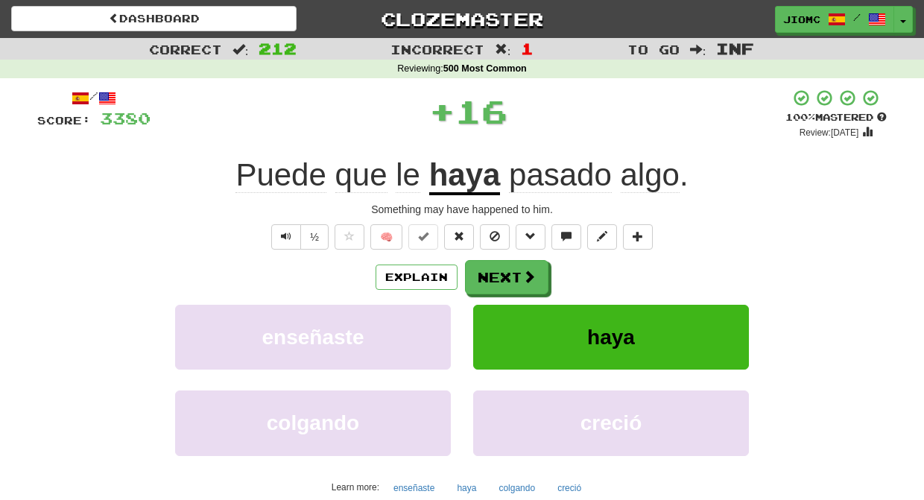
click at [496, 279] on button "Next" at bounding box center [506, 277] width 83 height 34
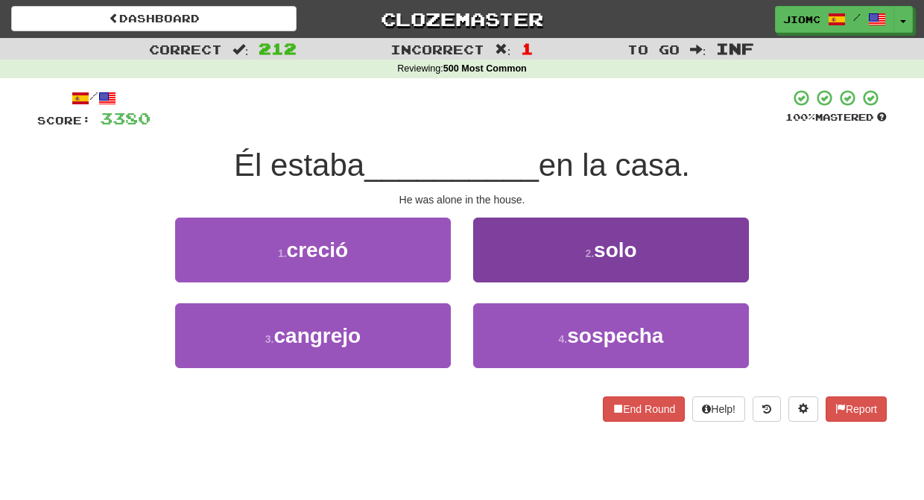
click at [496, 279] on button "2 . solo" at bounding box center [611, 250] width 276 height 65
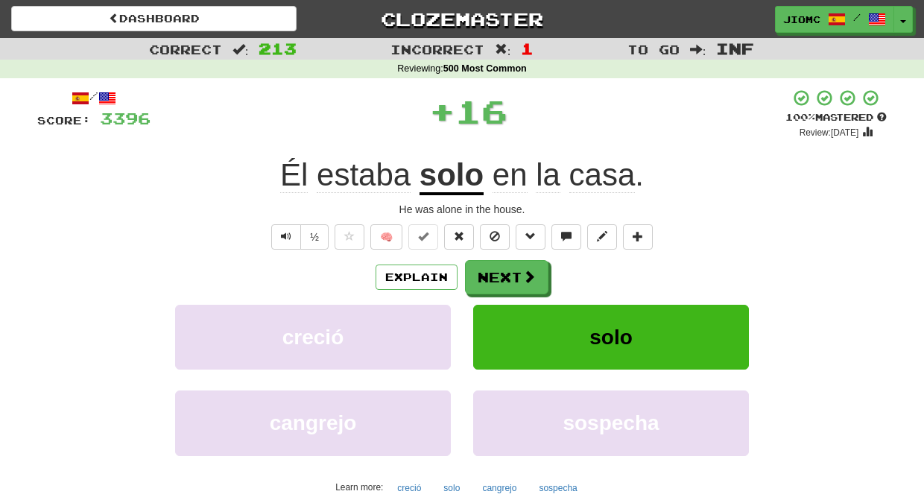
click at [496, 279] on button "Next" at bounding box center [506, 277] width 83 height 34
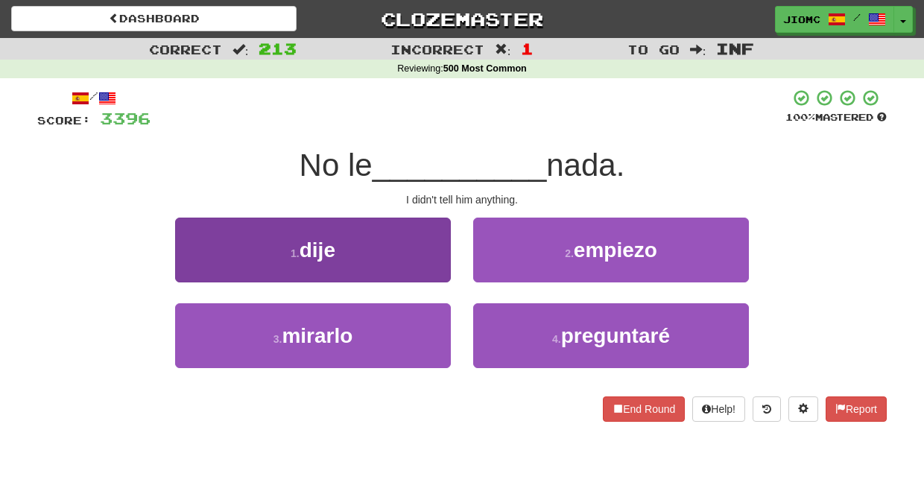
click at [444, 264] on button "1 . dije" at bounding box center [313, 250] width 276 height 65
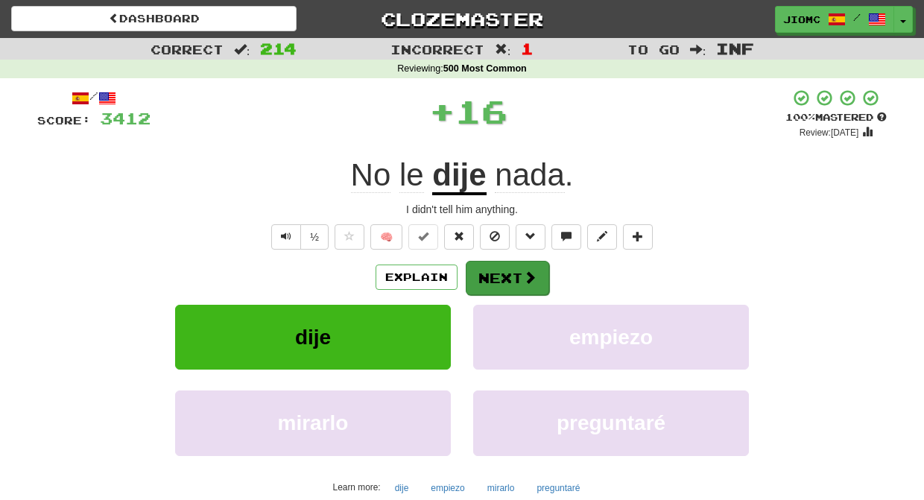
click at [486, 273] on button "Next" at bounding box center [507, 278] width 83 height 34
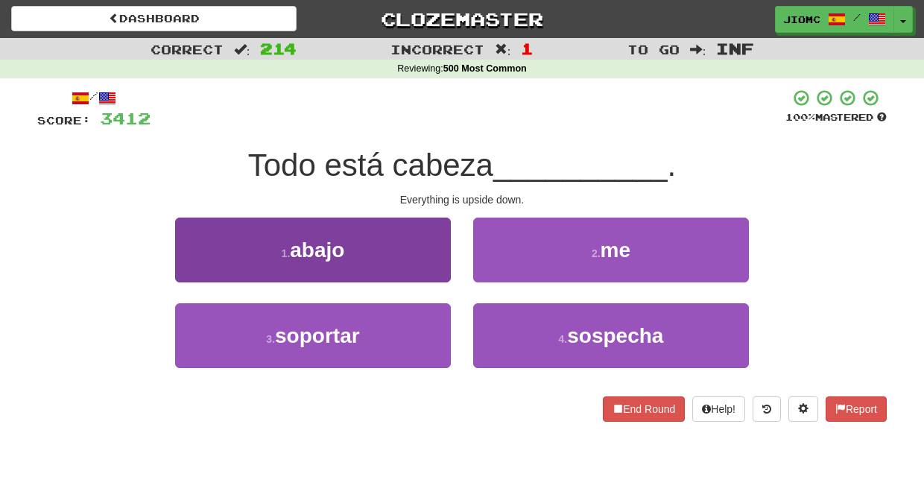
click at [403, 269] on button "1 . abajo" at bounding box center [313, 250] width 276 height 65
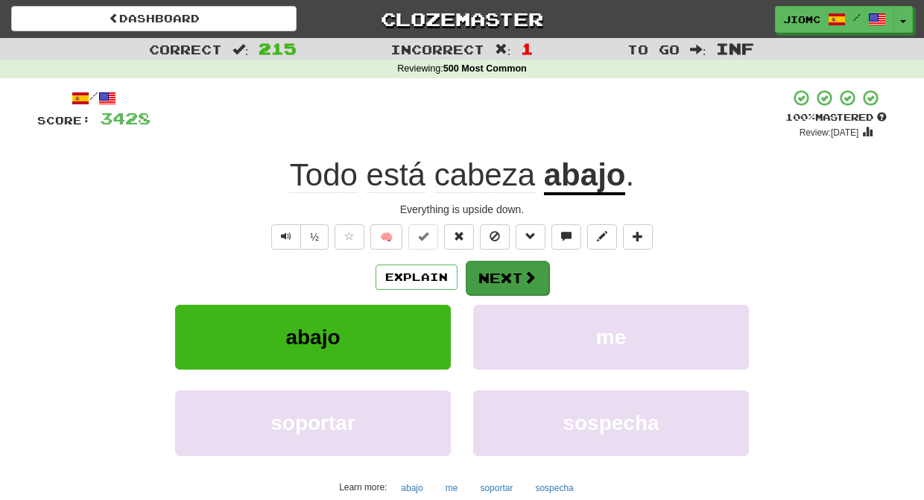
click at [493, 285] on button "Next" at bounding box center [507, 278] width 83 height 34
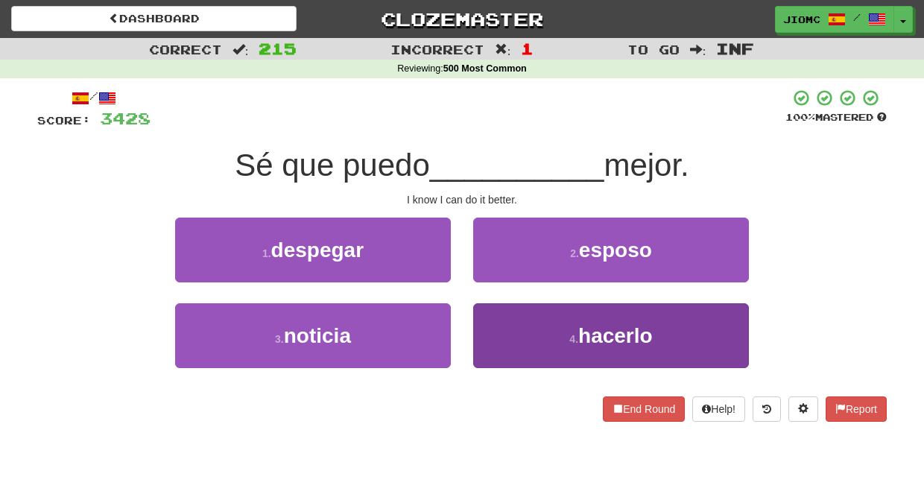
click at [487, 322] on button "4 . hacerlo" at bounding box center [611, 335] width 276 height 65
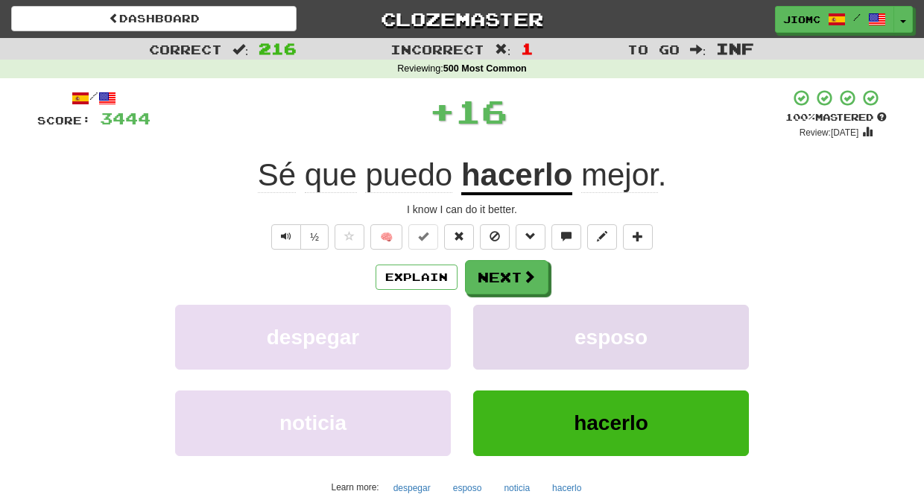
click at [489, 322] on button "esposo" at bounding box center [611, 337] width 276 height 65
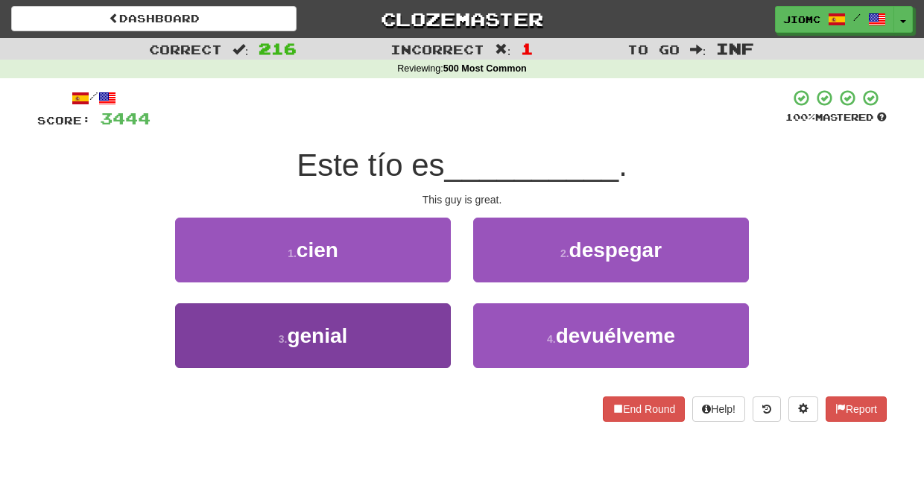
click at [445, 328] on button "3 . genial" at bounding box center [313, 335] width 276 height 65
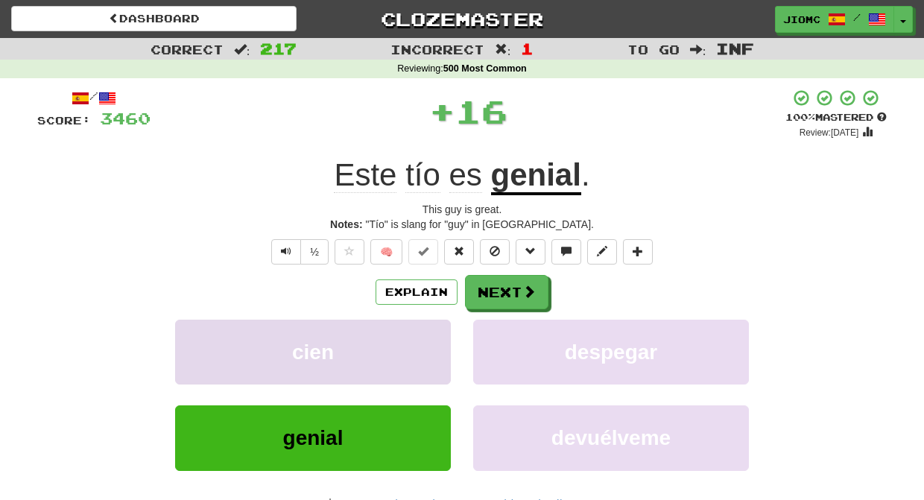
click at [434, 323] on button "cien" at bounding box center [313, 352] width 276 height 65
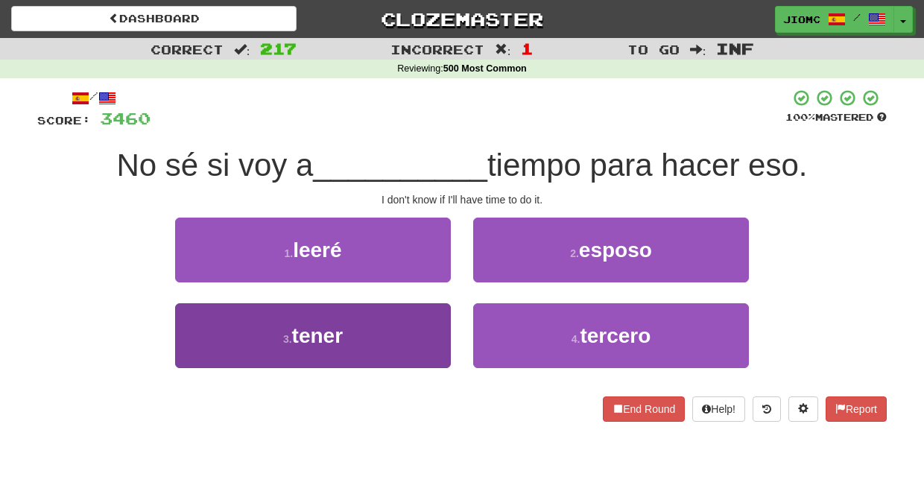
click at [438, 334] on button "3 . tener" at bounding box center [313, 335] width 276 height 65
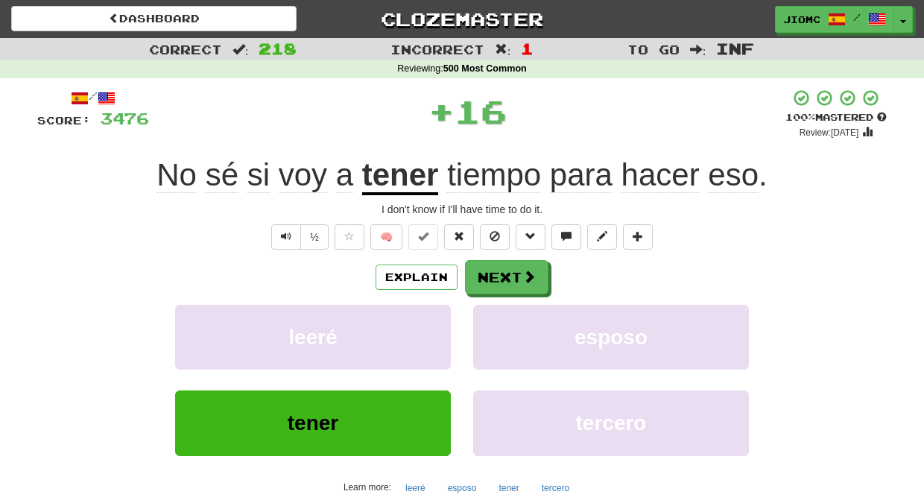
click at [438, 334] on button "leeré" at bounding box center [313, 337] width 276 height 65
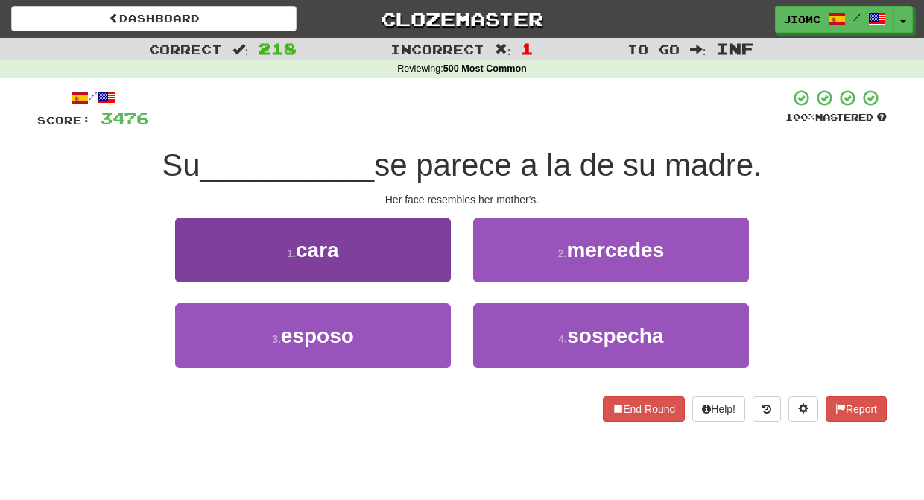
click at [428, 264] on button "1 . cara" at bounding box center [313, 250] width 276 height 65
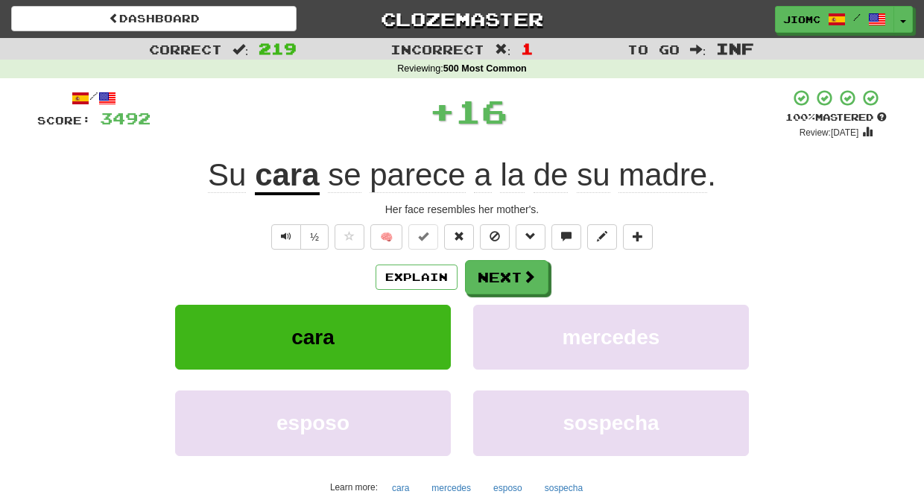
click at [482, 277] on button "Next" at bounding box center [506, 277] width 83 height 34
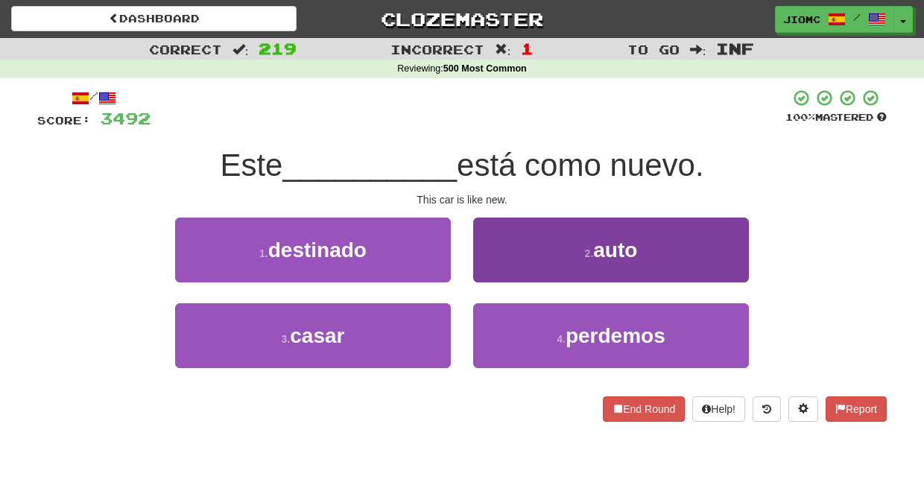
click at [496, 264] on button "2 . auto" at bounding box center [611, 250] width 276 height 65
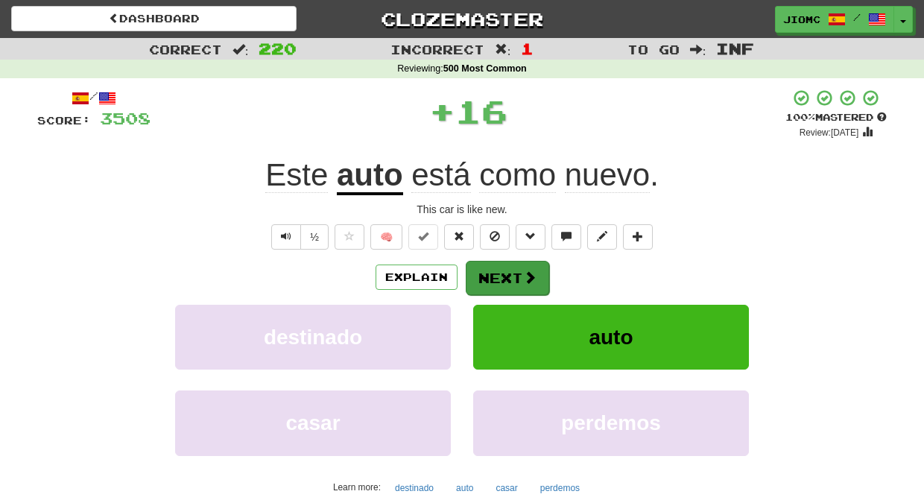
click at [495, 267] on button "Next" at bounding box center [507, 278] width 83 height 34
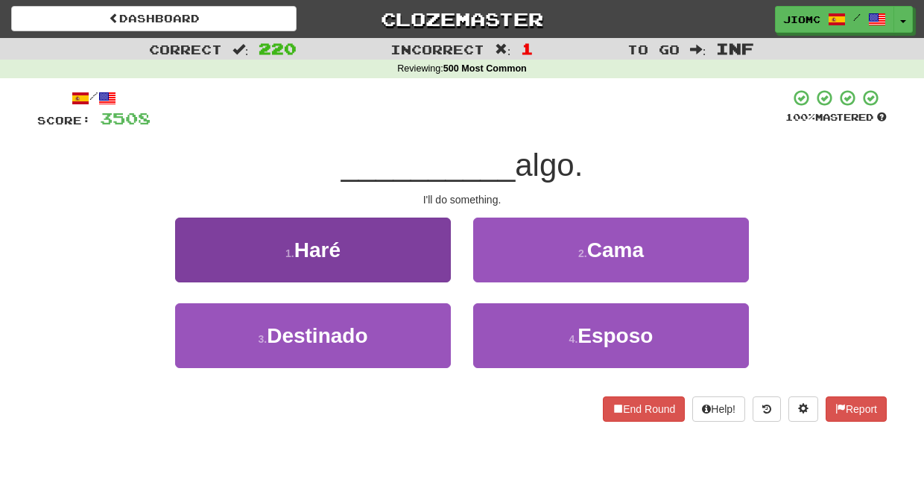
click at [435, 265] on button "1 . Haré" at bounding box center [313, 250] width 276 height 65
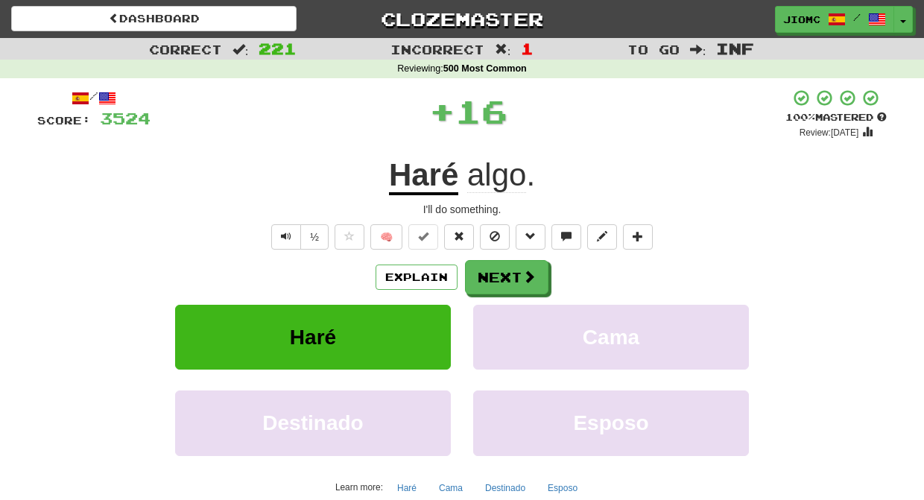
click at [495, 262] on button "Next" at bounding box center [506, 277] width 83 height 34
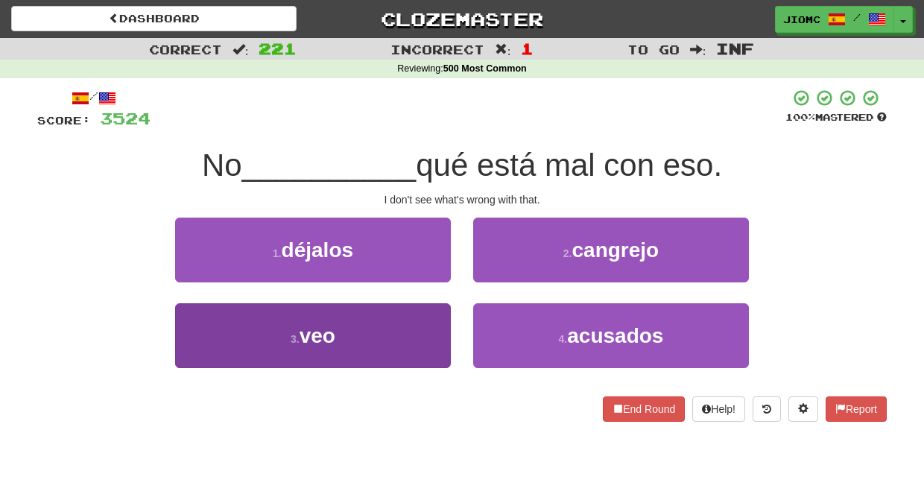
click at [413, 312] on button "3 . veo" at bounding box center [313, 335] width 276 height 65
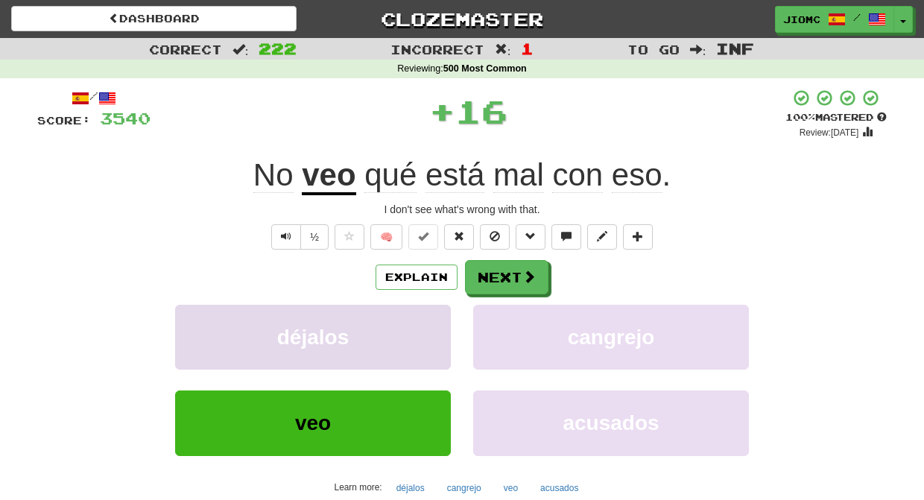
click at [416, 313] on button "déjalos" at bounding box center [313, 337] width 276 height 65
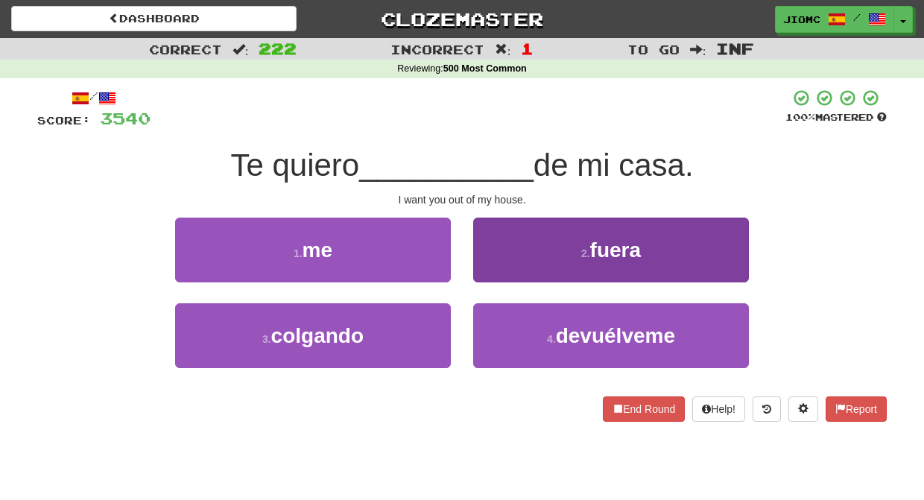
click at [492, 261] on button "2 . fuera" at bounding box center [611, 250] width 276 height 65
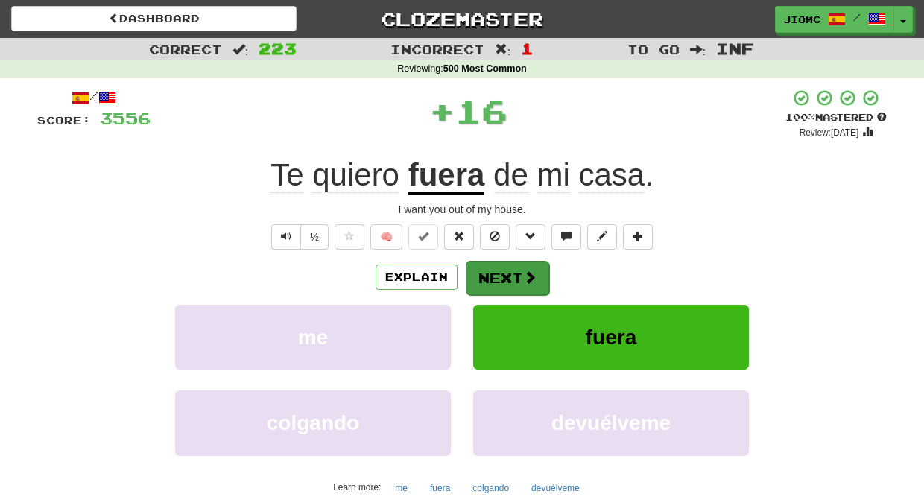
click at [489, 271] on button "Next" at bounding box center [507, 278] width 83 height 34
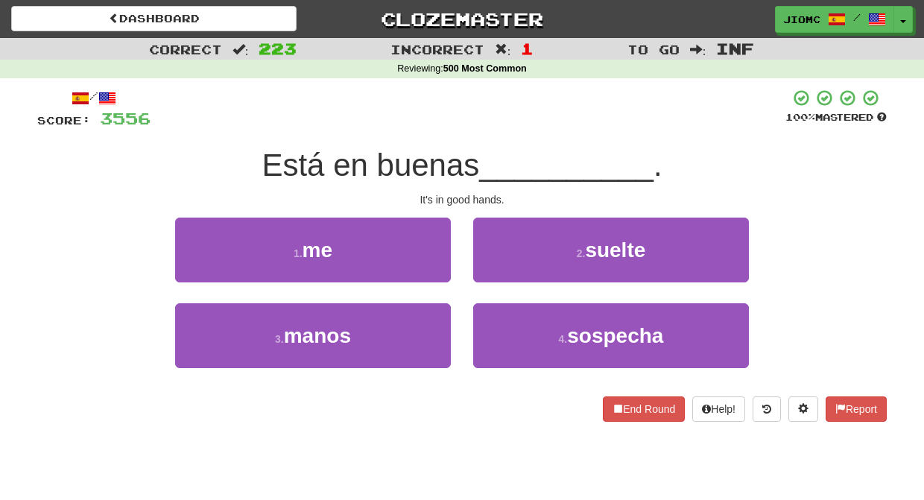
click at [451, 316] on div "3 . manos" at bounding box center [313, 346] width 298 height 86
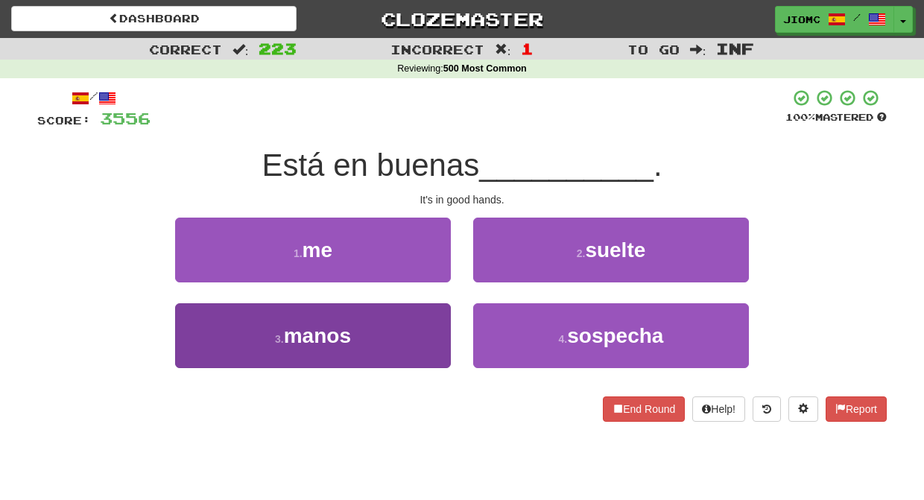
click at [440, 316] on button "3 . manos" at bounding box center [313, 335] width 276 height 65
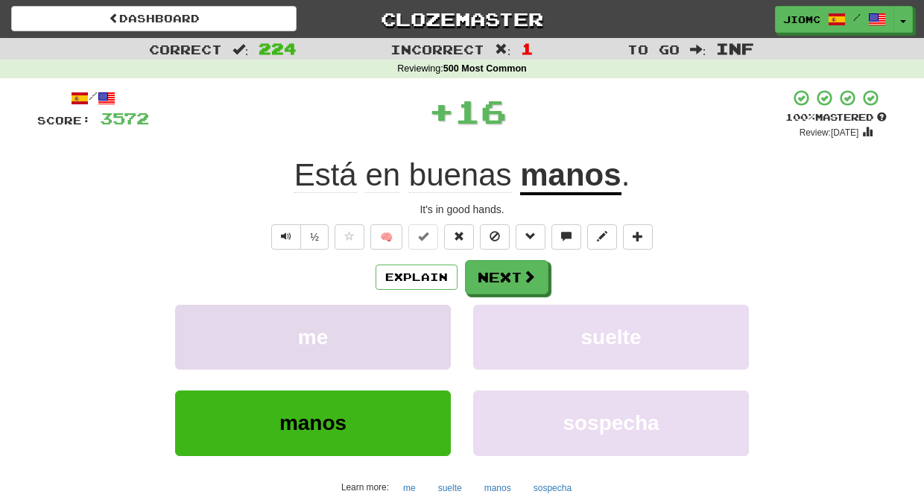
click at [439, 314] on button "me" at bounding box center [313, 337] width 276 height 65
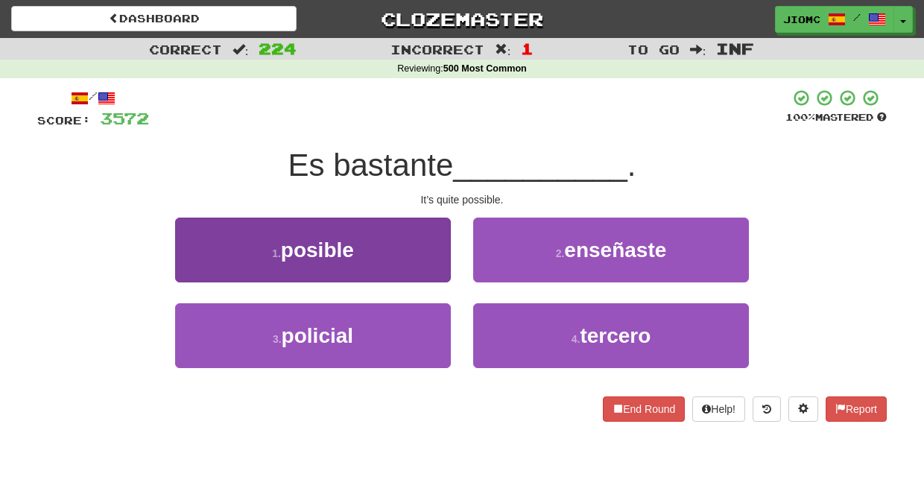
click at [431, 268] on button "1 . posible" at bounding box center [313, 250] width 276 height 65
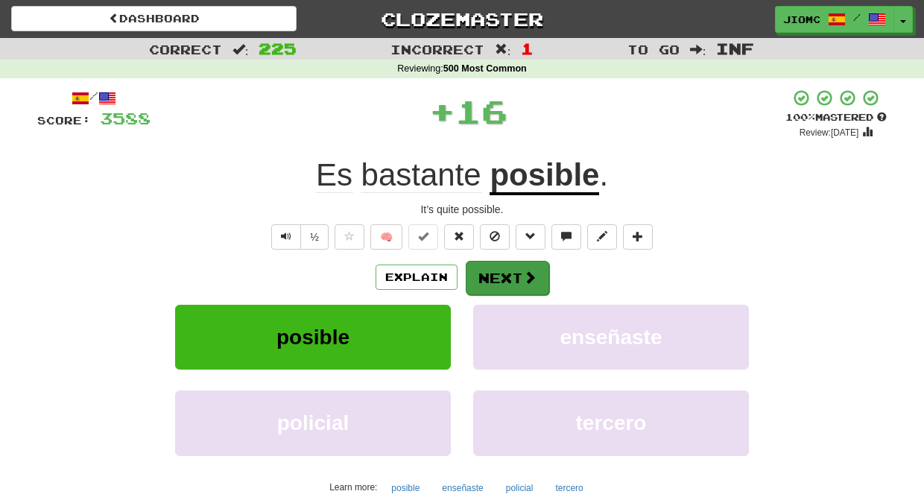
click at [489, 272] on button "Next" at bounding box center [507, 278] width 83 height 34
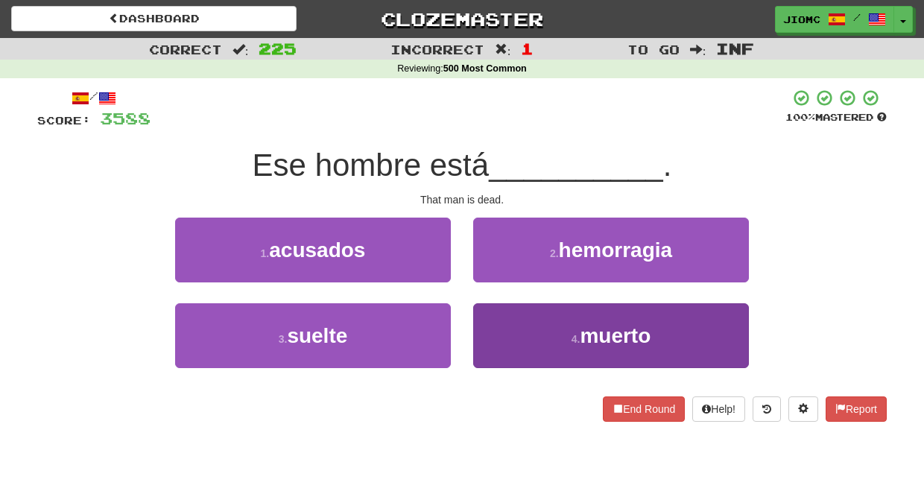
click at [495, 328] on button "4 . muerto" at bounding box center [611, 335] width 276 height 65
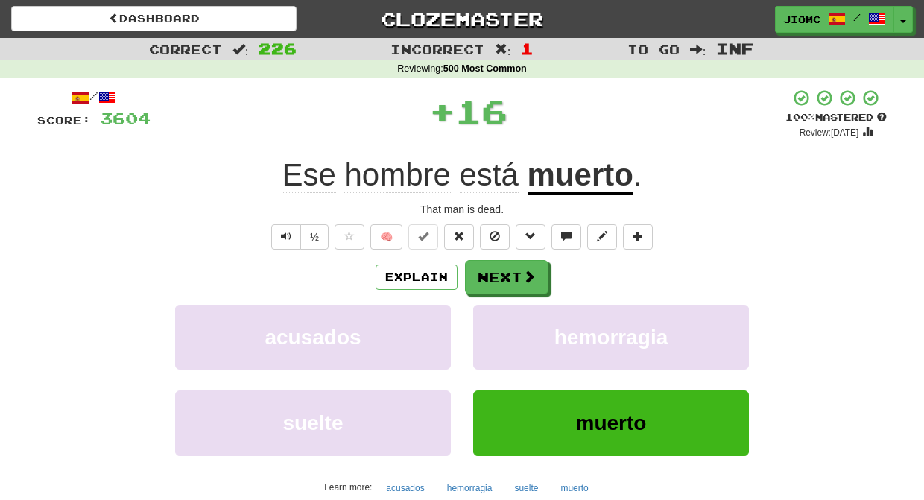
click at [495, 328] on button "hemorragia" at bounding box center [611, 337] width 276 height 65
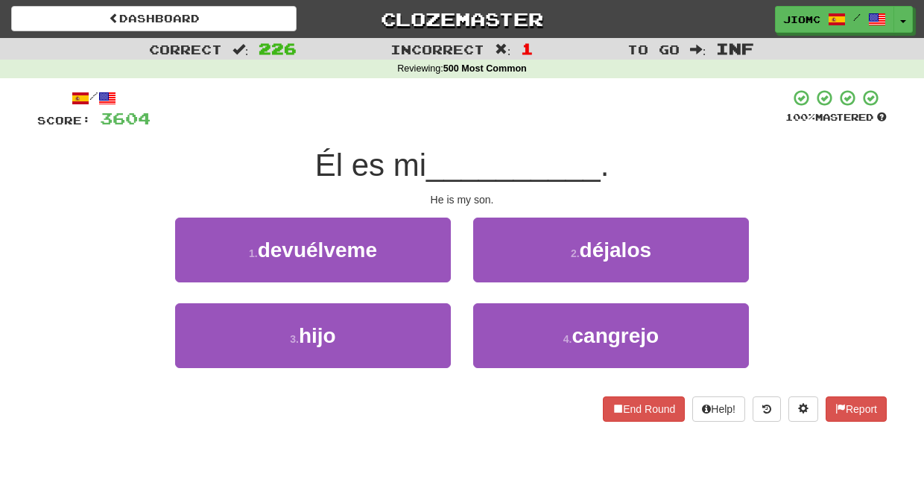
click at [454, 329] on div "3 . hijo" at bounding box center [313, 346] width 298 height 86
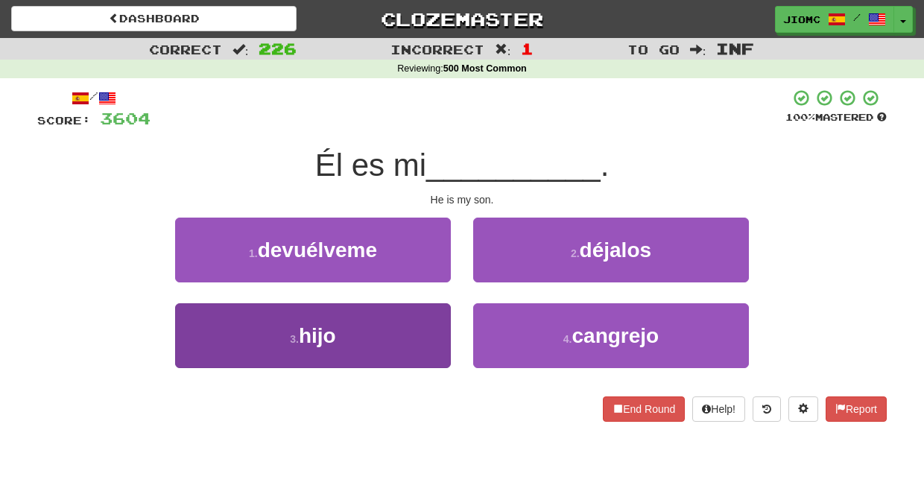
click at [440, 325] on button "3 . hijo" at bounding box center [313, 335] width 276 height 65
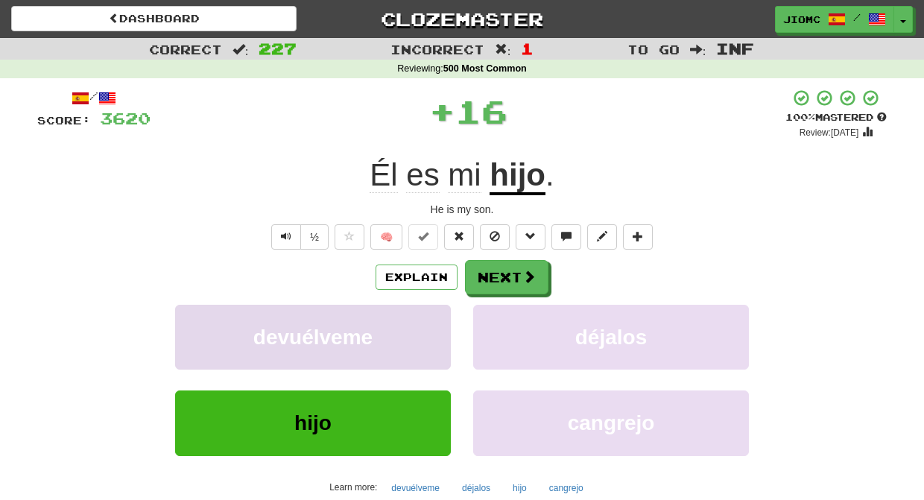
click at [437, 305] on button "devuélveme" at bounding box center [313, 337] width 276 height 65
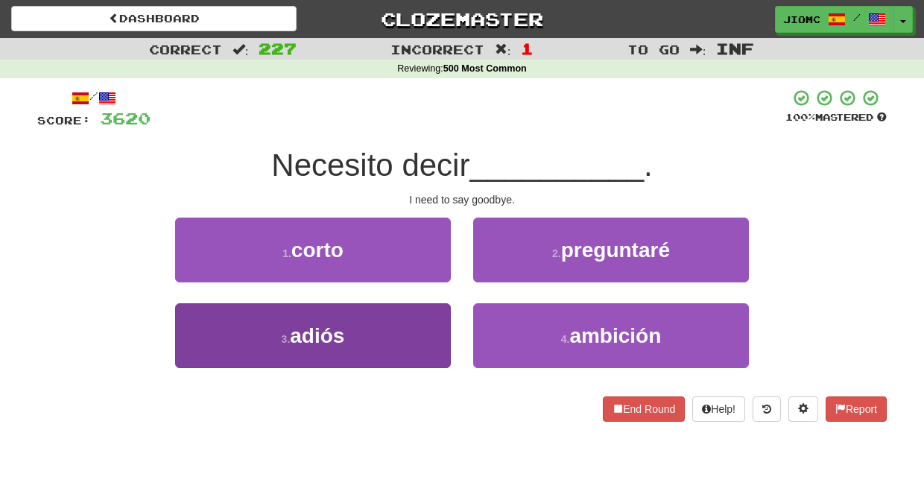
click at [437, 313] on button "3 . adiós" at bounding box center [313, 335] width 276 height 65
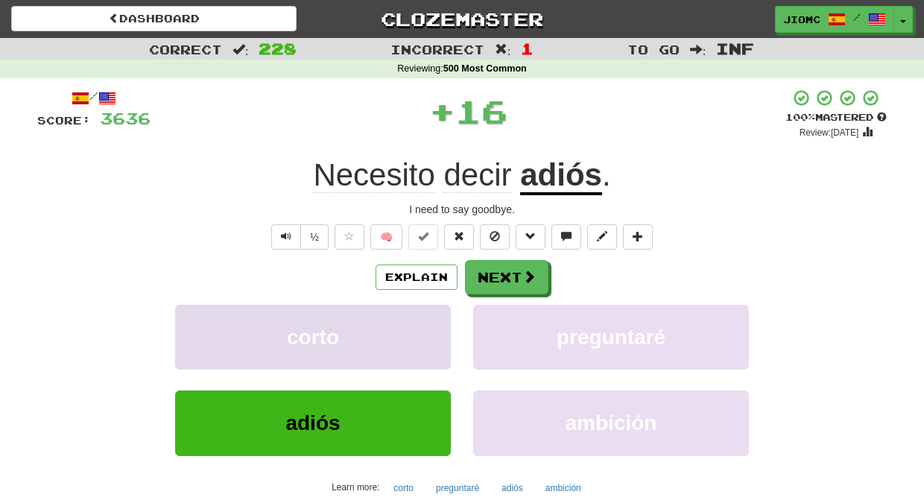
click at [435, 313] on button "corto" at bounding box center [313, 337] width 276 height 65
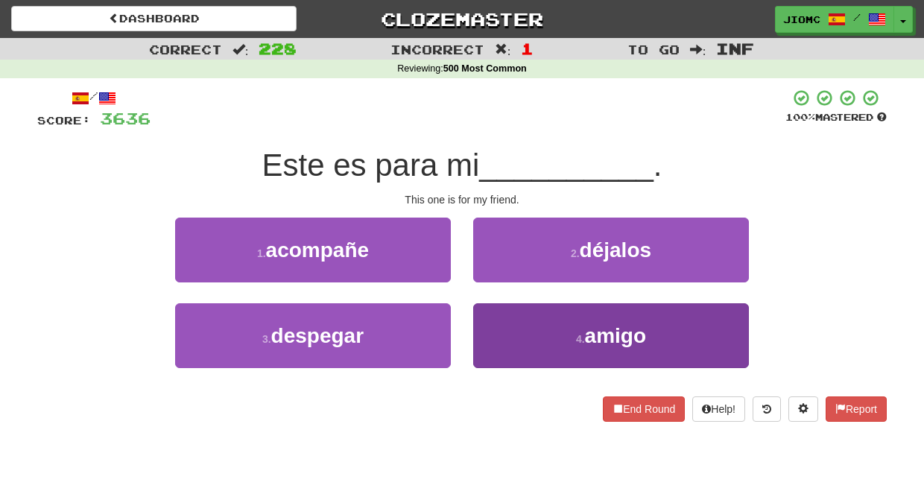
click at [513, 323] on button "4 . amigo" at bounding box center [611, 335] width 276 height 65
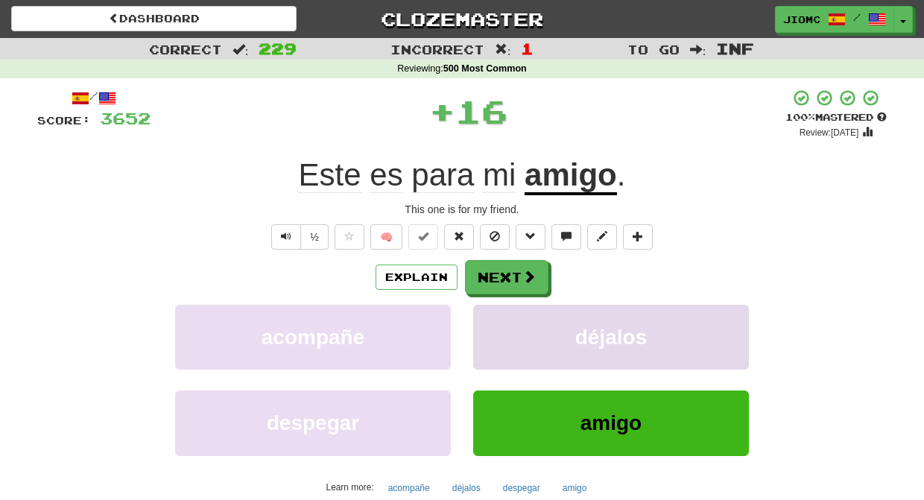
click at [499, 320] on button "déjalos" at bounding box center [611, 337] width 276 height 65
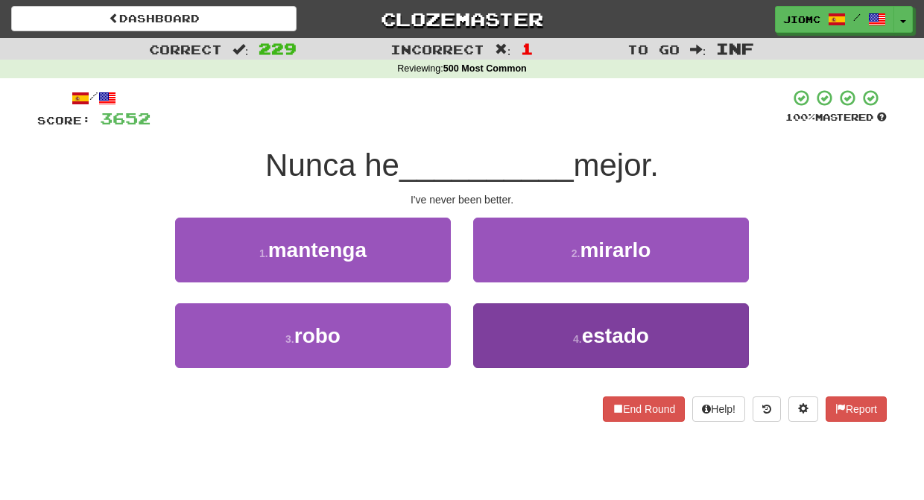
click at [499, 324] on button "4 . estado" at bounding box center [611, 335] width 276 height 65
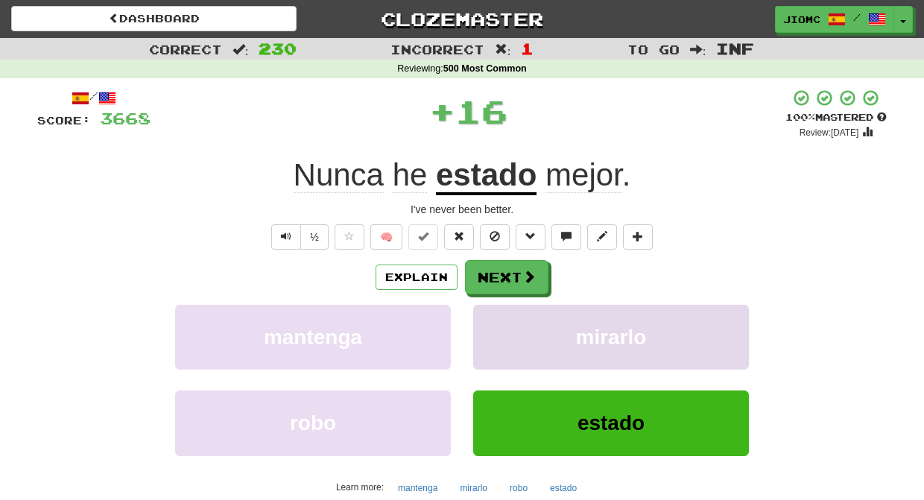
click at [499, 325] on button "mirarlo" at bounding box center [611, 337] width 276 height 65
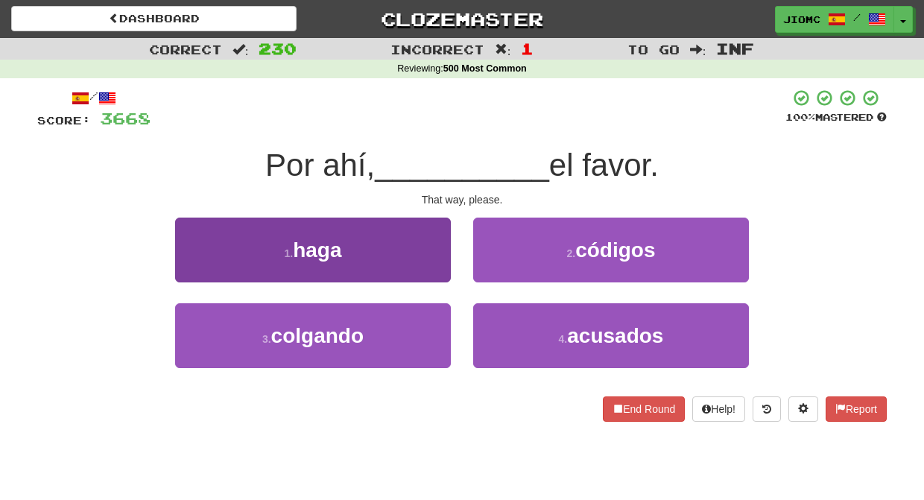
click at [436, 264] on button "1 . haga" at bounding box center [313, 250] width 276 height 65
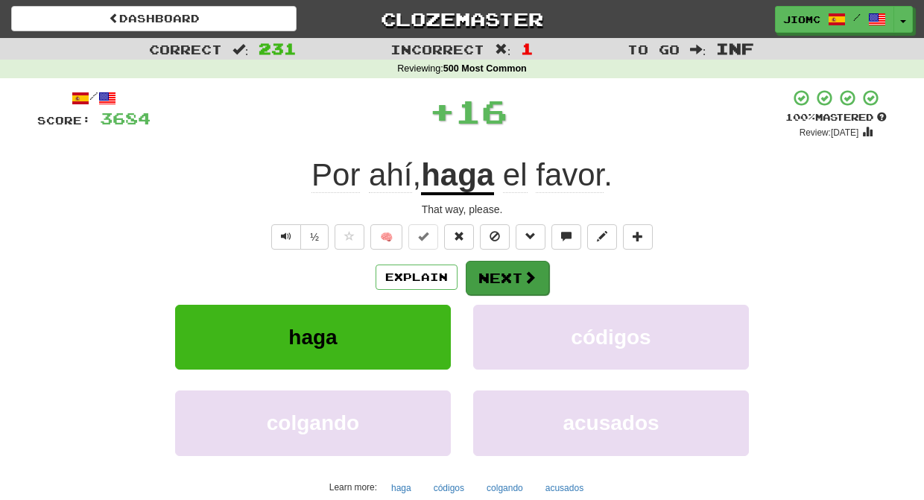
click at [518, 276] on button "Next" at bounding box center [507, 278] width 83 height 34
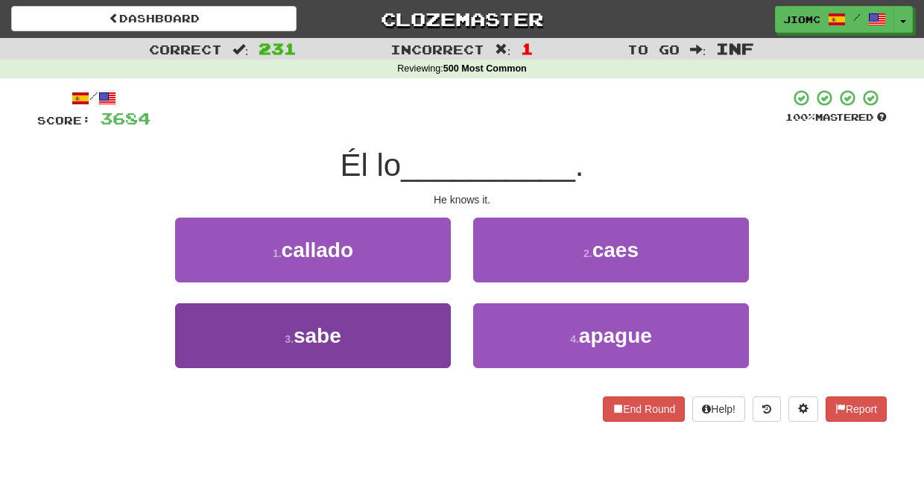
click at [441, 309] on button "3 . sabe" at bounding box center [313, 335] width 276 height 65
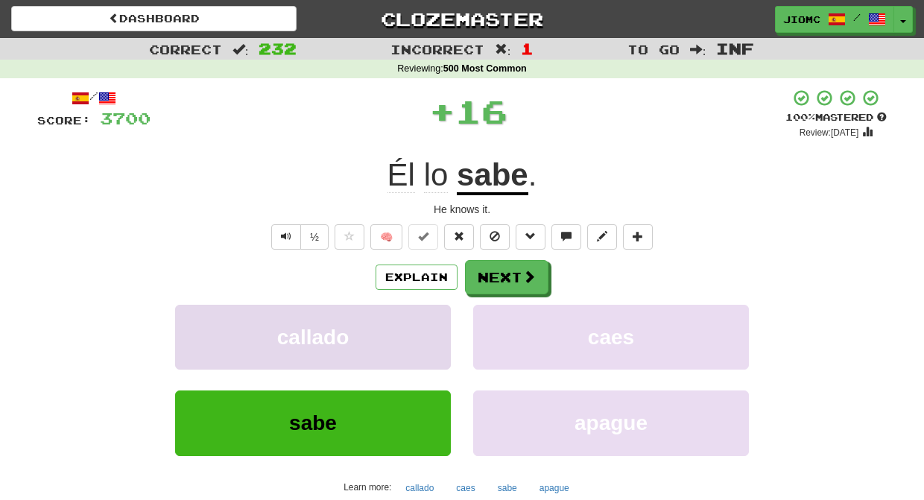
click at [440, 309] on button "callado" at bounding box center [313, 337] width 276 height 65
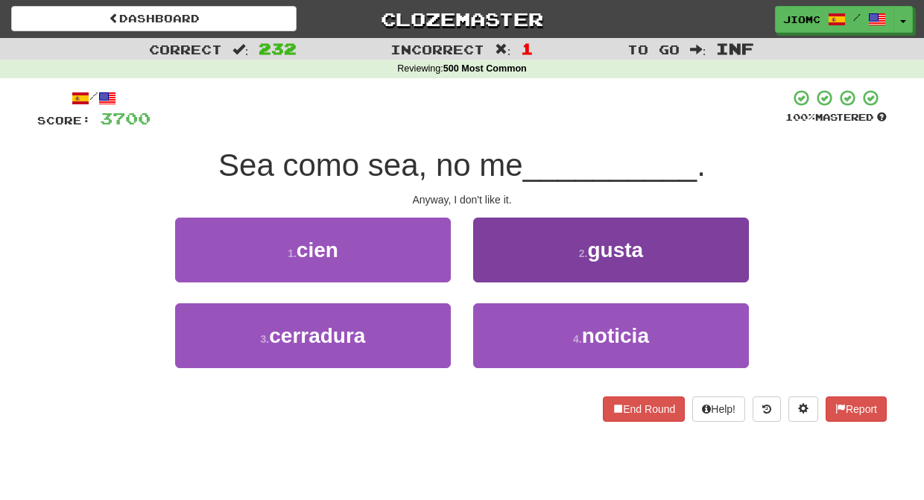
click at [504, 267] on button "2 . gusta" at bounding box center [611, 250] width 276 height 65
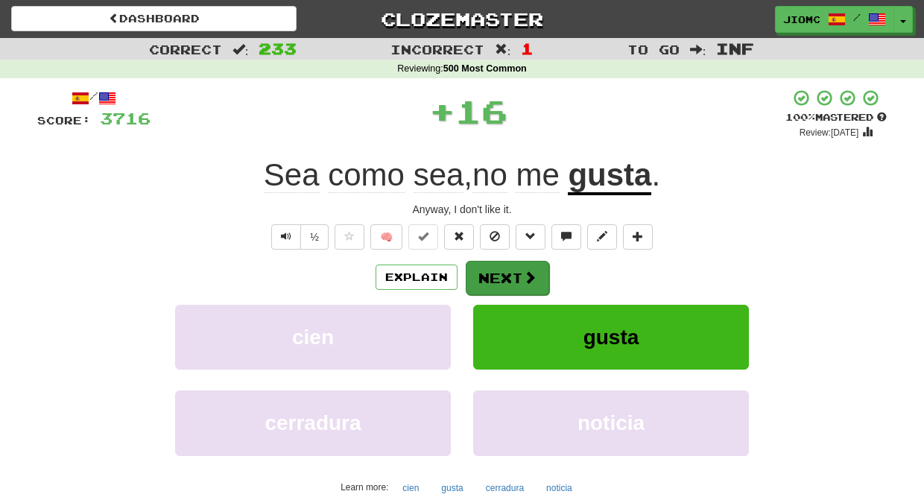
click at [501, 273] on button "Next" at bounding box center [507, 278] width 83 height 34
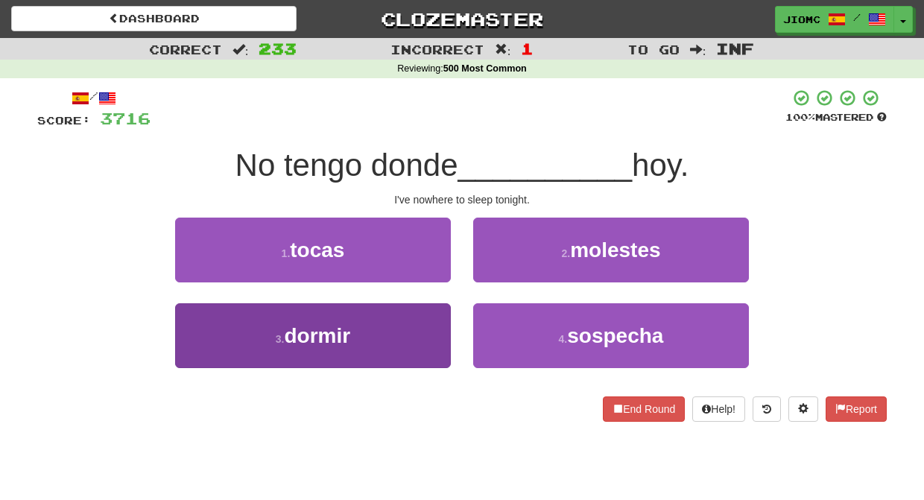
click at [412, 334] on button "3 . dormir" at bounding box center [313, 335] width 276 height 65
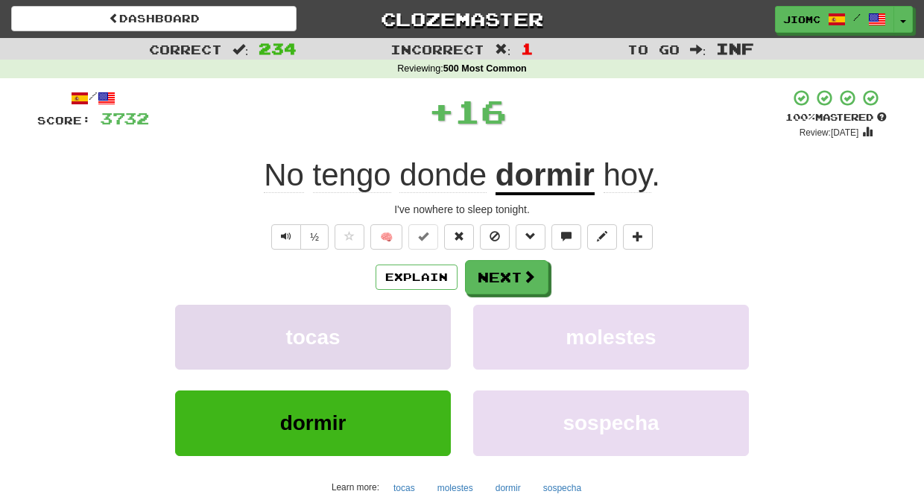
click at [412, 333] on button "tocas" at bounding box center [313, 337] width 276 height 65
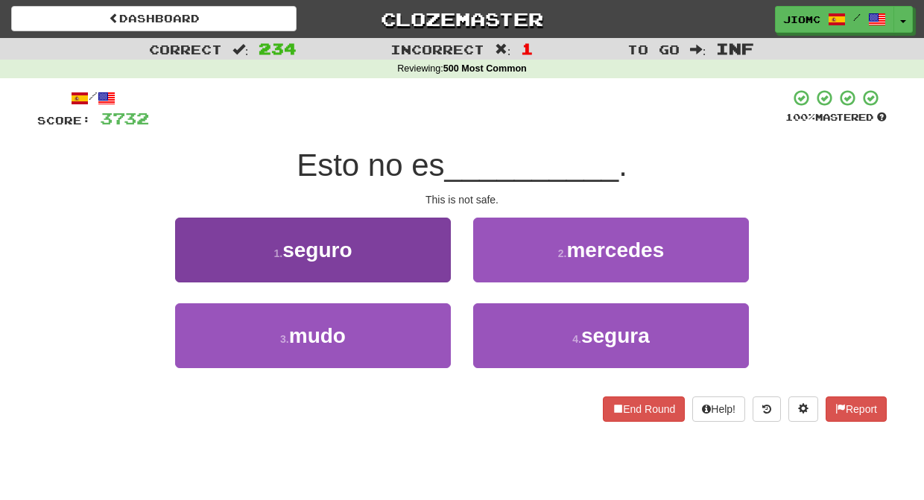
click at [432, 275] on button "1 . seguro" at bounding box center [313, 250] width 276 height 65
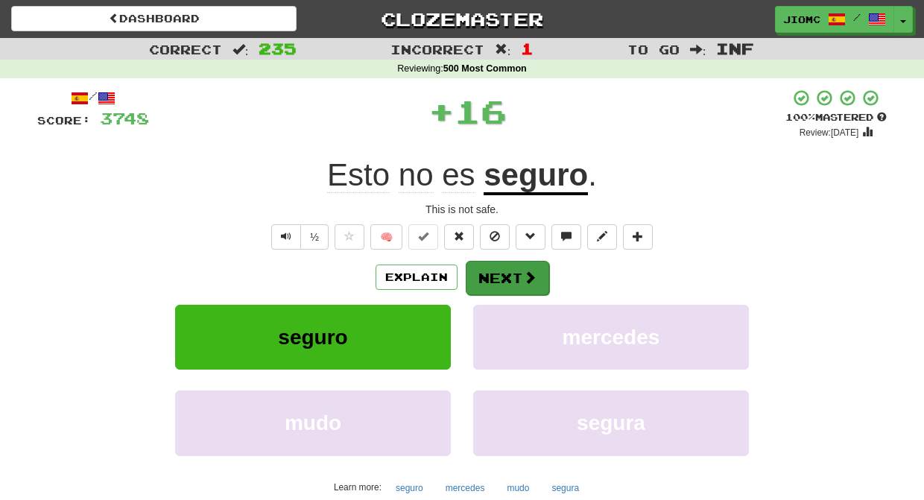
click at [477, 282] on button "Next" at bounding box center [507, 278] width 83 height 34
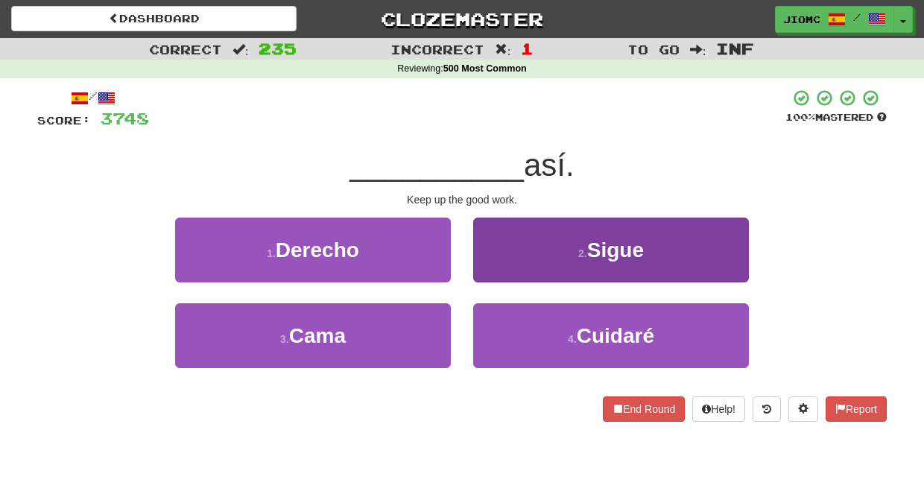
click at [502, 273] on button "2 . Sigue" at bounding box center [611, 250] width 276 height 65
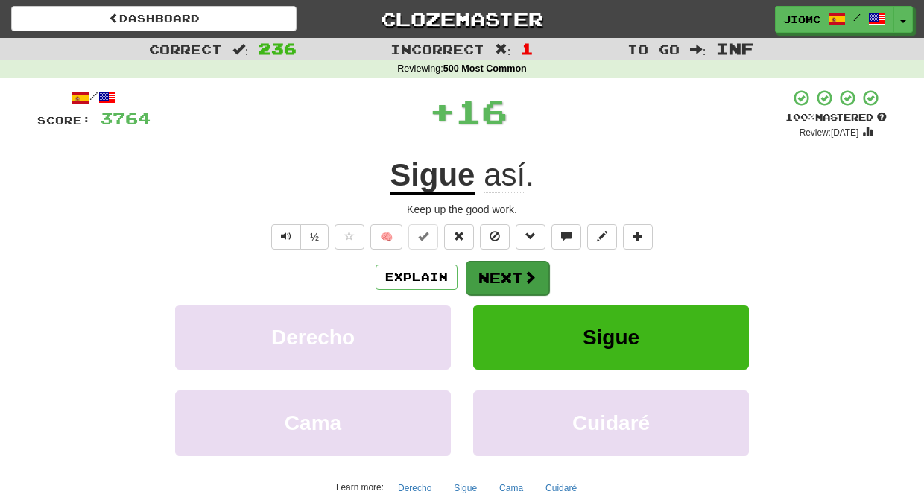
click at [485, 277] on button "Next" at bounding box center [507, 278] width 83 height 34
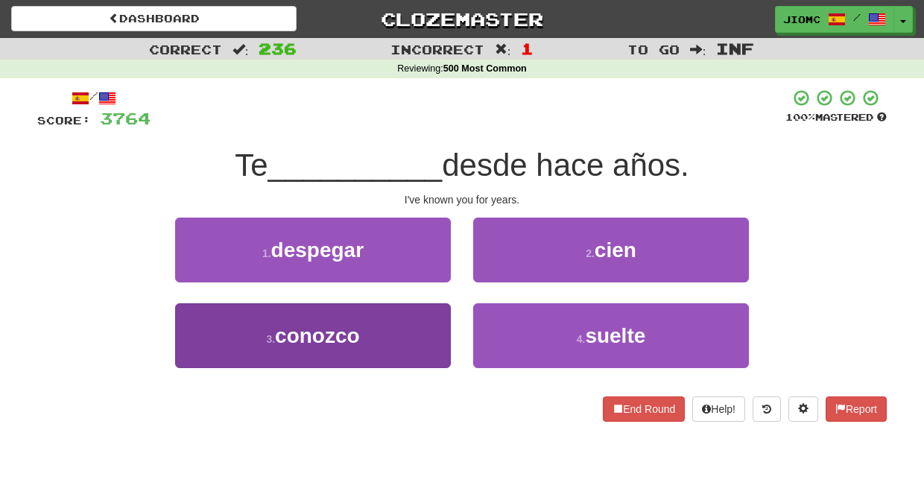
click at [426, 323] on button "3 . conozco" at bounding box center [313, 335] width 276 height 65
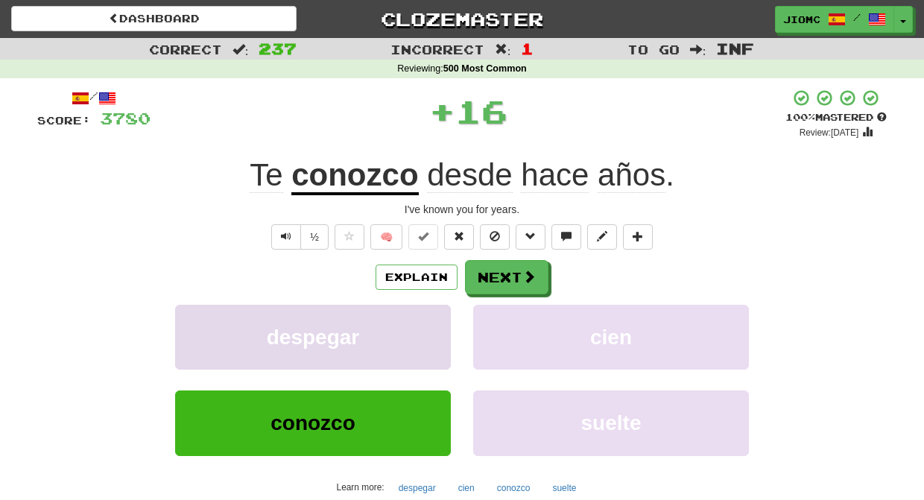
click at [425, 325] on button "despegar" at bounding box center [313, 337] width 276 height 65
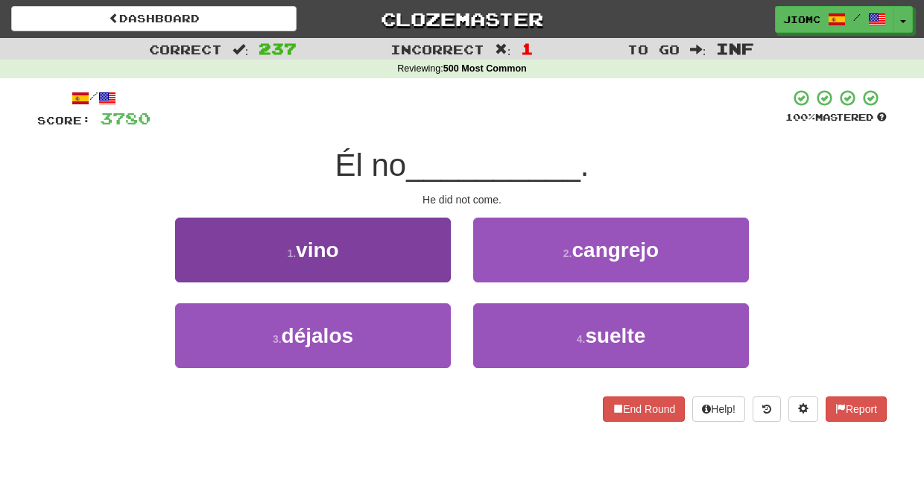
click at [437, 275] on button "1 . vino" at bounding box center [313, 250] width 276 height 65
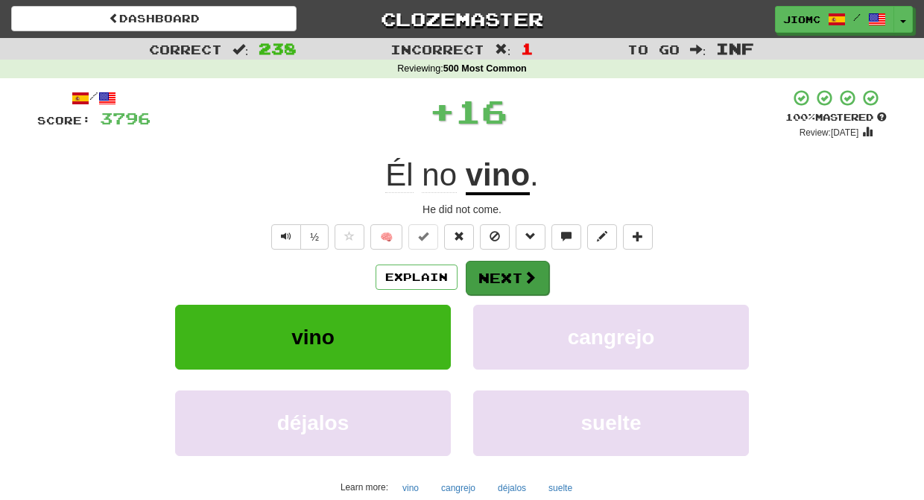
click at [501, 274] on button "Next" at bounding box center [507, 278] width 83 height 34
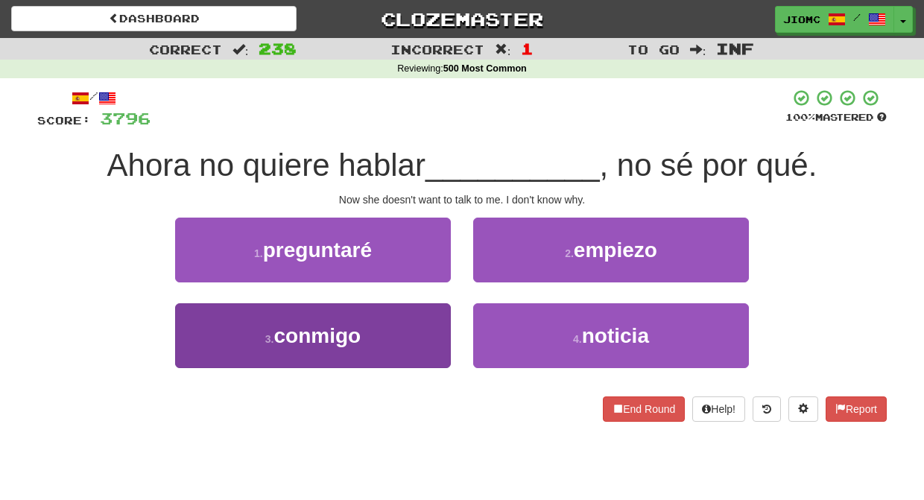
click at [402, 326] on button "3 . conmigo" at bounding box center [313, 335] width 276 height 65
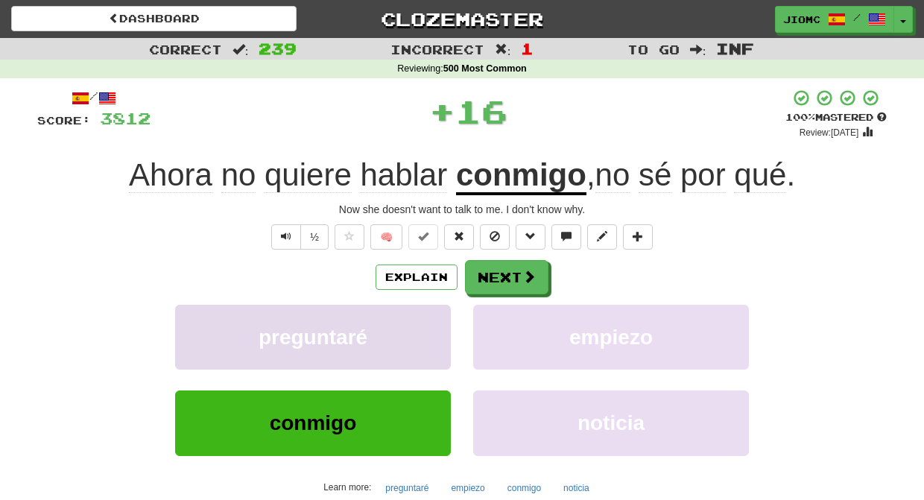
click at [403, 327] on button "preguntaré" at bounding box center [313, 337] width 276 height 65
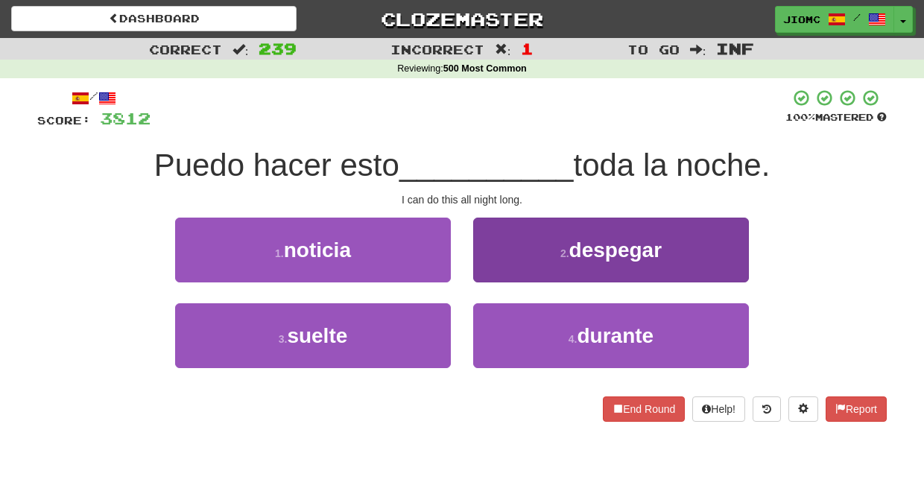
click at [497, 323] on button "4 . durante" at bounding box center [611, 335] width 276 height 65
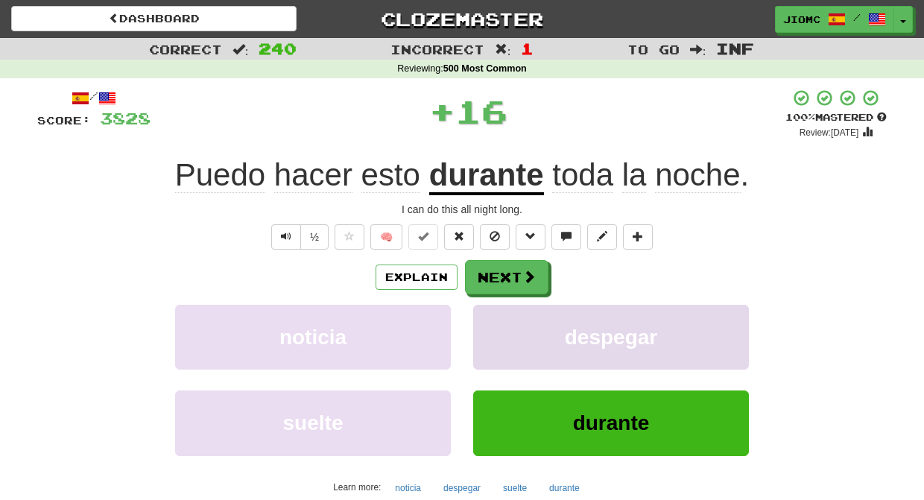
click at [497, 321] on button "despegar" at bounding box center [611, 337] width 276 height 65
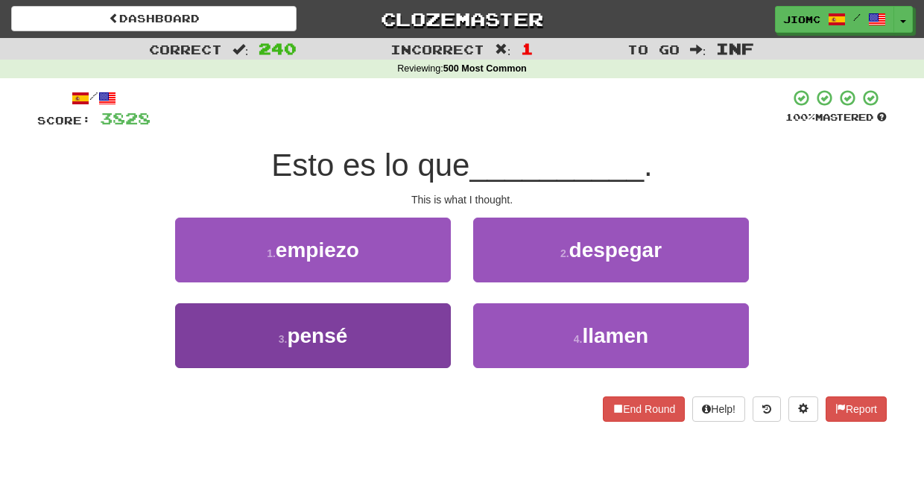
click at [413, 329] on button "3 . pensé" at bounding box center [313, 335] width 276 height 65
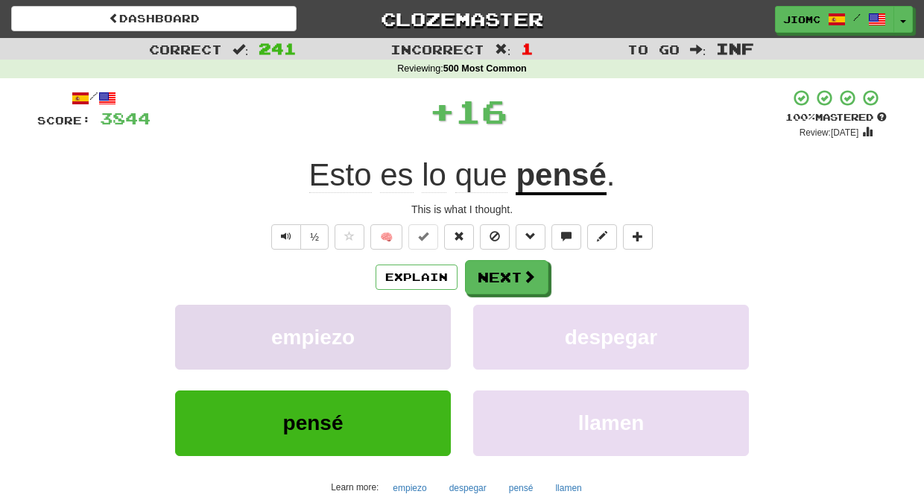
click at [429, 329] on button "empiezo" at bounding box center [313, 337] width 276 height 65
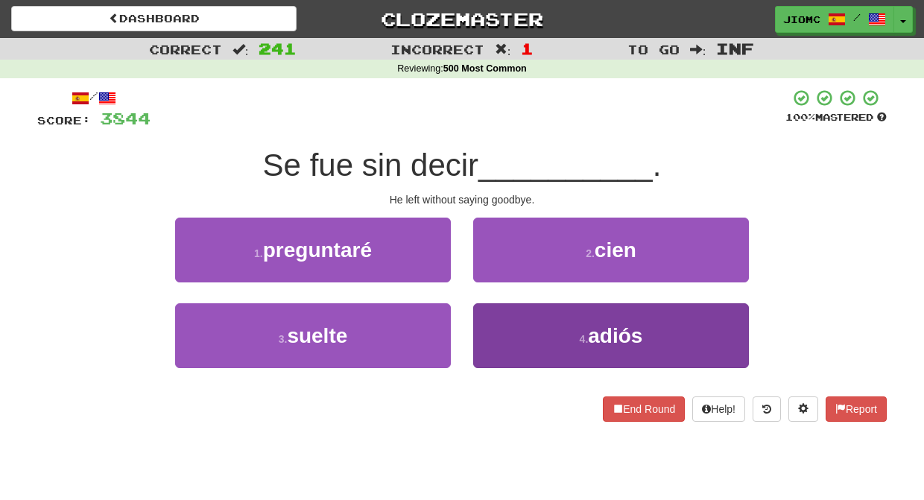
click at [489, 317] on button "4 . adiós" at bounding box center [611, 335] width 276 height 65
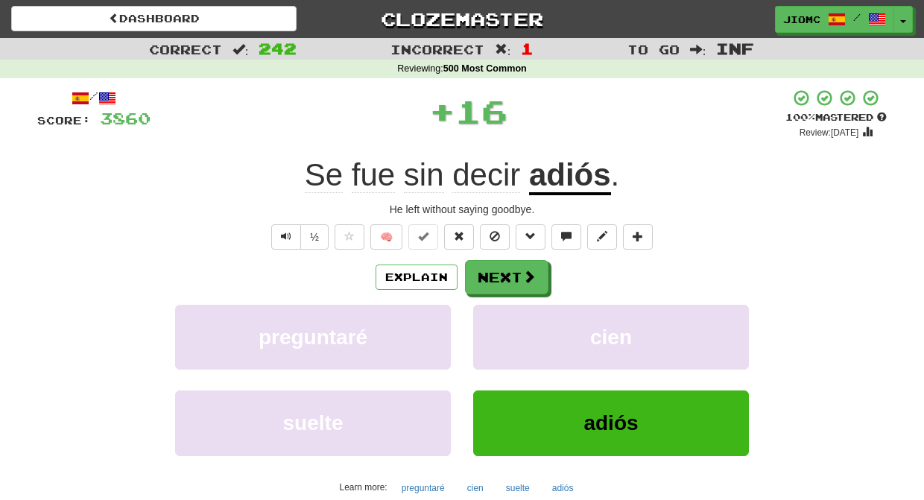
click at [489, 317] on button "cien" at bounding box center [611, 337] width 276 height 65
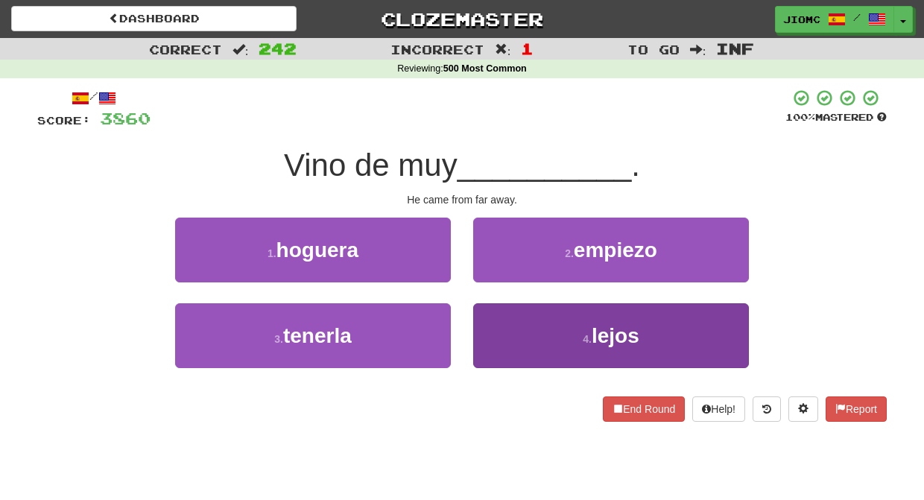
click at [489, 324] on button "4 . lejos" at bounding box center [611, 335] width 276 height 65
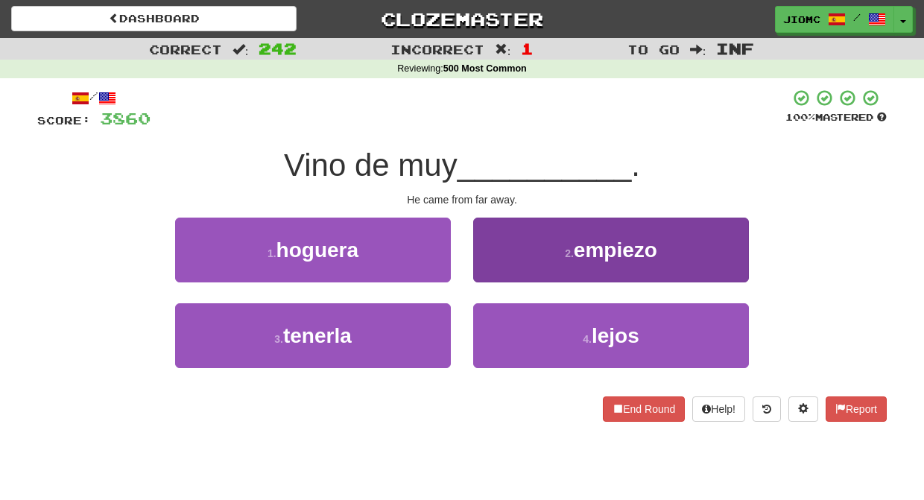
click at [490, 282] on button "2 . empiezo" at bounding box center [611, 250] width 276 height 65
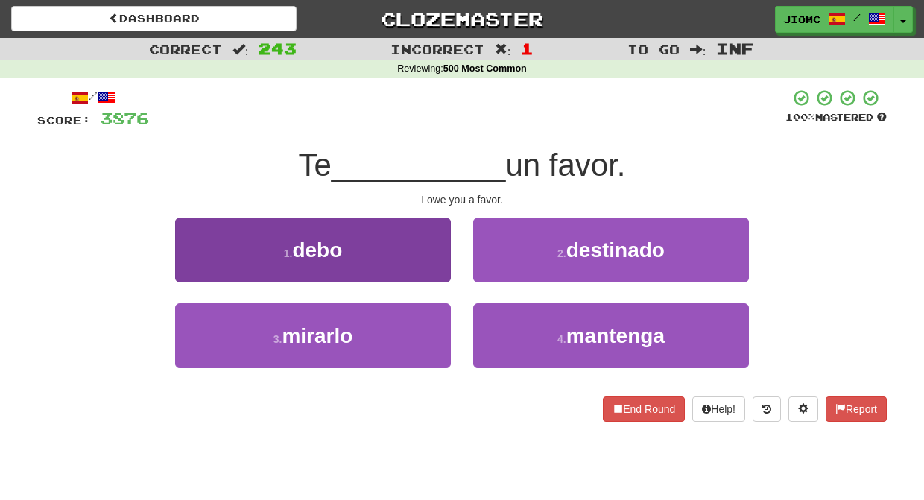
click at [438, 258] on button "1 . debo" at bounding box center [313, 250] width 276 height 65
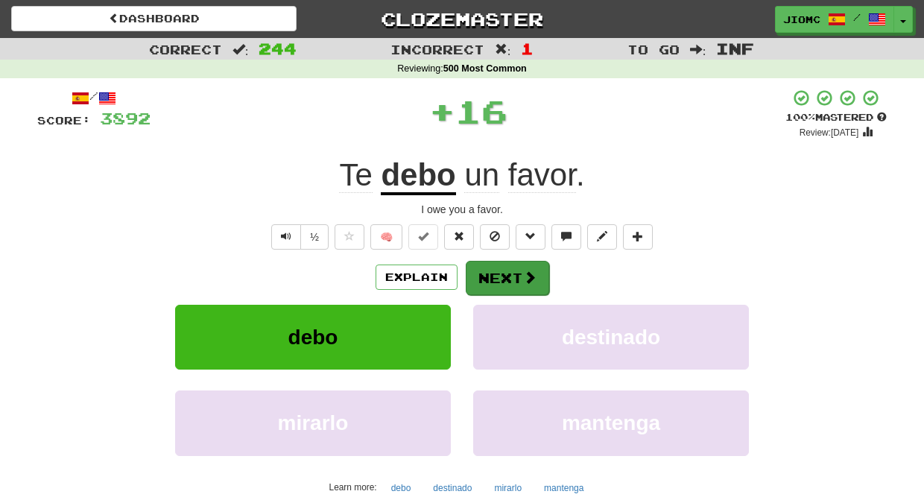
click at [491, 275] on button "Next" at bounding box center [507, 278] width 83 height 34
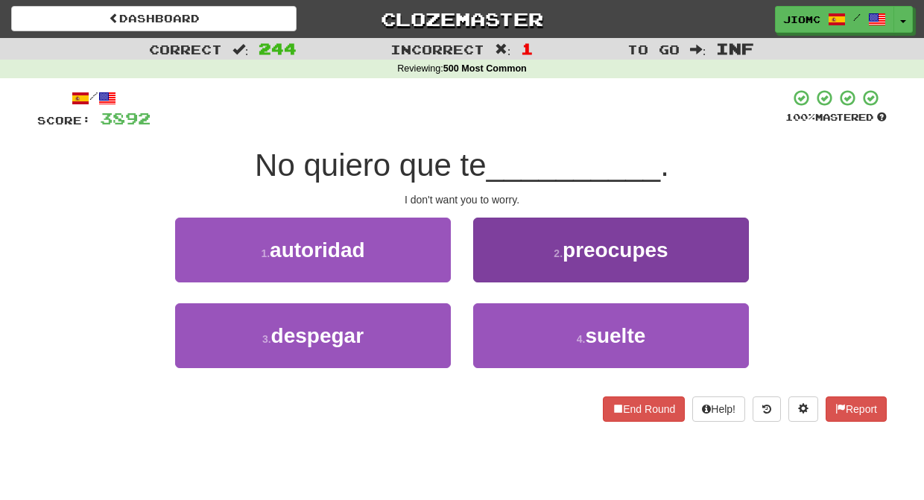
click at [490, 276] on button "2 . preocupes" at bounding box center [611, 250] width 276 height 65
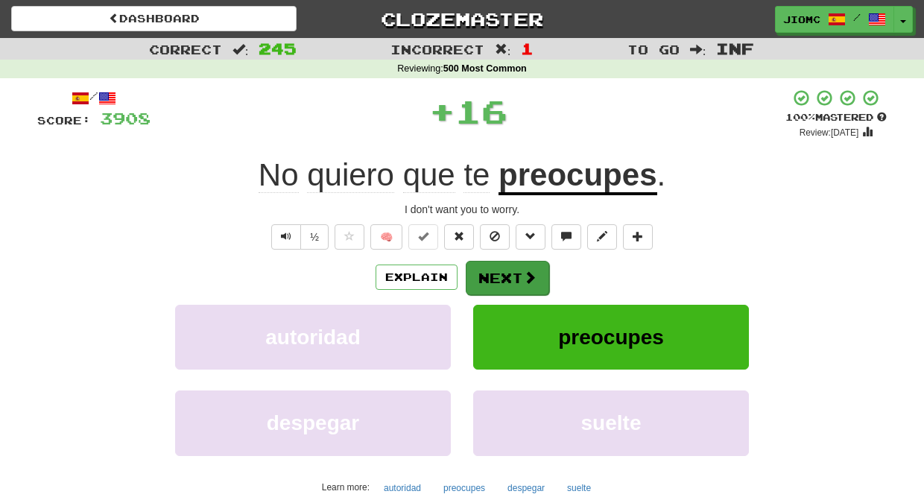
click at [492, 278] on button "Next" at bounding box center [507, 278] width 83 height 34
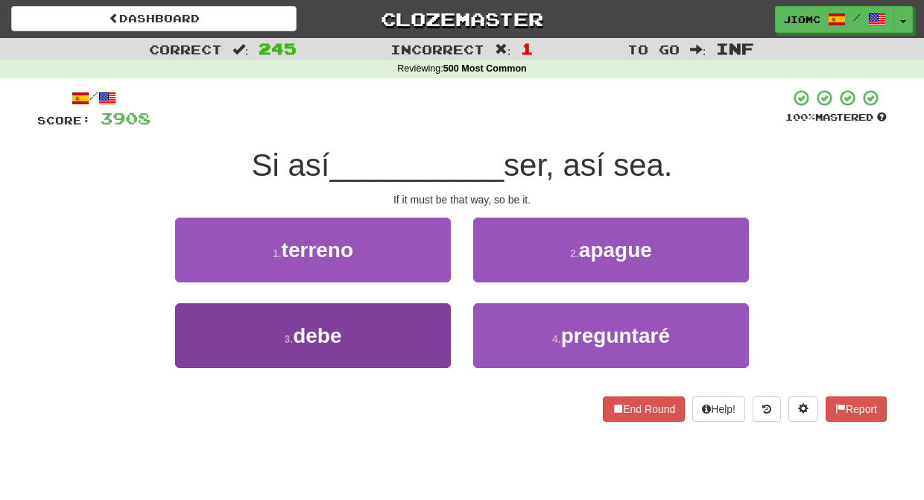
click at [414, 318] on button "3 . debe" at bounding box center [313, 335] width 276 height 65
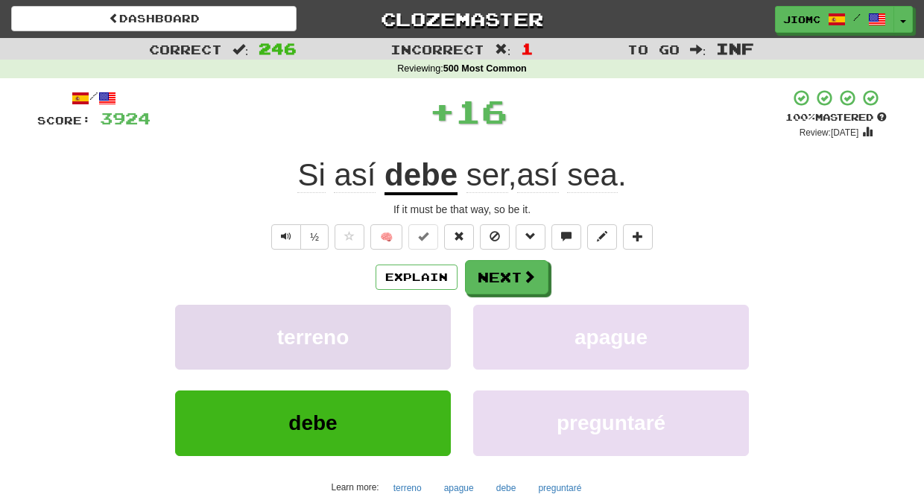
click at [415, 318] on button "terreno" at bounding box center [313, 337] width 276 height 65
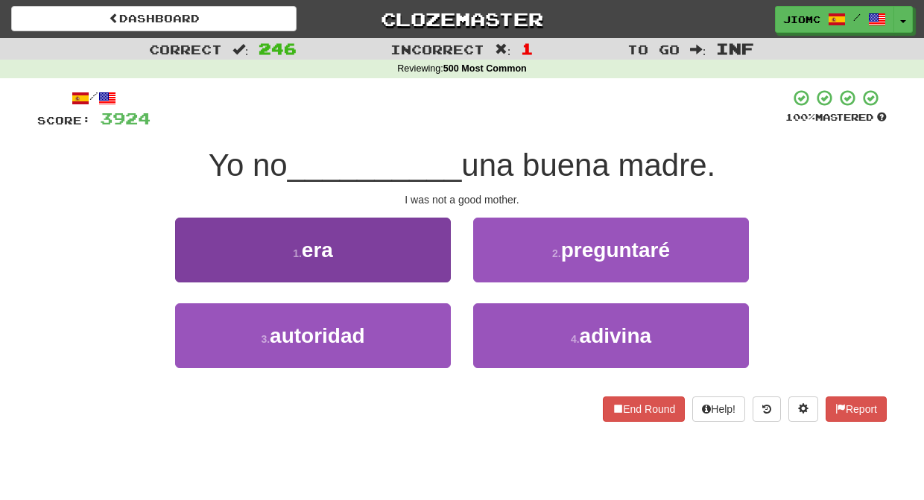
click at [433, 251] on button "1 . era" at bounding box center [313, 250] width 276 height 65
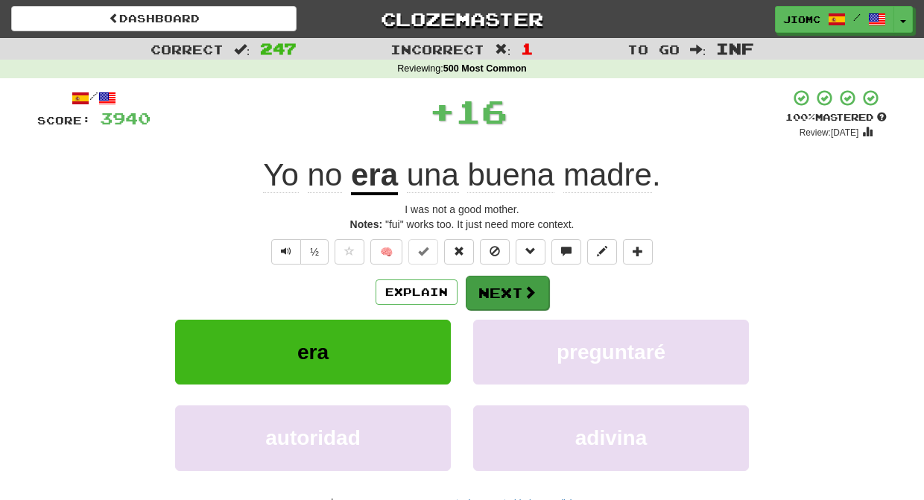
click at [480, 277] on button "Next" at bounding box center [507, 293] width 83 height 34
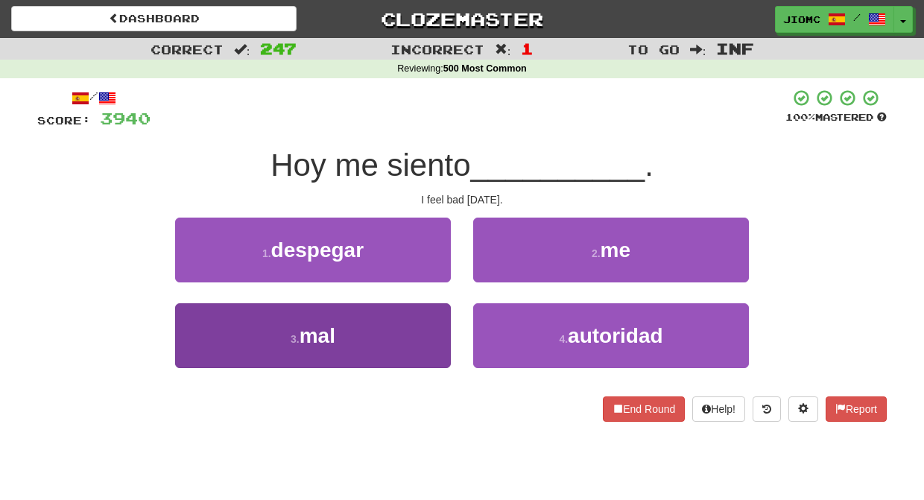
click at [424, 315] on button "3 . mal" at bounding box center [313, 335] width 276 height 65
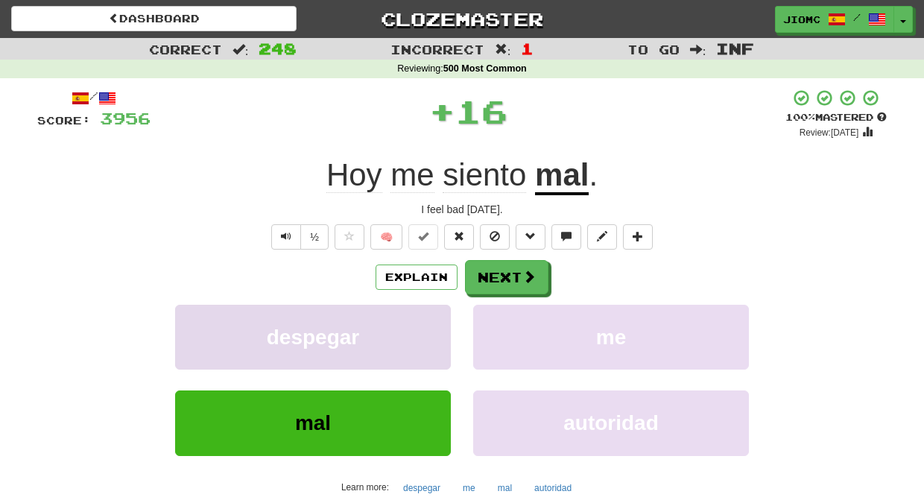
click at [423, 315] on button "despegar" at bounding box center [313, 337] width 276 height 65
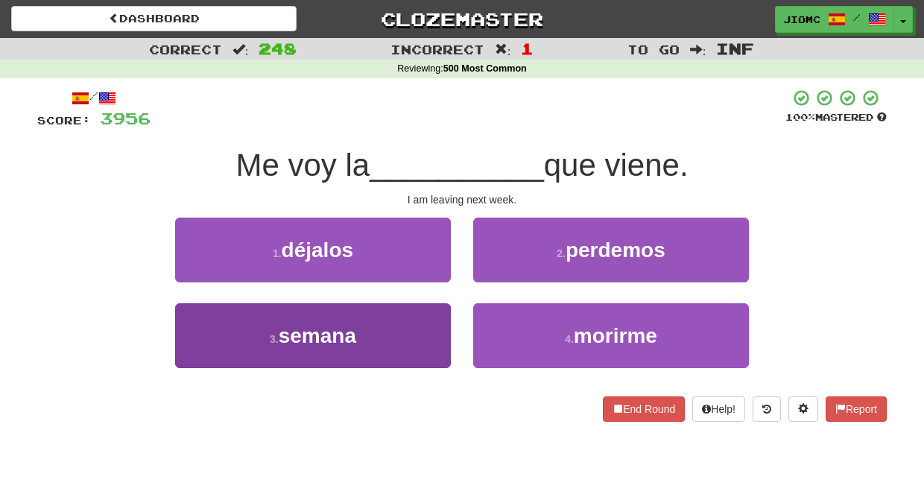
click at [421, 328] on button "3 . semana" at bounding box center [313, 335] width 276 height 65
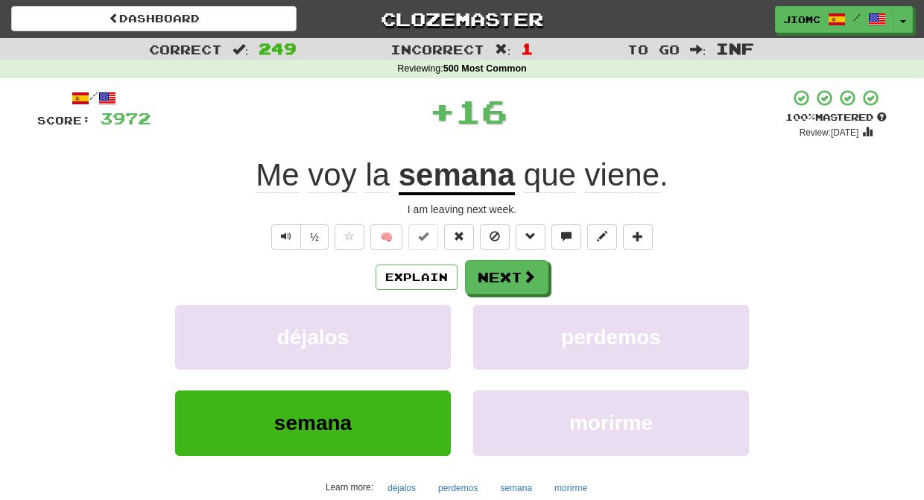
click at [421, 328] on button "déjalos" at bounding box center [313, 337] width 276 height 65
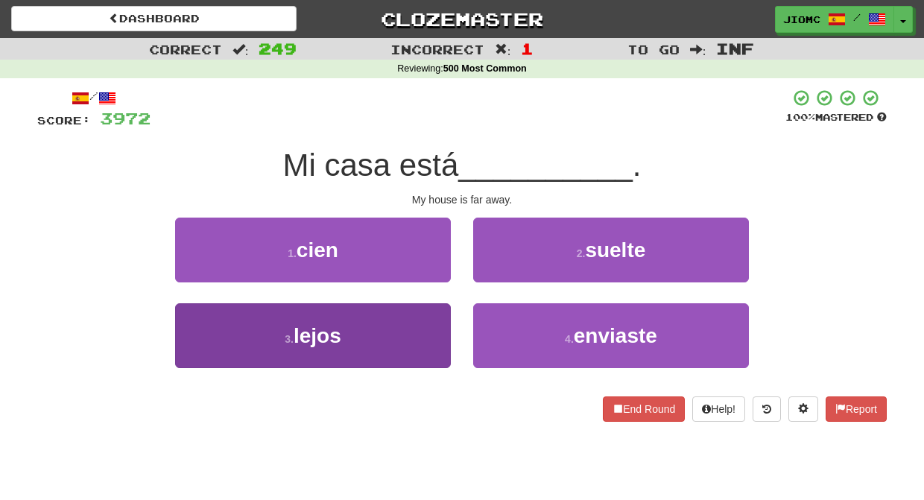
click at [430, 326] on button "3 . lejos" at bounding box center [313, 335] width 276 height 65
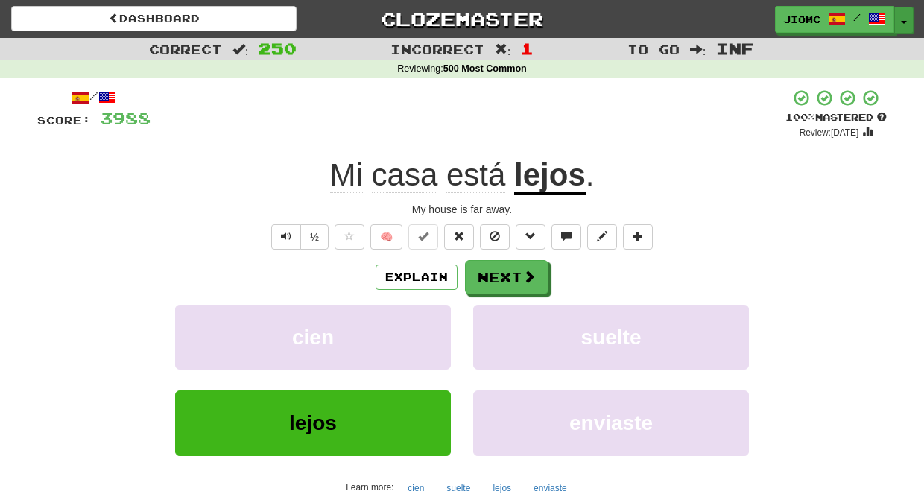
click at [901, 18] on button "Toggle Dropdown" at bounding box center [903, 20] width 19 height 27
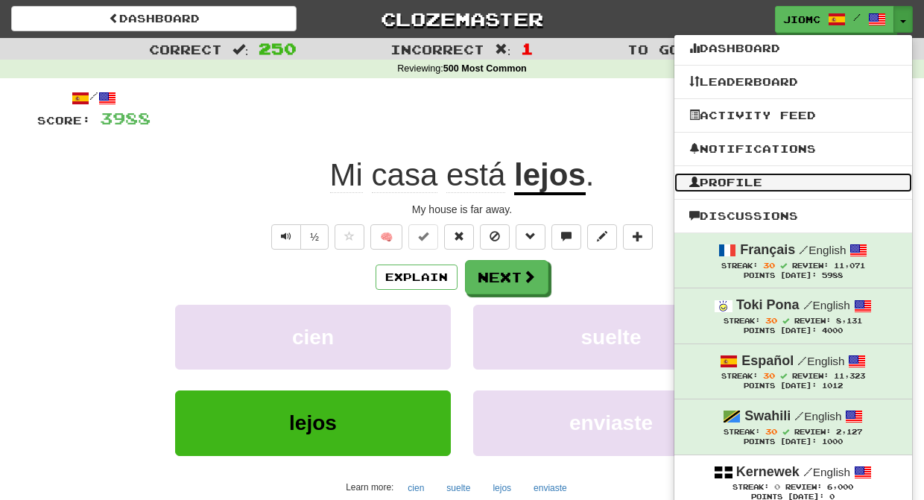
click at [730, 189] on link "Profile" at bounding box center [793, 182] width 238 height 19
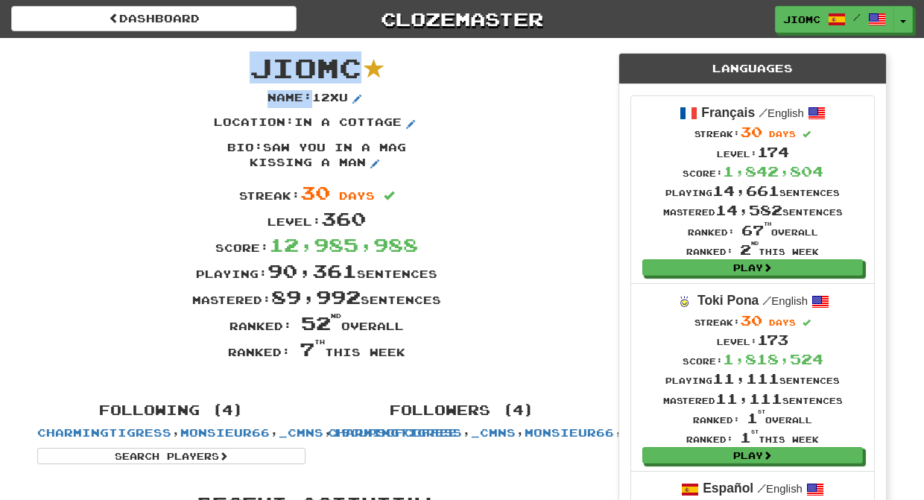
drag, startPoint x: 489, startPoint y: 369, endPoint x: 383, endPoint y: 46, distance: 339.7
click at [383, 46] on div "JioMc Name : 12xu Location : in a cottage Bio : saw you in a mag kissing a man …" at bounding box center [316, 213] width 581 height 350
click at [382, 47] on div "JioMc Name : 12xu Location : in a cottage Bio : saw you in a mag kissing a man …" at bounding box center [316, 213] width 581 height 350
click at [903, 20] on button "Toggle Dropdown" at bounding box center [903, 20] width 19 height 27
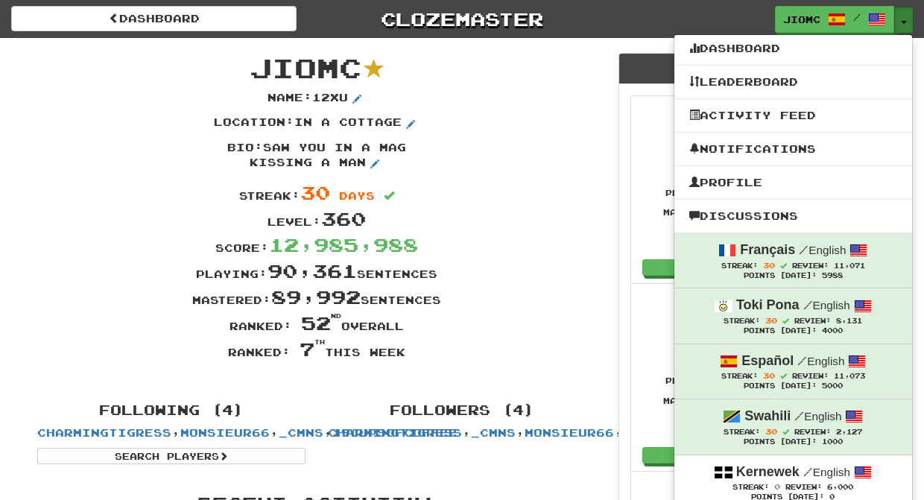
click at [901, 20] on button "Toggle Dropdown" at bounding box center [903, 20] width 19 height 27
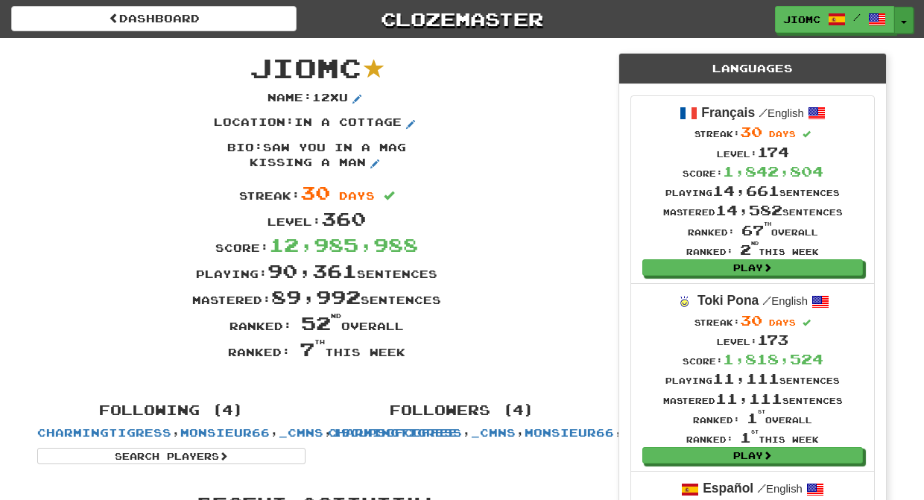
click at [899, 19] on button "Toggle Dropdown" at bounding box center [903, 20] width 19 height 27
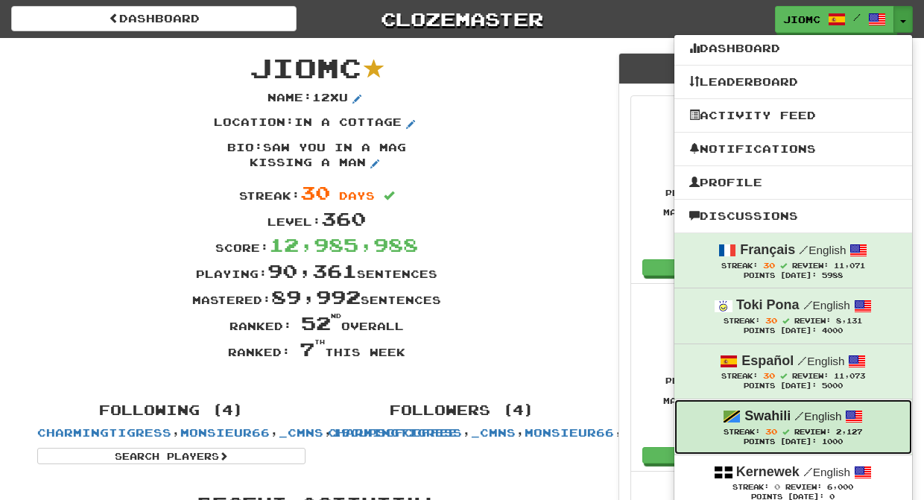
click at [833, 434] on span "Review: 2,127" at bounding box center [828, 432] width 68 height 8
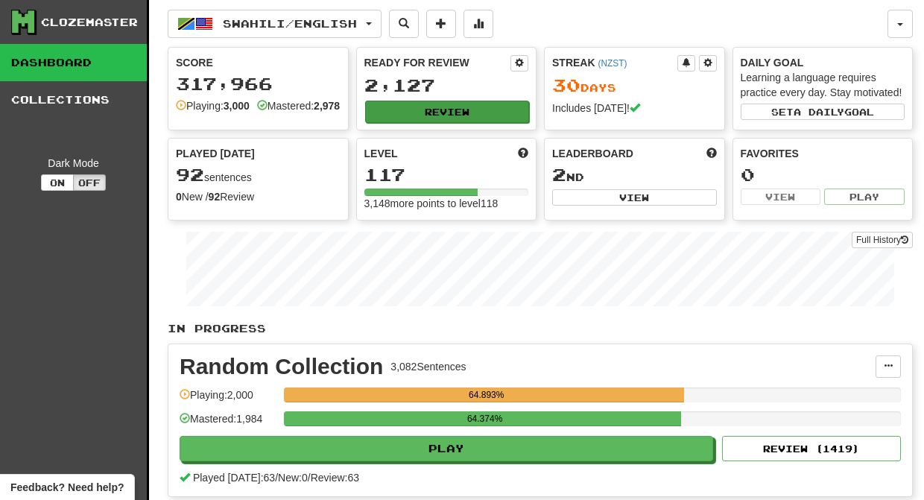
click at [413, 108] on button "Review" at bounding box center [447, 112] width 165 height 22
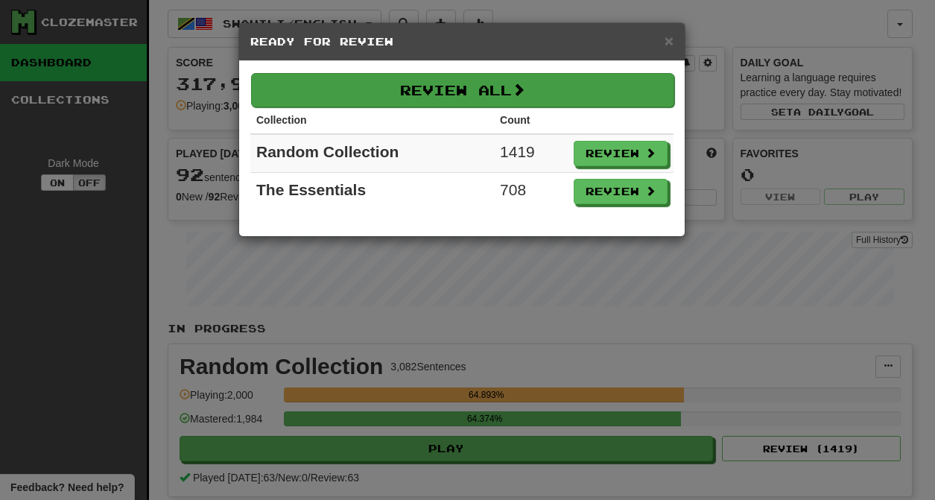
click at [426, 86] on button "Review All" at bounding box center [462, 90] width 423 height 34
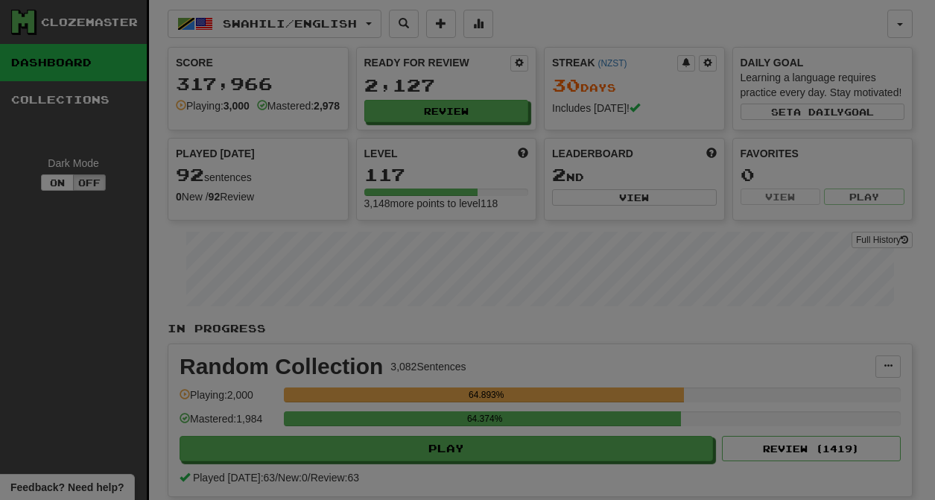
select select "********"
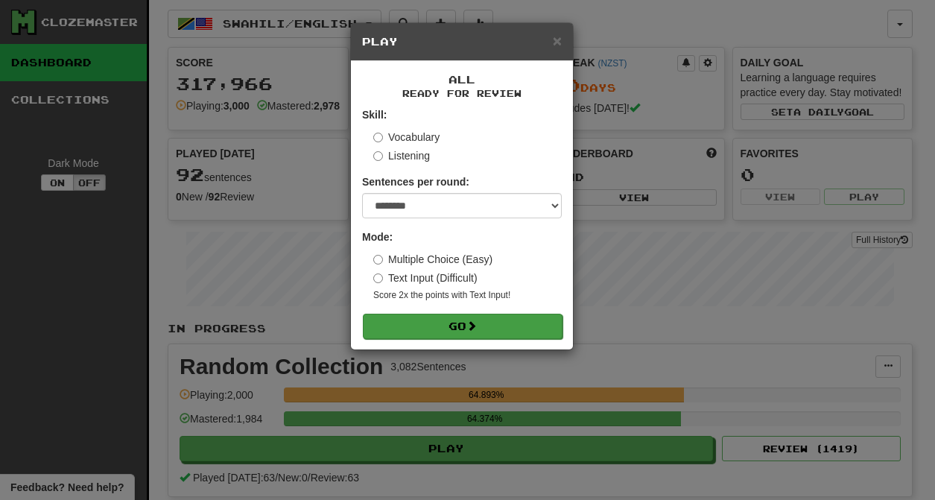
click at [455, 334] on button "Go" at bounding box center [463, 326] width 200 height 25
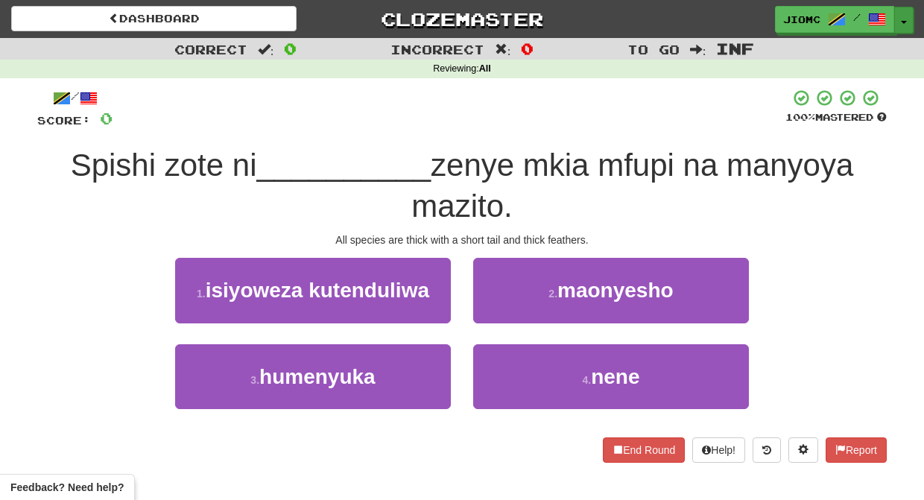
click at [901, 18] on button "Toggle Dropdown" at bounding box center [903, 20] width 19 height 27
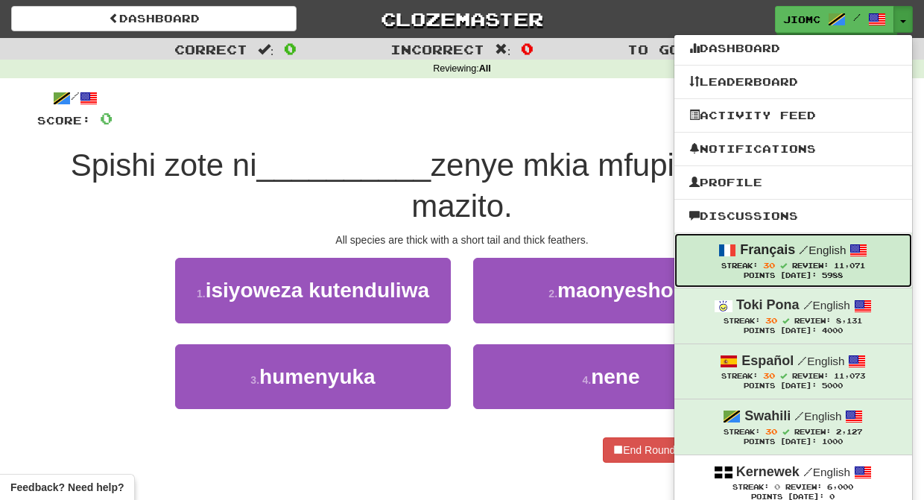
click at [783, 259] on div "Français / English" at bounding box center [793, 250] width 208 height 19
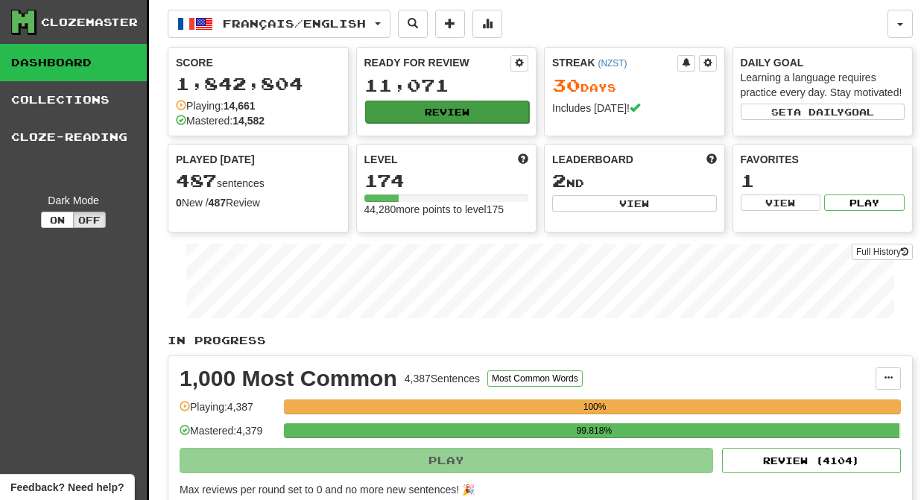
click at [422, 112] on button "Review" at bounding box center [447, 112] width 165 height 22
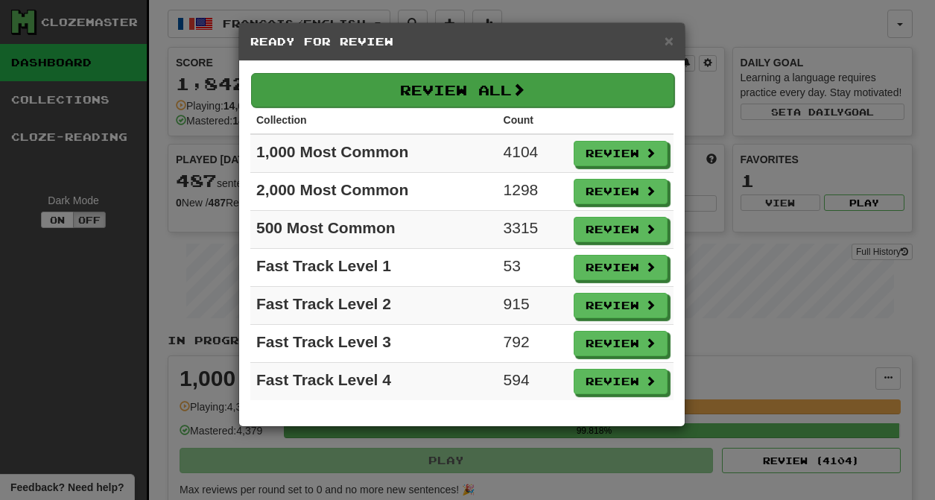
click at [422, 98] on button "Review All" at bounding box center [462, 90] width 423 height 34
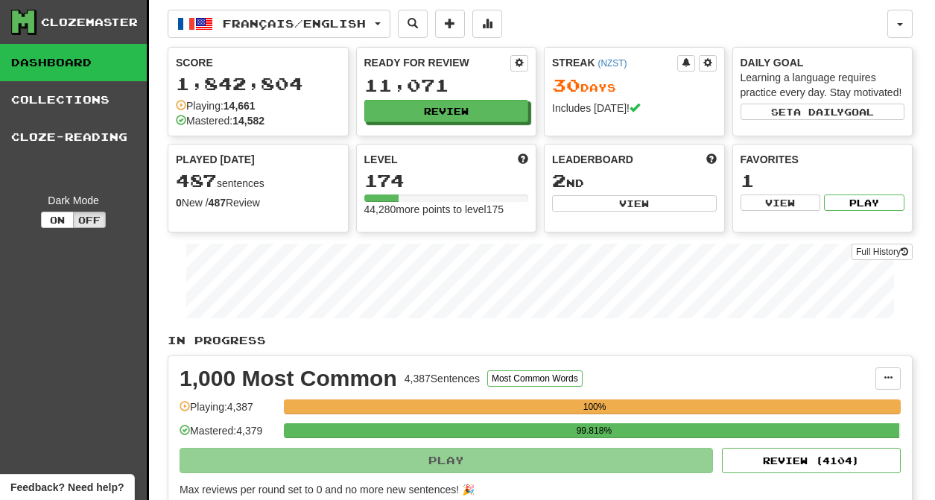
select select "********"
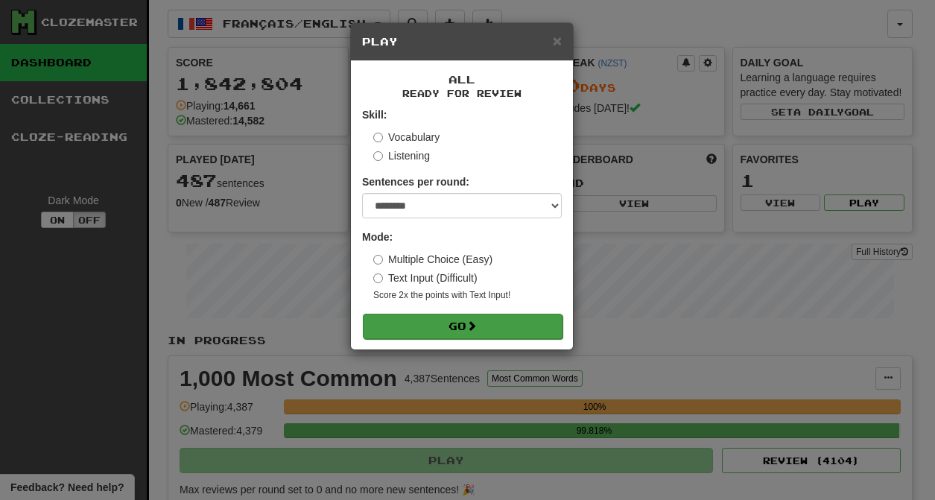
click at [475, 331] on span at bounding box center [471, 325] width 10 height 10
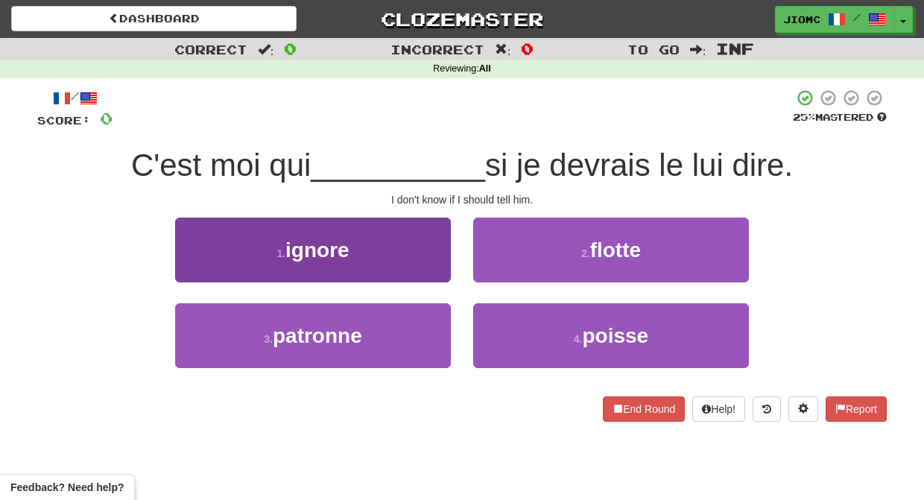
click at [412, 258] on button "1 . ignore" at bounding box center [313, 250] width 276 height 65
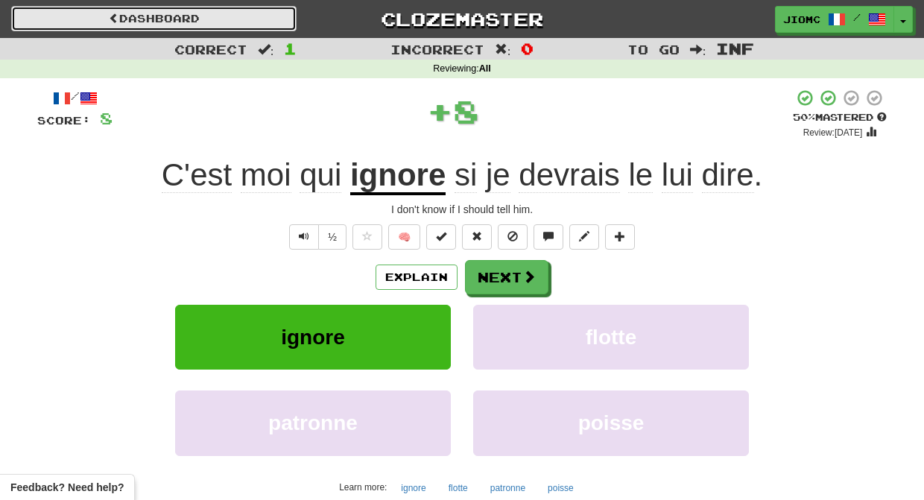
click at [257, 17] on link "Dashboard" at bounding box center [153, 18] width 285 height 25
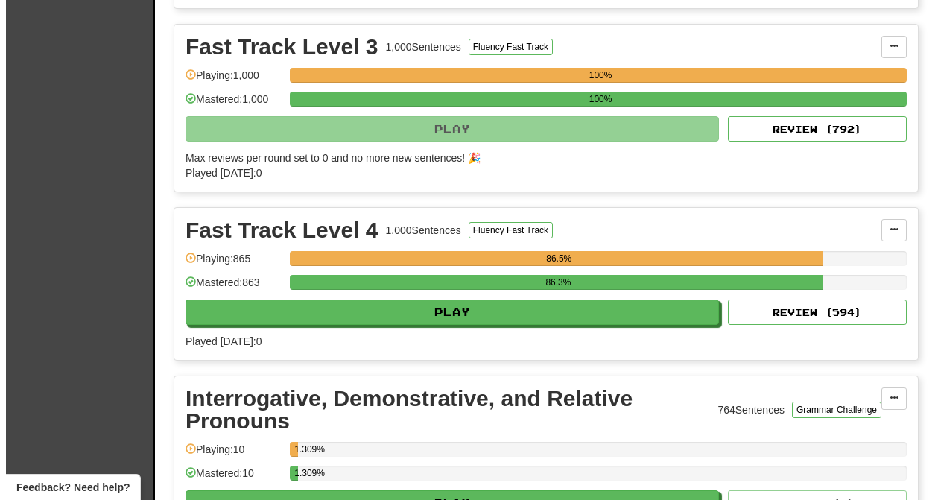
scroll to position [2265, 0]
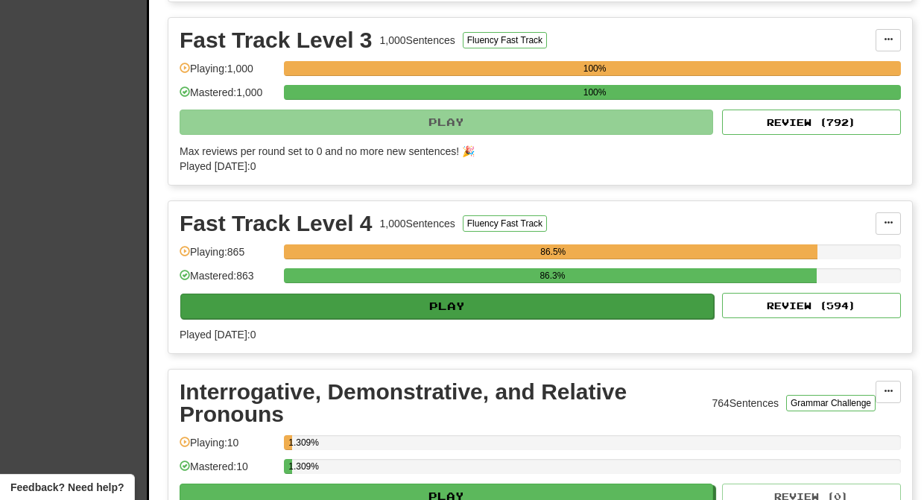
click at [533, 311] on button "Play" at bounding box center [446, 306] width 533 height 25
select select "********"
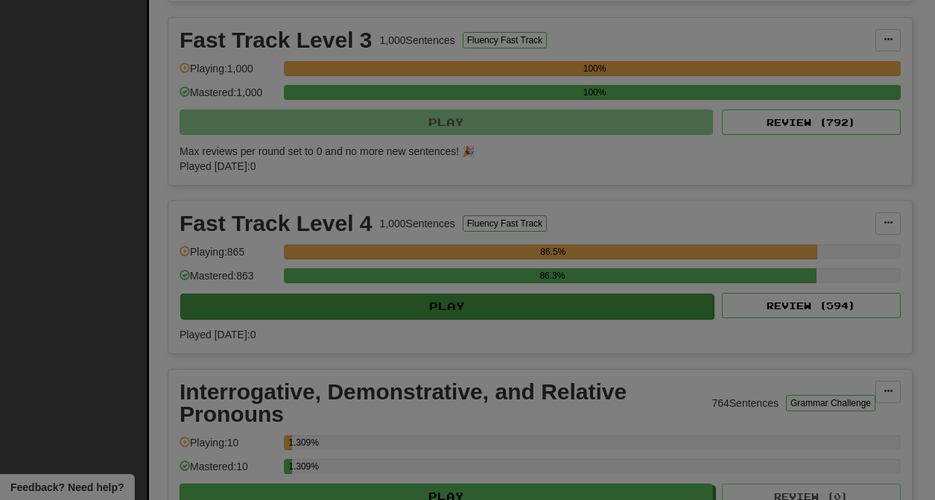
scroll to position [0, 0]
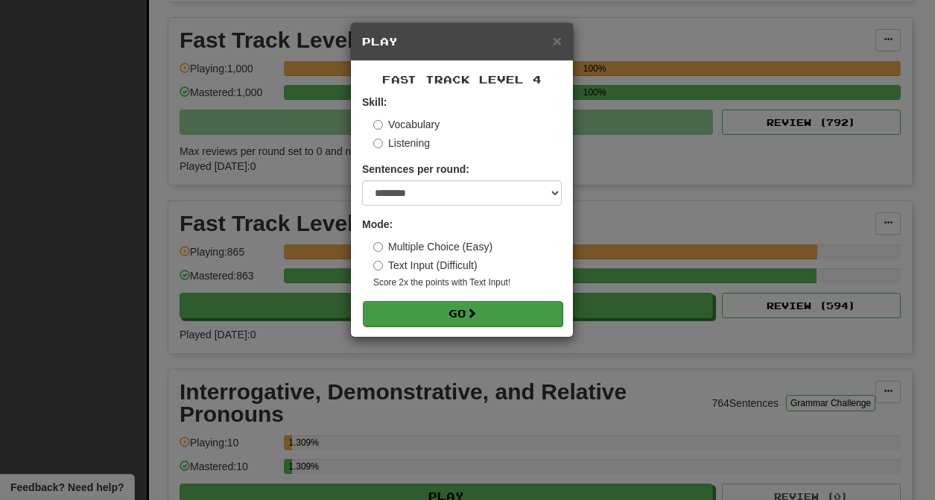
click at [477, 311] on span at bounding box center [471, 313] width 10 height 10
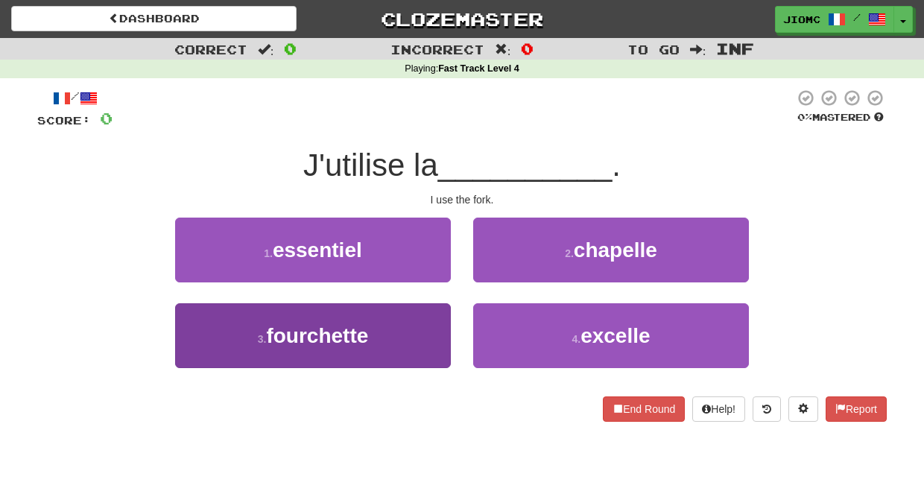
click at [393, 338] on button "3 . fourchette" at bounding box center [313, 335] width 276 height 65
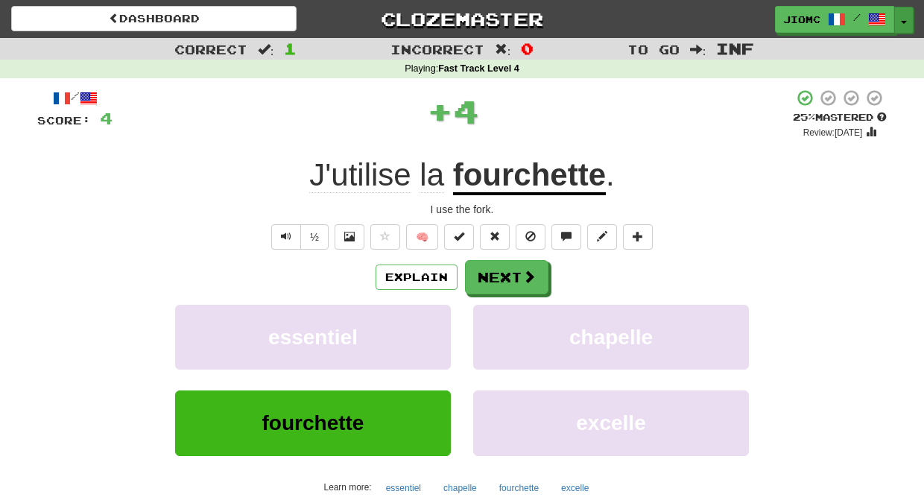
click at [905, 18] on button "Toggle Dropdown" at bounding box center [903, 20] width 19 height 27
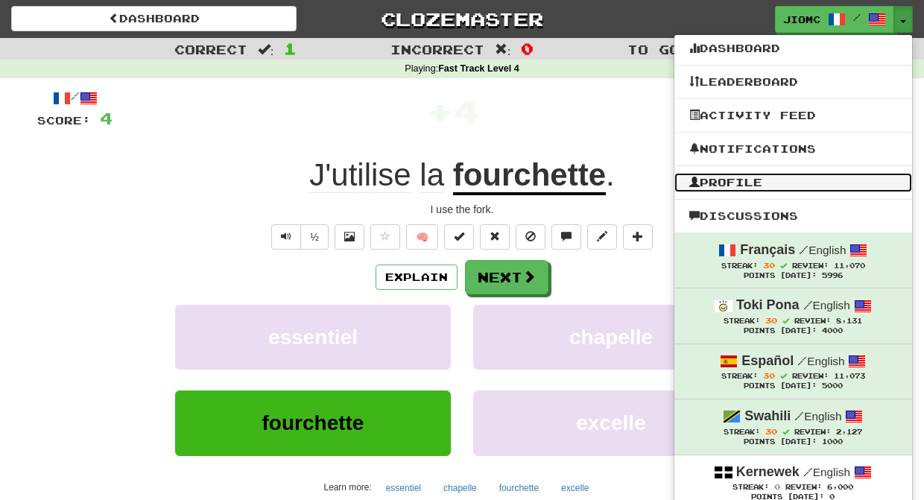
click at [736, 181] on link "Profile" at bounding box center [793, 182] width 238 height 19
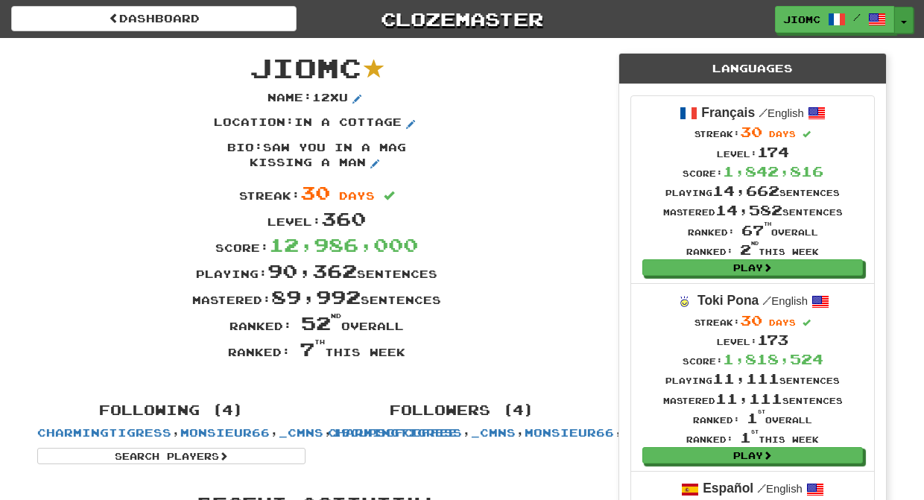
click at [904, 21] on span "button" at bounding box center [904, 22] width 6 height 3
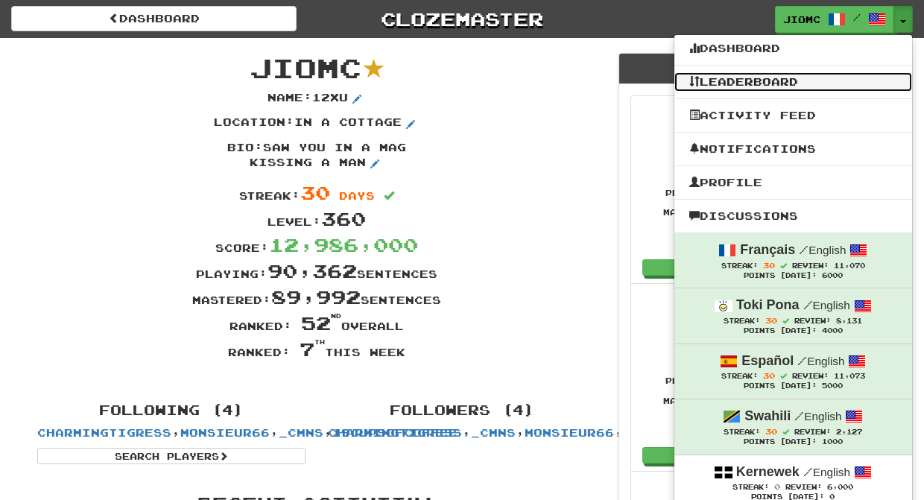
click at [804, 77] on link "Leaderboard" at bounding box center [793, 81] width 238 height 19
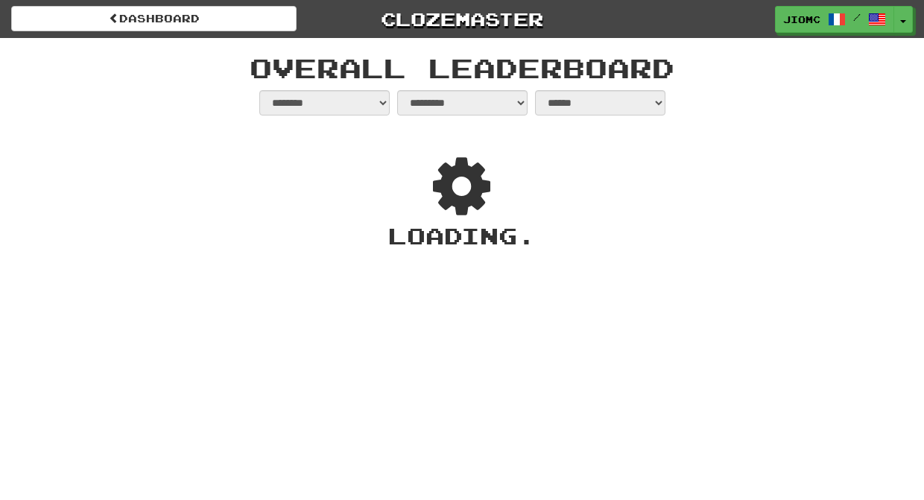
select select "**********"
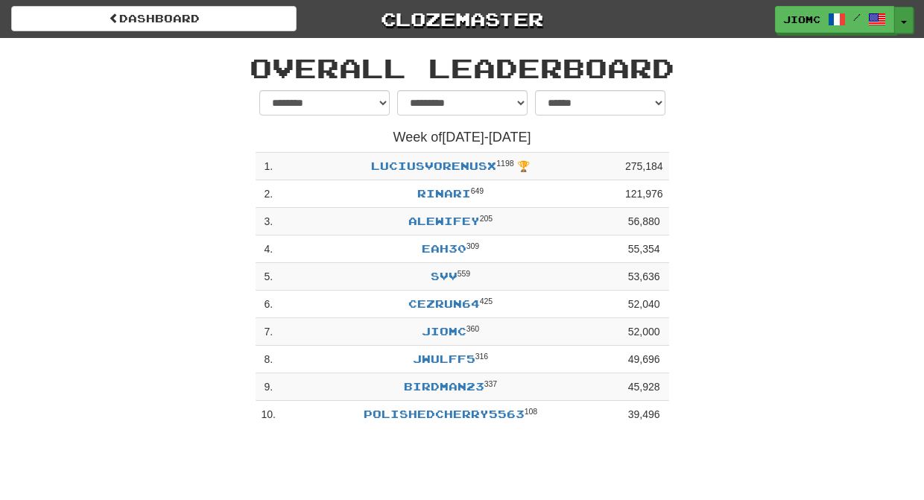
click at [907, 22] on button "Toggle Dropdown" at bounding box center [903, 20] width 19 height 27
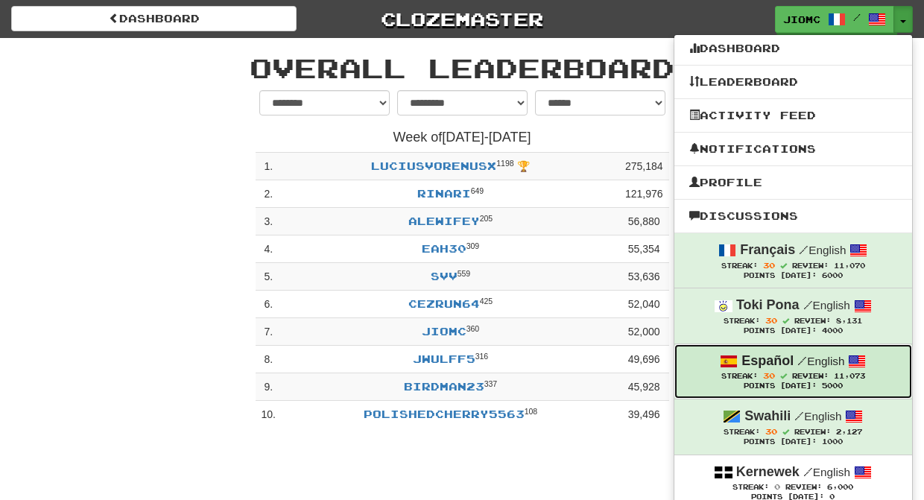
click at [784, 373] on div "Streak: 30 Review: 11,073" at bounding box center [793, 375] width 208 height 11
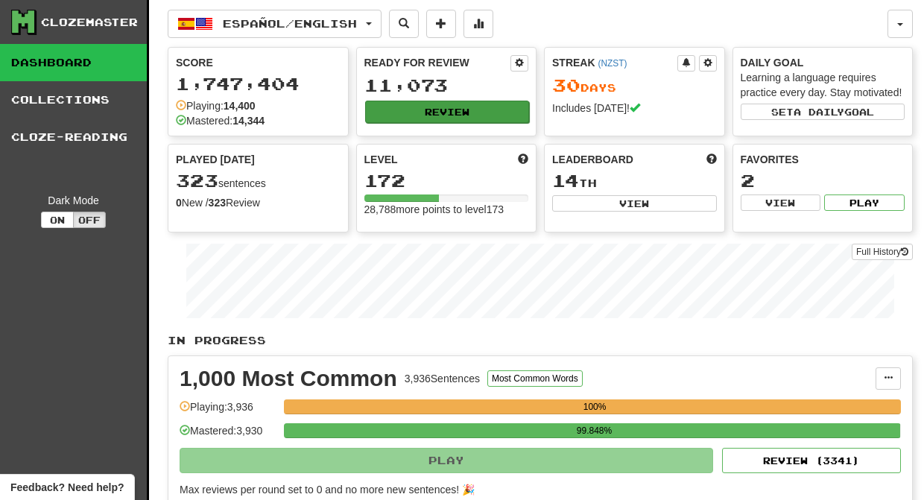
click at [410, 104] on button "Review" at bounding box center [447, 112] width 165 height 22
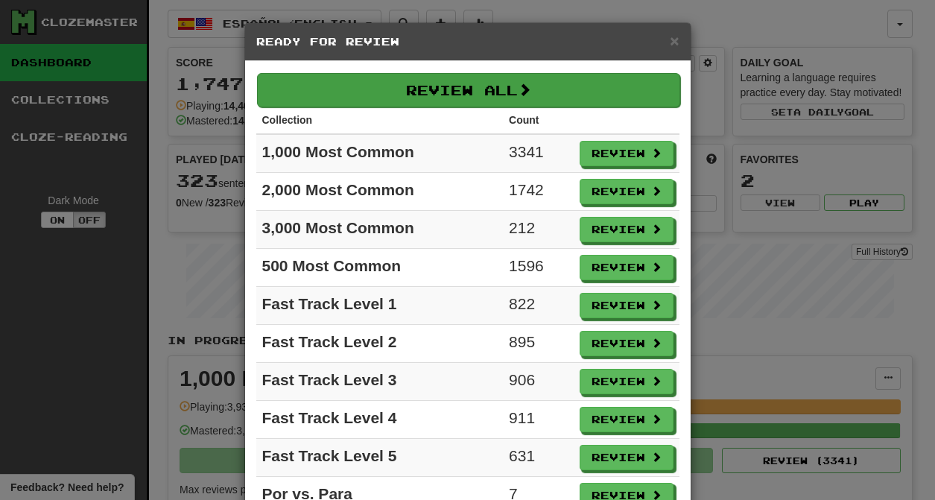
click at [418, 81] on button "Review All" at bounding box center [468, 90] width 423 height 34
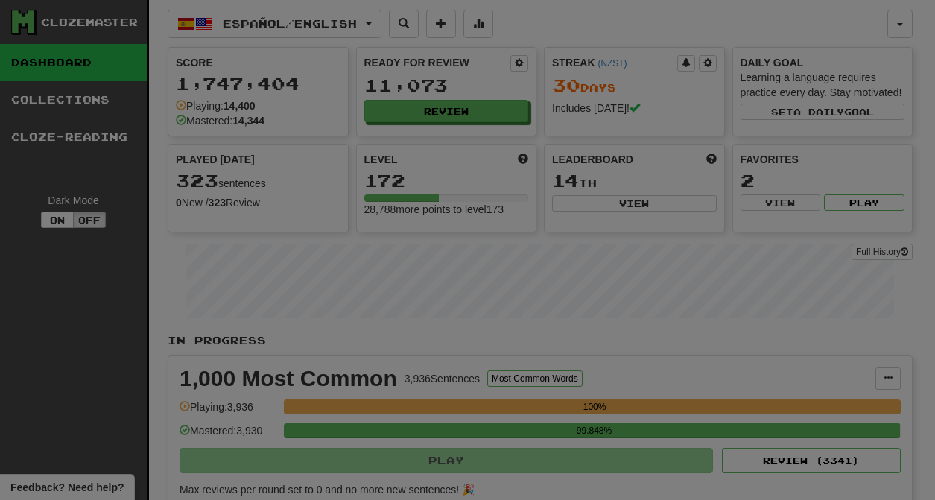
select select "********"
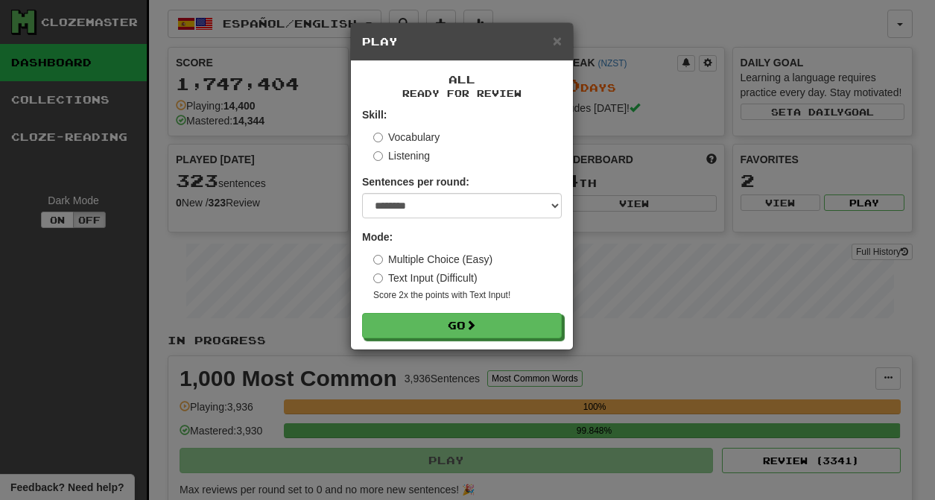
click at [516, 341] on div "All Ready for Review Skill: Vocabulary Listening Sentences per round: * ** ** *…" at bounding box center [462, 205] width 222 height 288
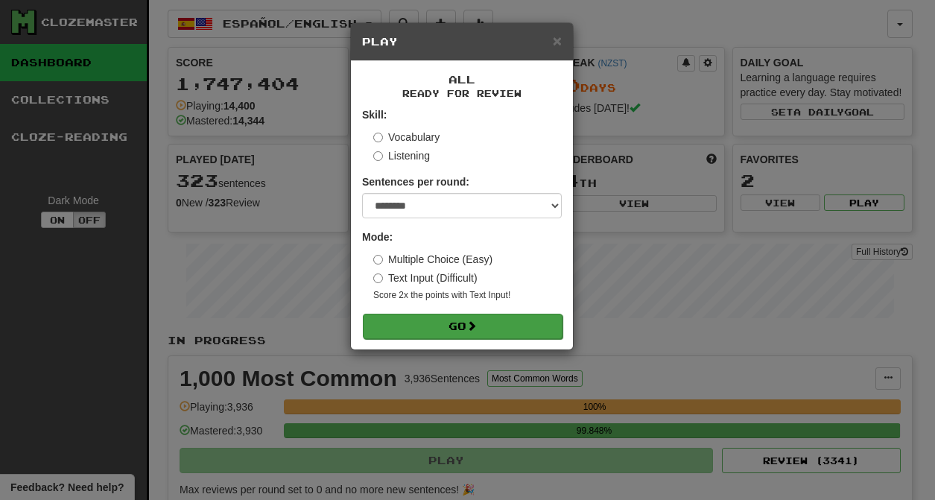
click at [512, 332] on button "Go" at bounding box center [463, 326] width 200 height 25
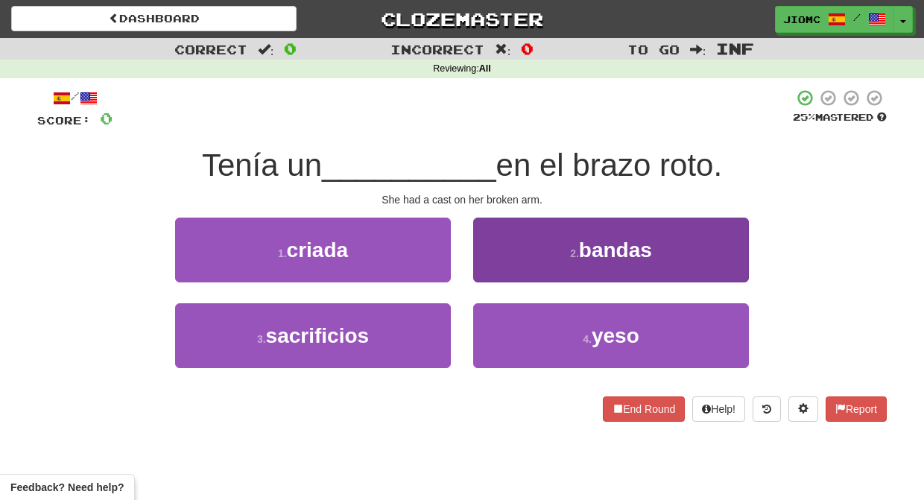
click at [494, 266] on button "2 . bandas" at bounding box center [611, 250] width 276 height 65
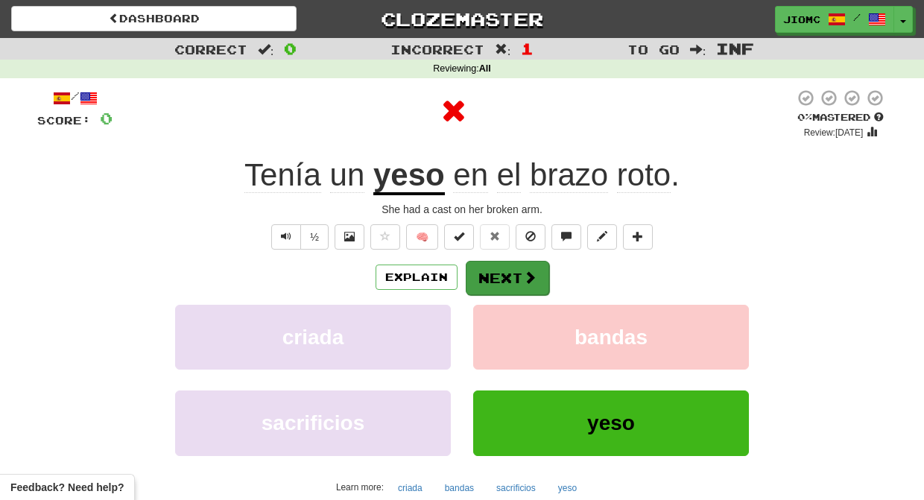
click at [493, 272] on button "Next" at bounding box center [507, 278] width 83 height 34
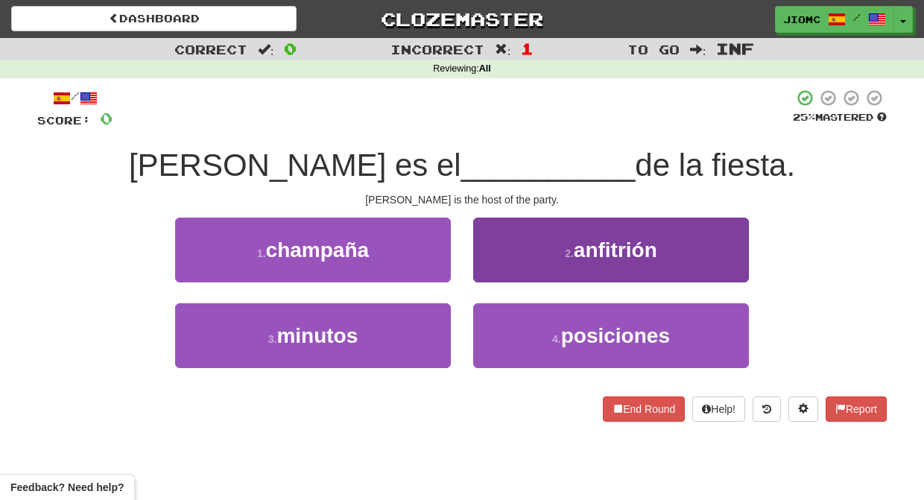
click at [492, 271] on button "2 . anfitrión" at bounding box center [611, 250] width 276 height 65
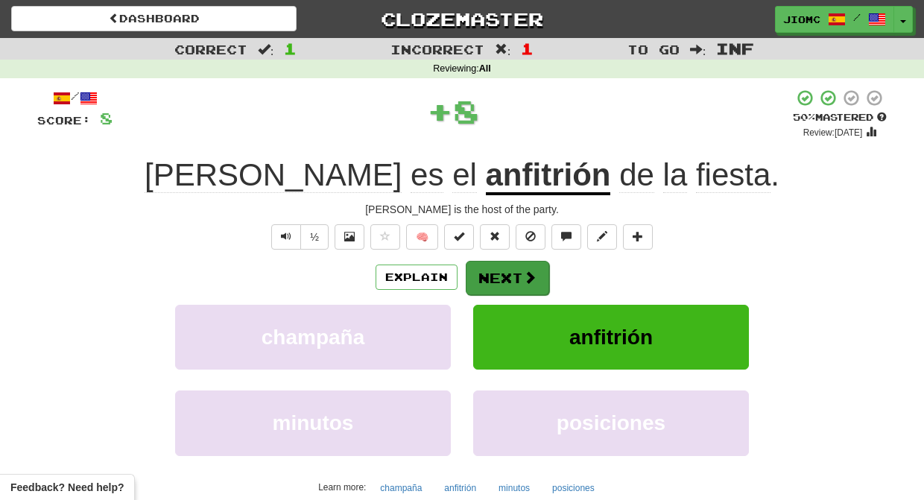
click at [492, 272] on button "Next" at bounding box center [507, 278] width 83 height 34
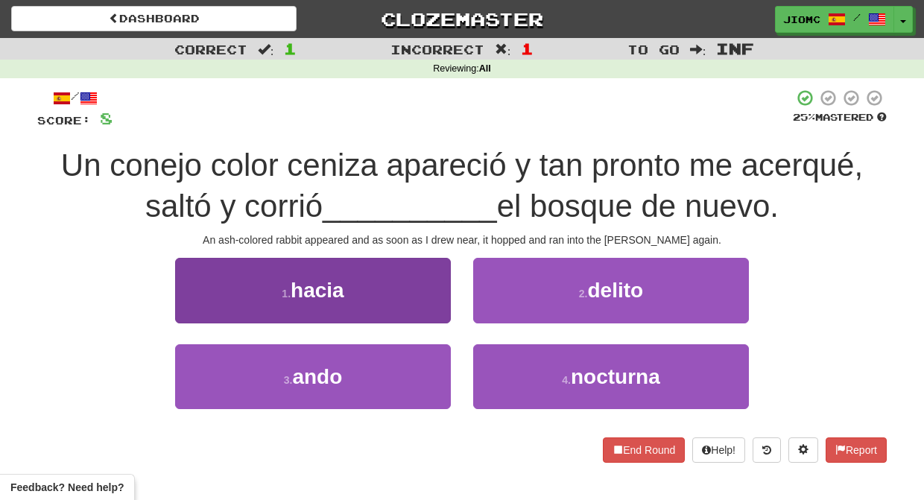
click at [438, 312] on button "1 . hacia" at bounding box center [313, 290] width 276 height 65
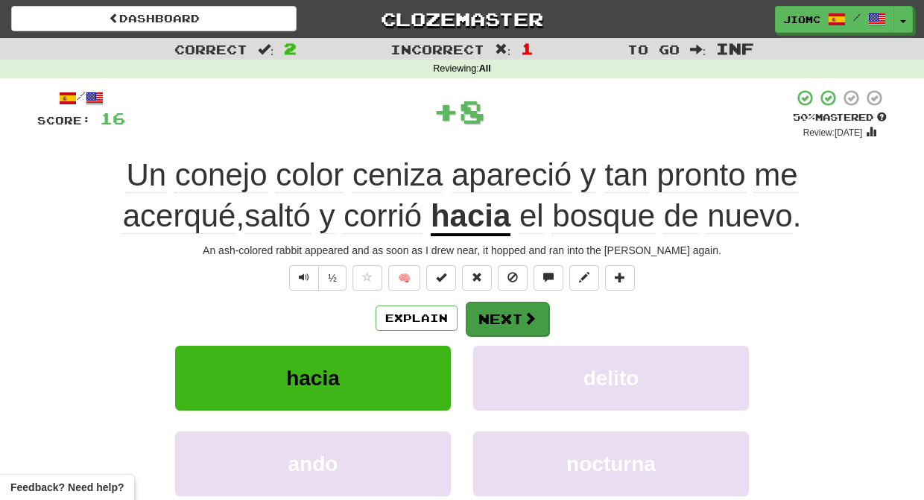
click at [490, 311] on button "Next" at bounding box center [507, 319] width 83 height 34
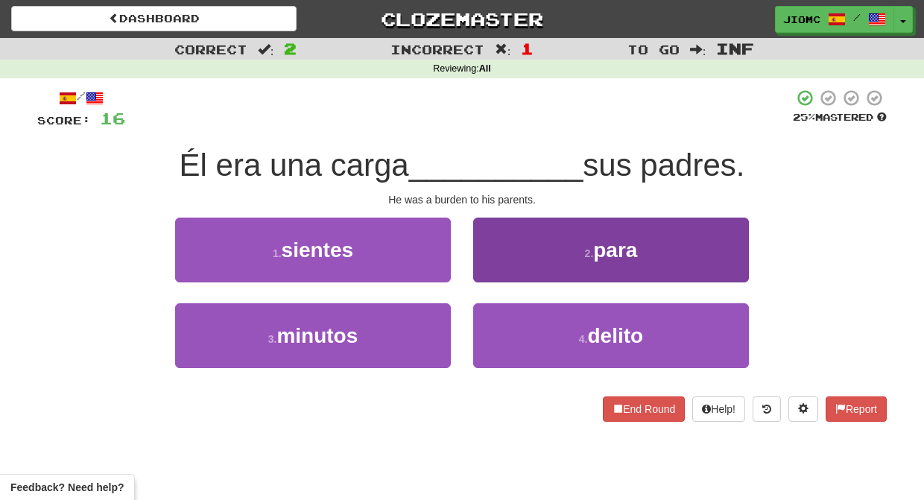
click at [506, 267] on button "2 . para" at bounding box center [611, 250] width 276 height 65
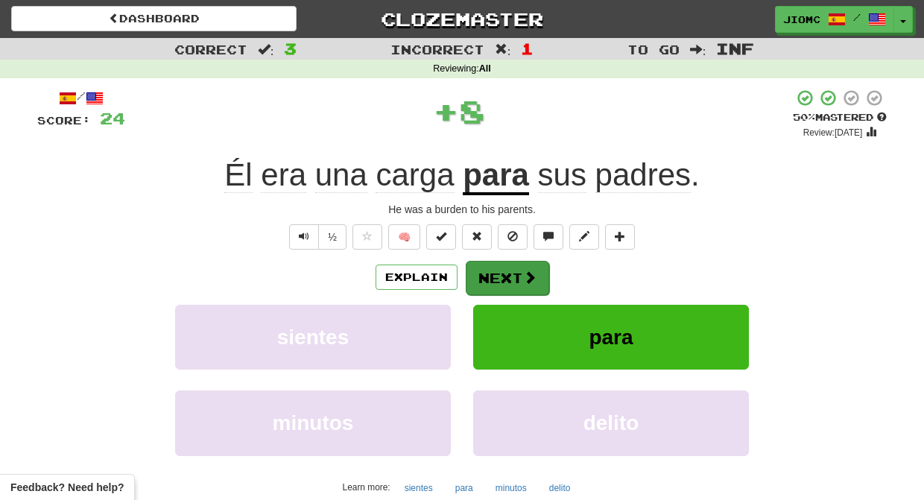
click at [508, 272] on button "Next" at bounding box center [507, 278] width 83 height 34
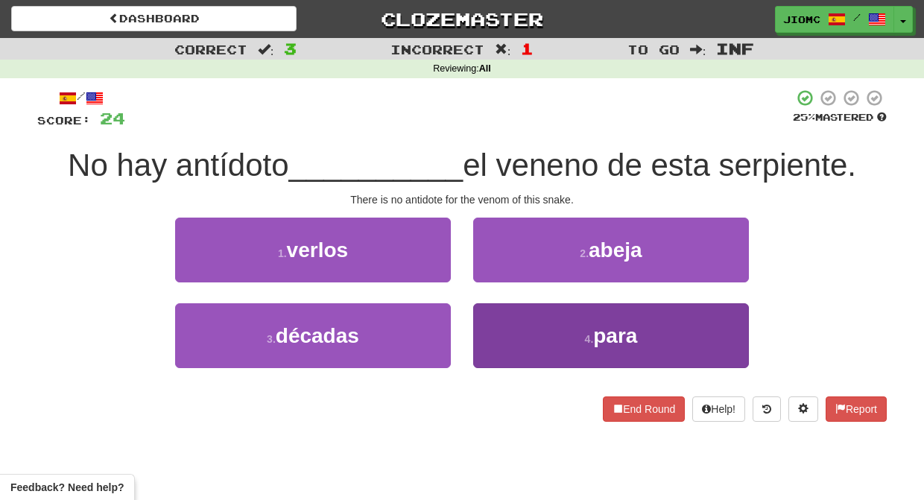
click at [491, 334] on button "4 . para" at bounding box center [611, 335] width 276 height 65
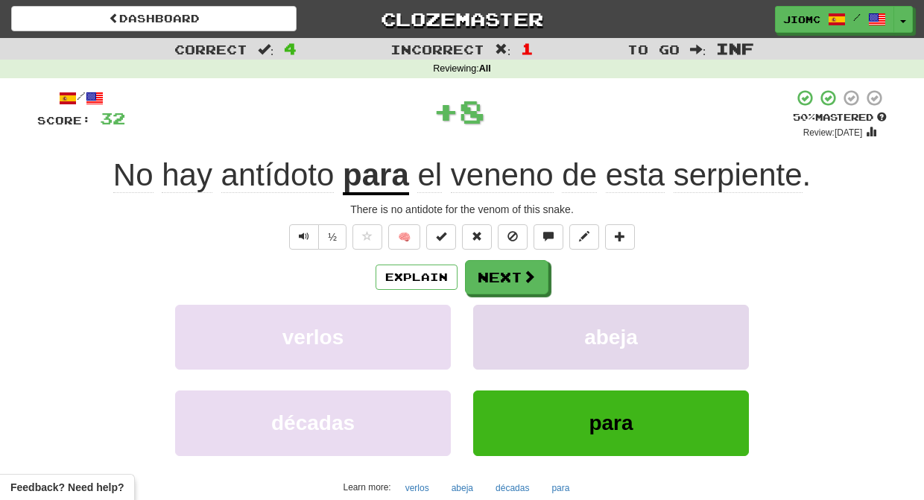
click at [498, 328] on button "abeja" at bounding box center [611, 337] width 276 height 65
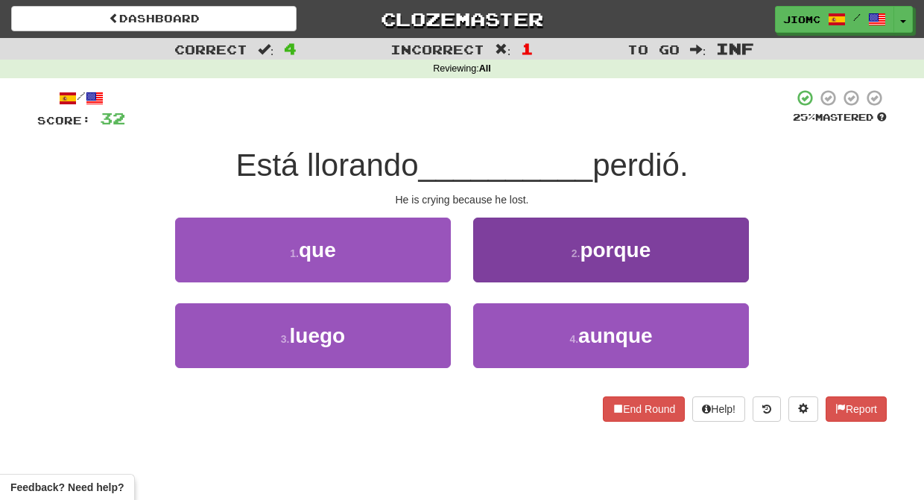
click at [499, 261] on button "2 . porque" at bounding box center [611, 250] width 276 height 65
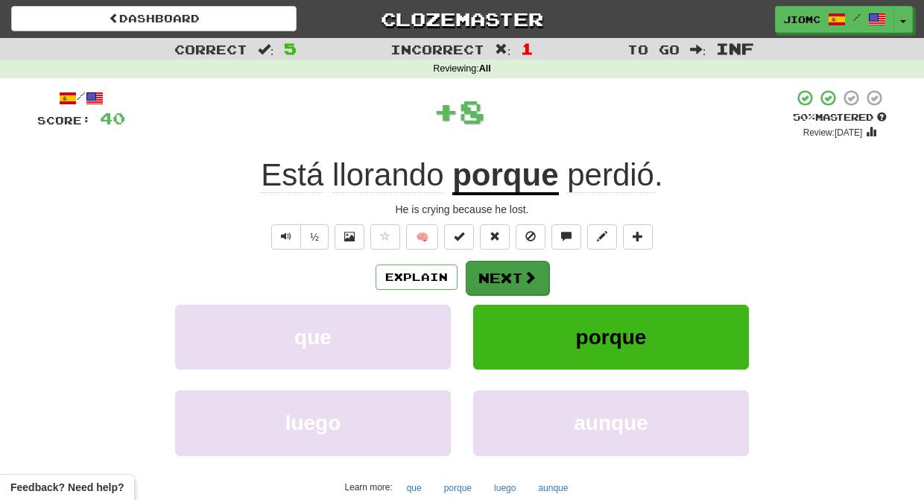
click at [498, 270] on button "Next" at bounding box center [507, 278] width 83 height 34
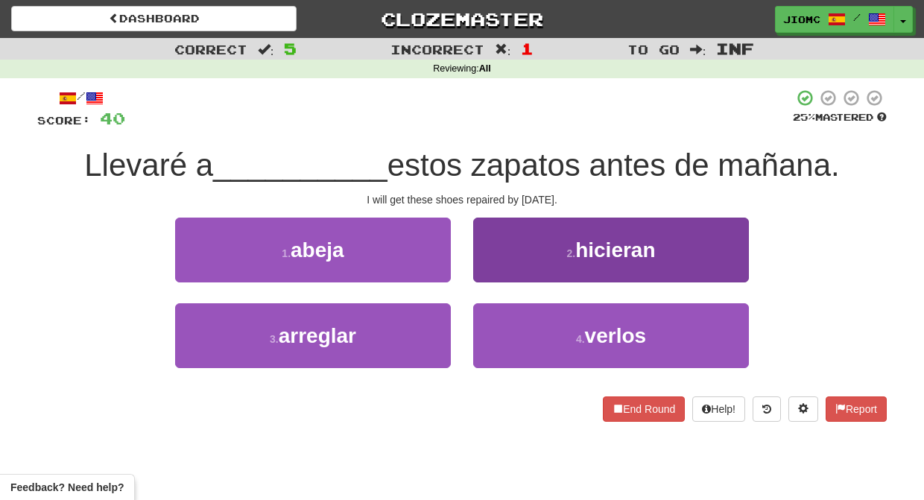
click at [485, 269] on button "2 . hicieran" at bounding box center [611, 250] width 276 height 65
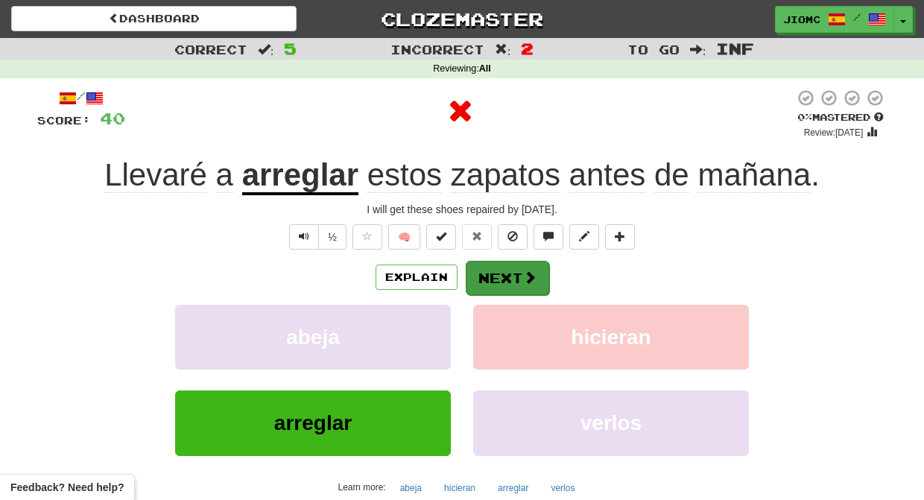
click at [490, 266] on button "Next" at bounding box center [507, 278] width 83 height 34
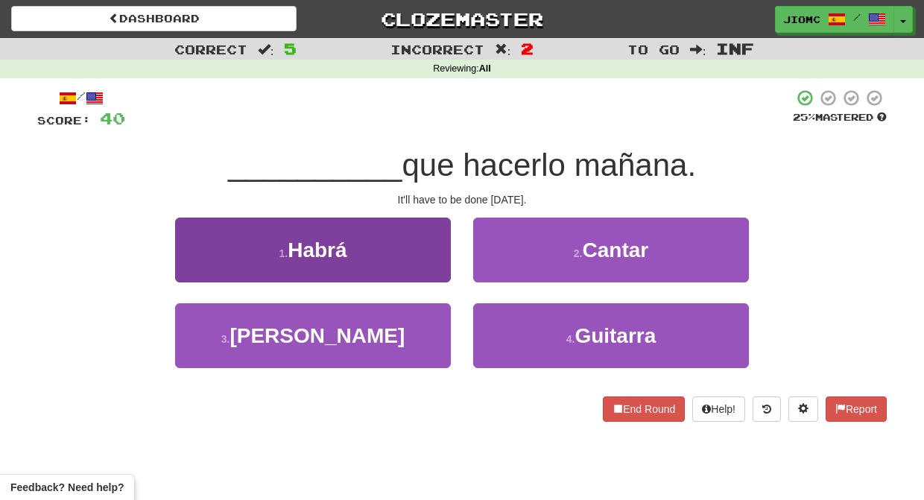
click at [418, 266] on button "1 . [DEMOGRAPHIC_DATA]" at bounding box center [313, 250] width 276 height 65
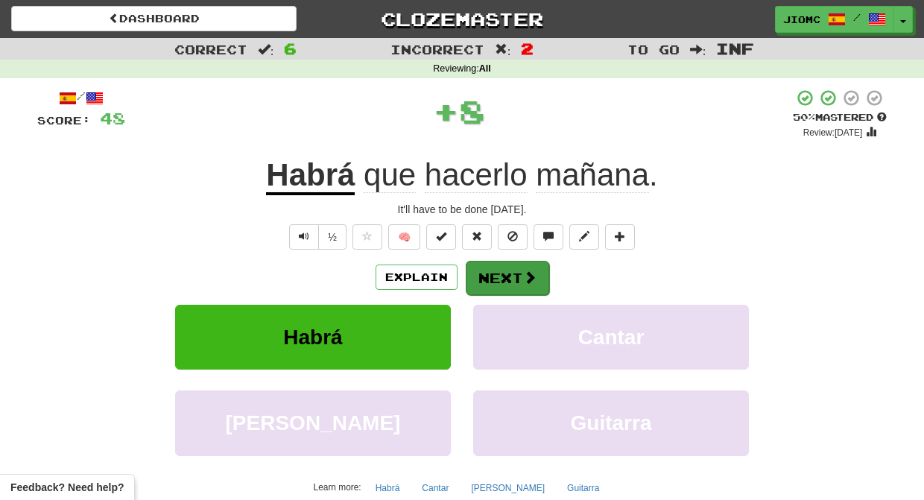
click at [485, 270] on button "Next" at bounding box center [507, 278] width 83 height 34
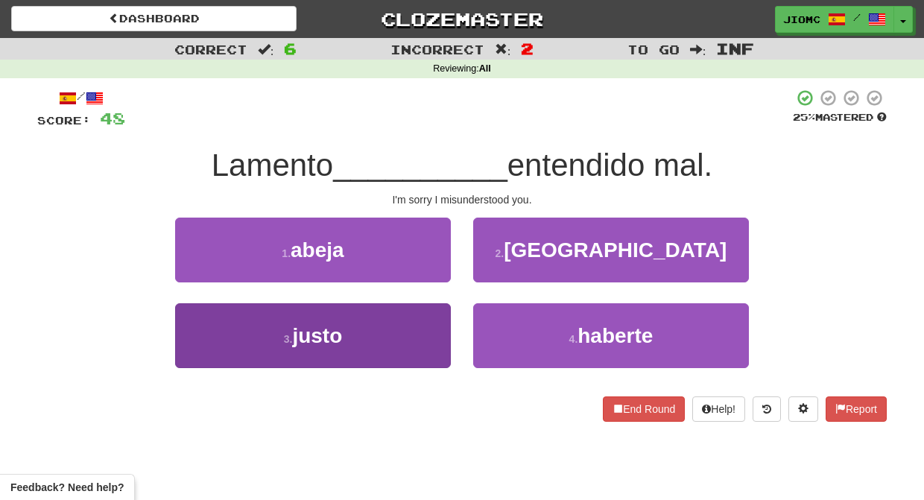
click at [431, 331] on button "3 . justo" at bounding box center [313, 335] width 276 height 65
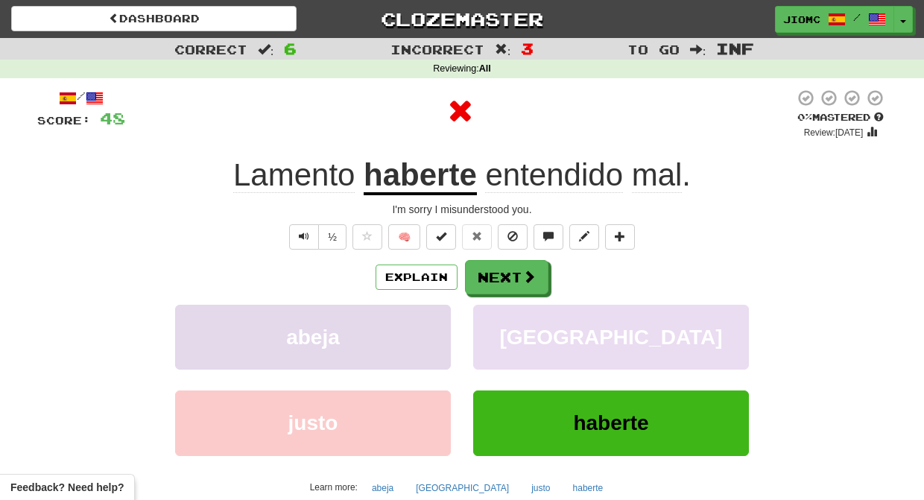
click at [436, 320] on button "abeja" at bounding box center [313, 337] width 276 height 65
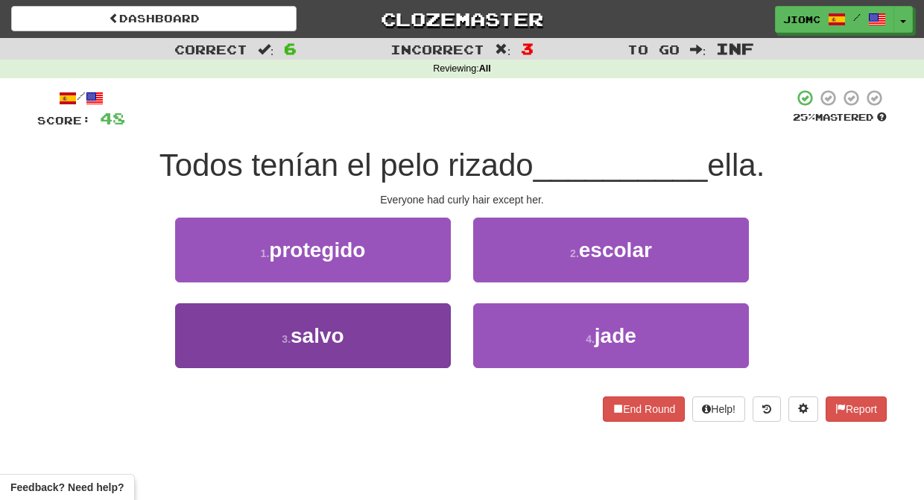
click at [434, 332] on button "3 . salvo" at bounding box center [313, 335] width 276 height 65
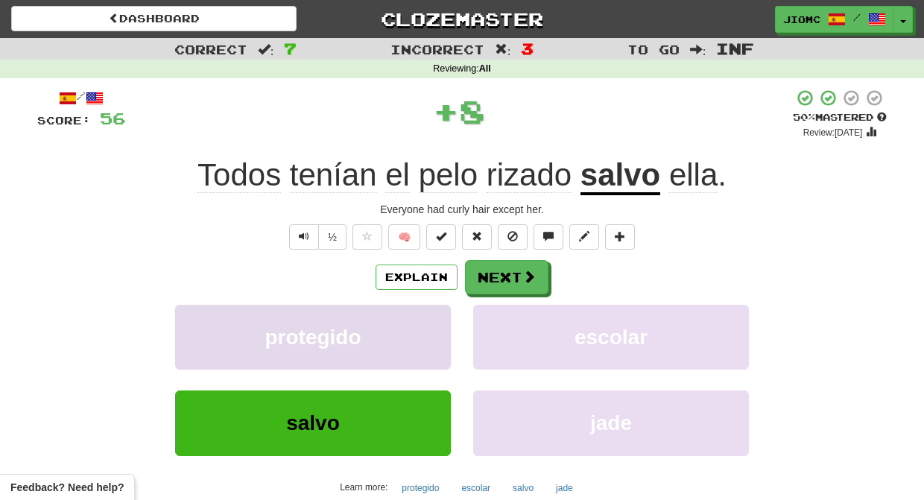
click at [431, 326] on button "protegido" at bounding box center [313, 337] width 276 height 65
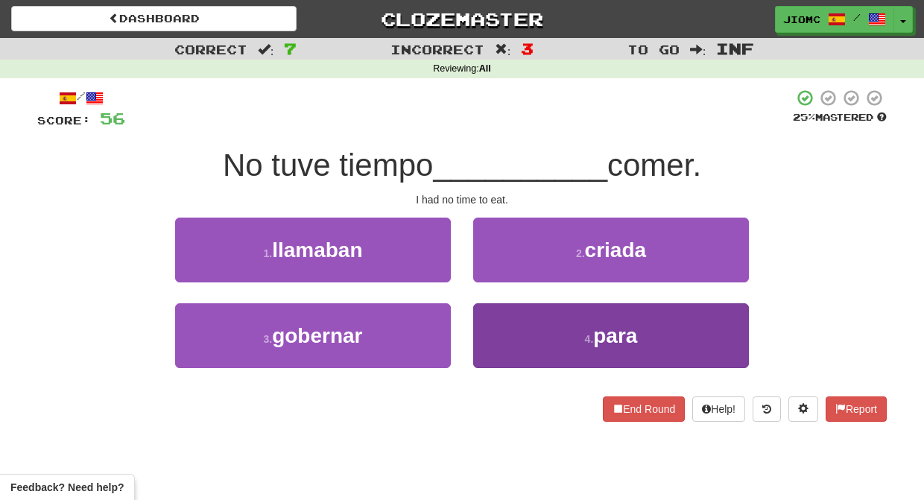
click at [513, 324] on button "4 . para" at bounding box center [611, 335] width 276 height 65
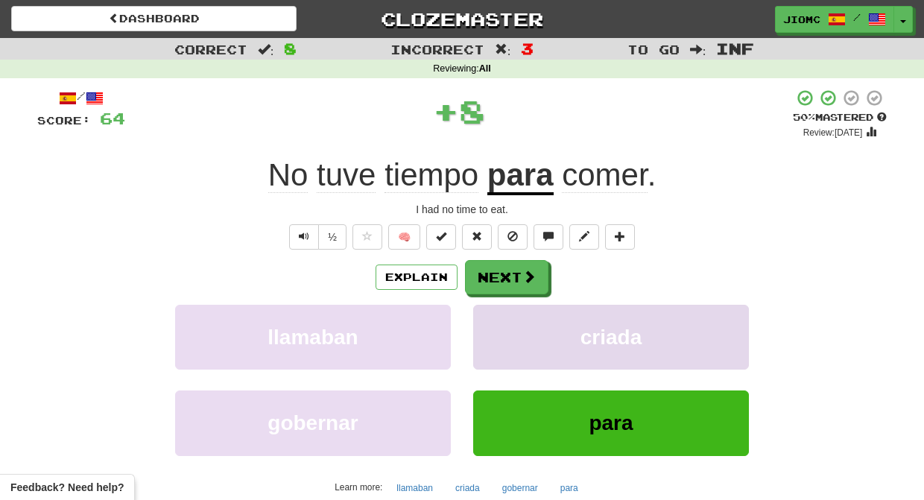
click at [499, 316] on button "criada" at bounding box center [611, 337] width 276 height 65
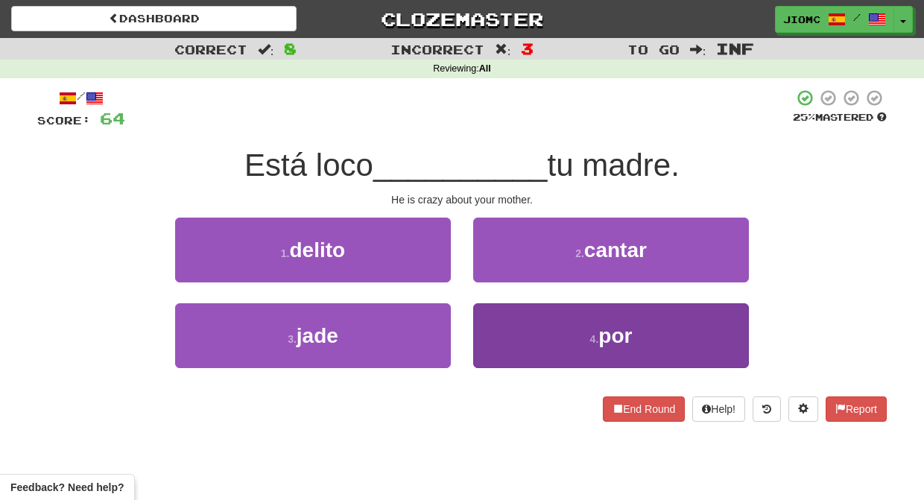
click at [494, 332] on button "4 . por" at bounding box center [611, 335] width 276 height 65
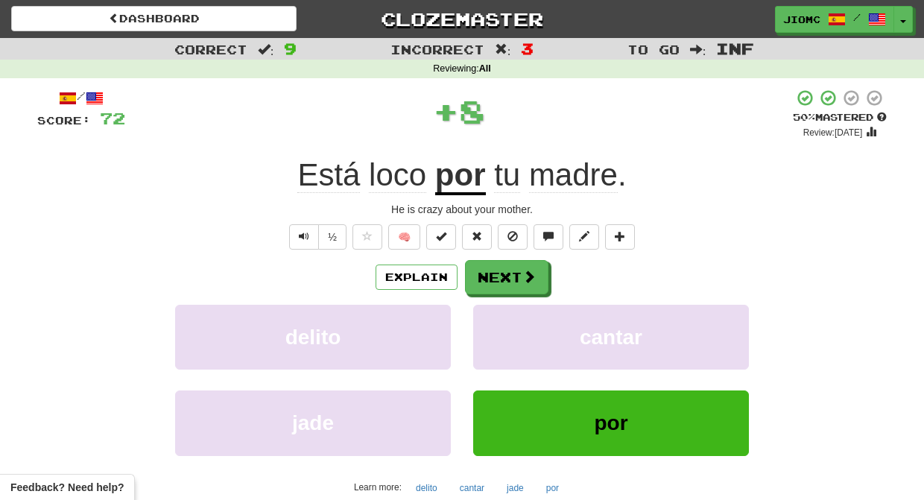
click at [494, 332] on button "cantar" at bounding box center [611, 337] width 276 height 65
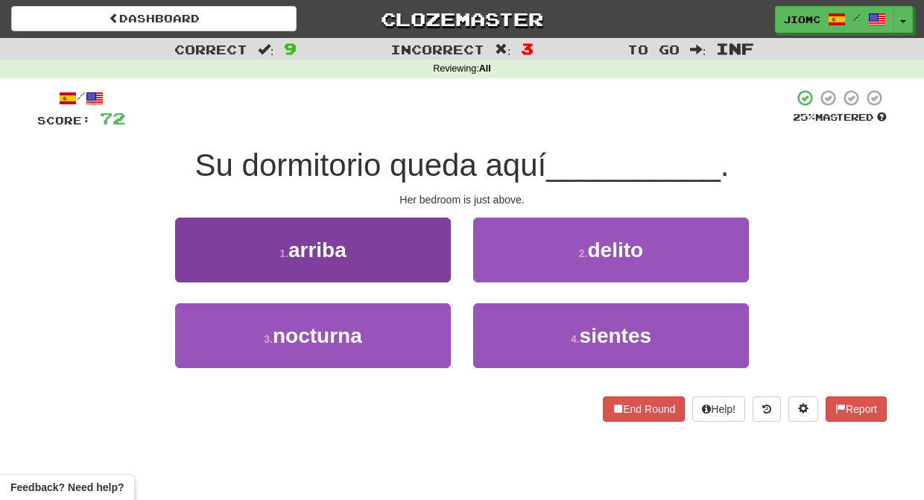
click at [422, 266] on button "1 . arriba" at bounding box center [313, 250] width 276 height 65
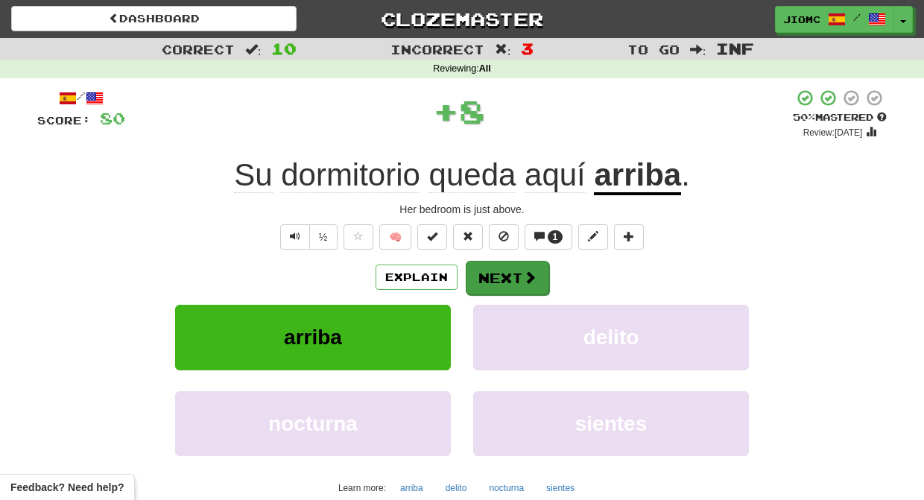
click at [492, 274] on button "Next" at bounding box center [507, 278] width 83 height 34
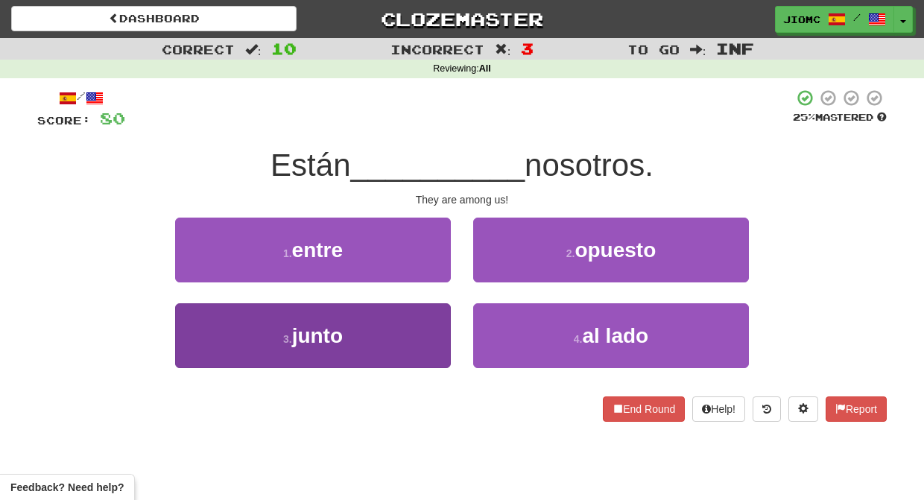
click at [417, 322] on button "3 . junto" at bounding box center [313, 335] width 276 height 65
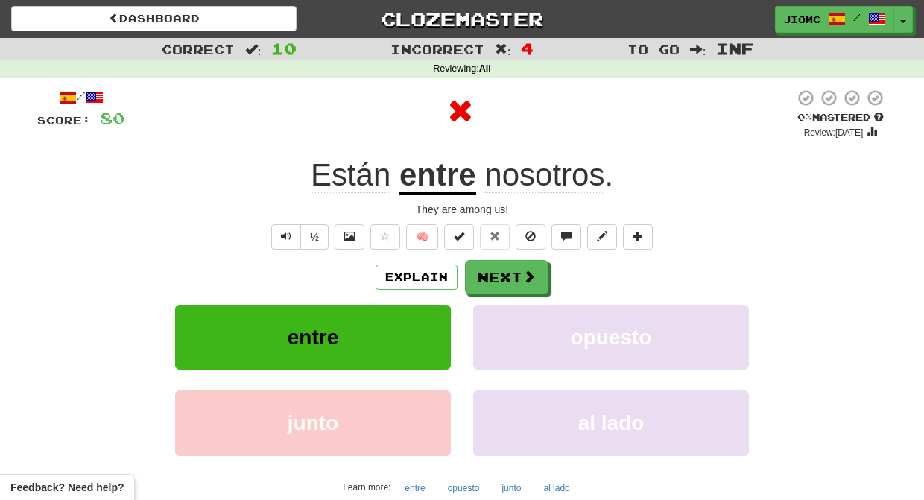
click at [417, 321] on button "entre" at bounding box center [313, 337] width 276 height 65
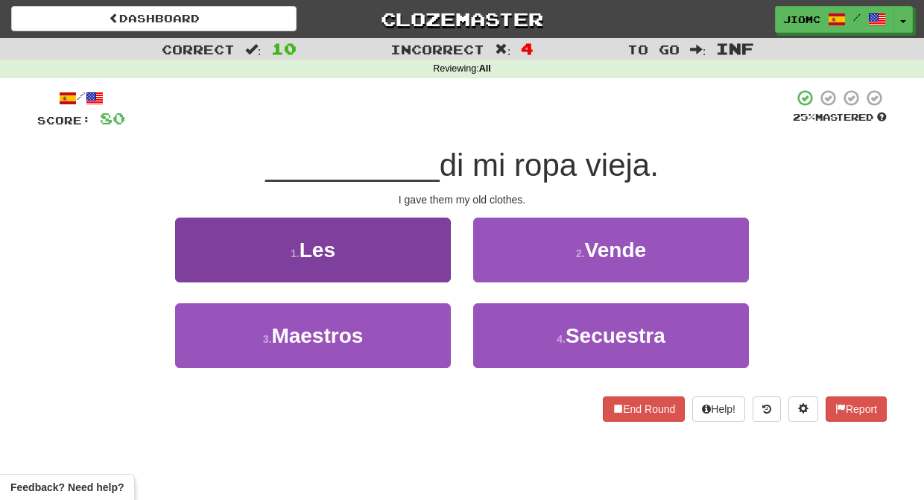
click at [415, 250] on button "1 . Les" at bounding box center [313, 250] width 276 height 65
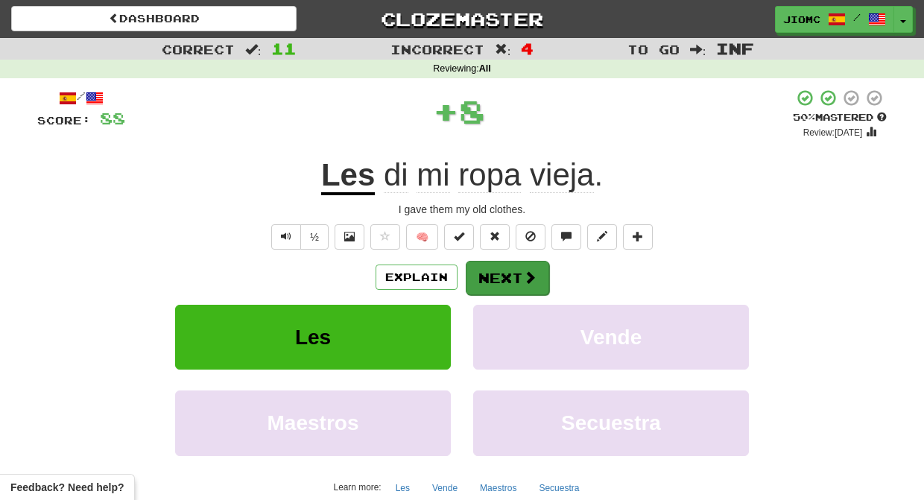
click at [481, 277] on button "Next" at bounding box center [507, 278] width 83 height 34
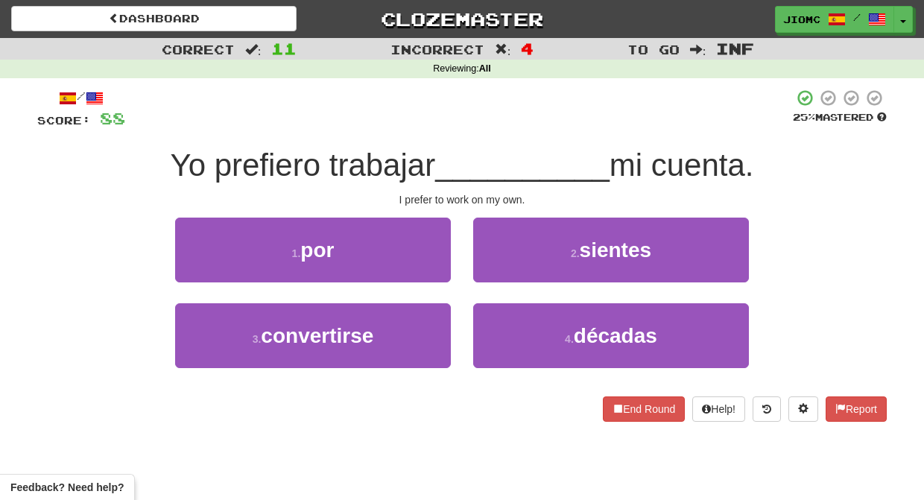
click at [419, 258] on button "1 . por" at bounding box center [313, 250] width 276 height 65
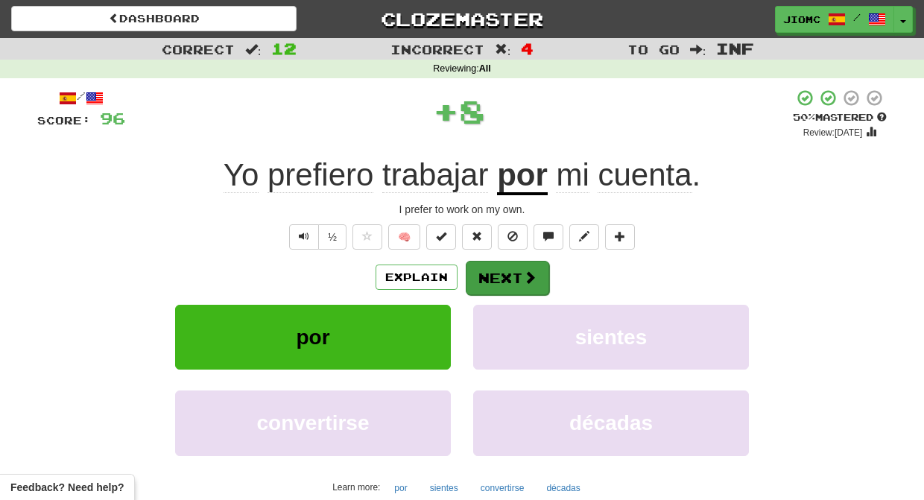
click at [515, 265] on button "Next" at bounding box center [507, 278] width 83 height 34
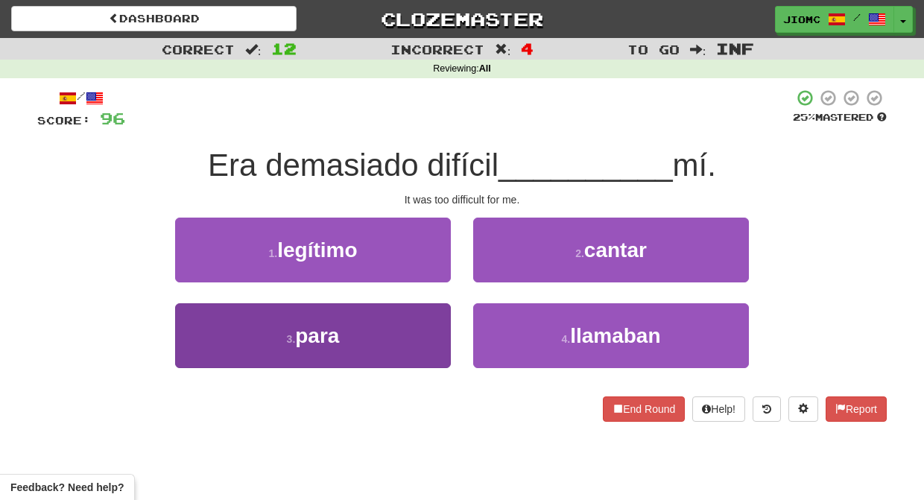
click at [429, 332] on button "3 . para" at bounding box center [313, 335] width 276 height 65
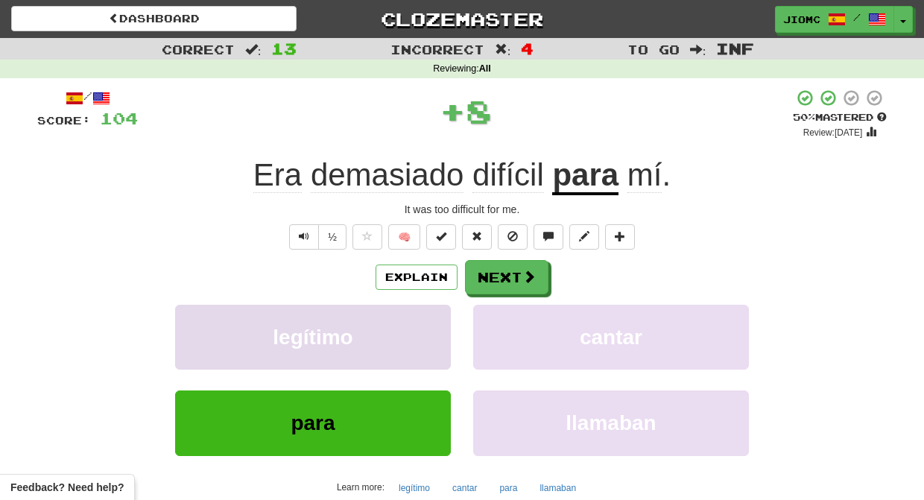
click at [429, 331] on button "legítimo" at bounding box center [313, 337] width 276 height 65
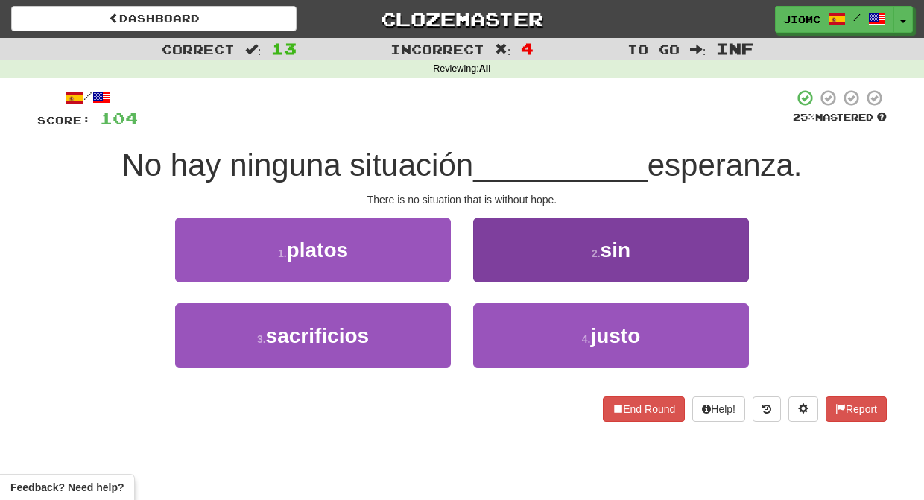
click at [514, 251] on button "2 . sin" at bounding box center [611, 250] width 276 height 65
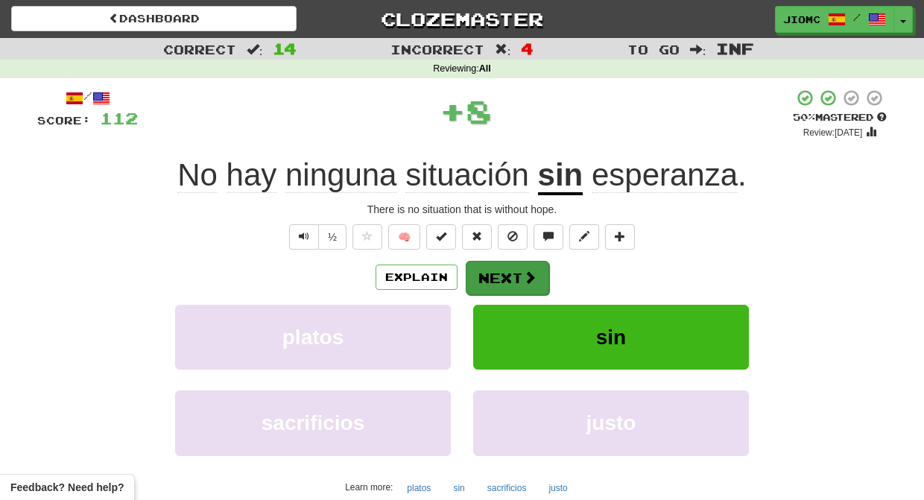
click at [501, 269] on button "Next" at bounding box center [507, 278] width 83 height 34
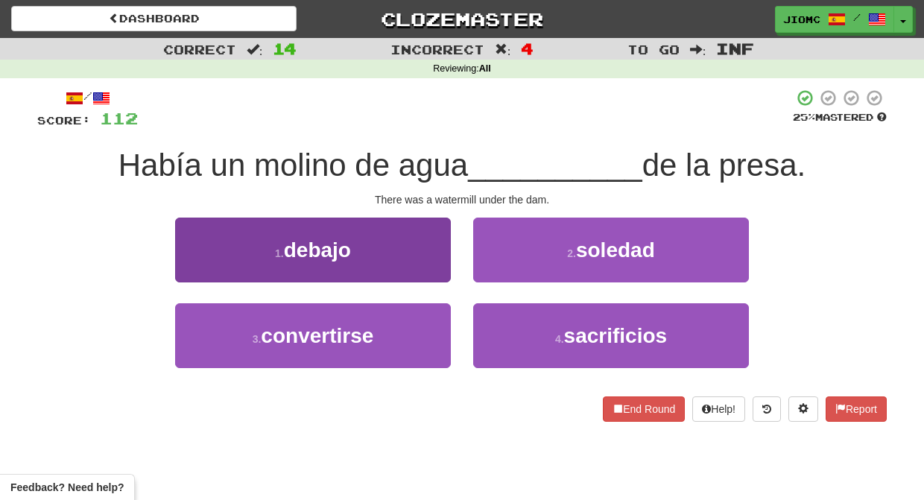
click at [430, 264] on button "1 . debajo" at bounding box center [313, 250] width 276 height 65
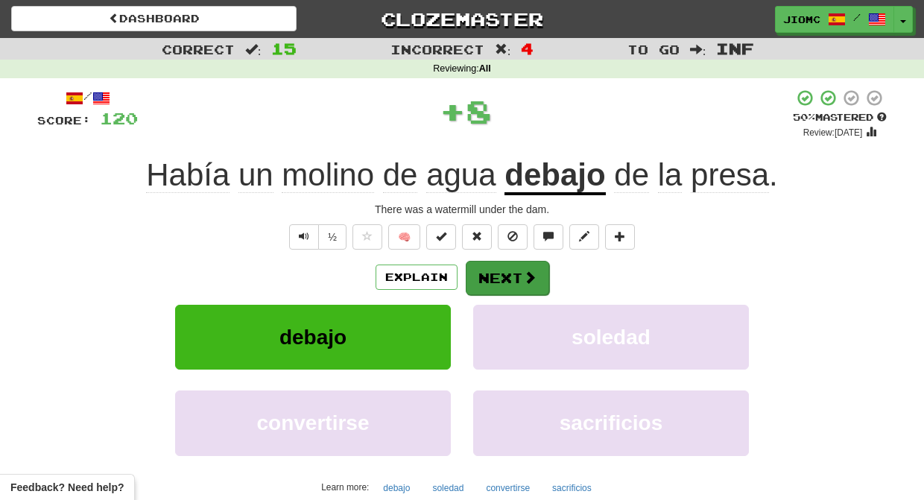
click at [524, 271] on span at bounding box center [529, 276] width 13 height 13
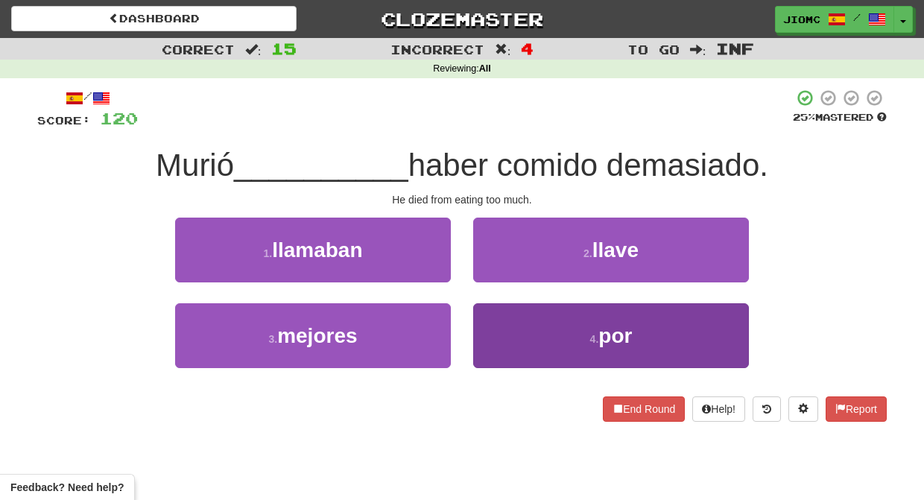
click at [501, 317] on button "4 . por" at bounding box center [611, 335] width 276 height 65
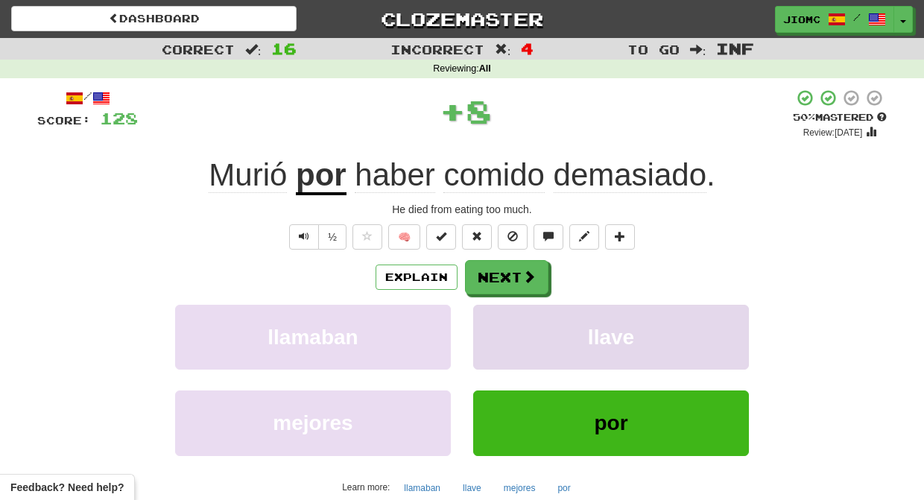
click at [501, 313] on button "llave" at bounding box center [611, 337] width 276 height 65
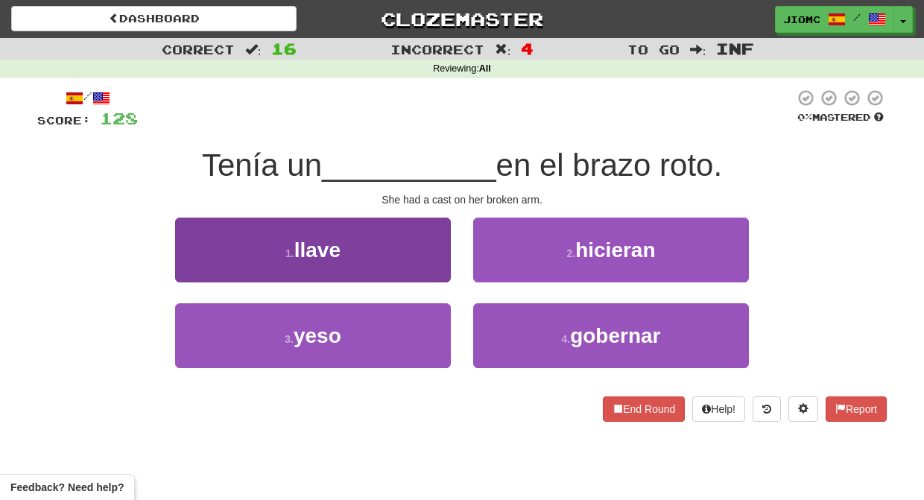
click at [390, 320] on button "3 . yeso" at bounding box center [313, 335] width 276 height 65
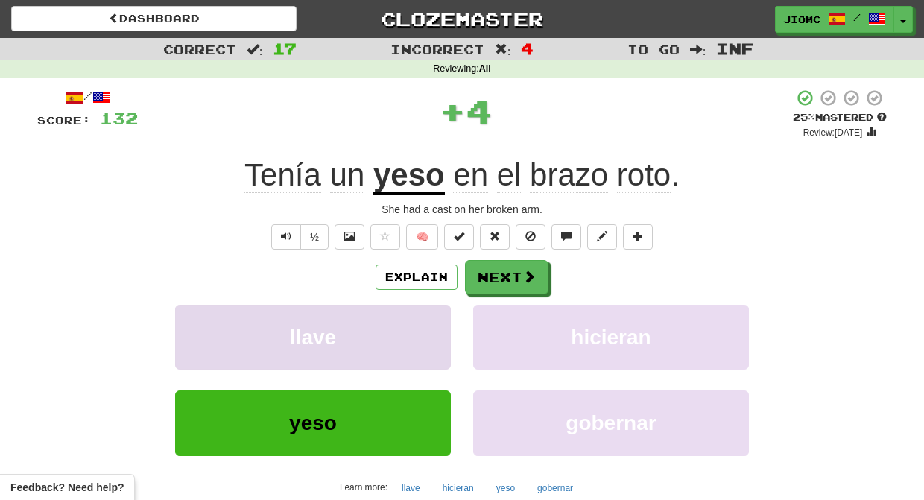
click at [405, 322] on button "llave" at bounding box center [313, 337] width 276 height 65
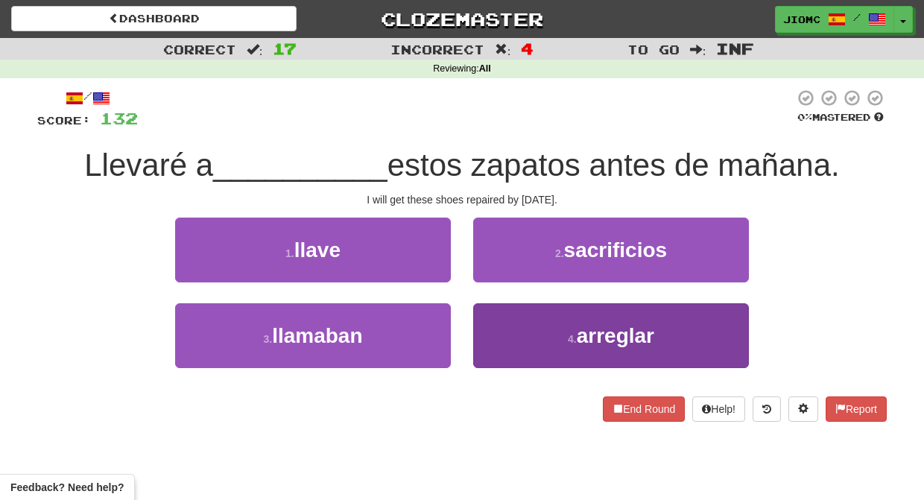
click at [486, 340] on button "4 . arreglar" at bounding box center [611, 335] width 276 height 65
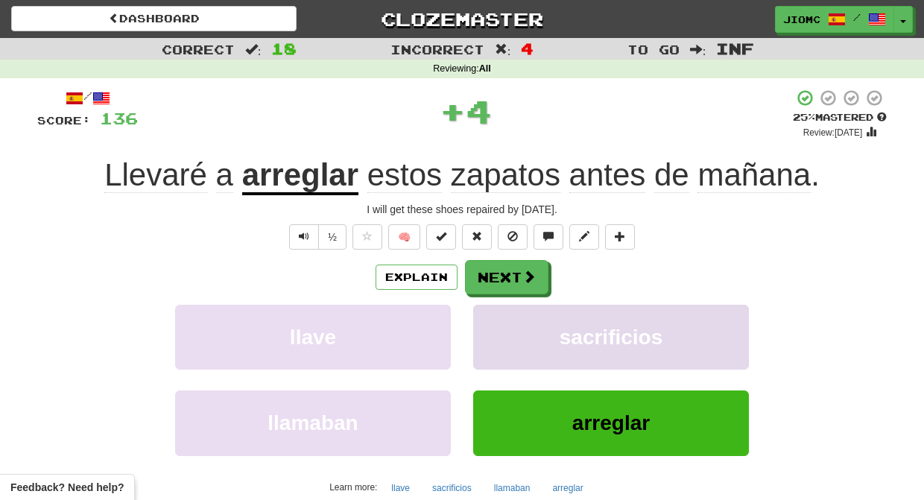
click at [486, 337] on button "sacrificios" at bounding box center [611, 337] width 276 height 65
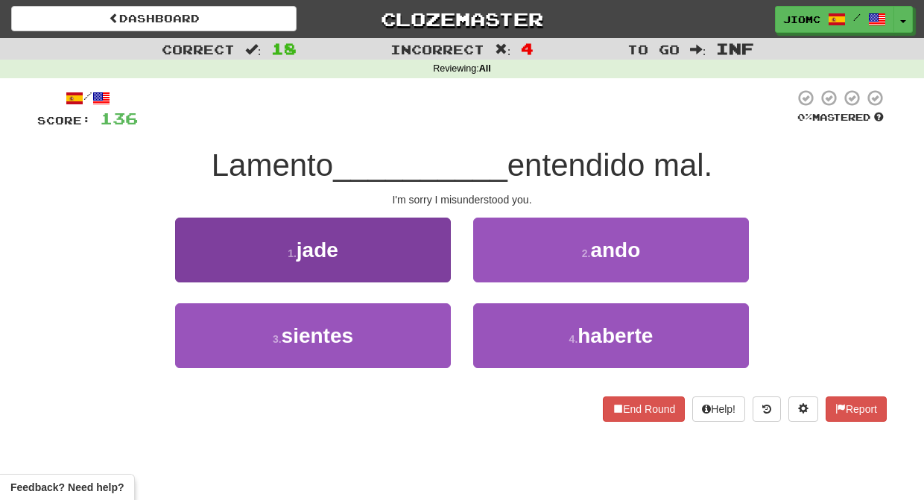
click at [429, 330] on button "3 . sientes" at bounding box center [313, 335] width 276 height 65
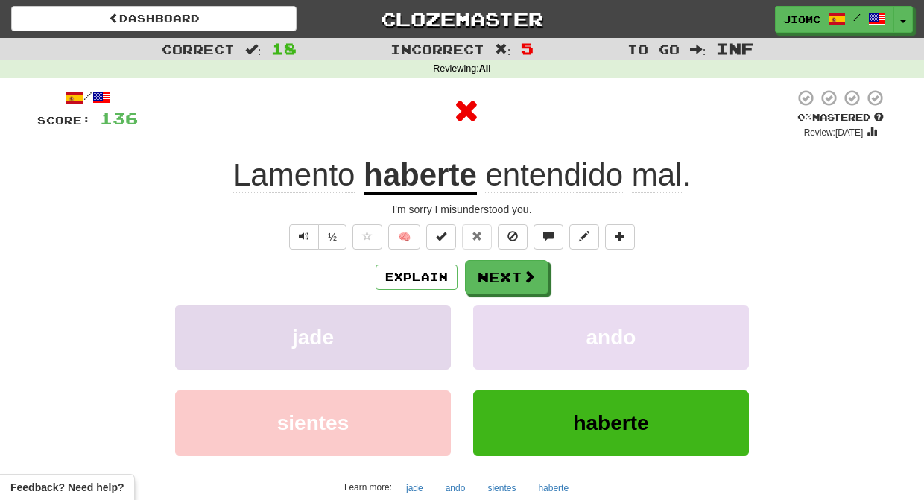
click at [431, 330] on button "jade" at bounding box center [313, 337] width 276 height 65
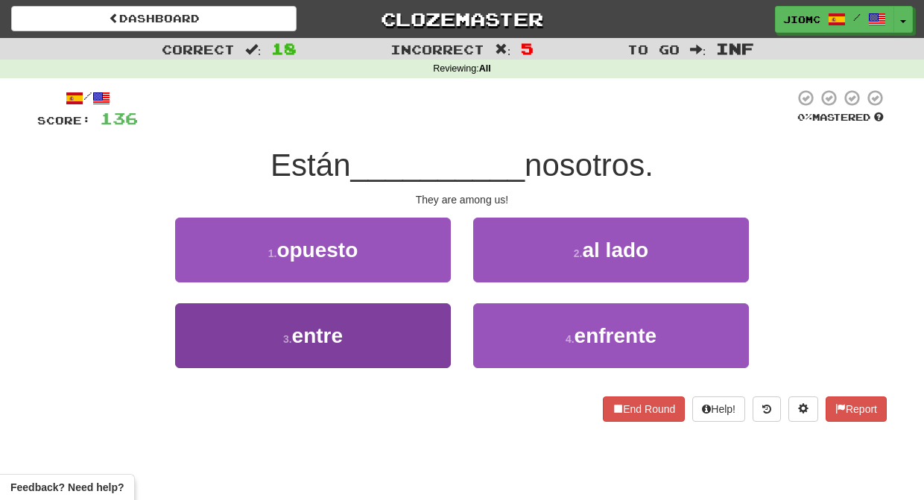
click at [429, 332] on button "3 . entre" at bounding box center [313, 335] width 276 height 65
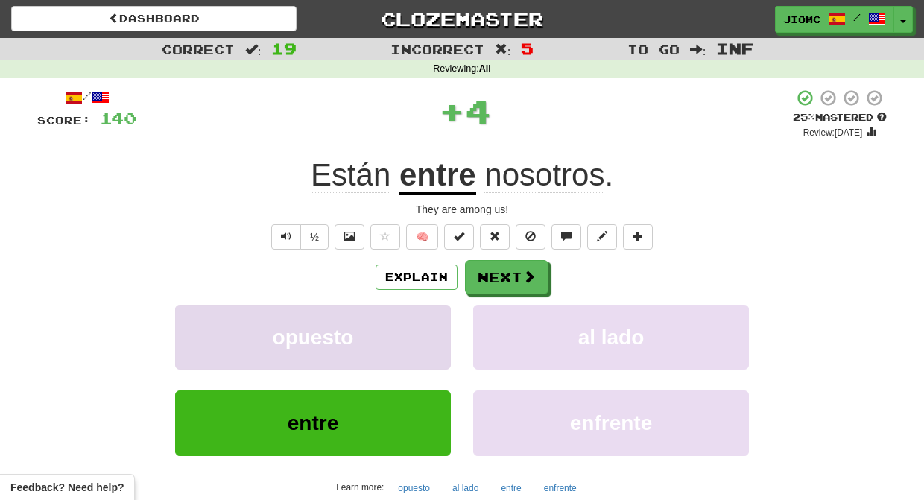
click at [430, 332] on button "opuesto" at bounding box center [313, 337] width 276 height 65
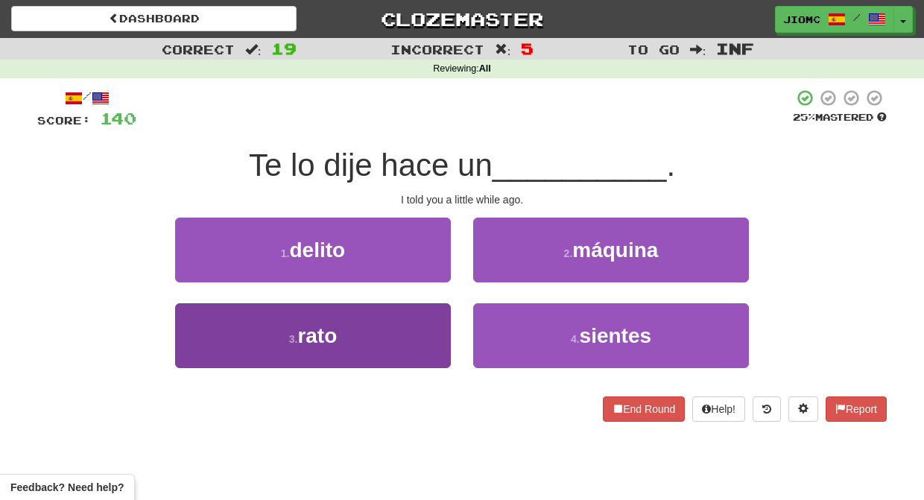
click at [434, 338] on button "3 . rato" at bounding box center [313, 335] width 276 height 65
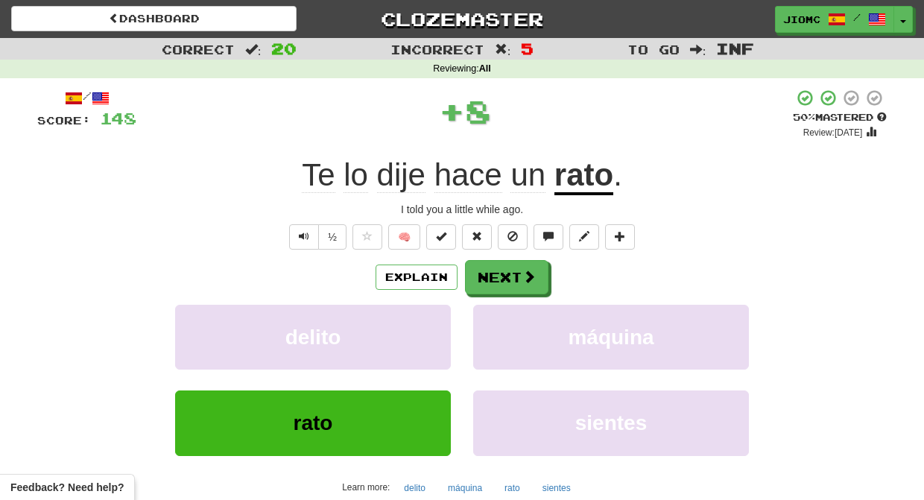
click at [434, 338] on button "delito" at bounding box center [313, 337] width 276 height 65
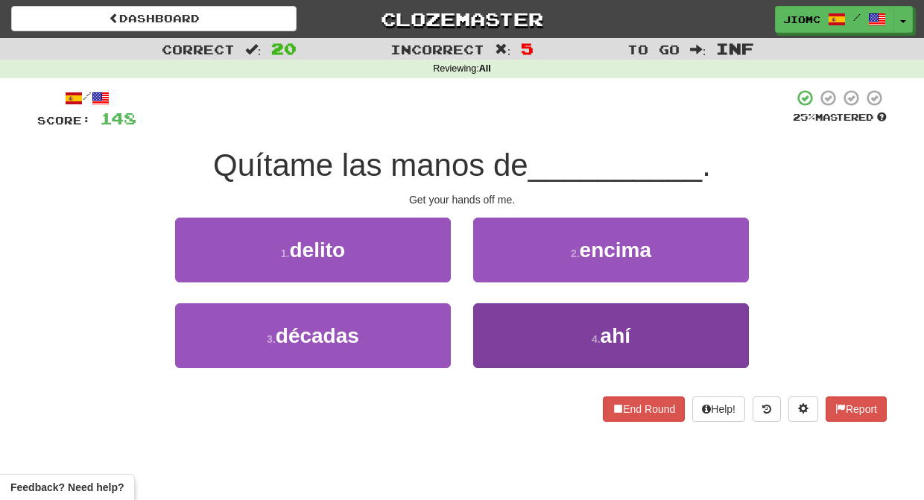
click at [508, 326] on button "4 . ahí" at bounding box center [611, 335] width 276 height 65
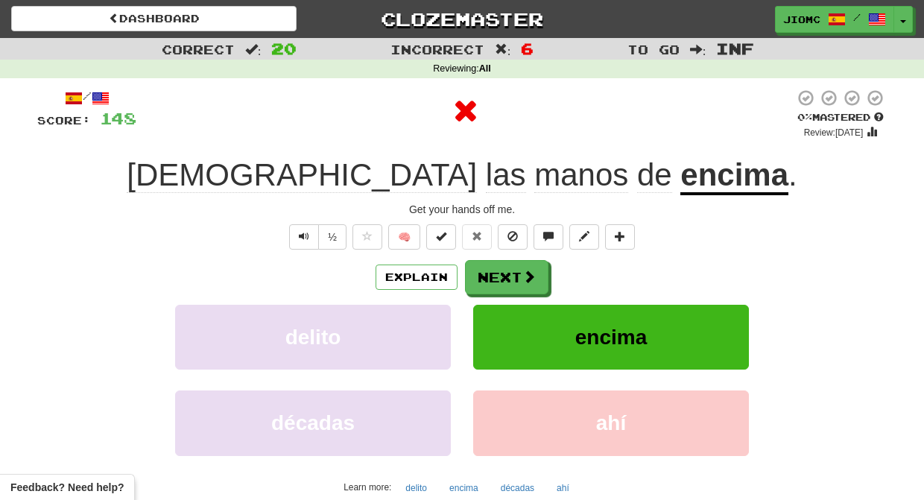
click at [504, 320] on button "encima" at bounding box center [611, 337] width 276 height 65
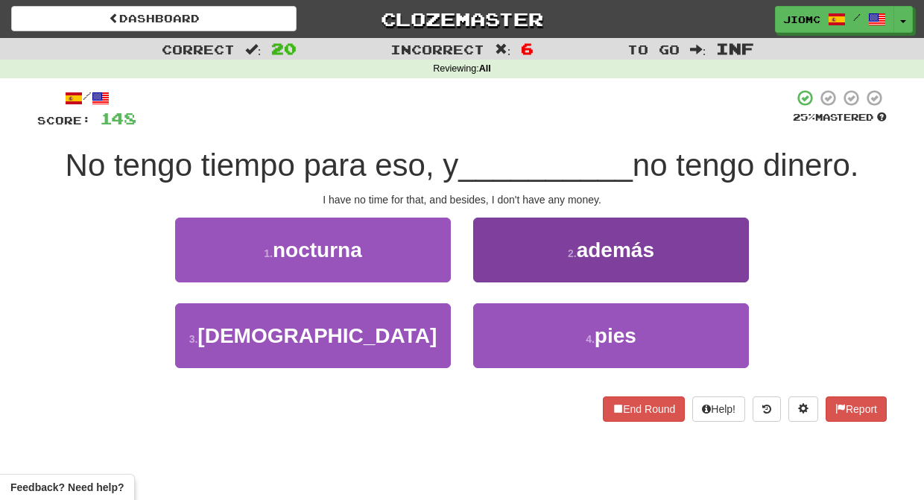
click at [485, 264] on button "2 . además" at bounding box center [611, 250] width 276 height 65
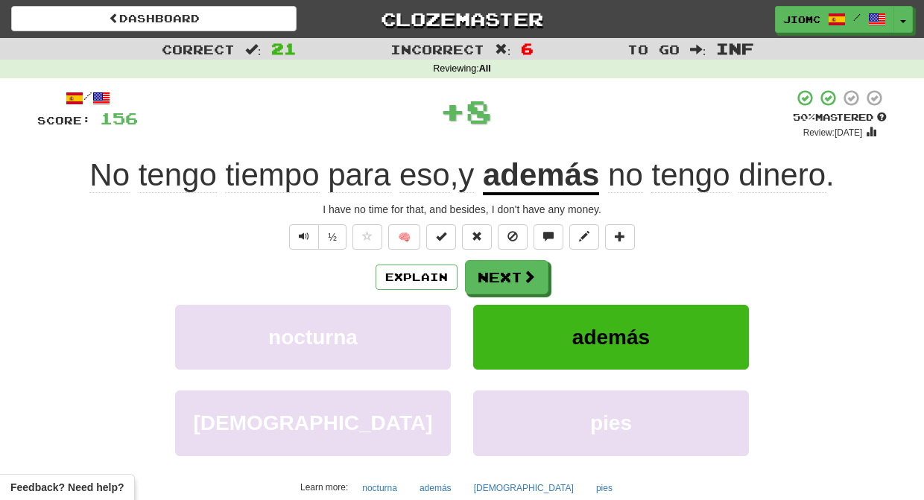
click at [487, 268] on button "Next" at bounding box center [506, 277] width 83 height 34
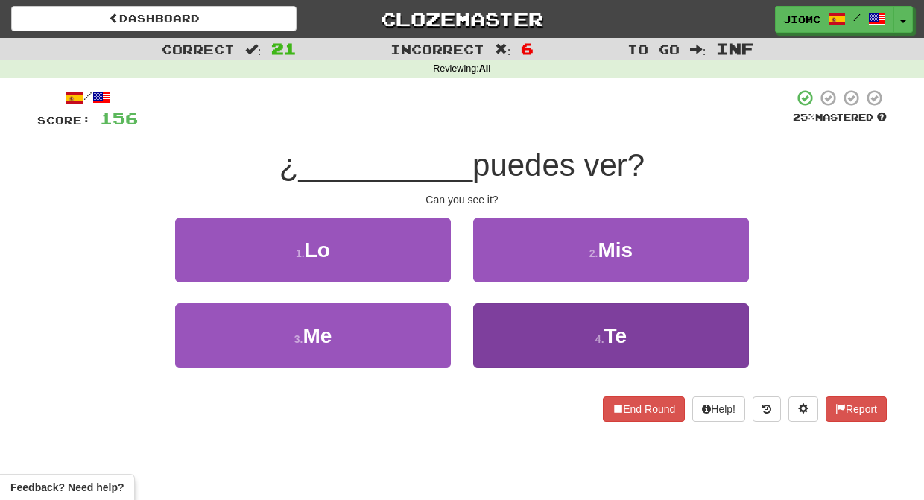
click at [498, 314] on button "4 . Te" at bounding box center [611, 335] width 276 height 65
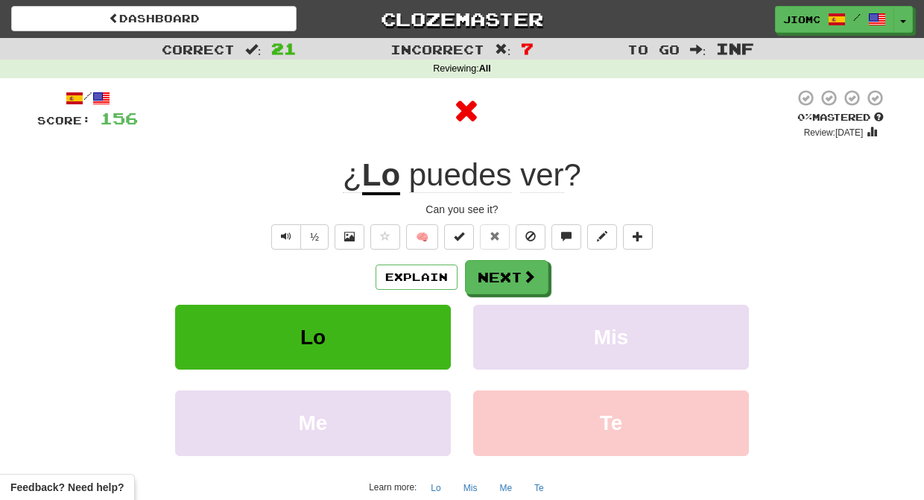
click at [498, 314] on button "Mis" at bounding box center [611, 337] width 276 height 65
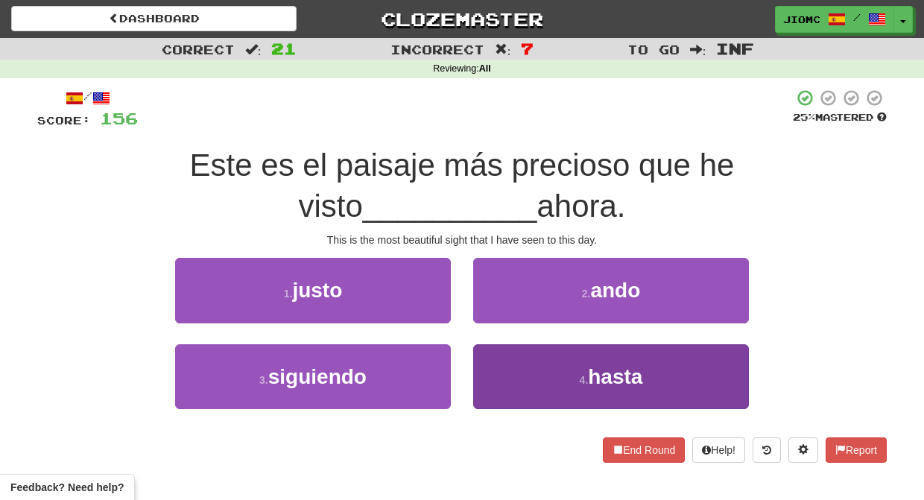
click at [506, 360] on button "4 . hasta" at bounding box center [611, 376] width 276 height 65
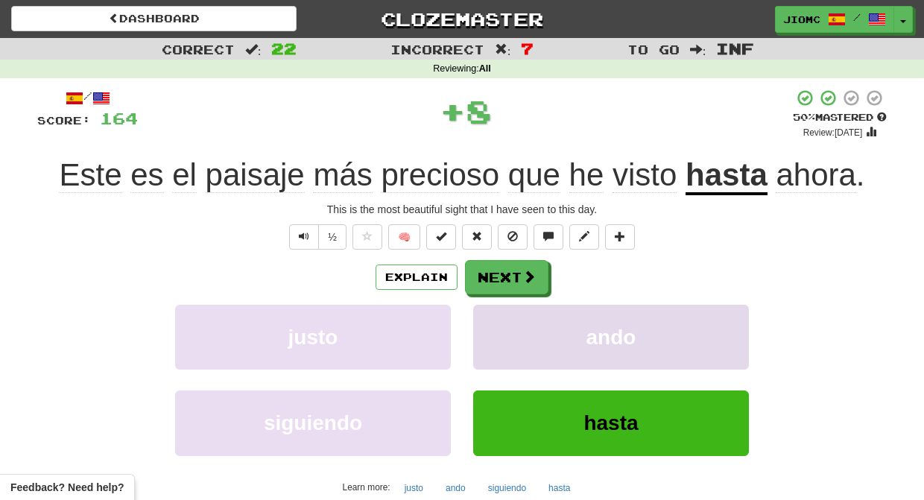
click at [506, 359] on button "ando" at bounding box center [611, 337] width 276 height 65
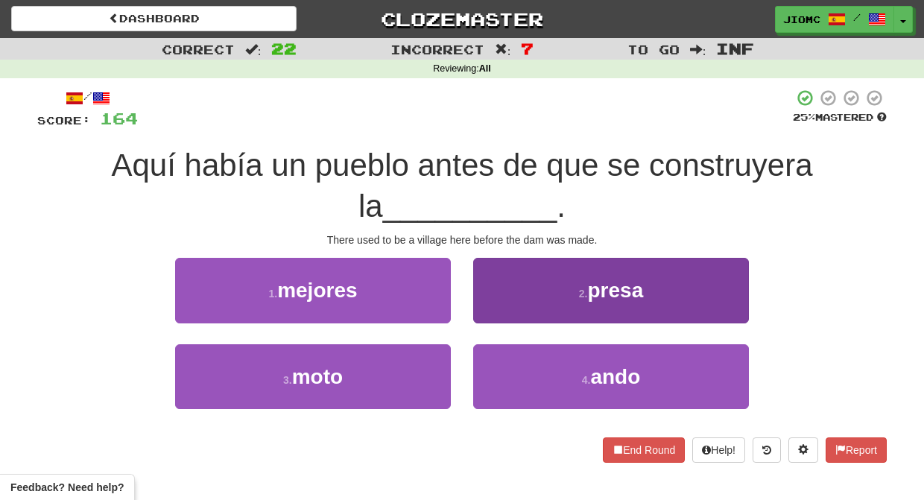
click at [510, 306] on button "2 . presa" at bounding box center [611, 290] width 276 height 65
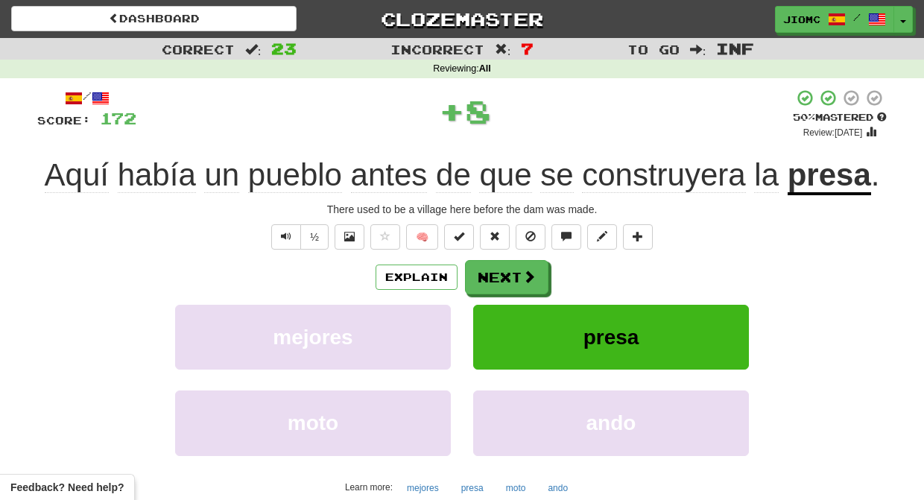
click at [501, 310] on button "presa" at bounding box center [611, 337] width 276 height 65
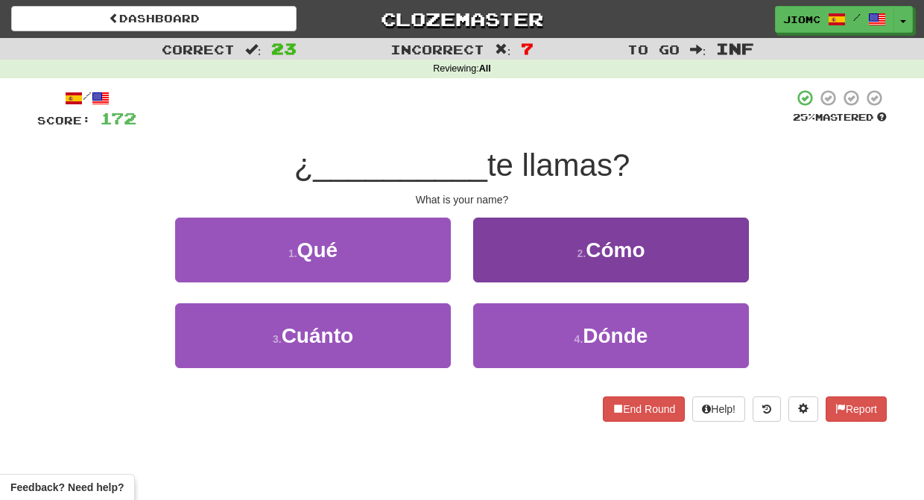
click at [499, 269] on button "2 . Cómo" at bounding box center [611, 250] width 276 height 65
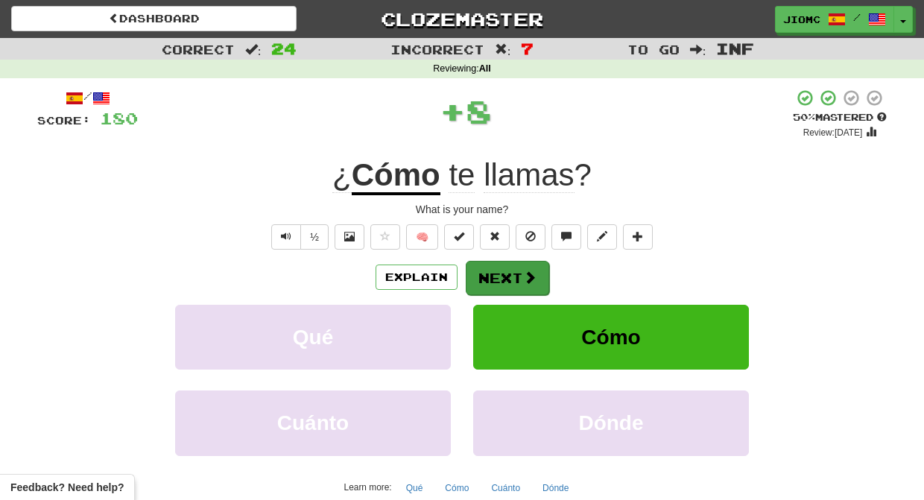
click at [501, 273] on button "Next" at bounding box center [507, 278] width 83 height 34
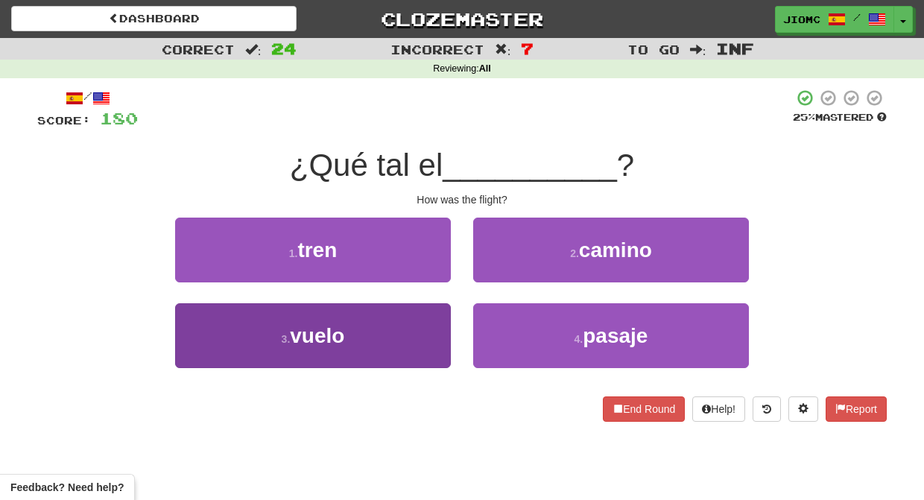
click at [428, 332] on button "3 . vuelo" at bounding box center [313, 335] width 276 height 65
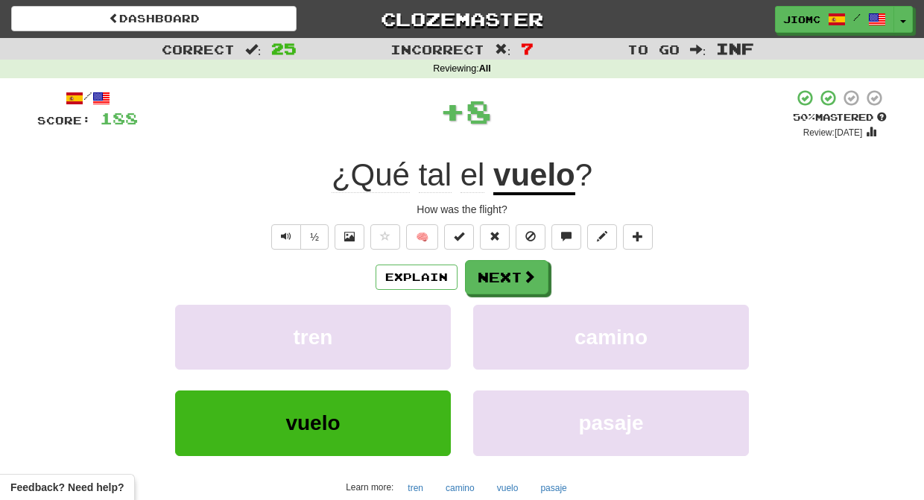
click at [428, 332] on button "tren" at bounding box center [313, 337] width 276 height 65
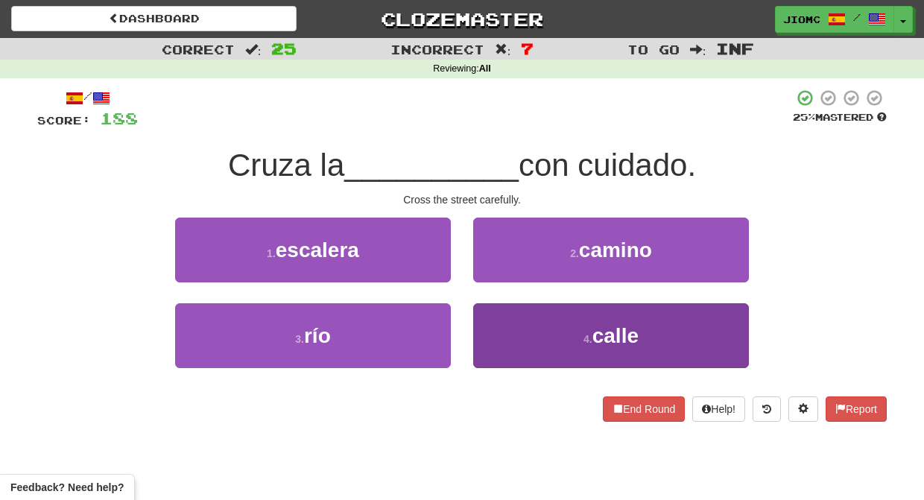
click at [500, 331] on button "4 . calle" at bounding box center [611, 335] width 276 height 65
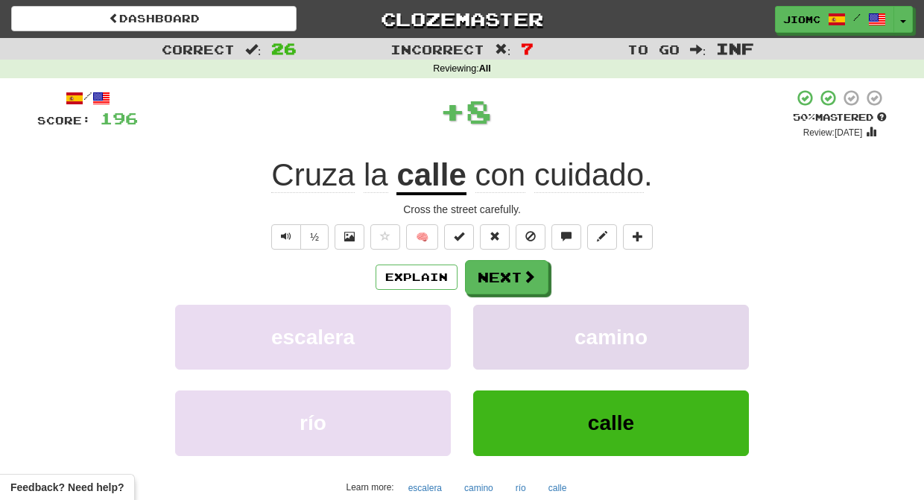
click at [500, 330] on button "camino" at bounding box center [611, 337] width 276 height 65
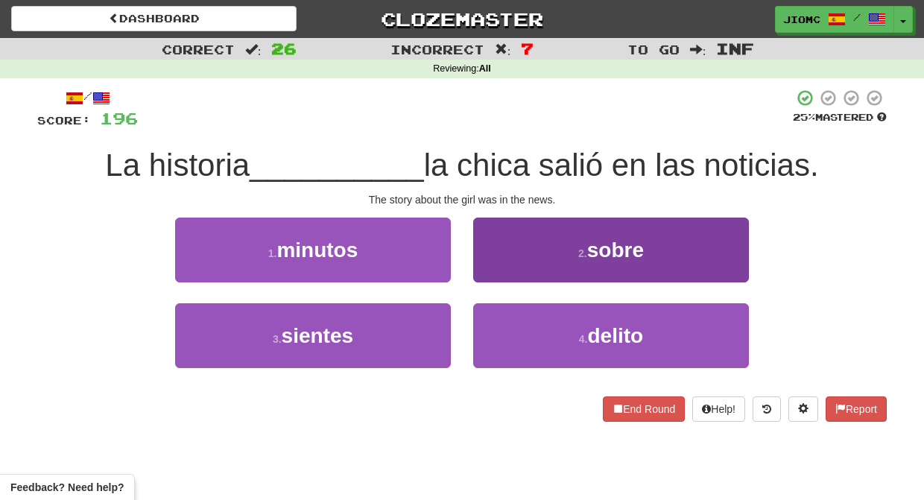
click at [487, 251] on button "2 . sobre" at bounding box center [611, 250] width 276 height 65
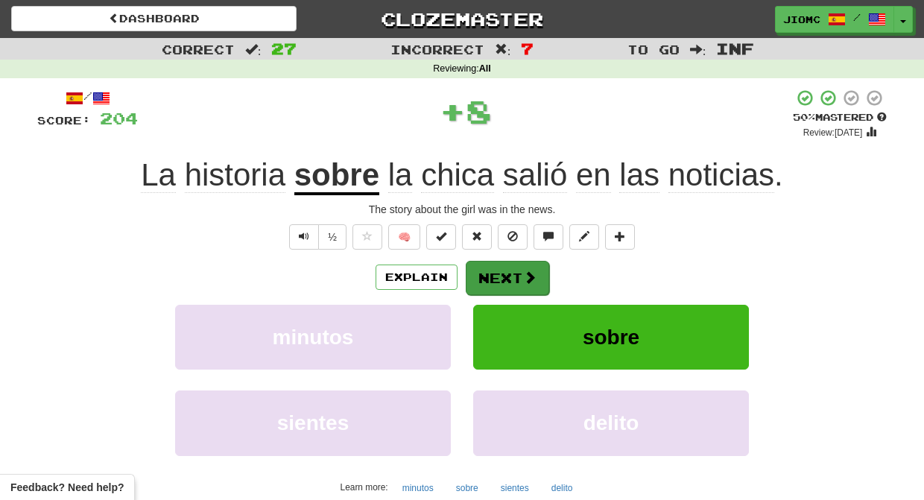
click at [503, 269] on button "Next" at bounding box center [507, 278] width 83 height 34
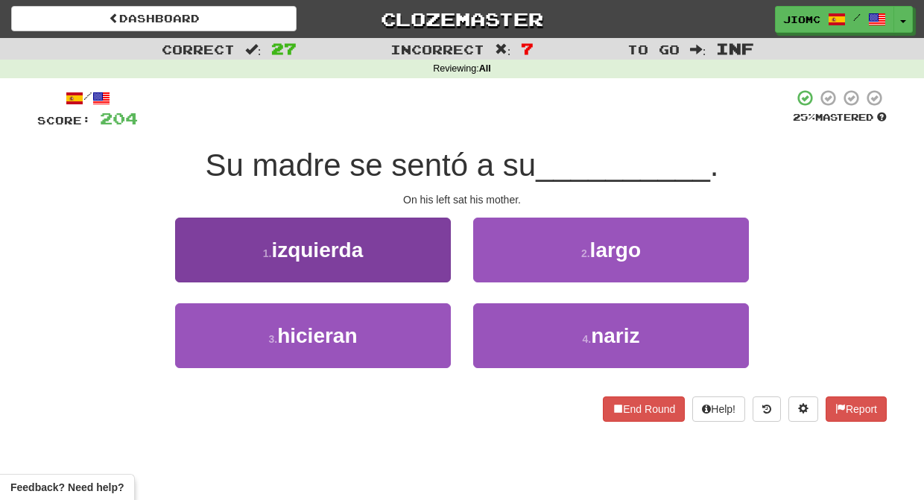
click at [431, 256] on button "1 . izquierda" at bounding box center [313, 250] width 276 height 65
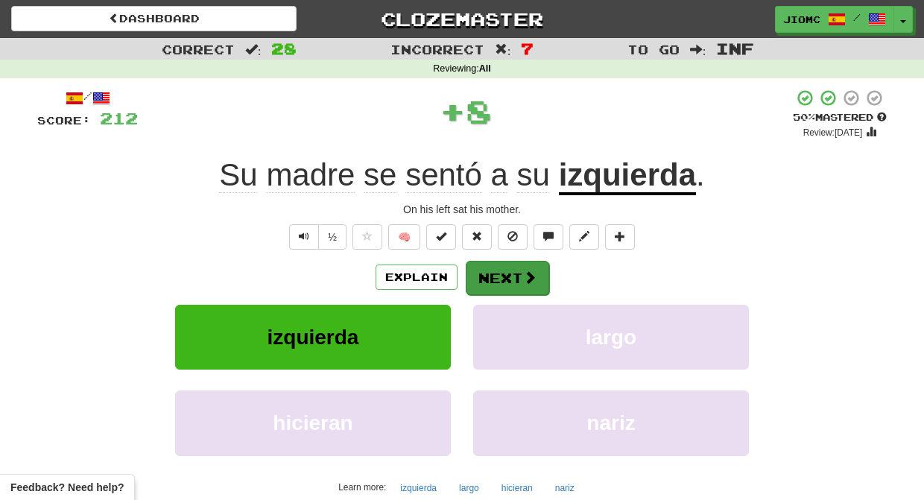
click at [487, 272] on button "Next" at bounding box center [507, 278] width 83 height 34
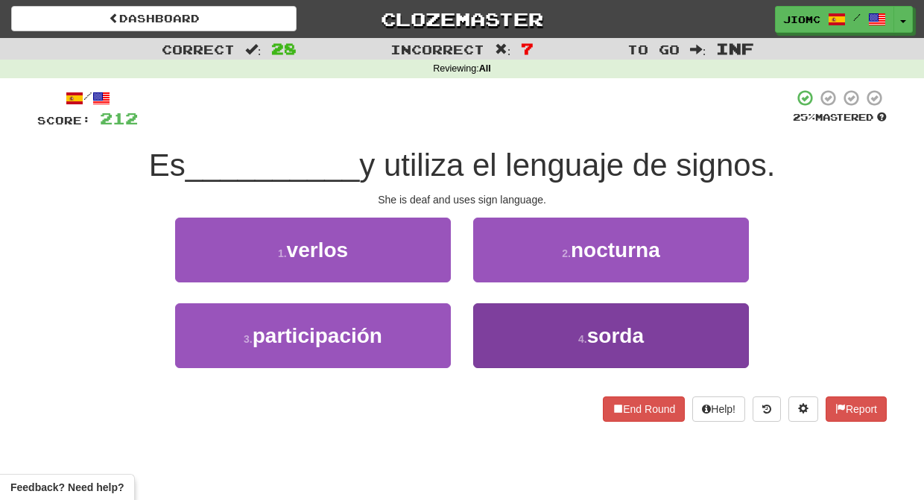
click at [493, 323] on button "4 . [GEOGRAPHIC_DATA]" at bounding box center [611, 335] width 276 height 65
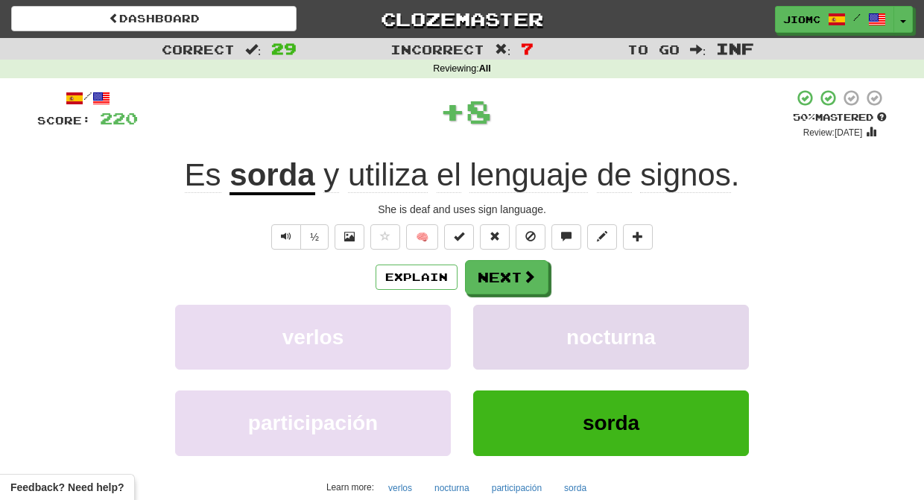
click at [494, 322] on button "nocturna" at bounding box center [611, 337] width 276 height 65
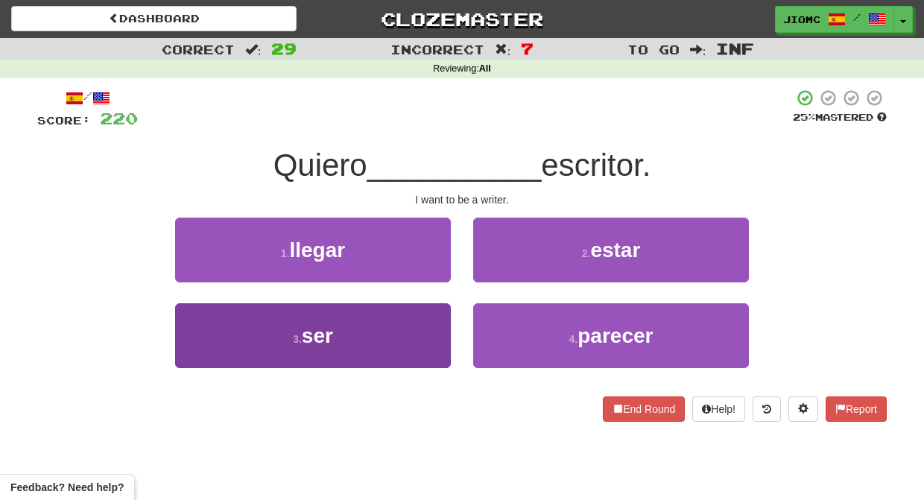
click at [396, 314] on button "3 . ser" at bounding box center [313, 335] width 276 height 65
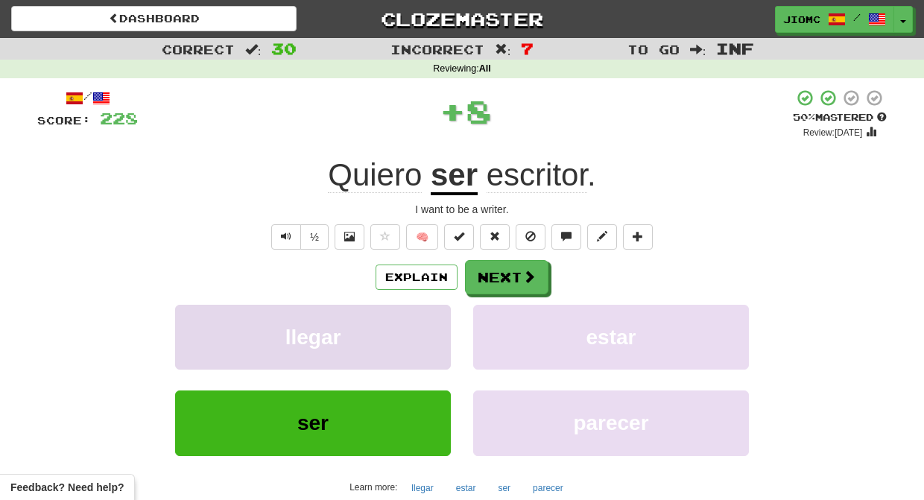
click at [403, 315] on button "llegar" at bounding box center [313, 337] width 276 height 65
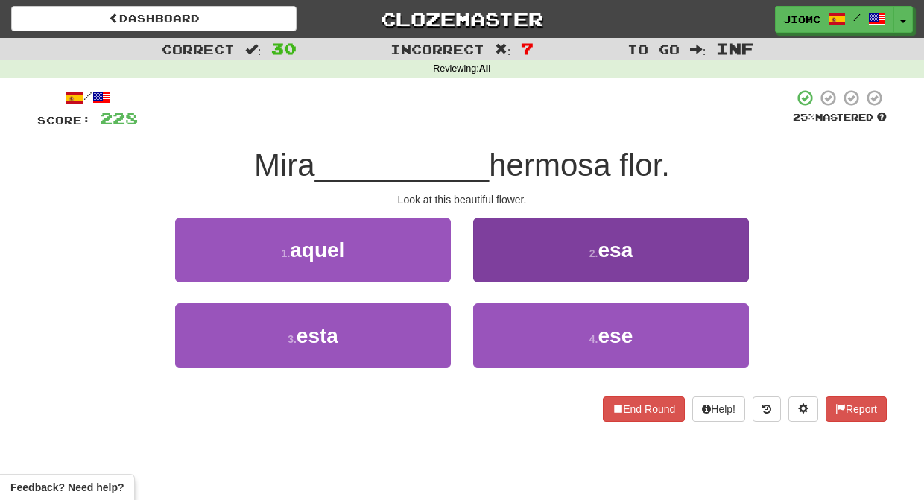
click at [496, 272] on button "2 . esa" at bounding box center [611, 250] width 276 height 65
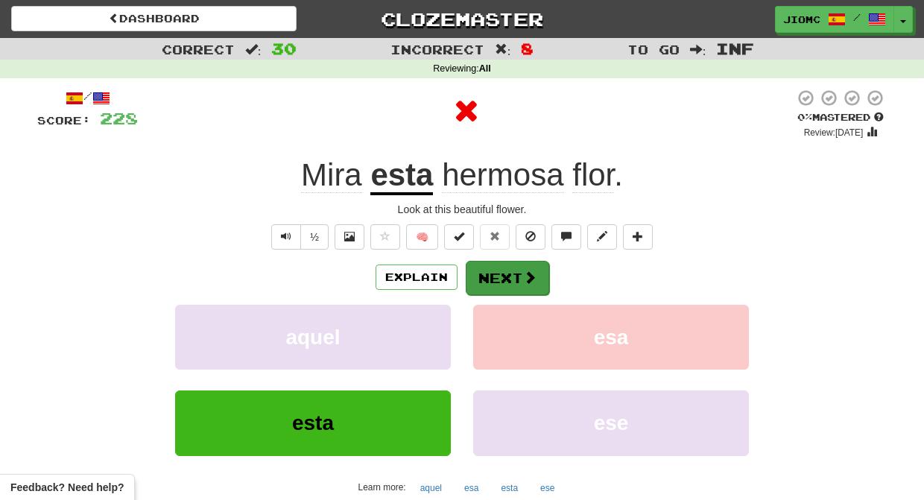
click at [503, 277] on button "Next" at bounding box center [507, 278] width 83 height 34
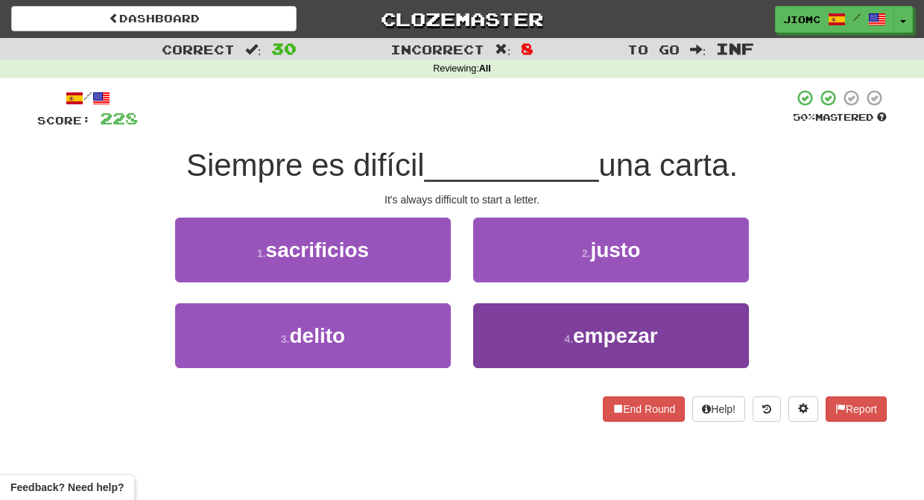
click at [509, 324] on button "4 . empezar" at bounding box center [611, 335] width 276 height 65
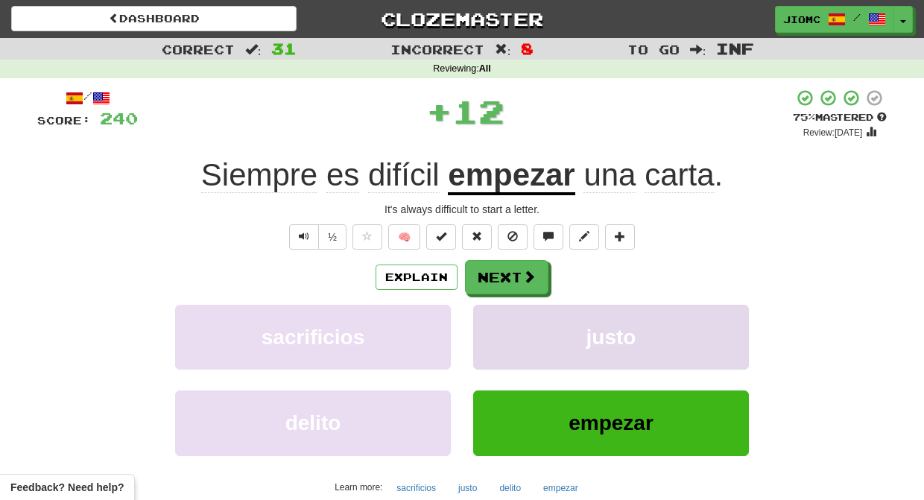
click at [507, 324] on button "justo" at bounding box center [611, 337] width 276 height 65
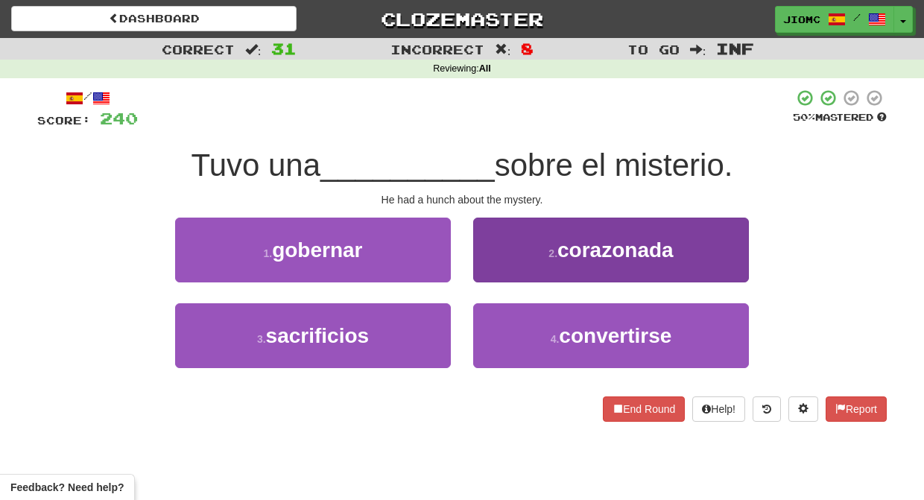
click at [497, 273] on button "2 . corazonada" at bounding box center [611, 250] width 276 height 65
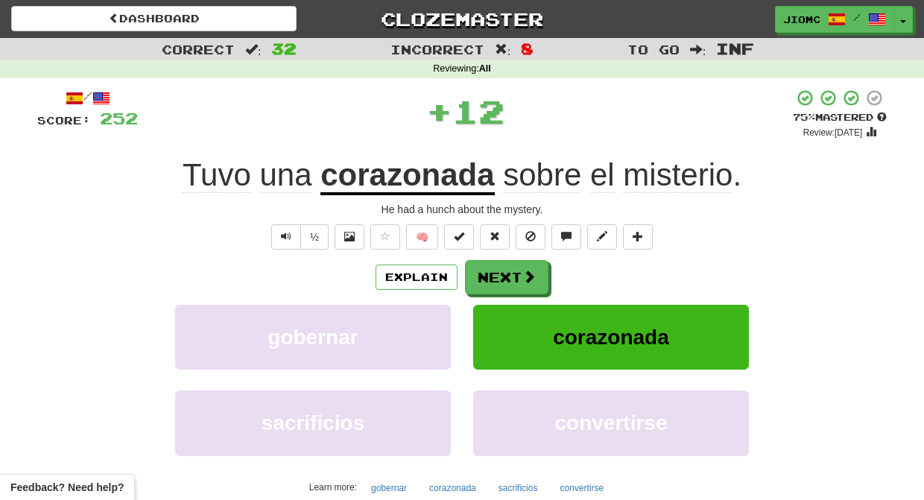
click at [497, 273] on button "Next" at bounding box center [506, 277] width 83 height 34
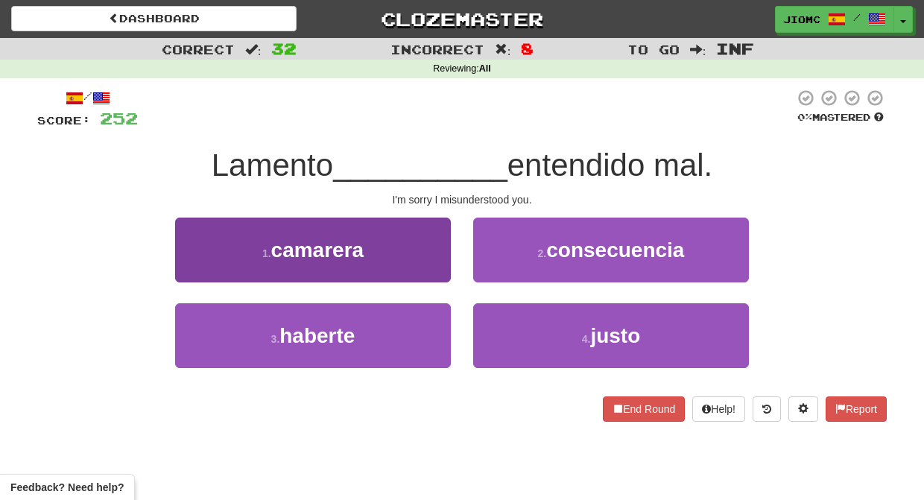
click at [439, 272] on button "1 . [GEOGRAPHIC_DATA]" at bounding box center [313, 250] width 276 height 65
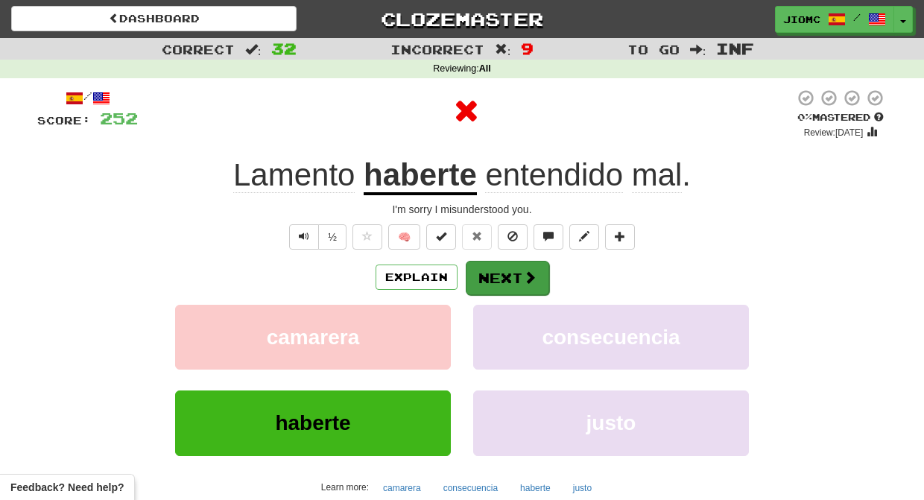
click at [493, 269] on button "Next" at bounding box center [507, 278] width 83 height 34
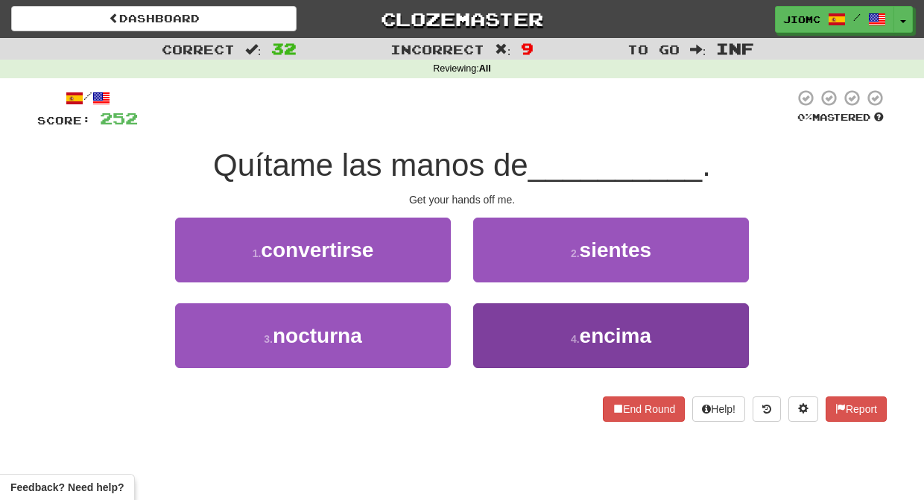
click at [495, 326] on button "4 . encima" at bounding box center [611, 335] width 276 height 65
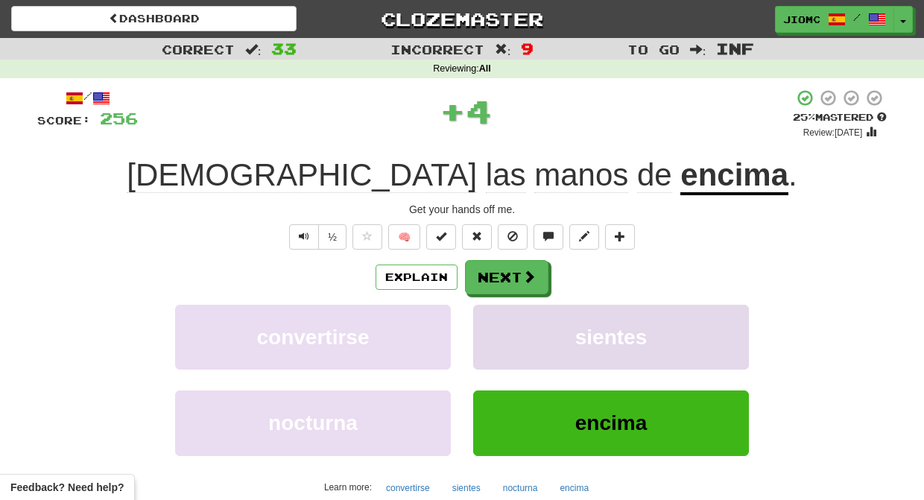
click at [498, 323] on button "sientes" at bounding box center [611, 337] width 276 height 65
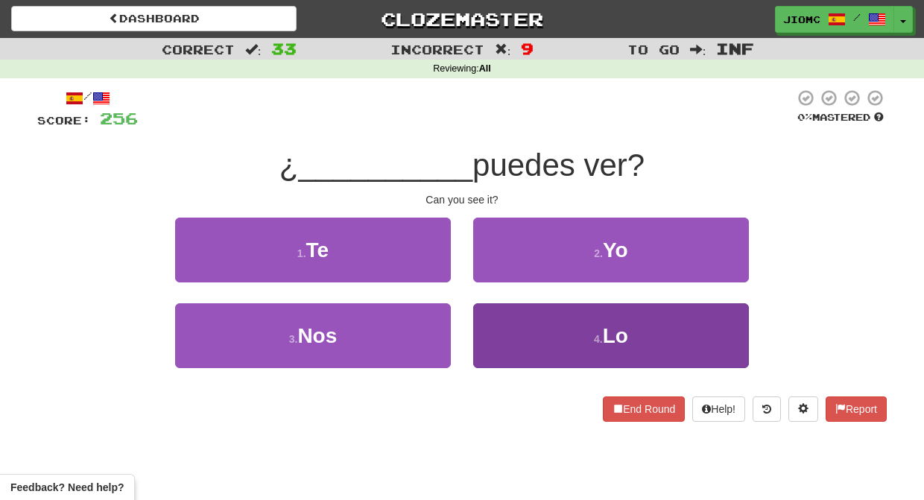
click at [498, 320] on button "4 . Lo" at bounding box center [611, 335] width 276 height 65
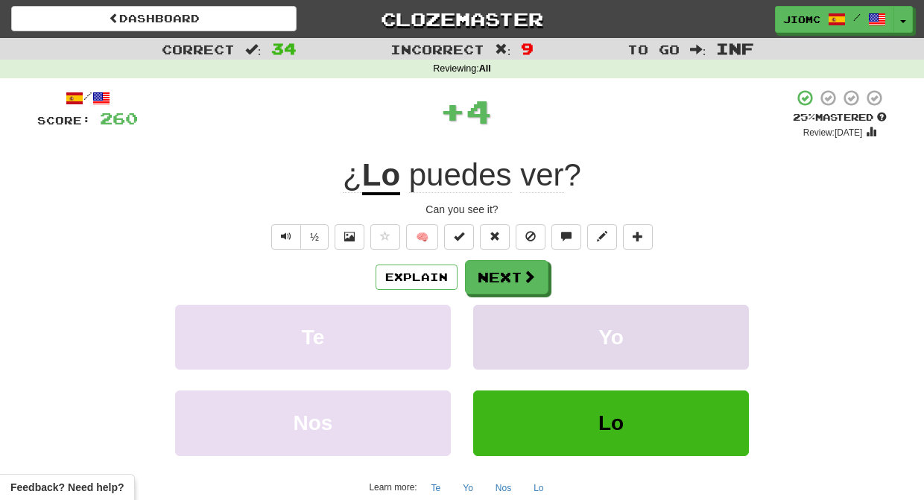
click at [498, 320] on button "Yo" at bounding box center [611, 337] width 276 height 65
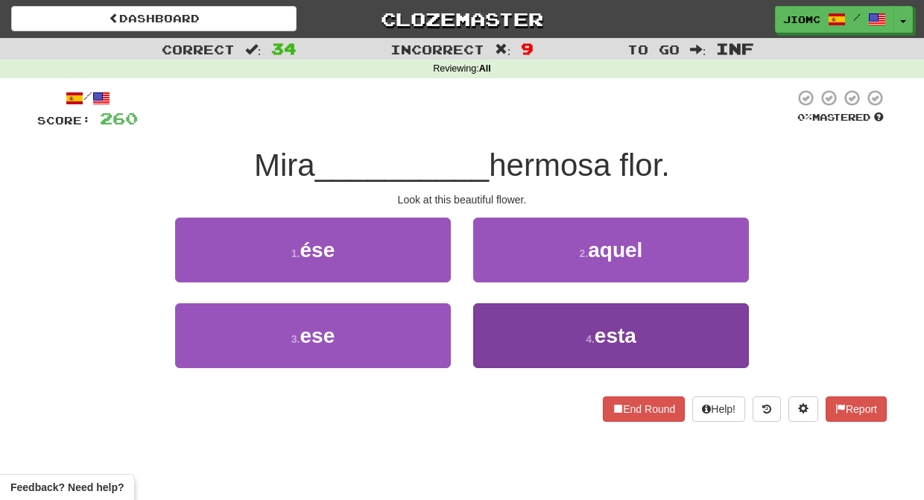
click at [500, 324] on button "4 . esta" at bounding box center [611, 335] width 276 height 65
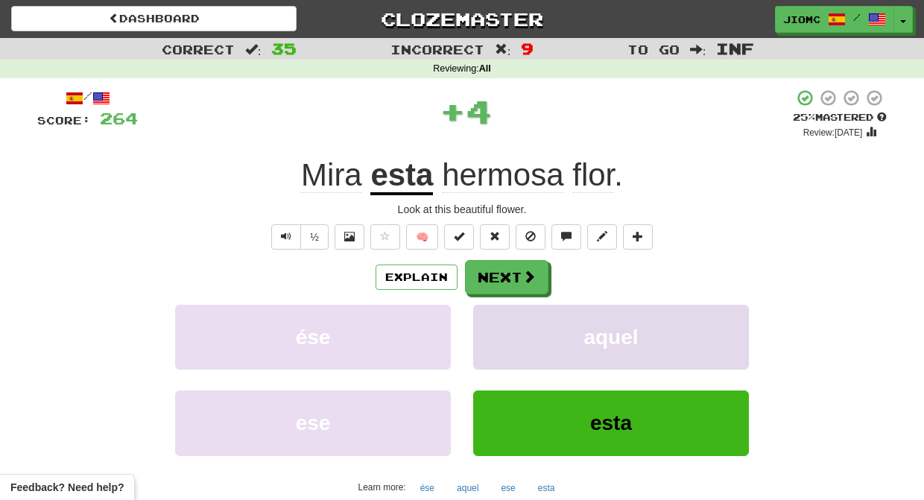
click at [499, 324] on button "aquel" at bounding box center [611, 337] width 276 height 65
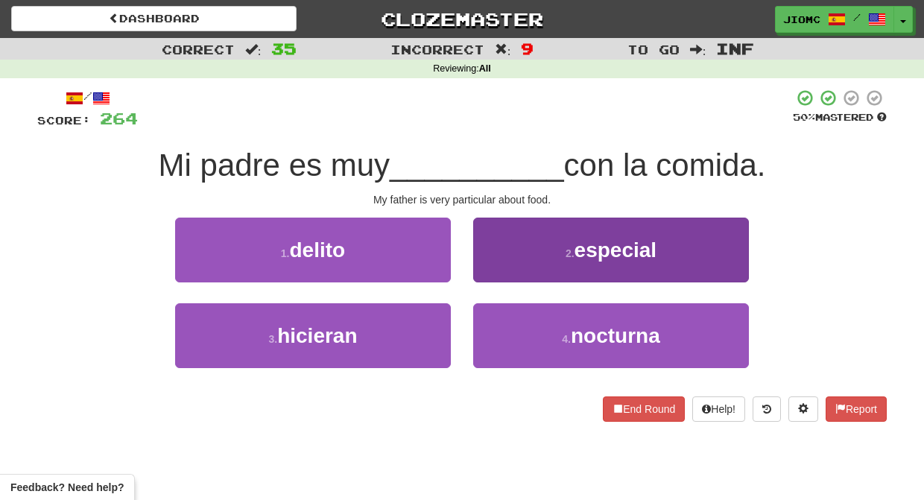
click at [502, 264] on button "2 . especial" at bounding box center [611, 250] width 276 height 65
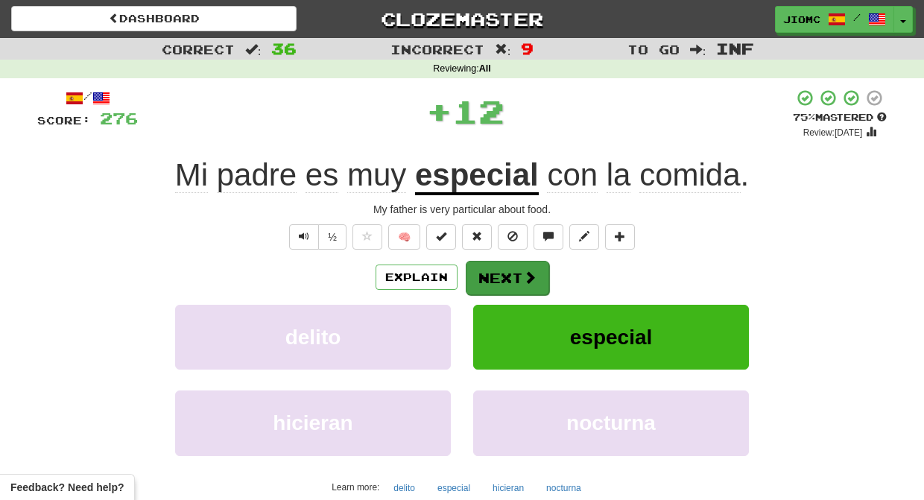
click at [502, 270] on button "Next" at bounding box center [507, 278] width 83 height 34
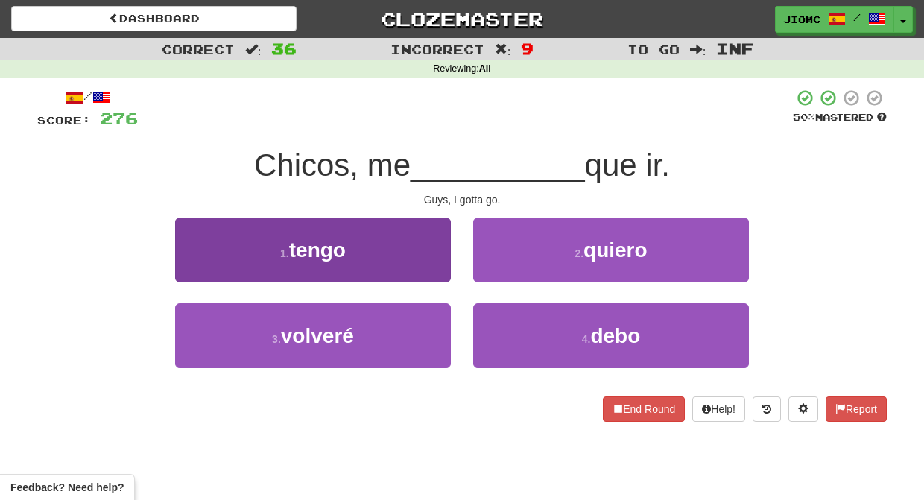
click at [411, 273] on button "1 . tengo" at bounding box center [313, 250] width 276 height 65
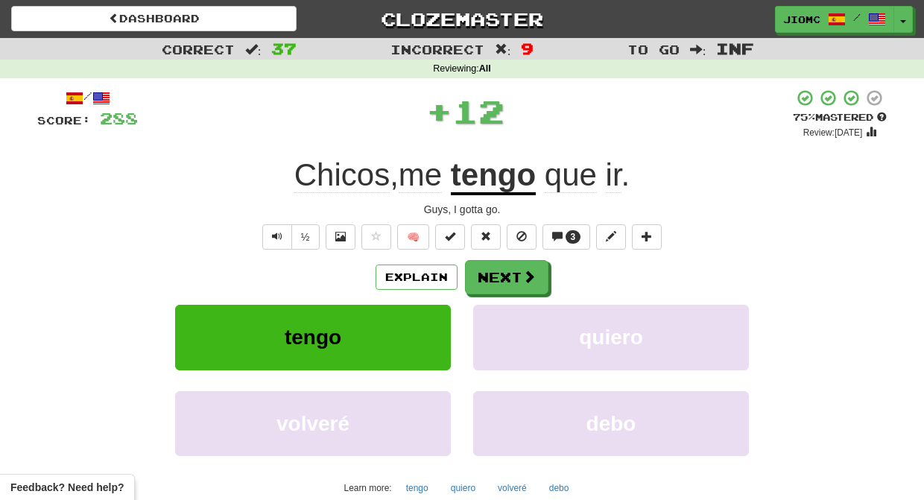
click at [478, 278] on button "Next" at bounding box center [506, 277] width 83 height 34
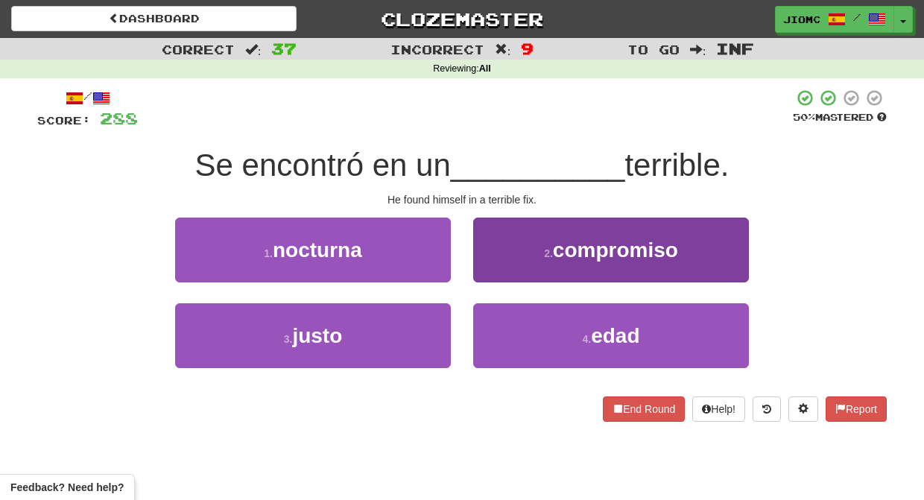
click at [502, 271] on button "2 . compromiso" at bounding box center [611, 250] width 276 height 65
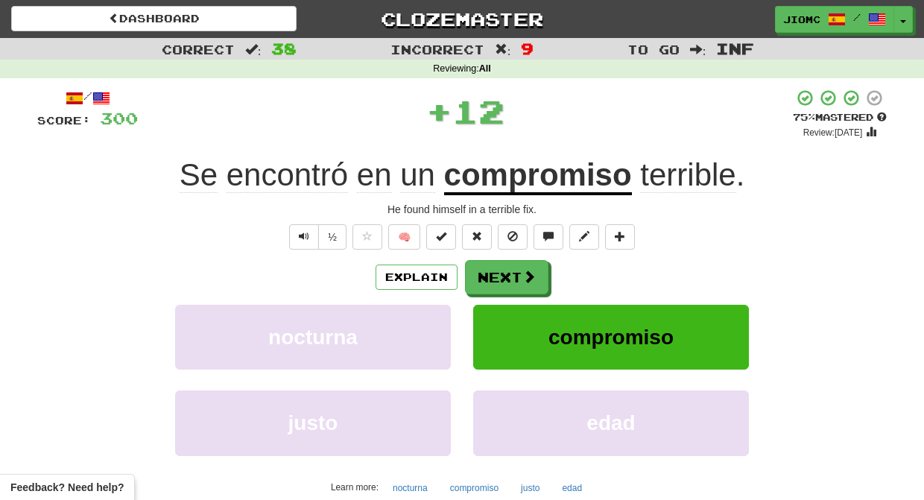
click at [503, 272] on button "Next" at bounding box center [506, 277] width 83 height 34
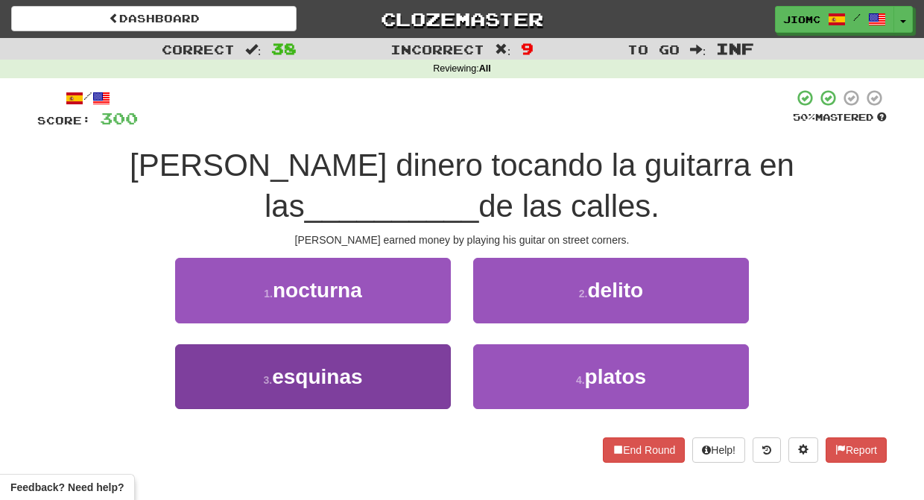
click at [434, 371] on button "3 . esquinas" at bounding box center [313, 376] width 276 height 65
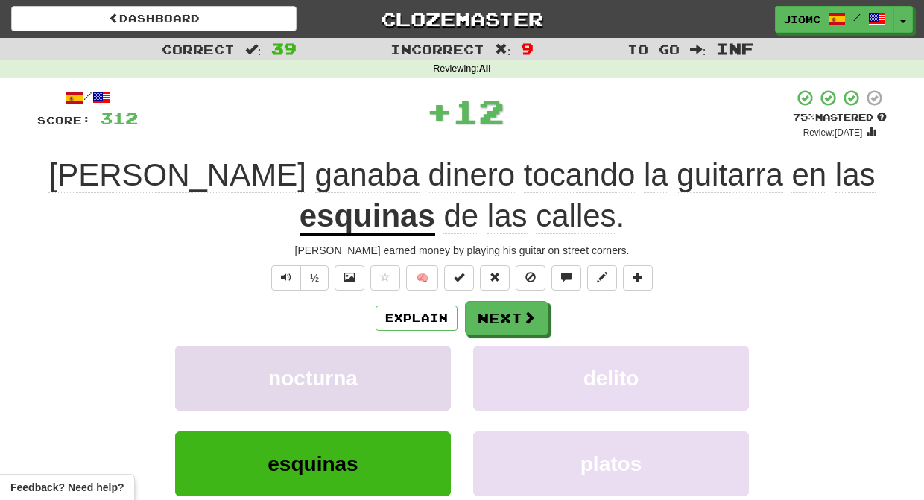
click at [431, 366] on button "nocturna" at bounding box center [313, 378] width 276 height 65
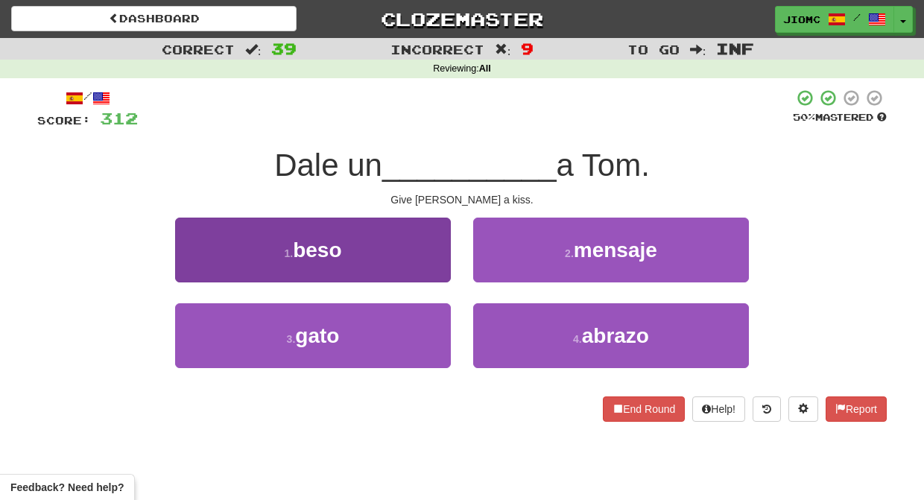
click at [418, 259] on button "1 . beso" at bounding box center [313, 250] width 276 height 65
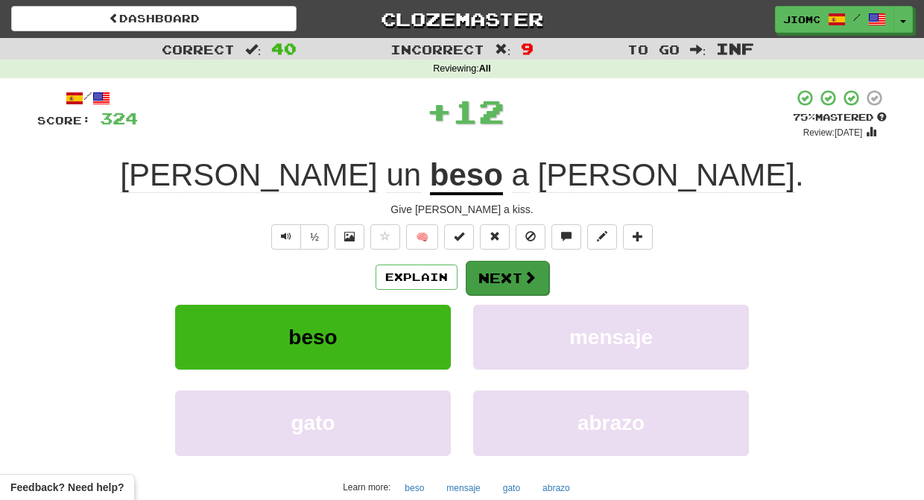
click at [501, 274] on button "Next" at bounding box center [507, 278] width 83 height 34
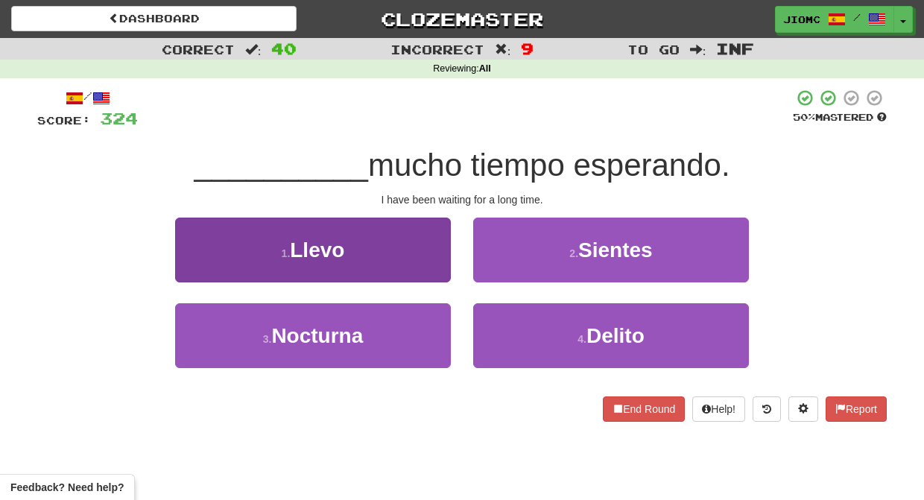
click at [438, 267] on button "1 . [GEOGRAPHIC_DATA]" at bounding box center [313, 250] width 276 height 65
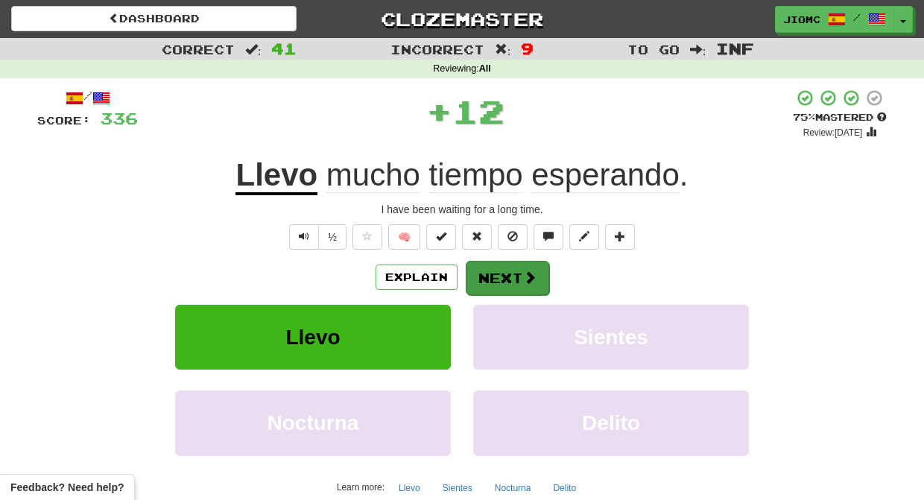
click at [478, 276] on button "Next" at bounding box center [507, 278] width 83 height 34
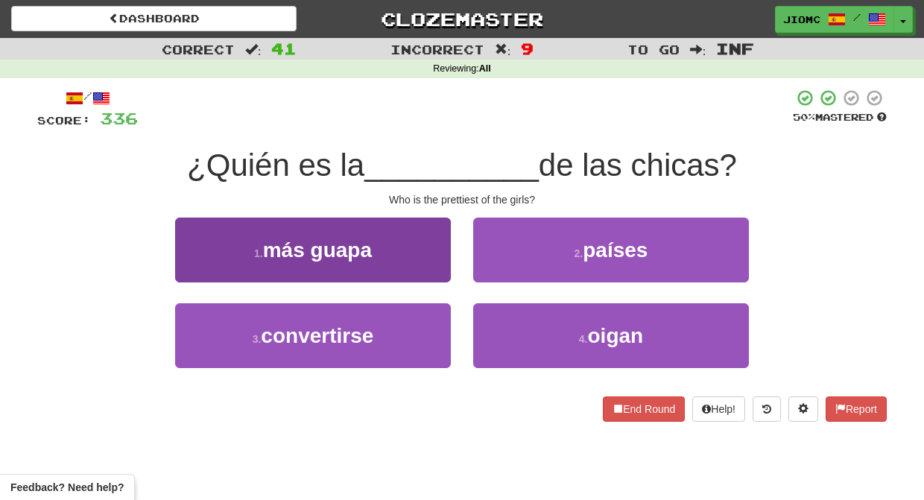
click at [421, 273] on button "1 . más guapa" at bounding box center [313, 250] width 276 height 65
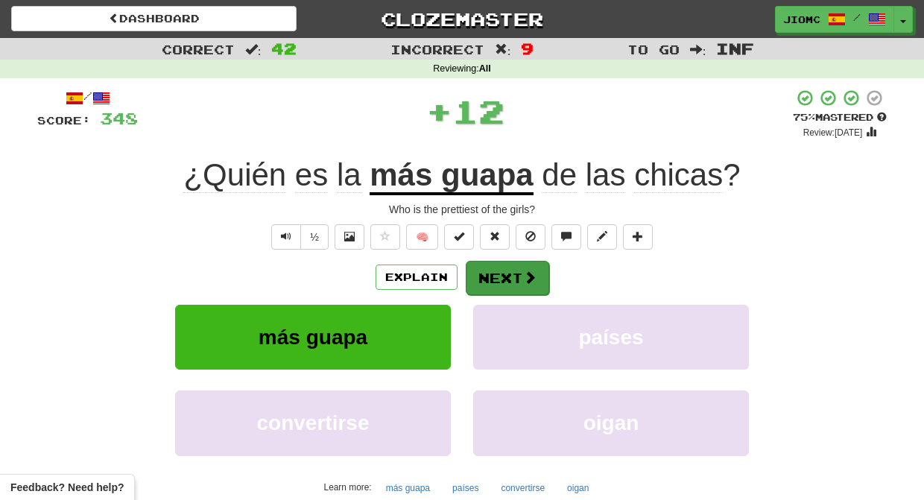
click at [478, 272] on button "Next" at bounding box center [507, 278] width 83 height 34
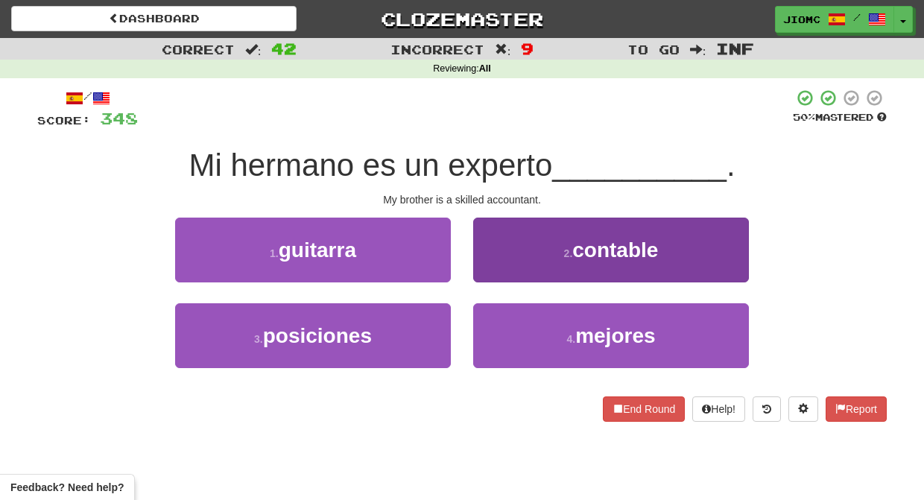
click at [491, 269] on button "2 . contable" at bounding box center [611, 250] width 276 height 65
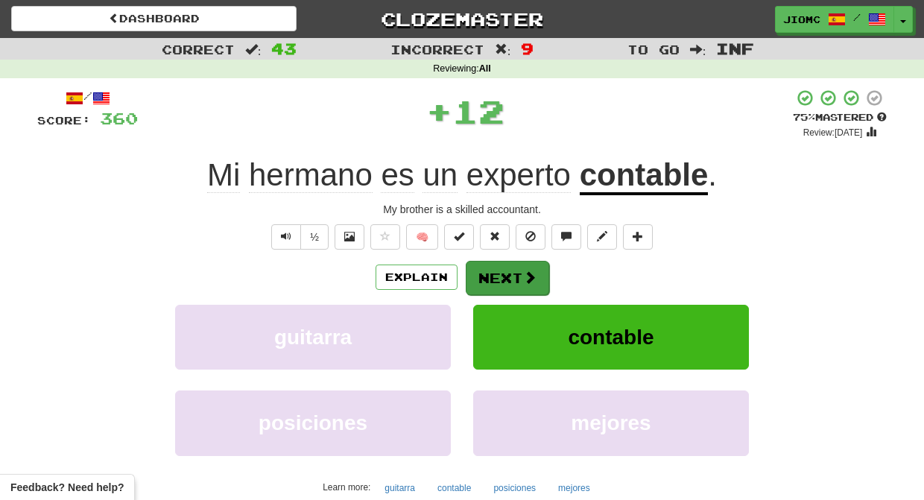
click at [492, 270] on button "Next" at bounding box center [507, 278] width 83 height 34
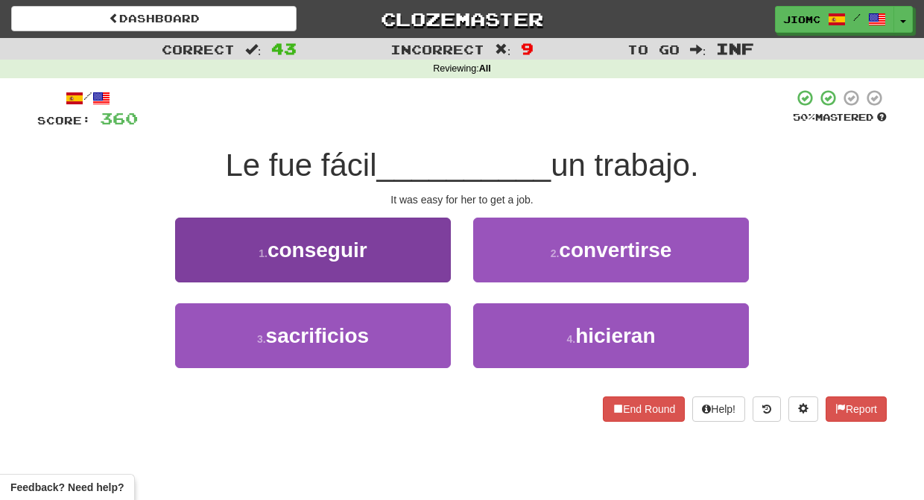
click at [422, 268] on button "1 . conseguir" at bounding box center [313, 250] width 276 height 65
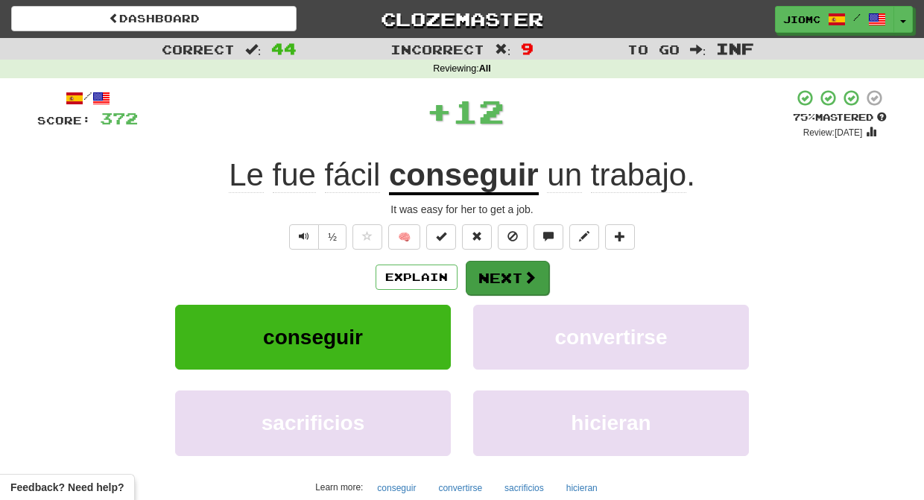
click at [484, 270] on button "Next" at bounding box center [507, 278] width 83 height 34
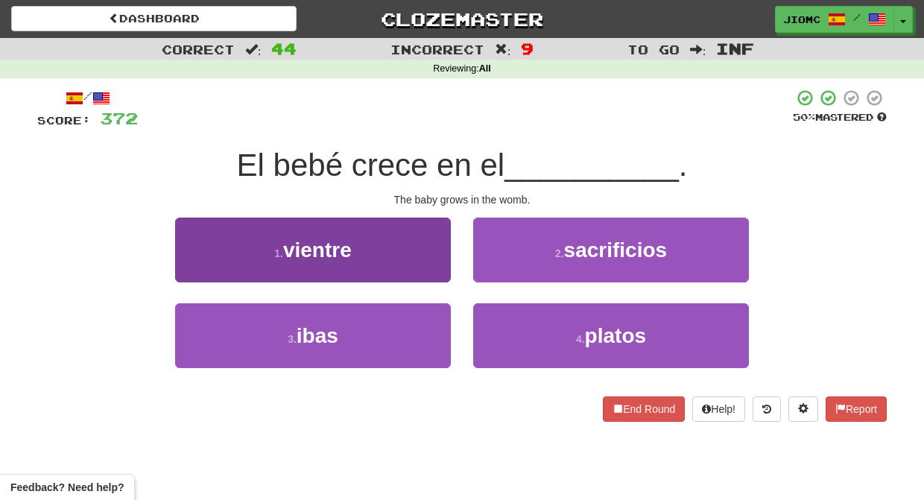
click at [440, 265] on button "1 . [GEOGRAPHIC_DATA]" at bounding box center [313, 250] width 276 height 65
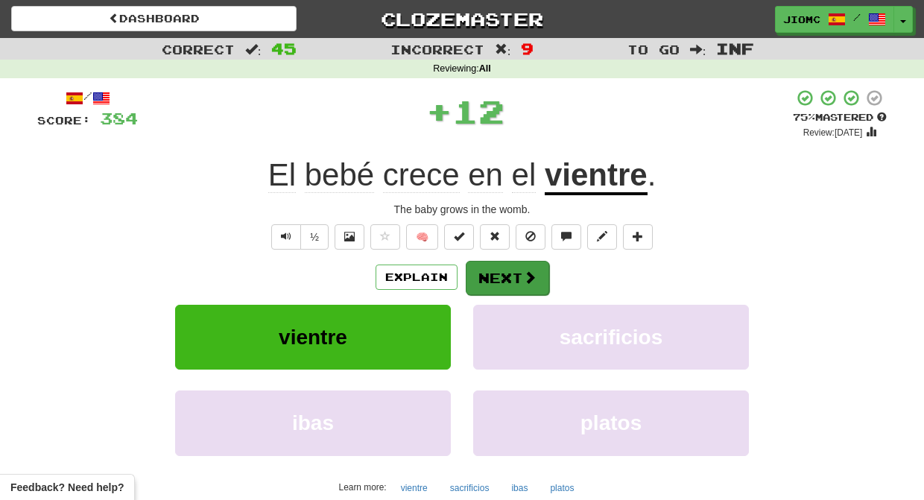
click at [475, 265] on button "Next" at bounding box center [507, 278] width 83 height 34
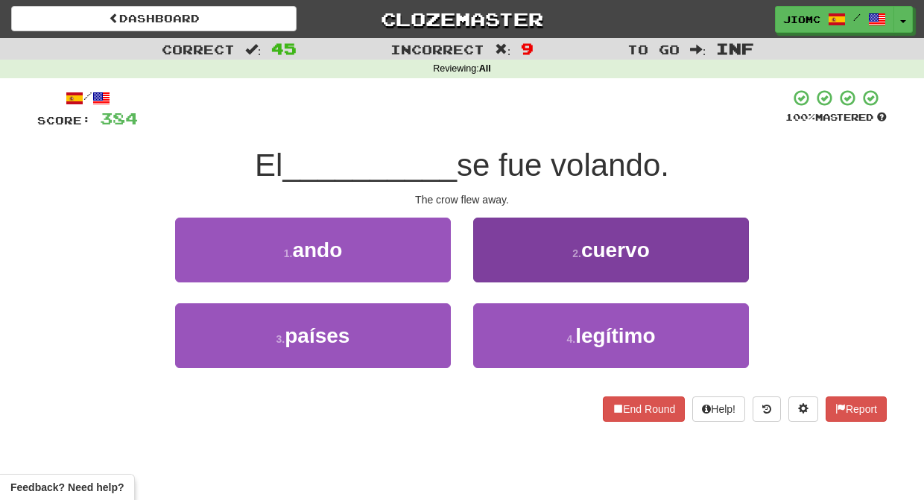
click at [486, 270] on button "2 . cuervo" at bounding box center [611, 250] width 276 height 65
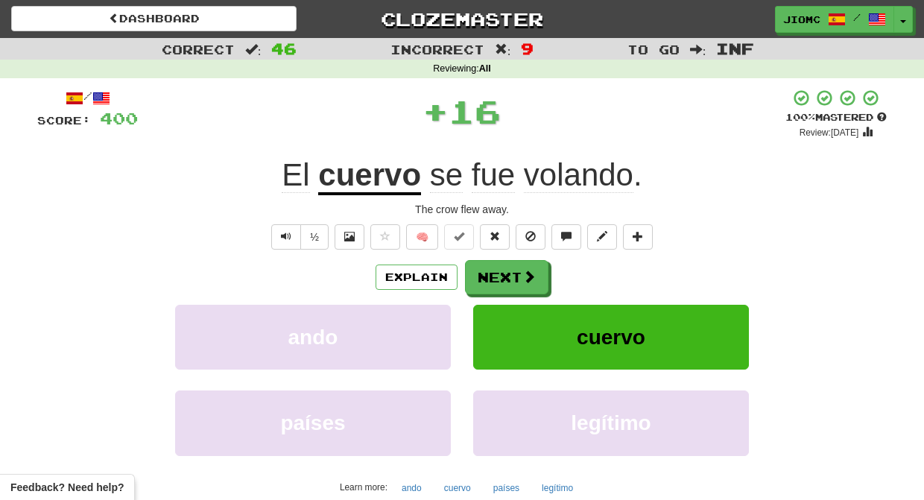
click at [486, 270] on button "Next" at bounding box center [506, 277] width 83 height 34
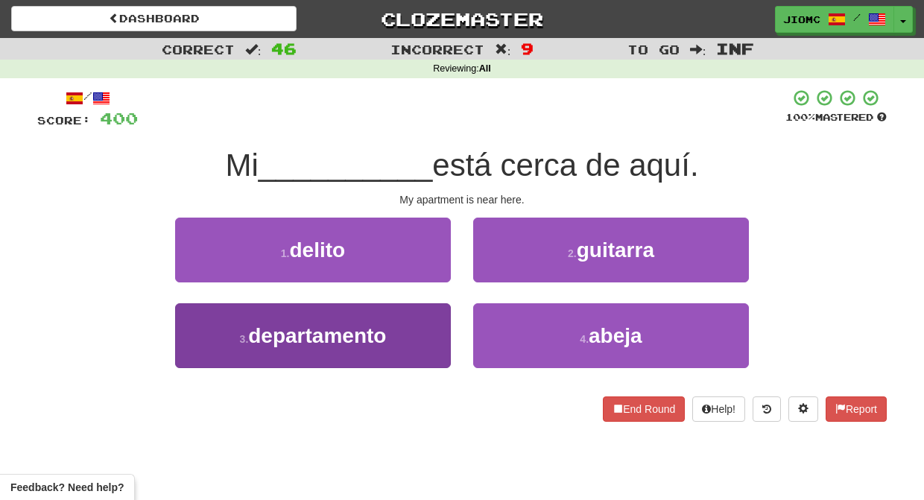
click at [413, 337] on button "3 . departamento" at bounding box center [313, 335] width 276 height 65
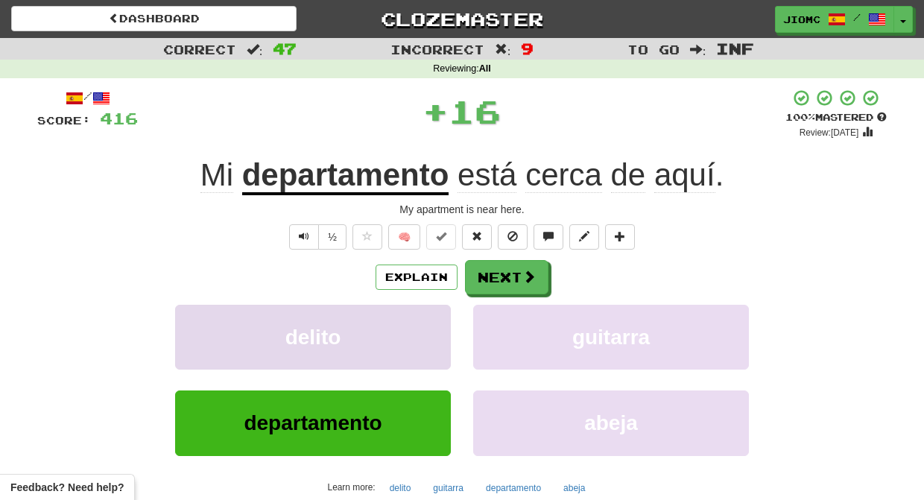
click at [415, 335] on button "delito" at bounding box center [313, 337] width 276 height 65
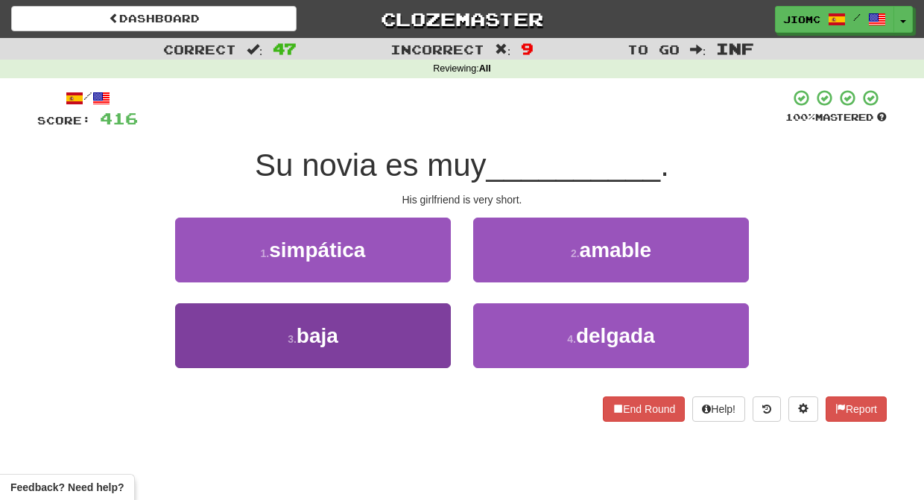
click at [424, 334] on button "3 . baja" at bounding box center [313, 335] width 276 height 65
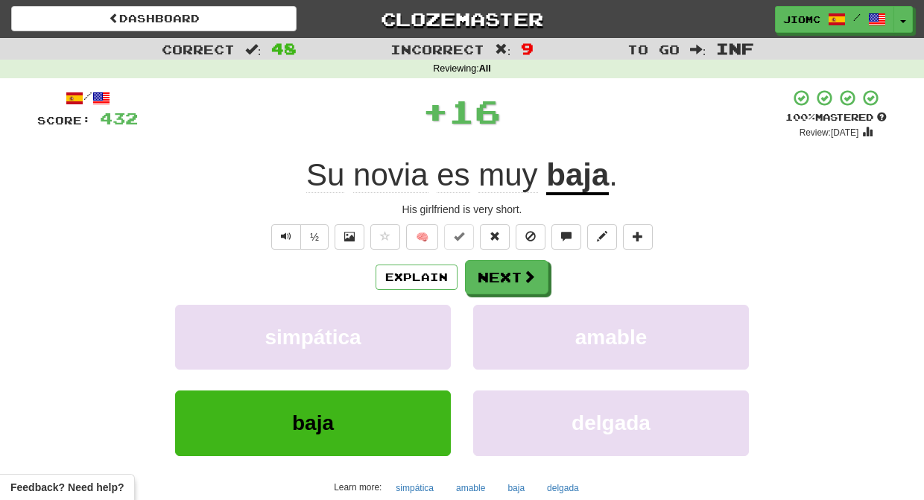
click at [424, 334] on button "simpática" at bounding box center [313, 337] width 276 height 65
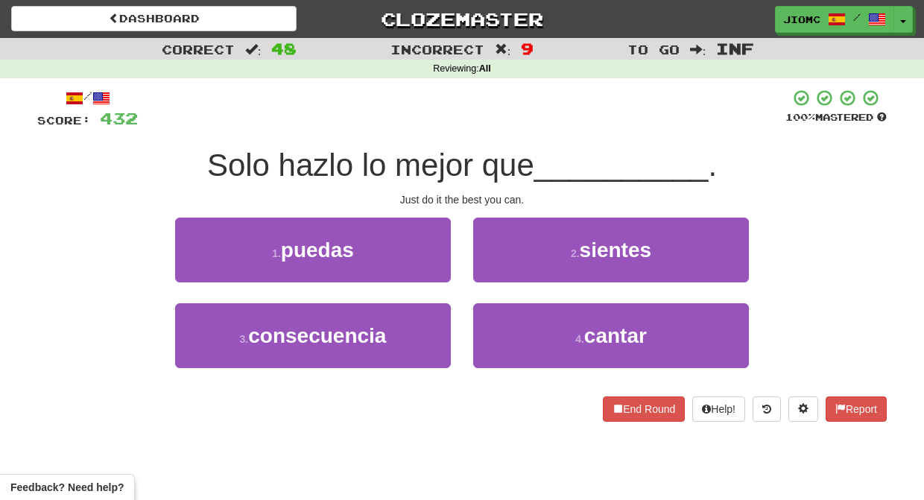
click at [425, 283] on div "1 . puedas" at bounding box center [313, 261] width 298 height 86
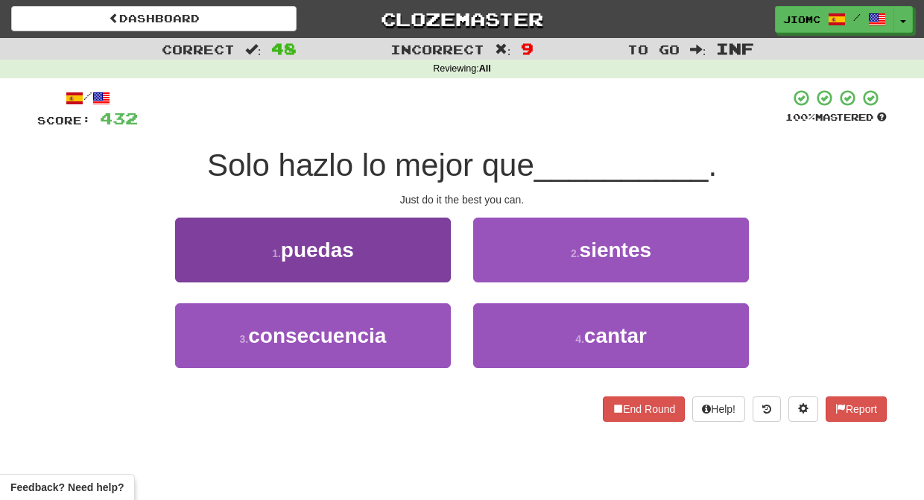
click at [433, 275] on button "1 . puedas" at bounding box center [313, 250] width 276 height 65
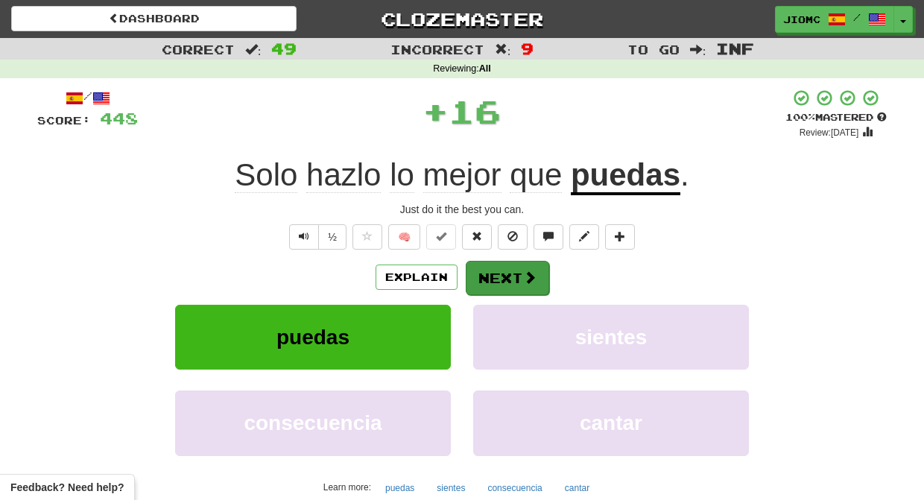
click at [481, 280] on button "Next" at bounding box center [507, 278] width 83 height 34
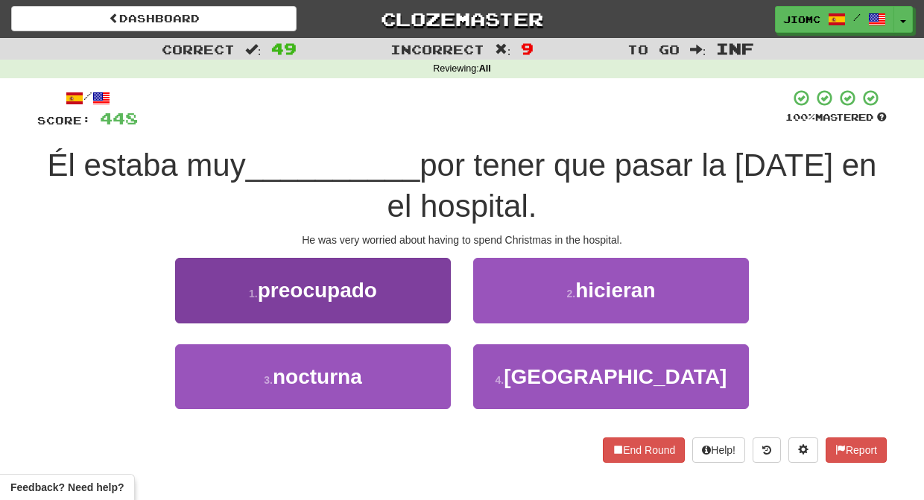
click at [440, 307] on button "1 . preocupado" at bounding box center [313, 290] width 276 height 65
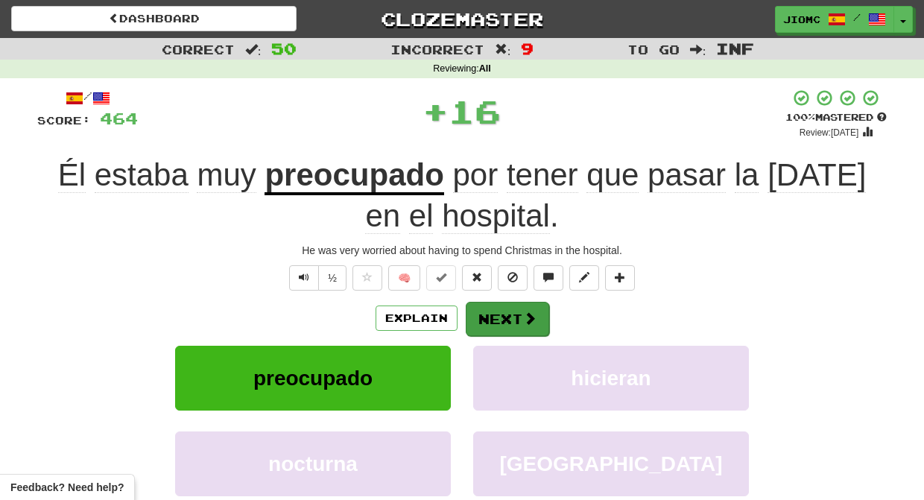
click at [495, 305] on button "Next" at bounding box center [507, 319] width 83 height 34
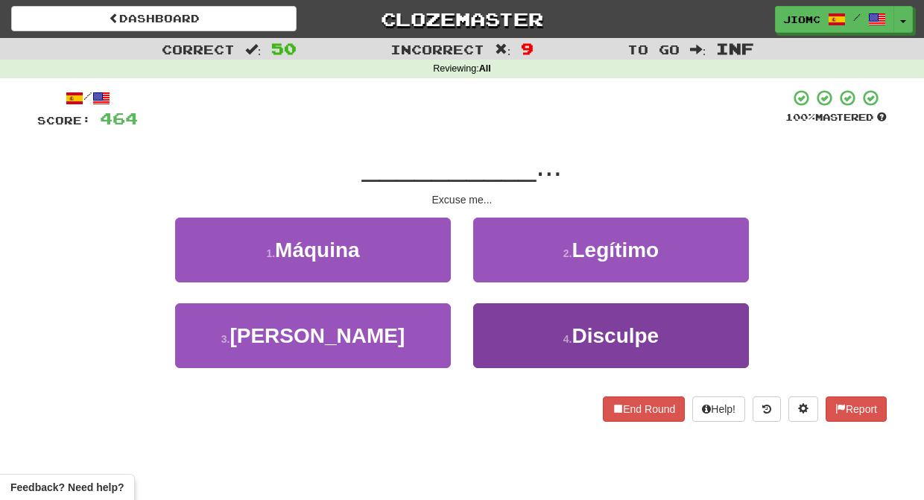
click at [500, 323] on button "4 . Disculpe" at bounding box center [611, 335] width 276 height 65
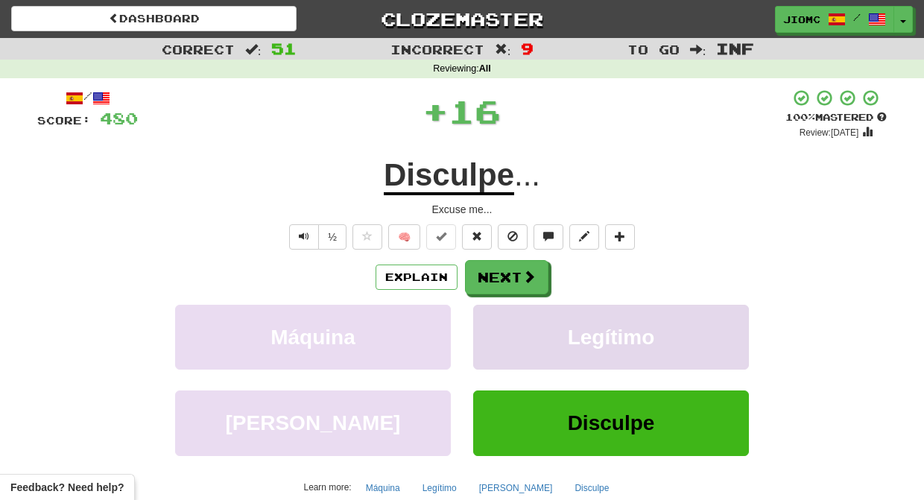
click at [501, 322] on button "Legítimo" at bounding box center [611, 337] width 276 height 65
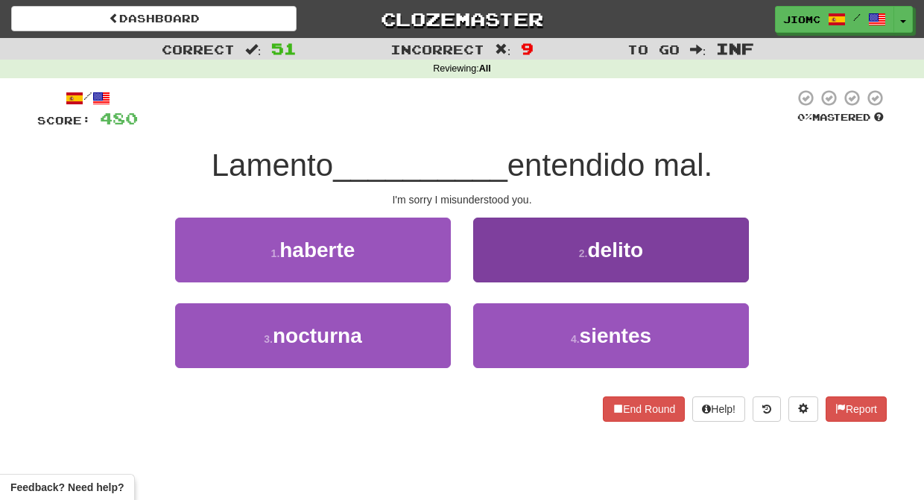
click at [493, 324] on button "4 . sientes" at bounding box center [611, 335] width 276 height 65
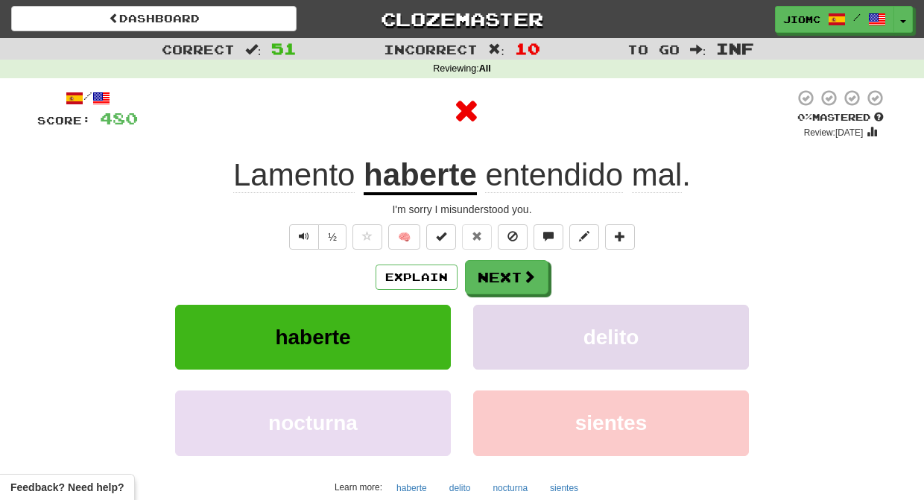
click at [493, 323] on button "delito" at bounding box center [611, 337] width 276 height 65
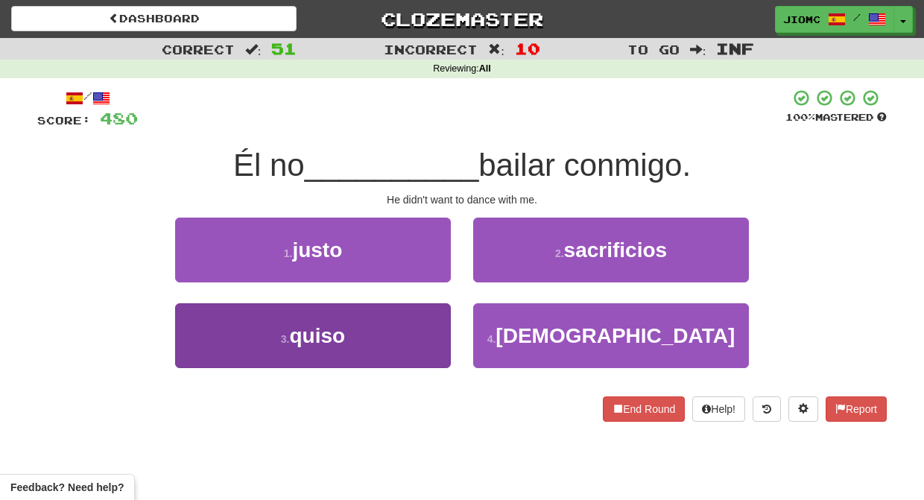
click at [419, 337] on button "3 . quiso" at bounding box center [313, 335] width 276 height 65
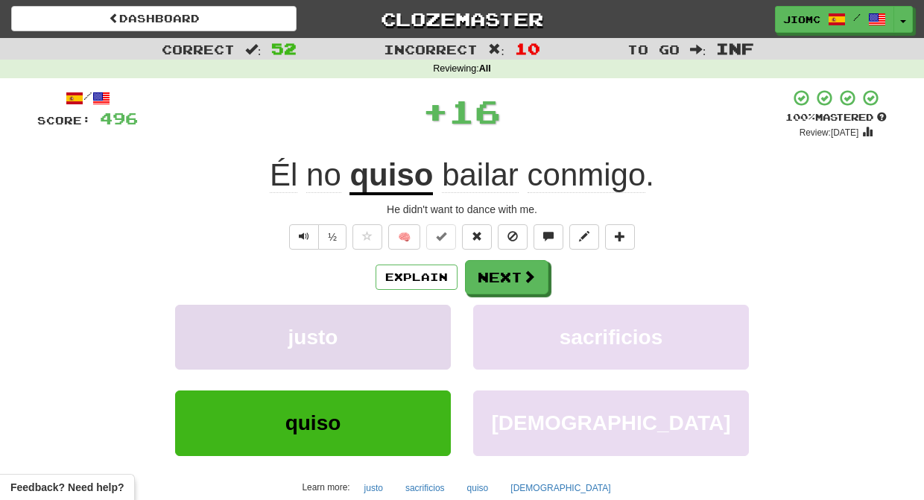
click at [427, 334] on button "justo" at bounding box center [313, 337] width 276 height 65
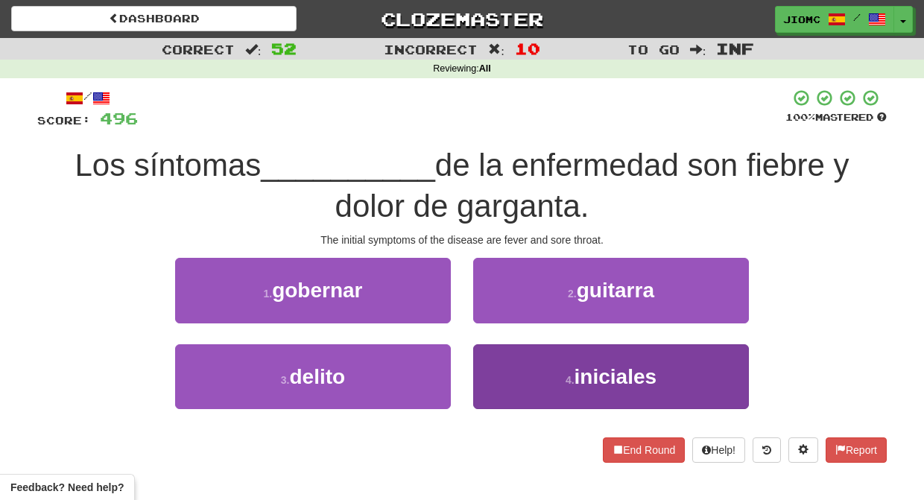
click at [515, 369] on button "4 . iniciales" at bounding box center [611, 376] width 276 height 65
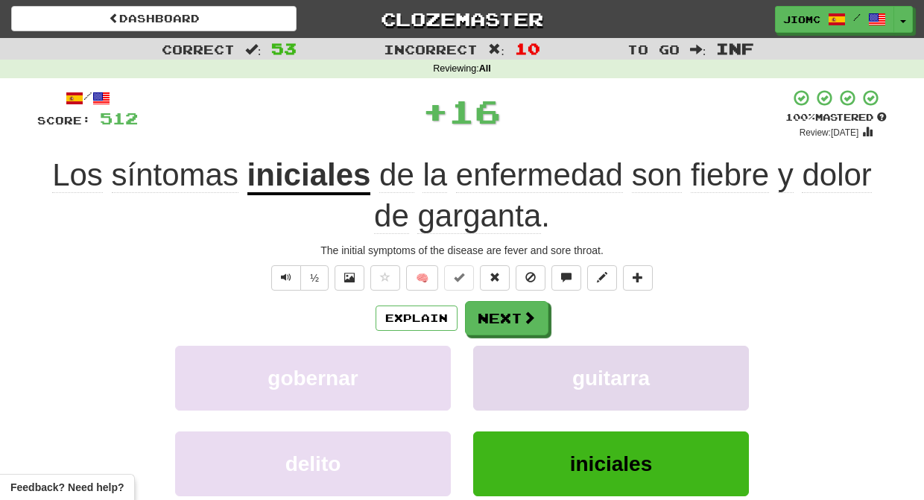
click at [514, 369] on button "guitarra" at bounding box center [611, 378] width 276 height 65
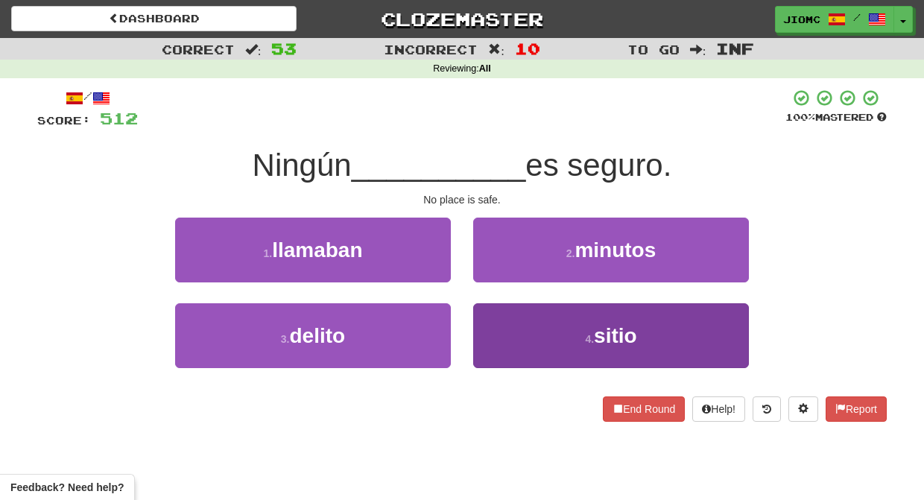
click at [506, 340] on button "4 . sitio" at bounding box center [611, 335] width 276 height 65
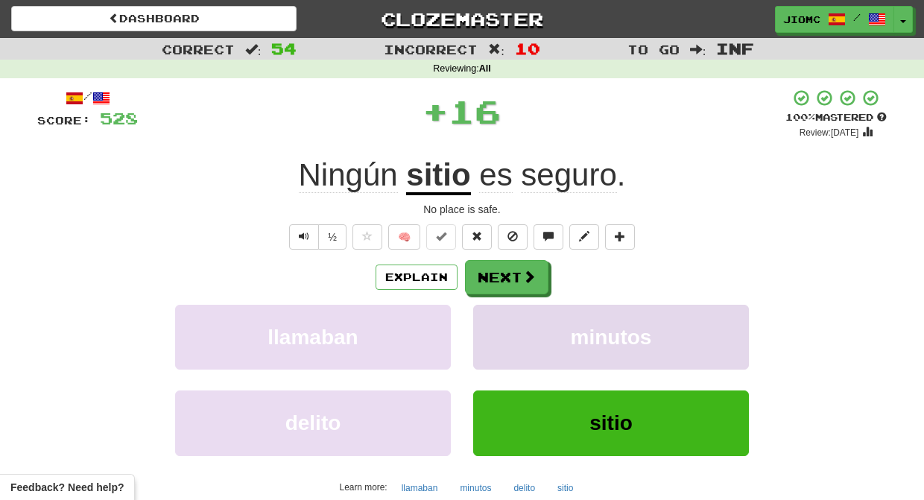
click at [506, 340] on button "minutos" at bounding box center [611, 337] width 276 height 65
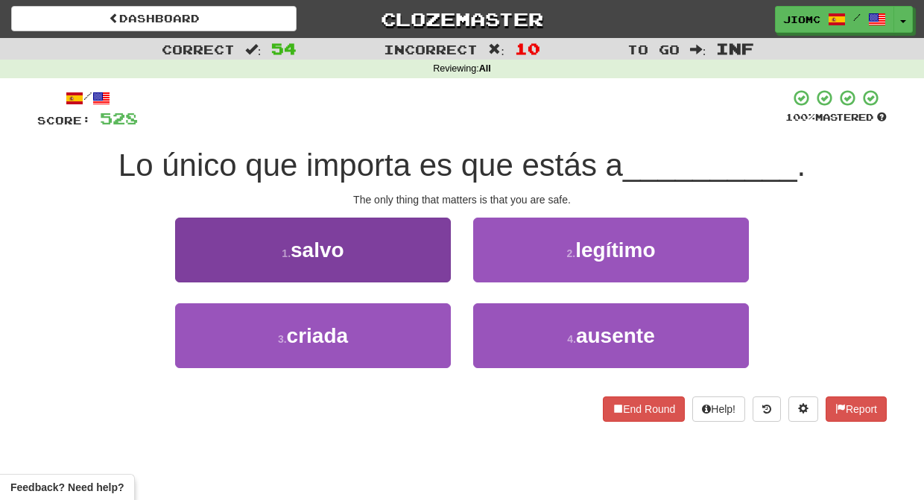
click at [434, 271] on button "1 . salvo" at bounding box center [313, 250] width 276 height 65
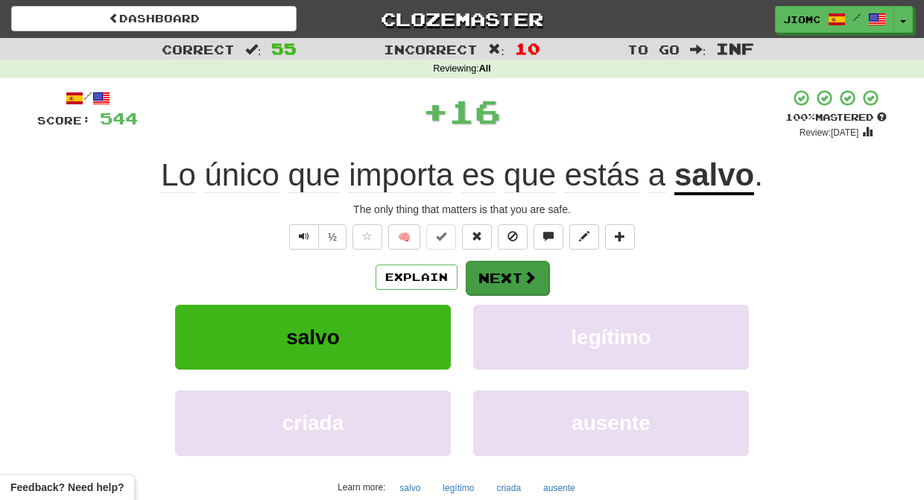
click at [502, 278] on button "Next" at bounding box center [507, 278] width 83 height 34
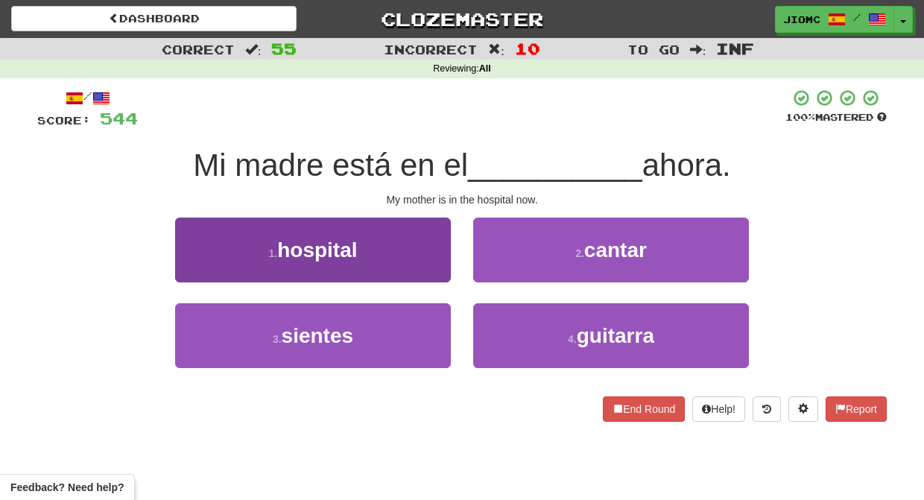
click at [421, 264] on button "1 . hospital" at bounding box center [313, 250] width 276 height 65
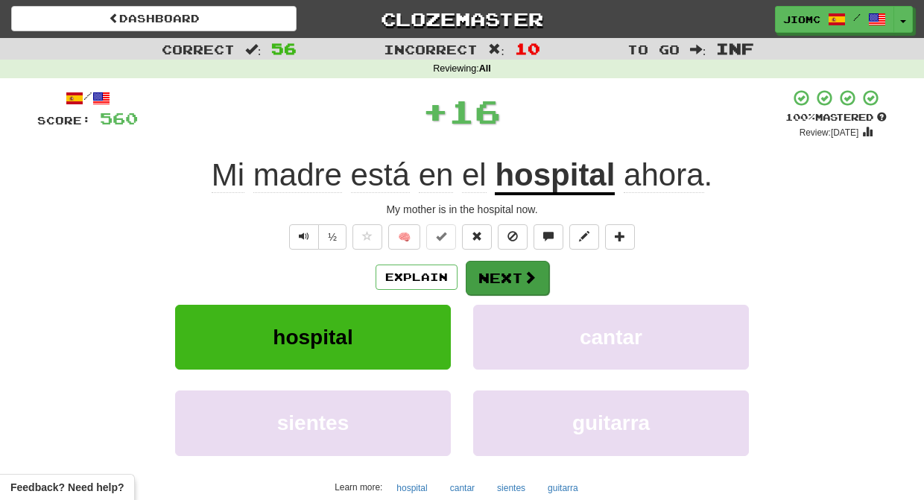
click at [483, 271] on button "Next" at bounding box center [507, 278] width 83 height 34
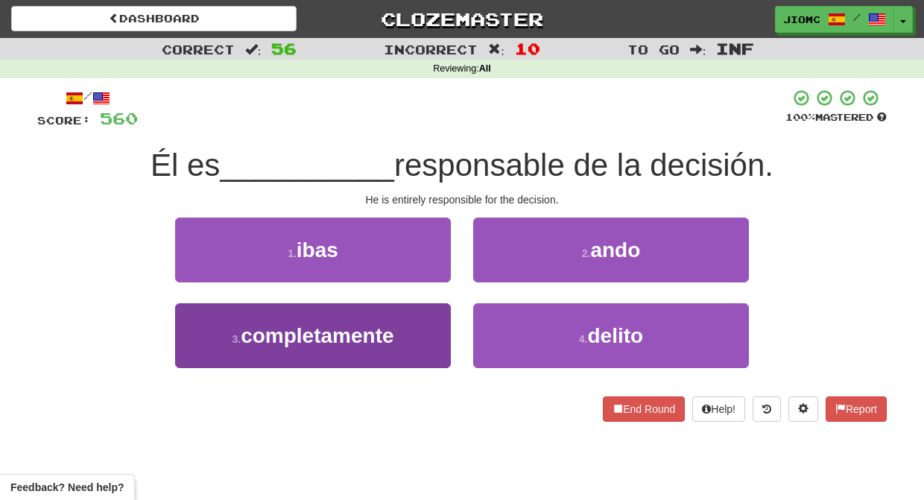
click at [425, 334] on button "3 . completamente" at bounding box center [313, 335] width 276 height 65
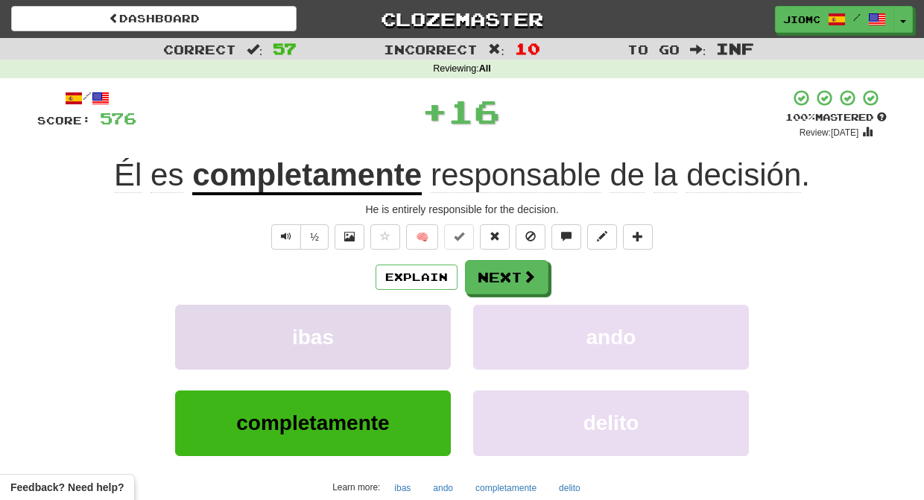
click at [426, 332] on button "ibas" at bounding box center [313, 337] width 276 height 65
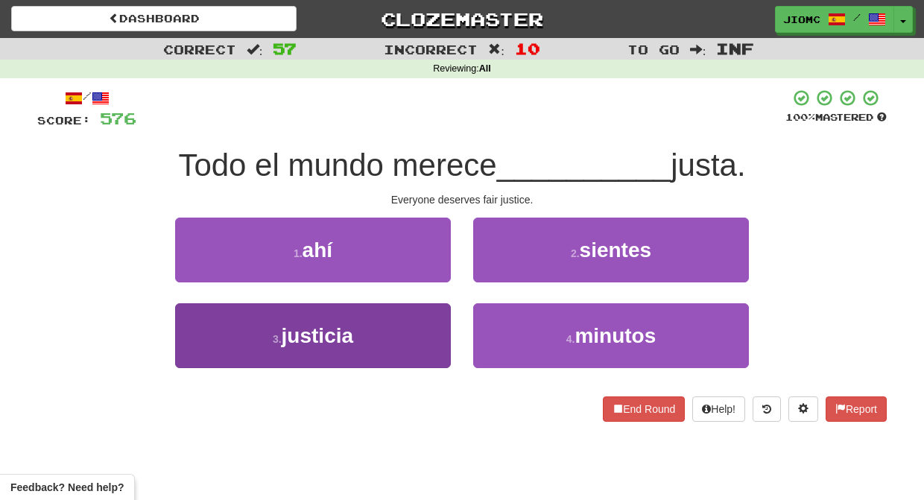
click at [431, 338] on button "3 . justicia" at bounding box center [313, 335] width 276 height 65
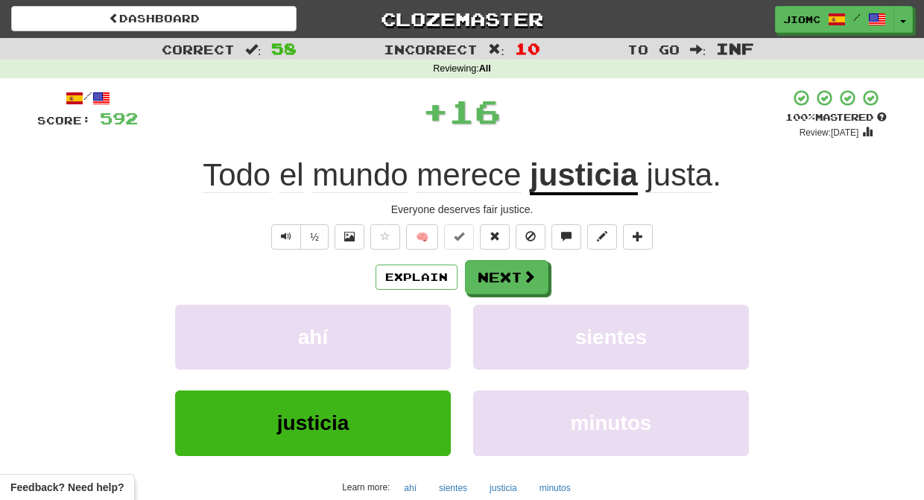
click at [431, 338] on button "ahí" at bounding box center [313, 337] width 276 height 65
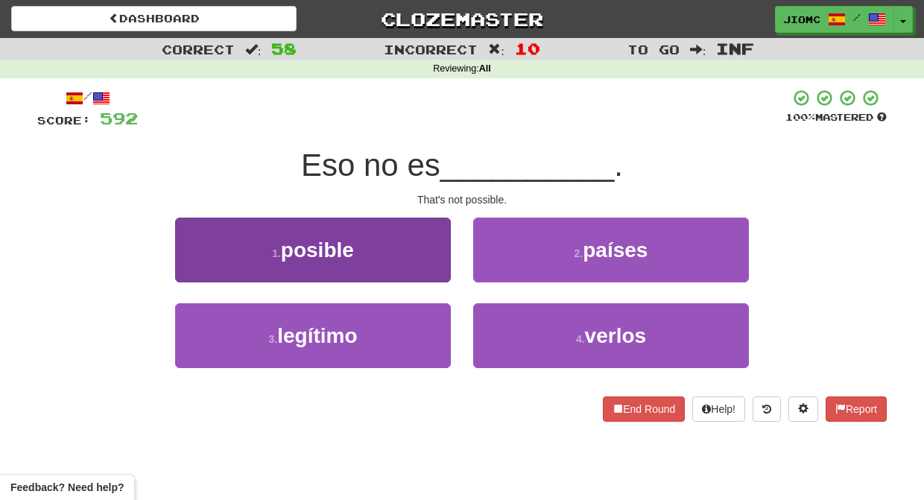
click at [433, 265] on button "1 . posible" at bounding box center [313, 250] width 276 height 65
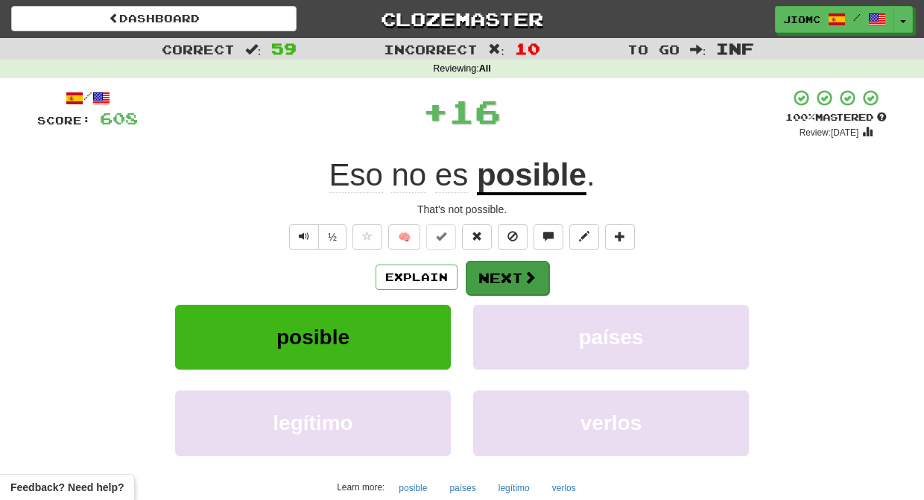
click at [477, 278] on button "Next" at bounding box center [507, 278] width 83 height 34
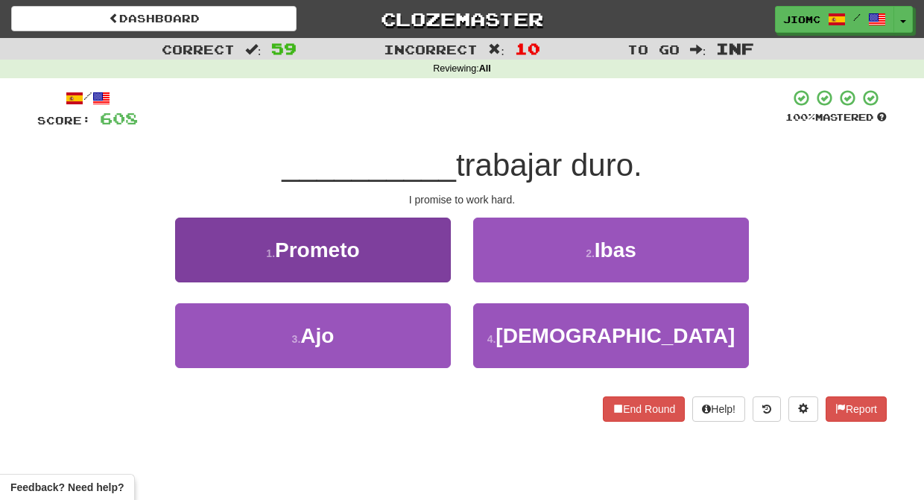
click at [430, 267] on button "1 . Prometo" at bounding box center [313, 250] width 276 height 65
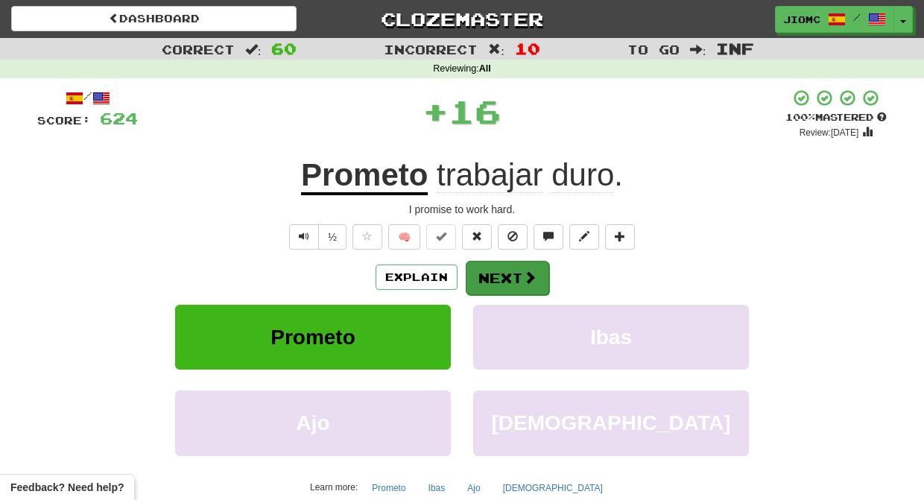
click at [509, 279] on button "Next" at bounding box center [507, 278] width 83 height 34
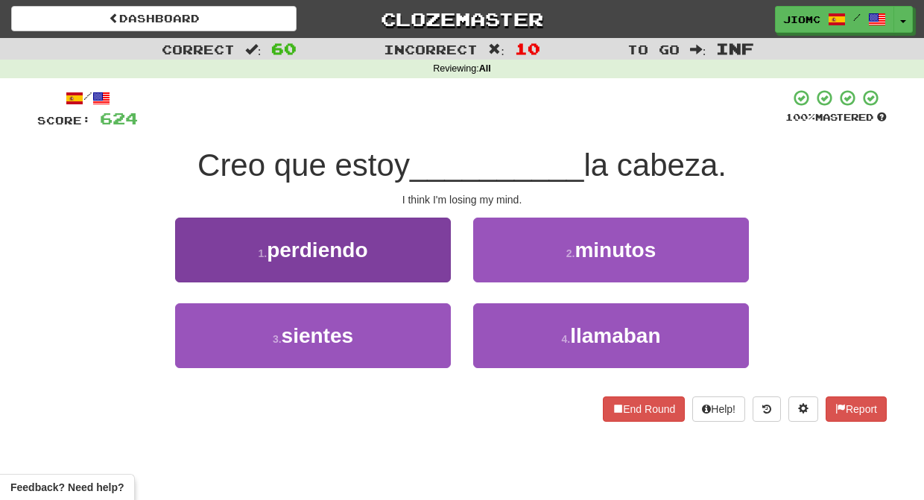
click at [426, 266] on button "1 . perdiendo" at bounding box center [313, 250] width 276 height 65
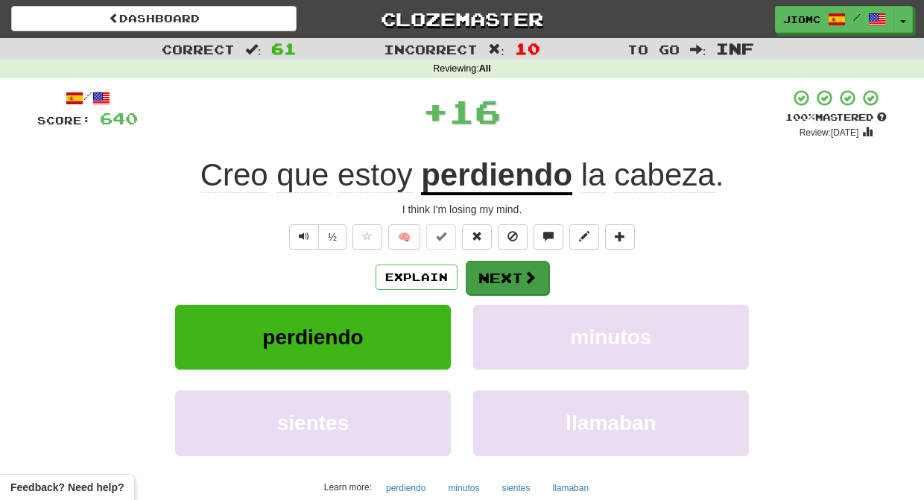
click at [492, 280] on button "Next" at bounding box center [507, 278] width 83 height 34
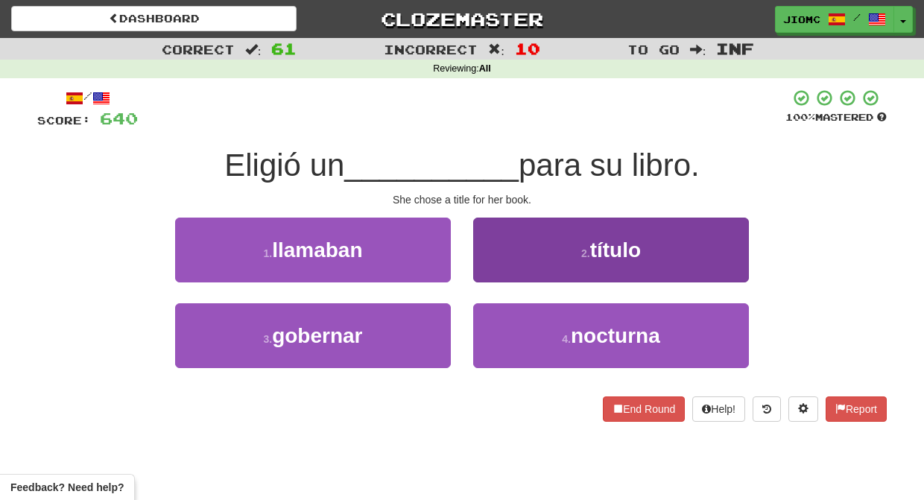
click at [492, 274] on button "2 . título" at bounding box center [611, 250] width 276 height 65
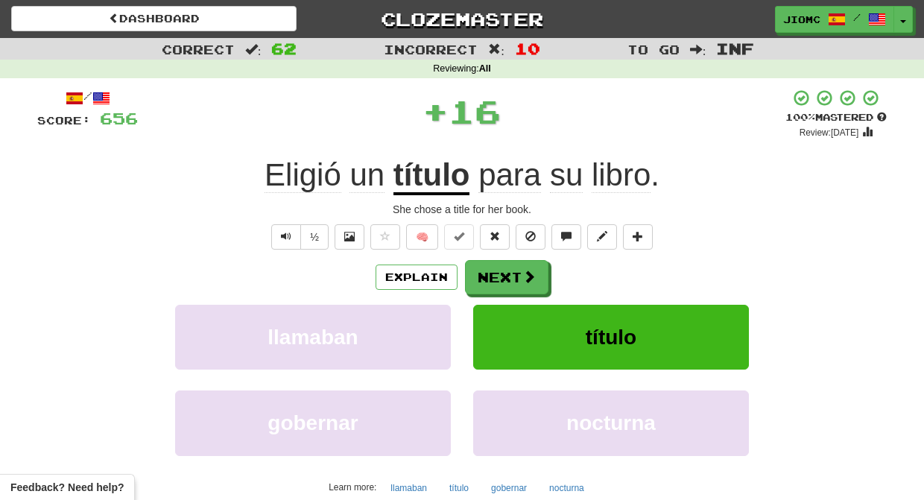
click at [492, 274] on button "Next" at bounding box center [506, 277] width 83 height 34
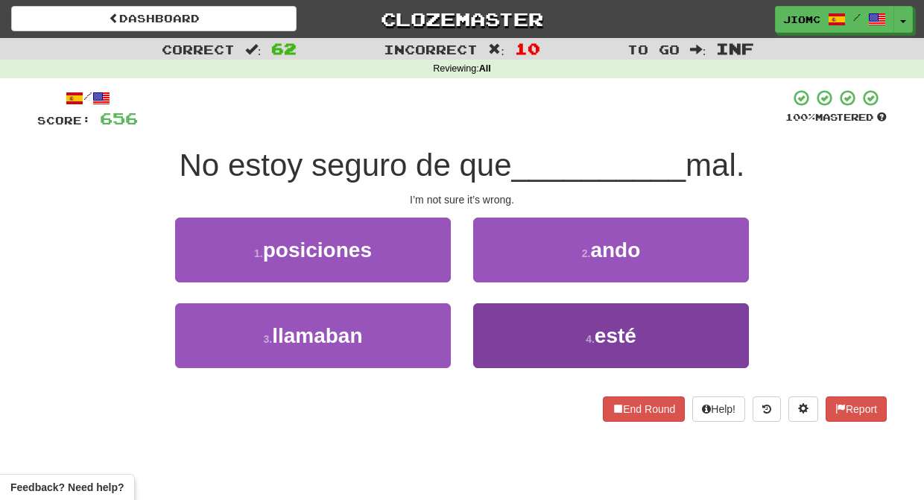
click at [503, 329] on button "4 . esté" at bounding box center [611, 335] width 276 height 65
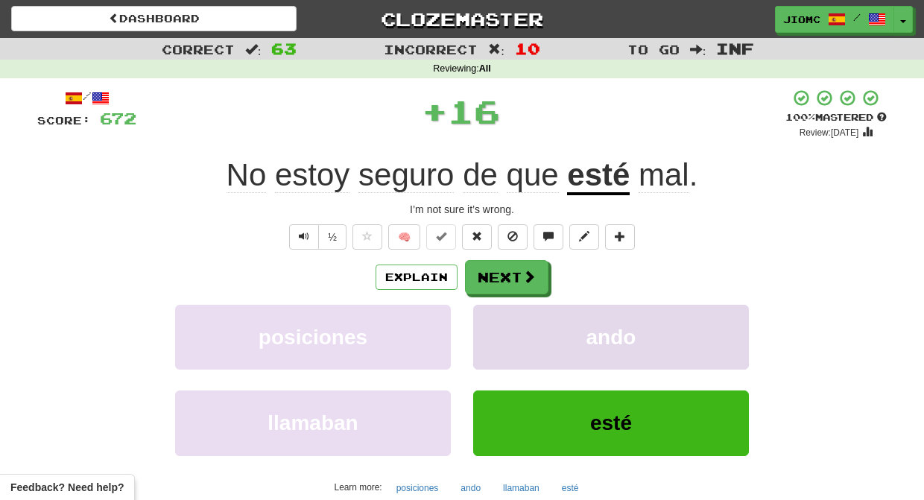
click at [501, 328] on button "ando" at bounding box center [611, 337] width 276 height 65
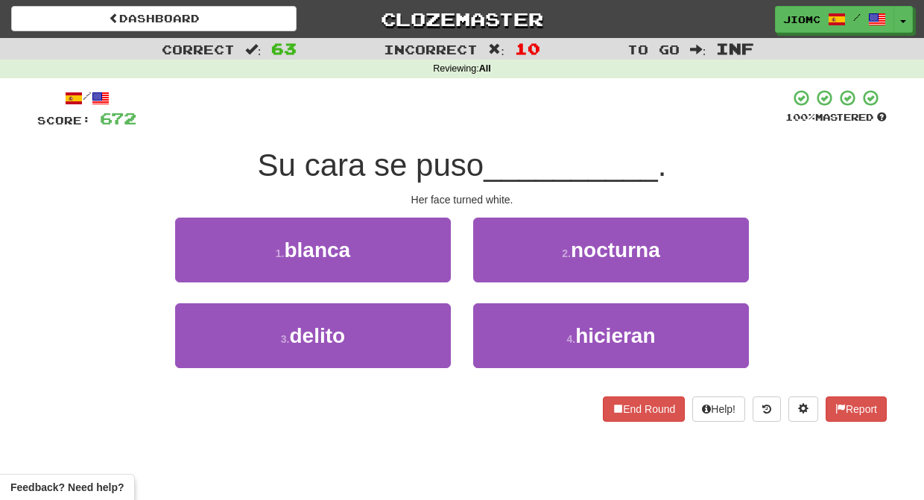
drag, startPoint x: 422, startPoint y: 245, endPoint x: 469, endPoint y: 258, distance: 47.9
click at [422, 246] on button "1 . blanca" at bounding box center [313, 250] width 276 height 65
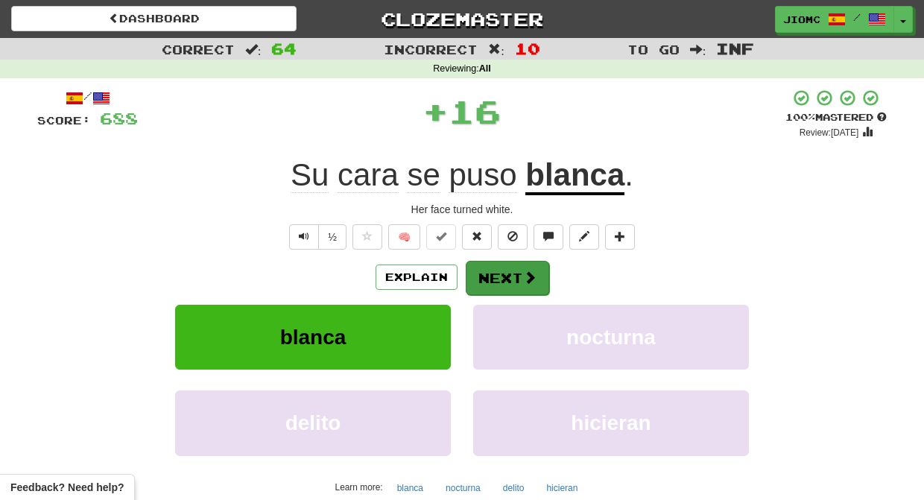
click at [483, 261] on button "Next" at bounding box center [507, 278] width 83 height 34
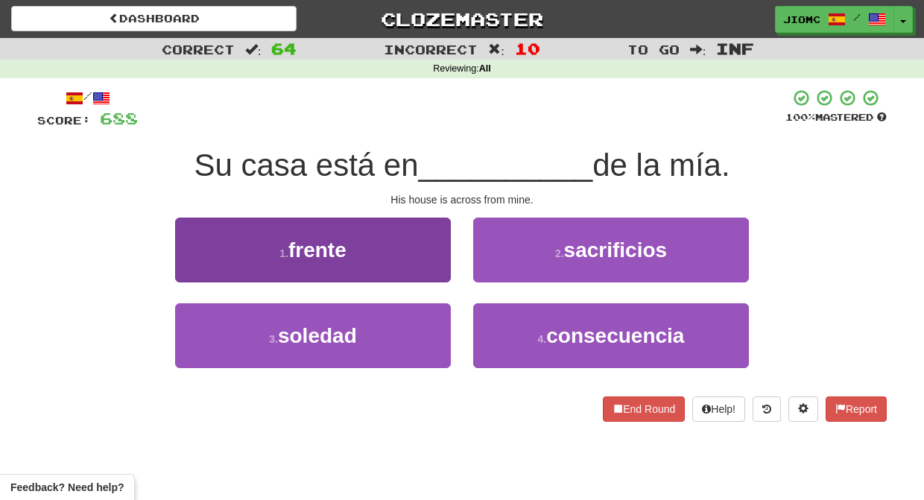
click at [423, 262] on button "1 . frente" at bounding box center [313, 250] width 276 height 65
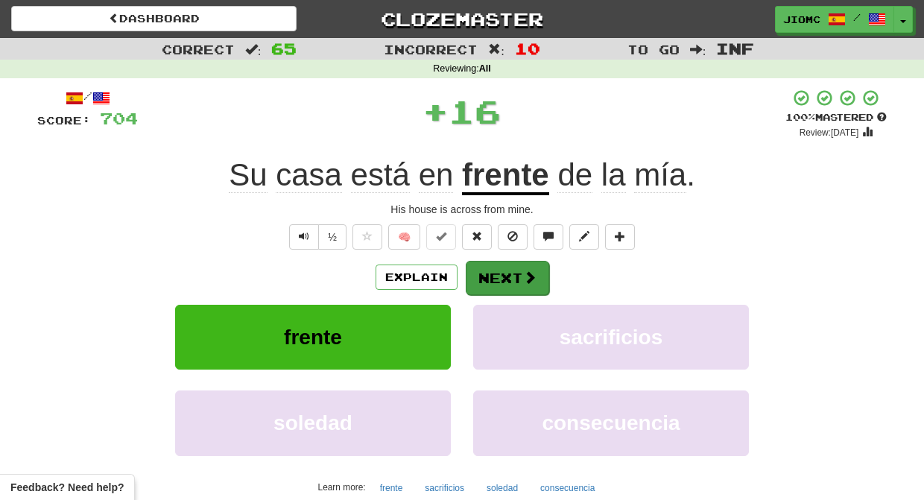
click at [505, 266] on button "Next" at bounding box center [507, 278] width 83 height 34
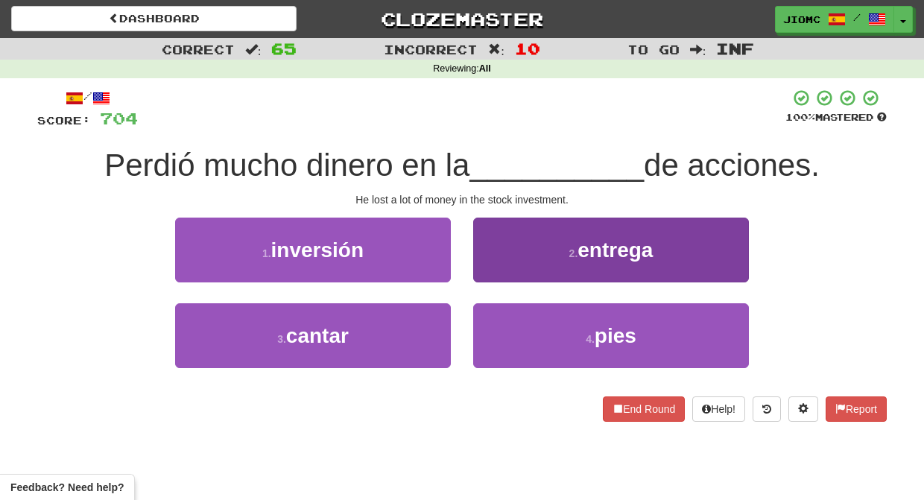
click at [518, 273] on button "2 . entrega" at bounding box center [611, 250] width 276 height 65
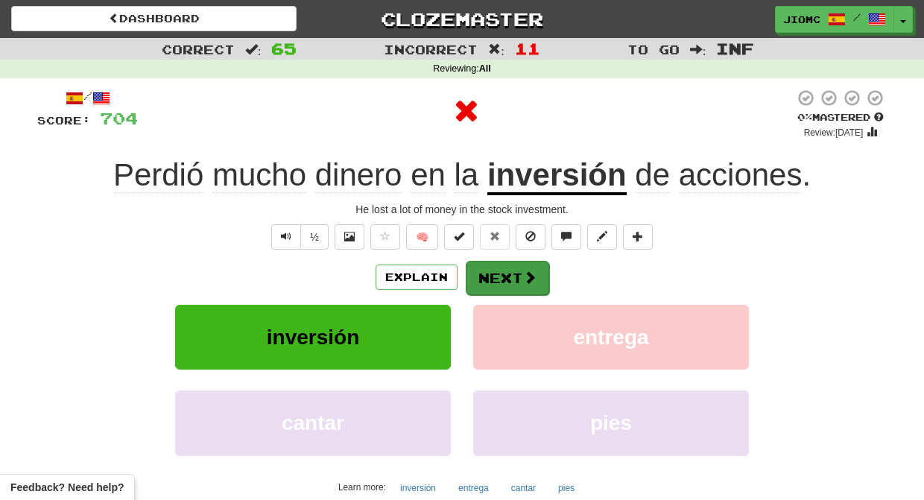
click at [513, 273] on button "Next" at bounding box center [507, 278] width 83 height 34
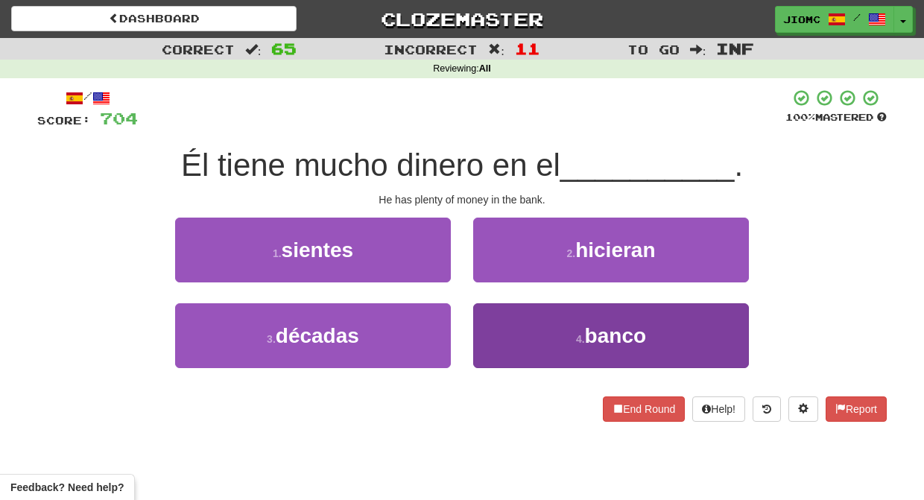
click at [501, 318] on button "4 . banco" at bounding box center [611, 335] width 276 height 65
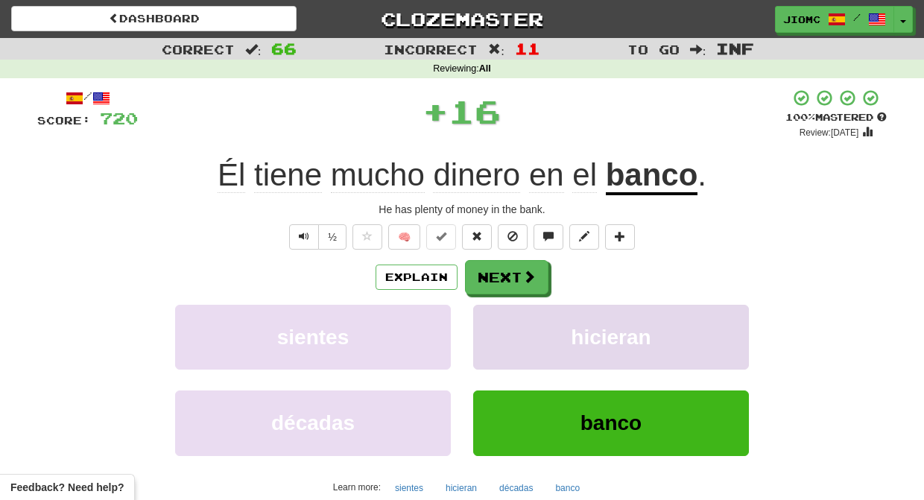
click at [501, 316] on button "hicieran" at bounding box center [611, 337] width 276 height 65
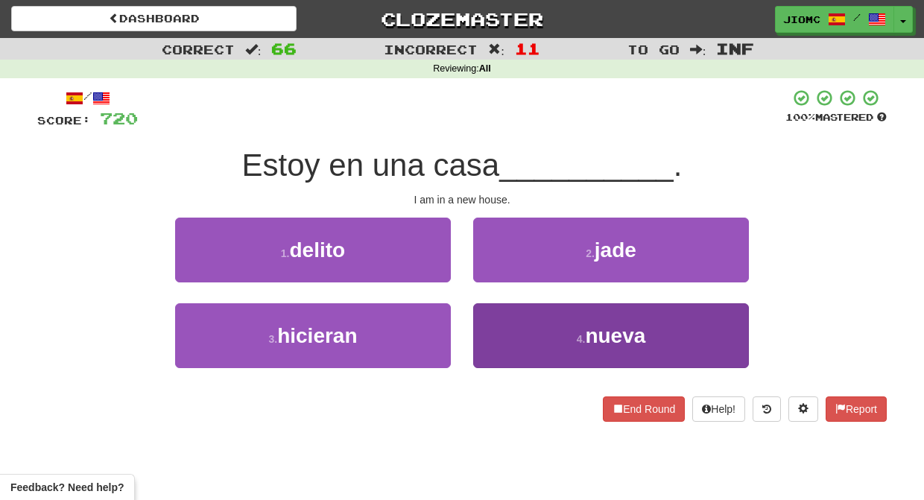
click at [500, 316] on button "4 . nueva" at bounding box center [611, 335] width 276 height 65
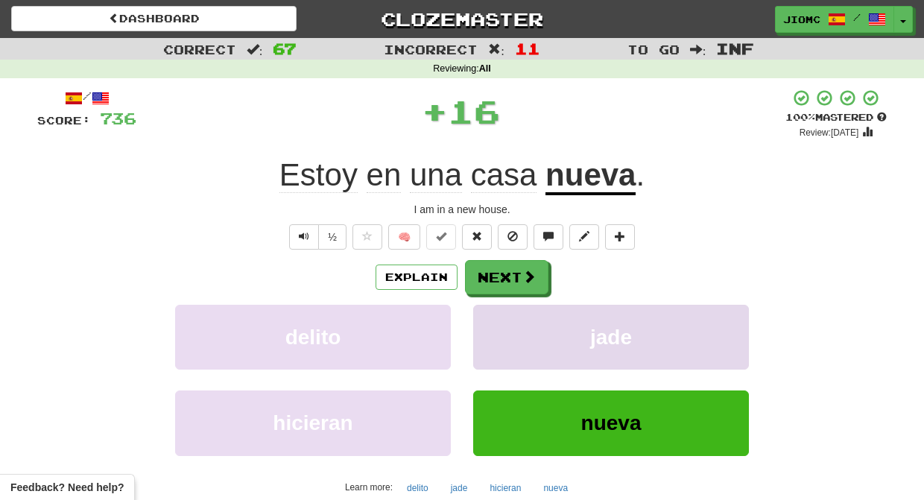
click at [500, 314] on button "jade" at bounding box center [611, 337] width 276 height 65
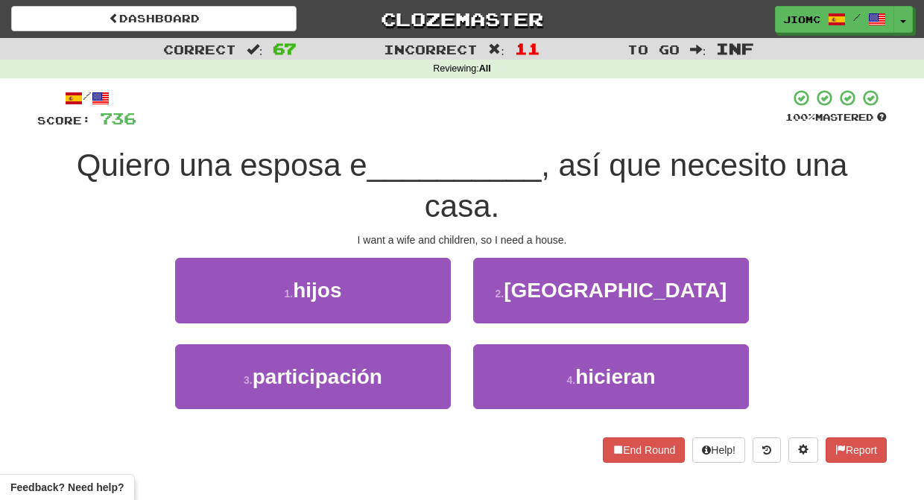
drag, startPoint x: 438, startPoint y: 244, endPoint x: 444, endPoint y: 256, distance: 12.7
click at [438, 258] on button "1 . hijos" at bounding box center [313, 290] width 276 height 65
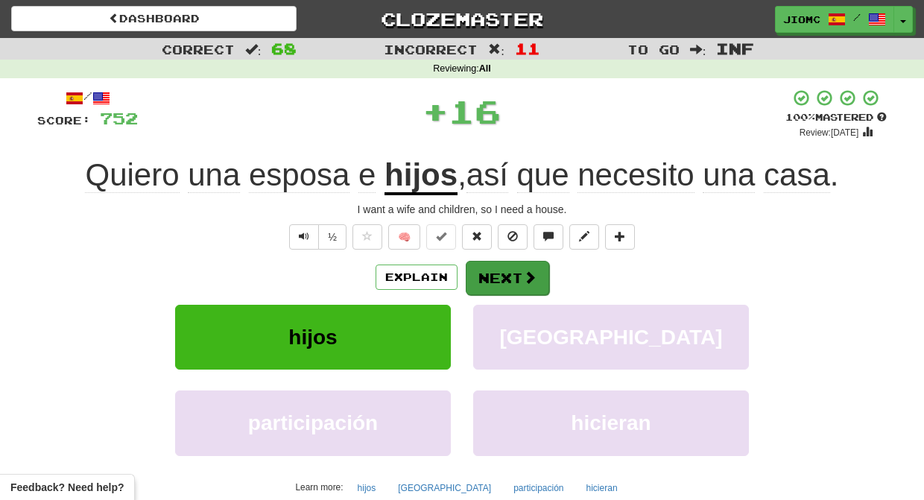
click at [488, 265] on button "Next" at bounding box center [507, 278] width 83 height 34
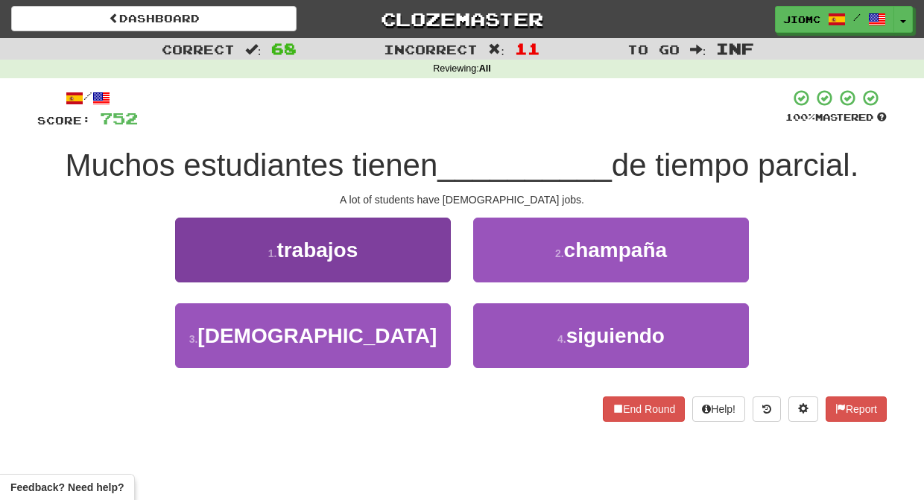
click at [436, 273] on button "1 . trabajos" at bounding box center [313, 250] width 276 height 65
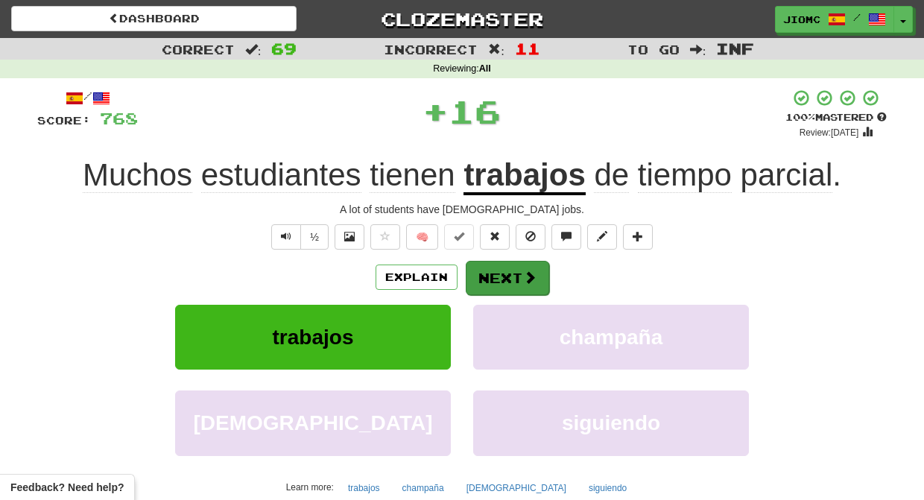
click at [491, 273] on button "Next" at bounding box center [507, 278] width 83 height 34
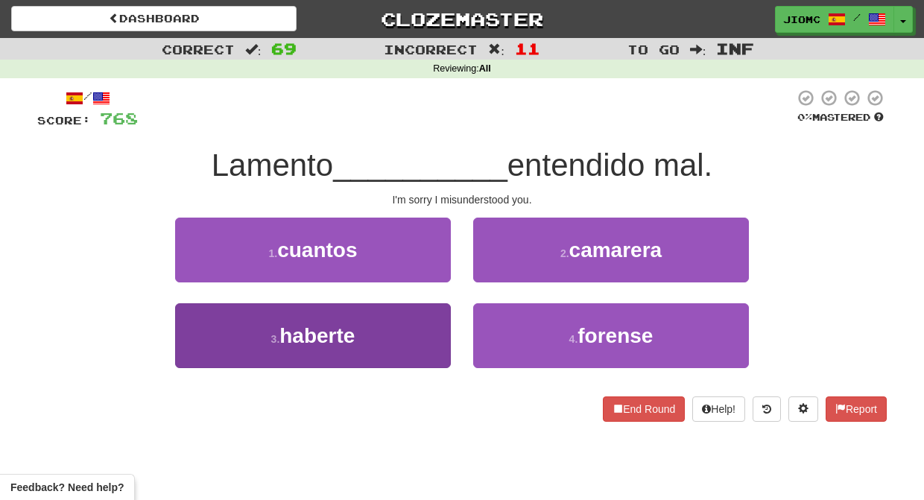
click at [428, 320] on button "3 . haberte" at bounding box center [313, 335] width 276 height 65
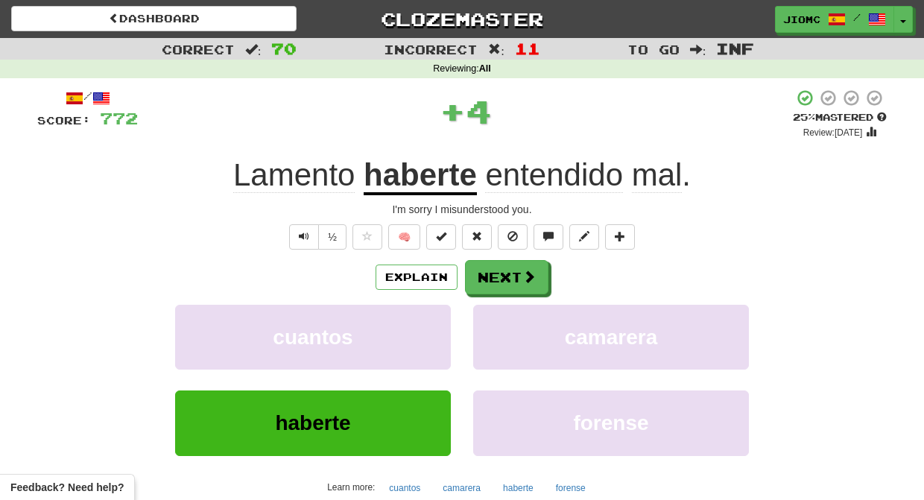
click at [428, 320] on button "cuantos" at bounding box center [313, 337] width 276 height 65
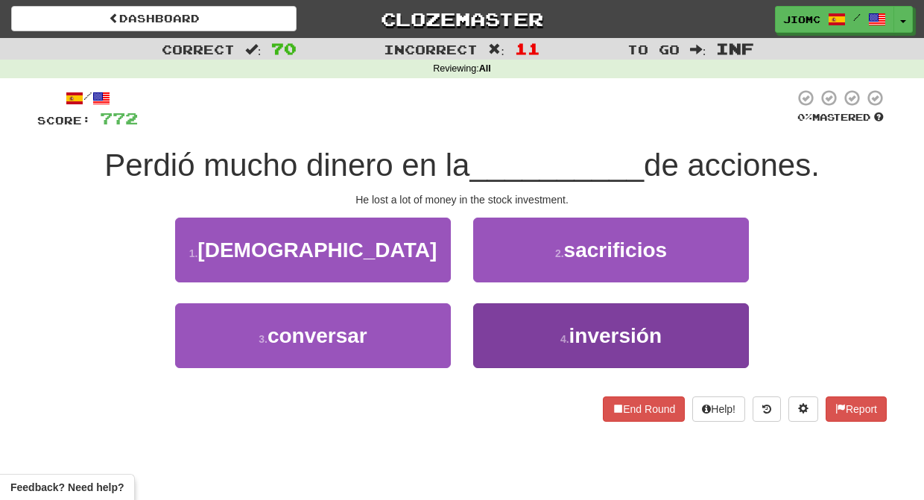
click at [485, 337] on button "4 . inversión" at bounding box center [611, 335] width 276 height 65
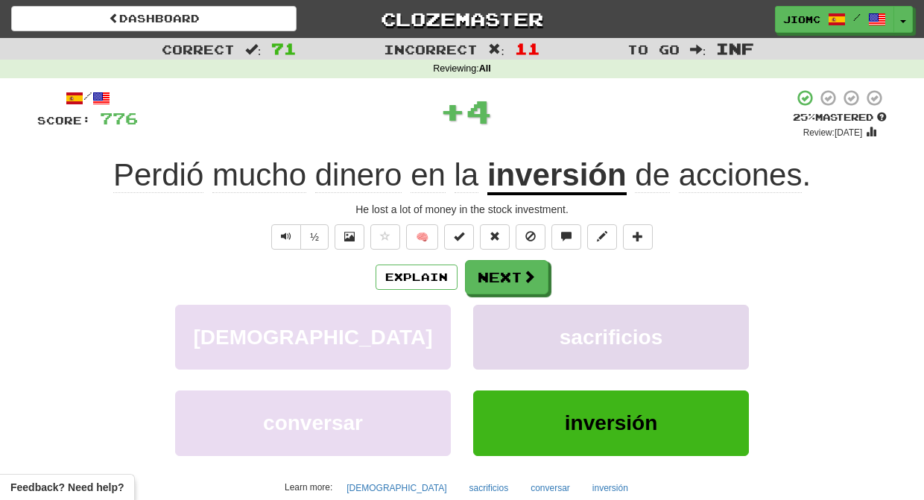
click at [485, 336] on button "sacrificios" at bounding box center [611, 337] width 276 height 65
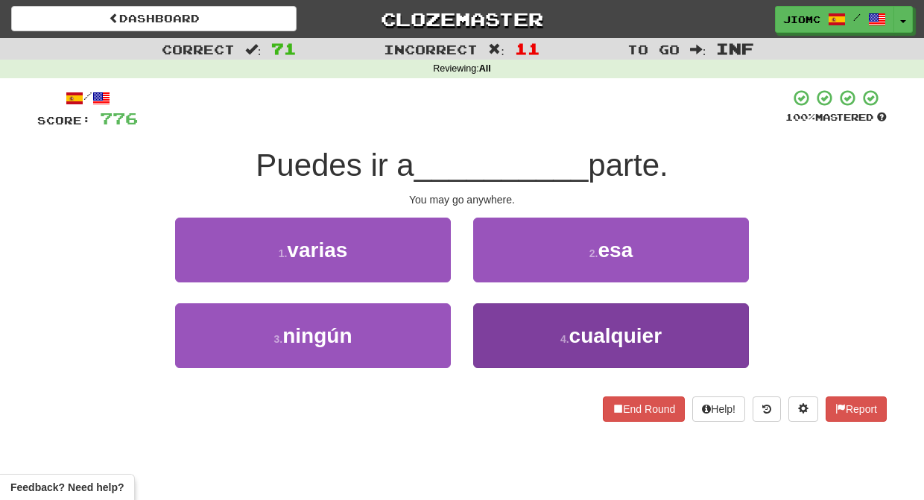
click at [501, 317] on button "4 . cualquier" at bounding box center [611, 335] width 276 height 65
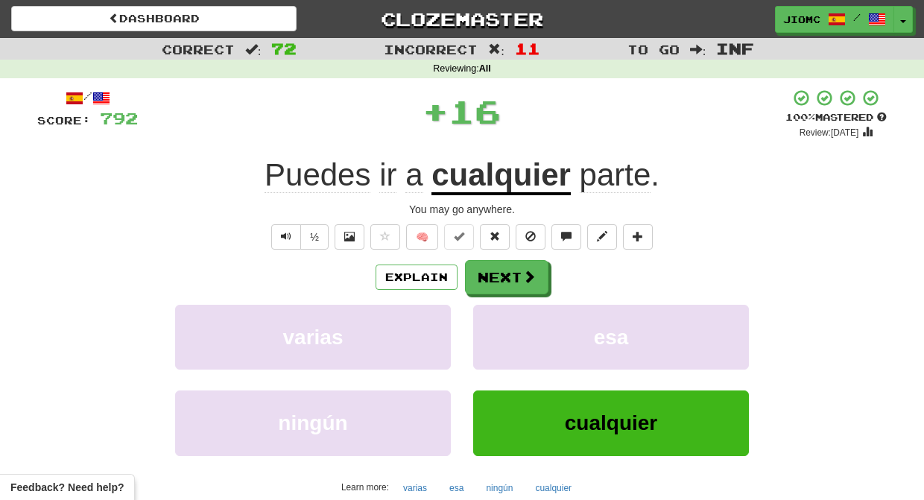
click at [501, 317] on button "esa" at bounding box center [611, 337] width 276 height 65
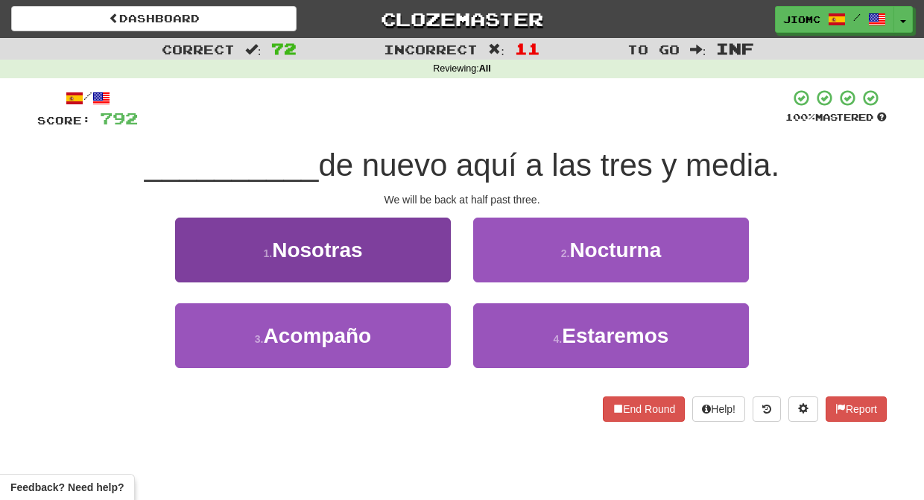
click at [436, 269] on button "1 . Nosotras" at bounding box center [313, 250] width 276 height 65
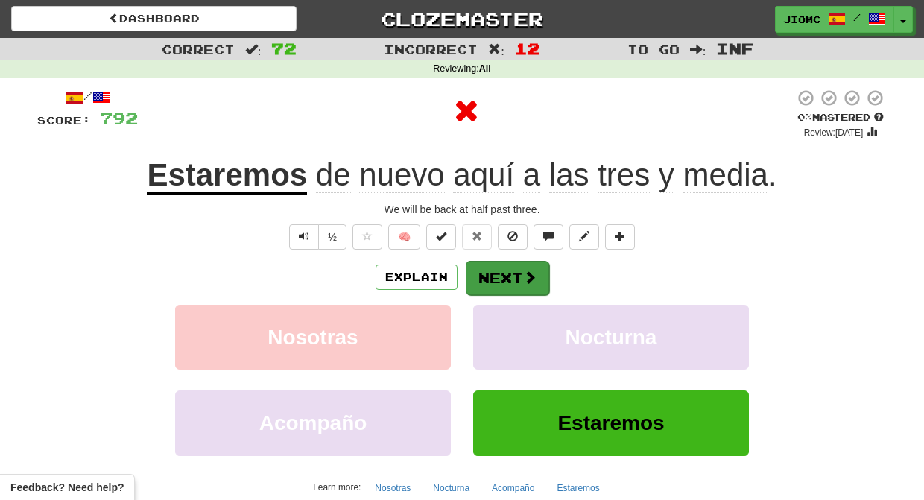
click at [497, 269] on button "Next" at bounding box center [507, 278] width 83 height 34
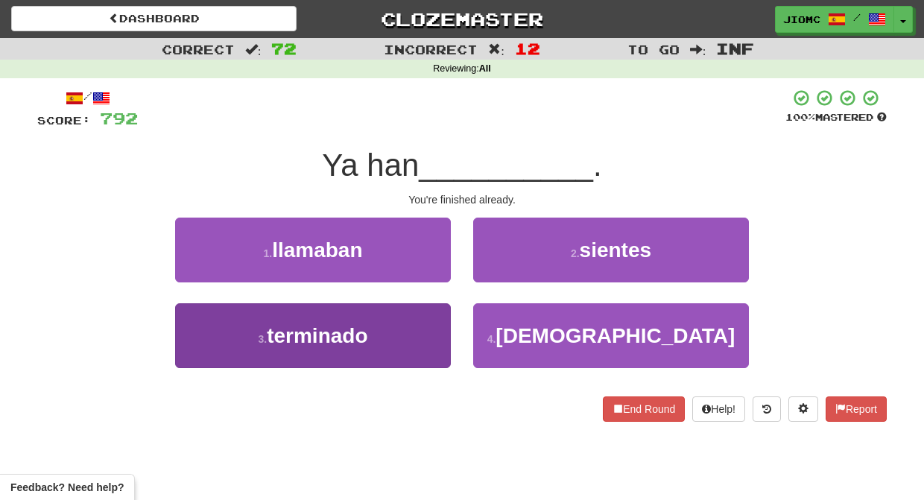
click at [413, 326] on button "3 . terminado" at bounding box center [313, 335] width 276 height 65
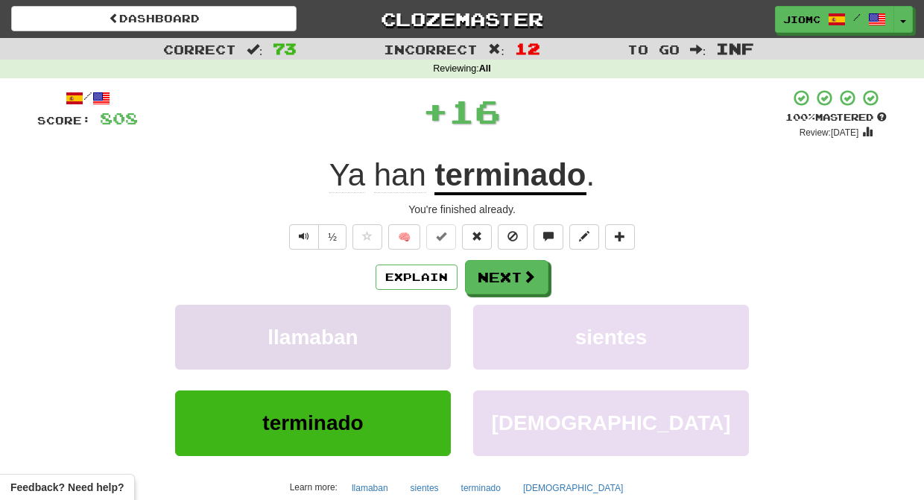
click at [419, 326] on button "llamaban" at bounding box center [313, 337] width 276 height 65
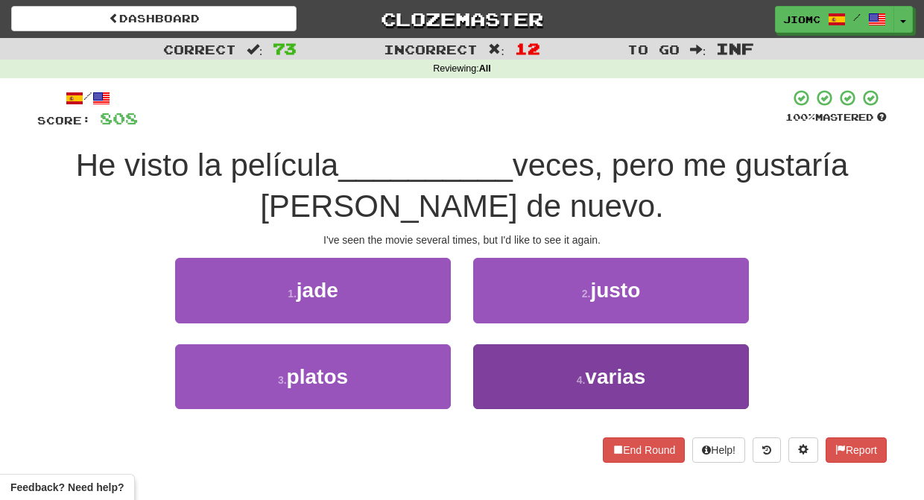
click at [511, 369] on button "4 . varias" at bounding box center [611, 376] width 276 height 65
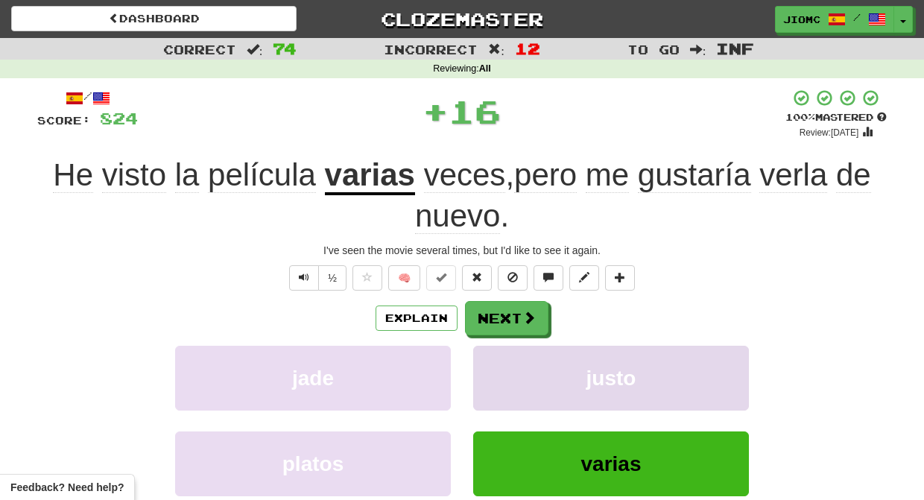
click at [511, 367] on button "justo" at bounding box center [611, 378] width 276 height 65
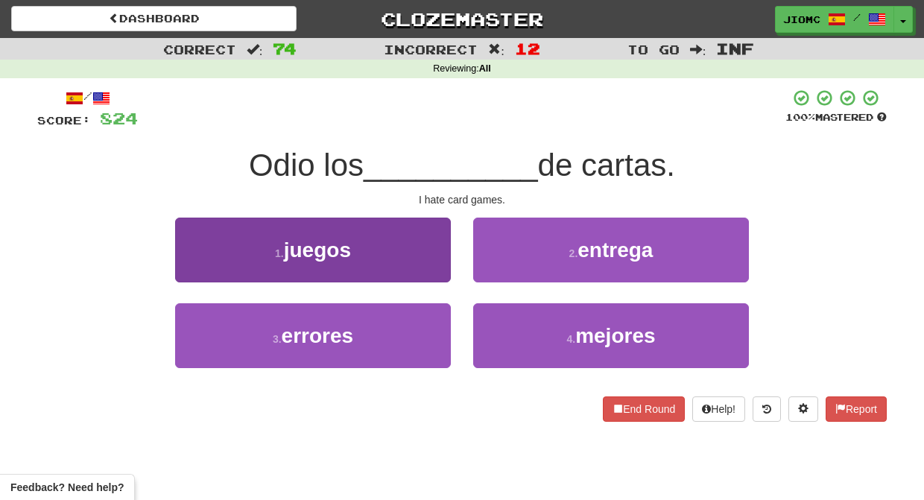
click at [425, 264] on button "1 . juegos" at bounding box center [313, 250] width 276 height 65
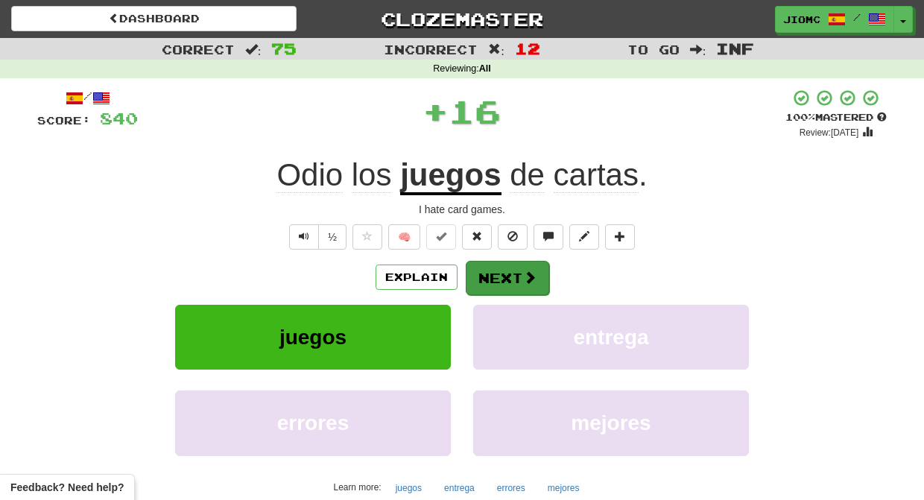
click at [497, 267] on button "Next" at bounding box center [507, 278] width 83 height 34
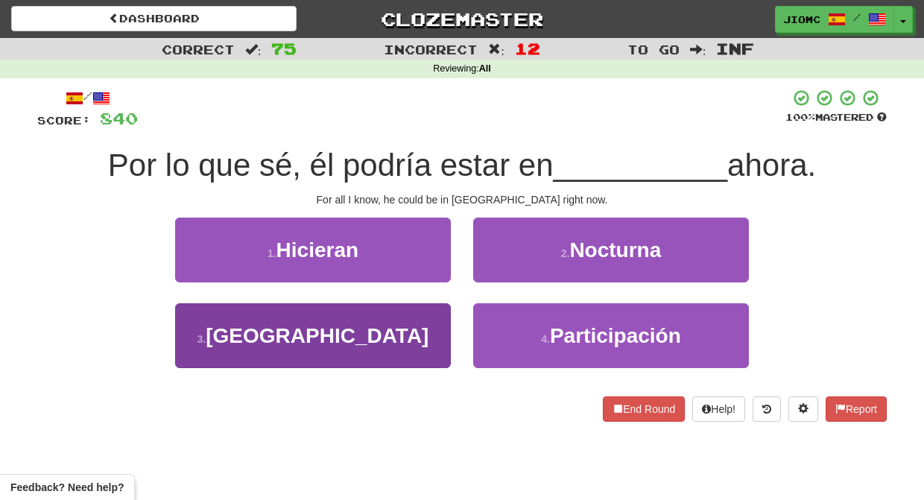
click at [421, 314] on button "3 . [GEOGRAPHIC_DATA]" at bounding box center [313, 335] width 276 height 65
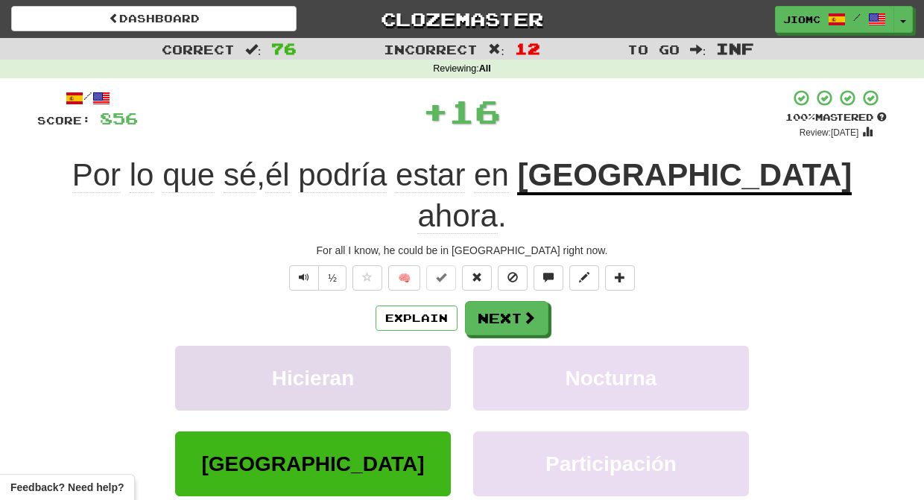
click at [422, 346] on button "Hicieran" at bounding box center [313, 378] width 276 height 65
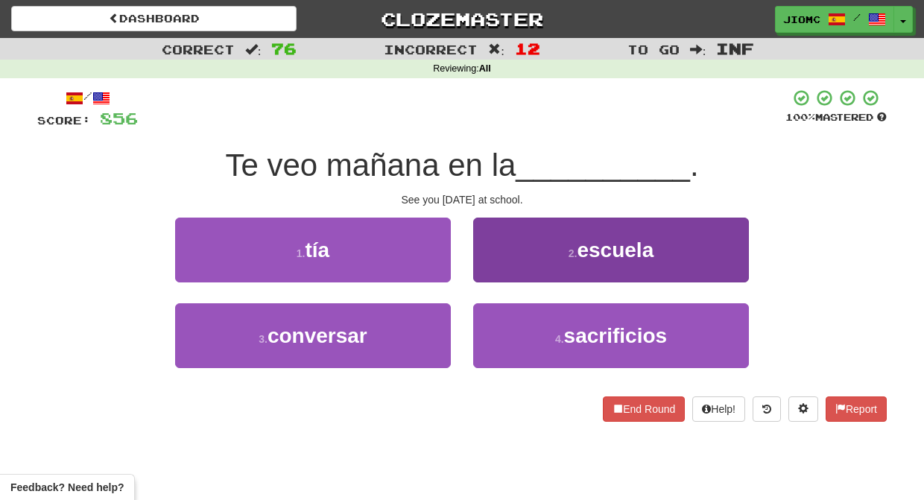
click at [490, 278] on button "2 . escuela" at bounding box center [611, 250] width 276 height 65
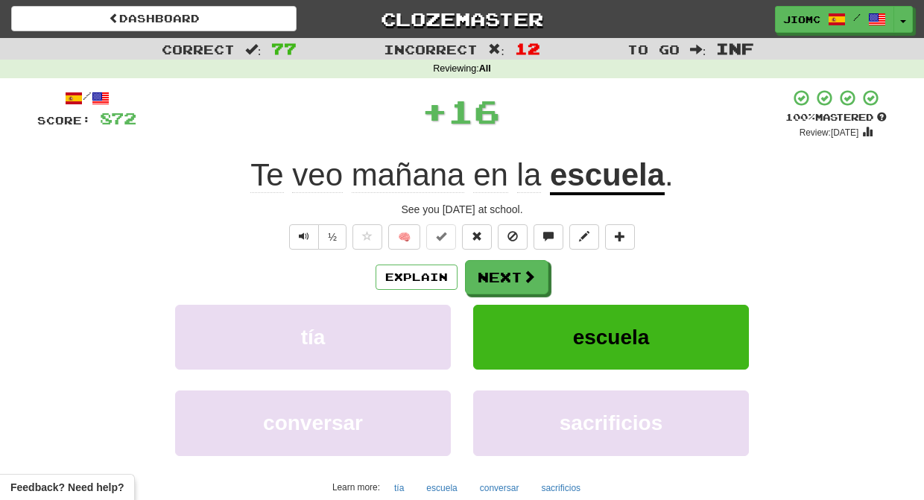
click at [489, 281] on button "Next" at bounding box center [506, 277] width 83 height 34
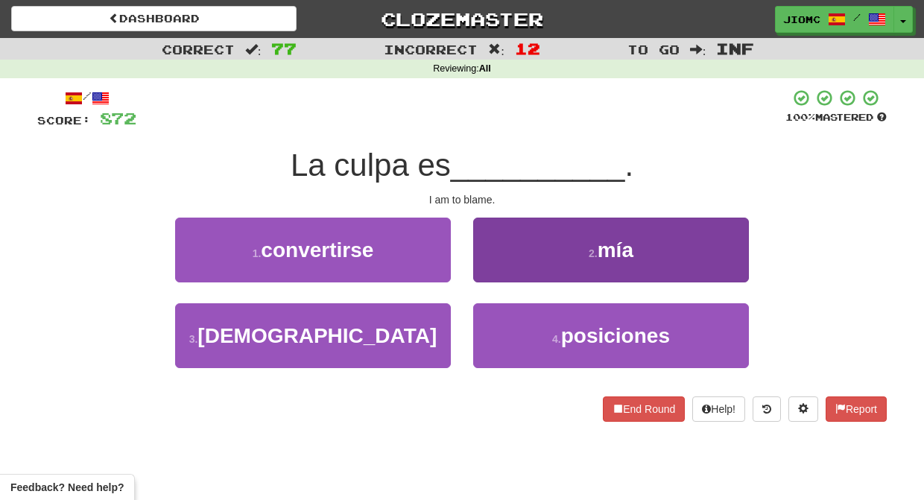
click at [506, 271] on button "2 . mía" at bounding box center [611, 250] width 276 height 65
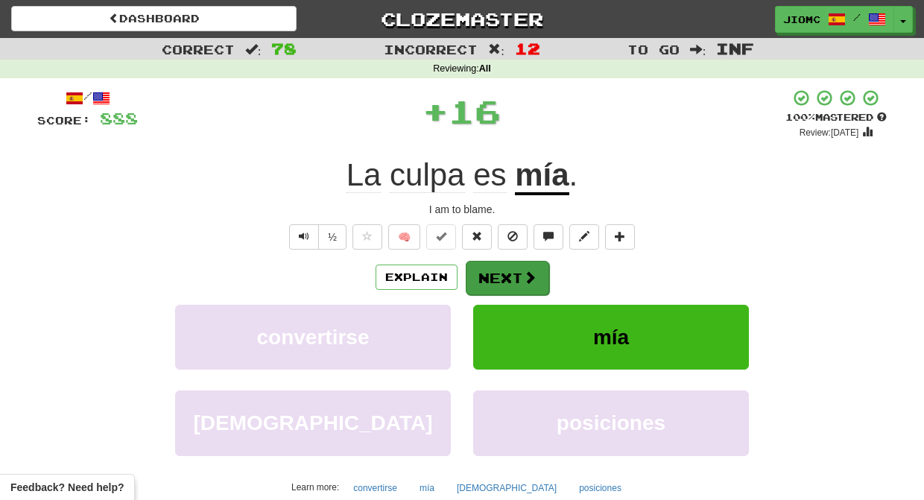
click at [502, 271] on button "Next" at bounding box center [507, 278] width 83 height 34
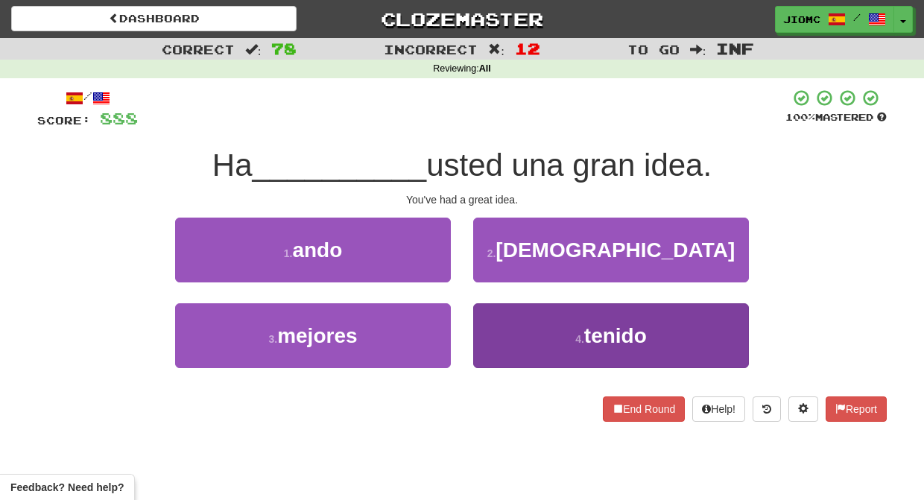
click at [502, 323] on button "4 . tenido" at bounding box center [611, 335] width 276 height 65
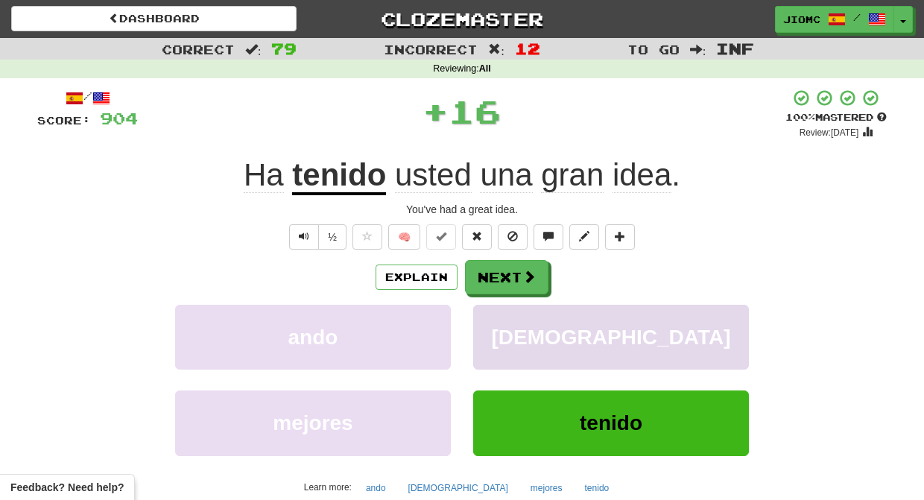
click at [501, 321] on button "[DEMOGRAPHIC_DATA]" at bounding box center [611, 337] width 276 height 65
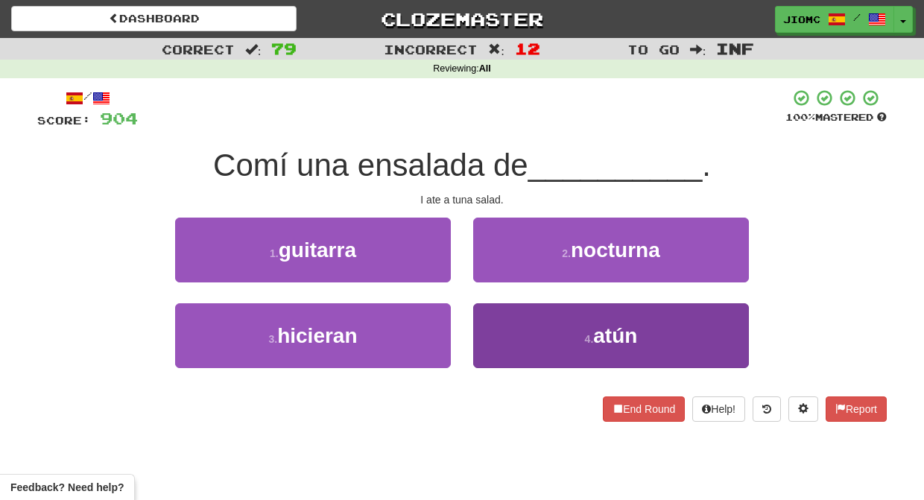
click at [501, 329] on button "4 . [GEOGRAPHIC_DATA]" at bounding box center [611, 335] width 276 height 65
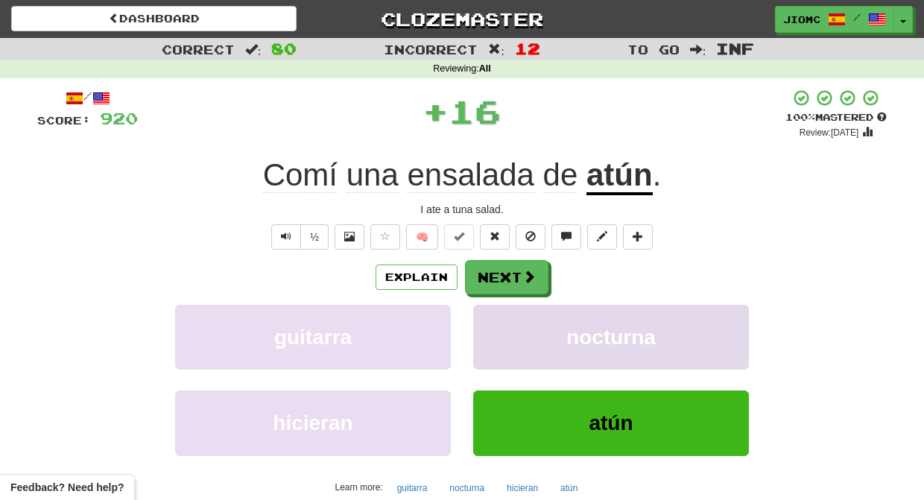
click at [501, 327] on button "nocturna" at bounding box center [611, 337] width 276 height 65
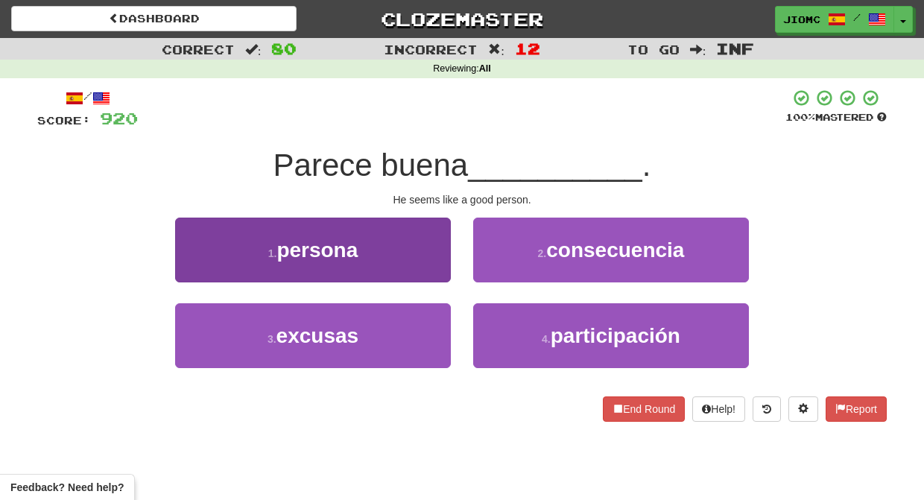
click at [428, 263] on button "1 . persona" at bounding box center [313, 250] width 276 height 65
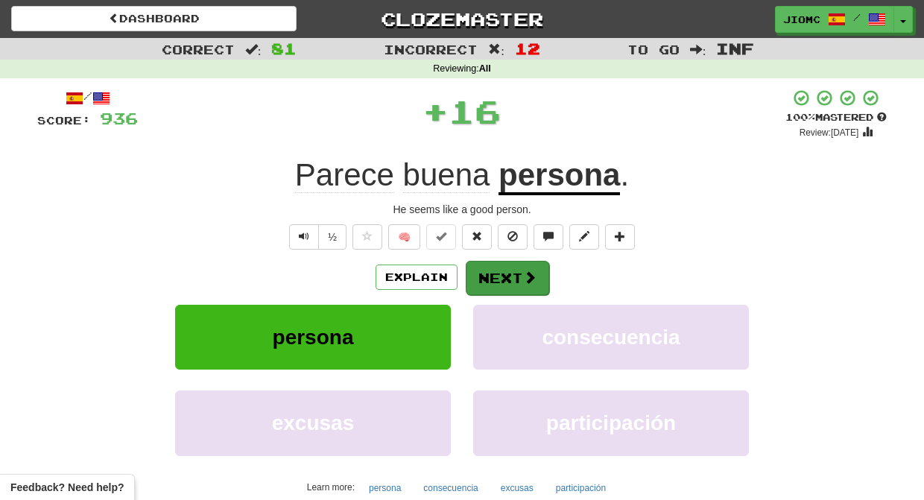
click at [498, 273] on button "Next" at bounding box center [507, 278] width 83 height 34
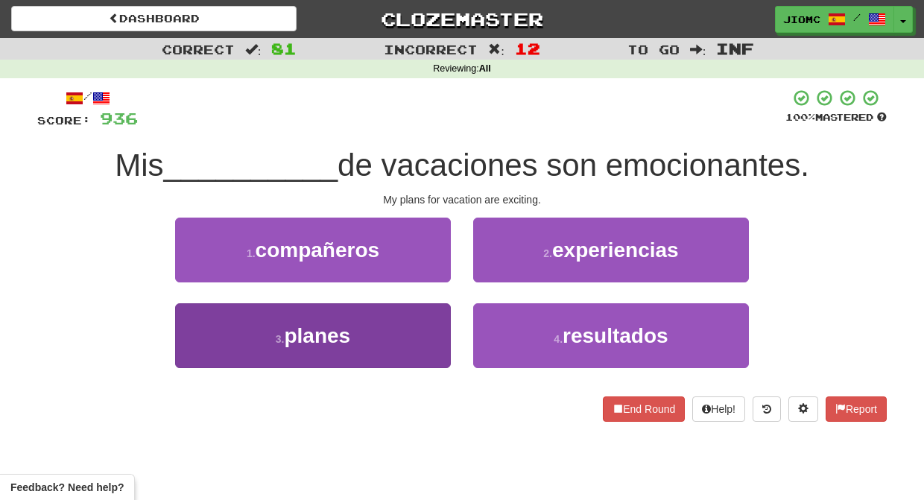
click at [427, 323] on button "3 . planes" at bounding box center [313, 335] width 276 height 65
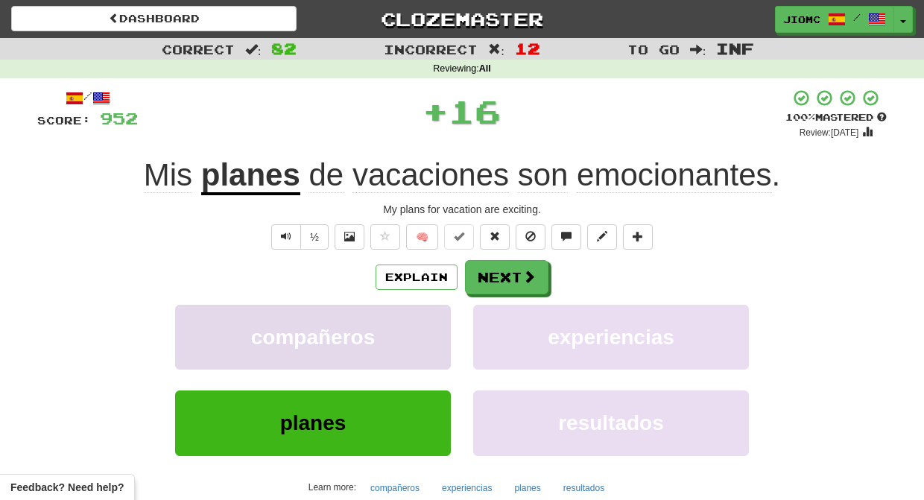
click at [427, 323] on button "compañeros" at bounding box center [313, 337] width 276 height 65
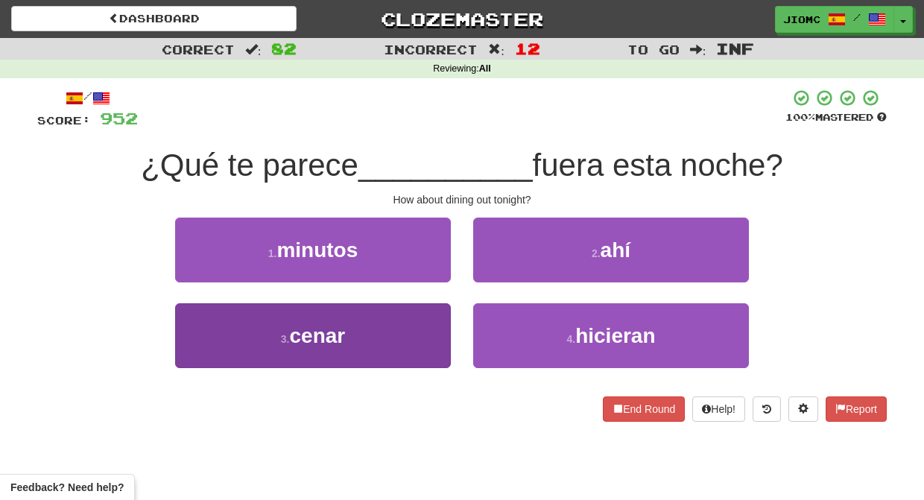
click at [425, 327] on button "3 . cenar" at bounding box center [313, 335] width 276 height 65
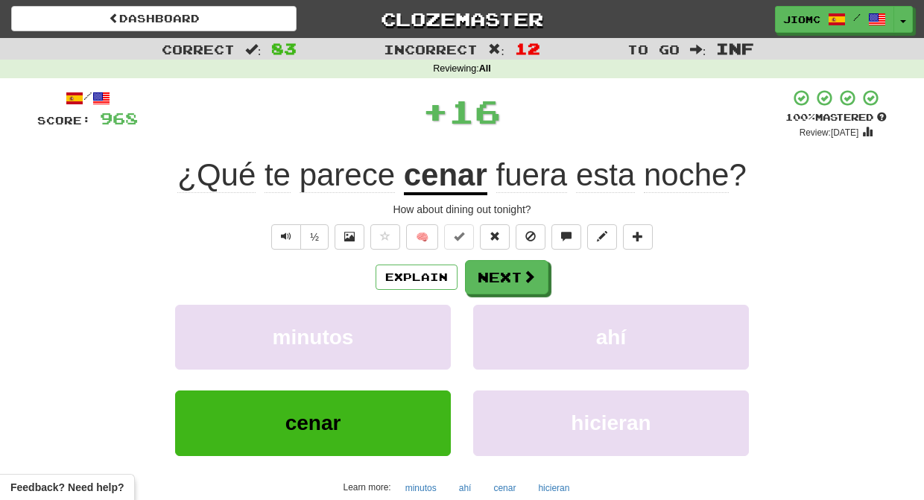
click at [425, 327] on button "minutos" at bounding box center [313, 337] width 276 height 65
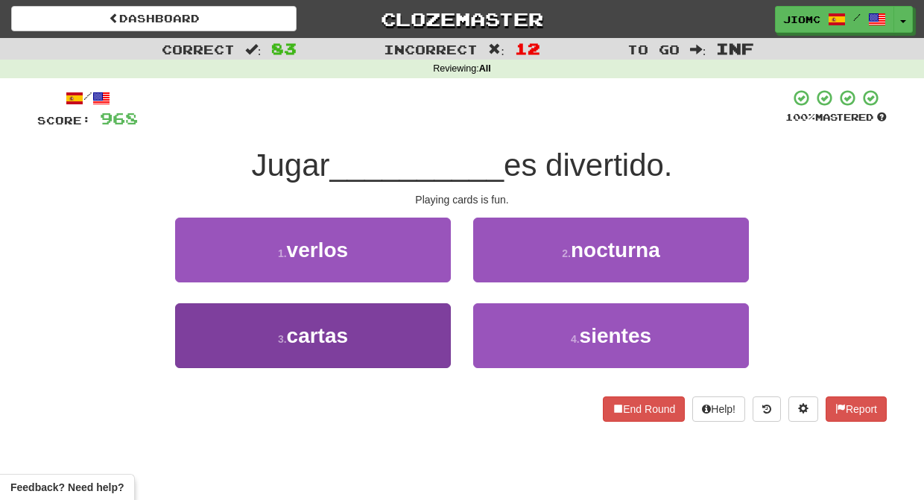
click at [434, 332] on button "3 . cartas" at bounding box center [313, 335] width 276 height 65
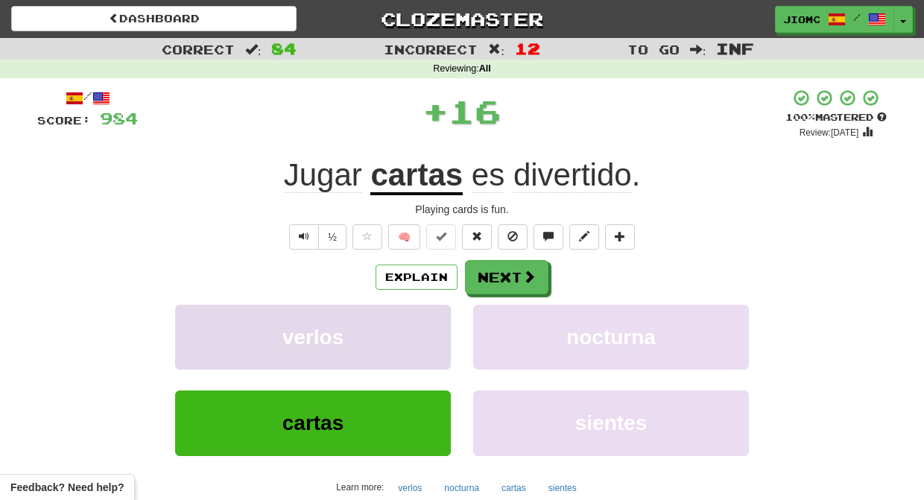
click at [429, 334] on button "verlos" at bounding box center [313, 337] width 276 height 65
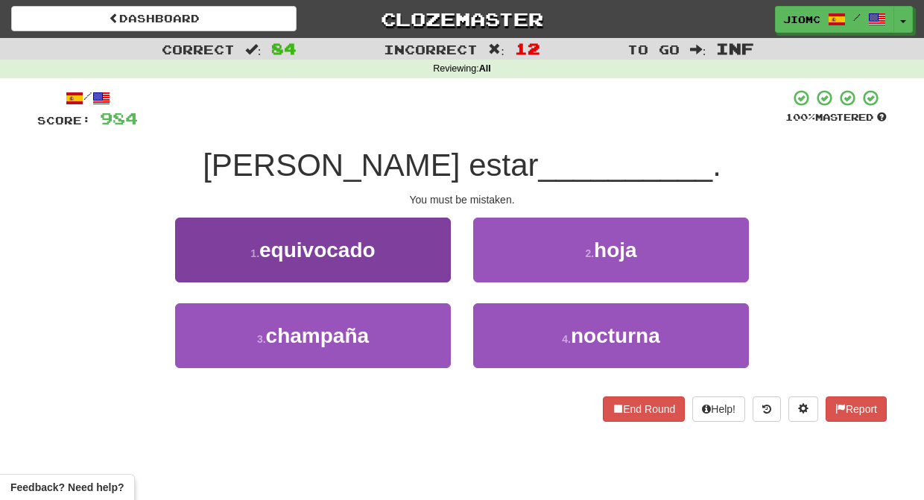
click at [436, 264] on button "1 . equivocado" at bounding box center [313, 250] width 276 height 65
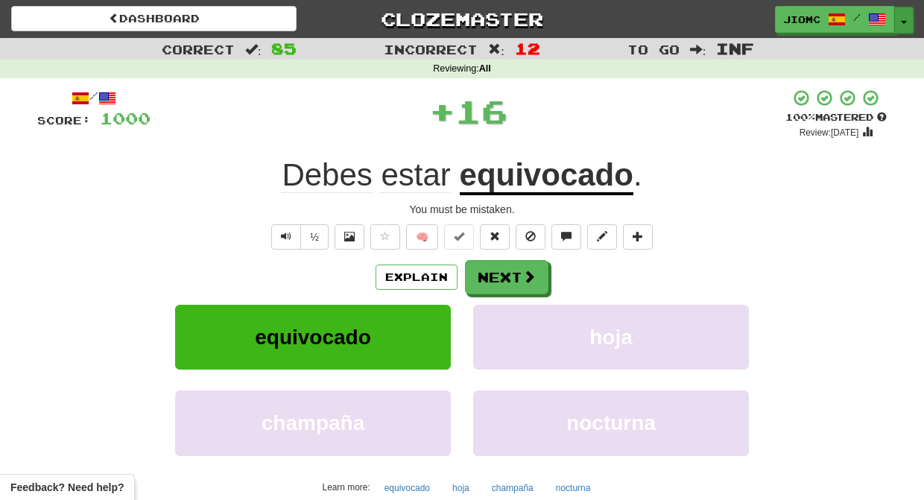
click at [907, 20] on button "Toggle Dropdown" at bounding box center [903, 20] width 19 height 27
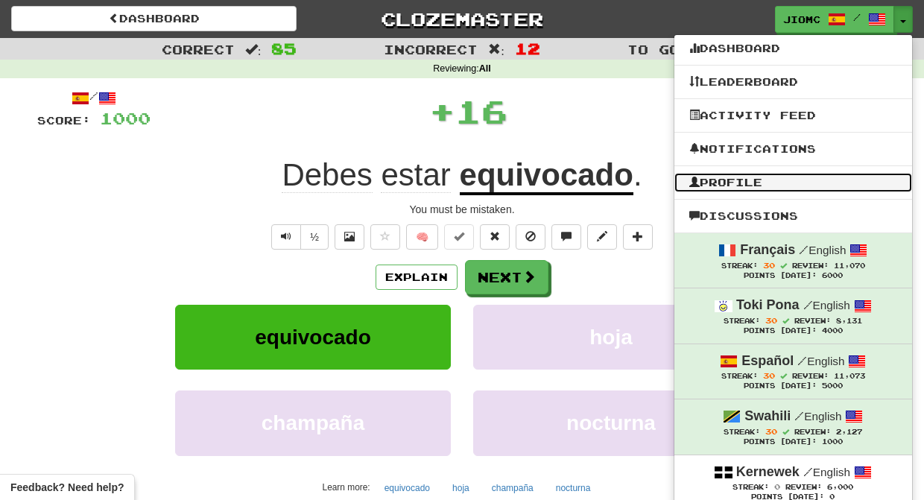
click at [784, 185] on link "Profile" at bounding box center [793, 182] width 238 height 19
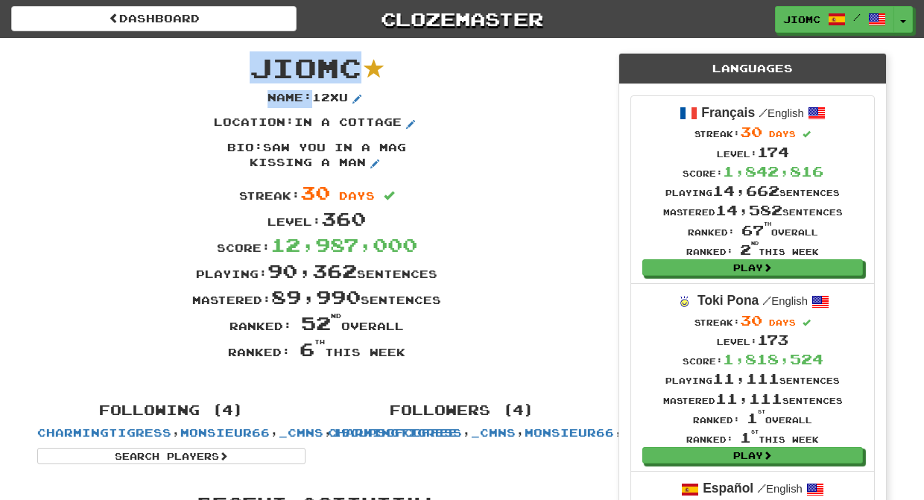
drag, startPoint x: 448, startPoint y: 356, endPoint x: 249, endPoint y: 55, distance: 361.2
click at [249, 55] on div "JioMc Name : 12xu Location : in a cottage Bio : saw you in a mag kissing a man …" at bounding box center [316, 213] width 581 height 350
click at [250, 57] on span "JioMc" at bounding box center [306, 67] width 112 height 32
drag, startPoint x: 250, startPoint y: 60, endPoint x: 457, endPoint y: 351, distance: 357.4
click at [457, 351] on div "JioMc Name : 12xu Location : in a cottage Bio : saw you in a mag kissing a man …" at bounding box center [316, 213] width 581 height 350
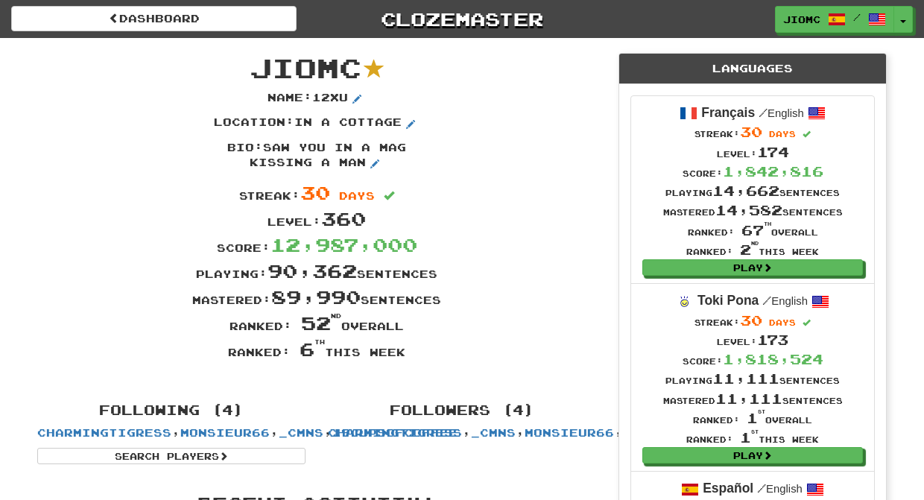
click at [455, 352] on div "Ranked: 6 th this week" at bounding box center [316, 349] width 581 height 26
drag, startPoint x: 463, startPoint y: 355, endPoint x: 256, endPoint y: 64, distance: 357.4
click at [256, 64] on div "JioMc Name : 12xu Location : in a cottage Bio : saw you in a mag kissing a man …" at bounding box center [316, 213] width 581 height 350
click at [256, 65] on span "JioMc" at bounding box center [306, 67] width 112 height 32
drag, startPoint x: 256, startPoint y: 63, endPoint x: 448, endPoint y: 353, distance: 348.4
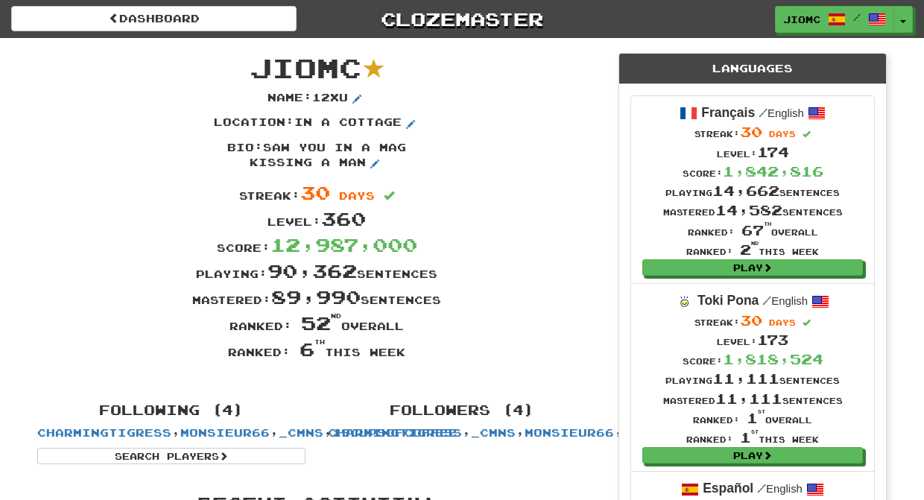
click at [448, 353] on div "JioMc Name : 12xu Location : in a cottage Bio : saw you in a mag kissing a man …" at bounding box center [316, 213] width 581 height 350
click at [448, 352] on div "Ranked: 6 th this week" at bounding box center [316, 349] width 581 height 26
